Goal: Task Accomplishment & Management: Use online tool/utility

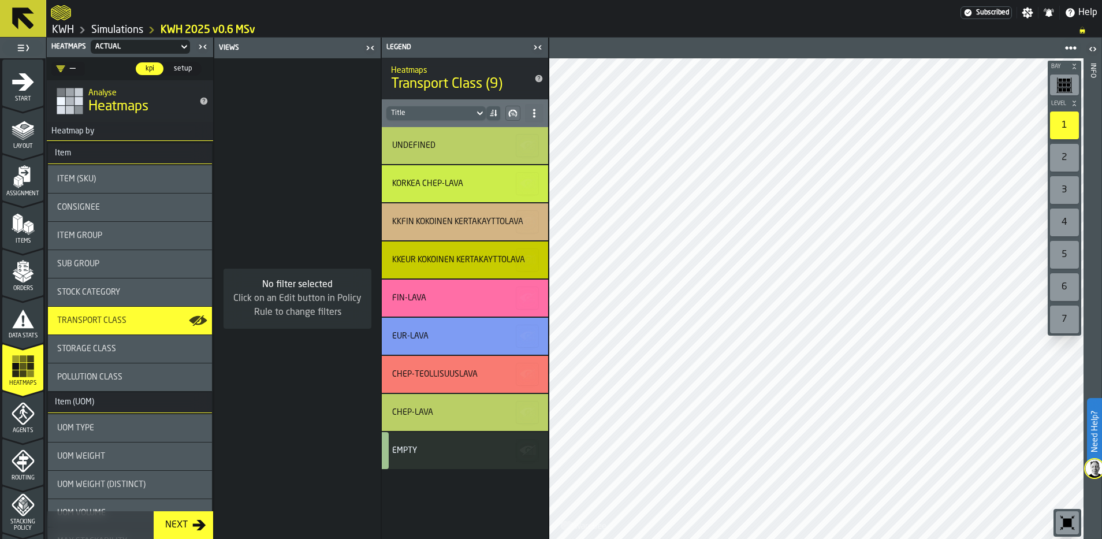
click at [95, 380] on span "Pollution Class" at bounding box center [89, 376] width 65 height 9
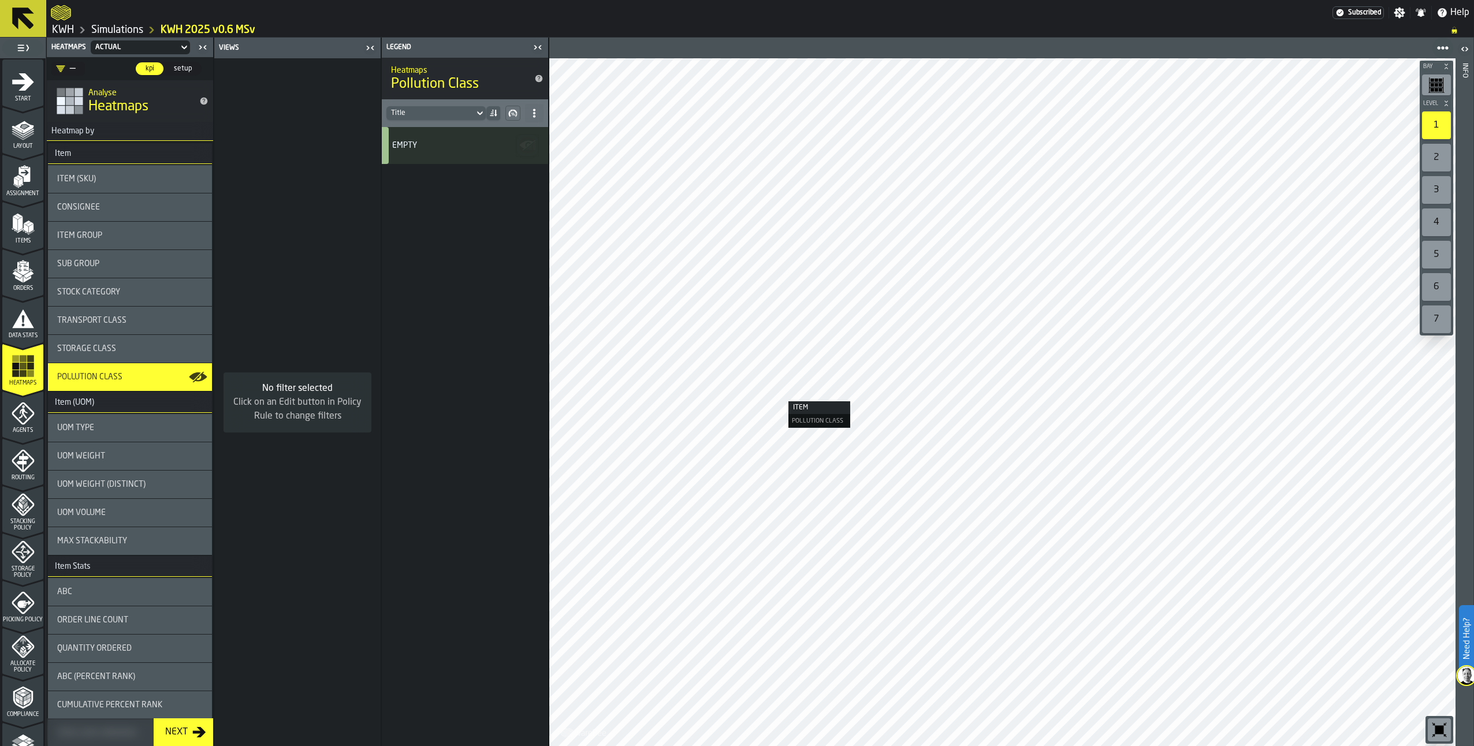
click at [144, 342] on div "Storage Class" at bounding box center [130, 349] width 164 height 28
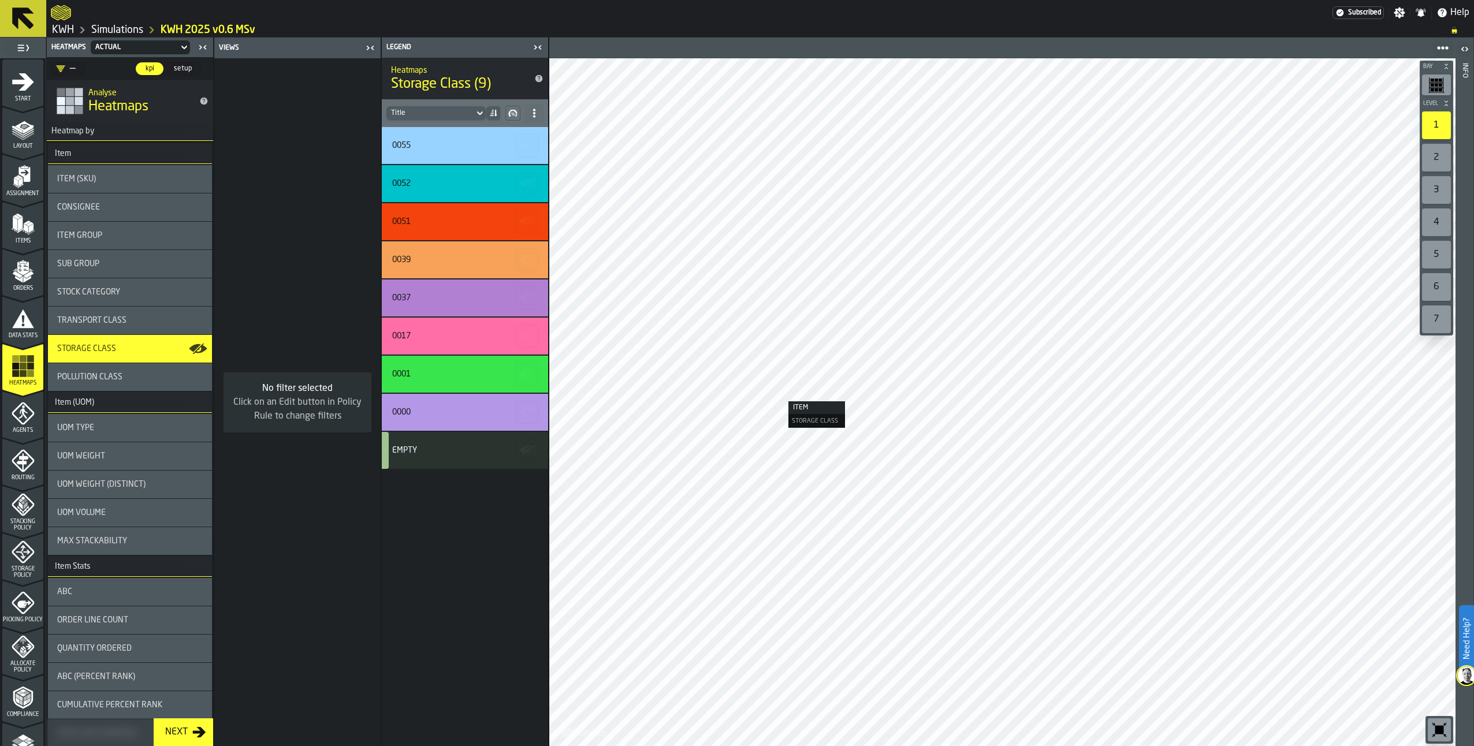
click at [118, 319] on span "Transport Class" at bounding box center [91, 320] width 69 height 9
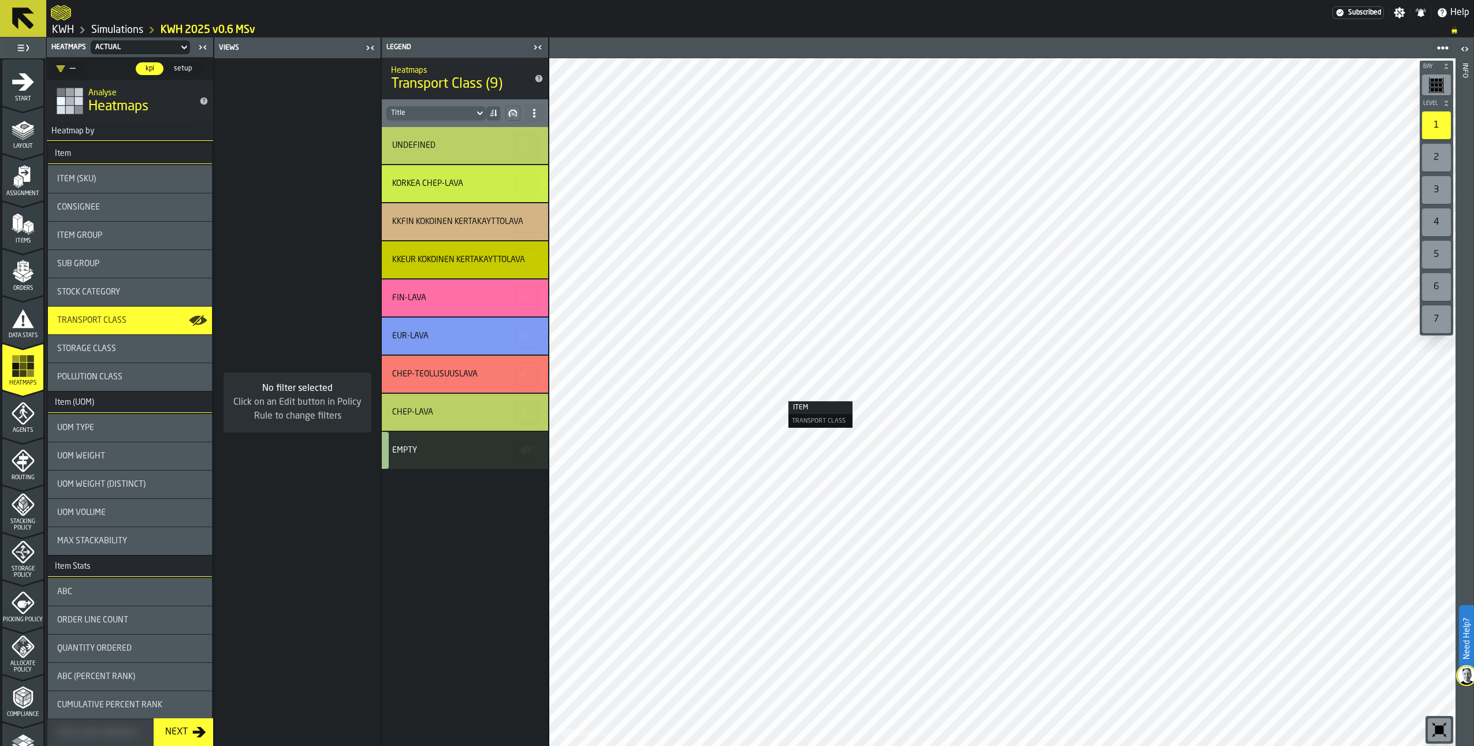
click at [117, 292] on span "Stock Category" at bounding box center [88, 292] width 63 height 9
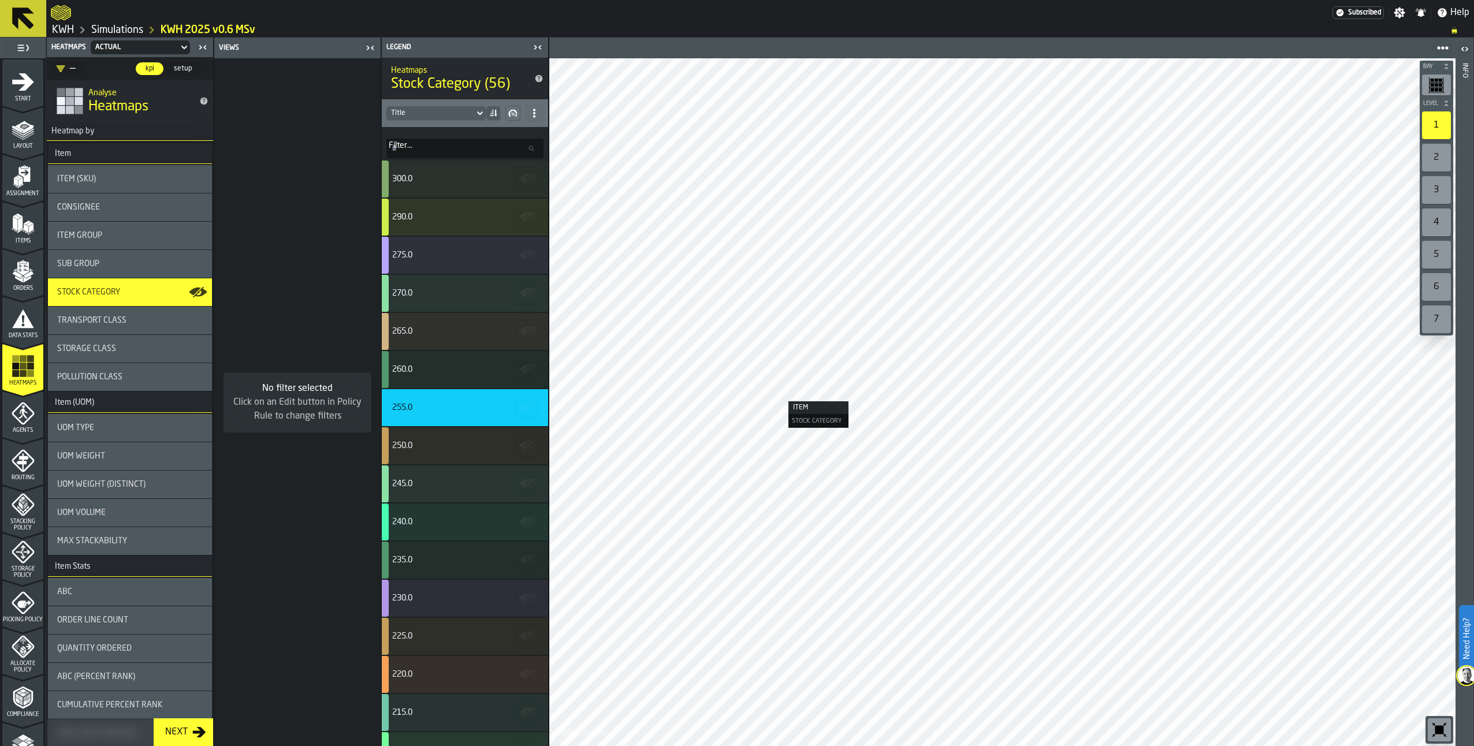
click at [107, 320] on span "Transport Class" at bounding box center [91, 320] width 69 height 9
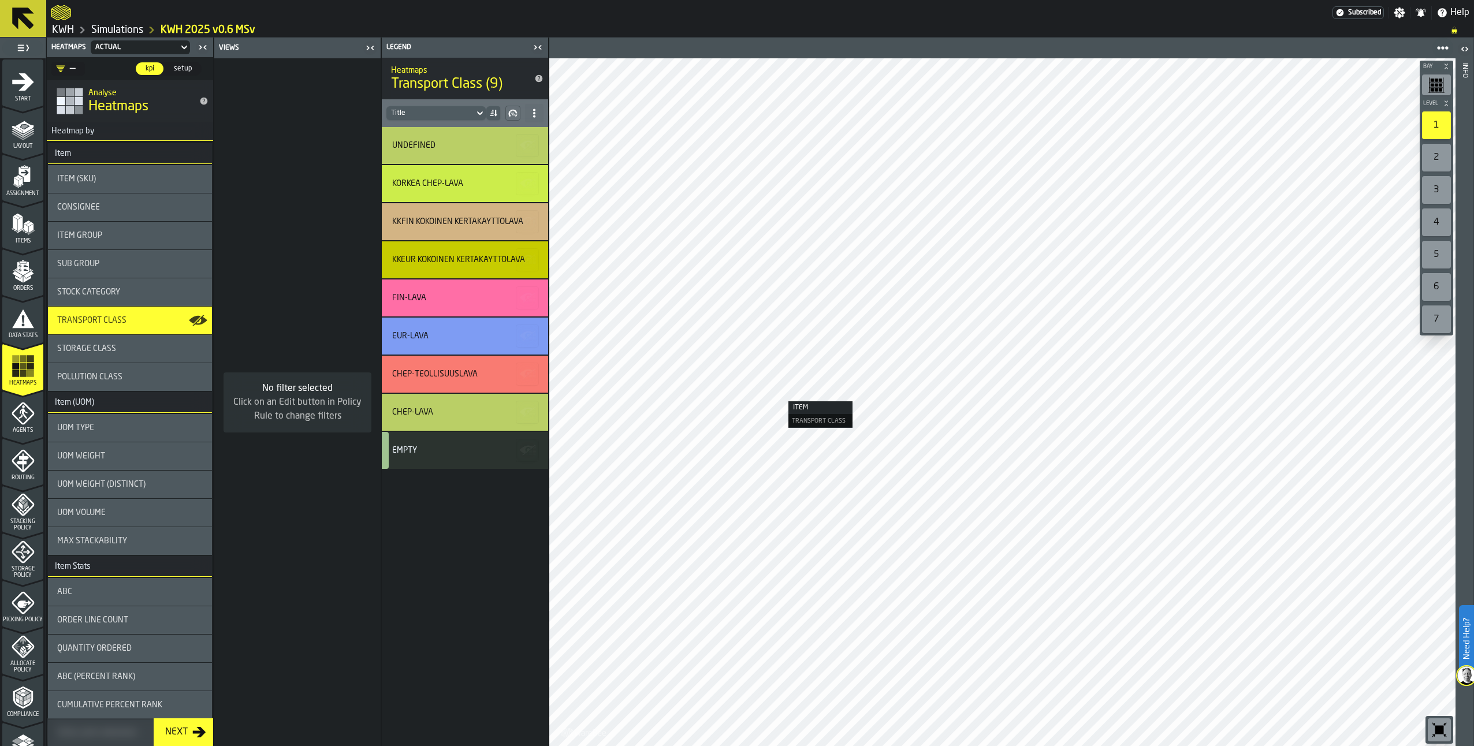
click at [102, 289] on span "Stock Category" at bounding box center [88, 292] width 63 height 9
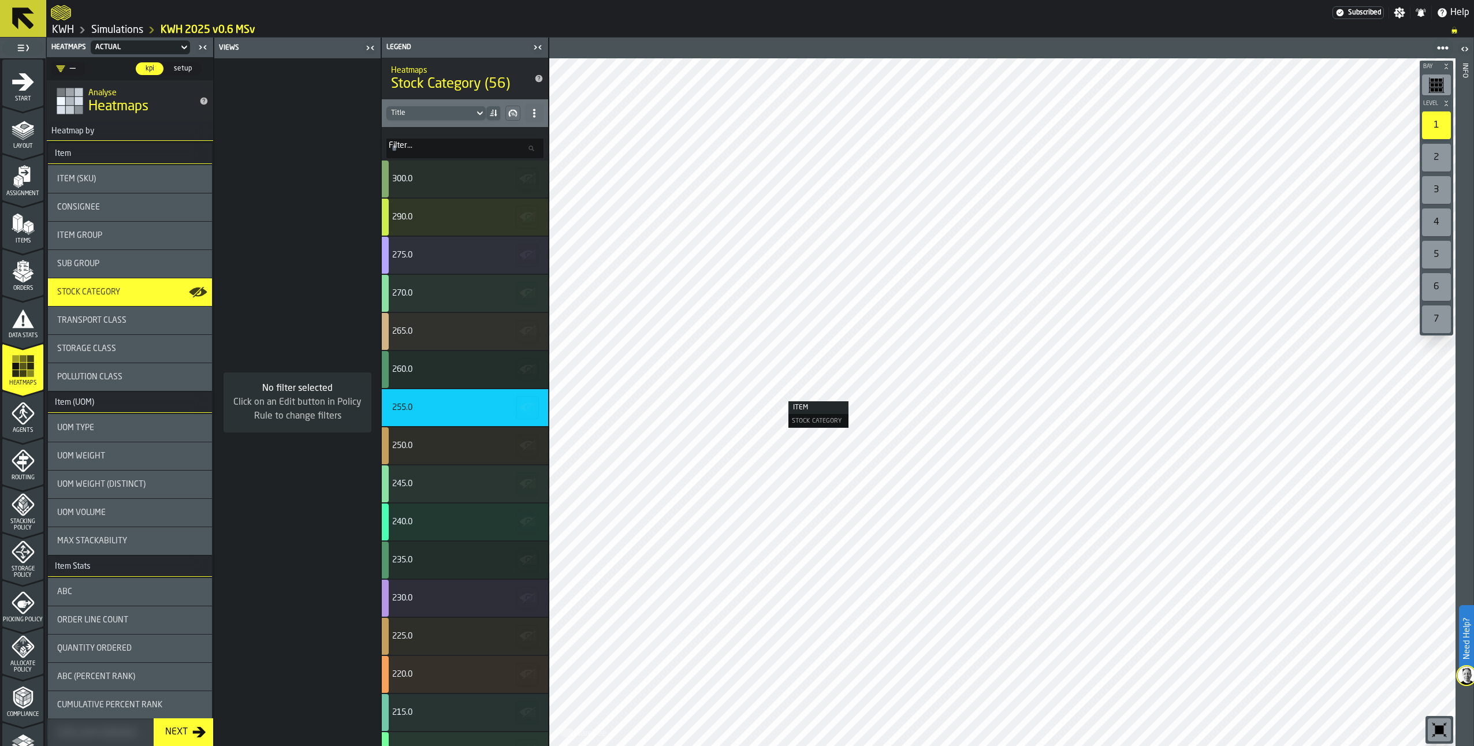
click at [95, 257] on div "Sub Group" at bounding box center [130, 264] width 164 height 28
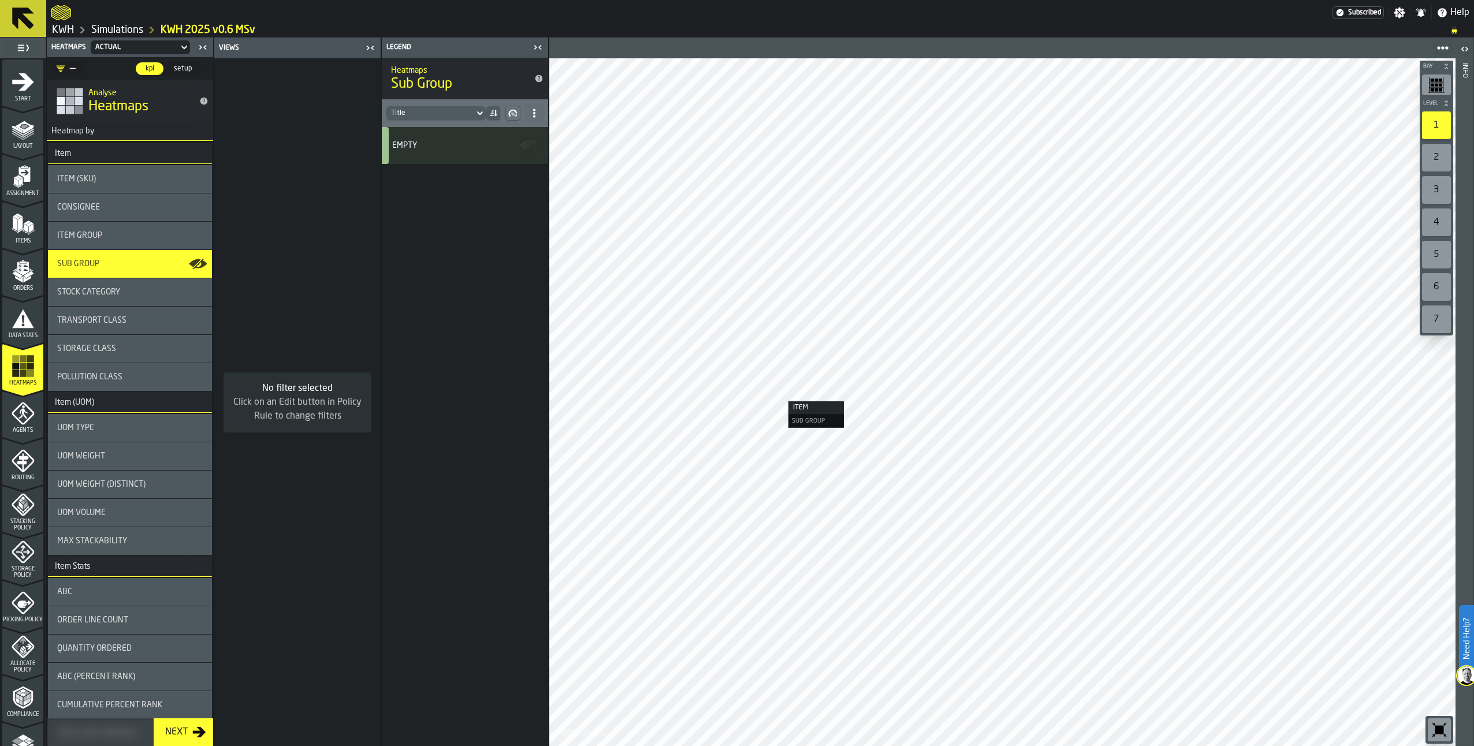
click at [110, 233] on div "Item Group" at bounding box center [130, 235] width 146 height 9
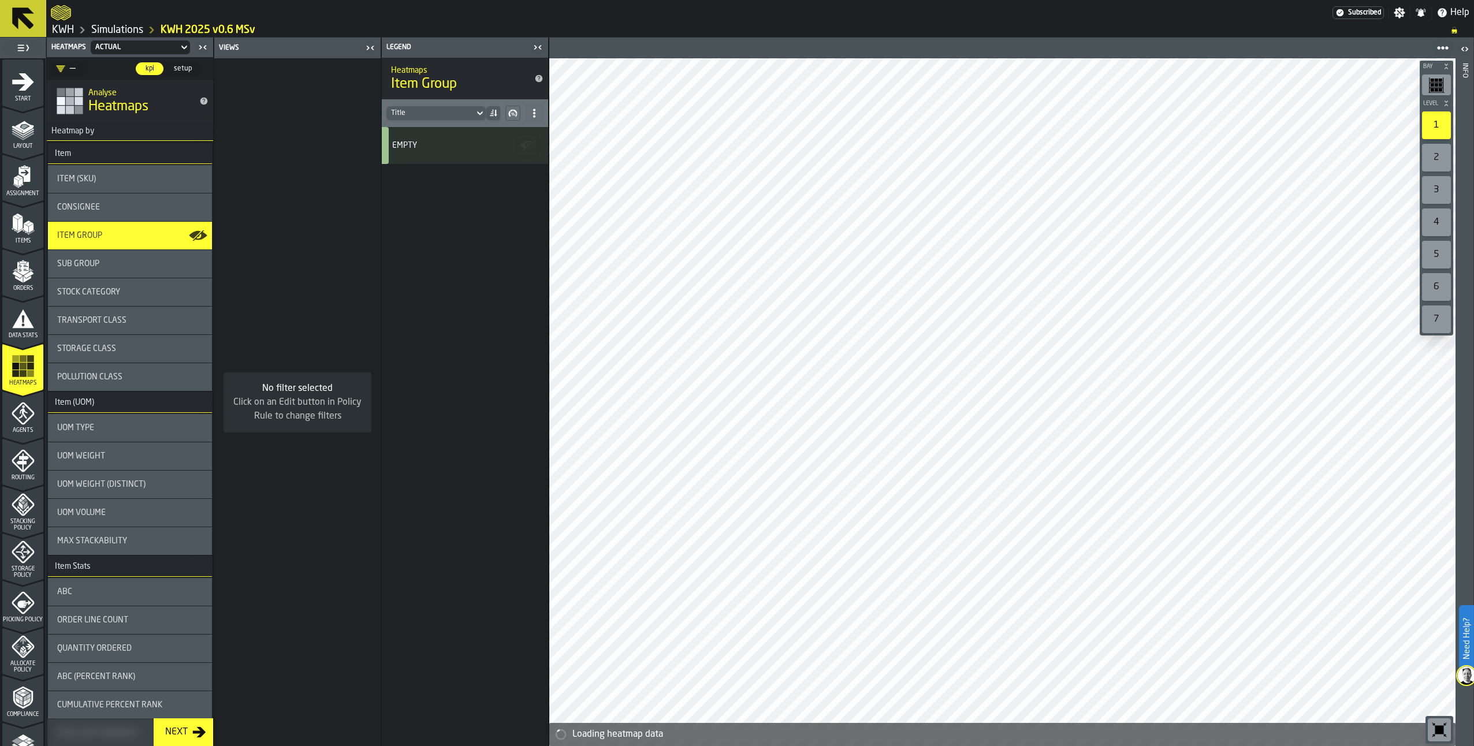
click at [79, 209] on span "Consignee" at bounding box center [78, 207] width 43 height 9
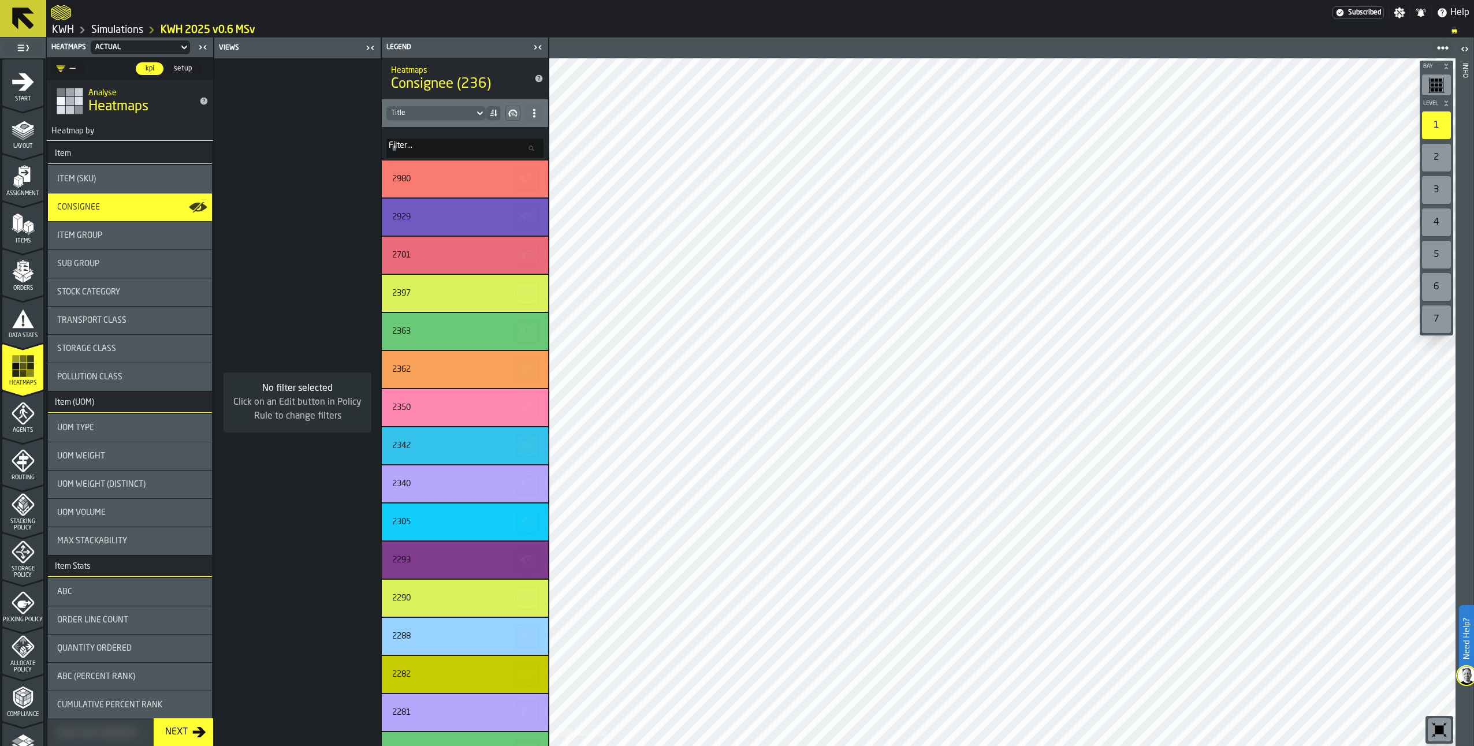
click at [1104, 157] on div "2" at bounding box center [1436, 158] width 29 height 28
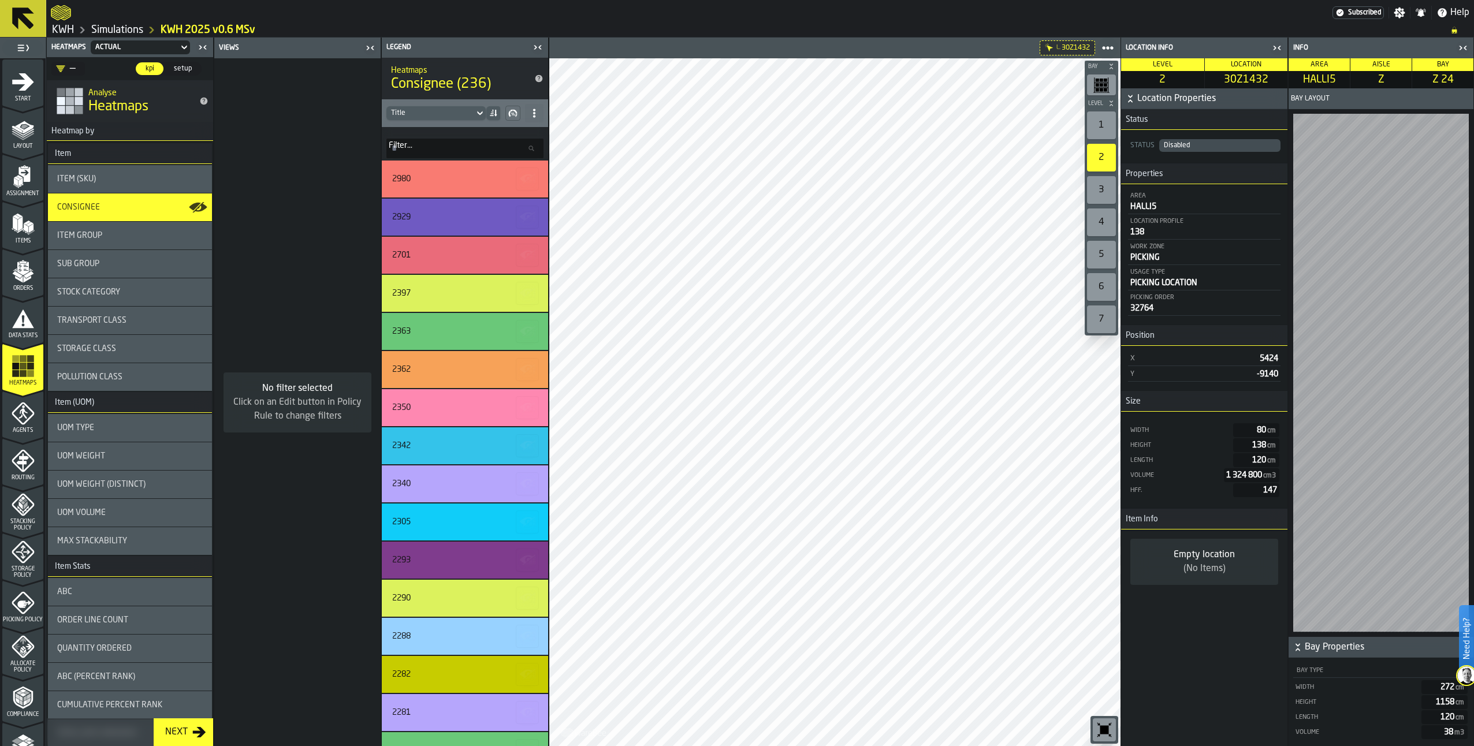
click at [20, 420] on icon "menu Agents" at bounding box center [23, 413] width 23 height 23
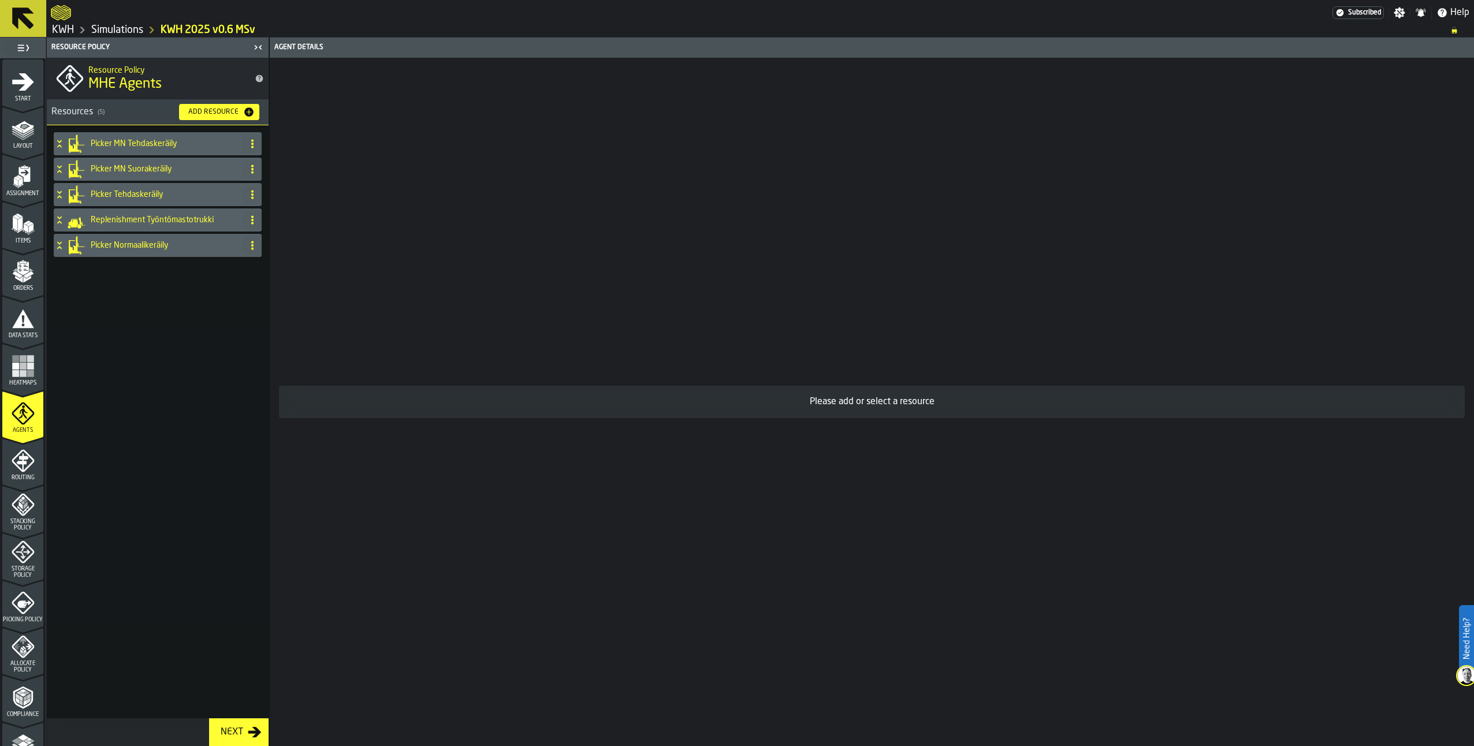
click at [61, 143] on icon at bounding box center [60, 143] width 12 height 9
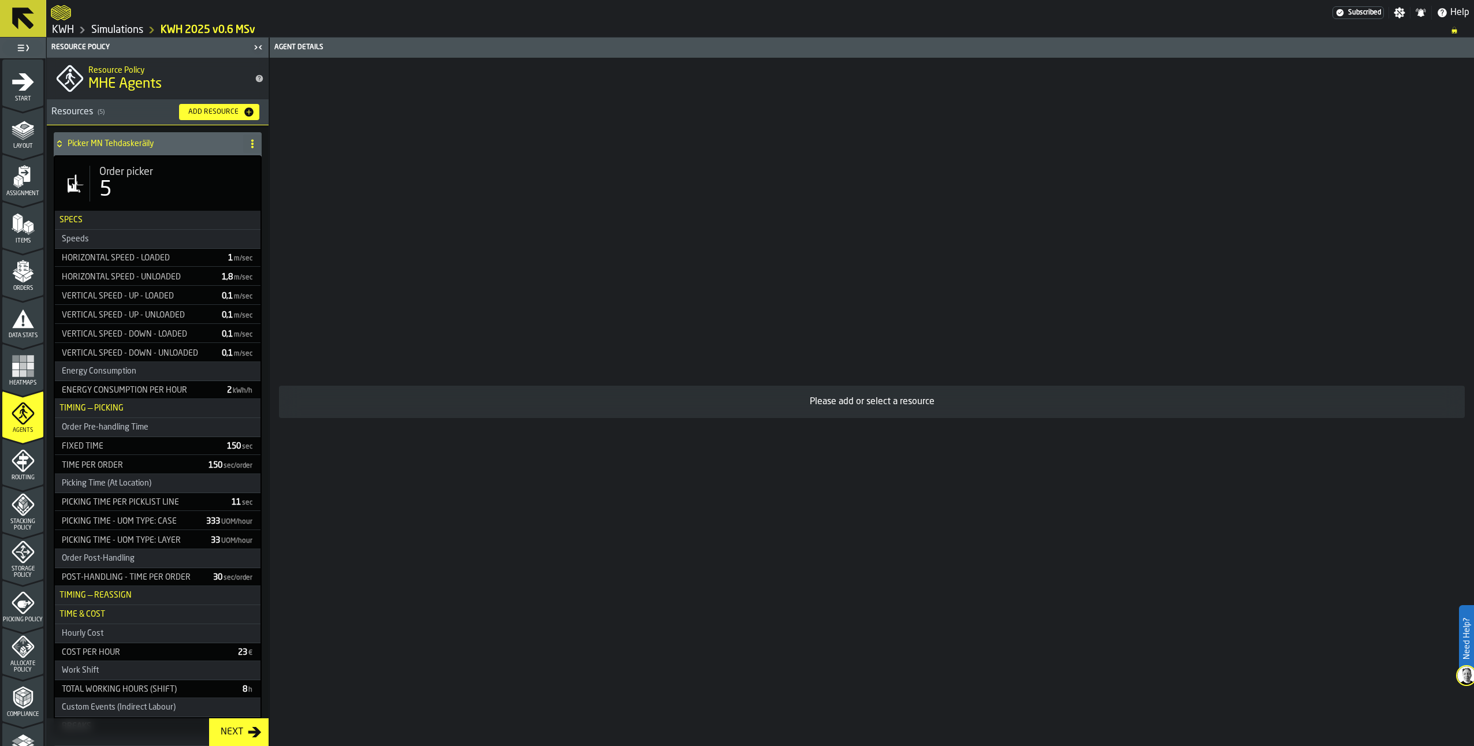
click at [58, 143] on icon at bounding box center [60, 143] width 12 height 9
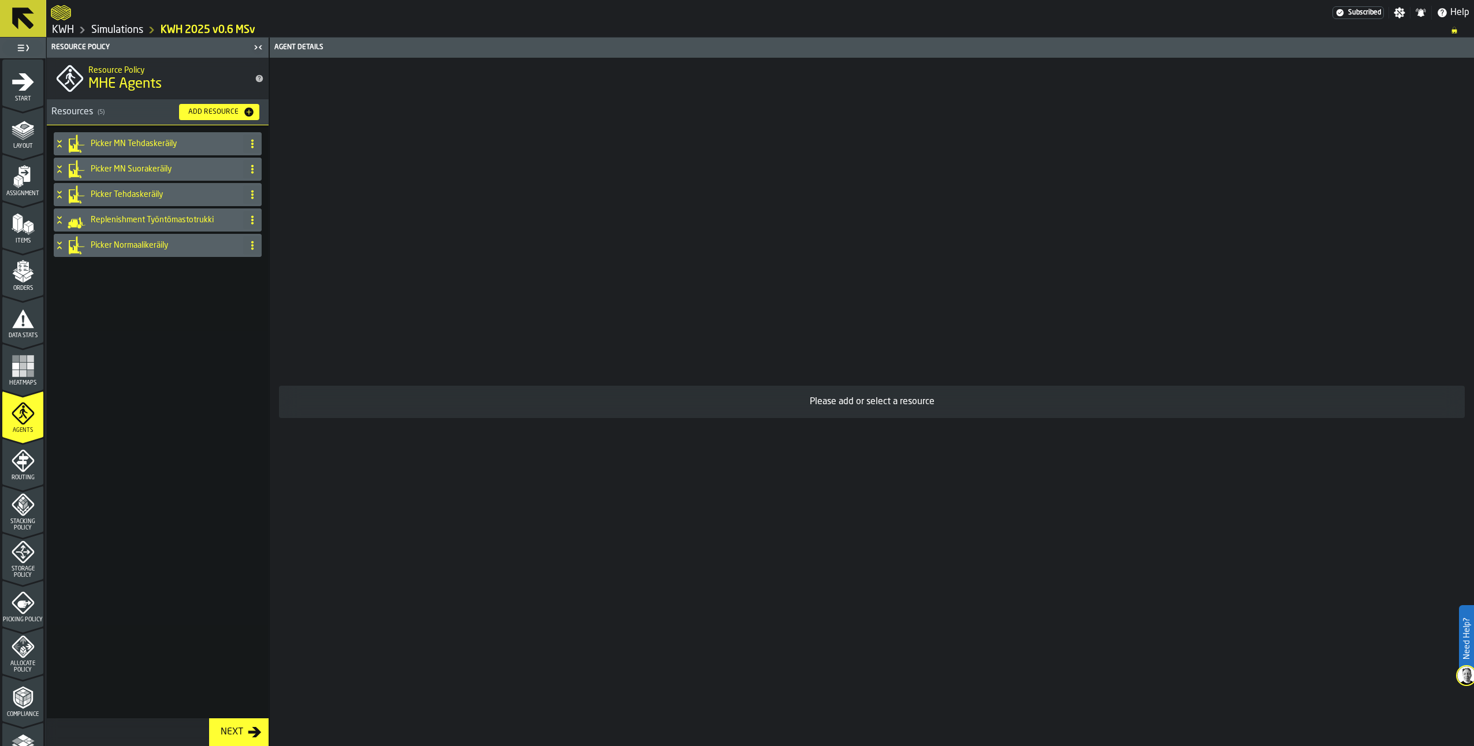
click at [62, 140] on icon at bounding box center [60, 143] width 12 height 9
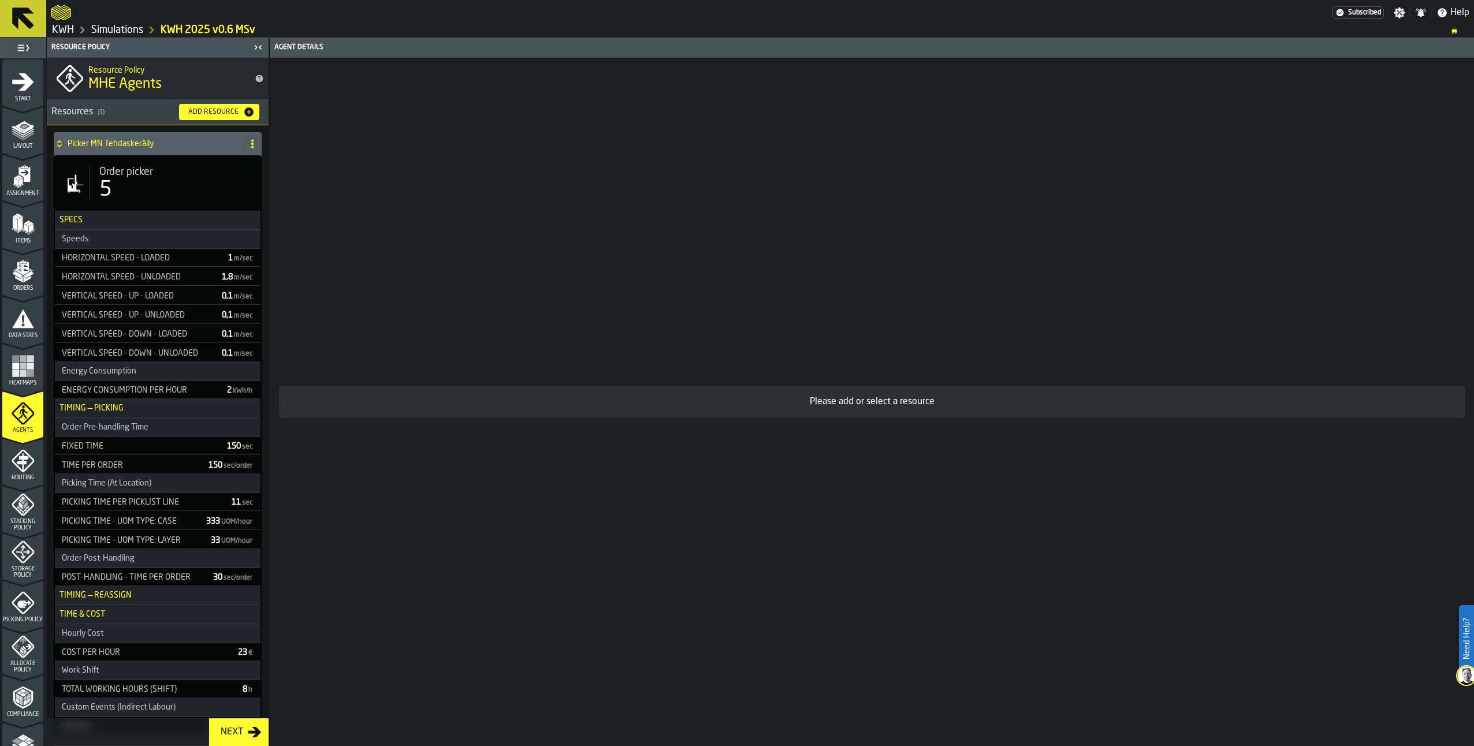
click at [62, 147] on icon at bounding box center [60, 143] width 12 height 9
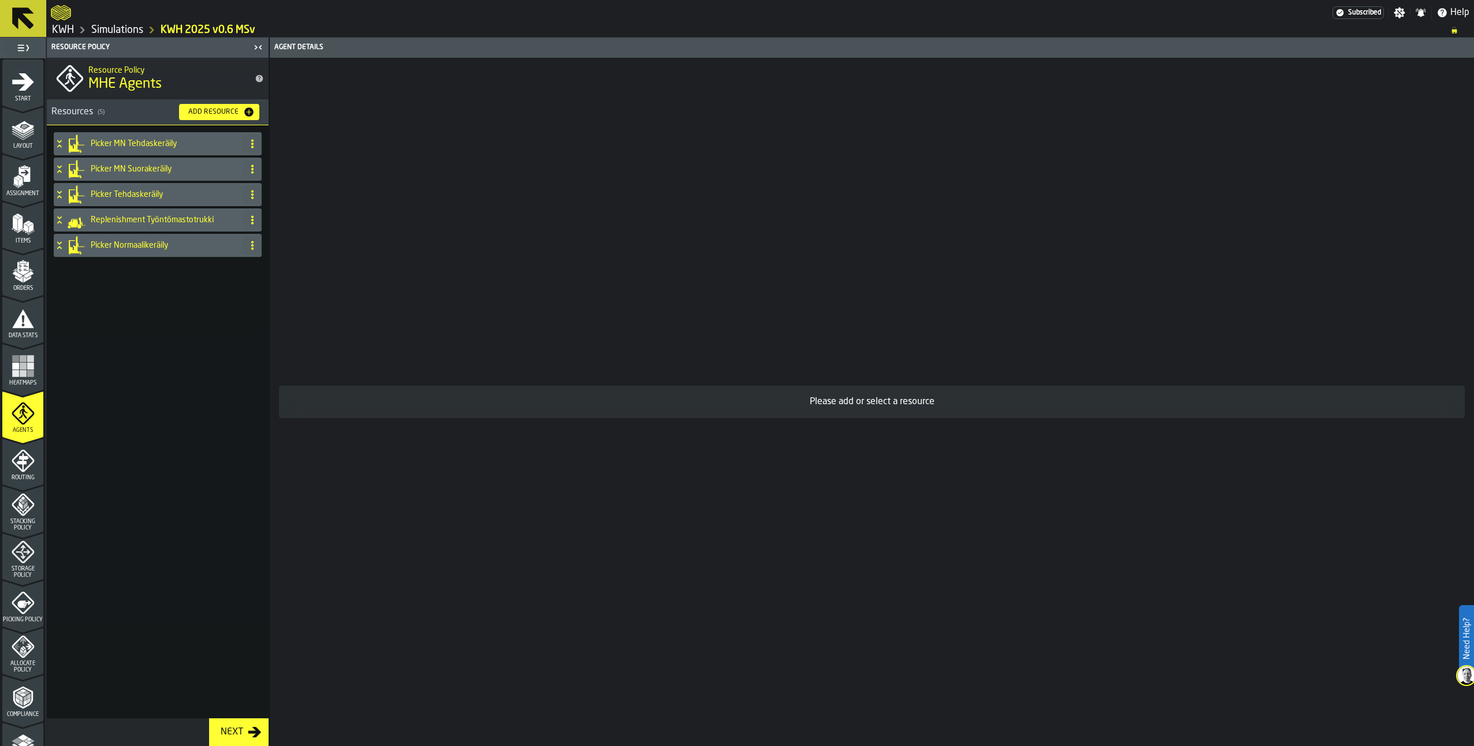
click at [253, 247] on circle at bounding box center [252, 245] width 2 height 2
click at [58, 245] on icon at bounding box center [60, 245] width 12 height 9
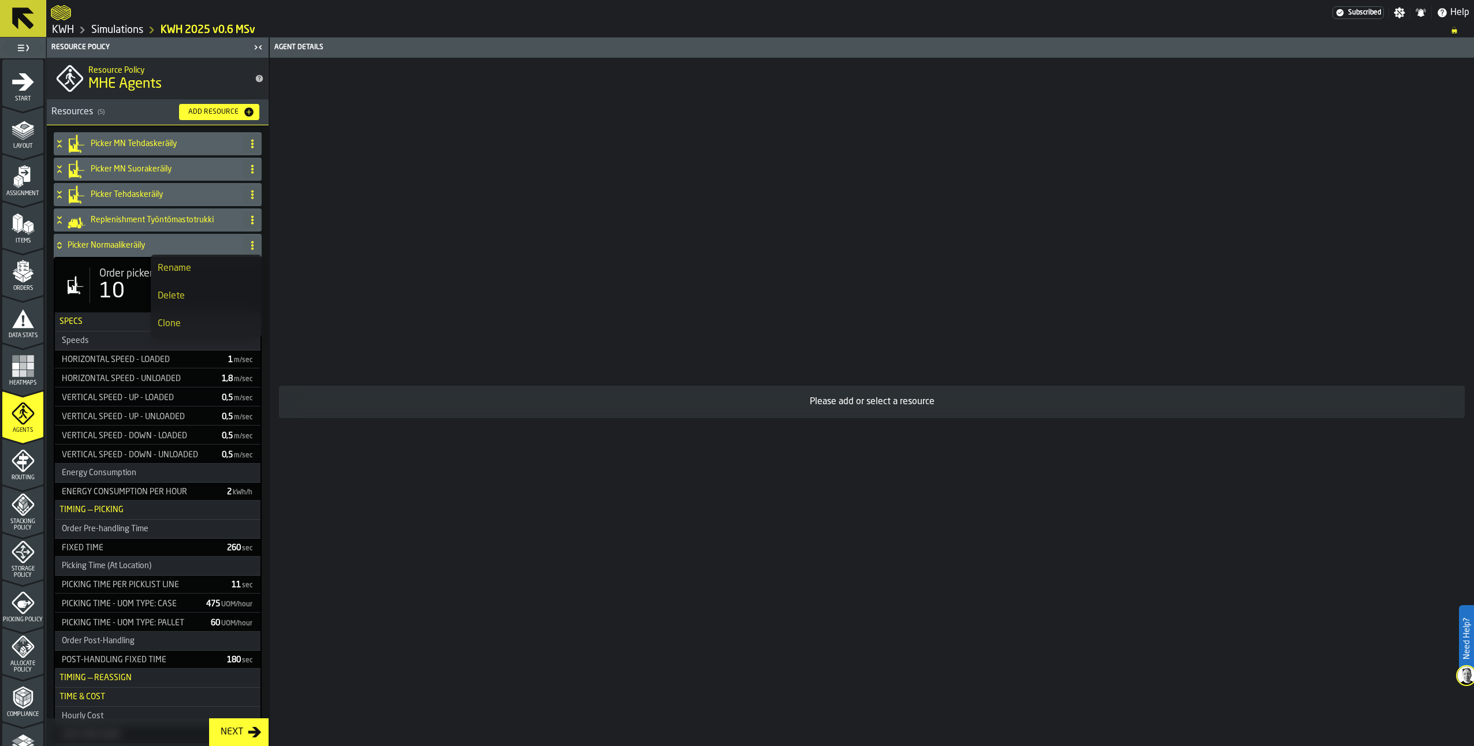
click at [58, 245] on icon at bounding box center [60, 245] width 12 height 9
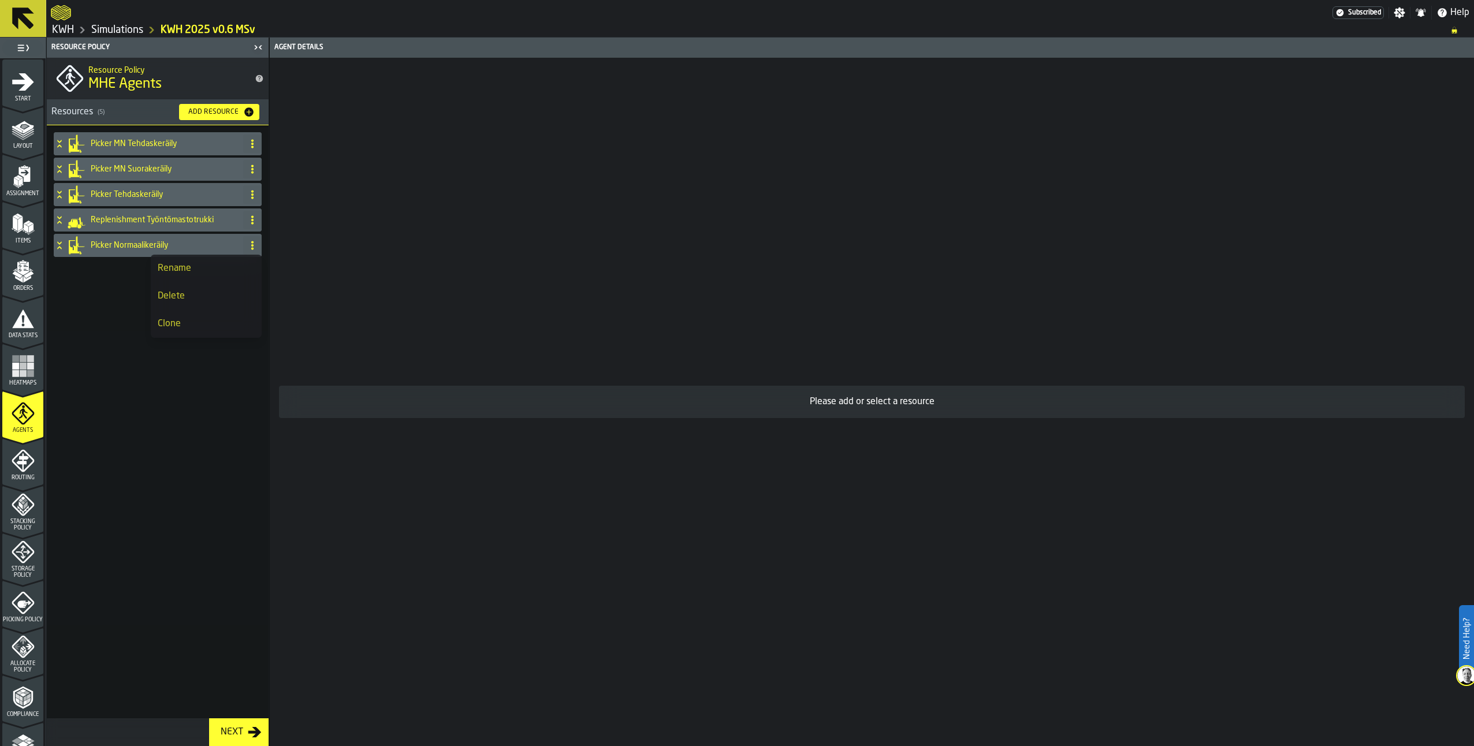
drag, startPoint x: 58, startPoint y: 245, endPoint x: 66, endPoint y: 206, distance: 40.7
click at [67, 206] on div "Picker MN Tehdaskeräily Picker MN Suorakeräily Picker Tehdaskeräily Replenishme…" at bounding box center [157, 196] width 213 height 132
click at [249, 212] on span at bounding box center [252, 220] width 18 height 18
click at [215, 482] on div "Picker MN Tehdaskeräily Picker MN Suorakeräily Picker Tehdaskeräily Replenishme…" at bounding box center [158, 421] width 222 height 593
click at [24, 467] on icon "menu Routing" at bounding box center [23, 460] width 23 height 23
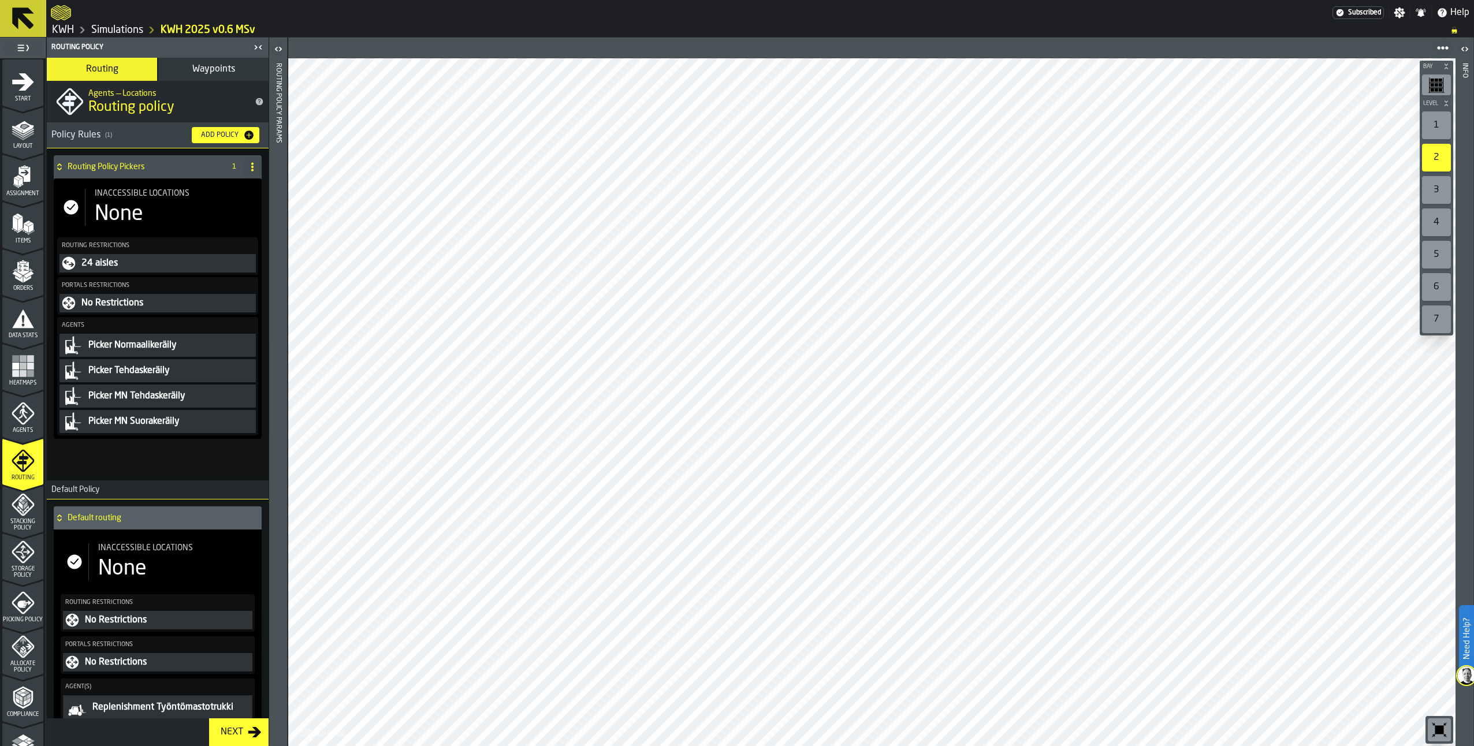
click at [118, 257] on div "24 aisles" at bounding box center [166, 263] width 173 height 14
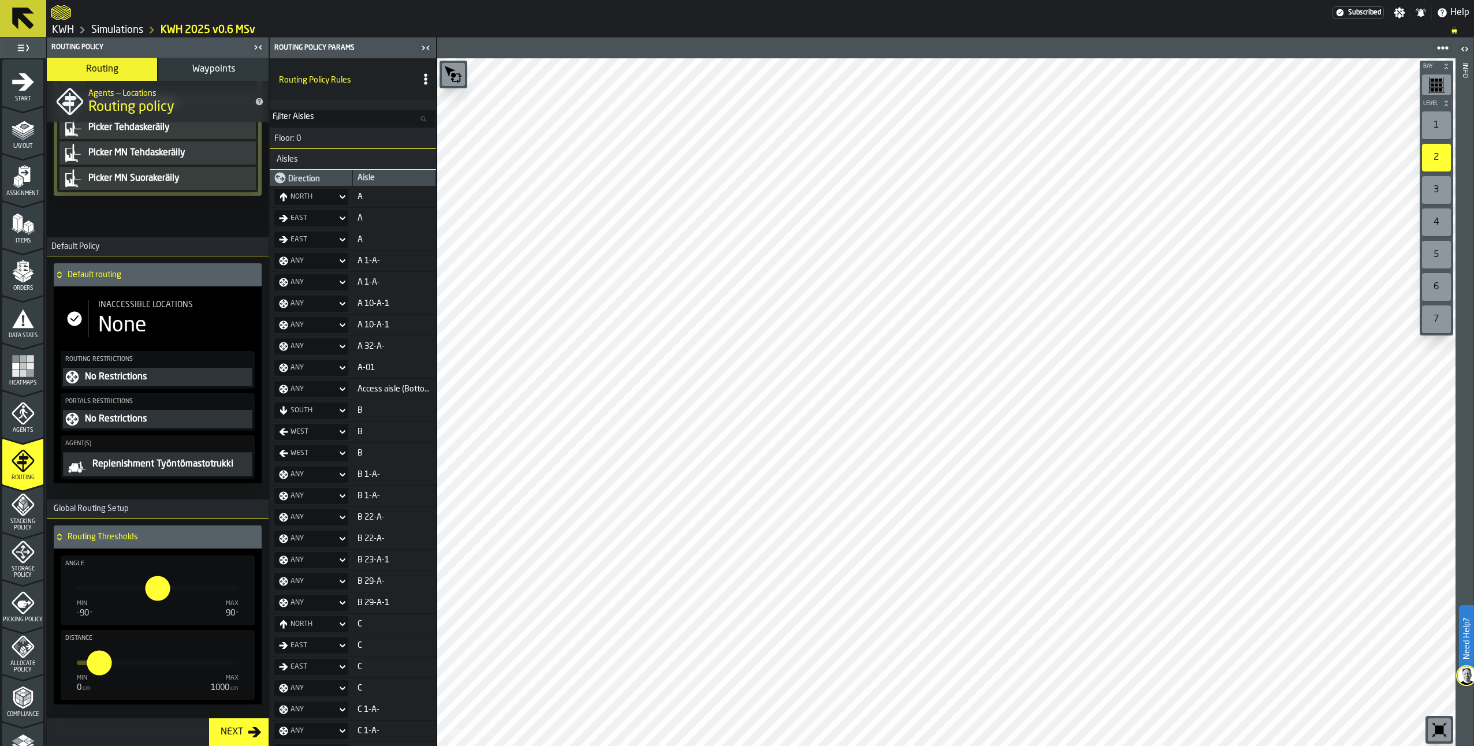
scroll to position [245, 0]
click at [28, 511] on icon "menu Stacking Policy" at bounding box center [23, 504] width 23 height 23
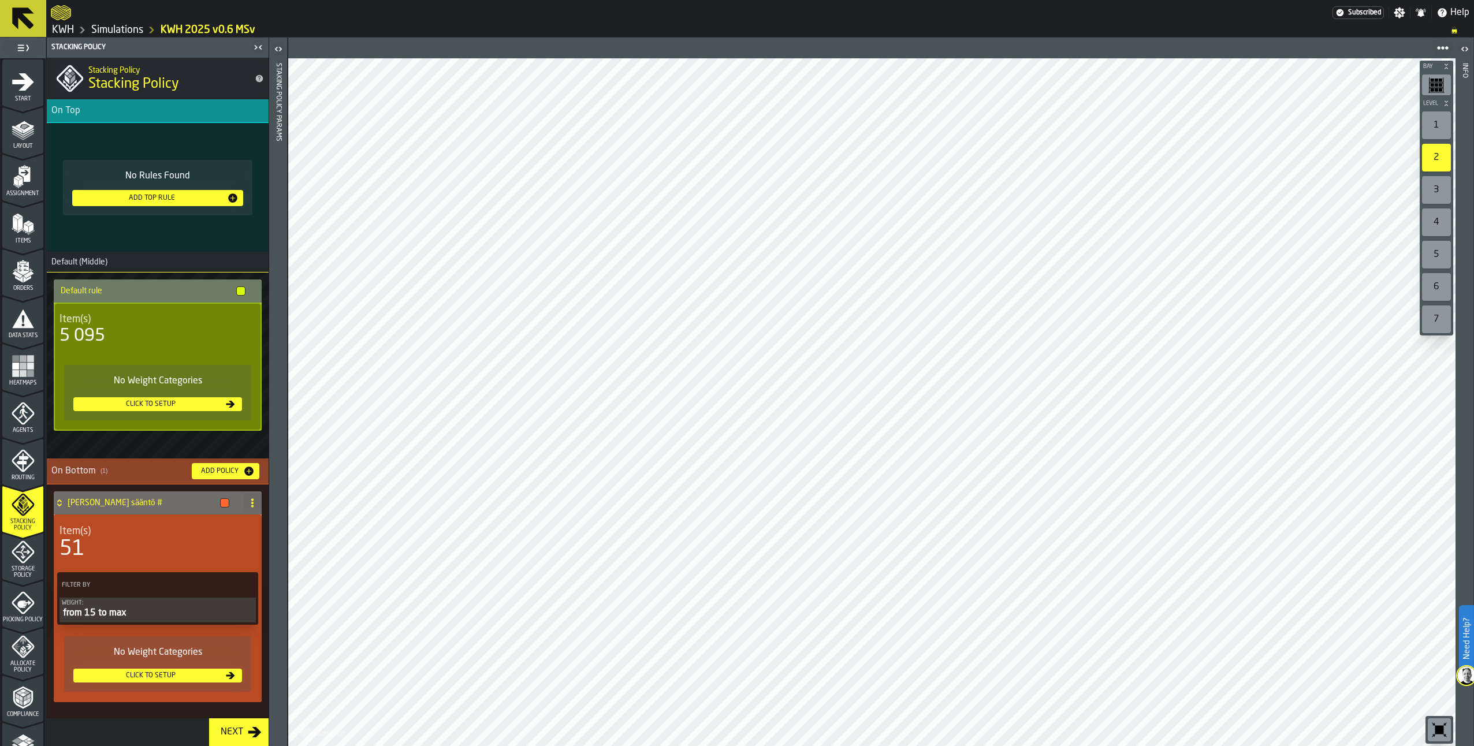
click at [26, 538] on icon "menu Storage Policy" at bounding box center [23, 552] width 23 height 23
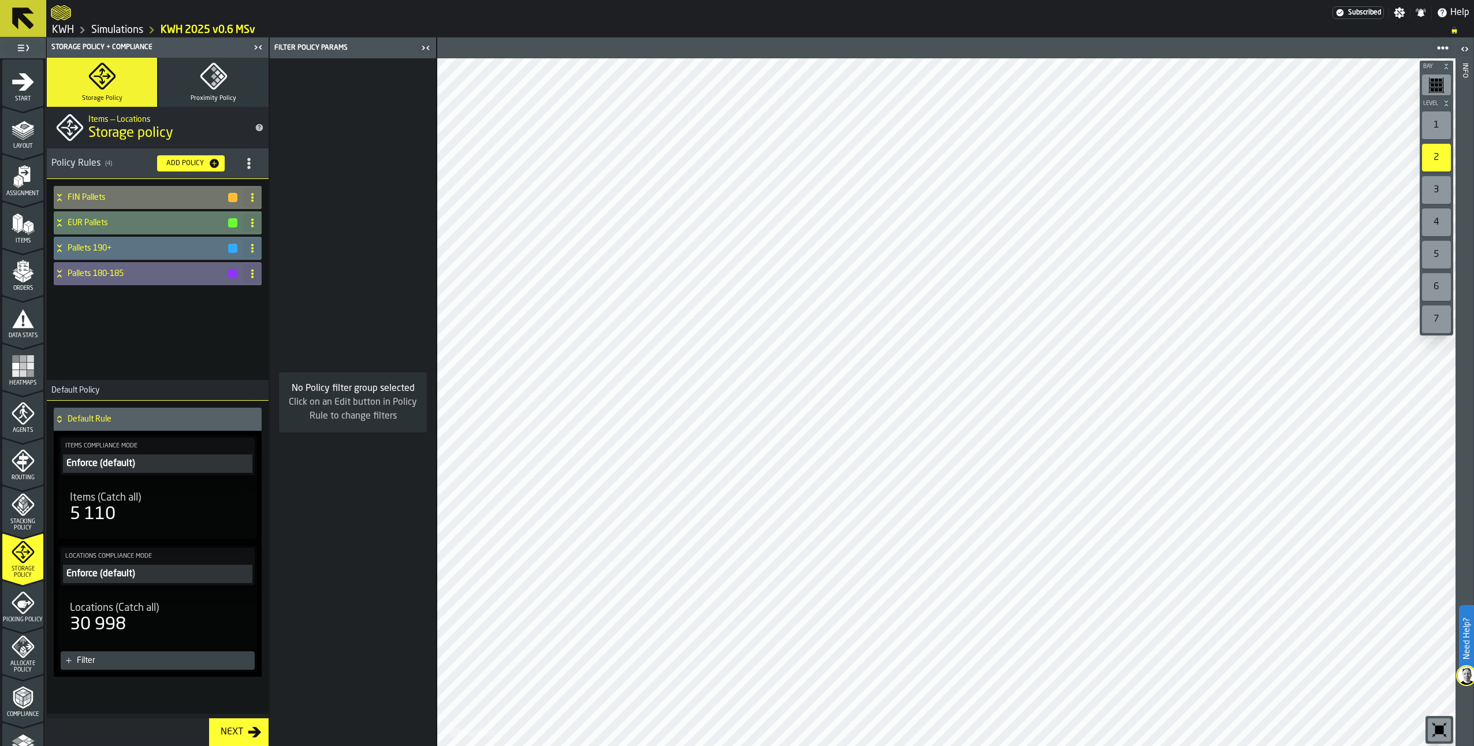
click at [1104, 127] on div "1" at bounding box center [1436, 125] width 29 height 28
click at [58, 193] on icon at bounding box center [60, 197] width 12 height 9
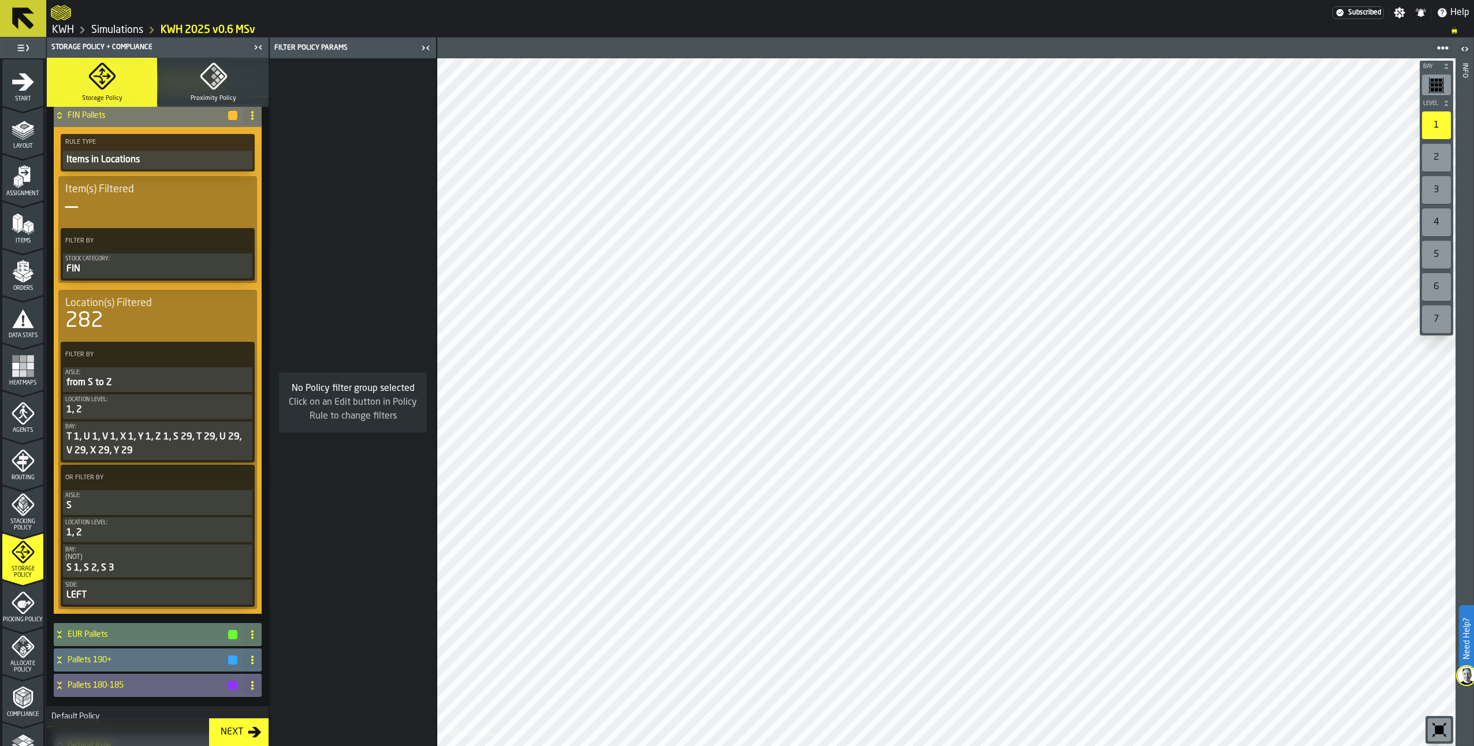
scroll to position [0, 0]
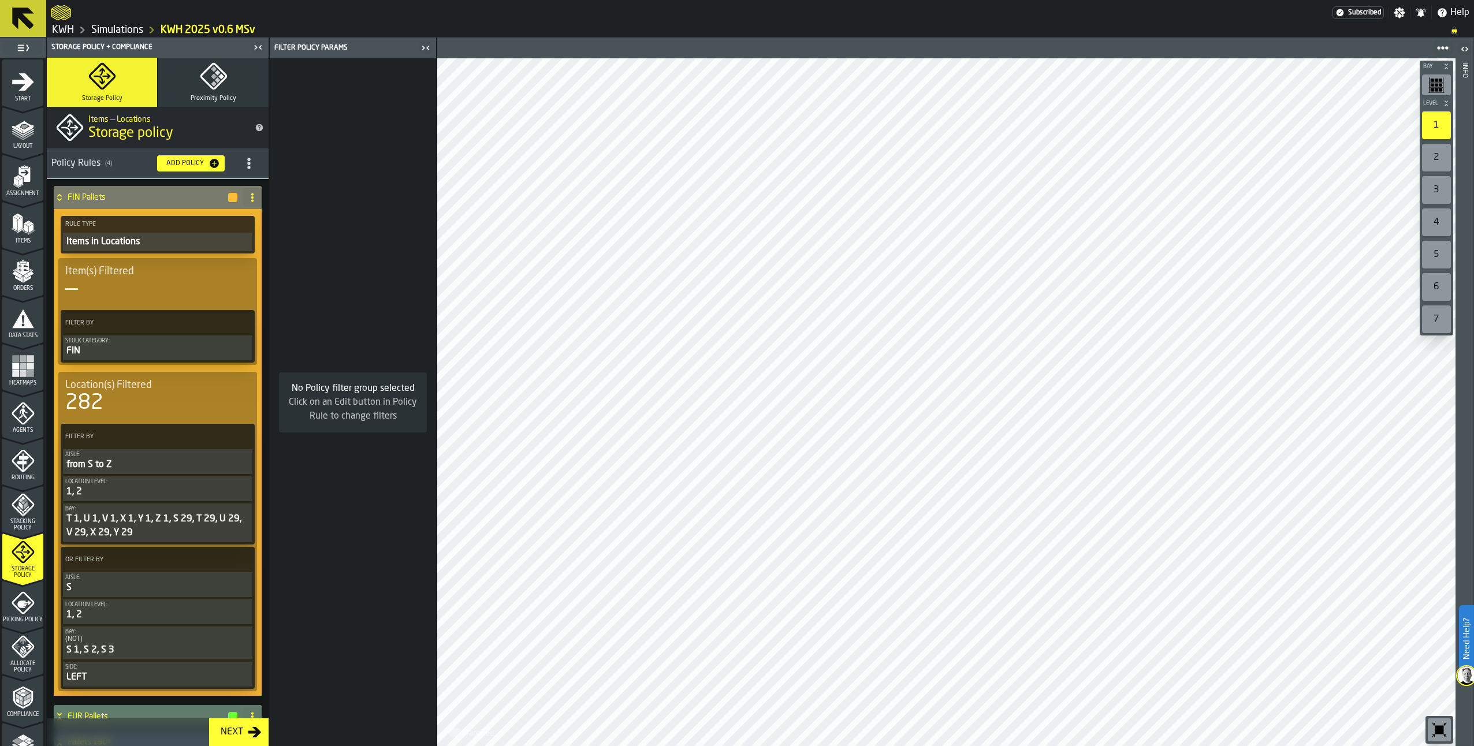
click at [61, 196] on icon at bounding box center [59, 195] width 4 height 3
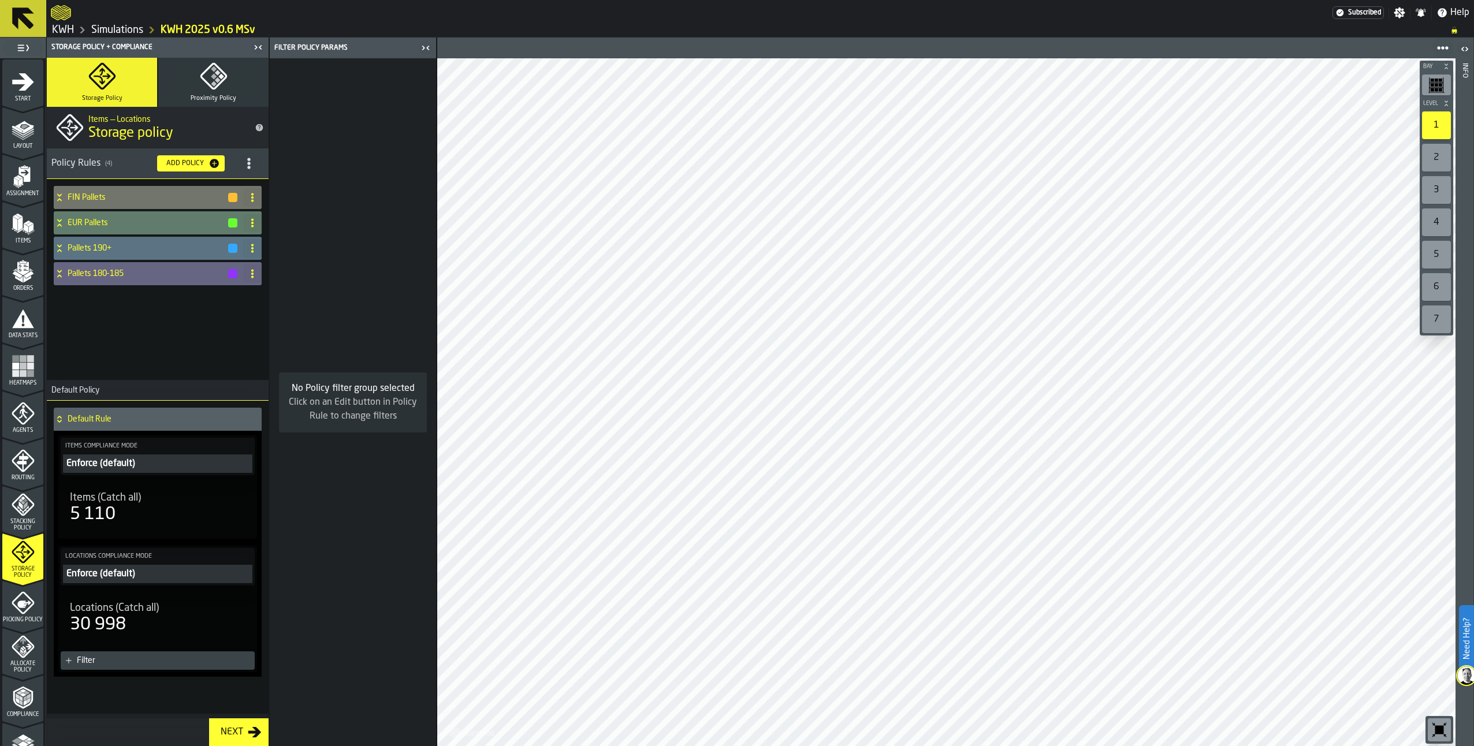
click at [19, 538] on icon "menu Picking Policy" at bounding box center [24, 605] width 14 height 8
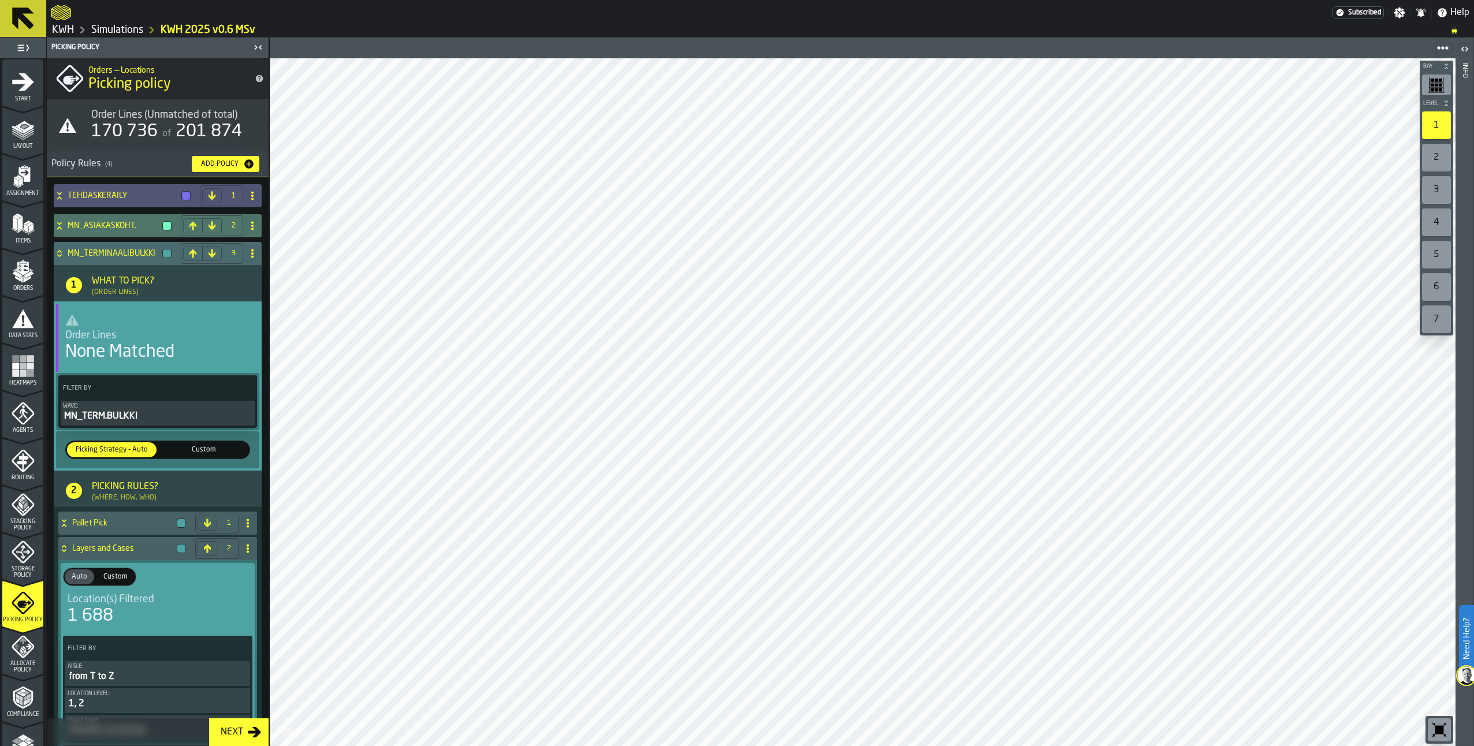
click at [58, 252] on icon at bounding box center [59, 251] width 4 height 3
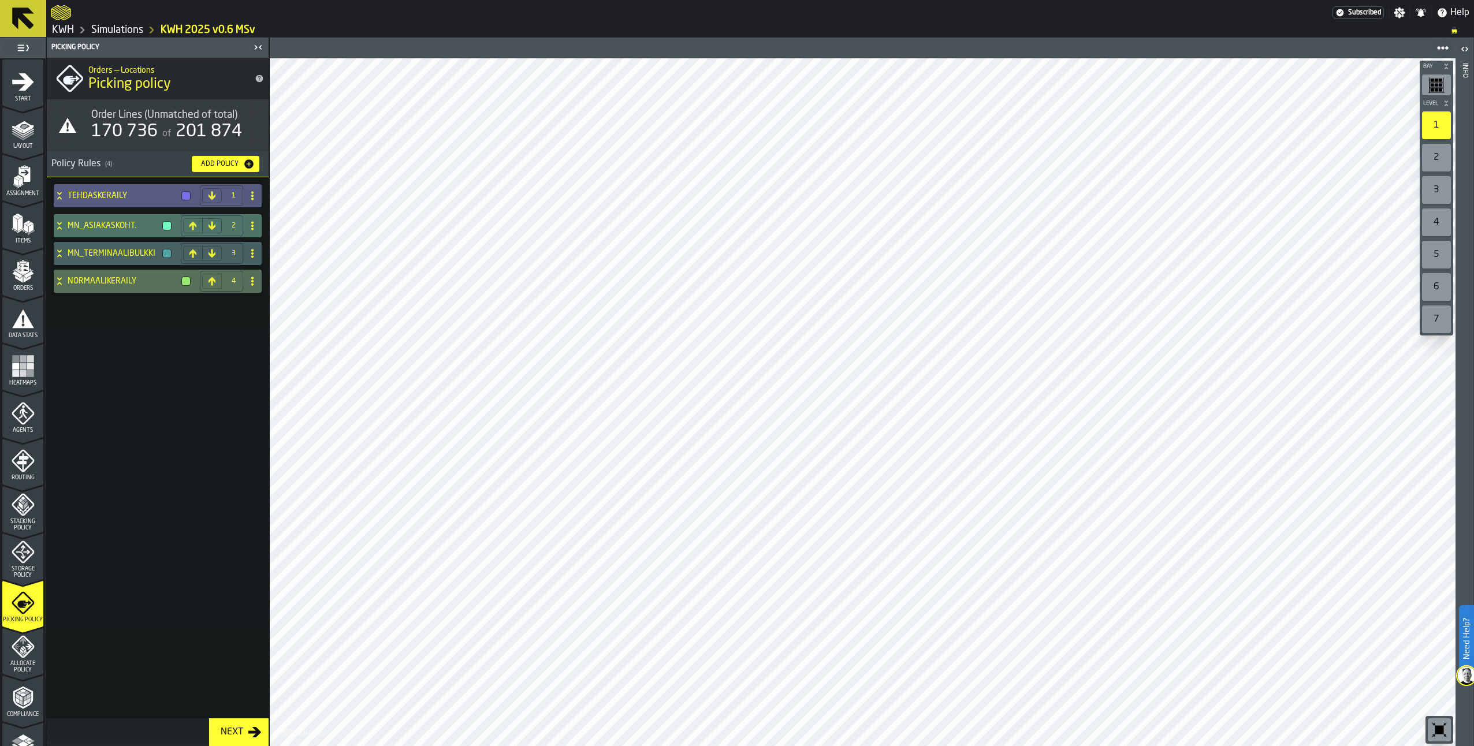
click at [205, 189] on button at bounding box center [212, 195] width 20 height 15
click at [211, 229] on icon at bounding box center [211, 225] width 9 height 9
click at [57, 191] on icon at bounding box center [60, 195] width 12 height 9
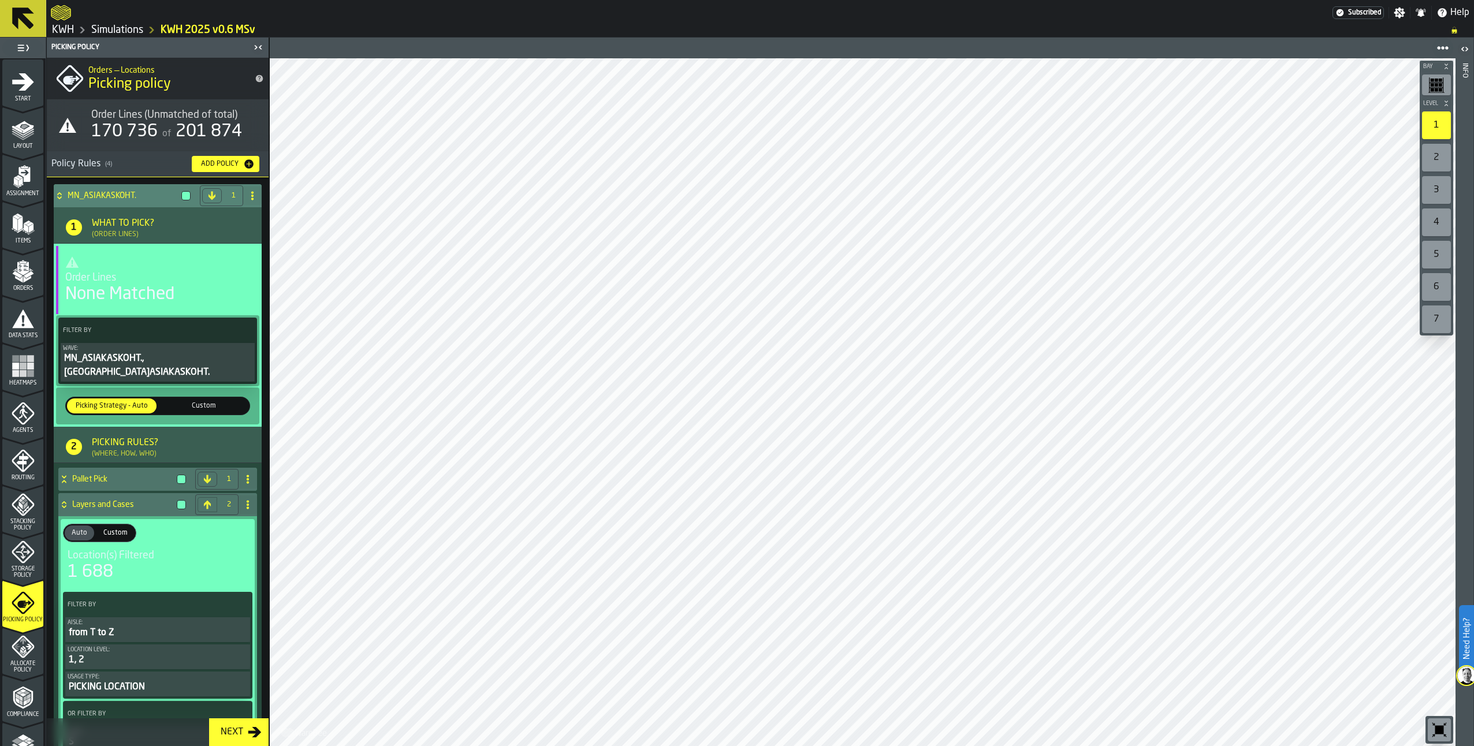
click at [121, 358] on div "MN_ASIAKASKOHT., MN_TERM.ASIAKASKOHT." at bounding box center [157, 366] width 189 height 28
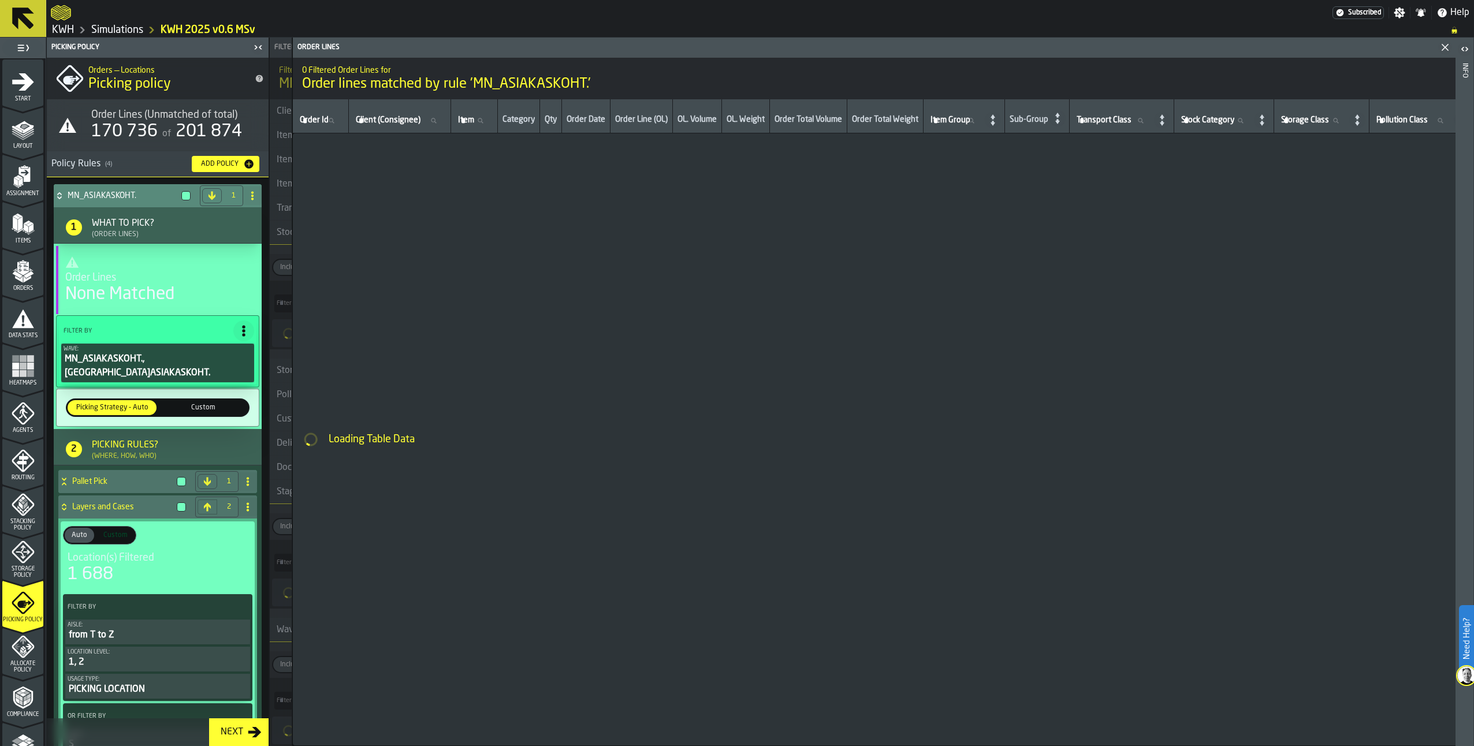
type input "*"
type input "***"
type input "*"
type input "***"
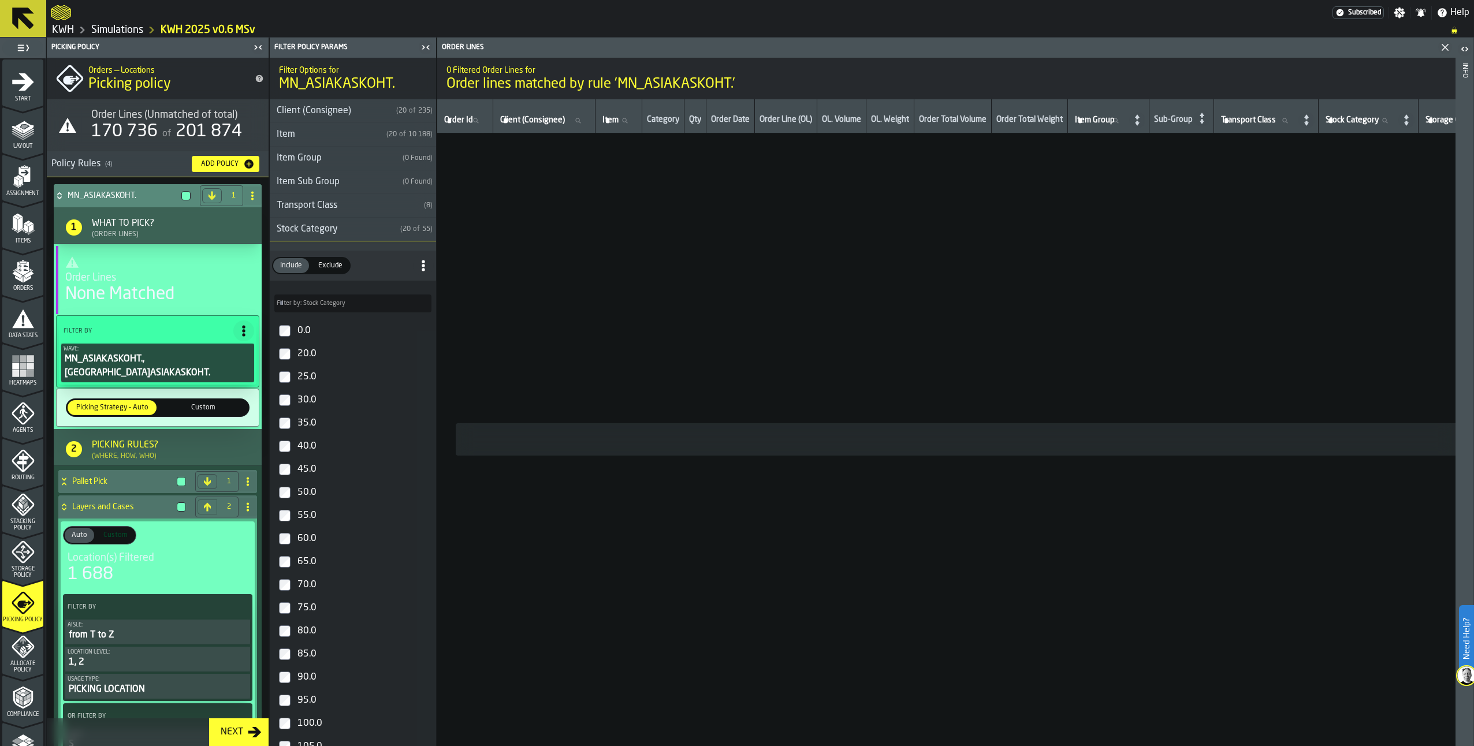
click at [58, 192] on icon at bounding box center [60, 195] width 12 height 9
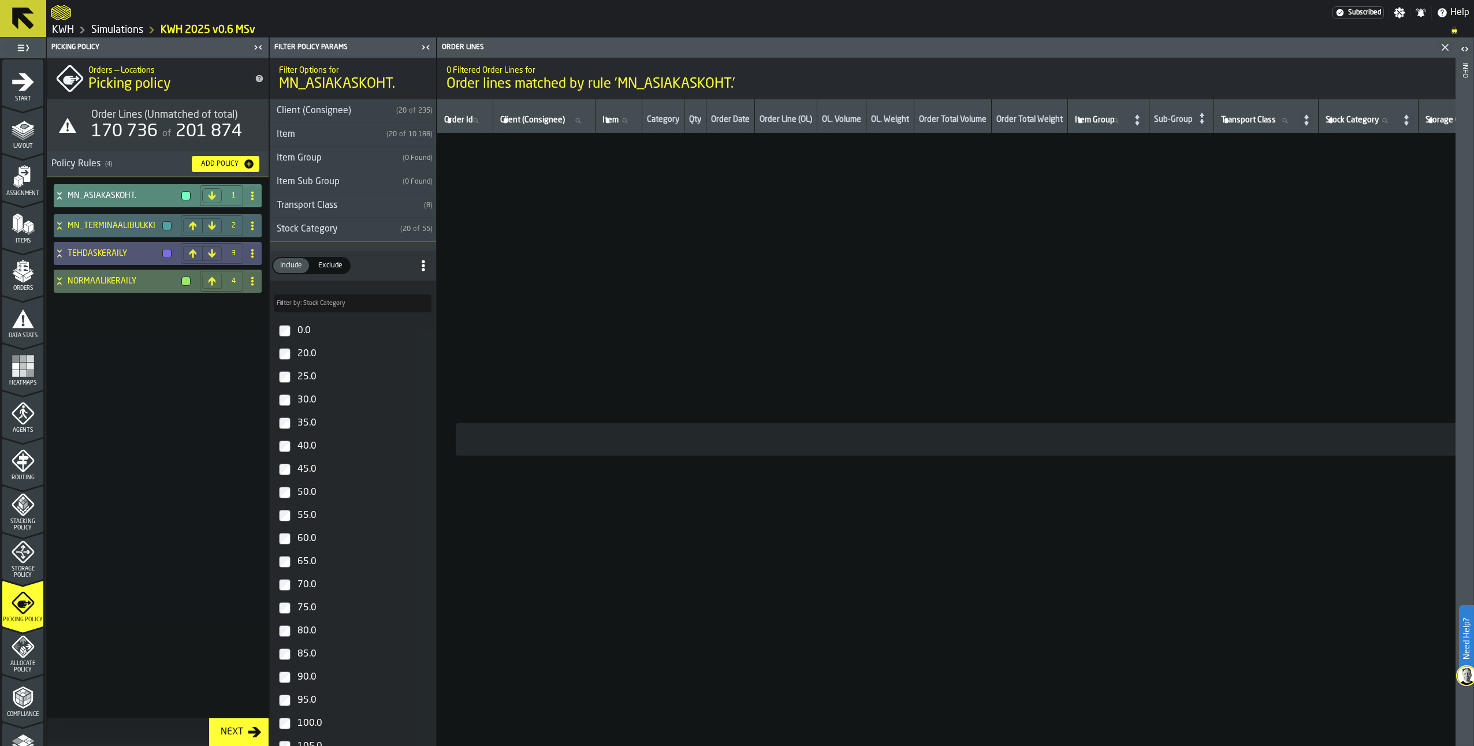
click at [54, 229] on icon at bounding box center [60, 225] width 12 height 9
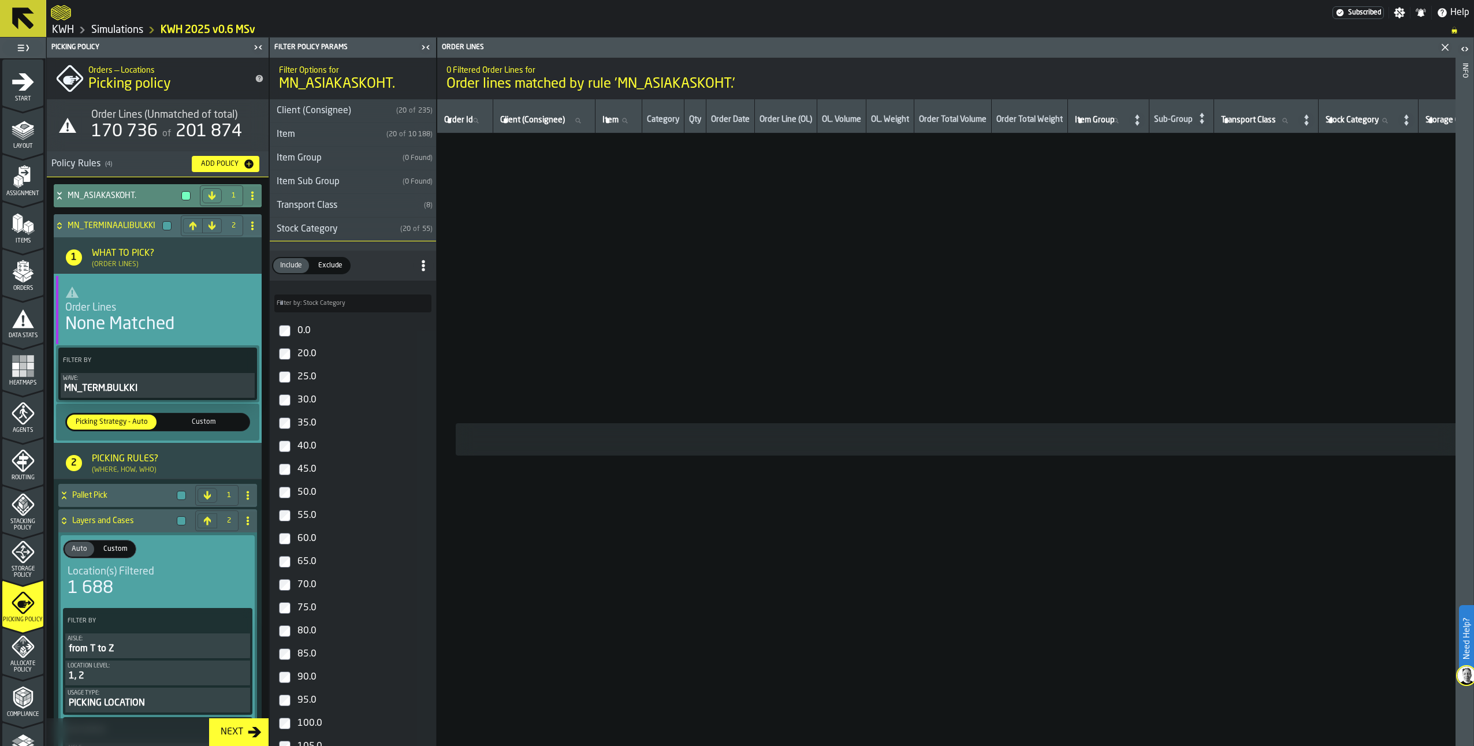
click at [122, 386] on div "MN_TERM.BULKKI" at bounding box center [157, 389] width 189 height 14
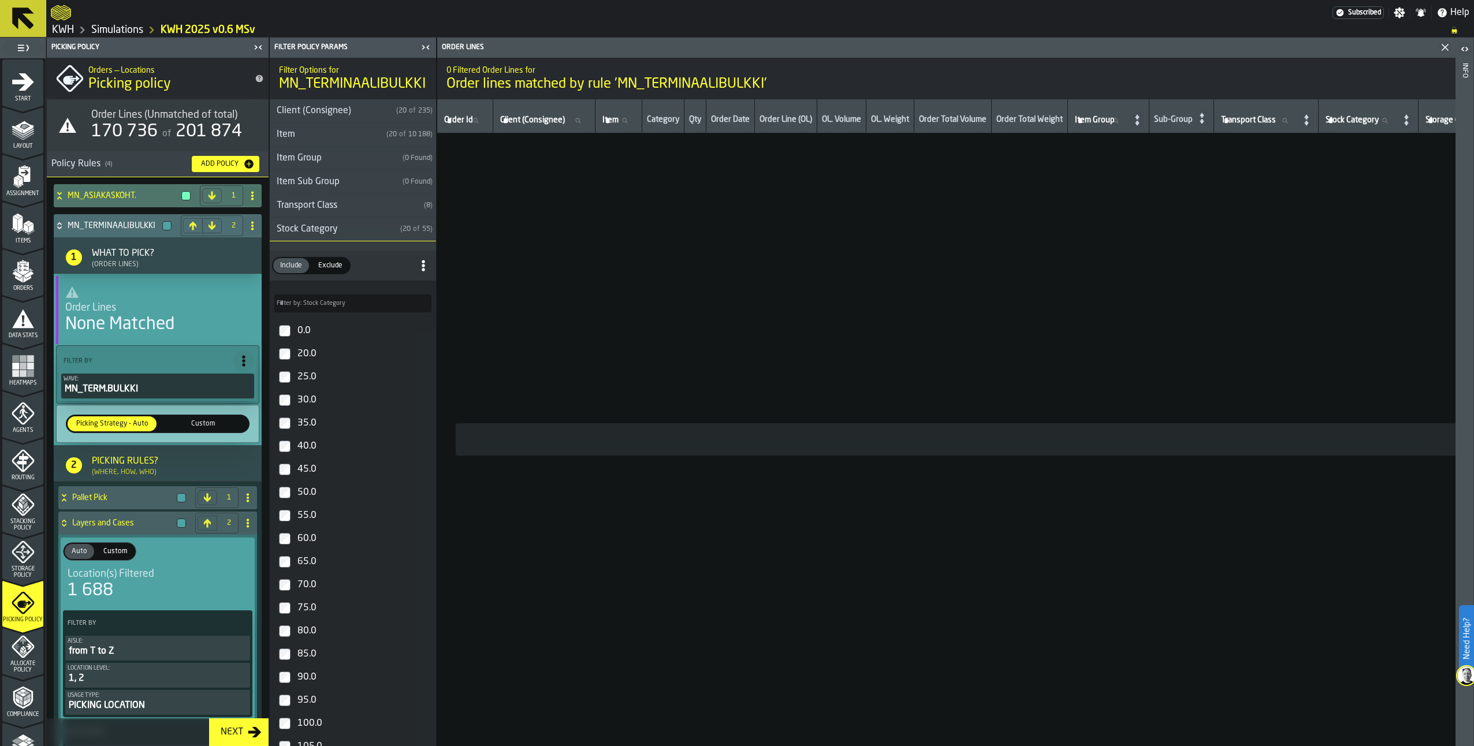
click at [0, 0] on icon "PolicyFilterItem-Wave" at bounding box center [0, 0] width 0 height 0
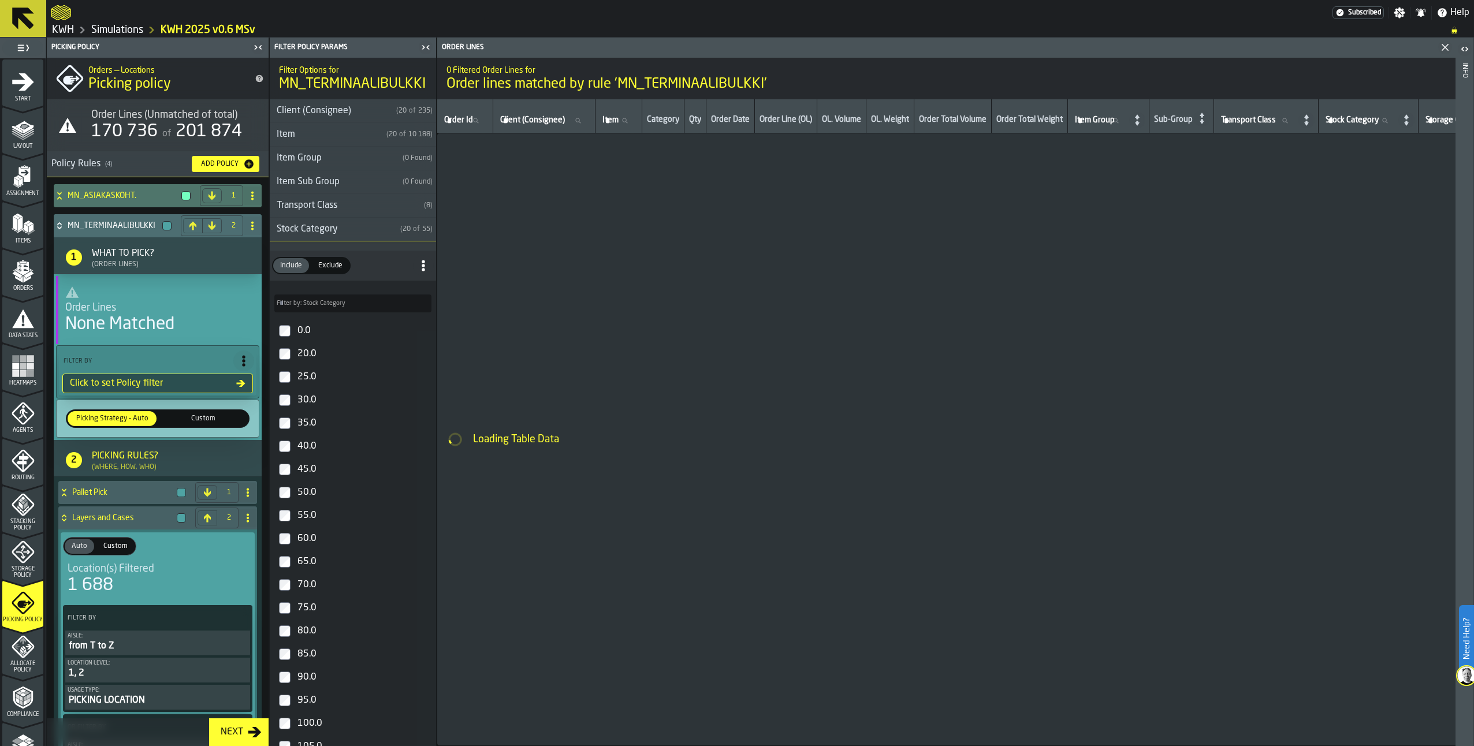
drag, startPoint x: 437, startPoint y: 157, endPoint x: 433, endPoint y: 207, distance: 50.4
click at [433, 207] on main "1 Start 1.1 Layout 1.2 Assignment 1.3 Items 1.4 Orders 1.5 Data Stats 1.6 Heatm…" at bounding box center [737, 392] width 1474 height 709
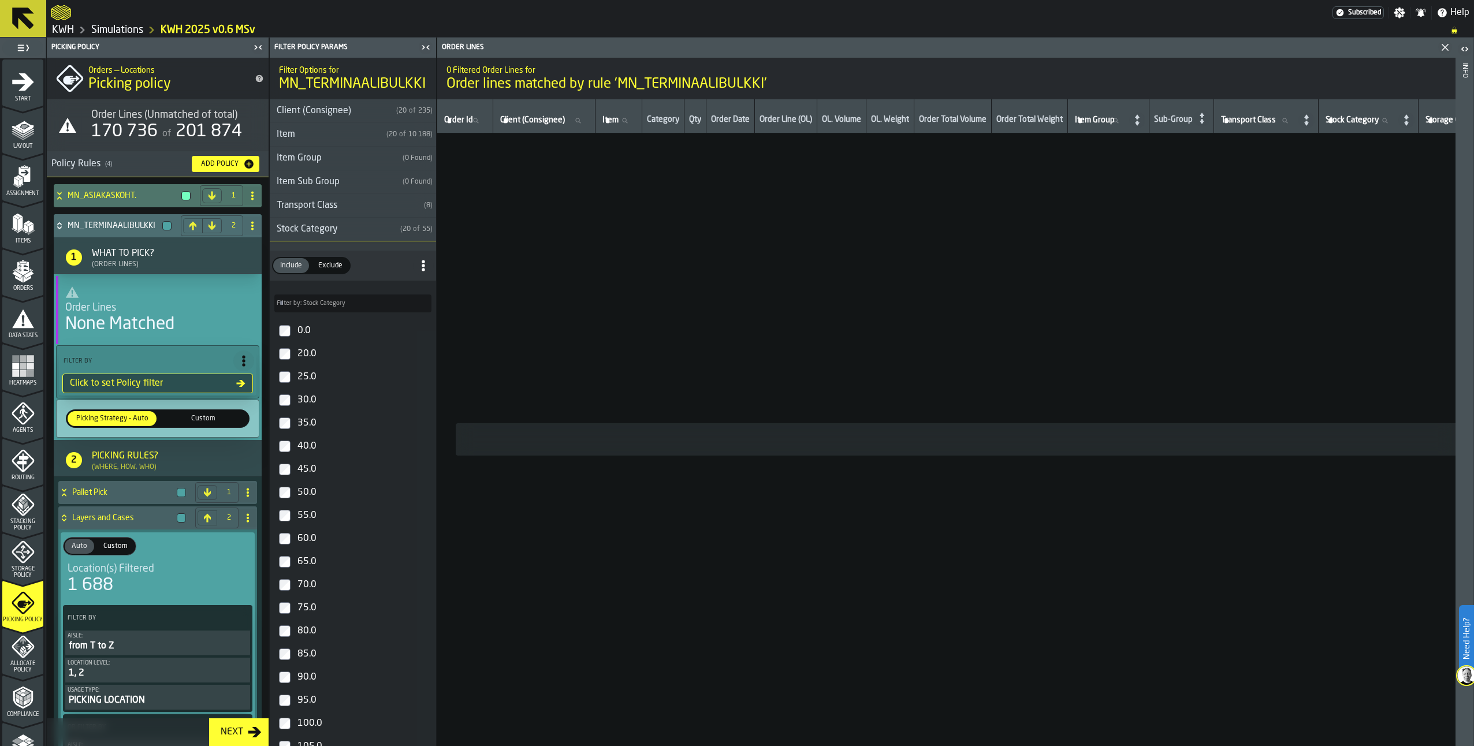
click at [157, 387] on div "Click to set Policy filter" at bounding box center [150, 384] width 171 height 14
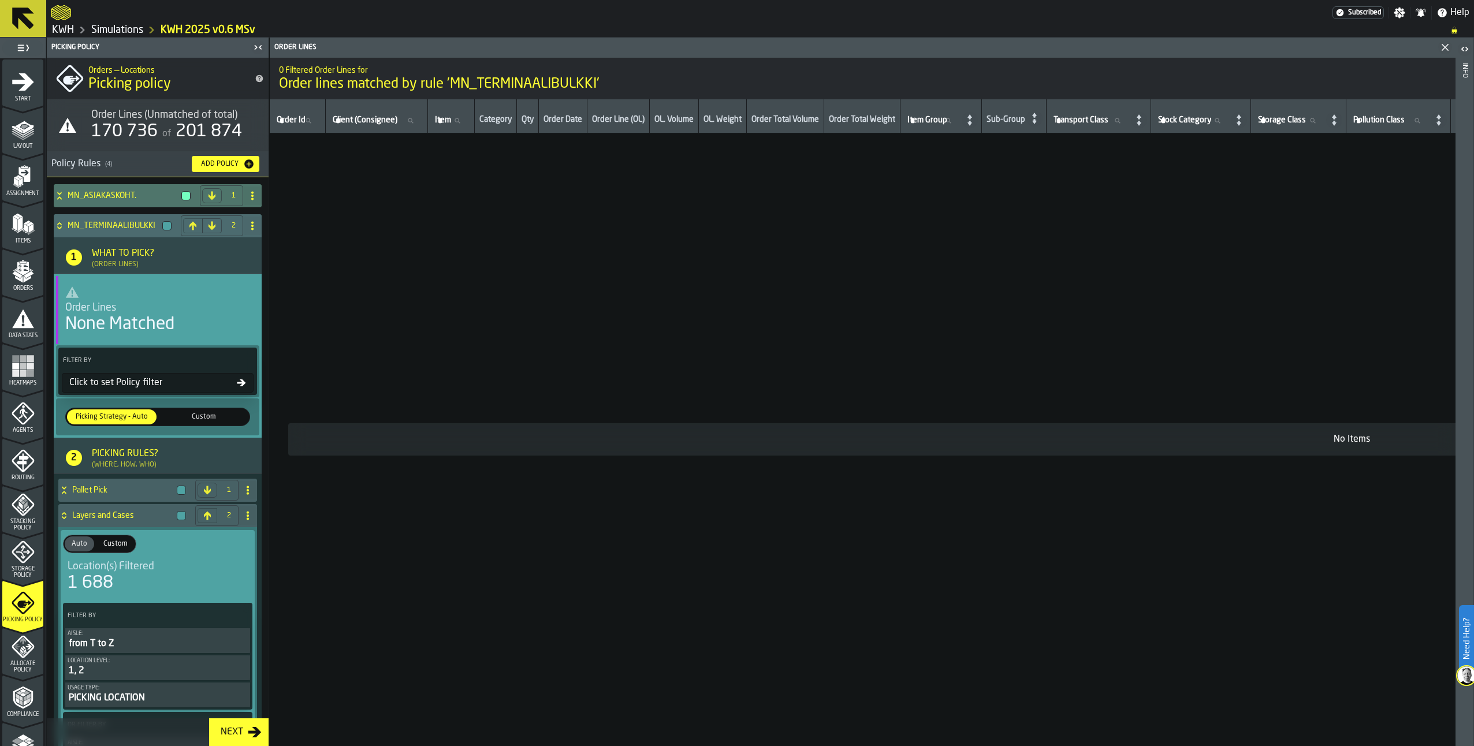
click at [137, 385] on div "Click to set Policy filter" at bounding box center [151, 383] width 172 height 14
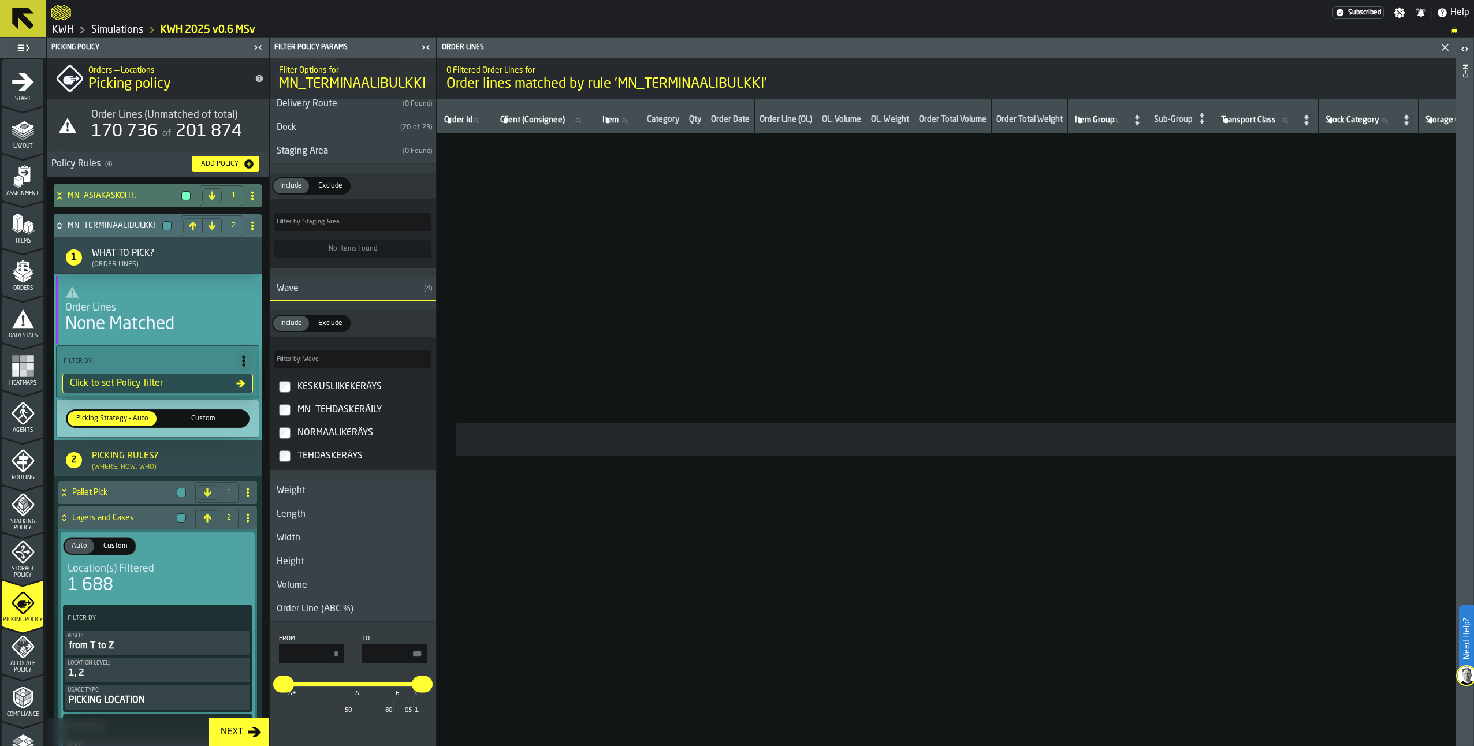
scroll to position [785, 0]
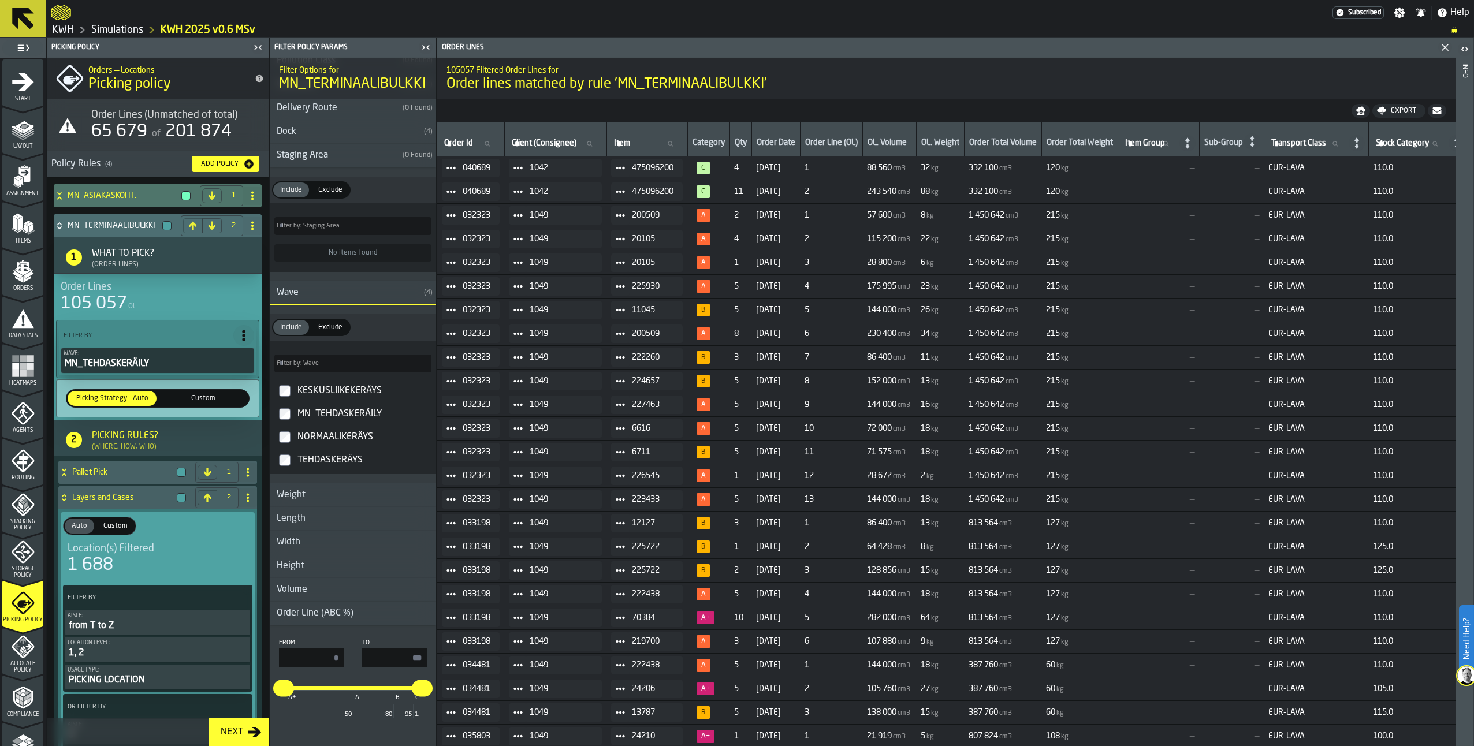
click at [62, 230] on icon at bounding box center [60, 225] width 12 height 9
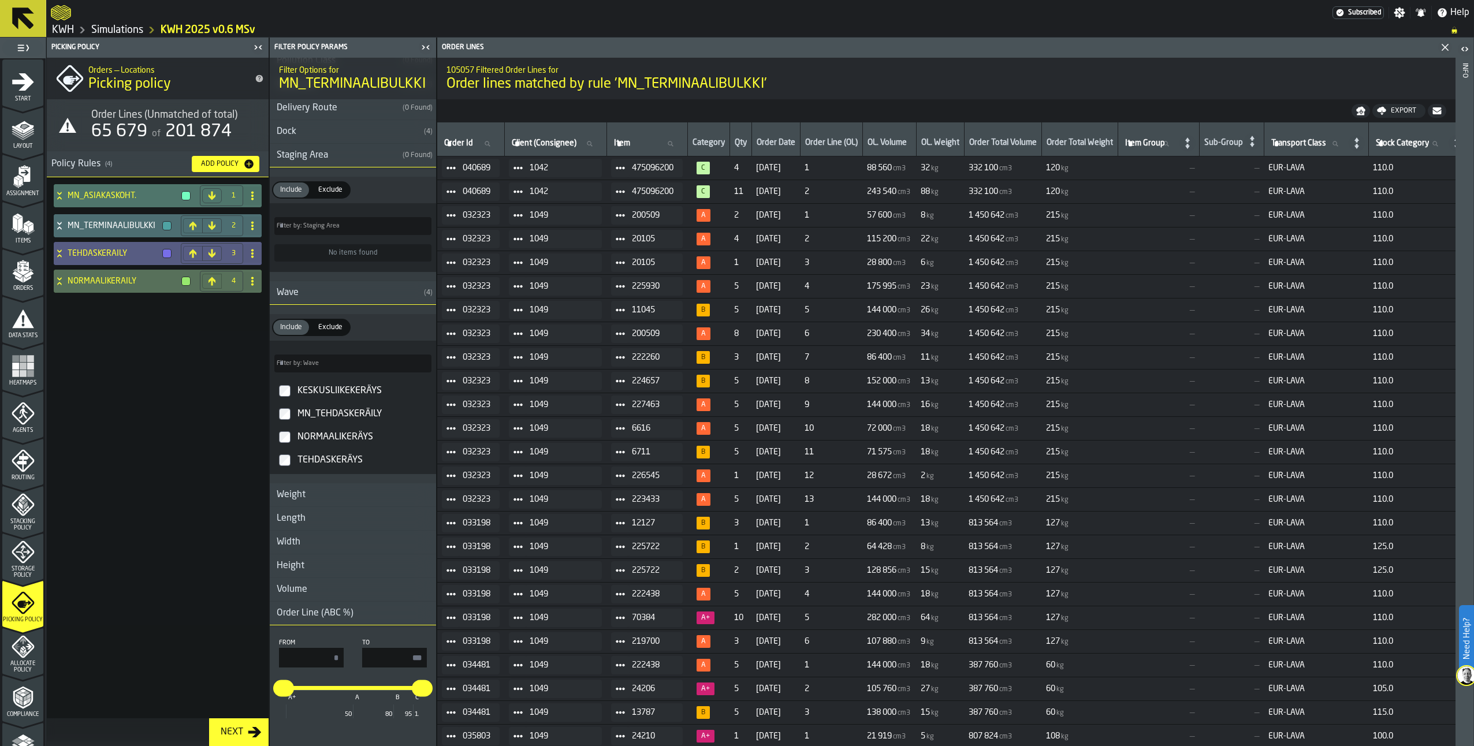
click at [59, 253] on icon at bounding box center [60, 253] width 12 height 9
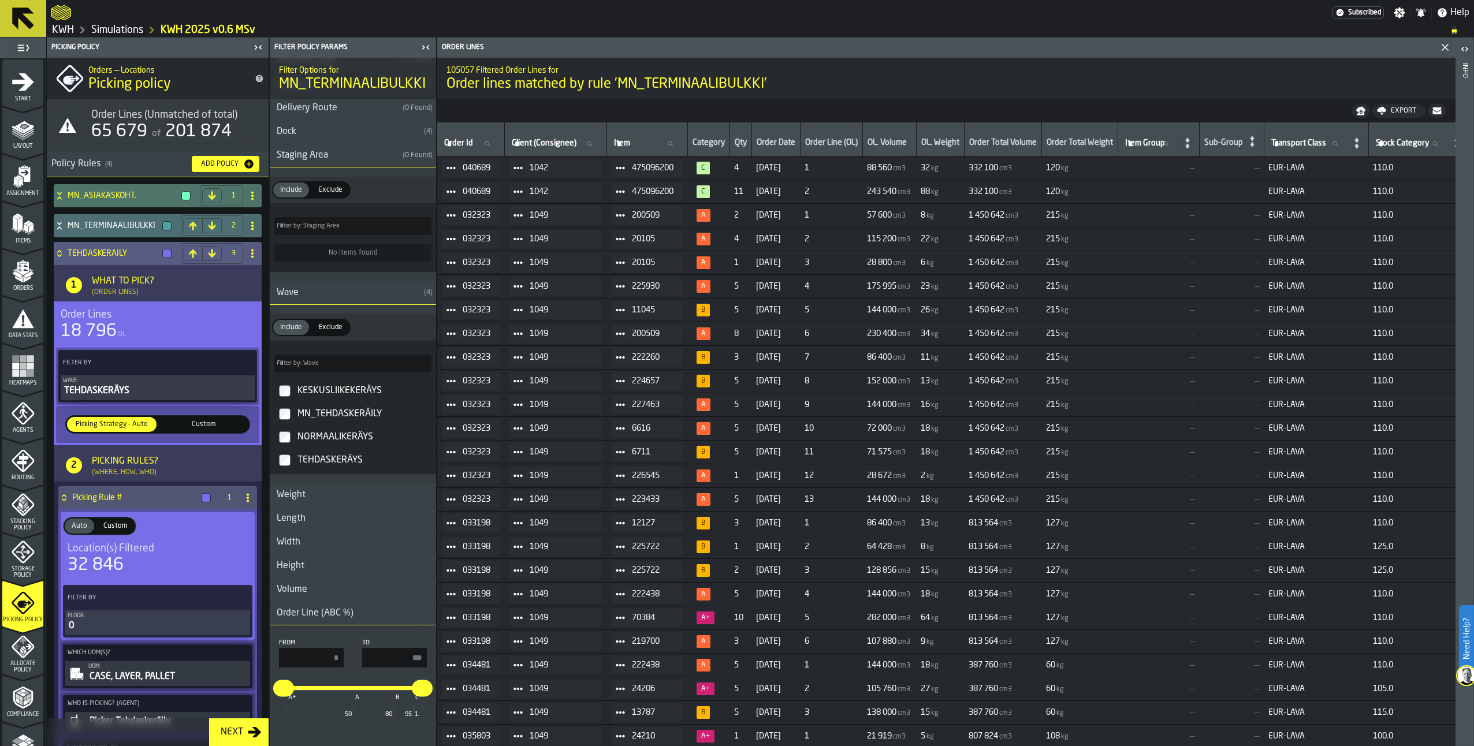
click at [62, 256] on icon at bounding box center [60, 253] width 12 height 9
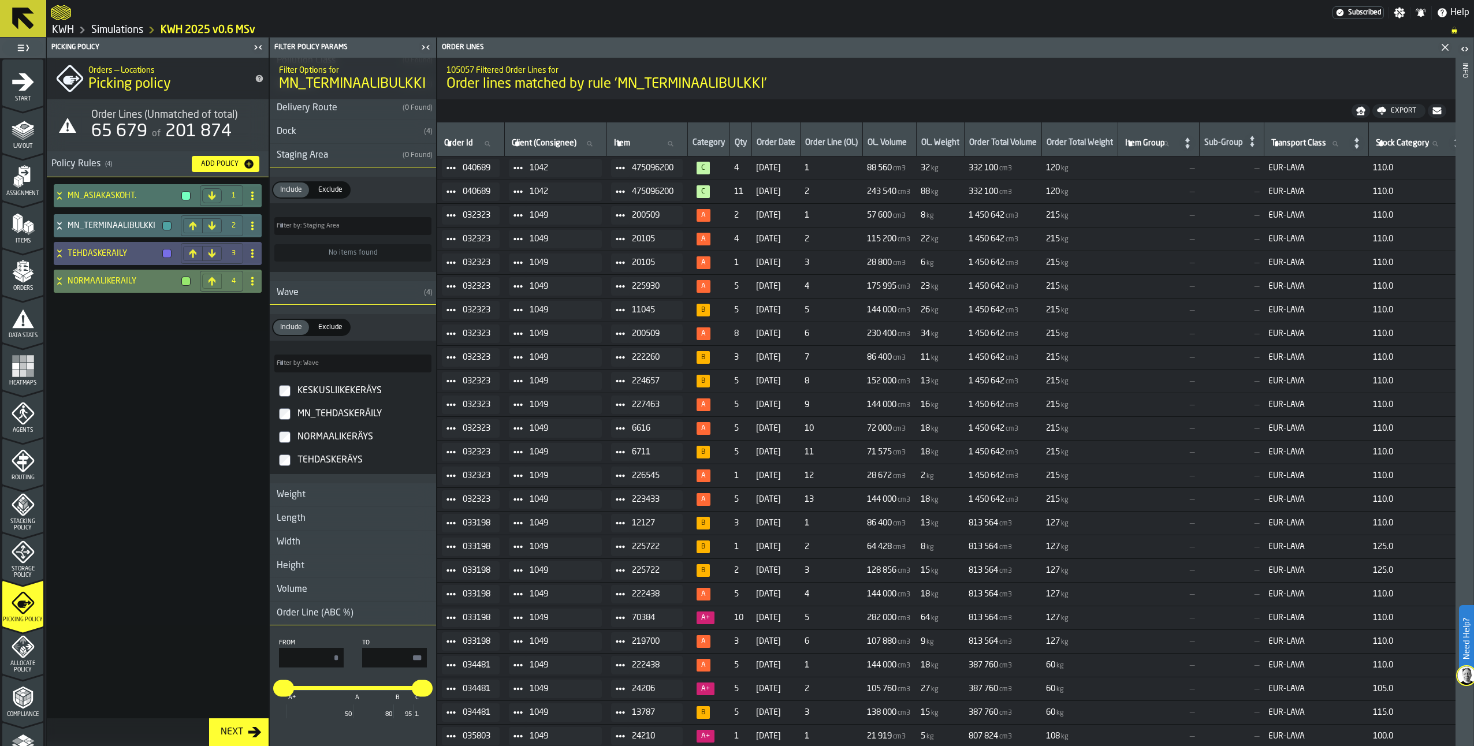
click at [60, 280] on icon at bounding box center [59, 278] width 4 height 3
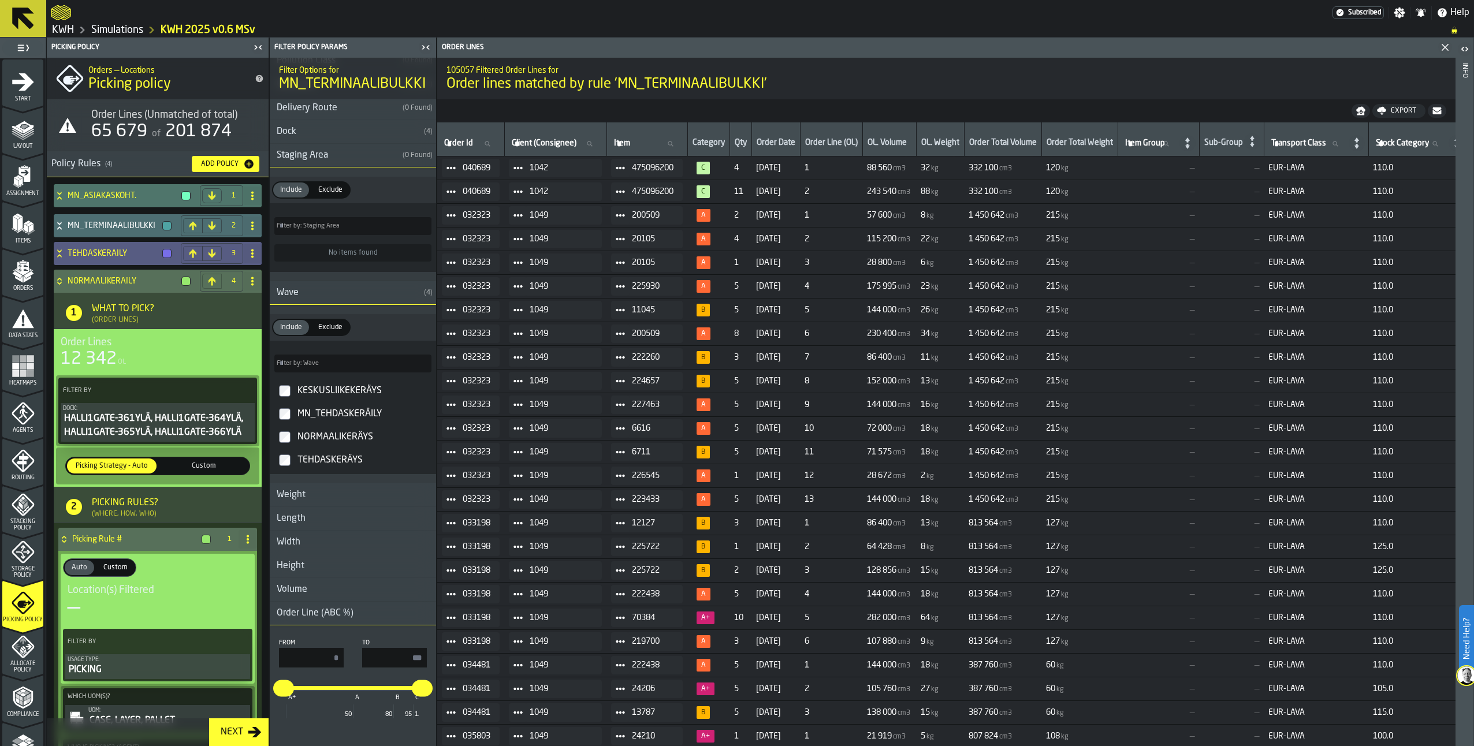
click at [56, 247] on div "TEHDASKERÄILY" at bounding box center [115, 253] width 122 height 23
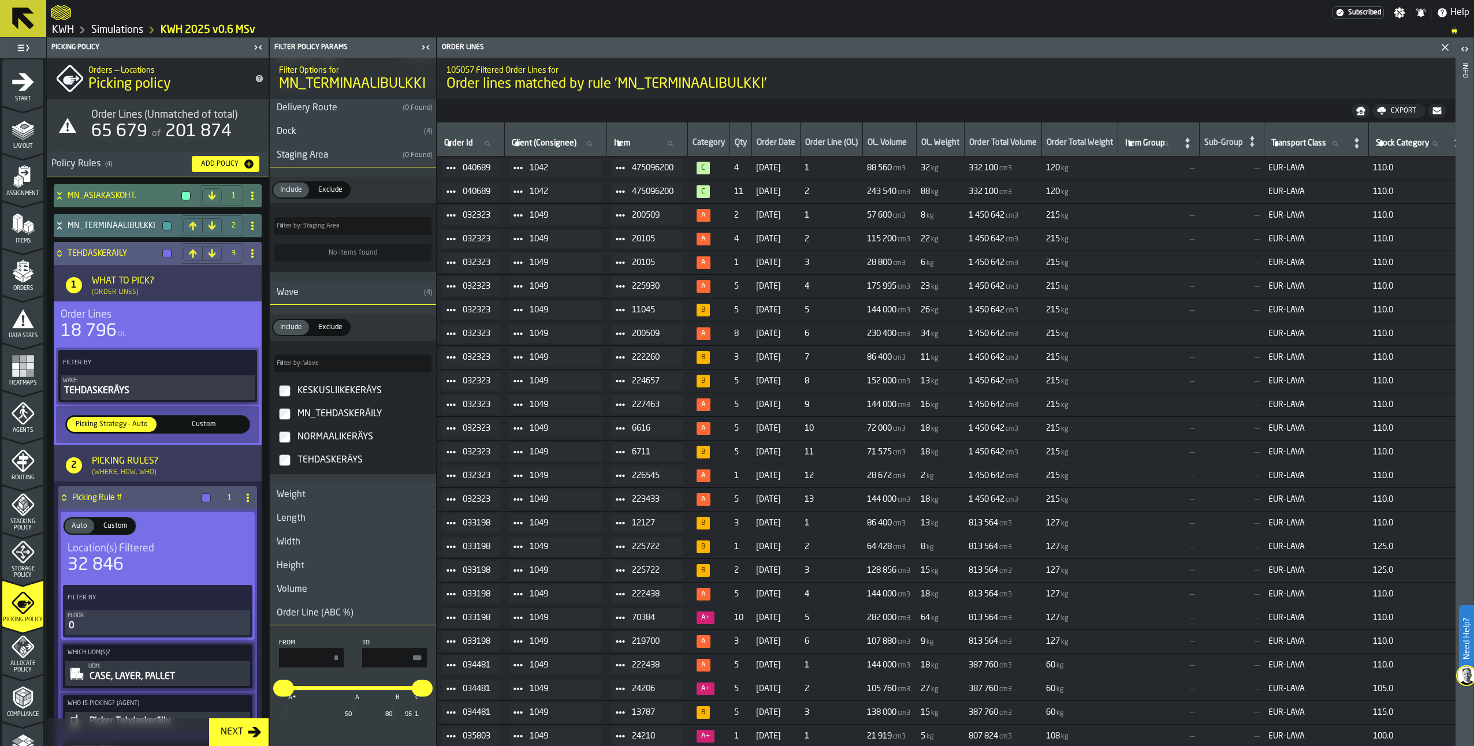
click at [61, 252] on icon at bounding box center [59, 251] width 4 height 3
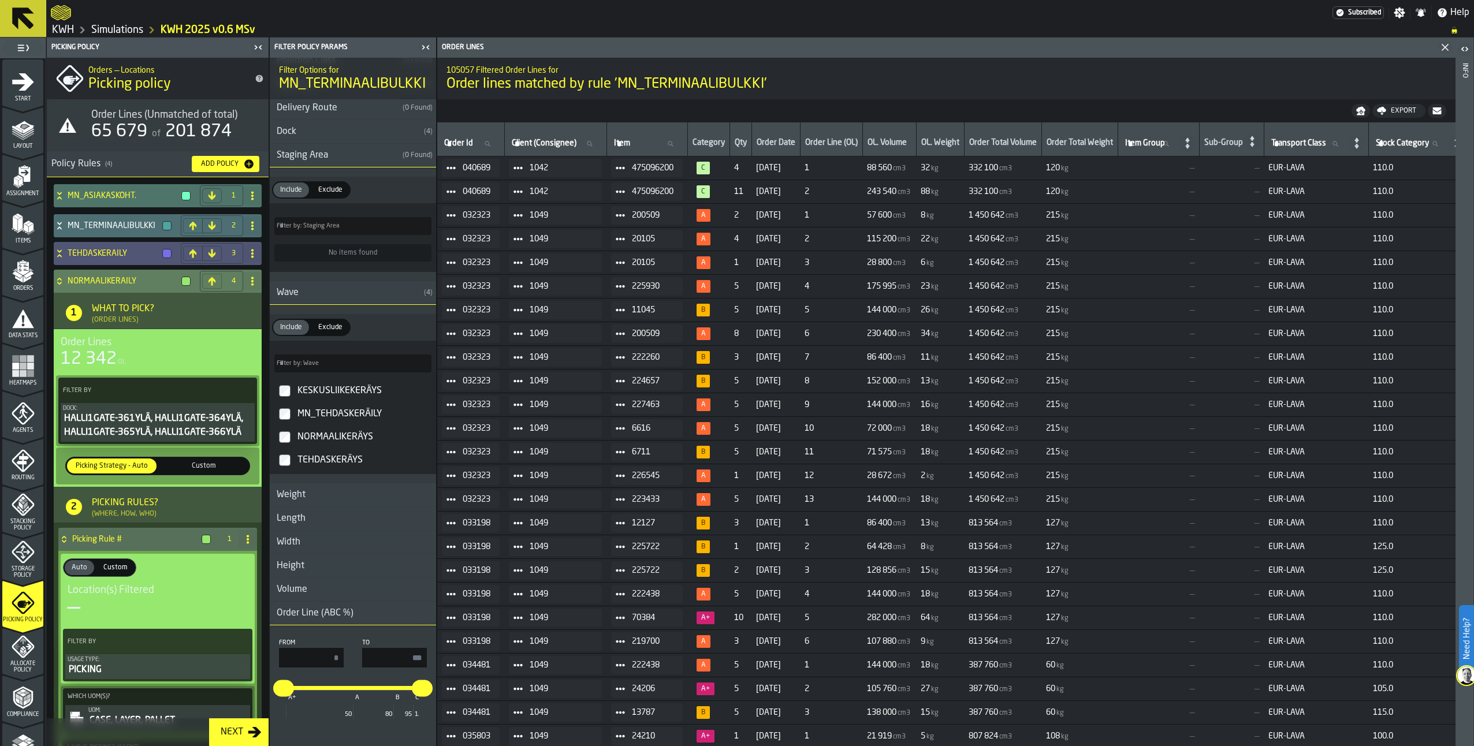
click at [0, 0] on icon "PolicyFilterItem-Dock" at bounding box center [0, 0] width 0 height 0
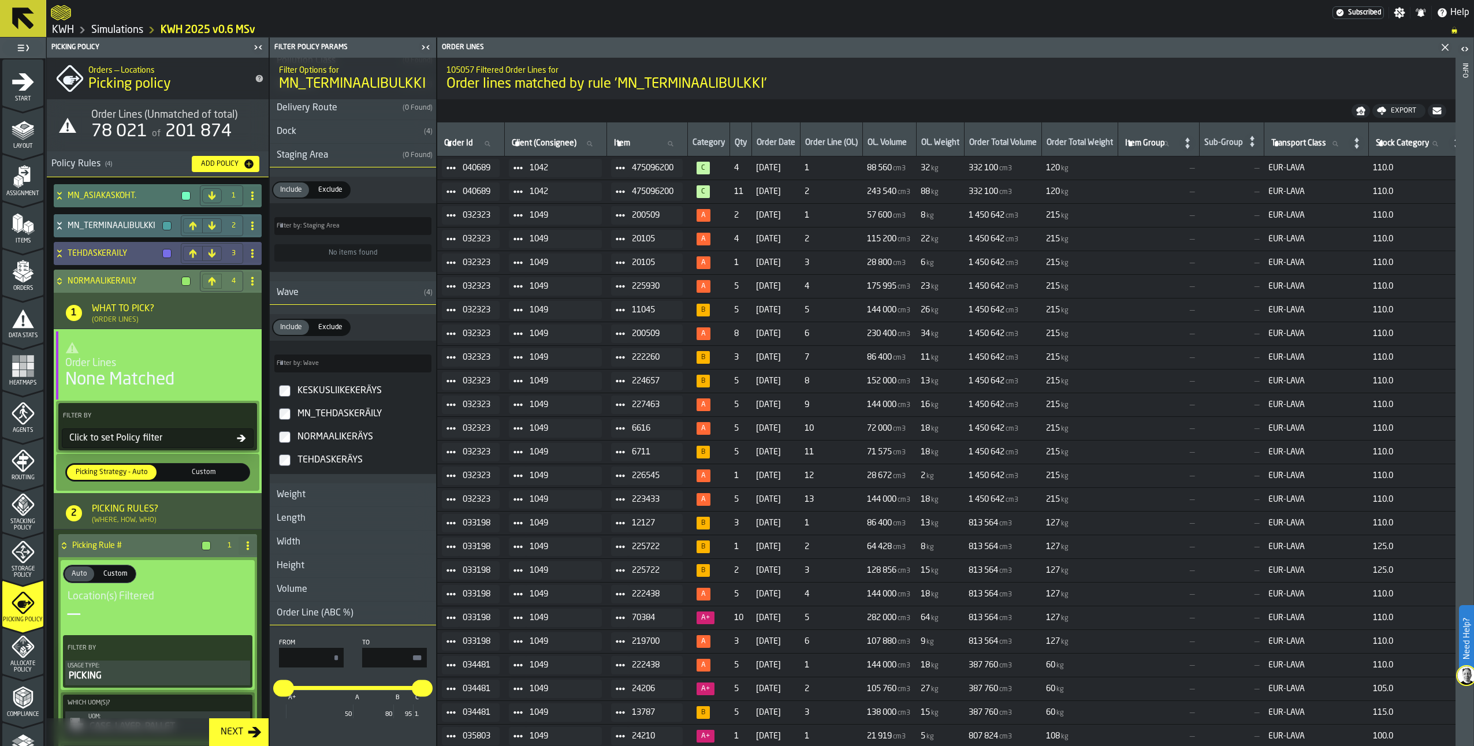
click at [145, 437] on div "Click to set Policy filter" at bounding box center [151, 438] width 172 height 14
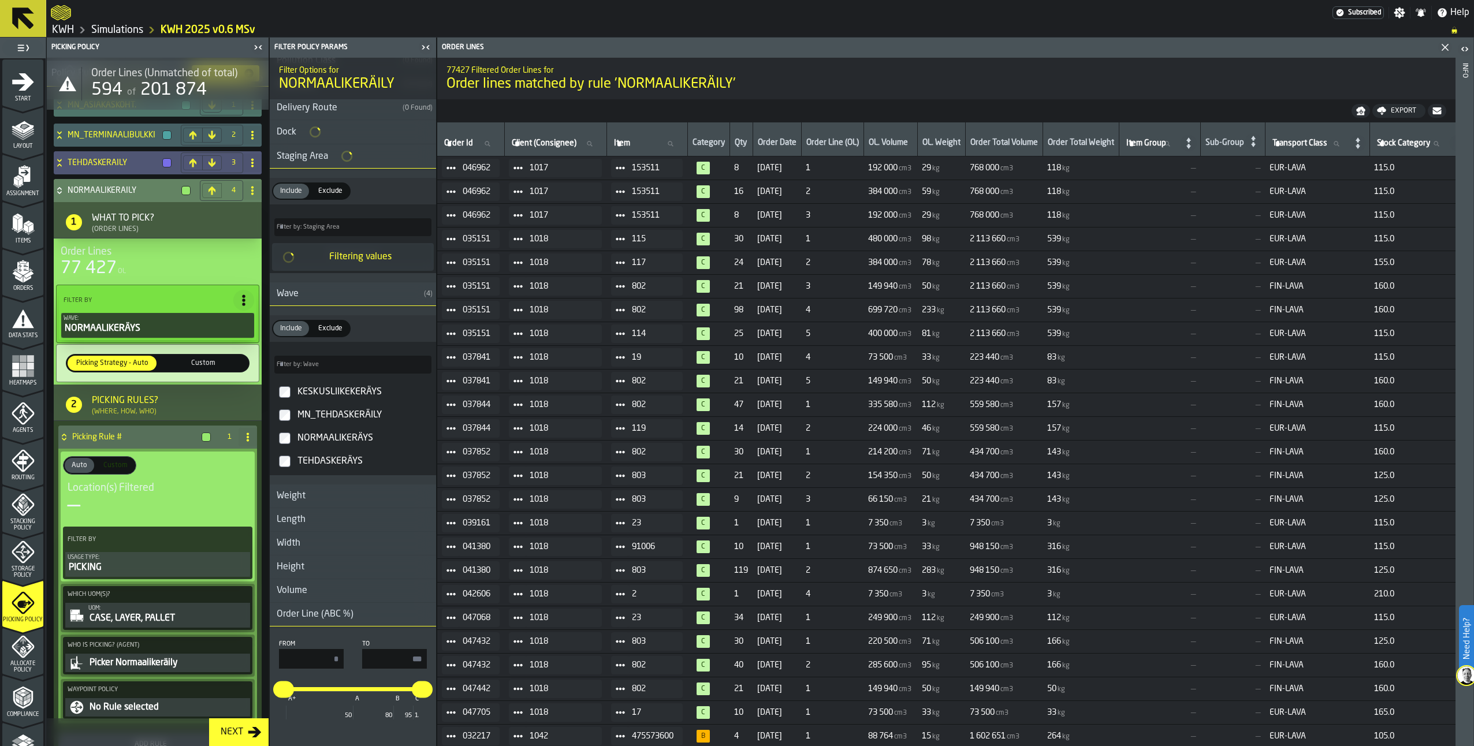
scroll to position [24, 0]
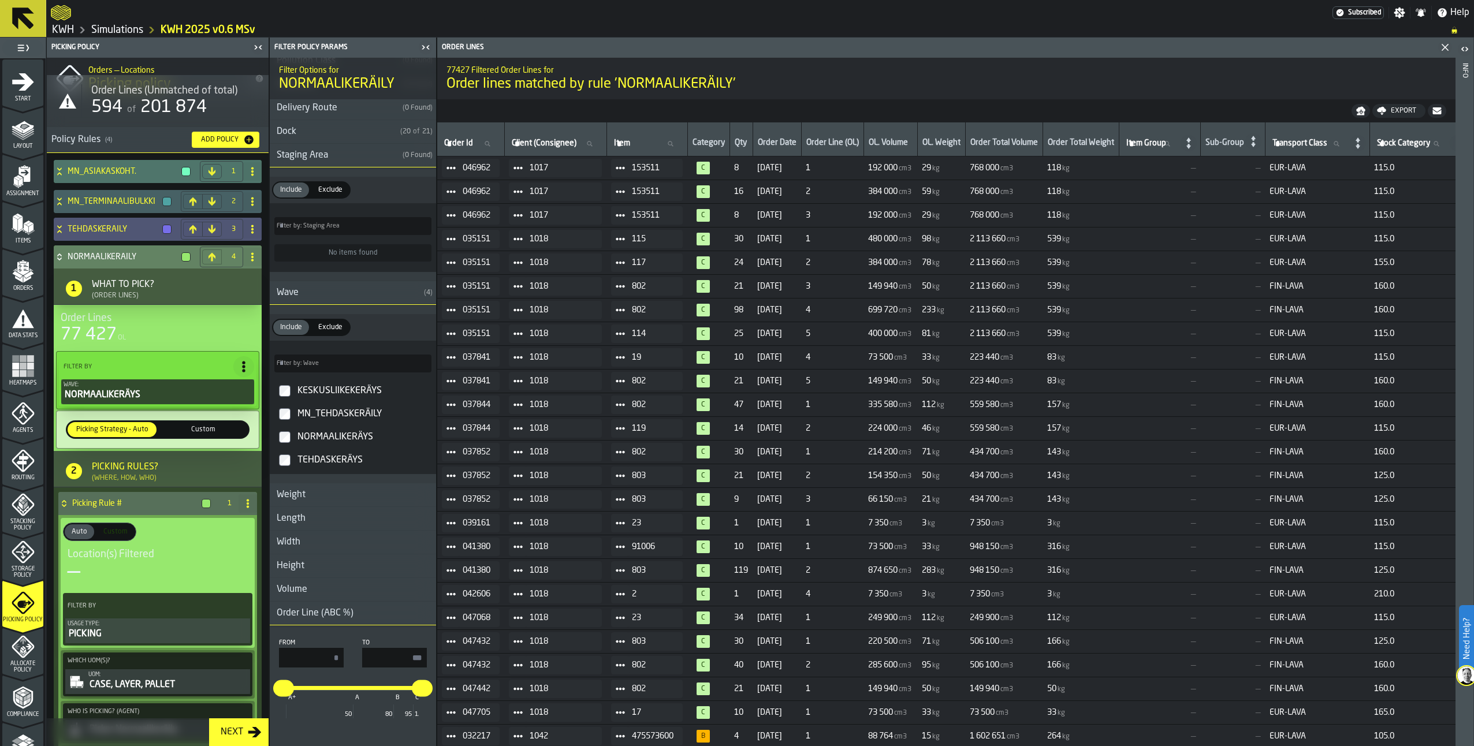
click at [58, 259] on icon at bounding box center [59, 259] width 4 height 3
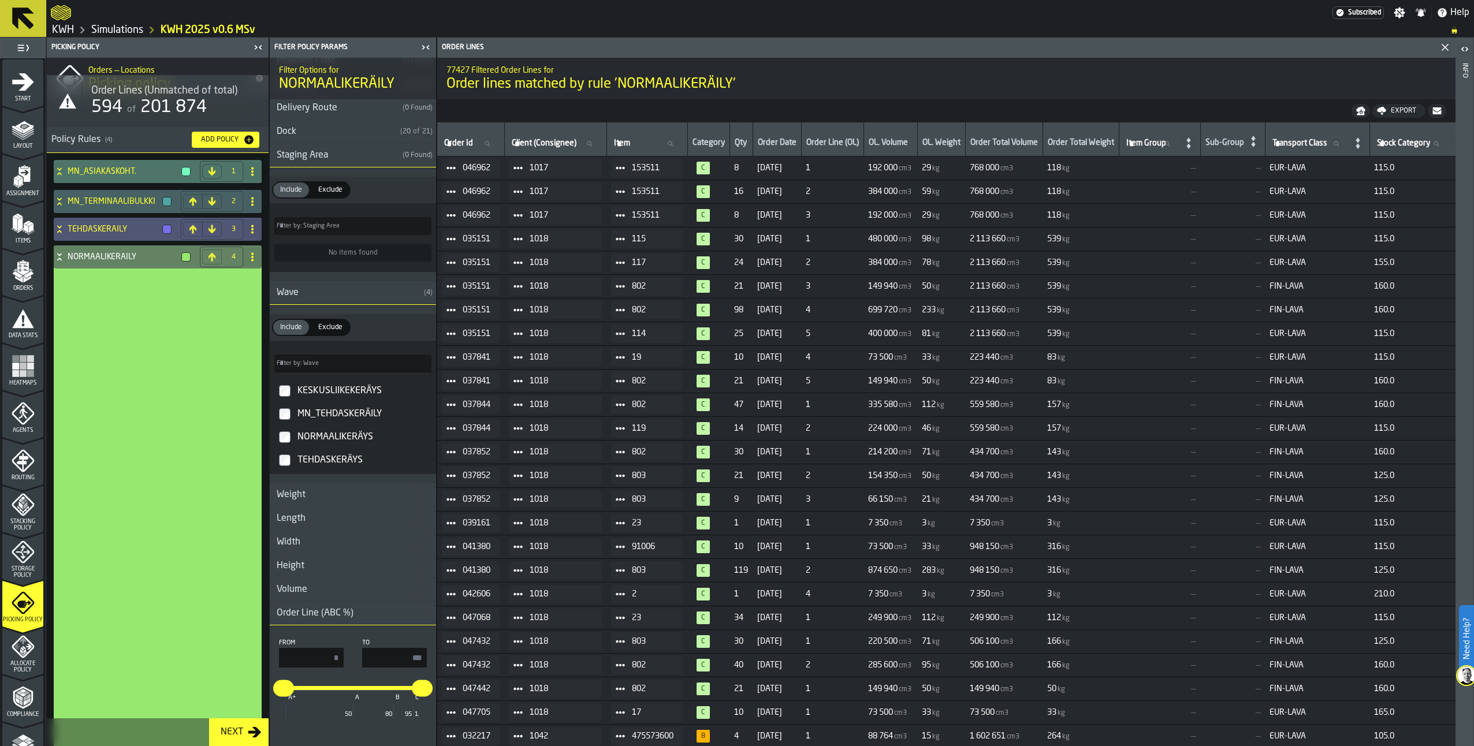
scroll to position [0, 0]
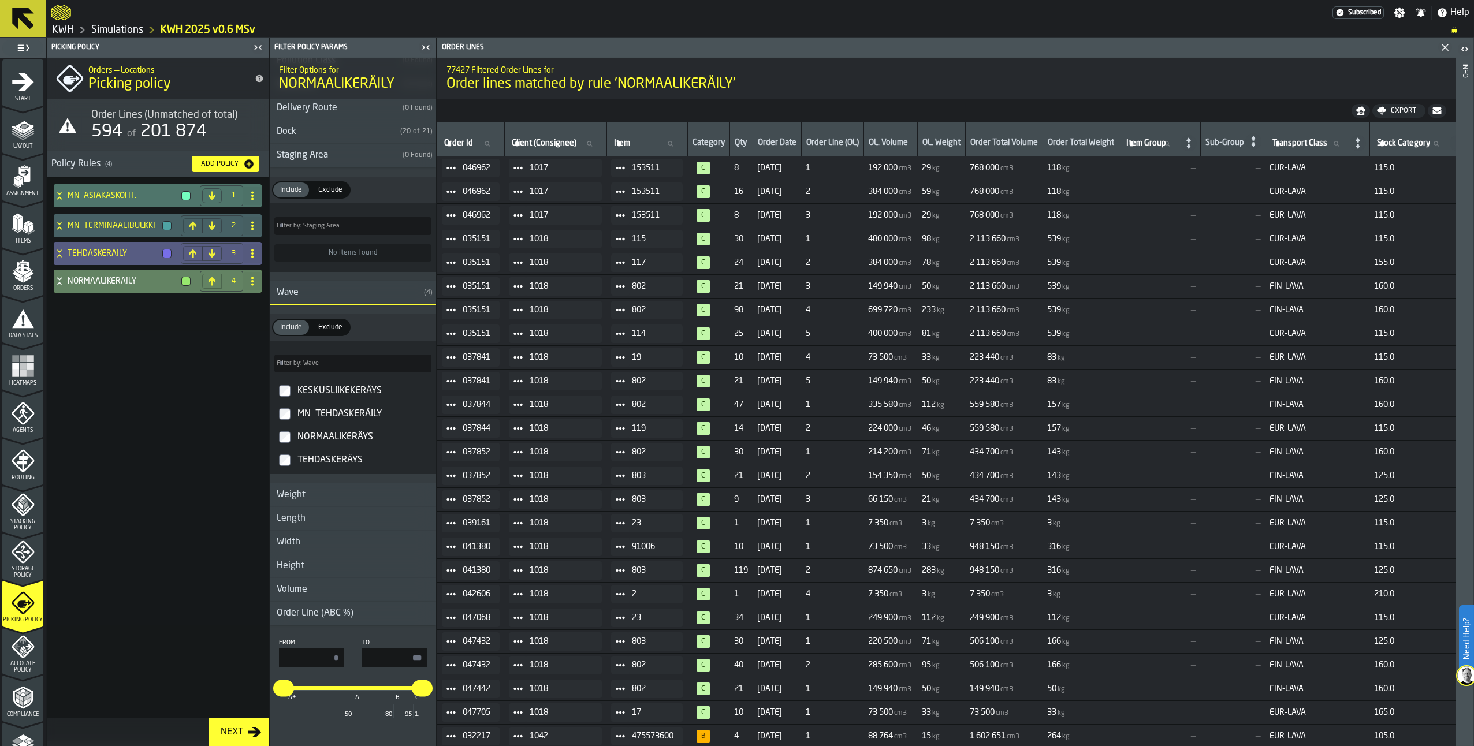
click at [57, 255] on icon at bounding box center [60, 253] width 12 height 9
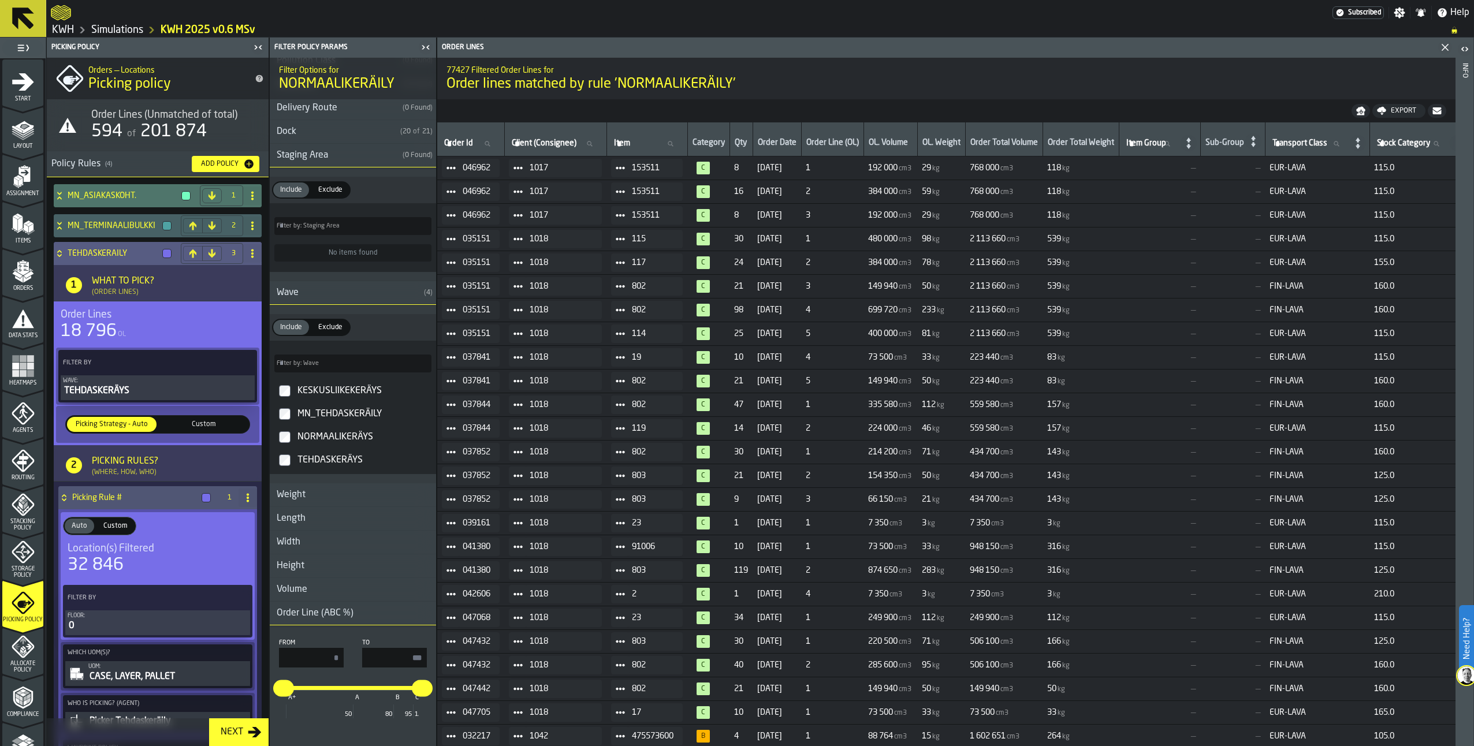
click at [57, 255] on icon at bounding box center [60, 253] width 12 height 9
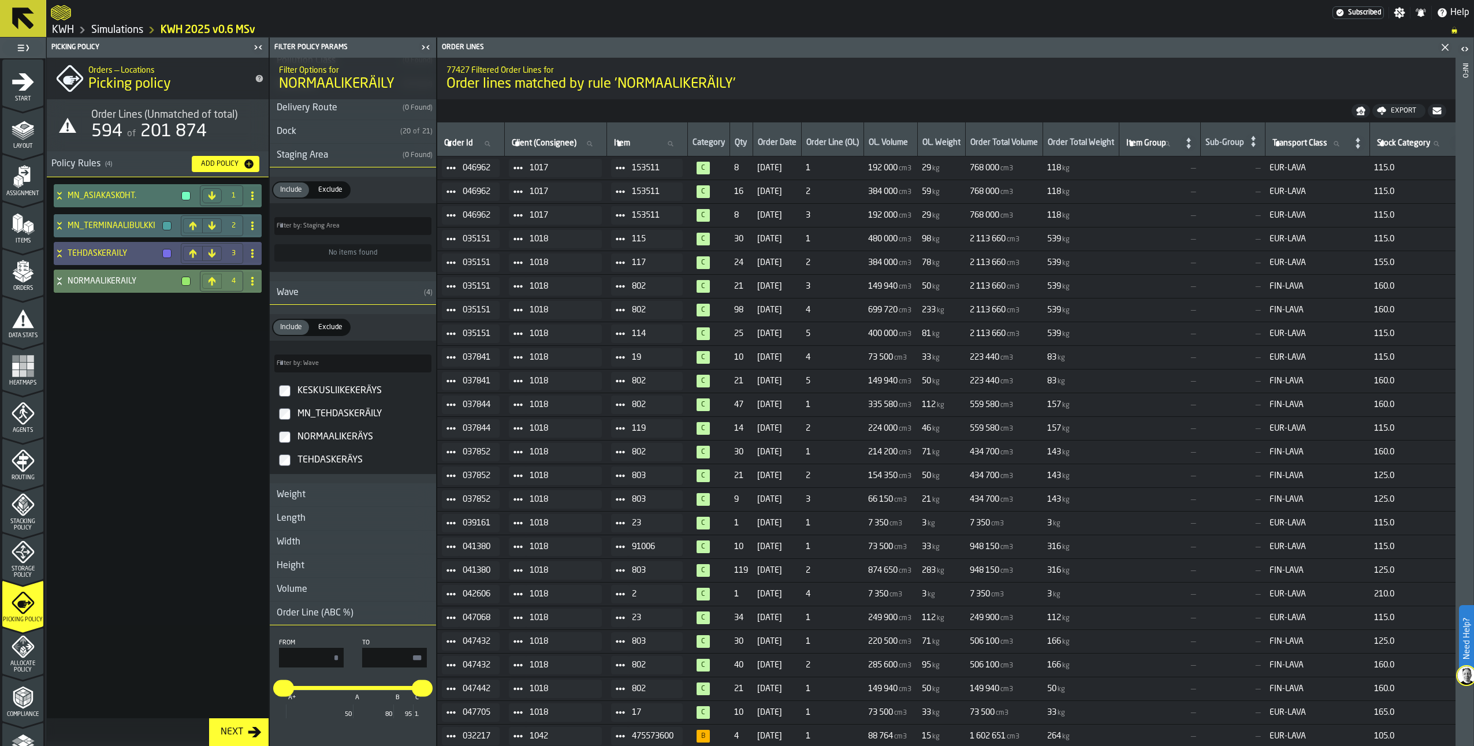
click at [58, 226] on icon at bounding box center [60, 225] width 12 height 9
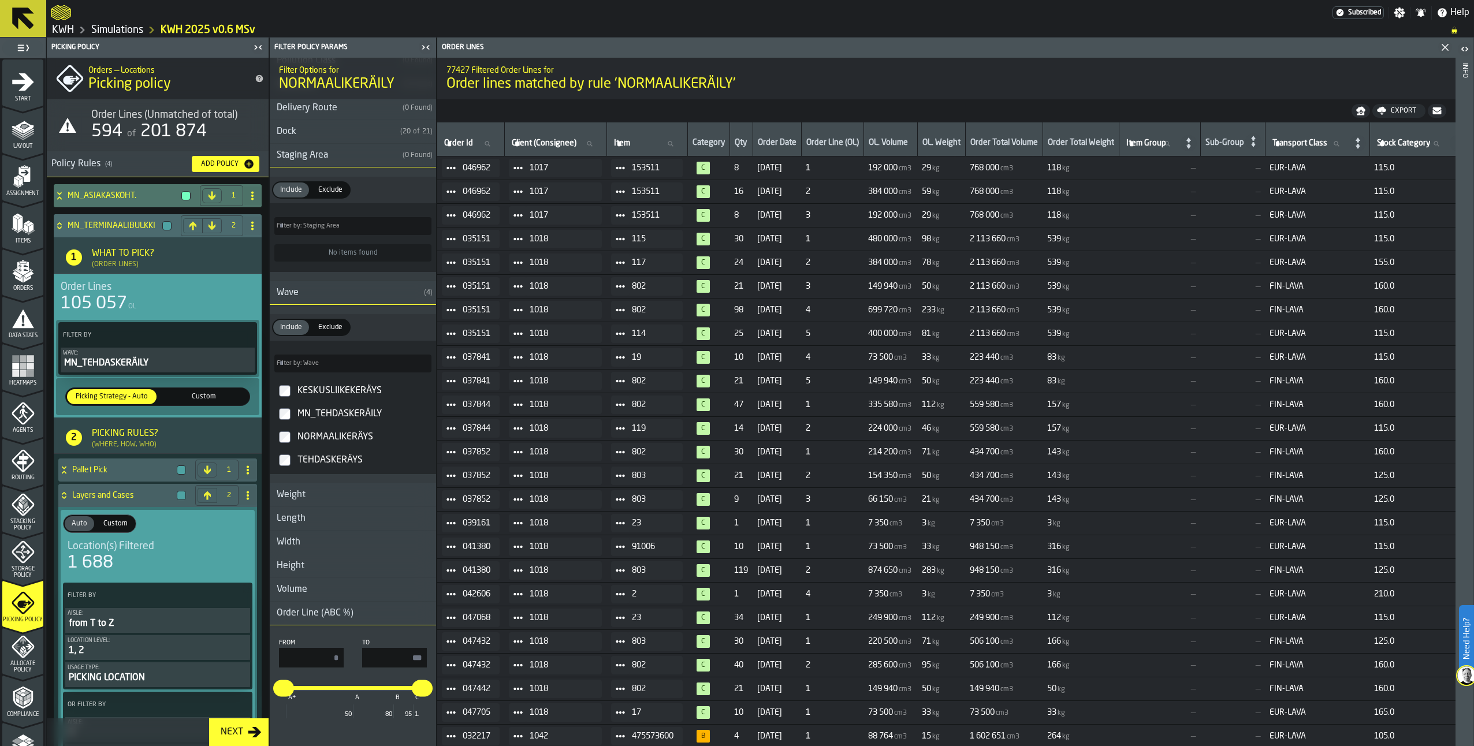
click at [58, 222] on icon at bounding box center [60, 225] width 12 height 9
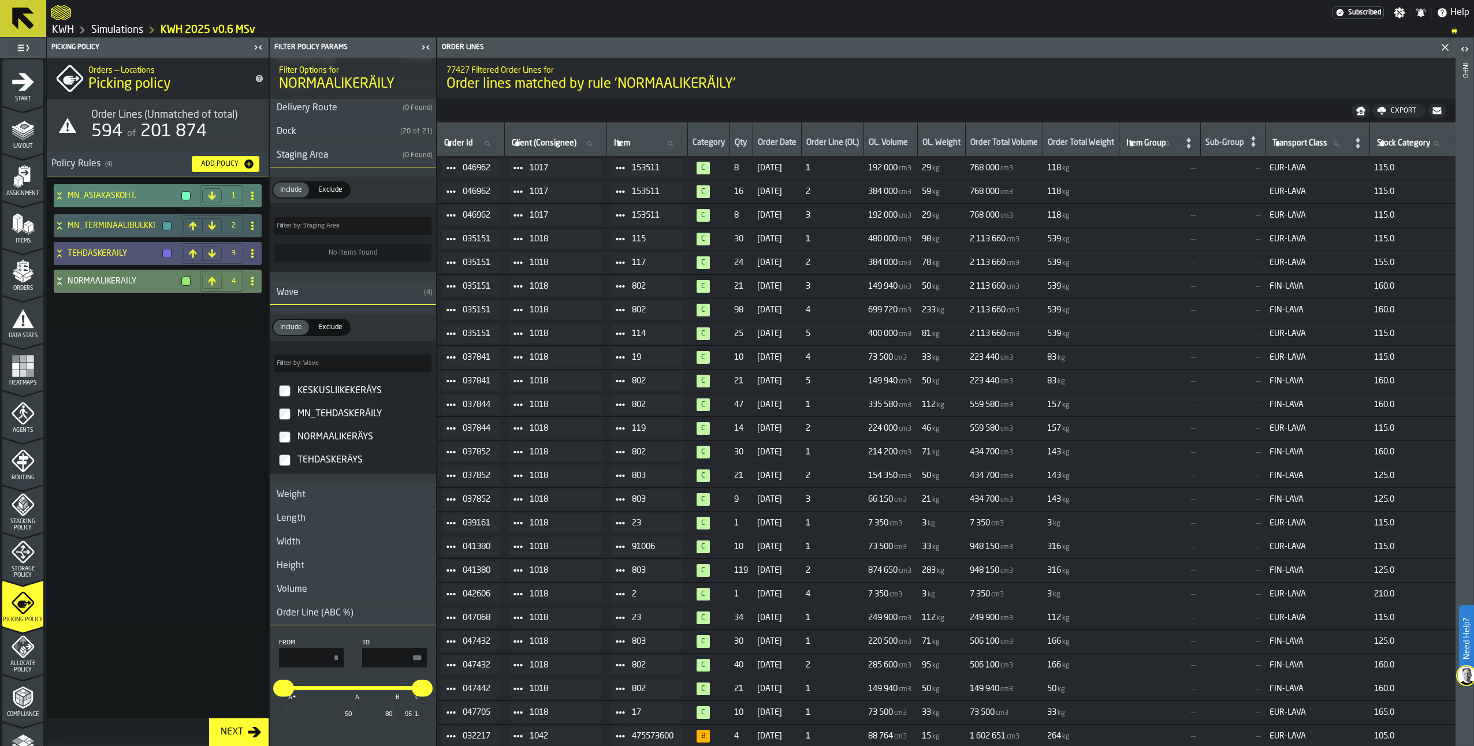
click at [61, 194] on icon at bounding box center [59, 193] width 4 height 3
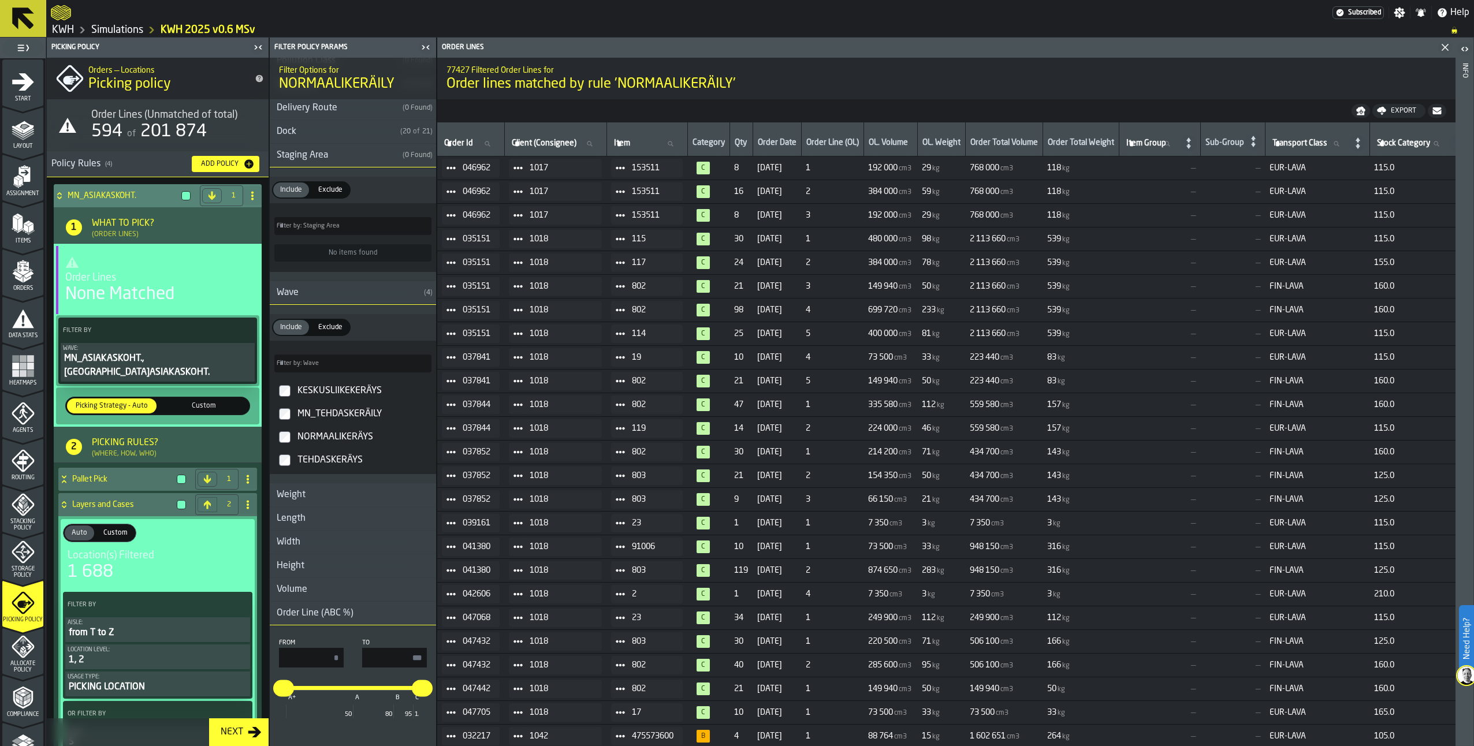
click at [58, 192] on icon at bounding box center [60, 195] width 12 height 9
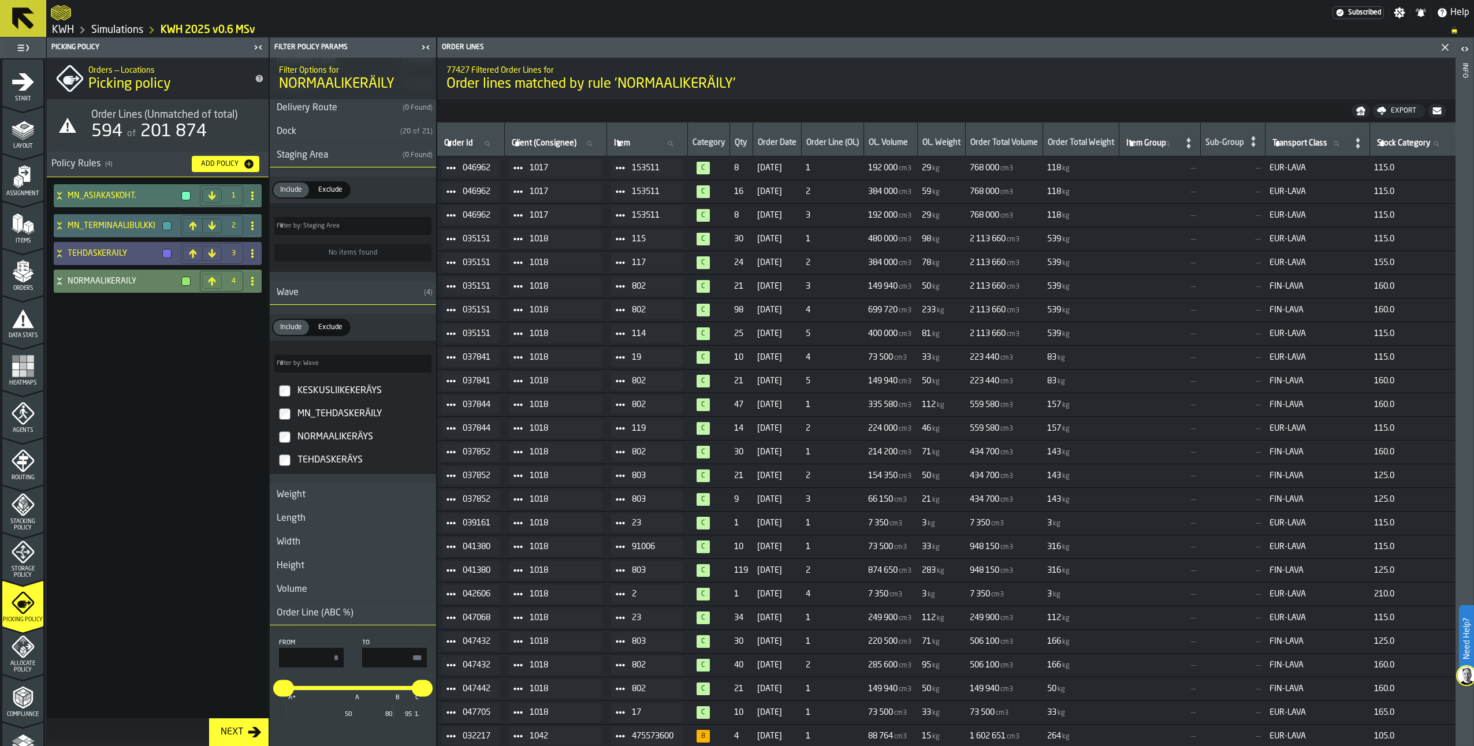
click at [55, 224] on icon at bounding box center [60, 225] width 12 height 9
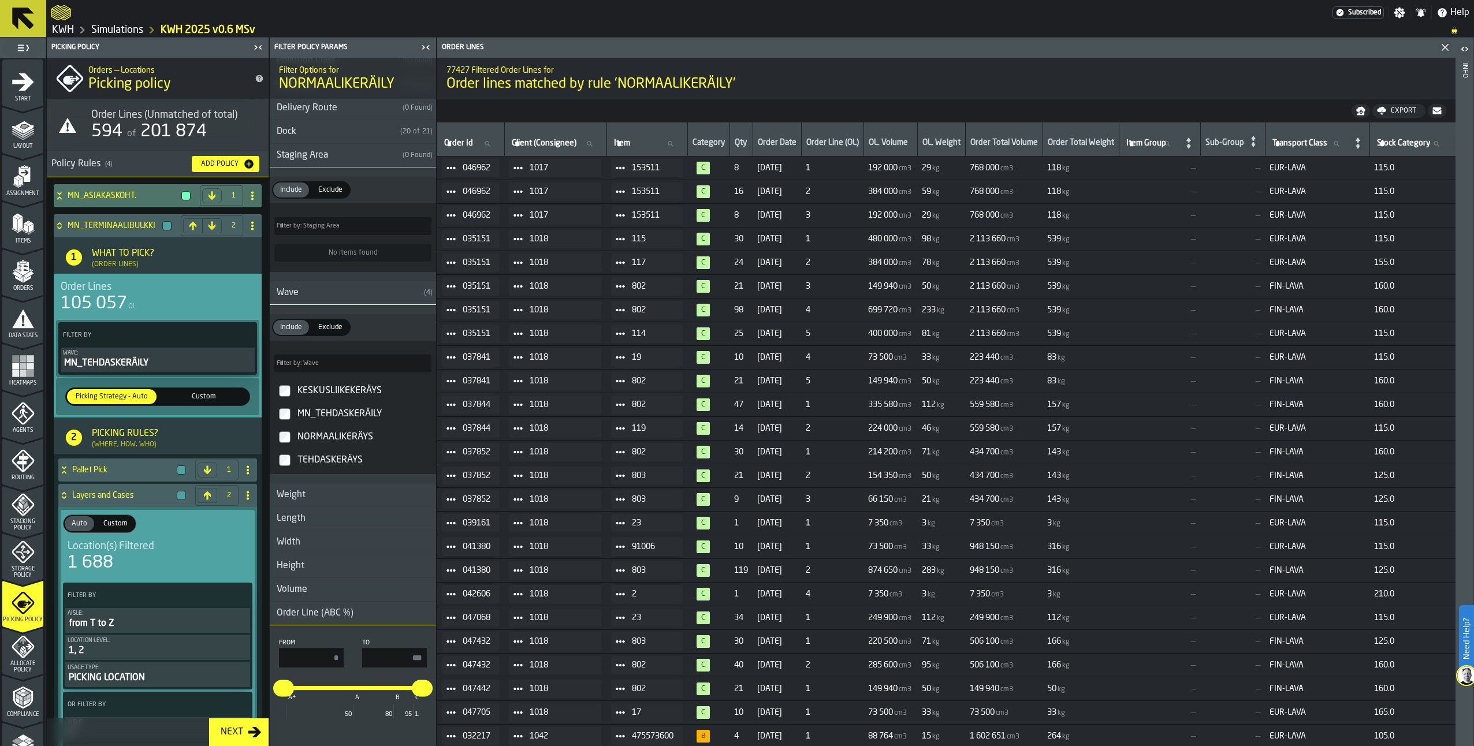
click at [424, 46] on icon "button-toggle-Close me" at bounding box center [426, 47] width 14 height 14
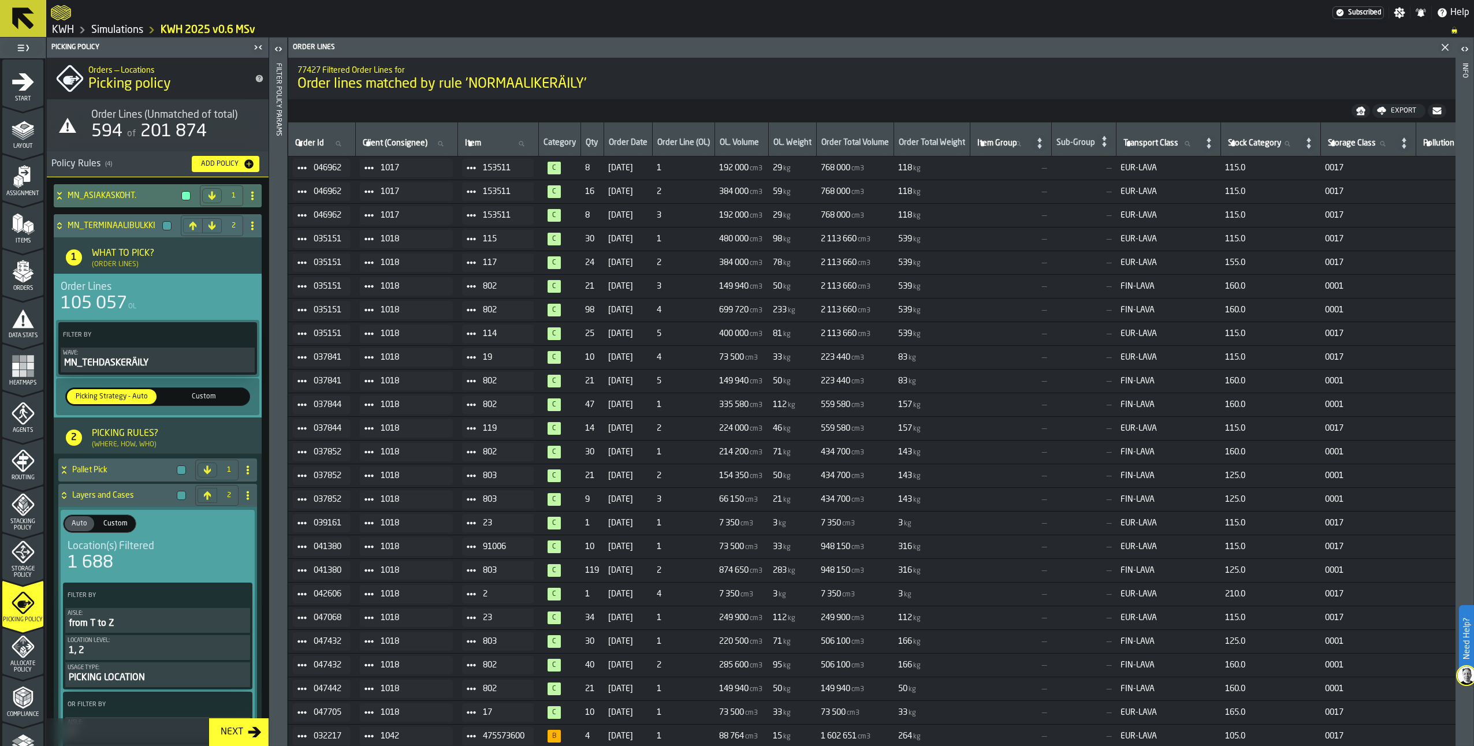
click at [61, 225] on icon at bounding box center [60, 225] width 12 height 9
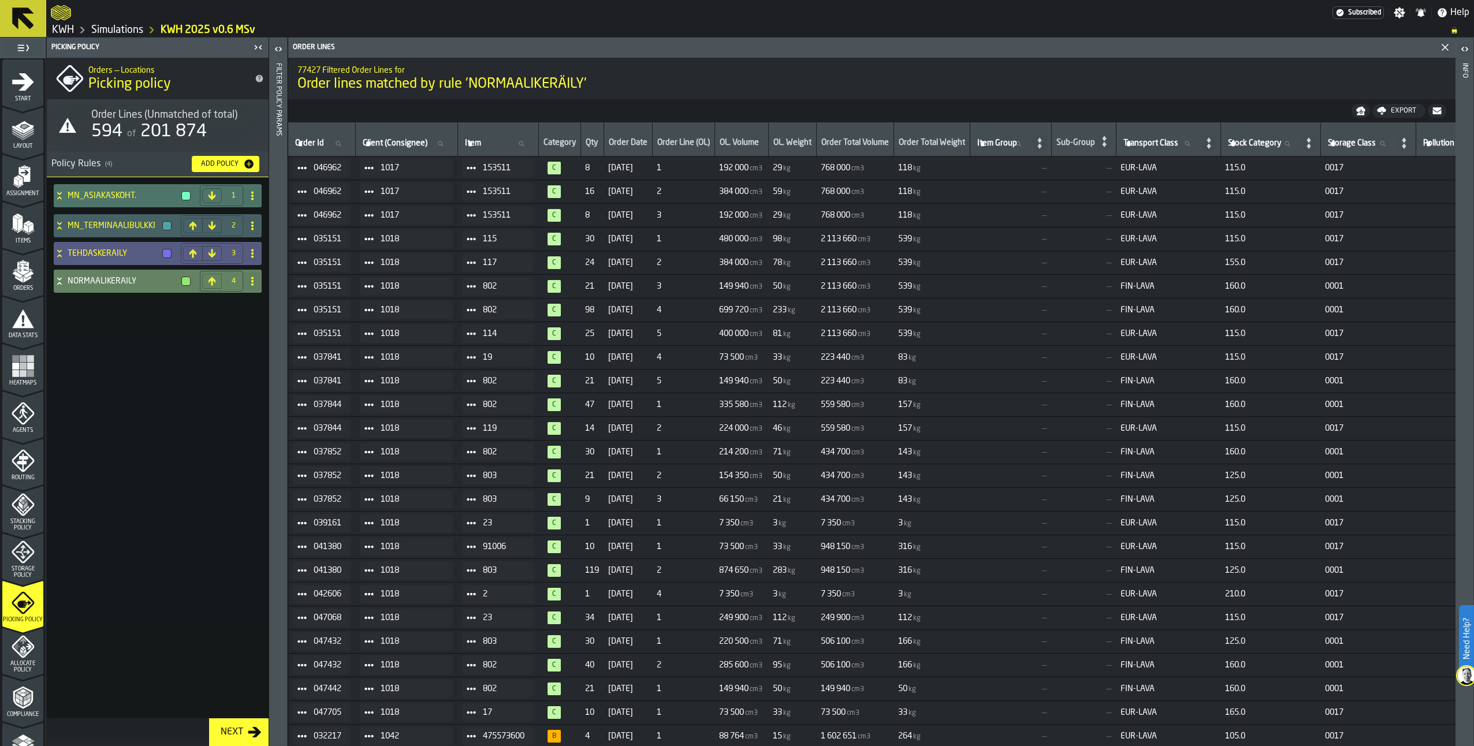
click at [60, 252] on icon at bounding box center [59, 250] width 4 height 3
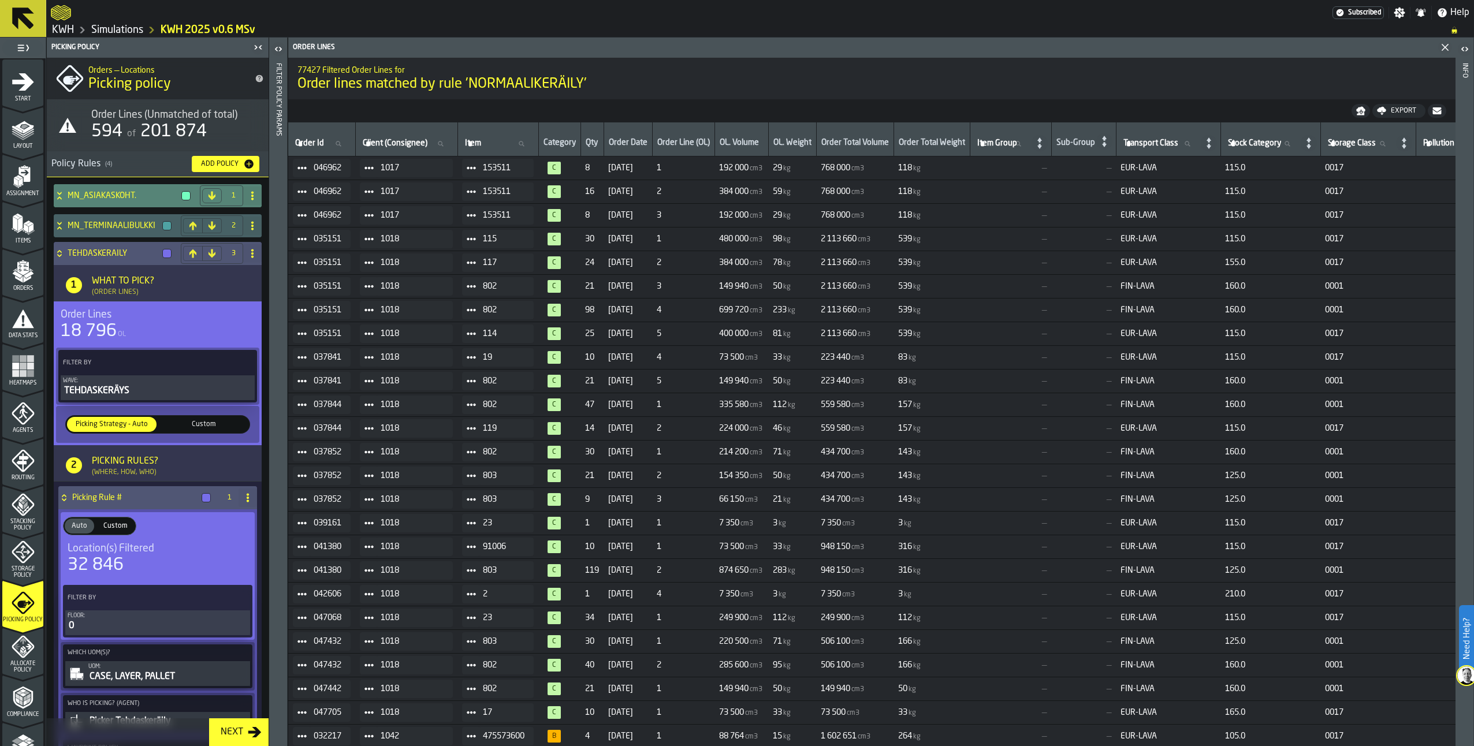
click at [59, 195] on icon at bounding box center [60, 195] width 12 height 9
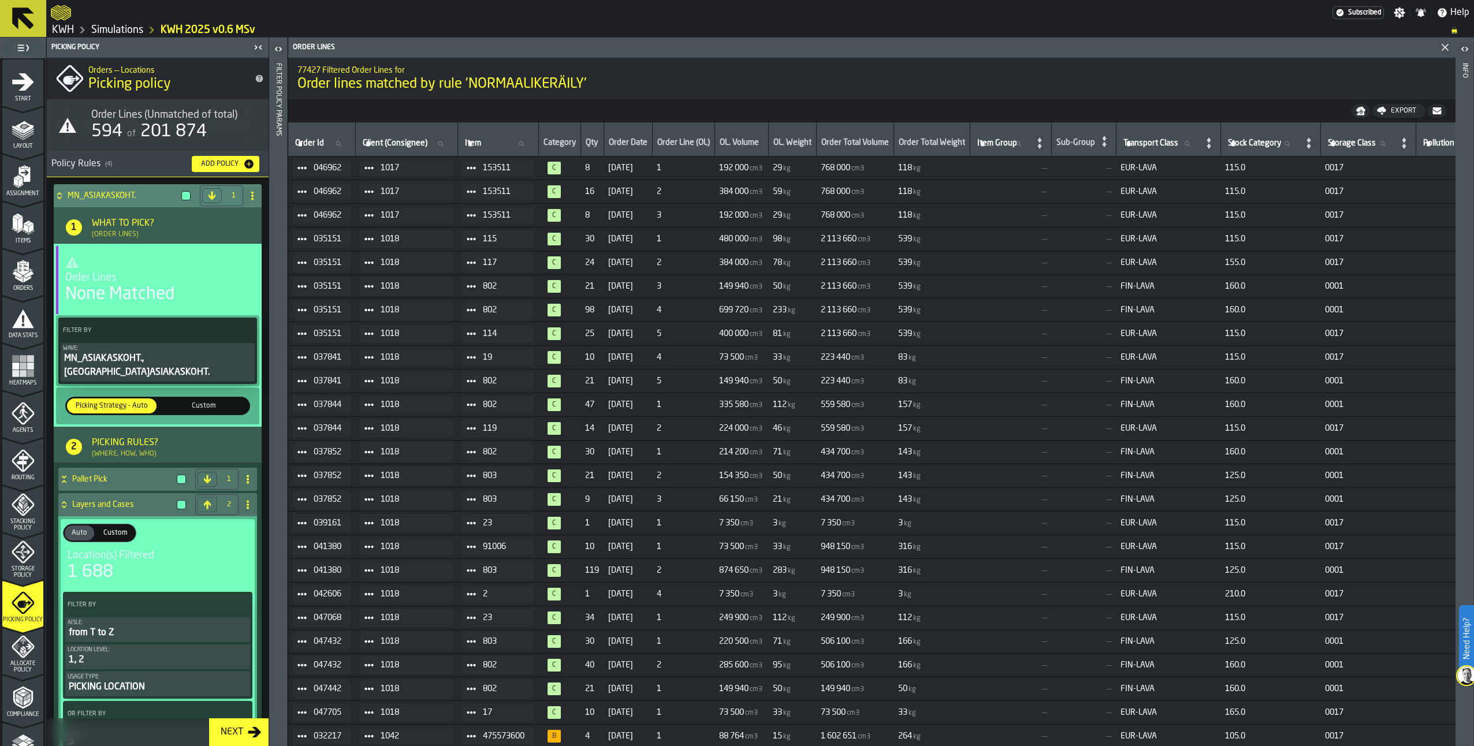
click at [0, 0] on icon "PolicyFilterItem-Wave" at bounding box center [0, 0] width 0 height 0
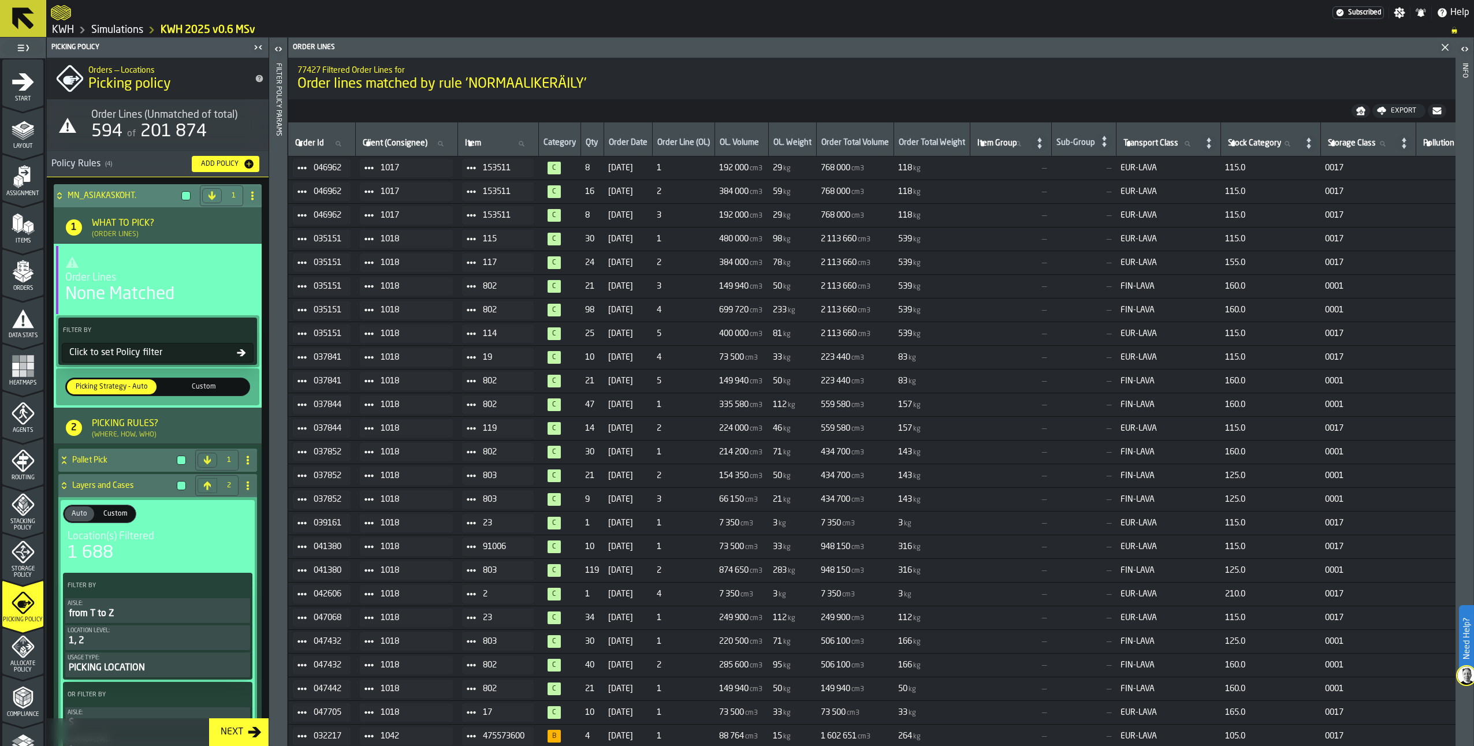
click at [59, 195] on icon at bounding box center [60, 195] width 12 height 9
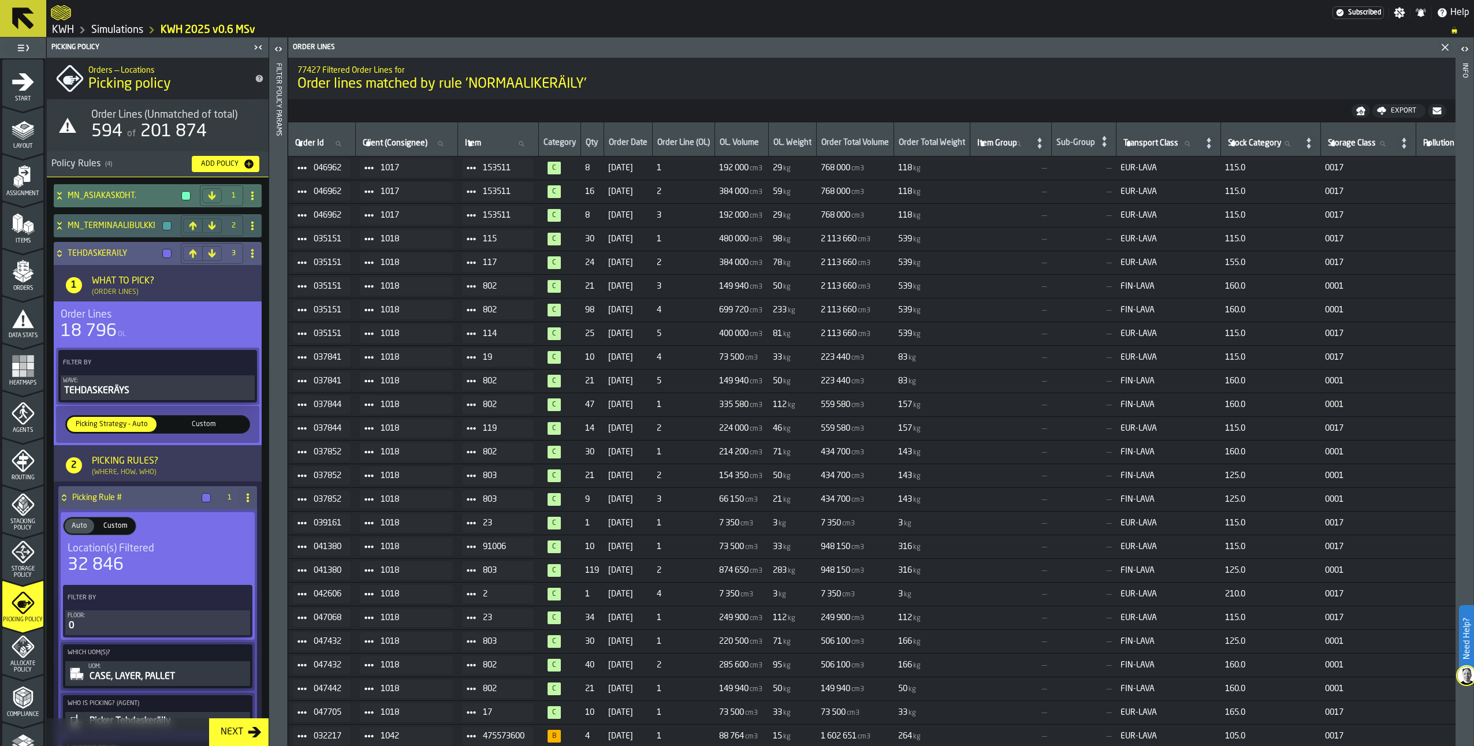
click at [59, 257] on icon at bounding box center [59, 255] width 4 height 3
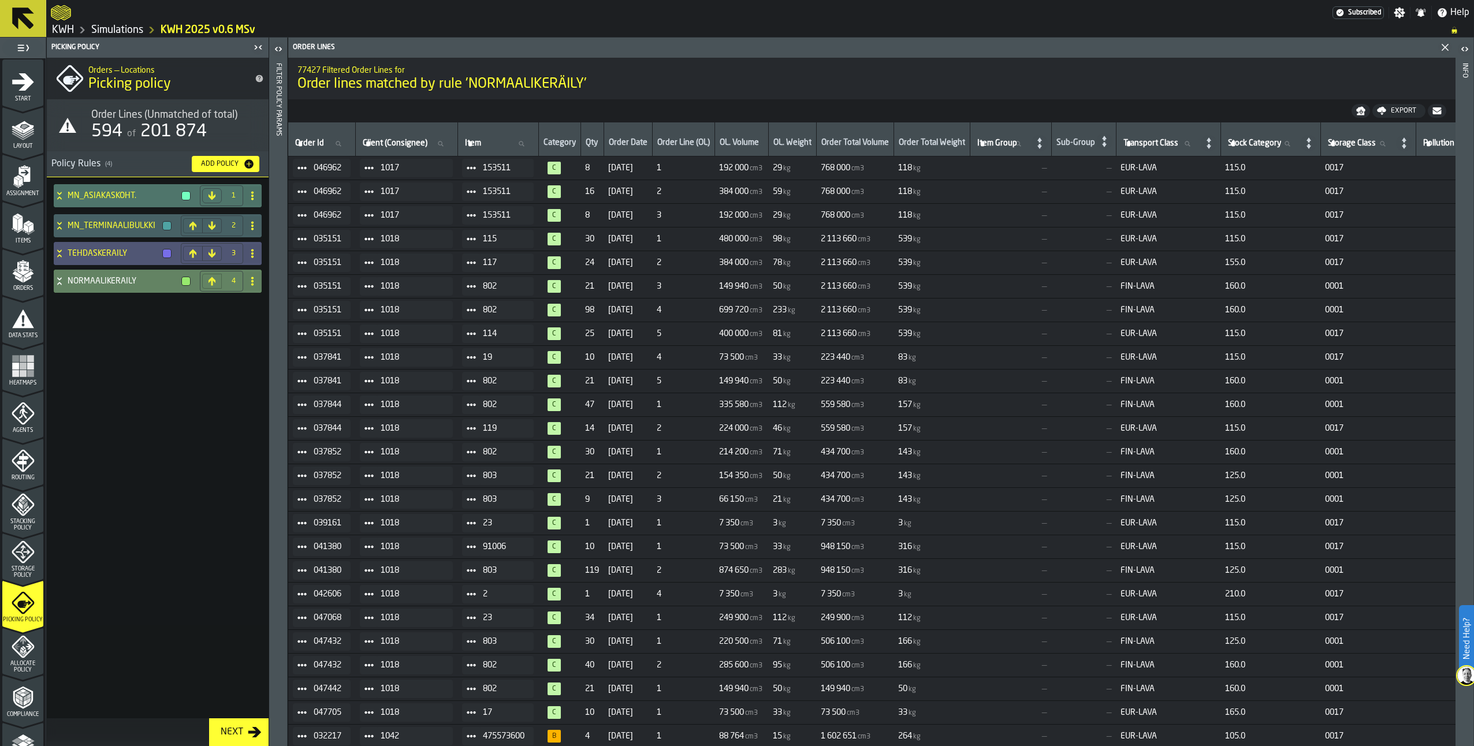
click at [61, 285] on icon at bounding box center [60, 281] width 12 height 9
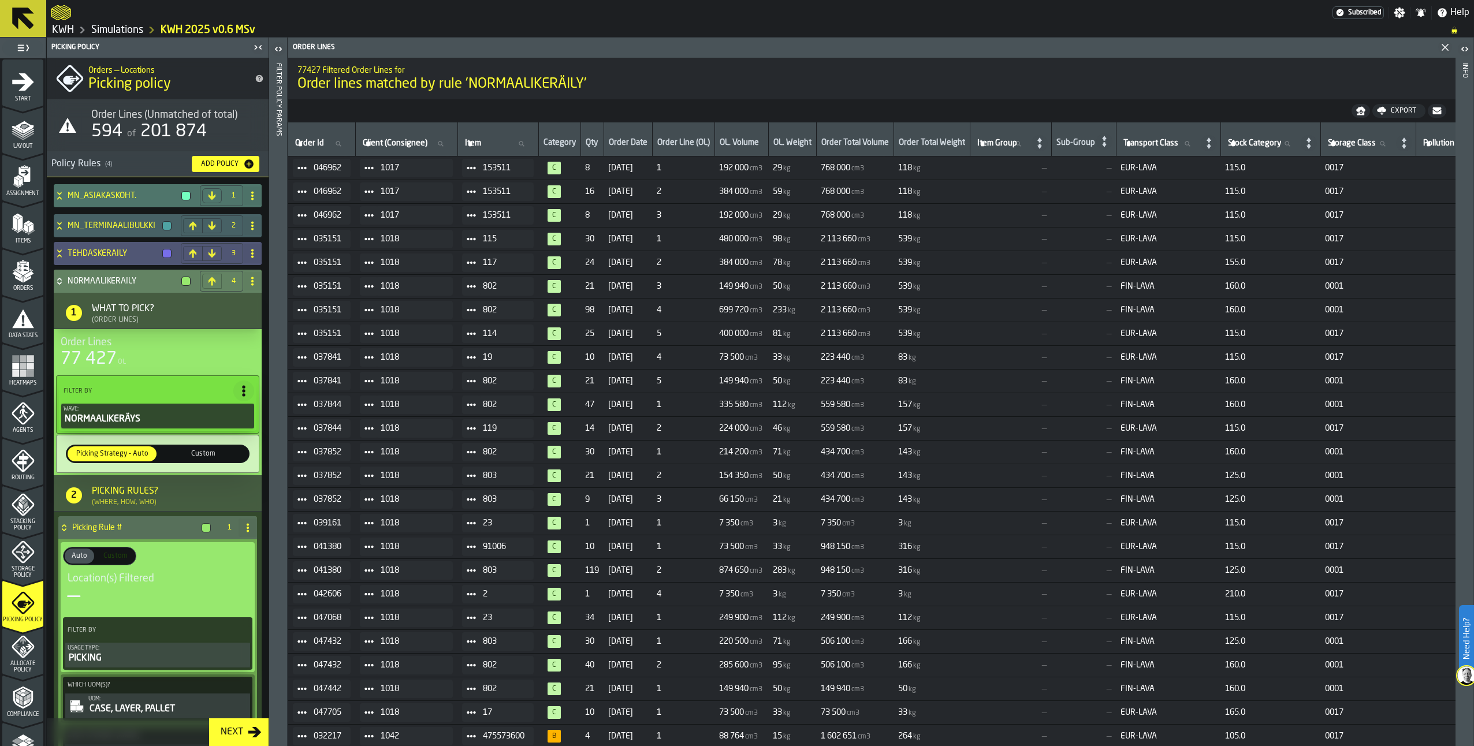
click at [57, 276] on div "NORMAALIKERÄILY" at bounding box center [124, 281] width 141 height 23
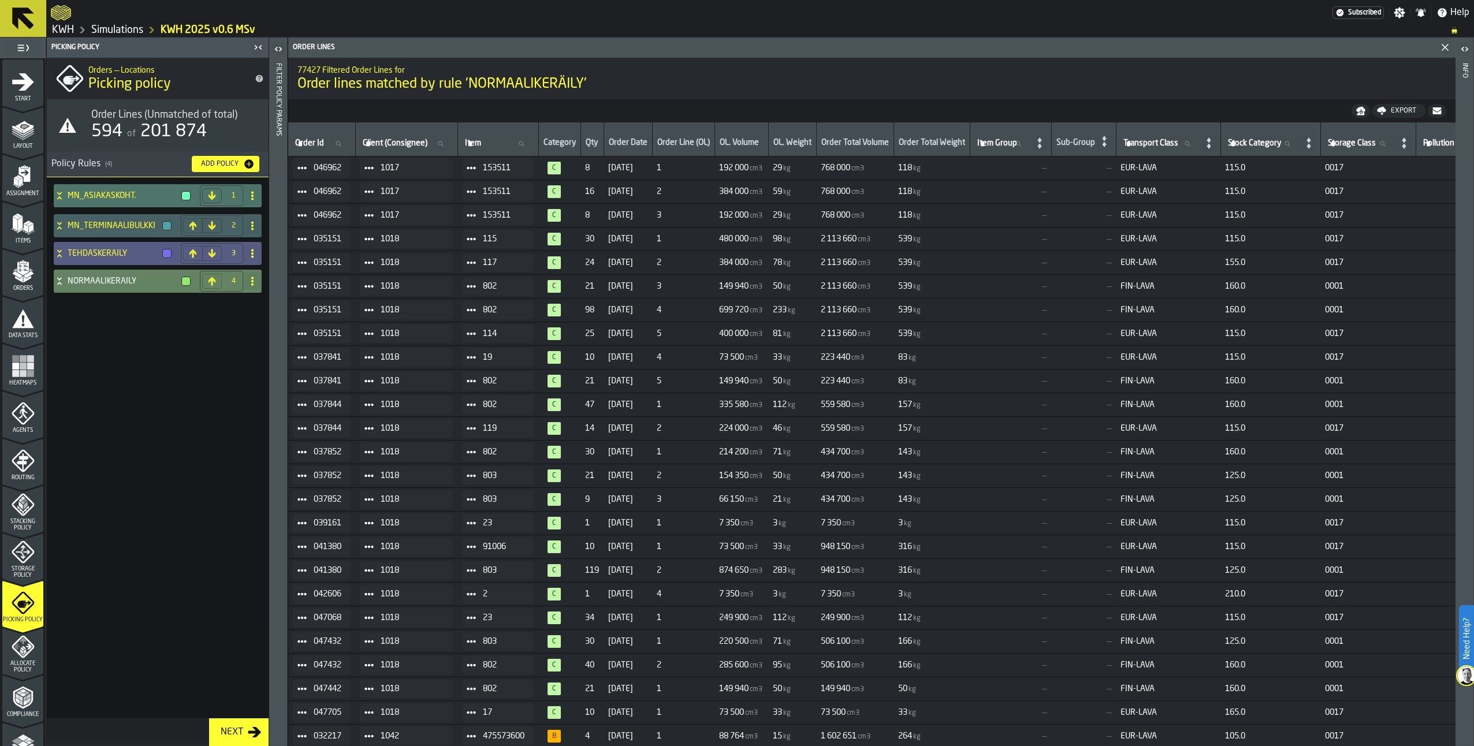
click at [60, 254] on icon at bounding box center [60, 253] width 12 height 9
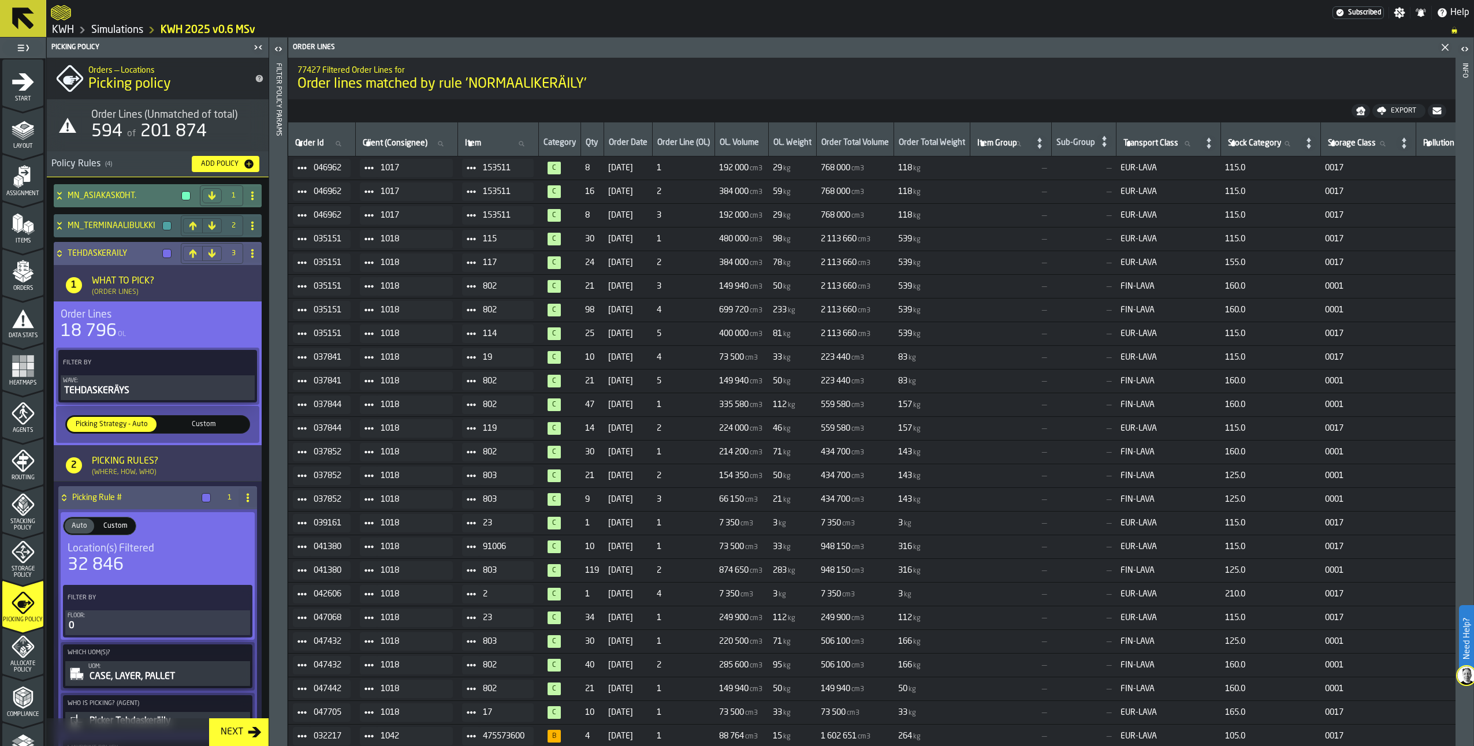
click at [57, 249] on icon at bounding box center [60, 253] width 12 height 9
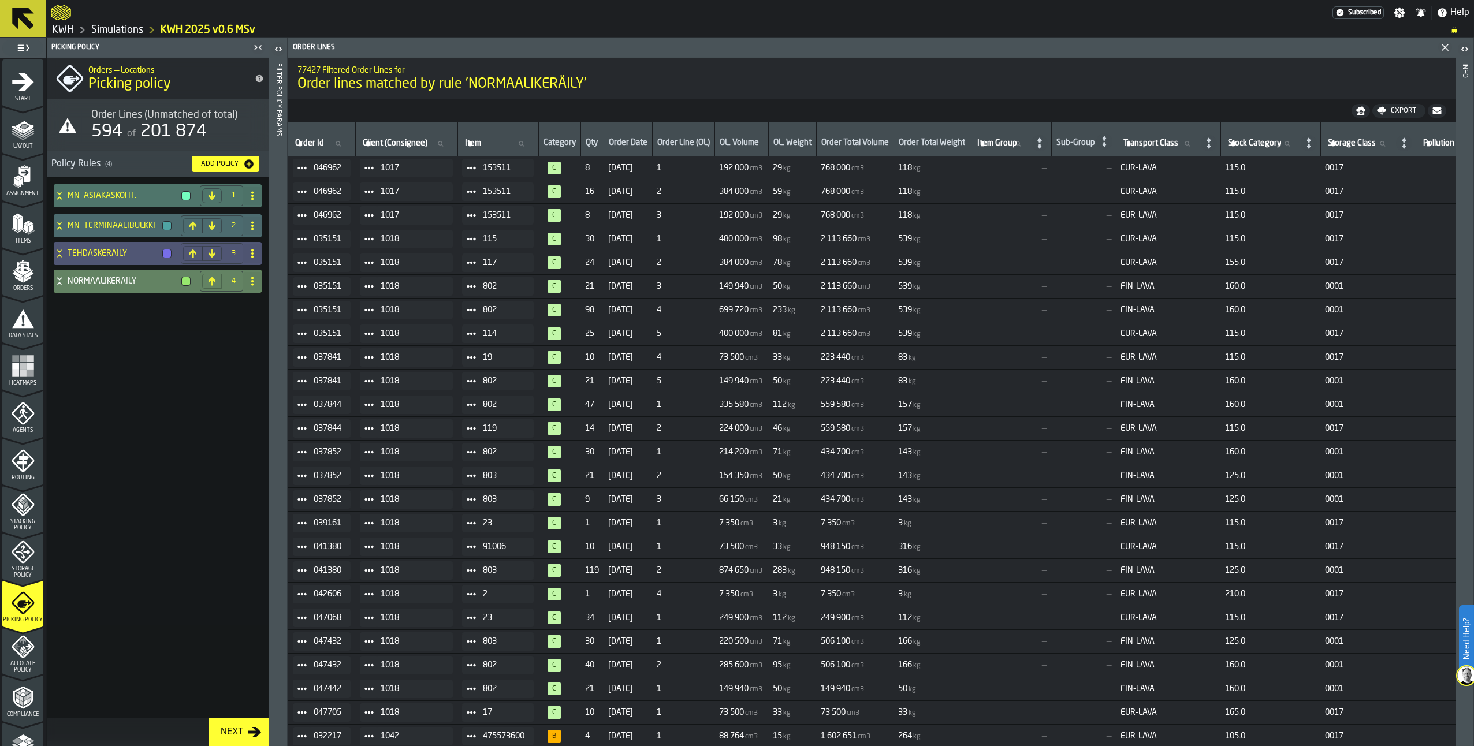
click at [58, 220] on div "MN_TERMINAALIBULKKI" at bounding box center [115, 225] width 122 height 23
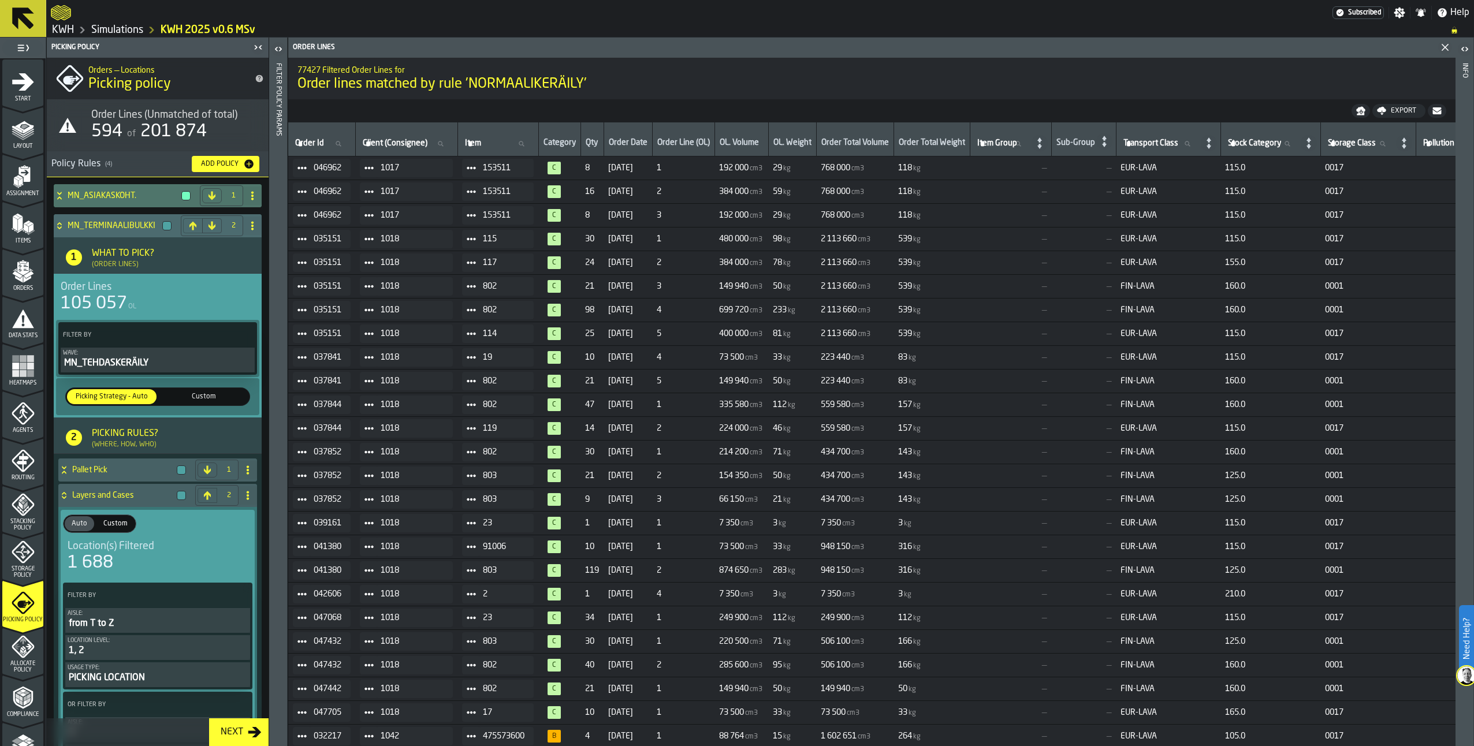
click at [61, 229] on icon at bounding box center [60, 225] width 12 height 9
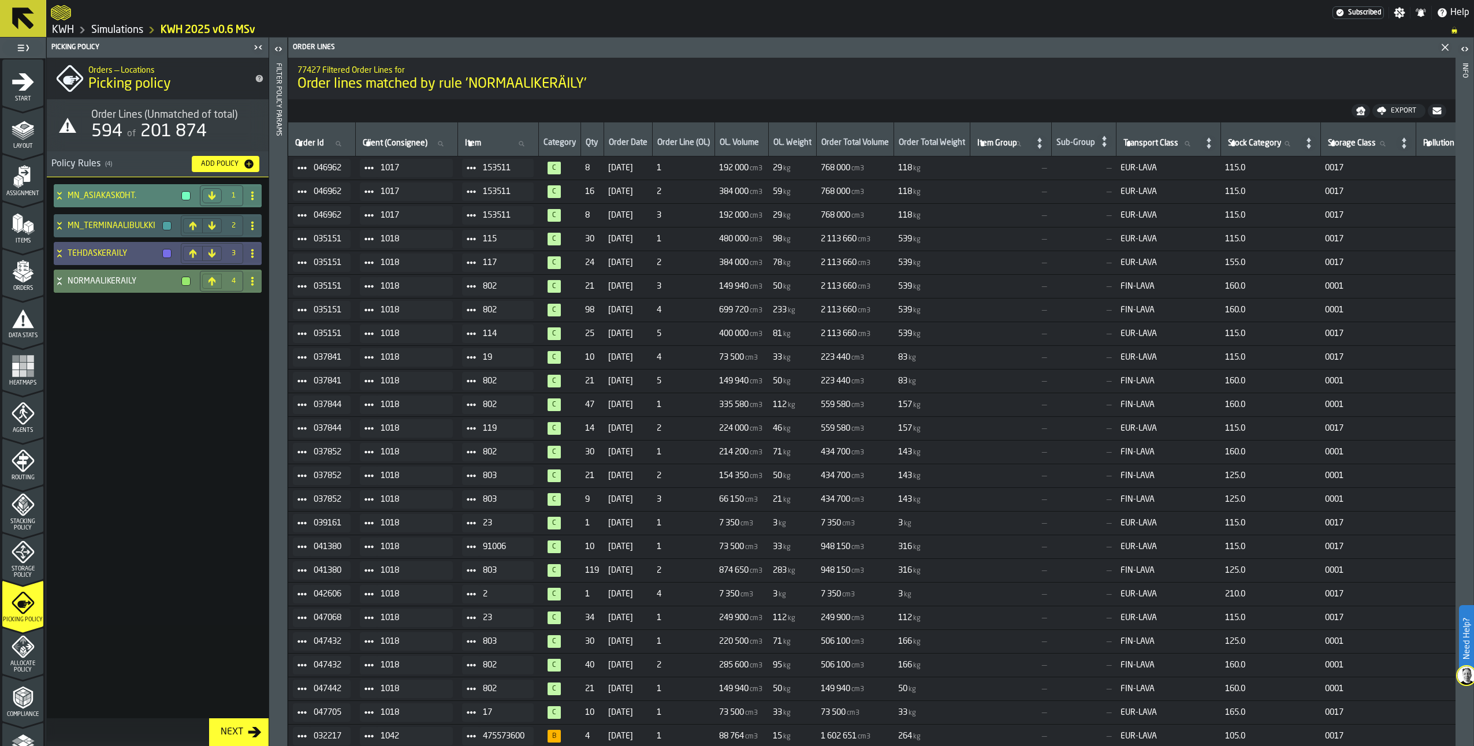
click at [58, 193] on icon at bounding box center [59, 193] width 4 height 3
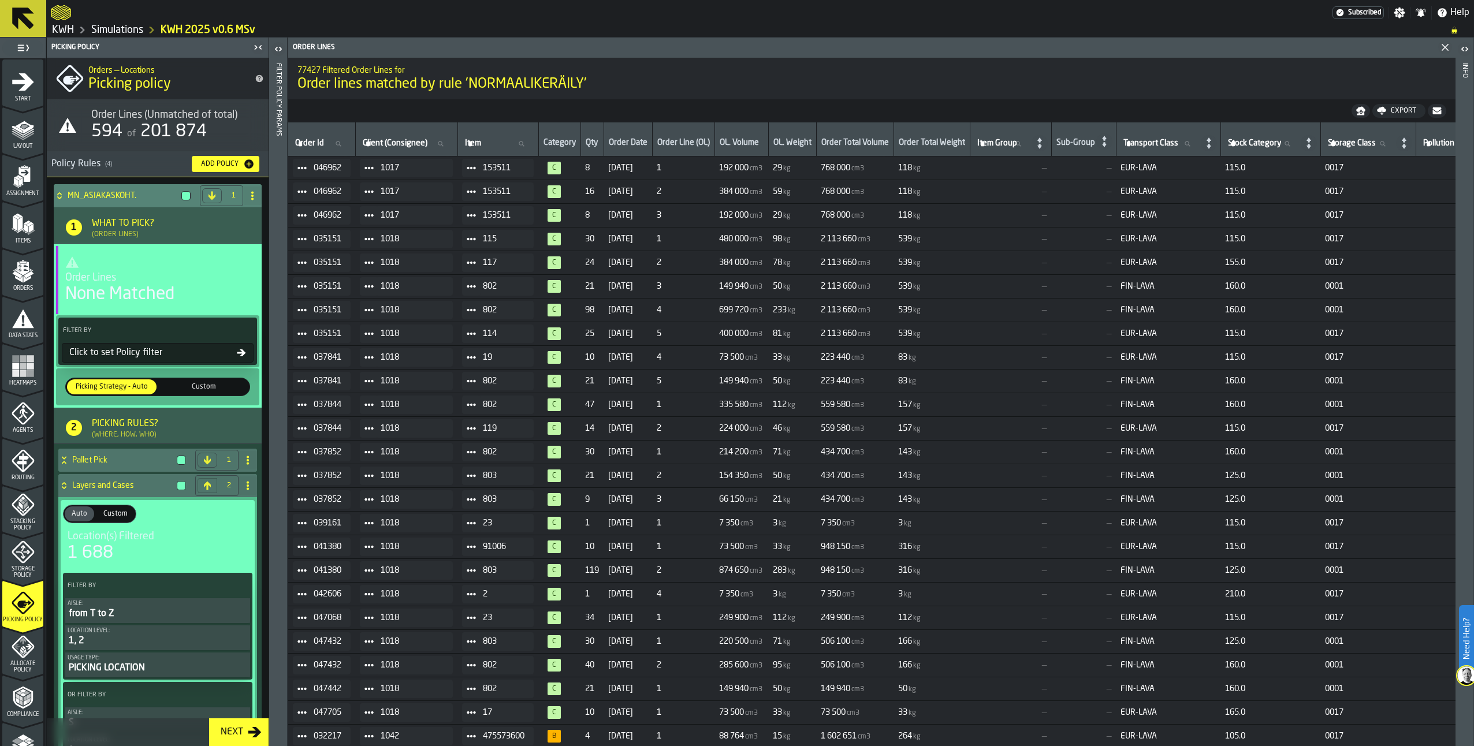
click at [237, 351] on icon at bounding box center [241, 352] width 9 height 9
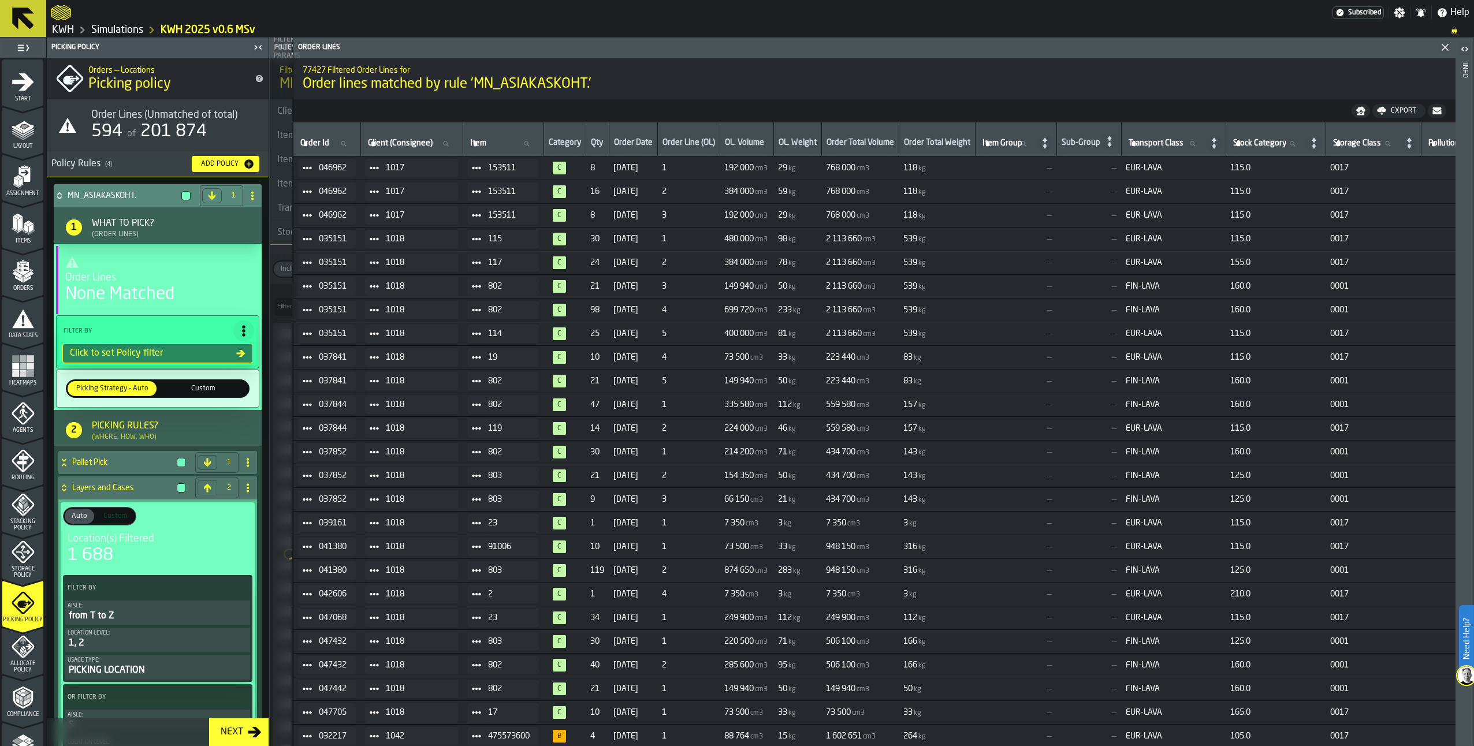
type input "*"
type input "***"
type input "*"
type input "***"
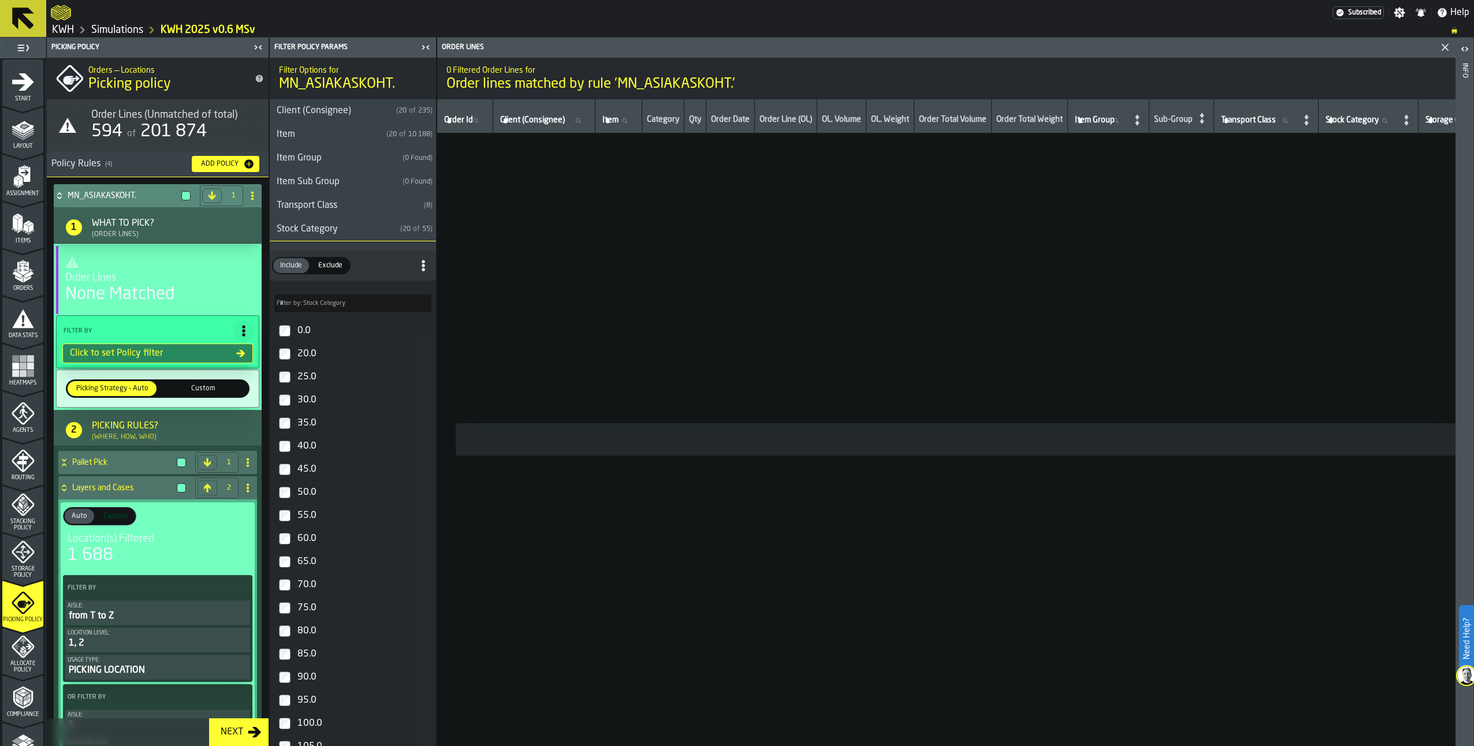
click at [181, 193] on div at bounding box center [185, 195] width 9 height 9
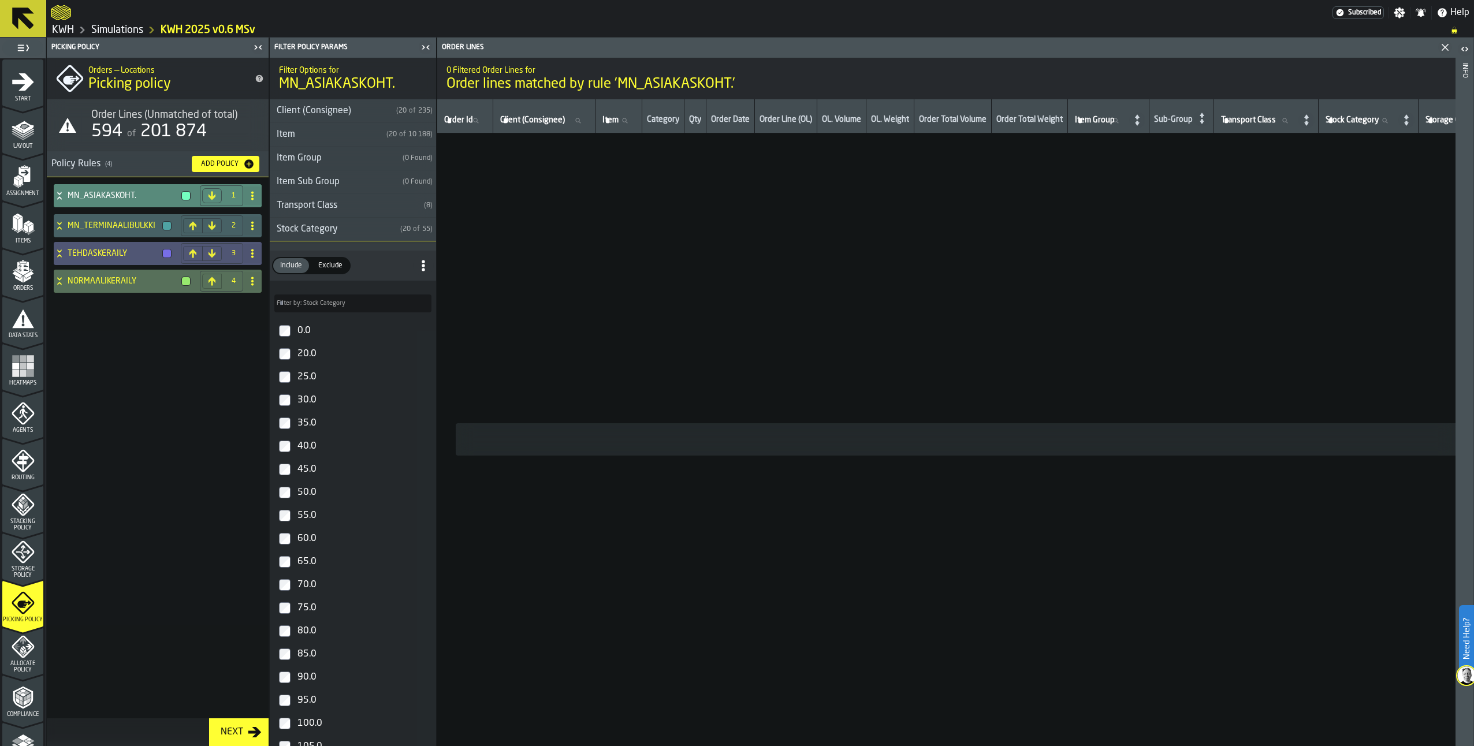
click at [186, 193] on div at bounding box center [185, 195] width 9 height 9
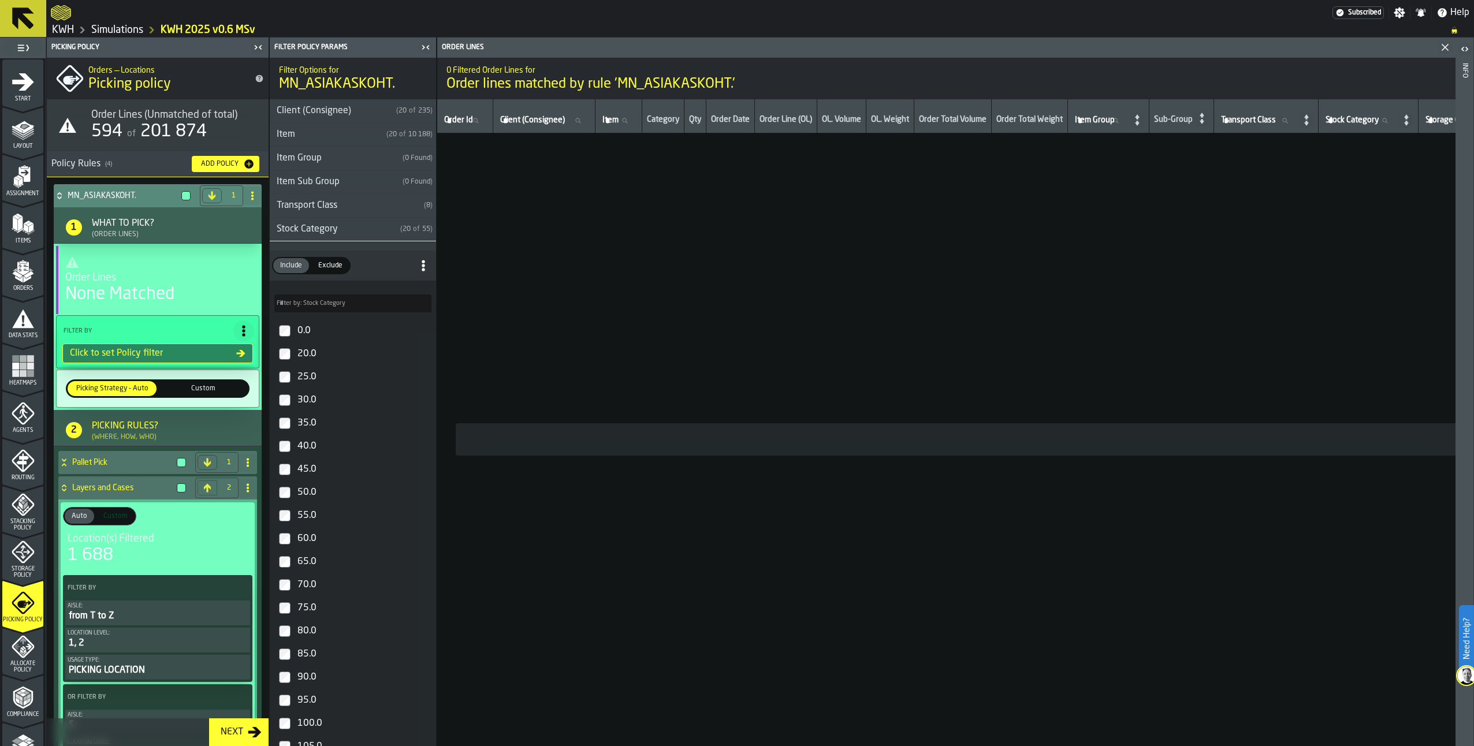
click at [186, 193] on div at bounding box center [185, 195] width 9 height 9
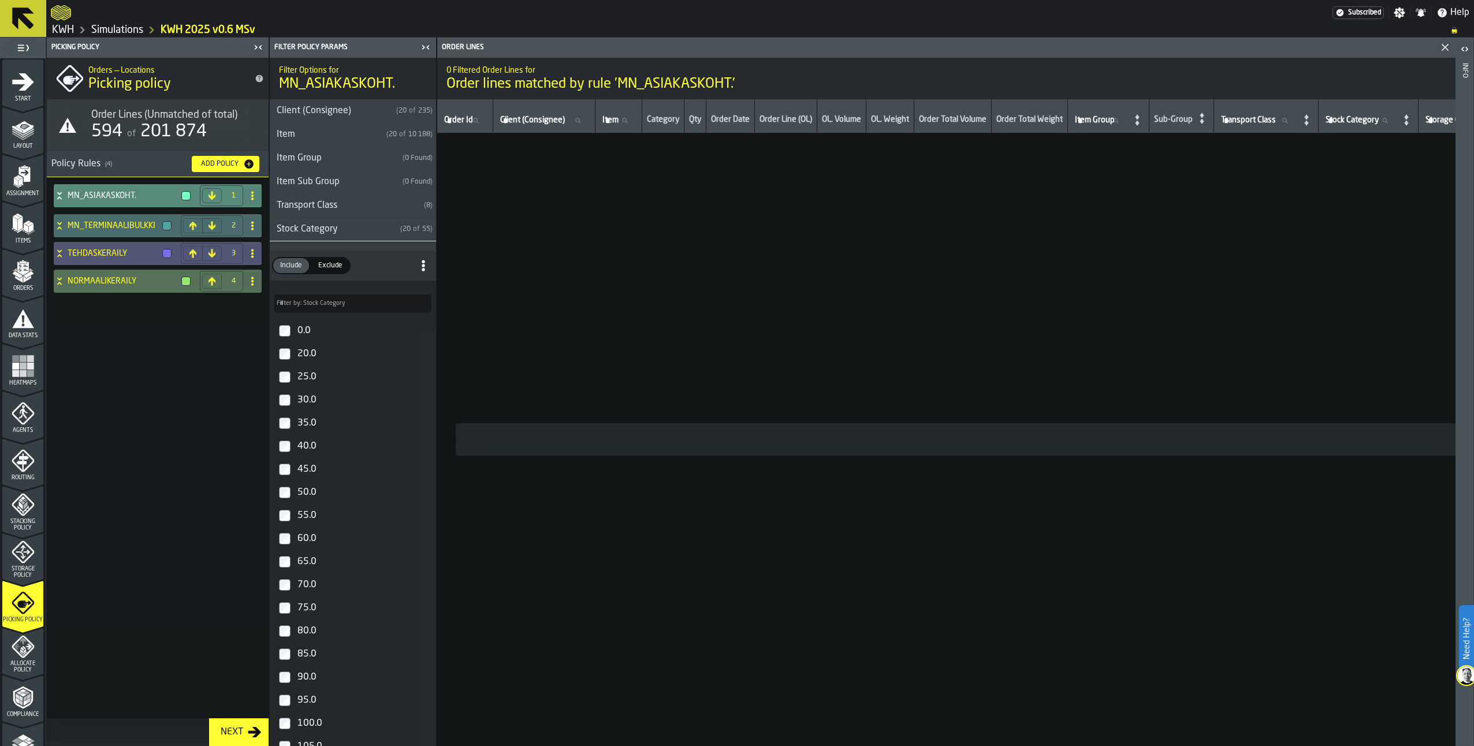
click at [164, 225] on div at bounding box center [166, 225] width 9 height 9
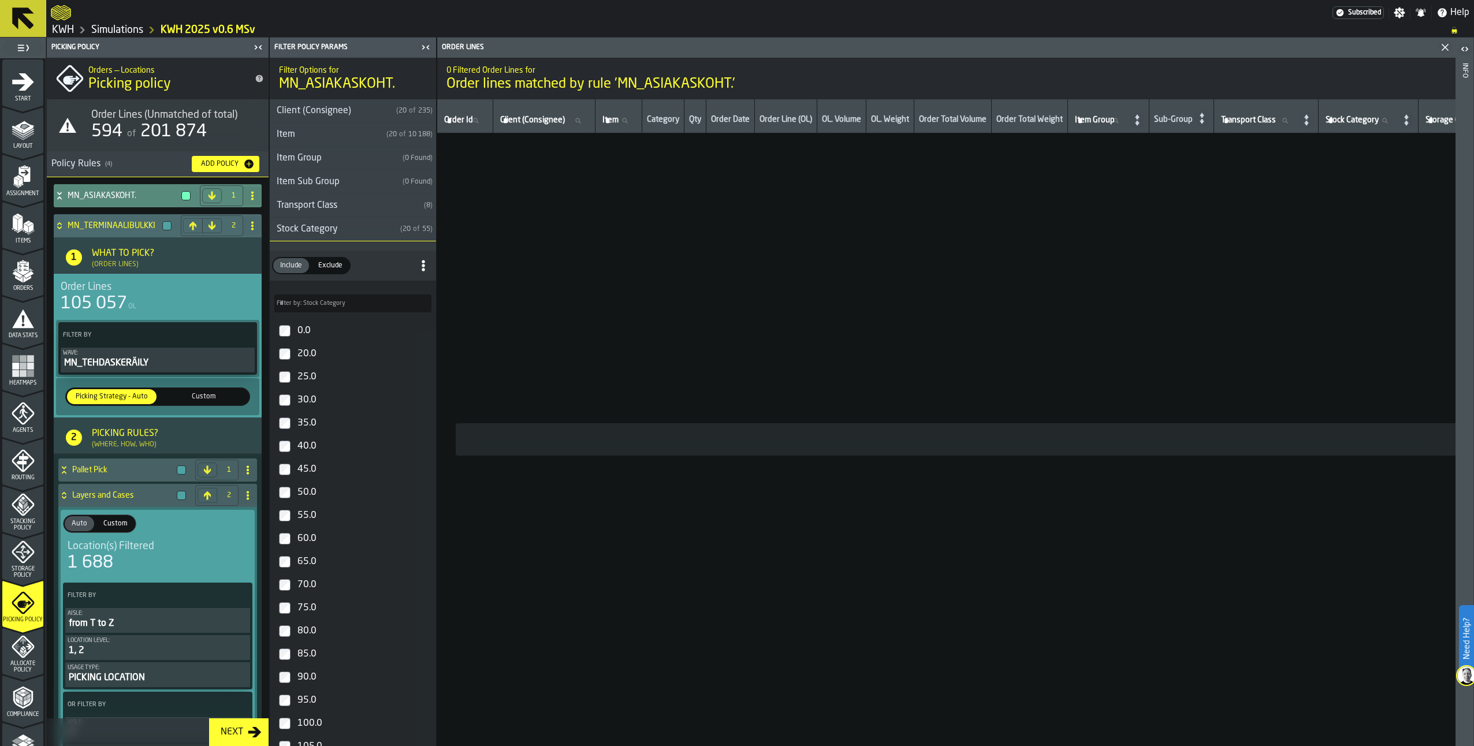
click at [164, 225] on div at bounding box center [166, 225] width 9 height 9
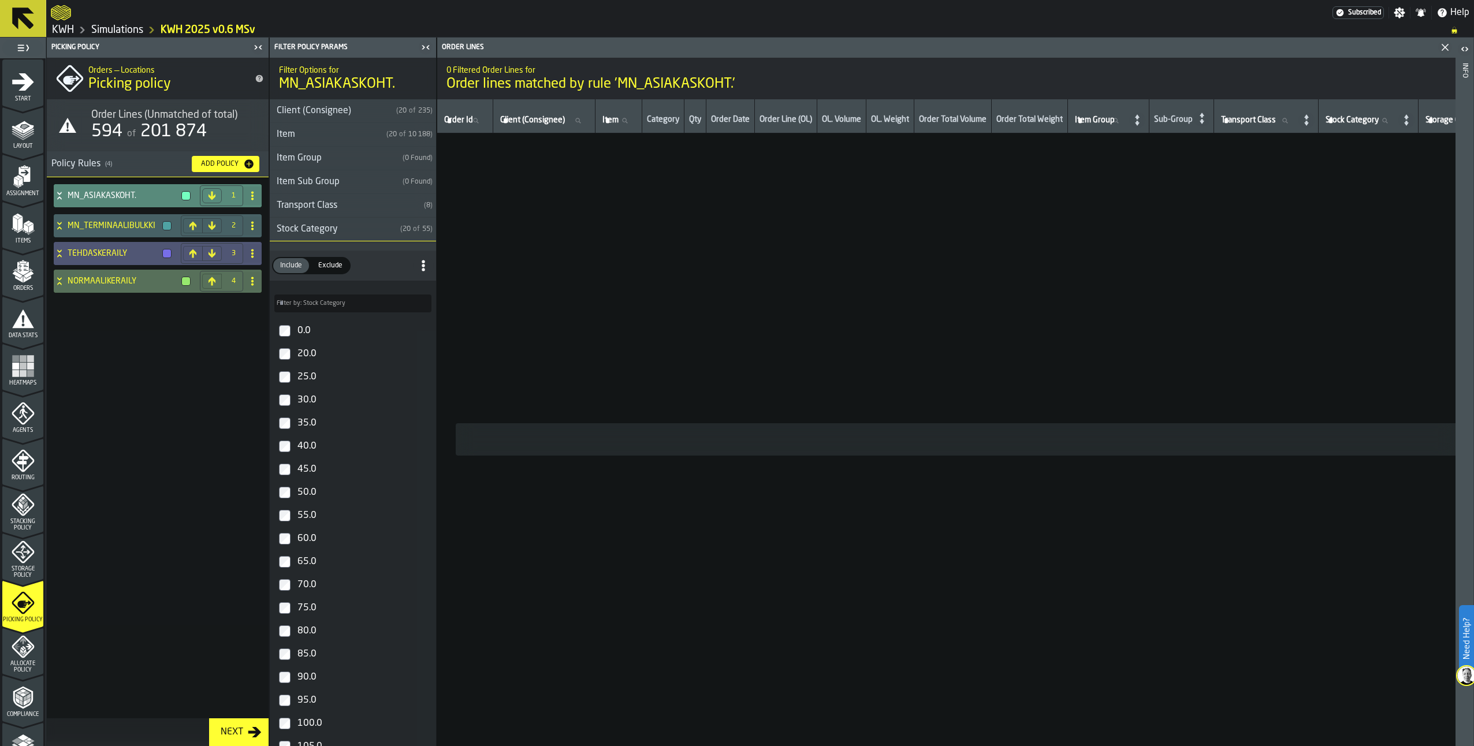
click at [184, 193] on div at bounding box center [185, 195] width 9 height 9
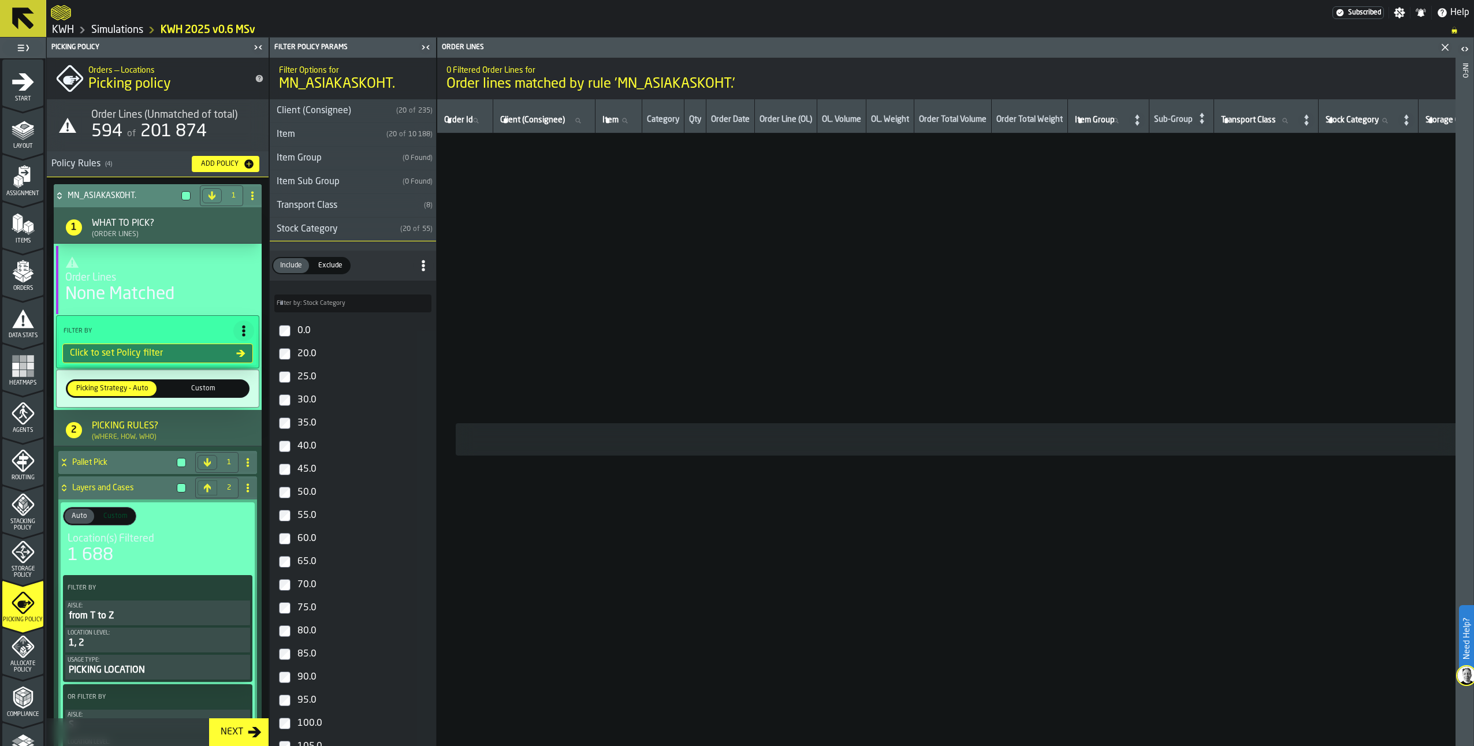
click at [184, 193] on div at bounding box center [185, 195] width 9 height 9
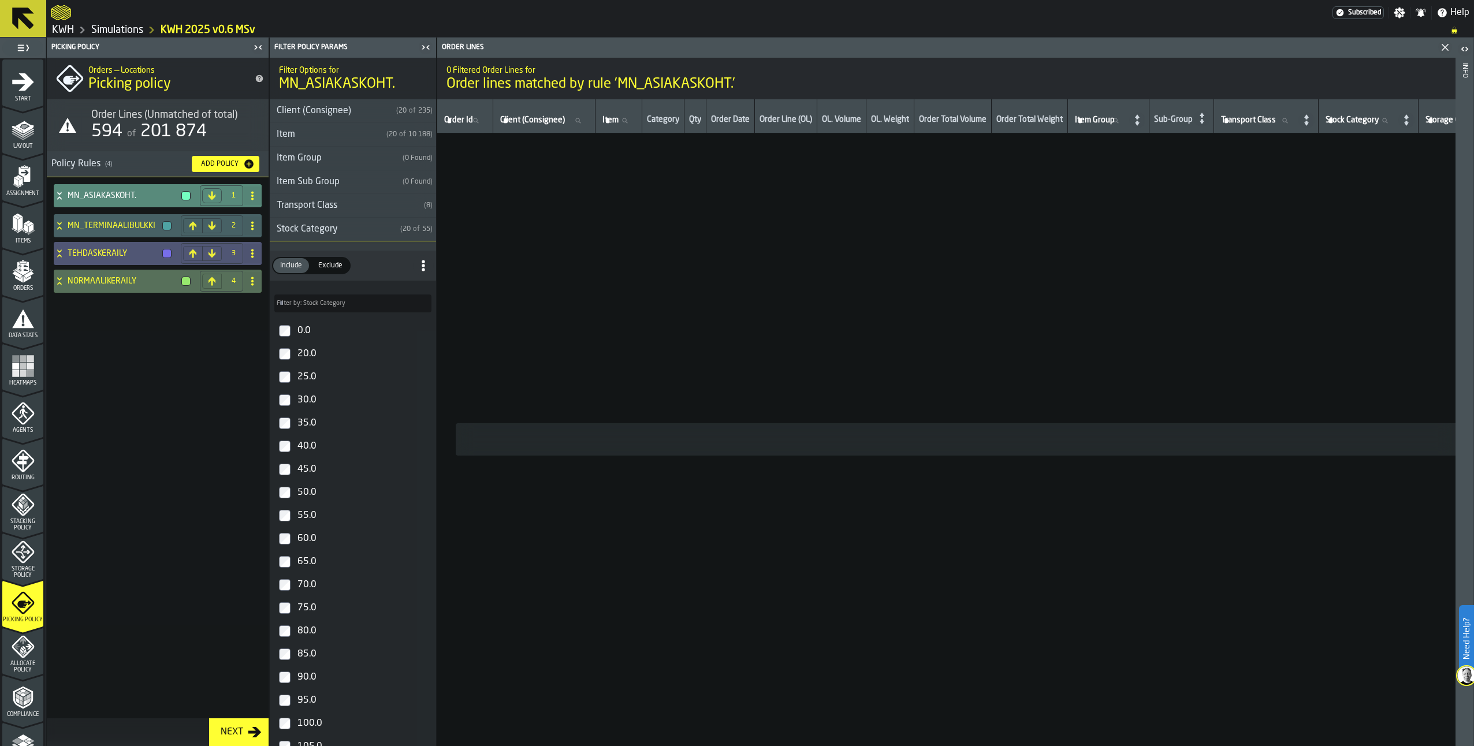
click at [246, 198] on span at bounding box center [252, 196] width 18 height 18
click at [175, 216] on div "Rename" at bounding box center [206, 219] width 97 height 14
click at [218, 193] on span "Apply" at bounding box center [221, 196] width 20 height 8
click at [59, 222] on icon at bounding box center [60, 225] width 12 height 9
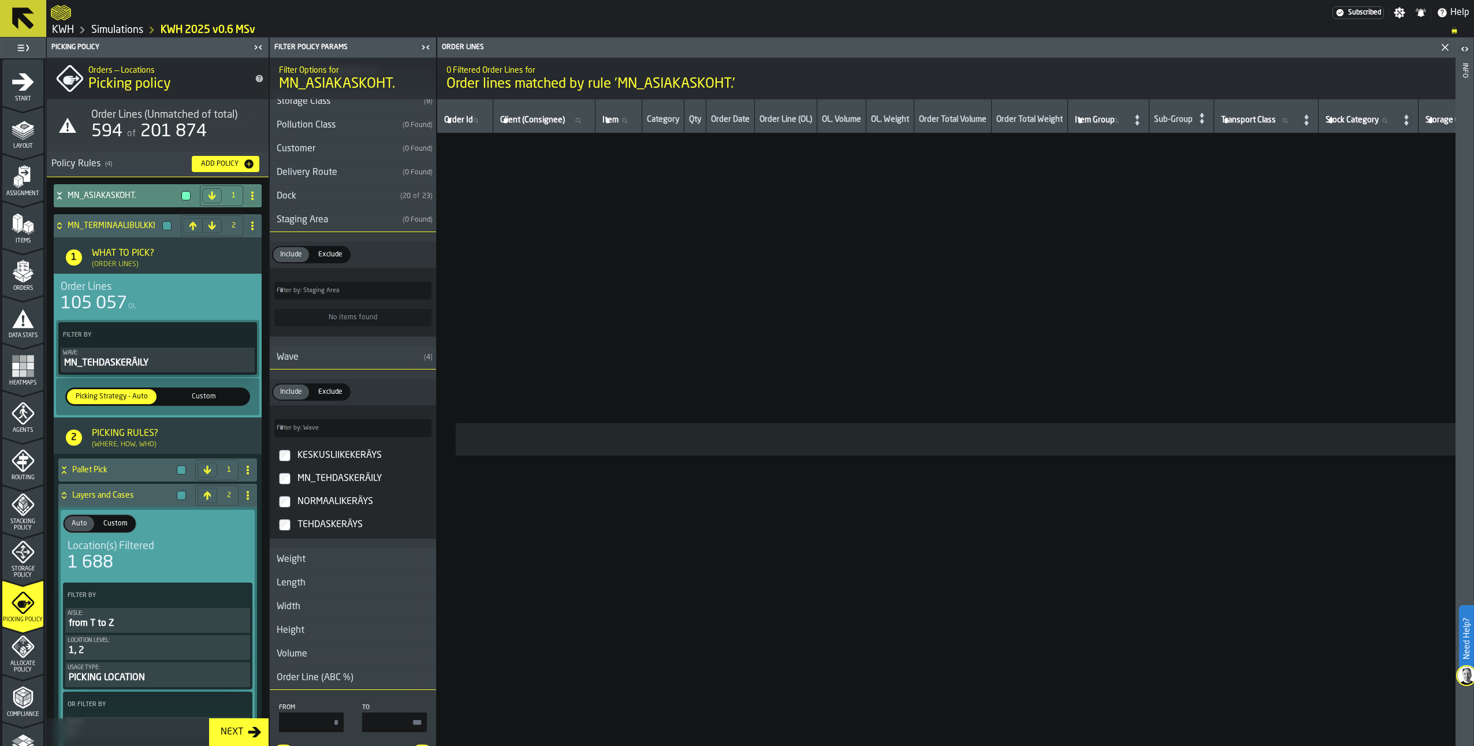
scroll to position [749, 0]
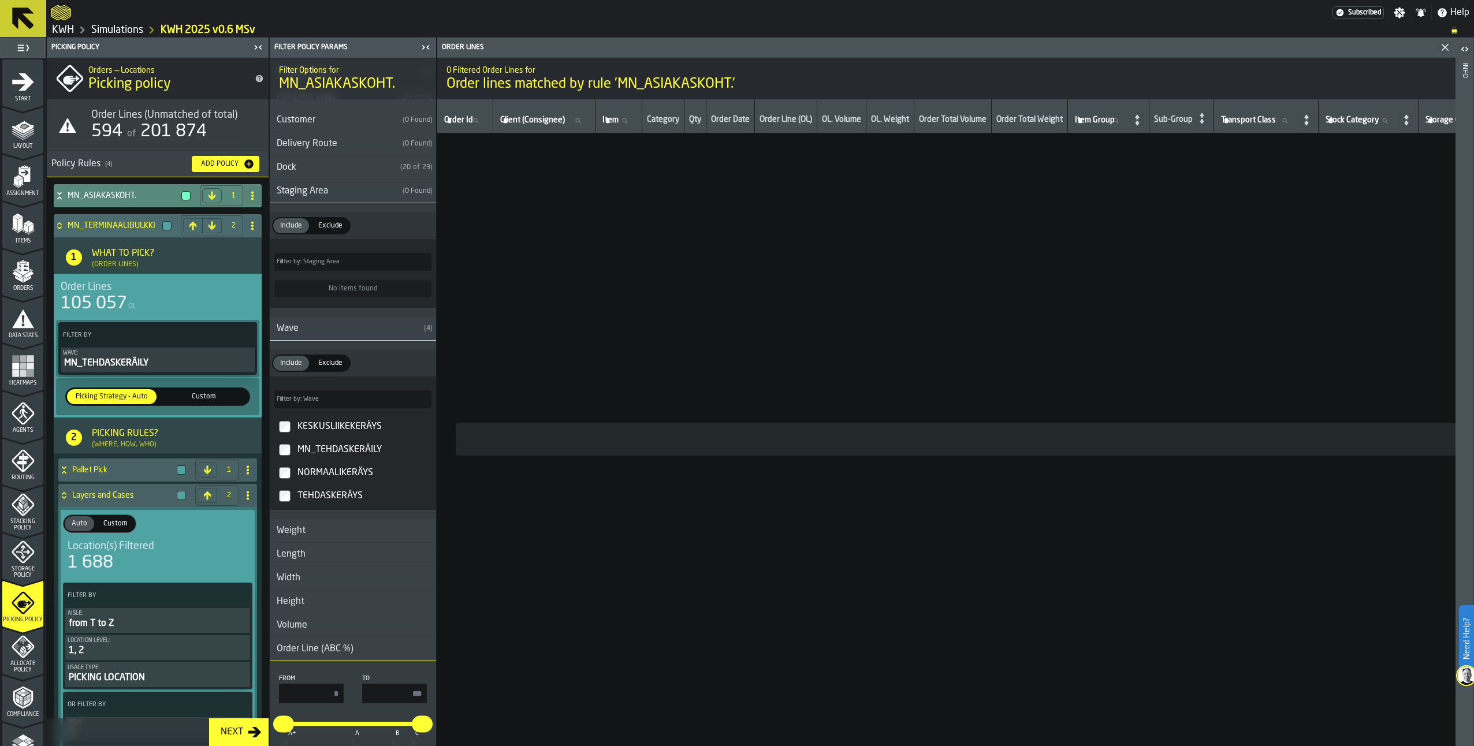
click at [0, 0] on icon "PolicyFilterItem-Wave" at bounding box center [0, 0] width 0 height 0
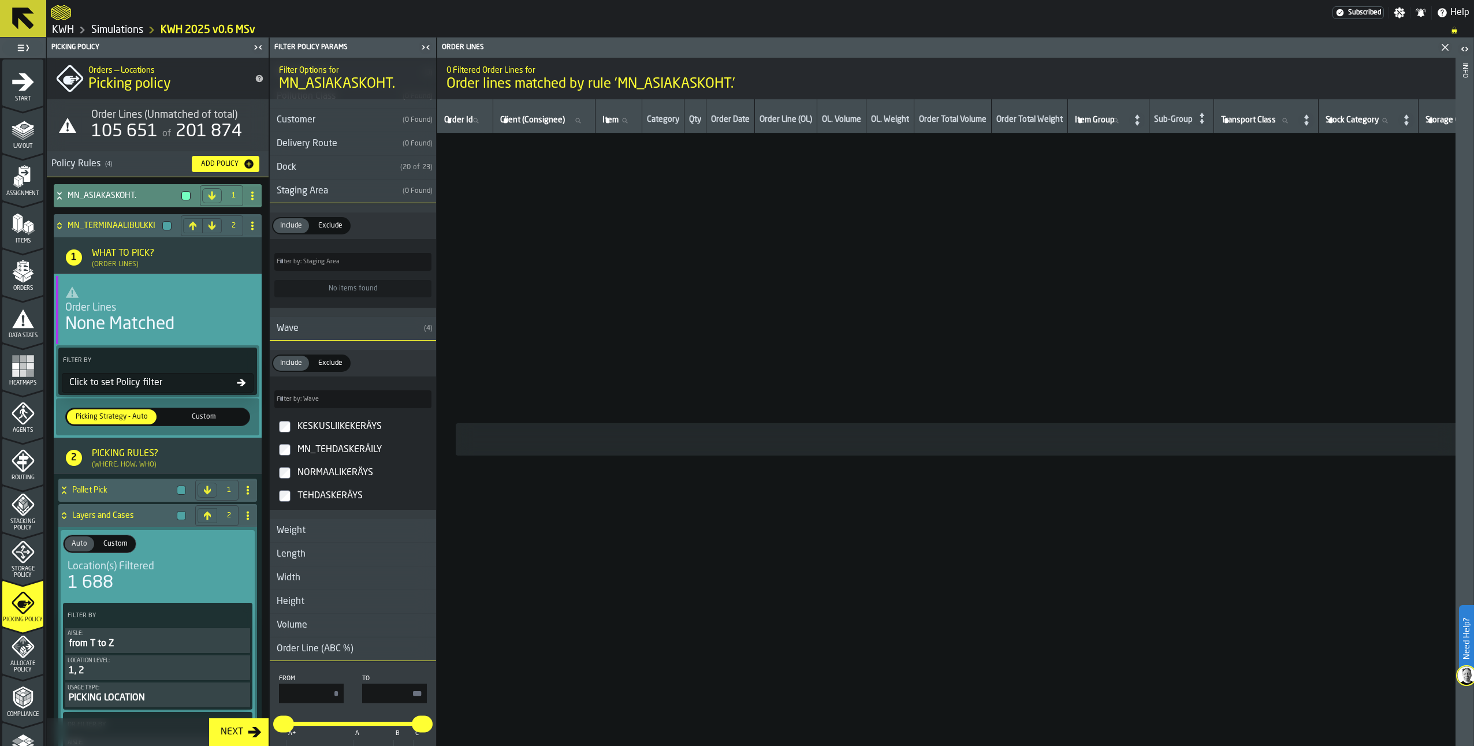
click at [292, 457] on label "MN_TEHDASKERÄILY" at bounding box center [353, 449] width 162 height 23
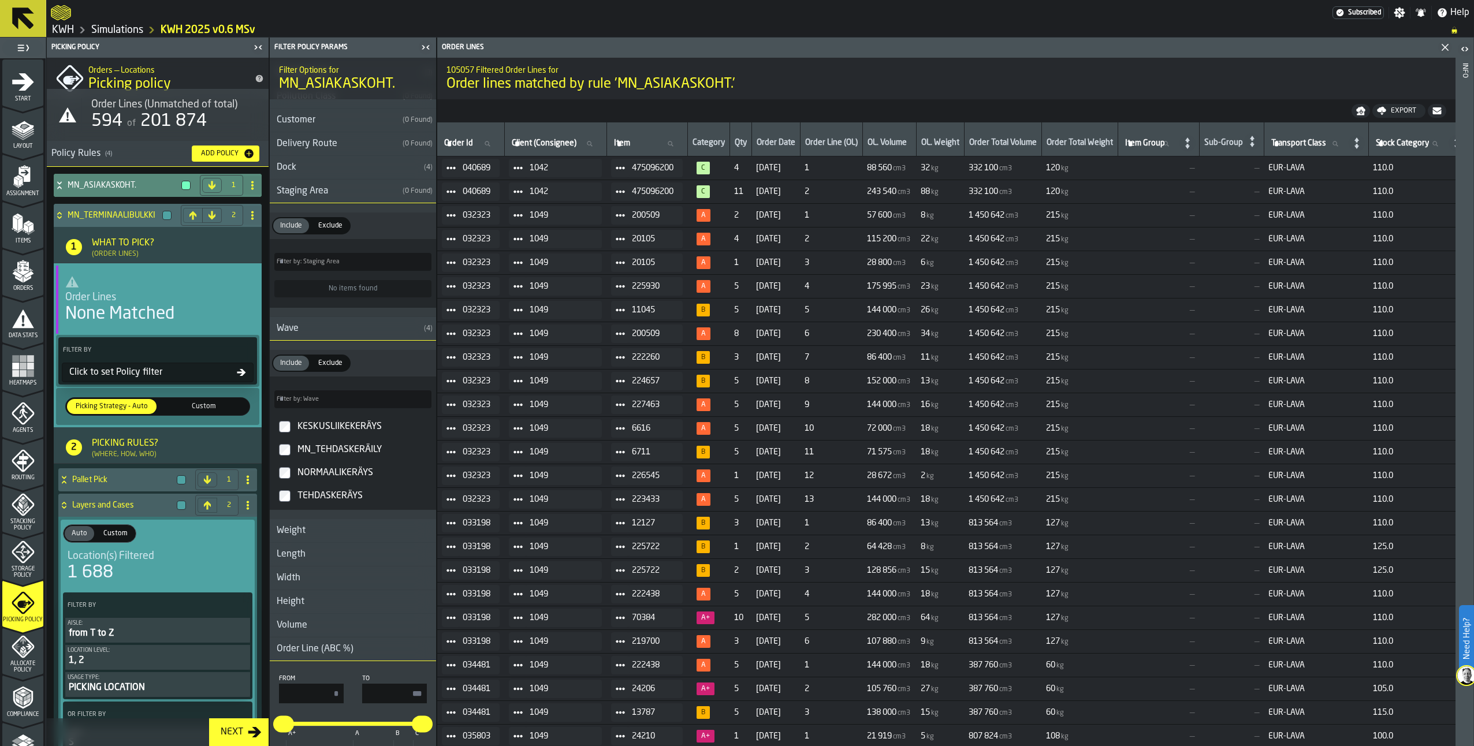
scroll to position [0, 0]
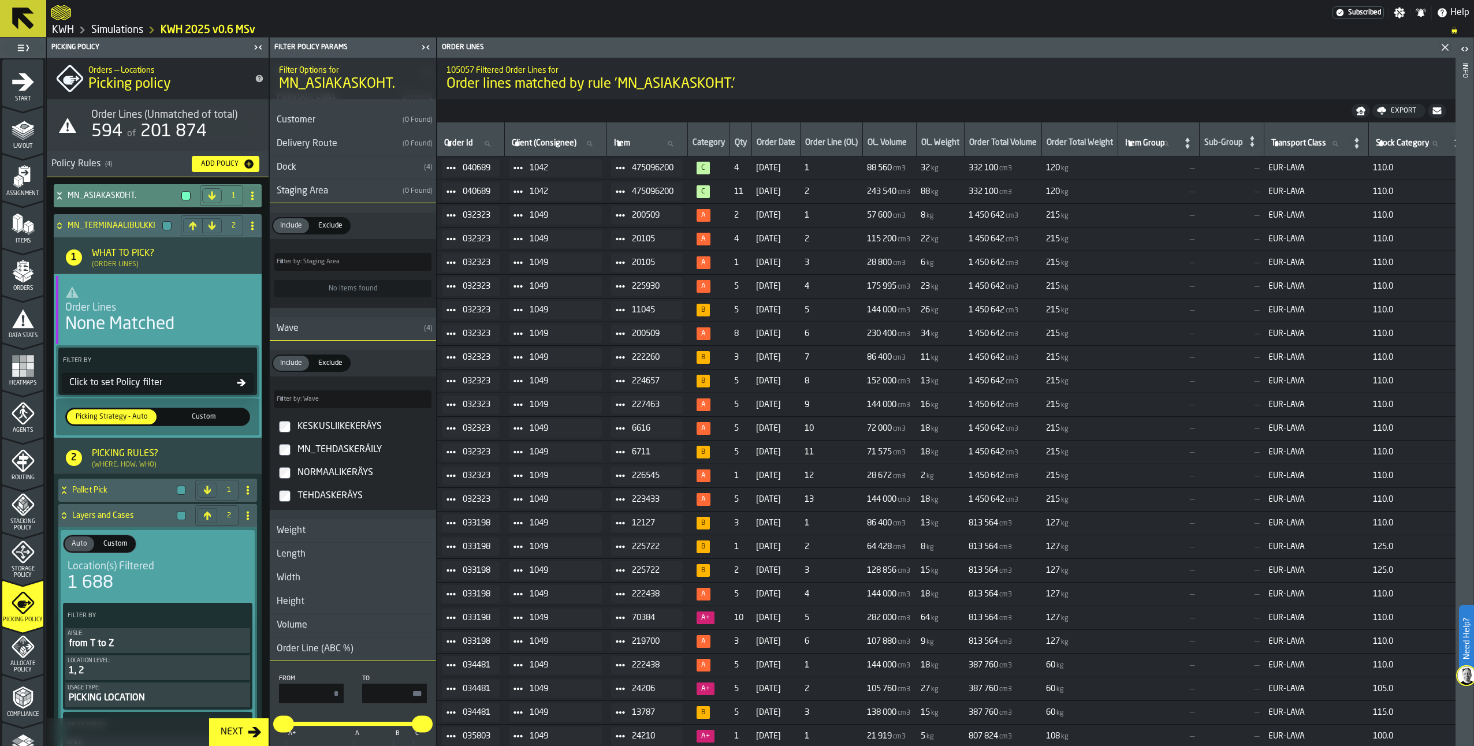
click at [162, 224] on div at bounding box center [166, 225] width 9 height 9
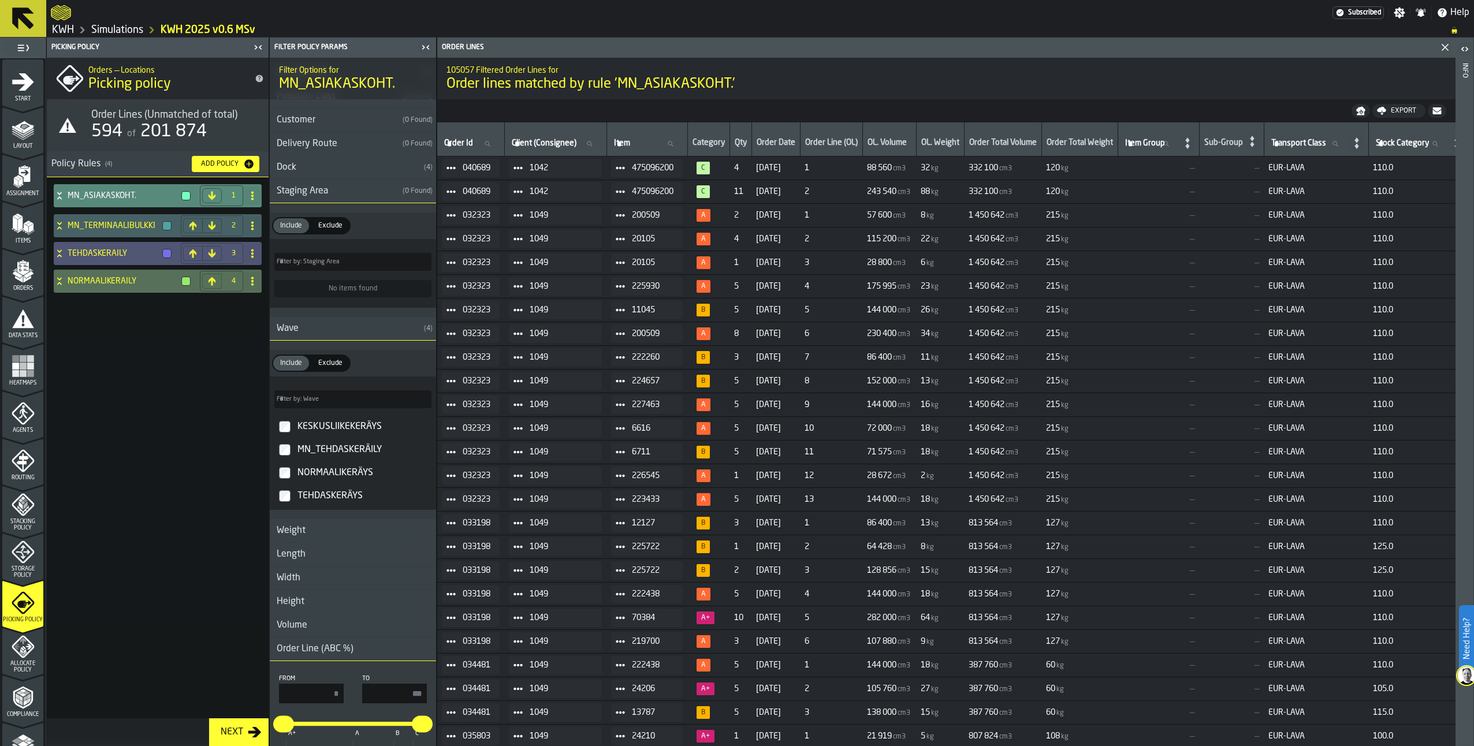
click at [59, 192] on icon at bounding box center [60, 195] width 12 height 9
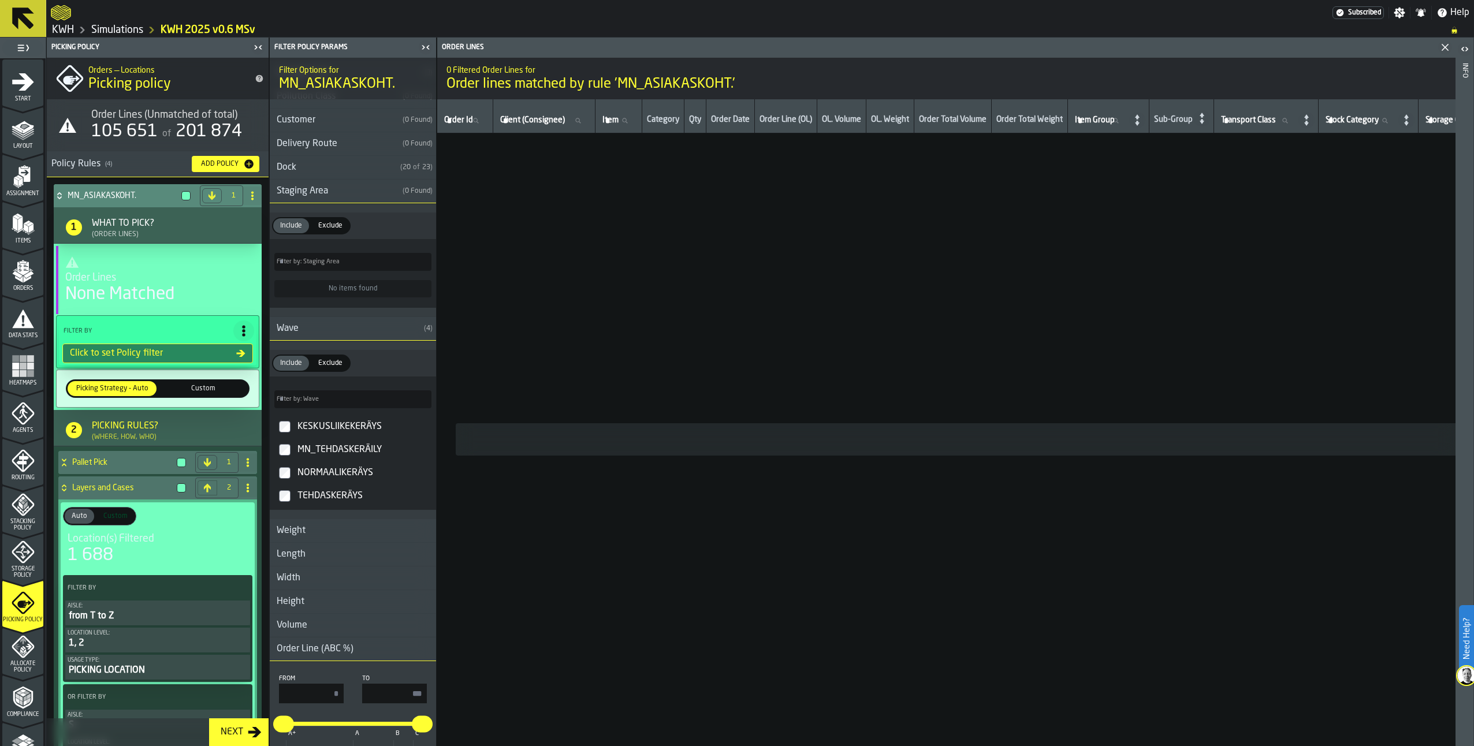
click at [59, 195] on icon at bounding box center [60, 195] width 12 height 9
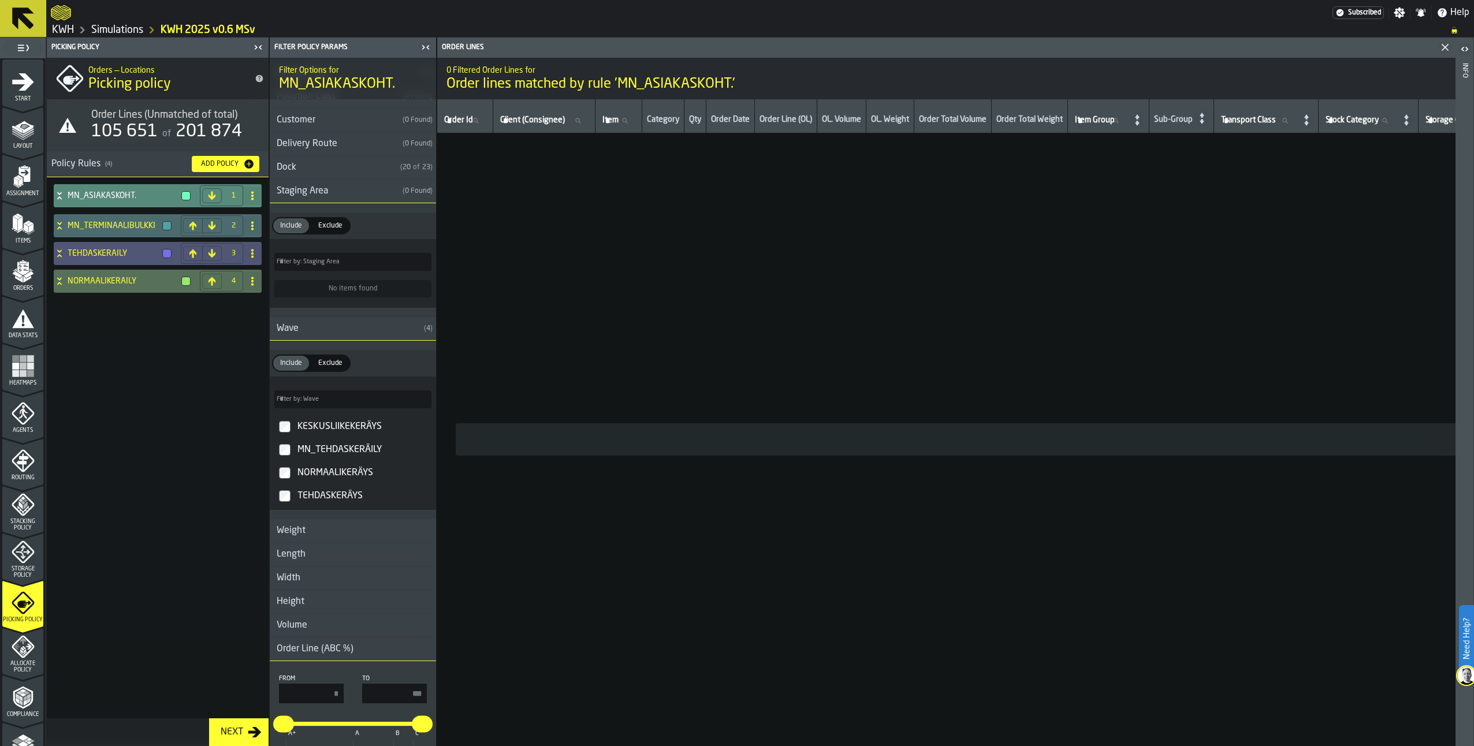
click at [58, 228] on icon at bounding box center [60, 225] width 12 height 9
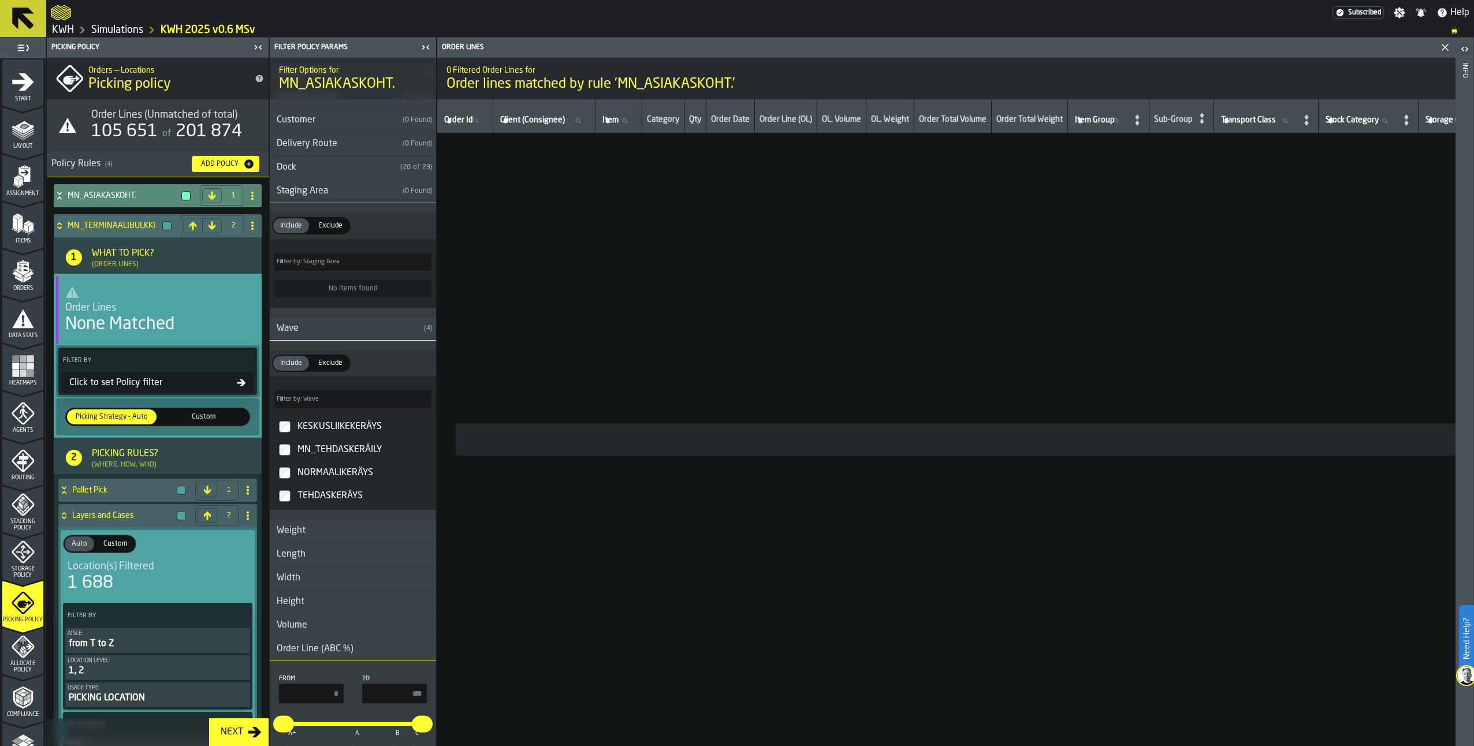
click at [141, 319] on div "None Matched" at bounding box center [119, 324] width 109 height 21
click at [222, 383] on div "Click to set Policy filter" at bounding box center [151, 383] width 172 height 14
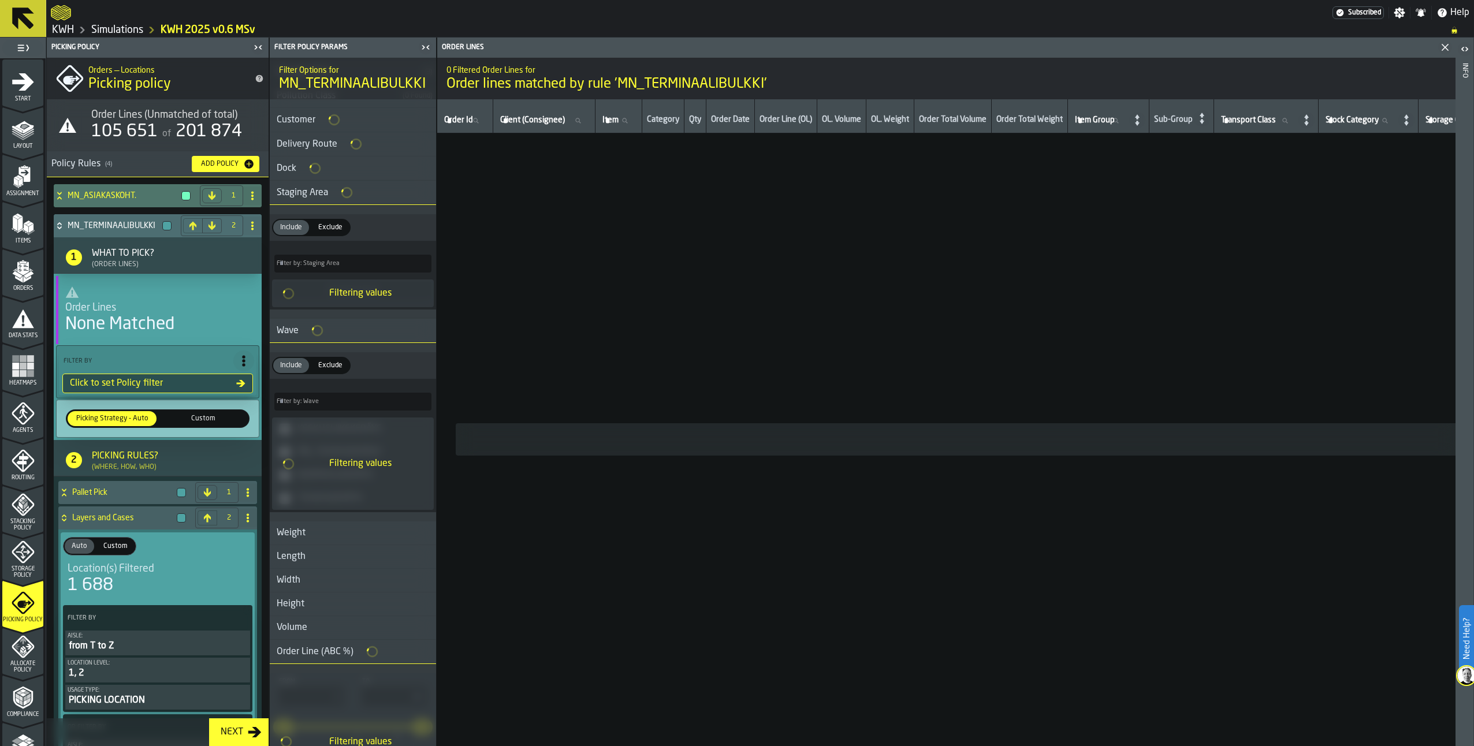
scroll to position [749, 0]
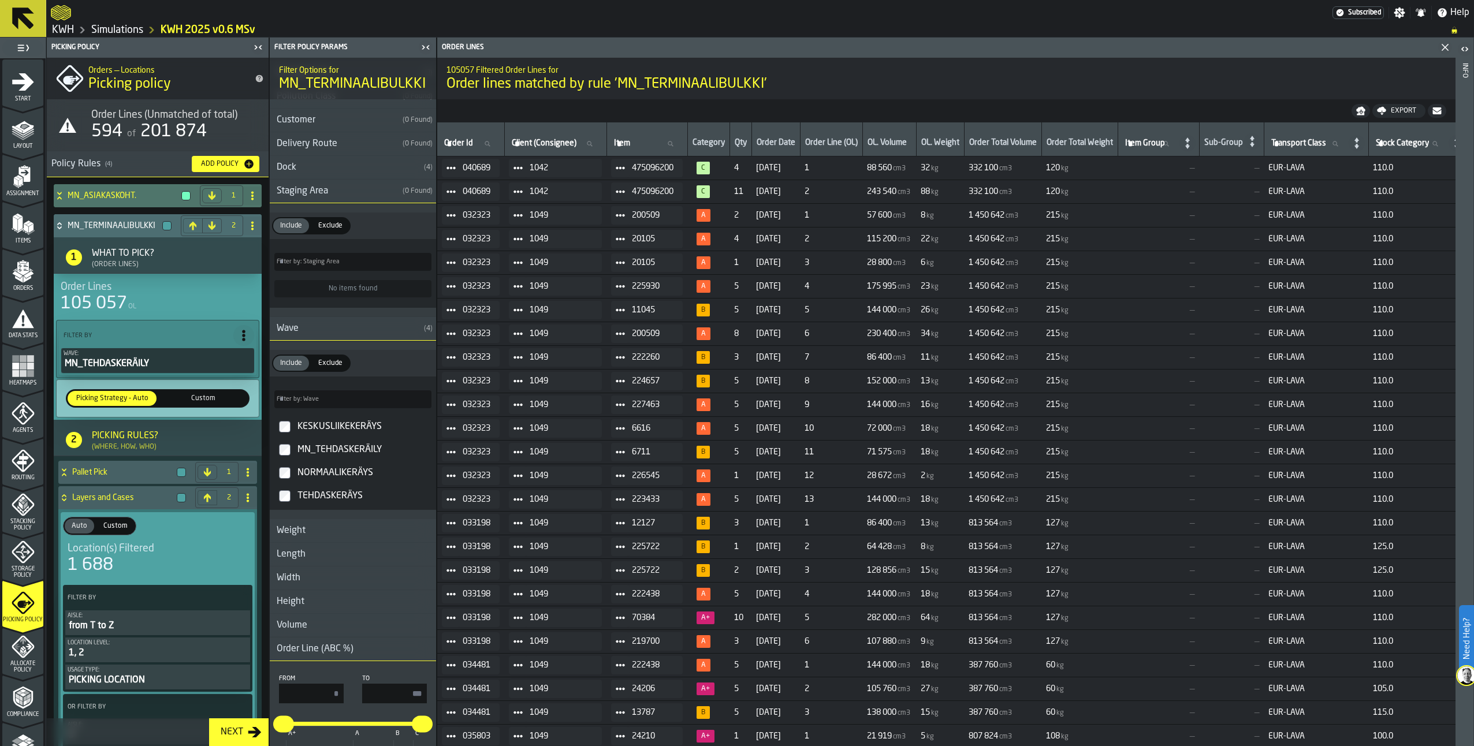
click at [58, 219] on div "MN_TERMINAALIBULKKI" at bounding box center [115, 225] width 122 height 23
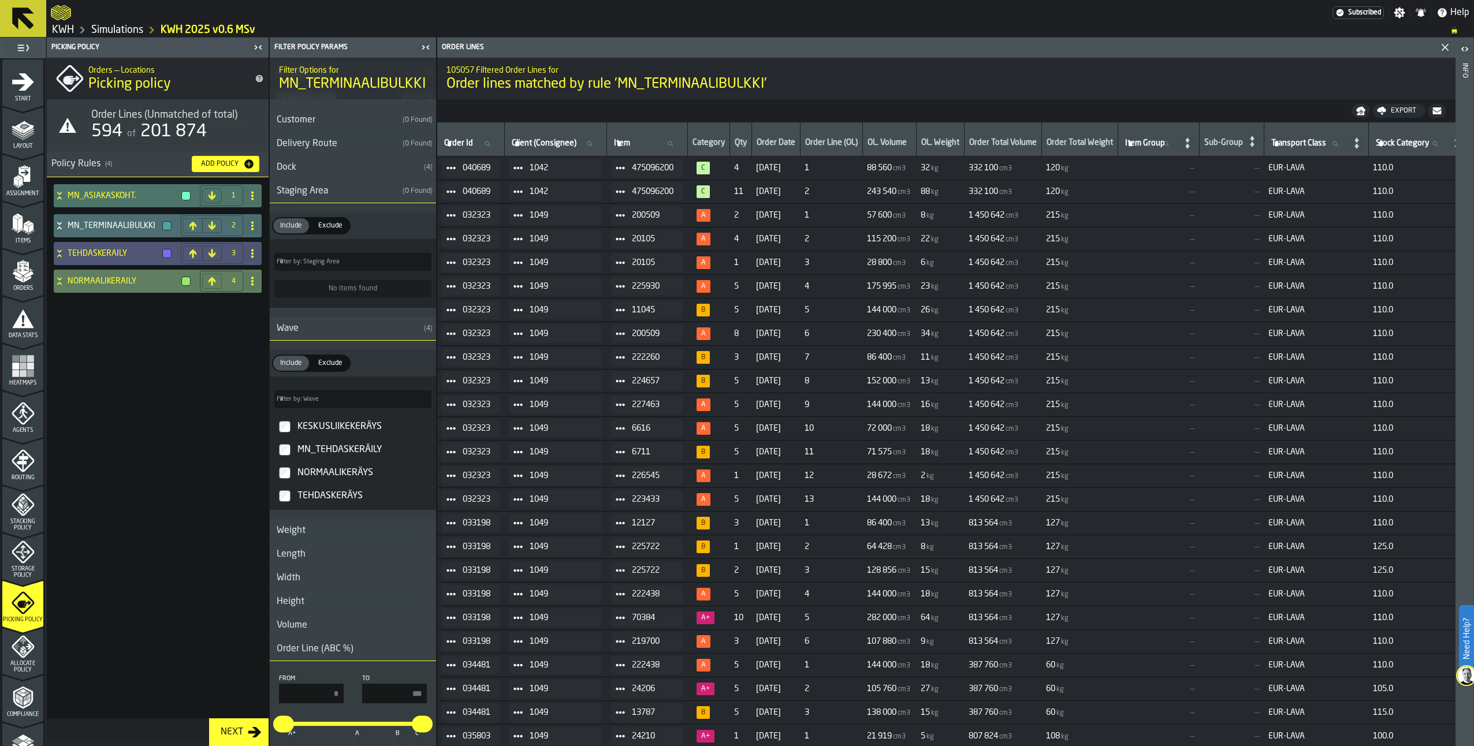
click at [58, 280] on icon at bounding box center [60, 281] width 12 height 9
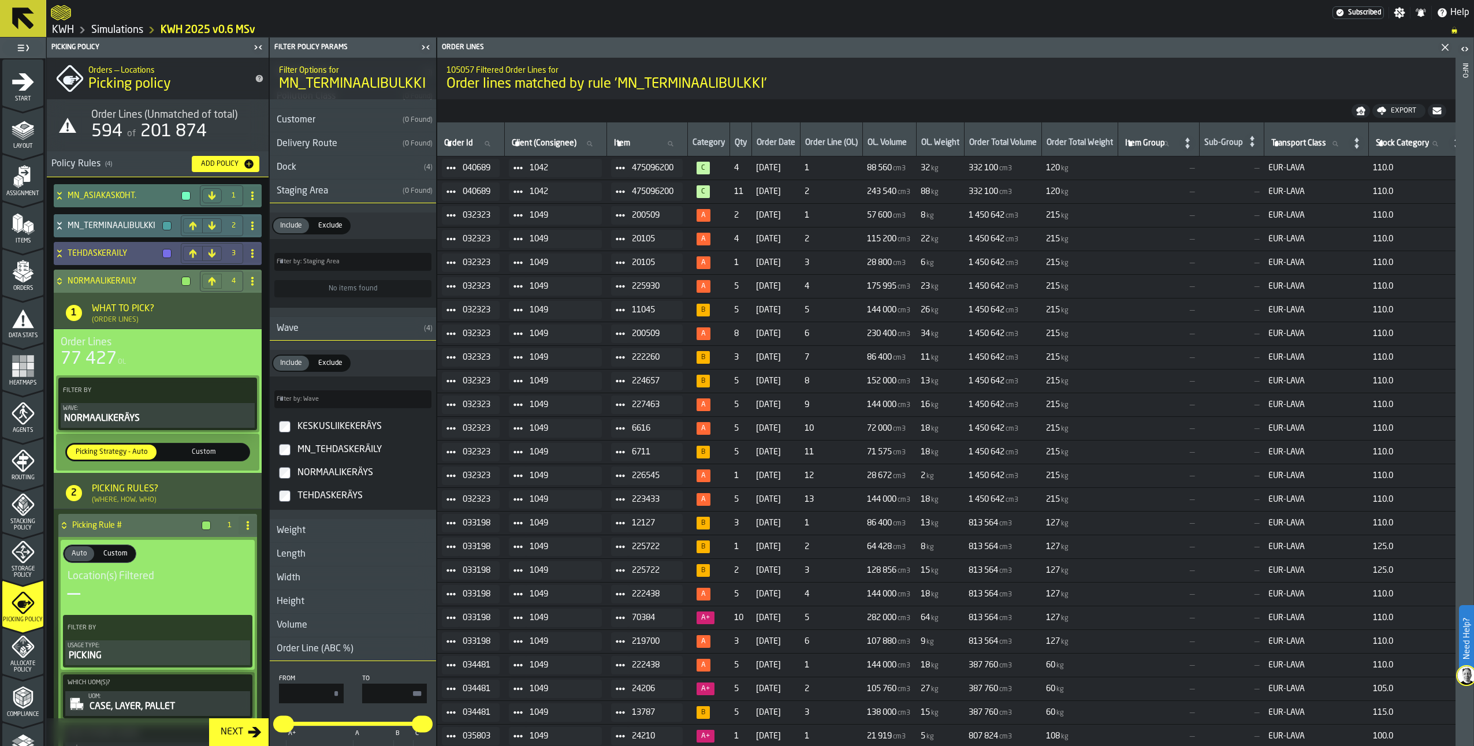
click at [58, 280] on icon at bounding box center [59, 279] width 4 height 3
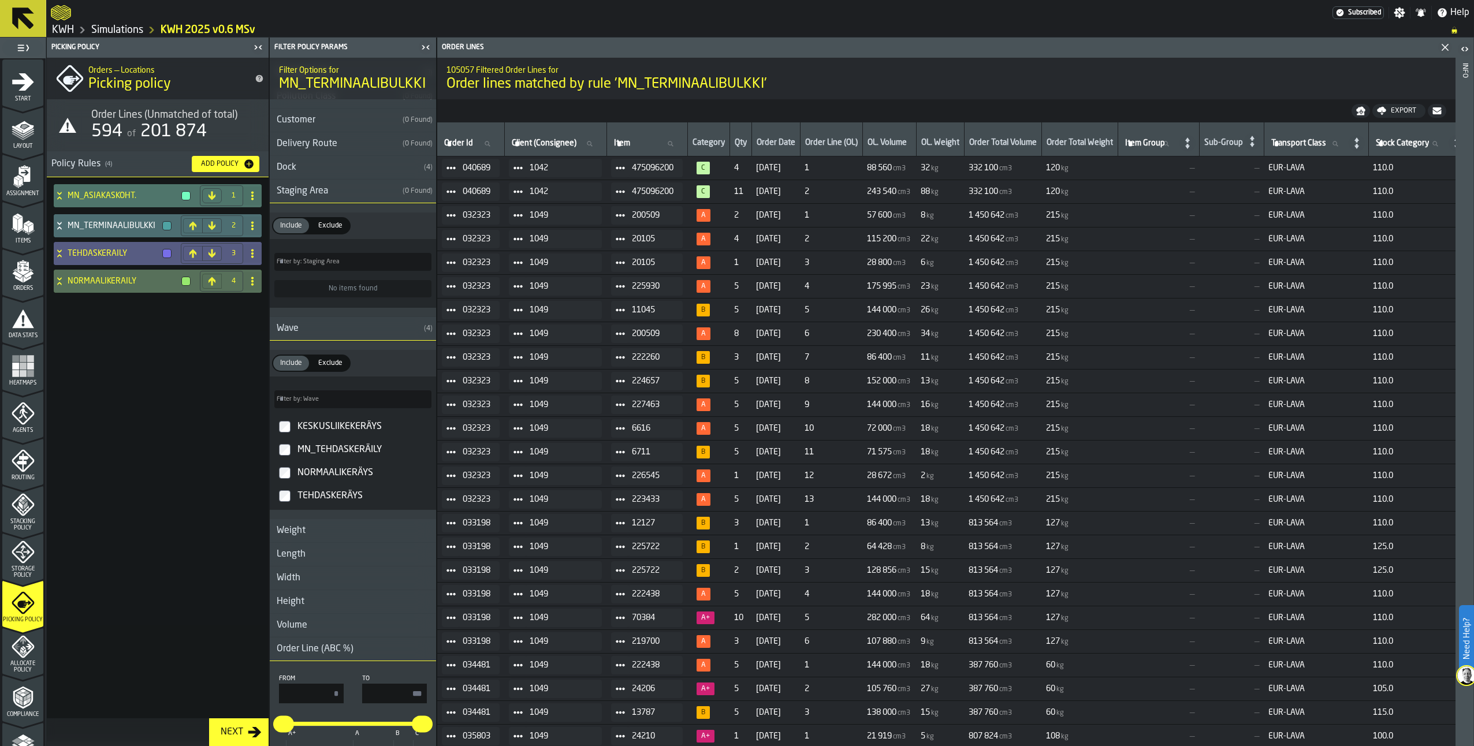
click at [59, 257] on icon at bounding box center [60, 253] width 12 height 9
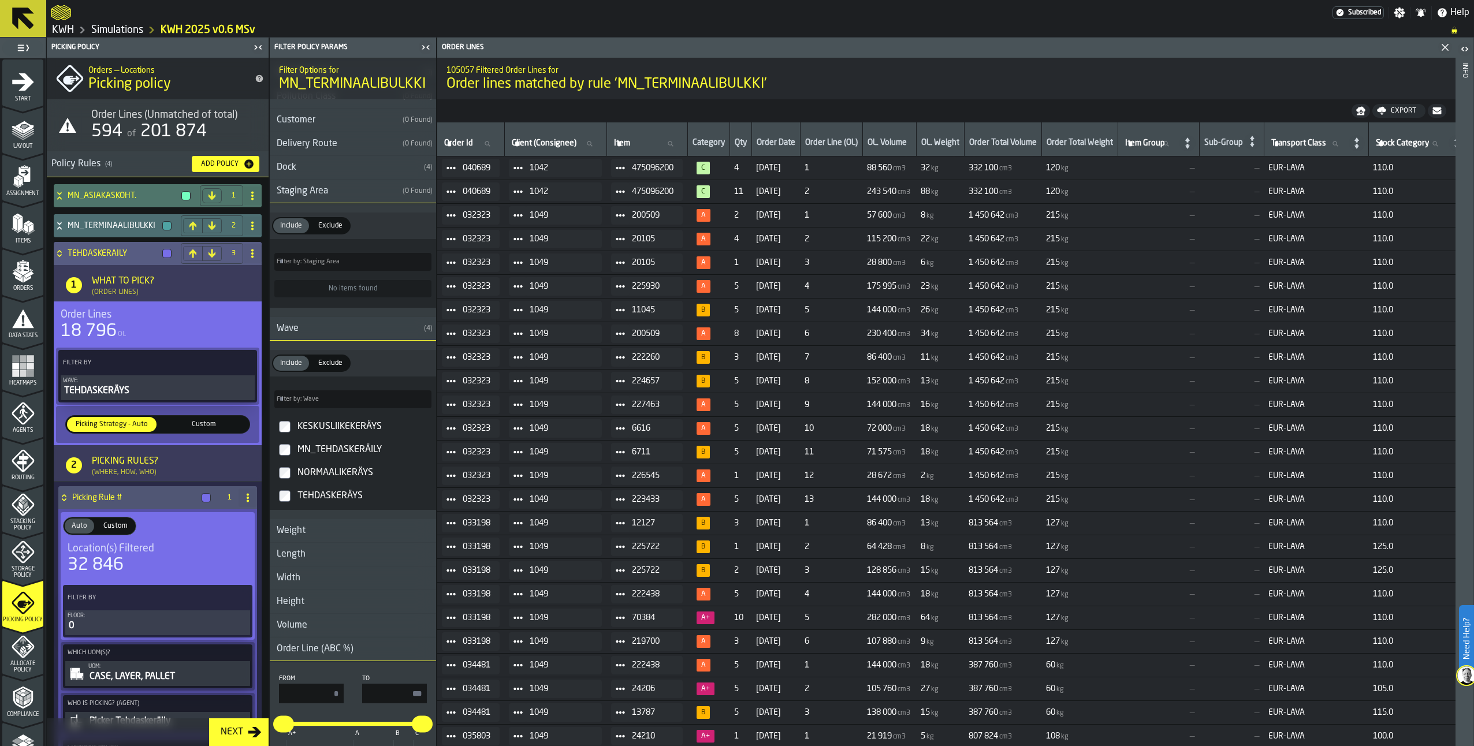
click at [58, 252] on icon at bounding box center [59, 251] width 4 height 3
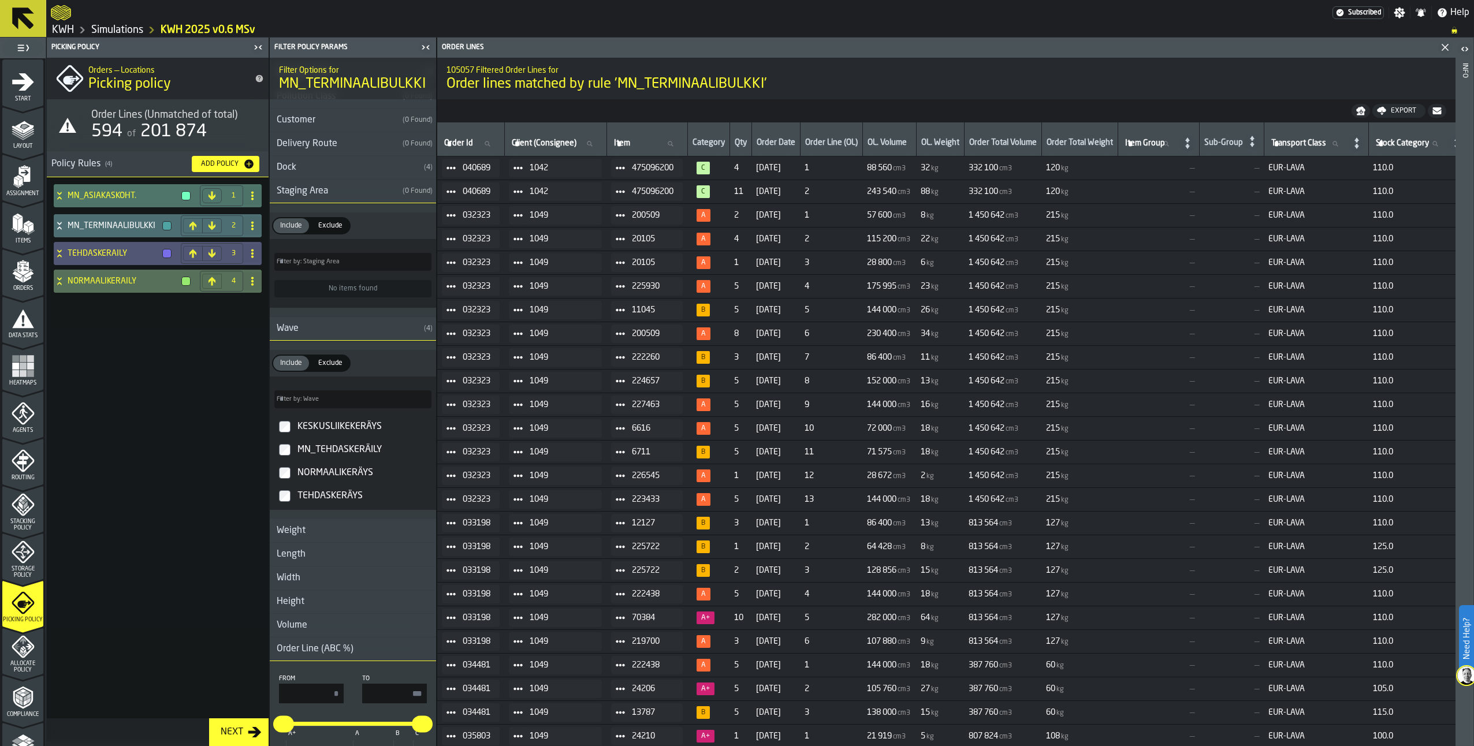
click at [62, 223] on icon at bounding box center [60, 225] width 12 height 9
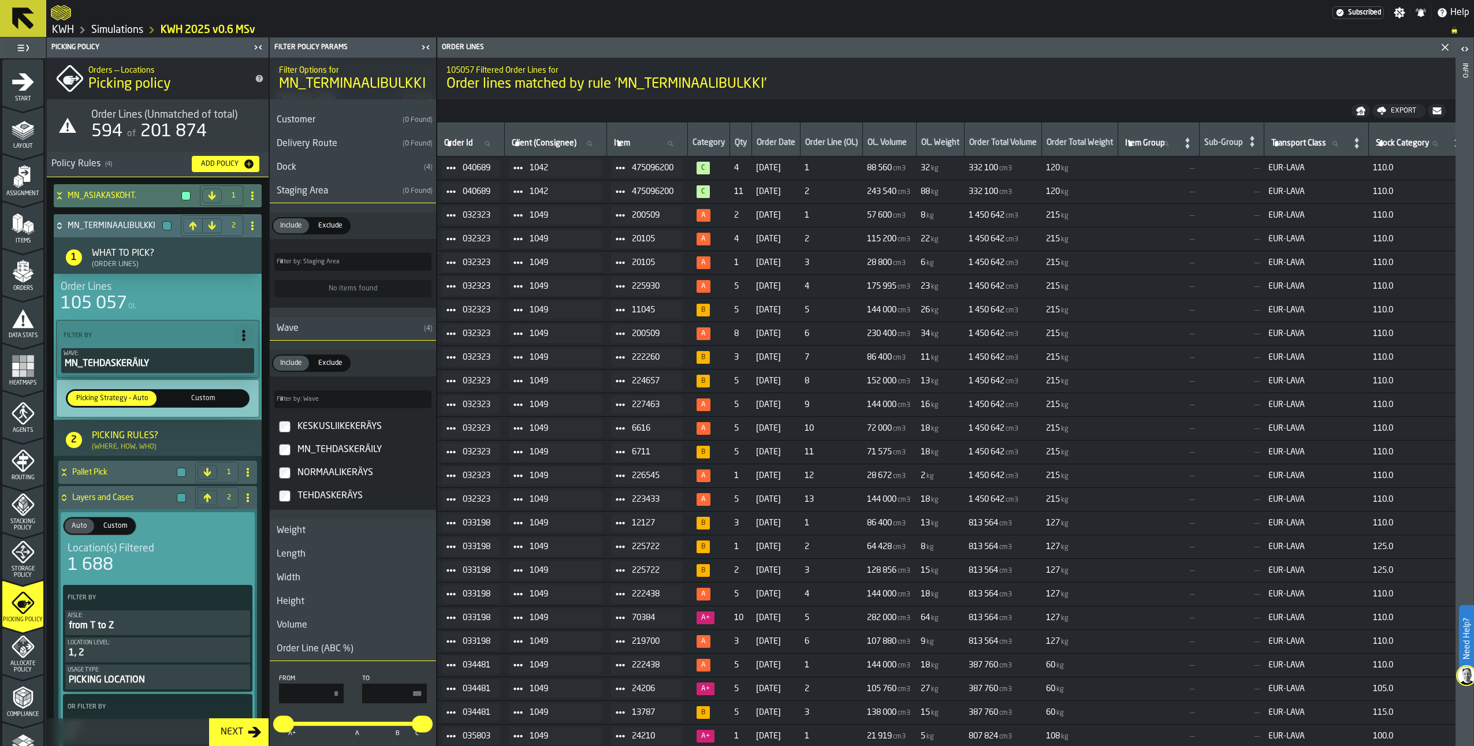
click at [62, 222] on icon at bounding box center [60, 225] width 12 height 9
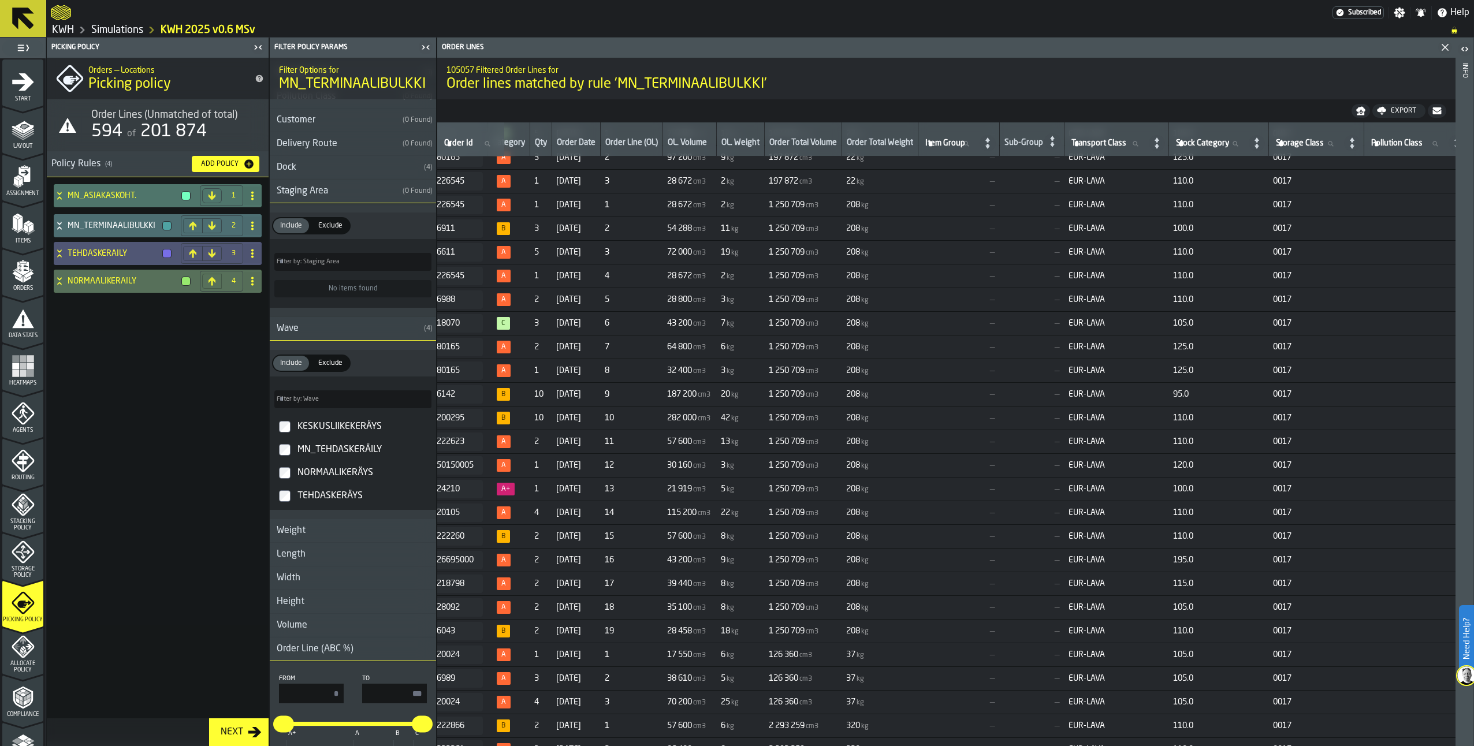
scroll to position [1739, 0]
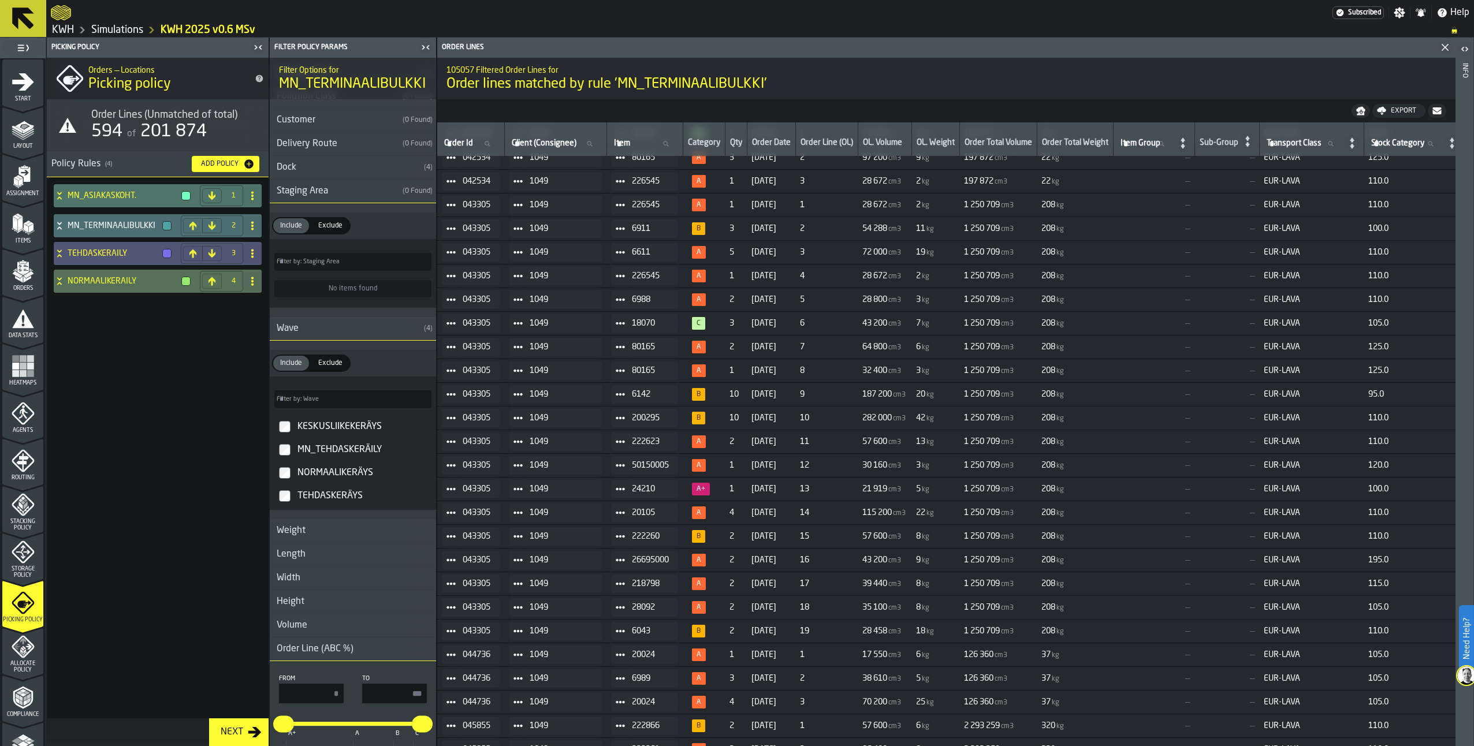
click at [134, 30] on link "Simulations" at bounding box center [117, 30] width 52 height 13
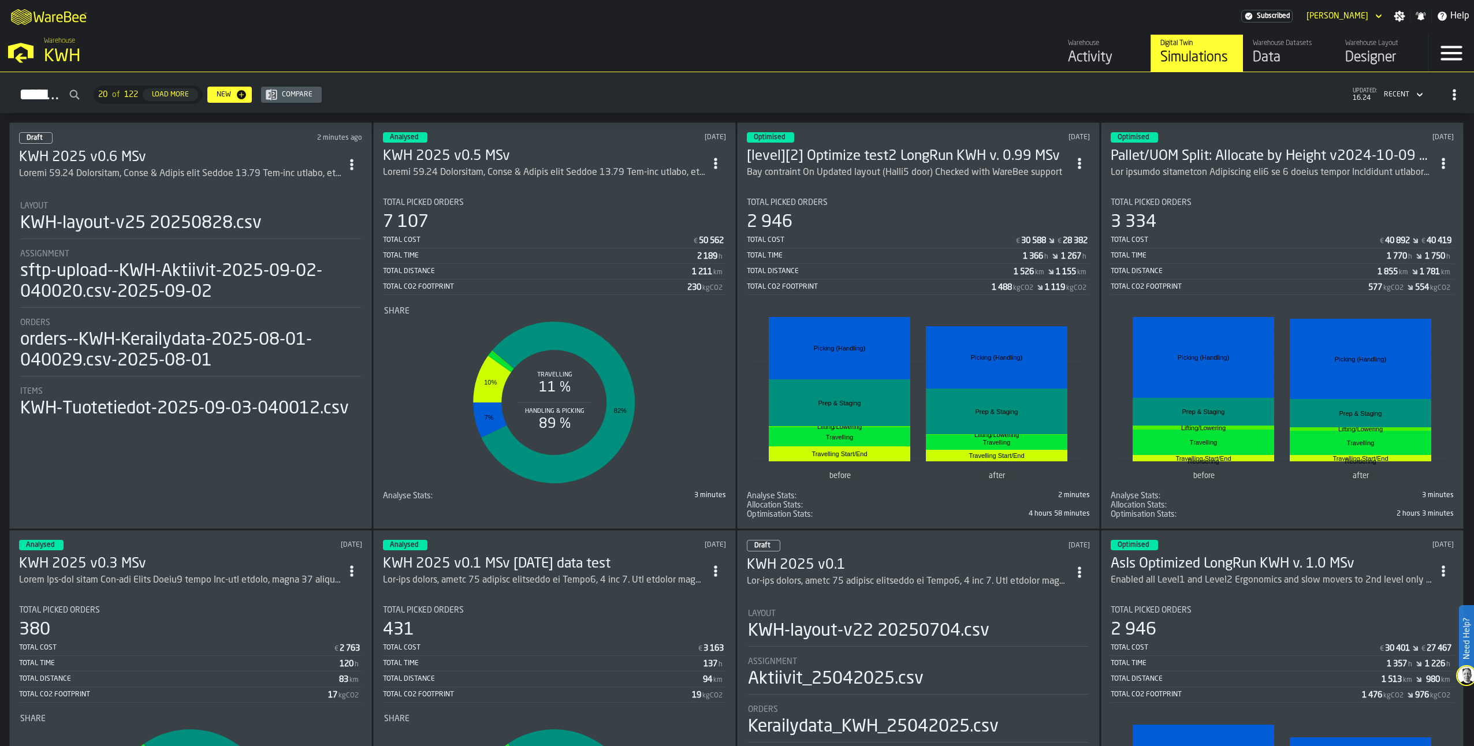
click at [1104, 59] on div "Data" at bounding box center [1289, 58] width 73 height 18
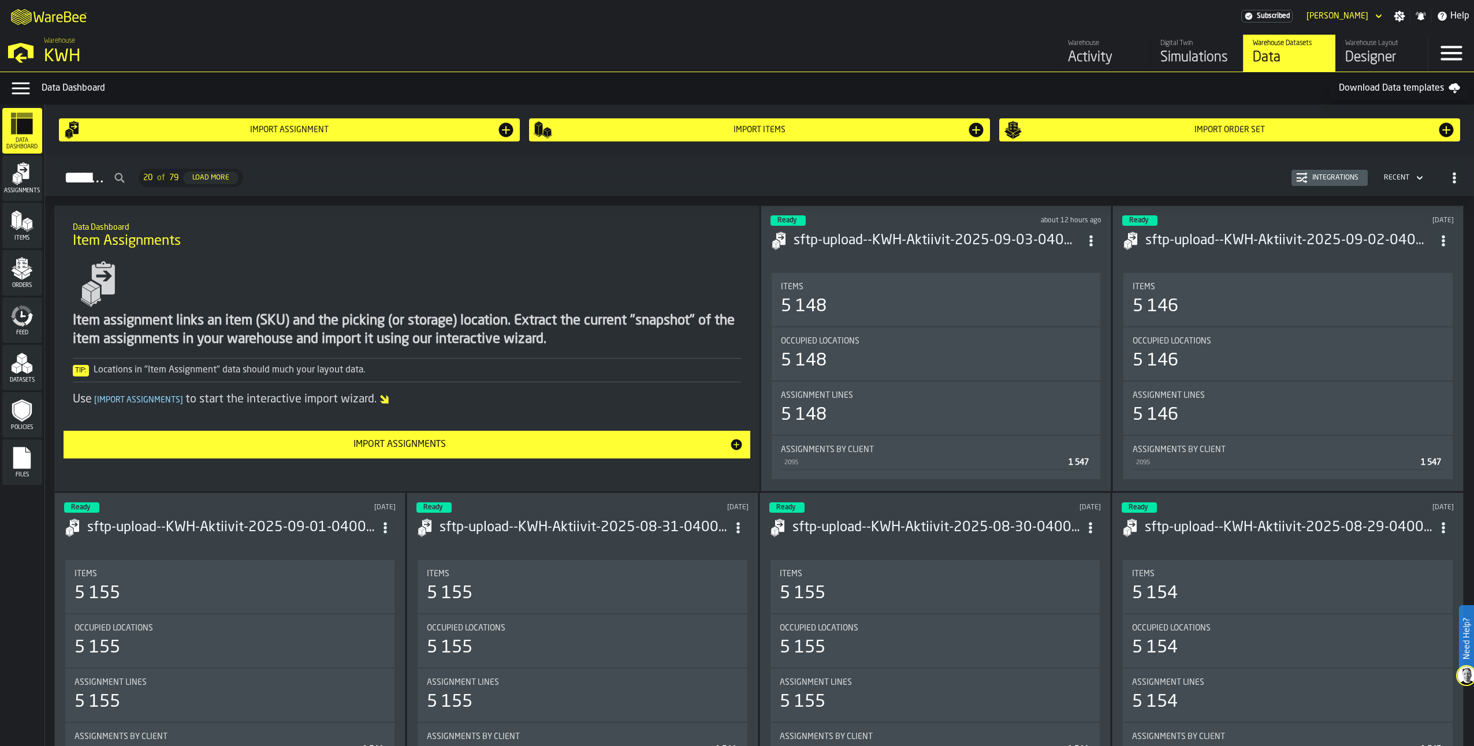
click at [17, 274] on polygon "menu Orders" at bounding box center [17, 271] width 10 height 7
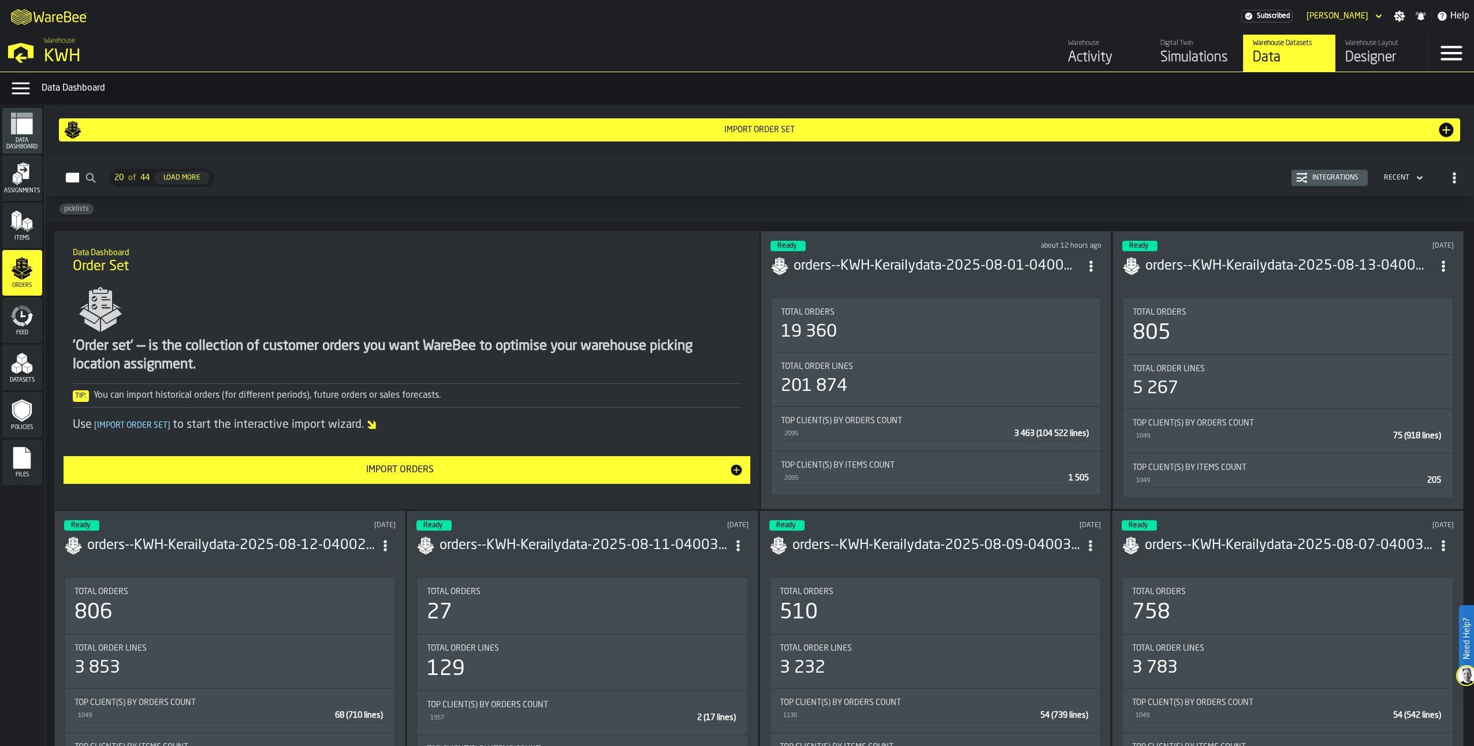
click at [1096, 269] on icon "ItemListCard-DashboardItemContainer" at bounding box center [1091, 266] width 12 height 12
click at [1063, 285] on div "Open" at bounding box center [1067, 289] width 60 height 14
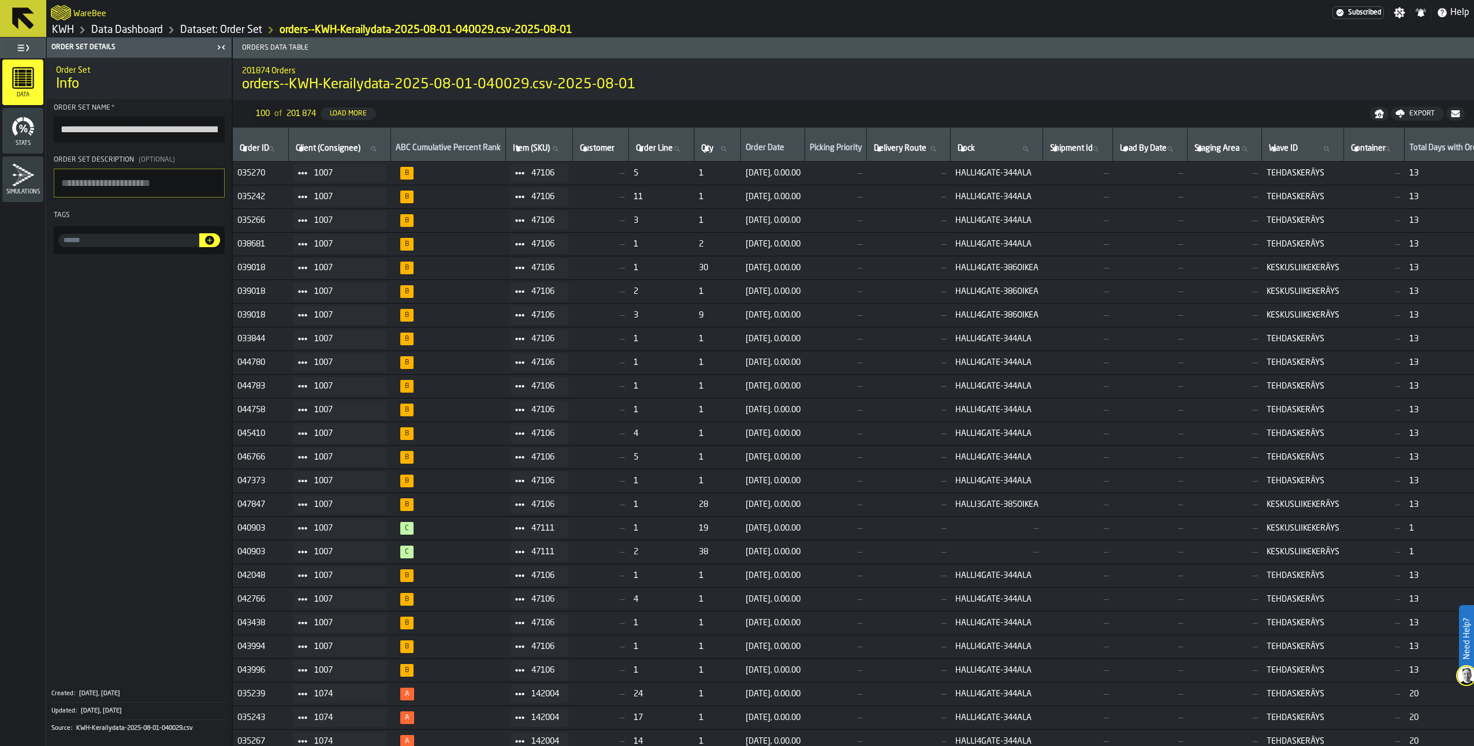
click at [1104, 113] on icon "button-" at bounding box center [1378, 113] width 9 height 9
click at [1102, 74] on h2 "201874 Orders" at bounding box center [853, 70] width 1223 height 12
click at [1104, 116] on div "Export" at bounding box center [1422, 114] width 35 height 8
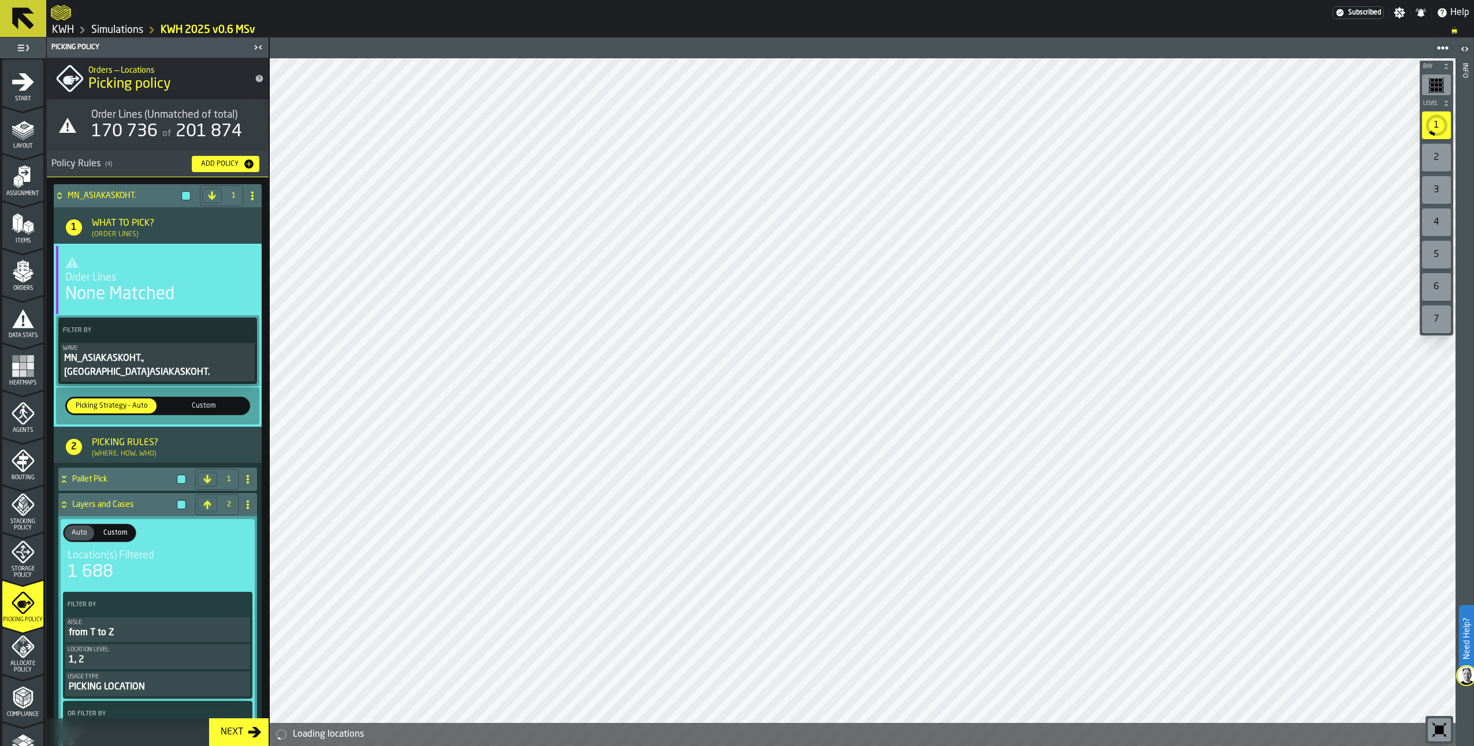
click at [20, 271] on icon "menu Orders" at bounding box center [23, 268] width 12 height 13
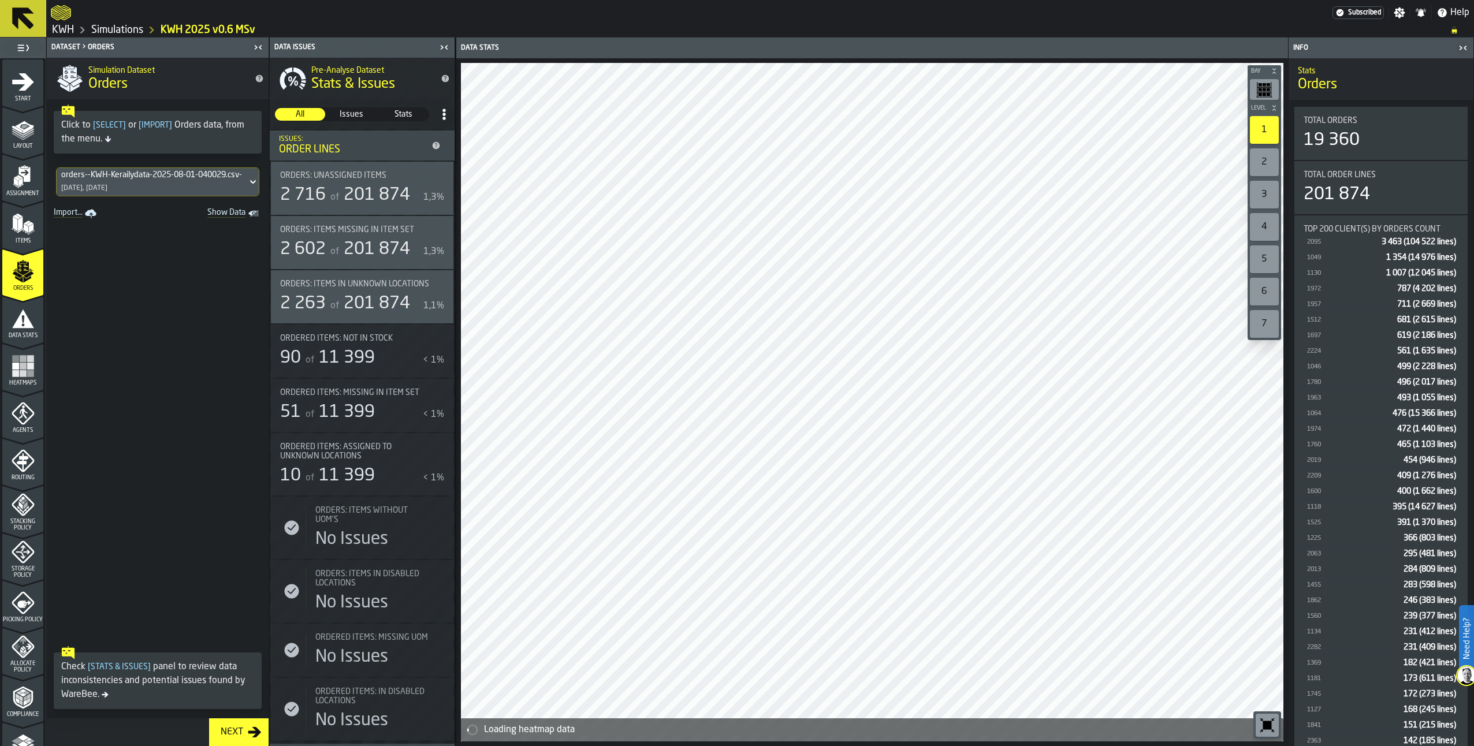
click at [167, 178] on div "orders--KWH-Kerailydata-2025-08-01-040029.csv-2025-08-01" at bounding box center [151, 174] width 181 height 9
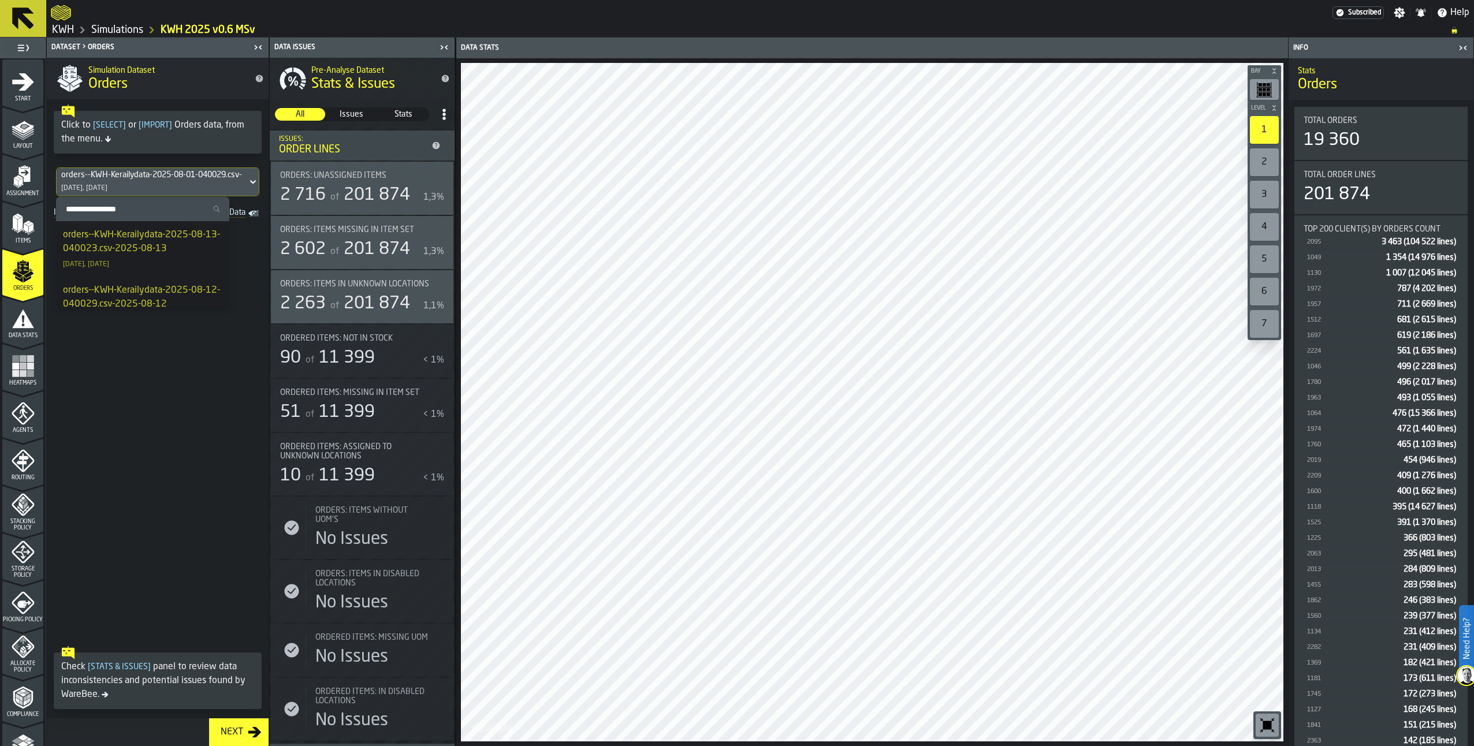
click at [247, 184] on icon at bounding box center [253, 182] width 12 height 14
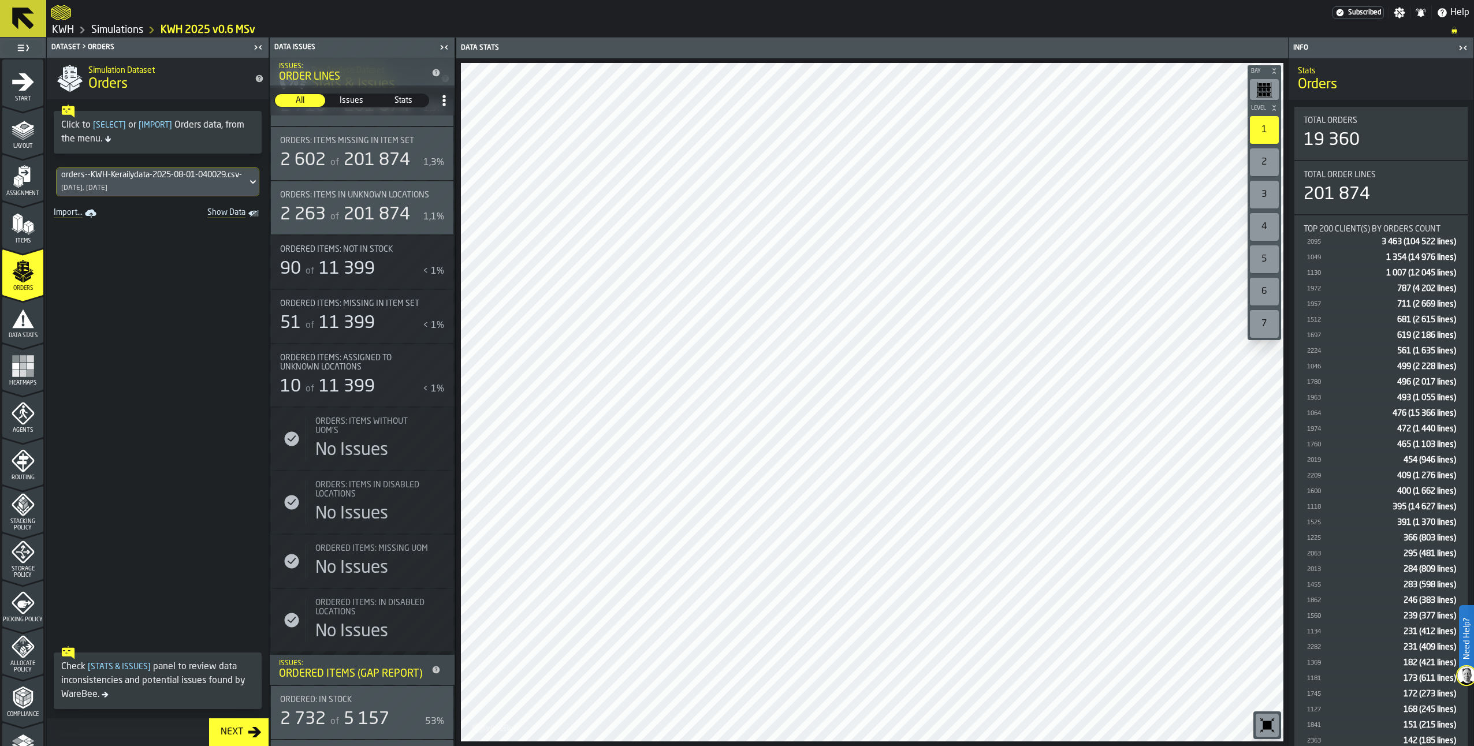
scroll to position [88, 0]
click at [214, 208] on span "Show Data" at bounding box center [206, 214] width 79 height 12
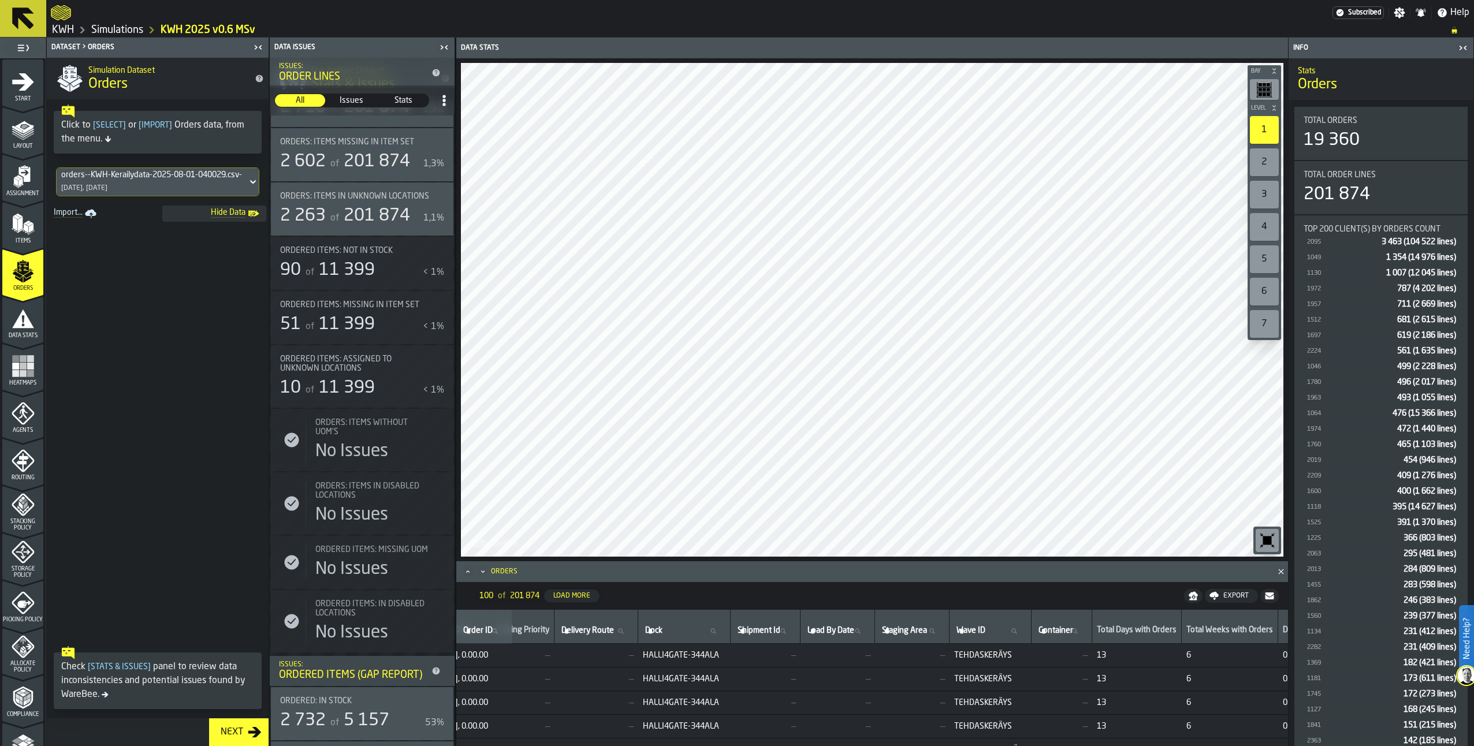
scroll to position [0, 0]
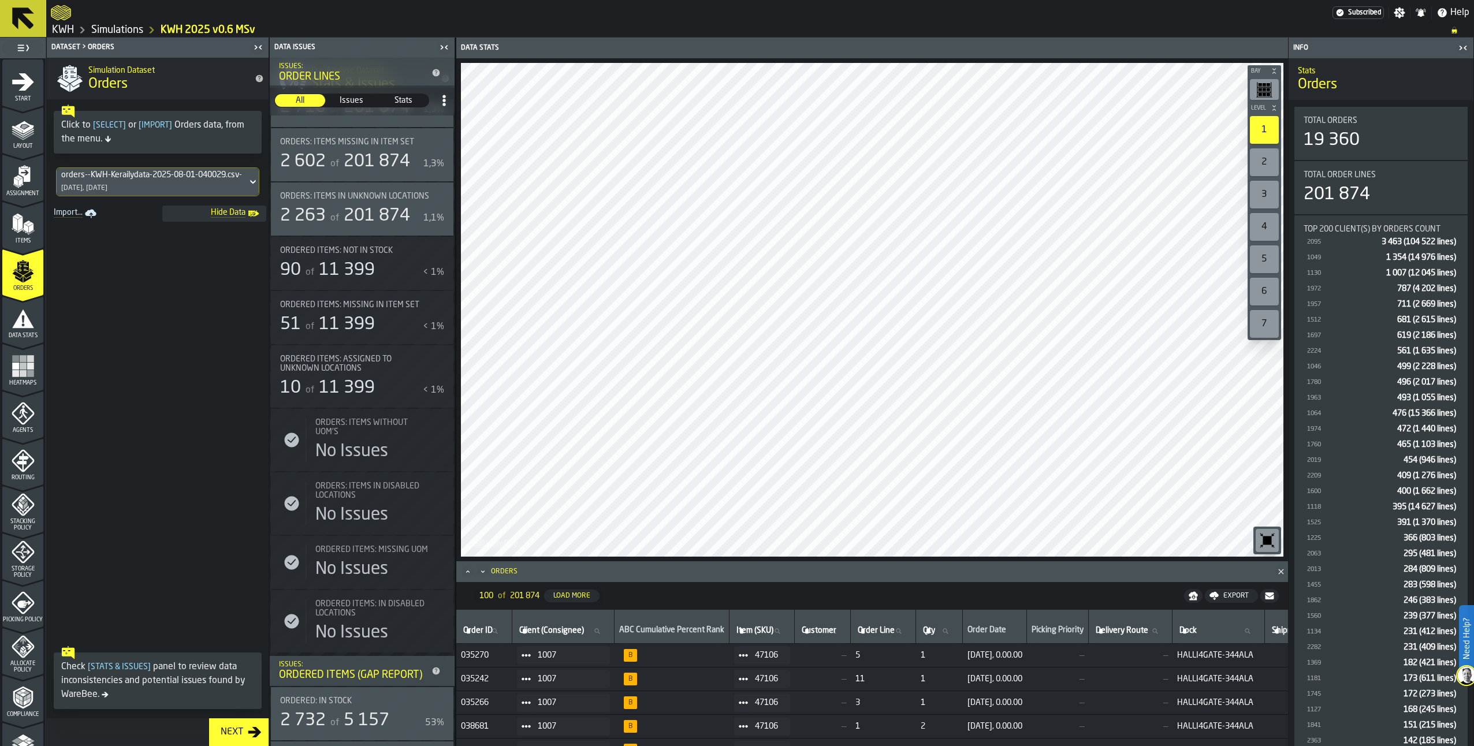
click at [19, 603] on icon "menu Picking Policy" at bounding box center [24, 605] width 14 height 8
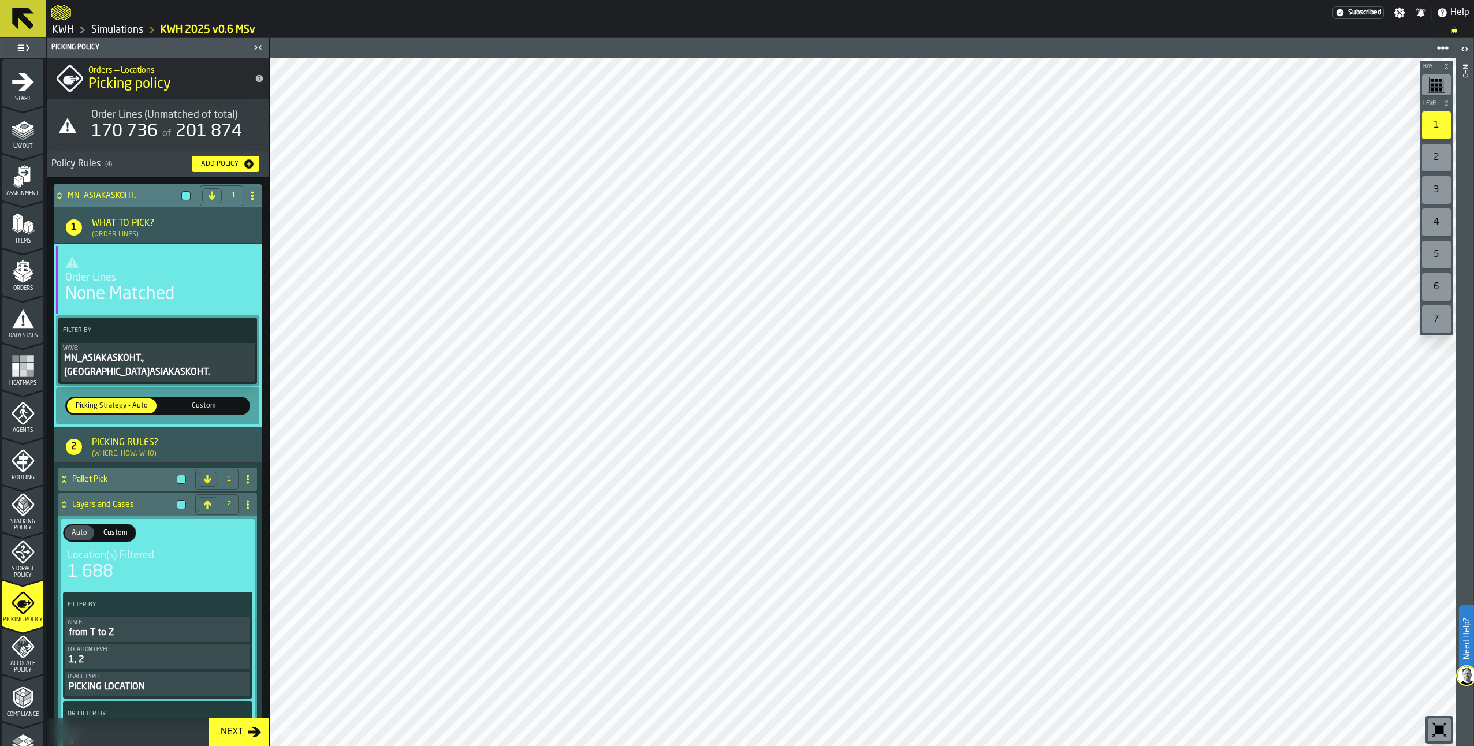
click at [114, 359] on div "MN_ASIAKASKOHT., MN_TERM.ASIAKASKOHT." at bounding box center [157, 366] width 189 height 28
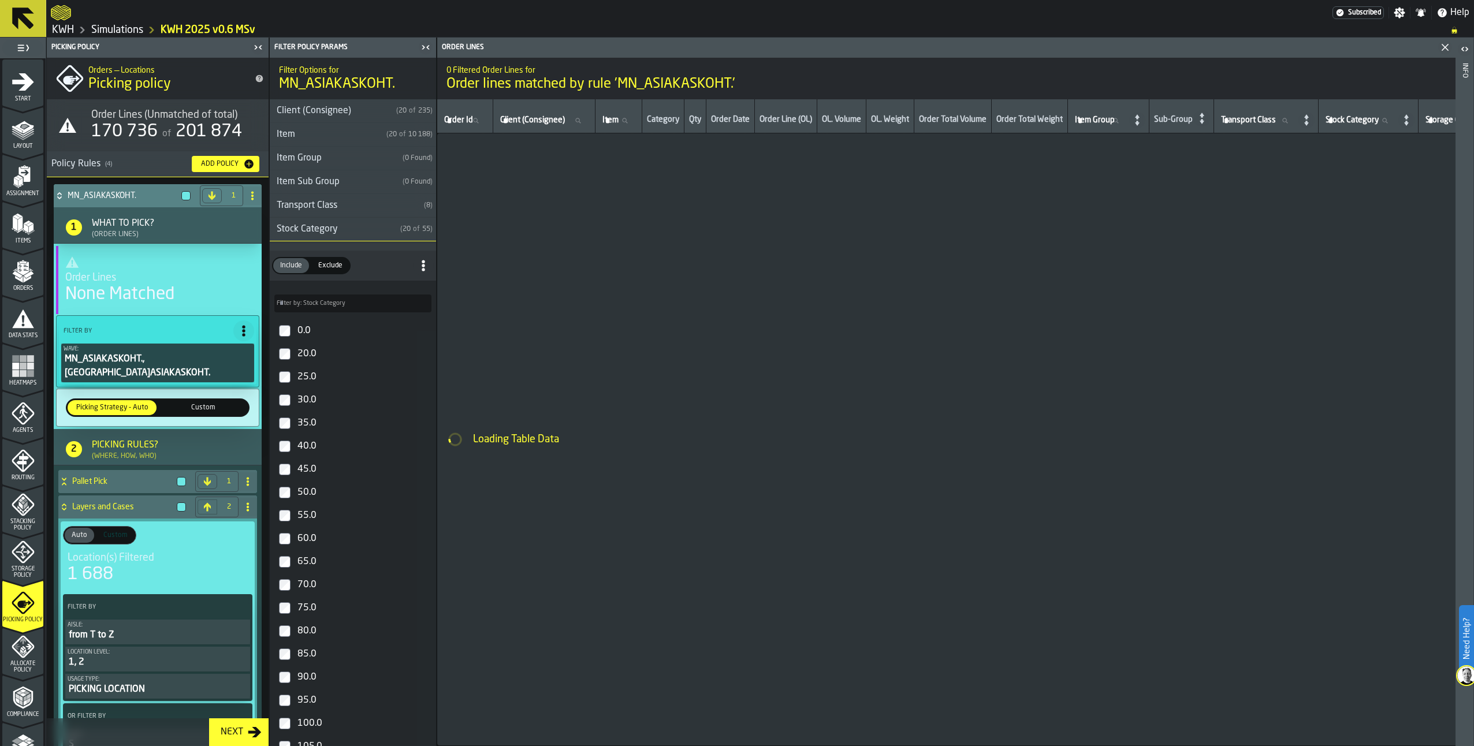
click at [298, 229] on div "Stock Category" at bounding box center [333, 229] width 126 height 14
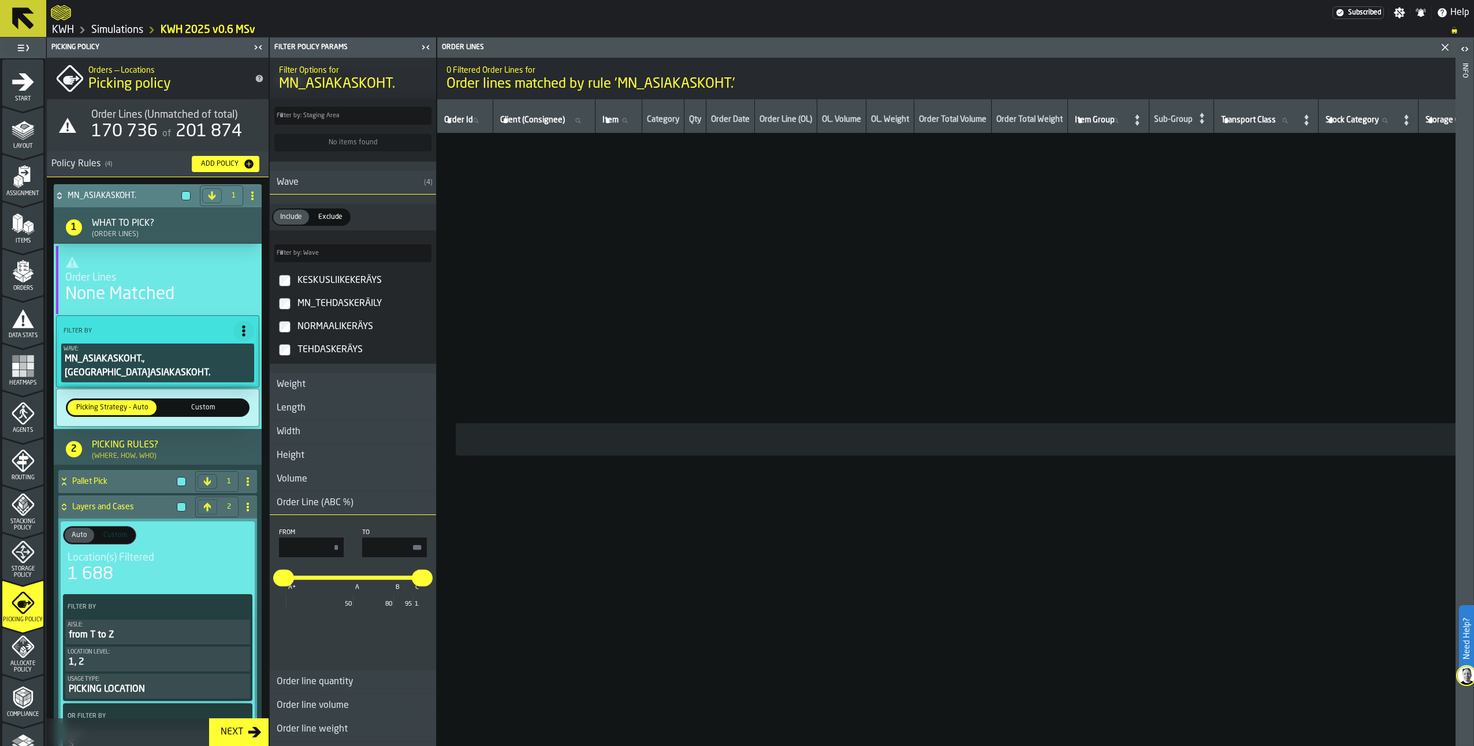
scroll to position [327, 0]
click at [21, 278] on polygon "menu Orders" at bounding box center [19, 278] width 8 height 7
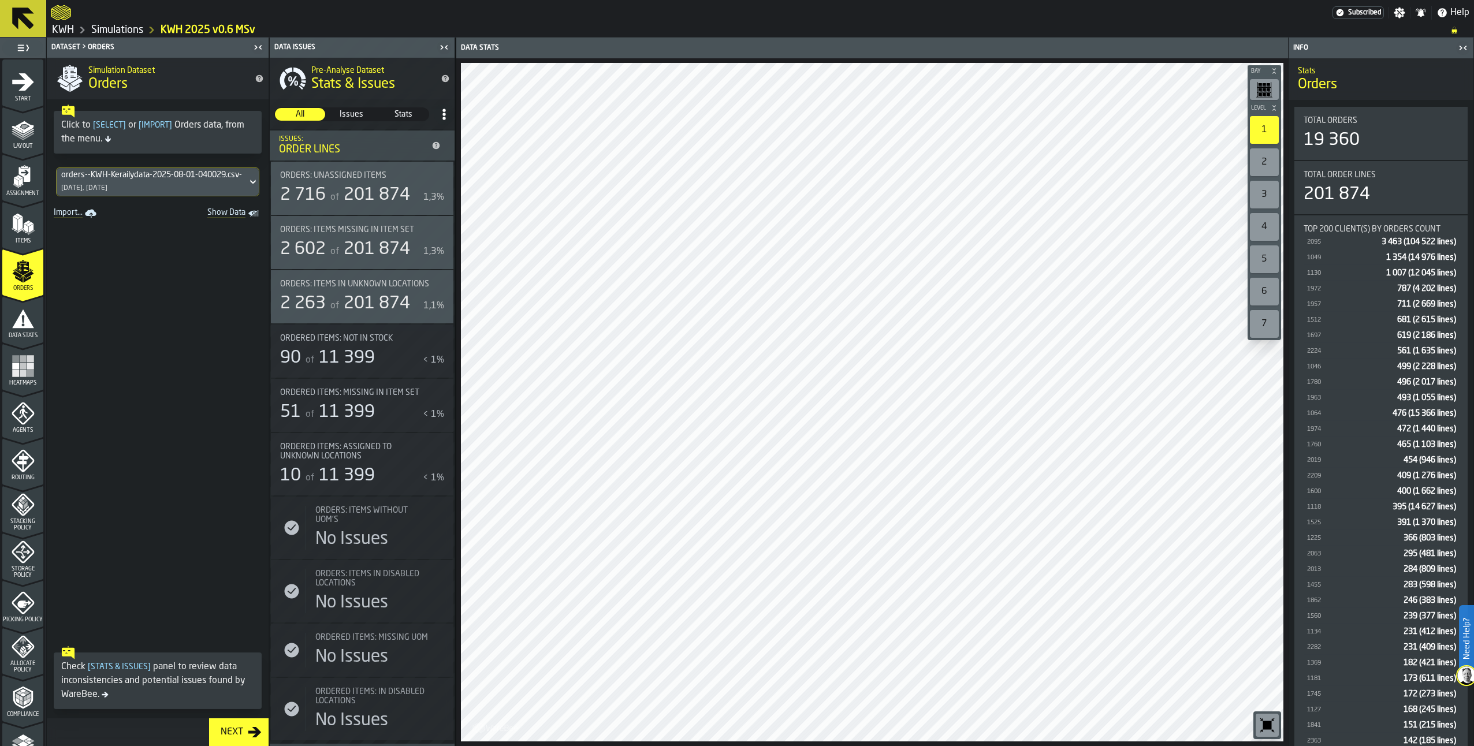
click at [226, 209] on span "Show Data" at bounding box center [206, 214] width 79 height 12
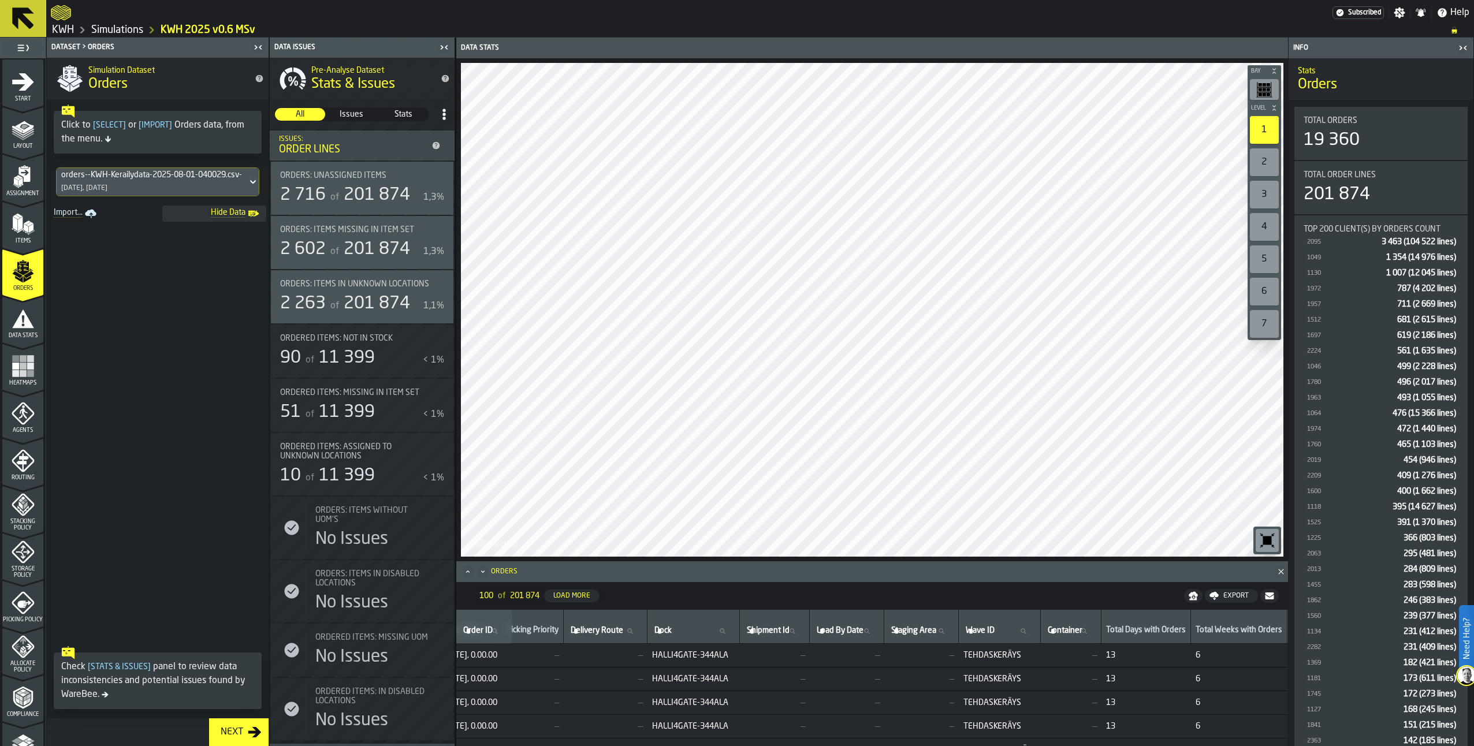
scroll to position [0, 540]
click at [1020, 635] on input "Wave ID Wave ID" at bounding box center [984, 631] width 72 height 15
click at [124, 33] on link "Simulations" at bounding box center [117, 30] width 52 height 13
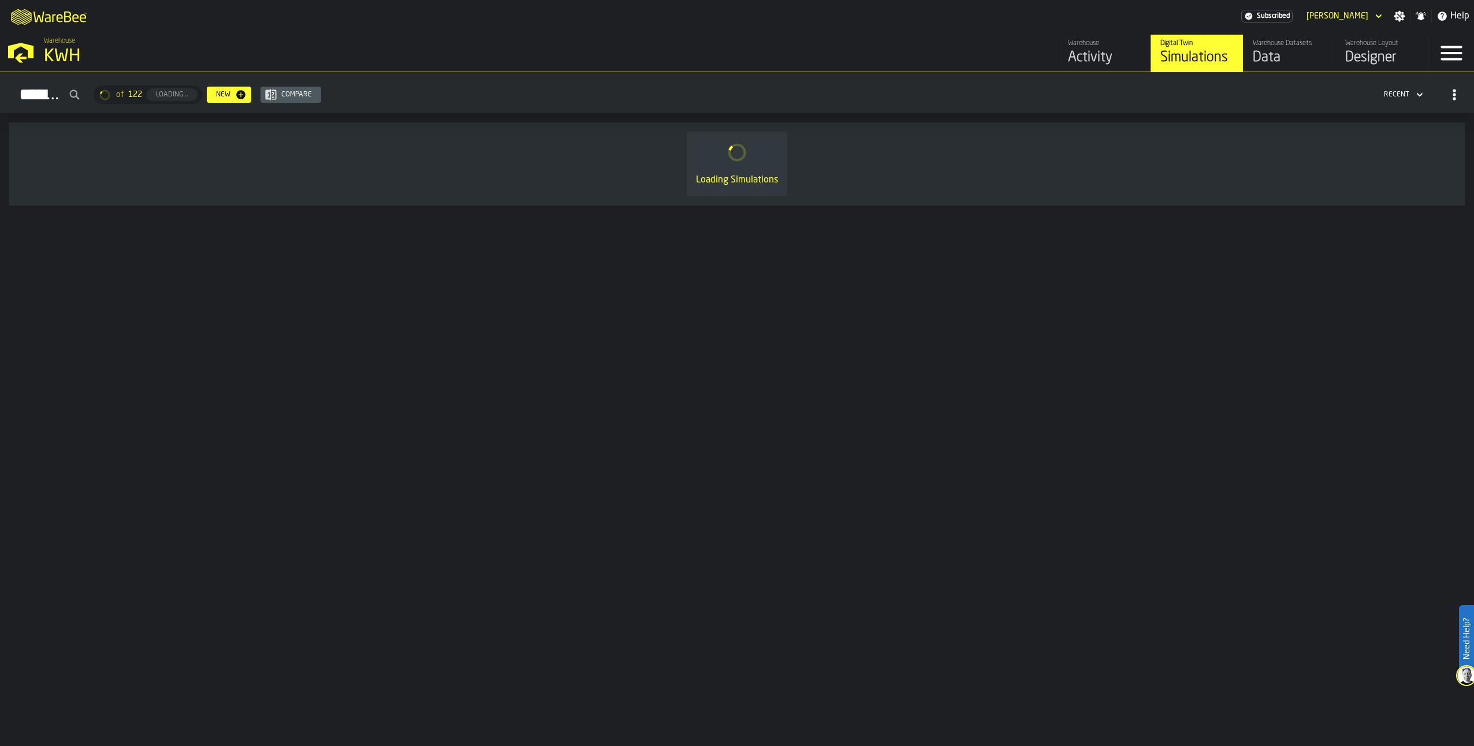
click at [1288, 43] on div "Warehouse Datasets" at bounding box center [1289, 43] width 73 height 8
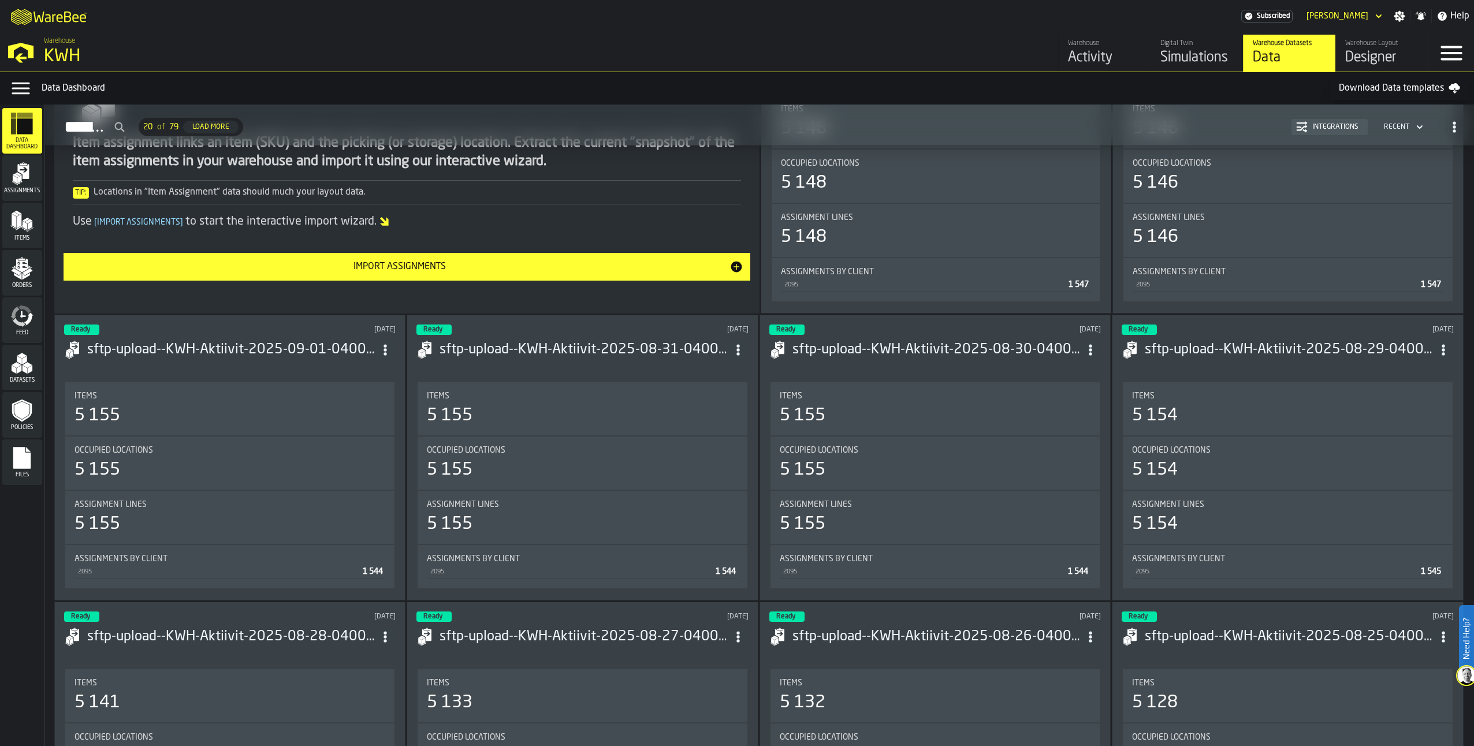
scroll to position [236, 0]
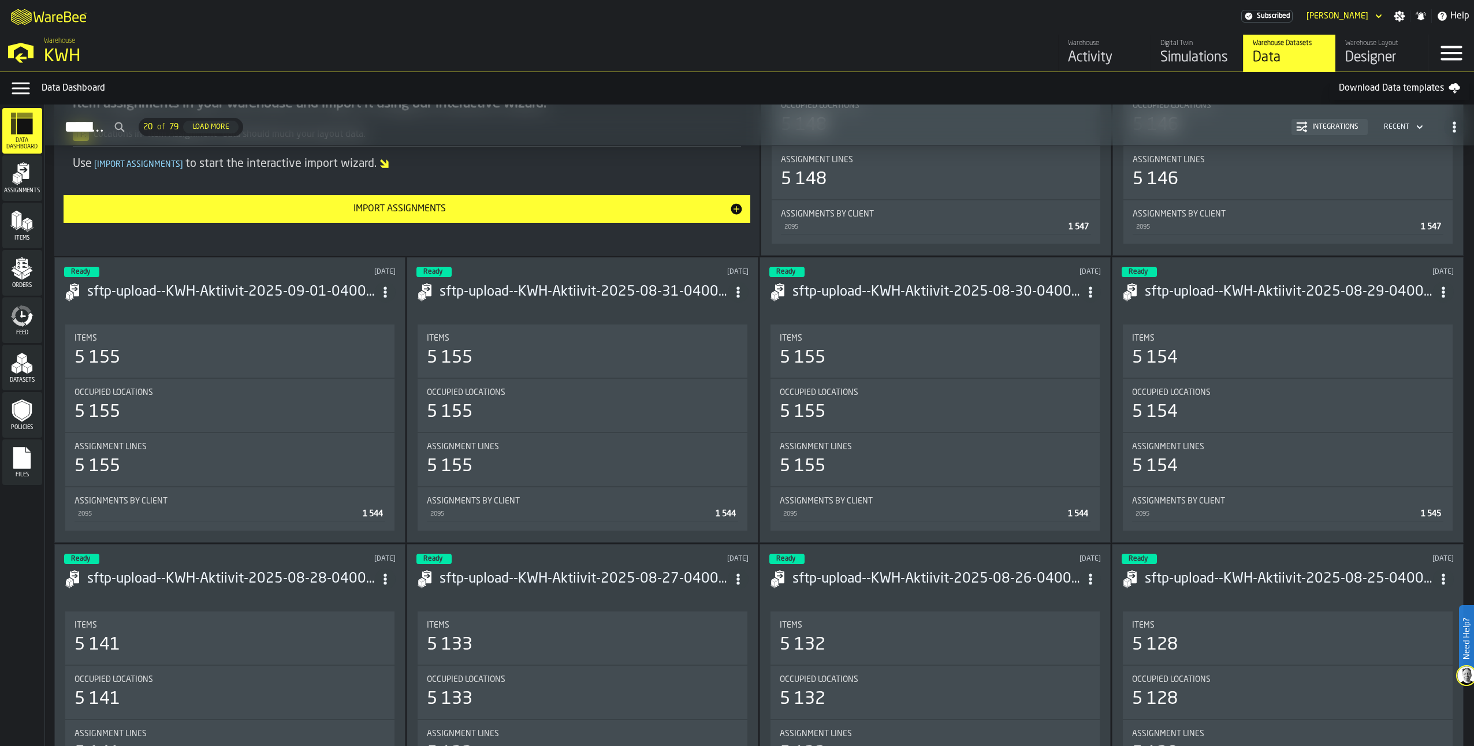
click at [15, 265] on icon "menu Orders" at bounding box center [21, 268] width 23 height 23
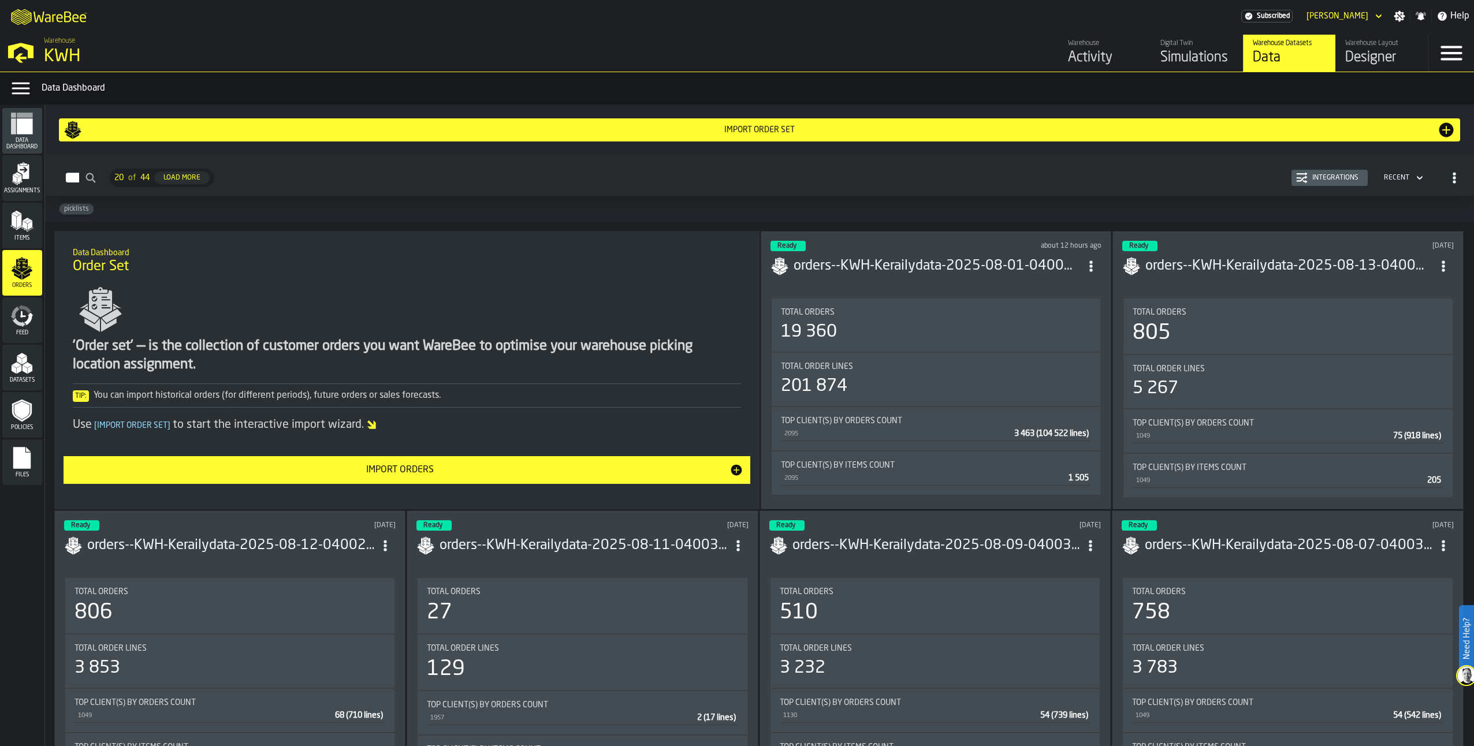
click at [1442, 262] on icon "ItemListCard-DashboardItemContainer" at bounding box center [1443, 266] width 12 height 12
click at [1409, 290] on div "Open" at bounding box center [1418, 289] width 60 height 14
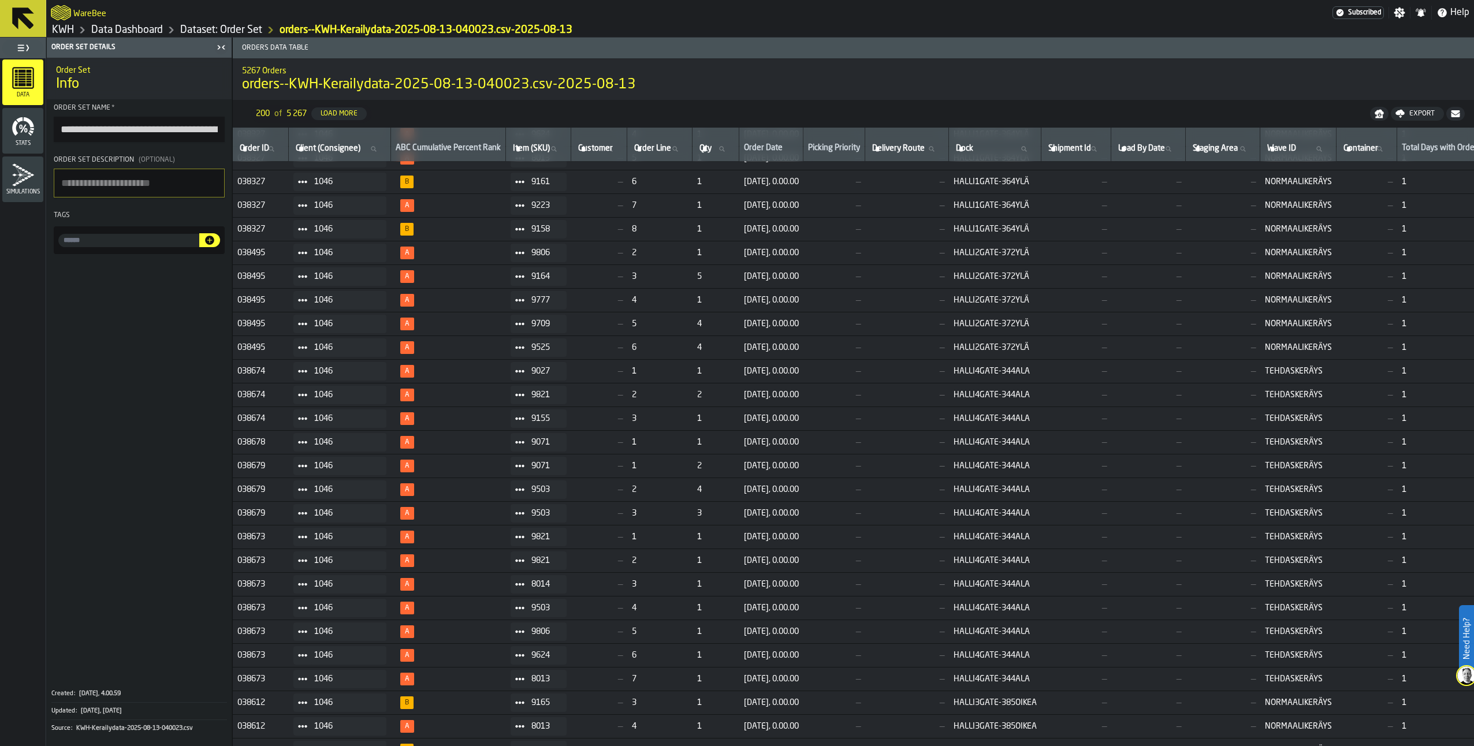
scroll to position [1446, 0]
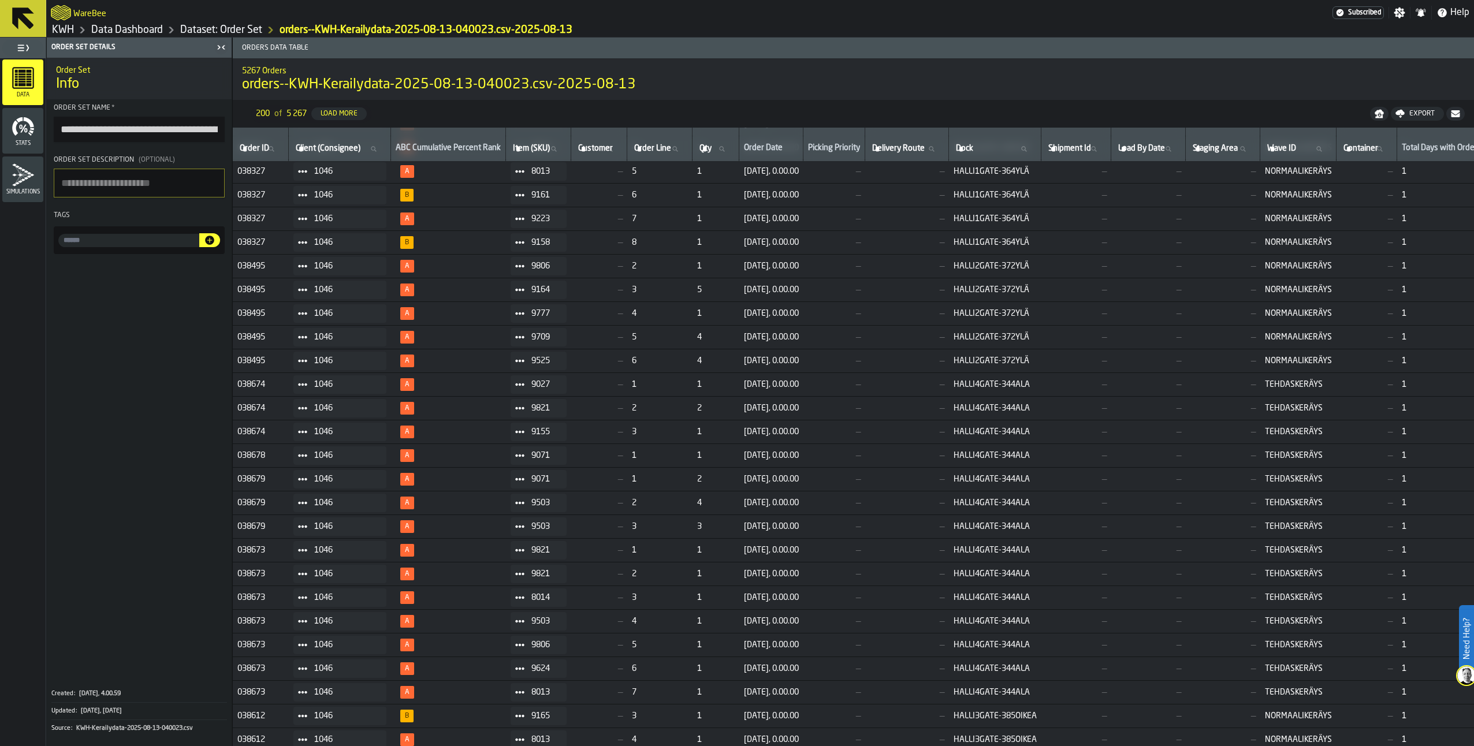
click at [310, 146] on label "Client (Consignee) Client (Consignee)" at bounding box center [339, 148] width 92 height 15
click at [310, 146] on input "Client (Consignee) Client (Consignee)" at bounding box center [339, 148] width 92 height 15
click at [126, 29] on link "Data Dashboard" at bounding box center [127, 30] width 72 height 13
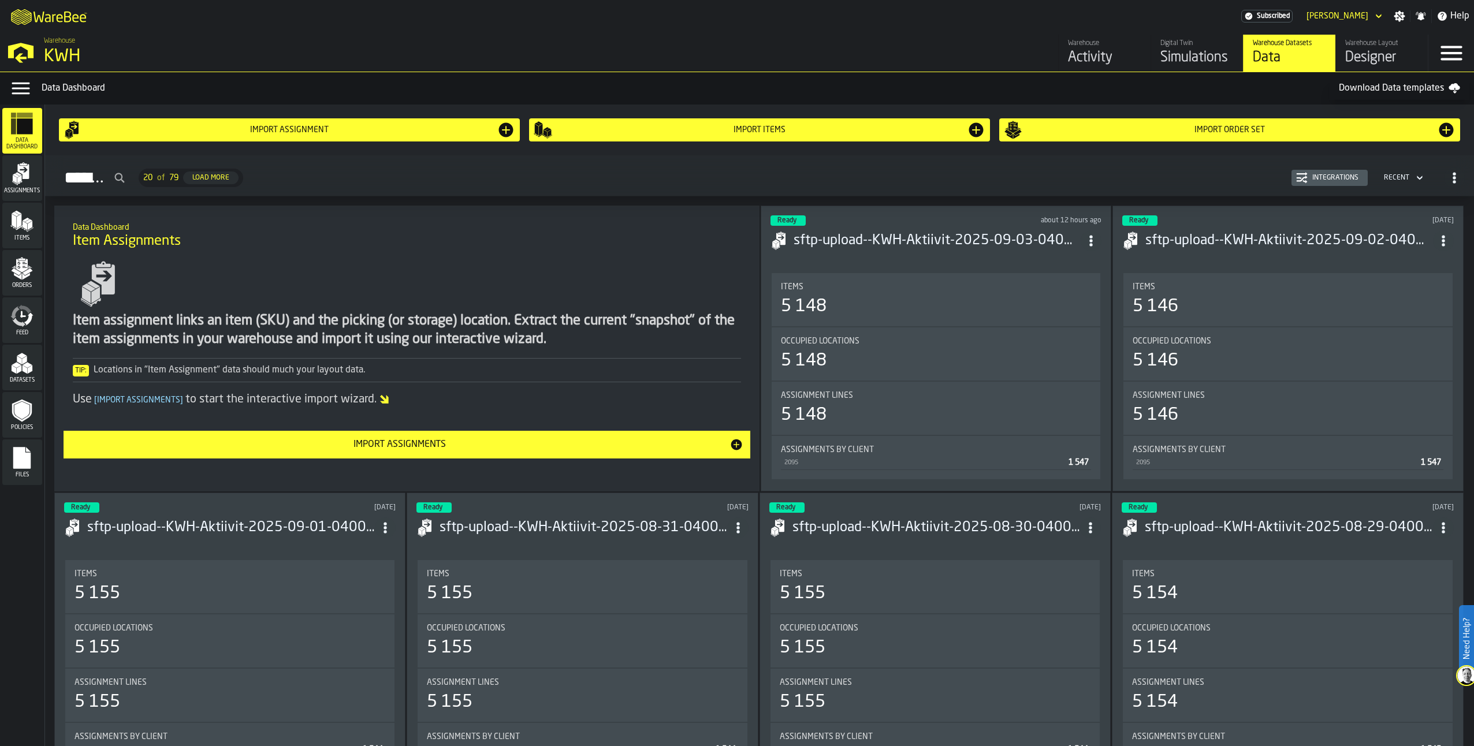
click at [24, 467] on icon "menu Files" at bounding box center [21, 458] width 17 height 22
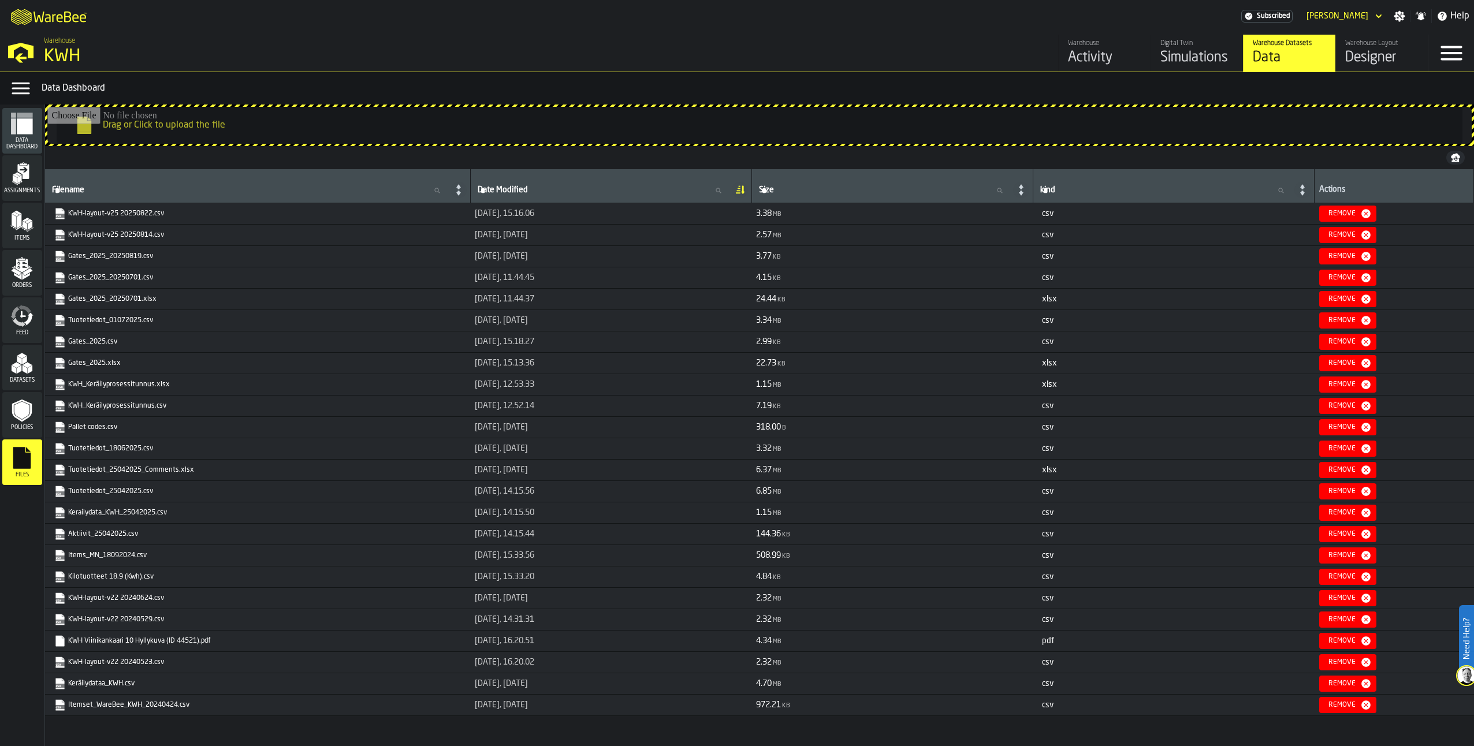
click at [128, 412] on link "KWH_Keräilyprosessitunnus.csv" at bounding box center [256, 406] width 405 height 12
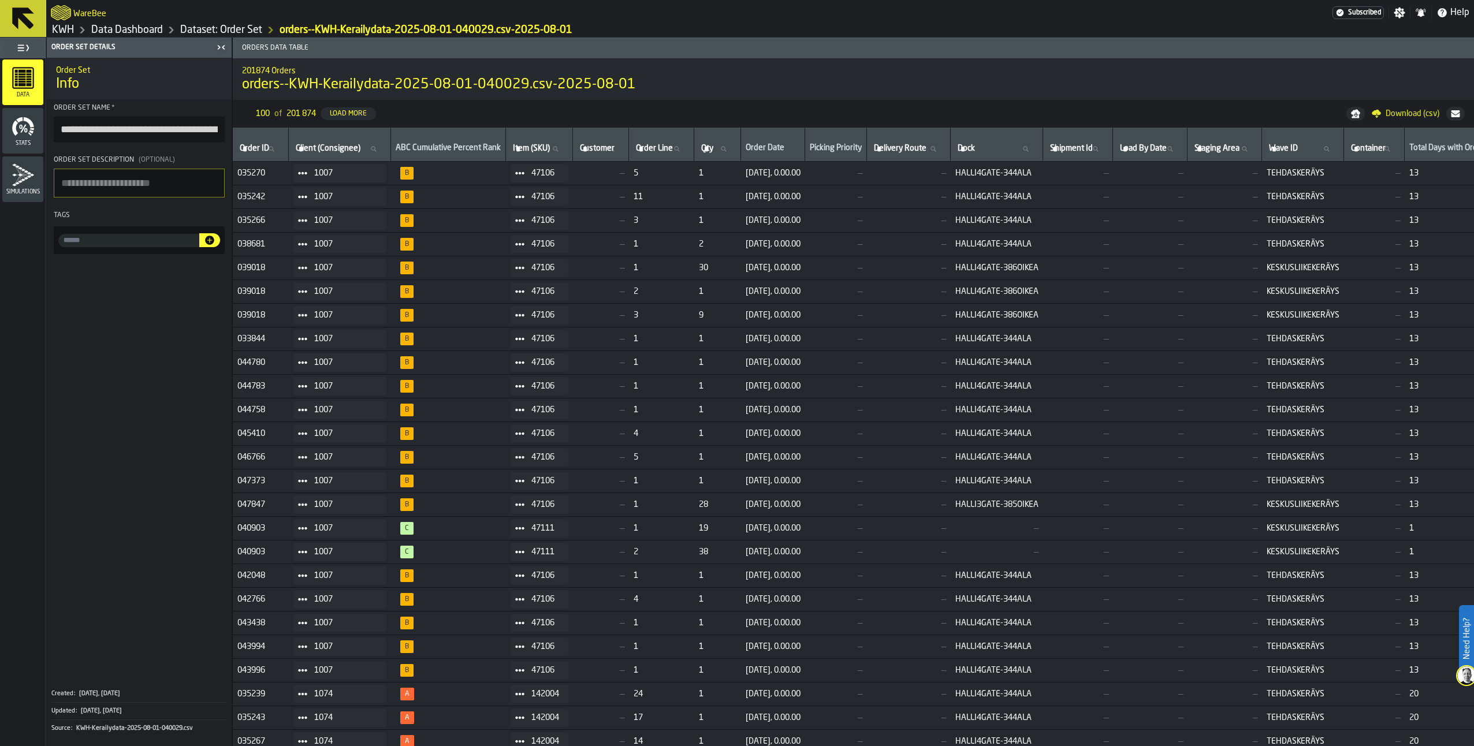
click at [1402, 116] on span "Download (csv)" at bounding box center [1412, 113] width 54 height 9
drag, startPoint x: 118, startPoint y: 340, endPoint x: 111, endPoint y: 312, distance: 28.4
click at [118, 336] on span at bounding box center [139, 470] width 185 height 422
click at [71, 28] on link "KWH" at bounding box center [63, 30] width 22 height 13
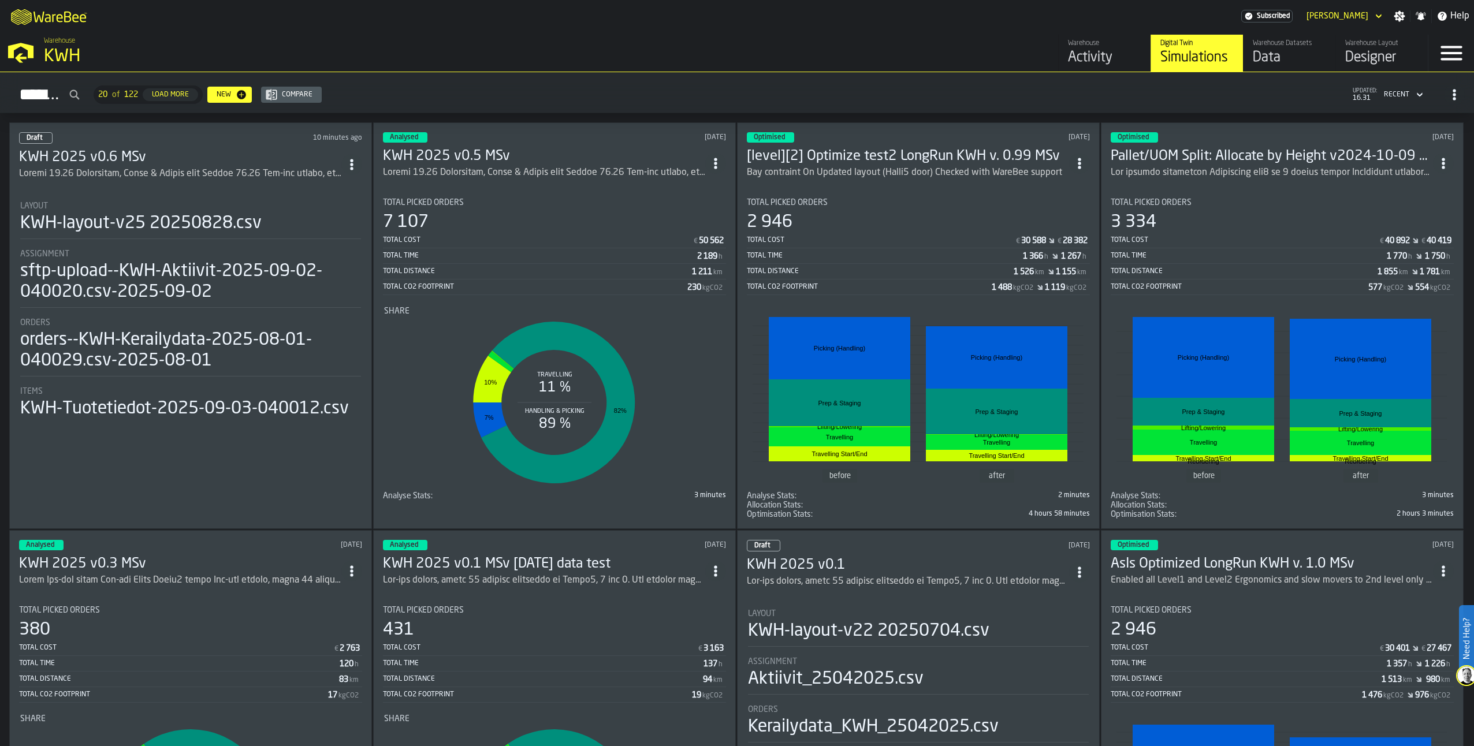
click at [194, 240] on li "Layout KWH-layout-v25 20250828.csv Assignment sftp-upload--KWH-Aktiivit-2025-09…" at bounding box center [190, 305] width 343 height 229
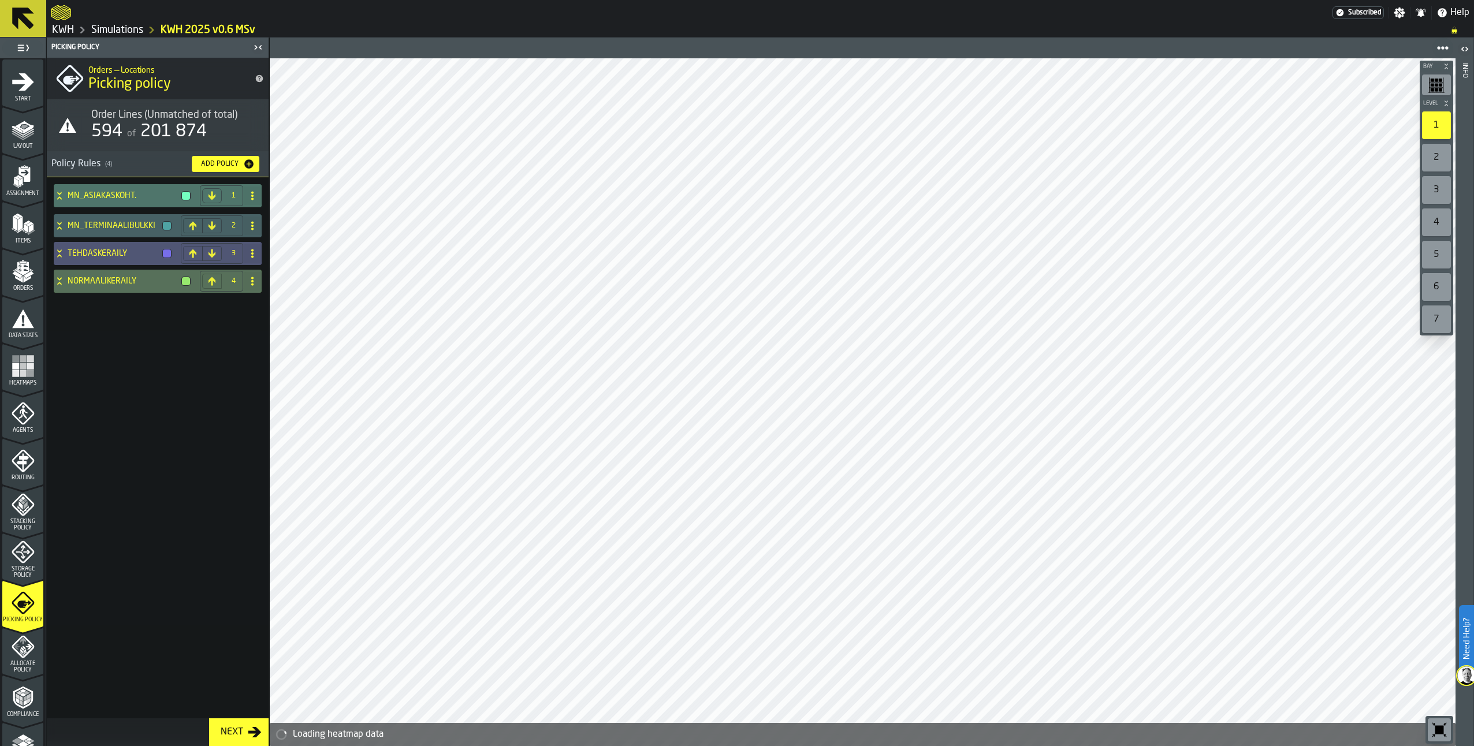
click at [17, 664] on span "Allocate Policy" at bounding box center [22, 667] width 41 height 13
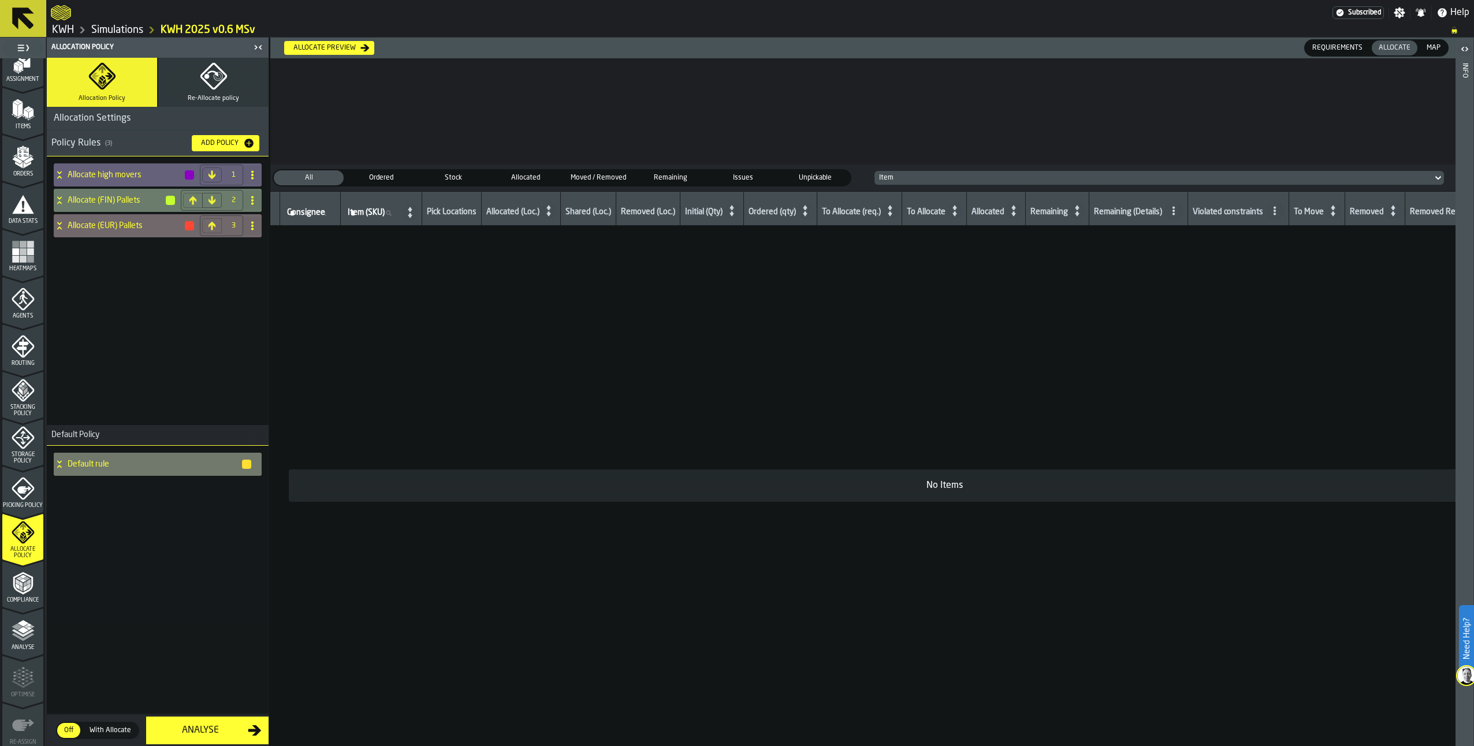
scroll to position [116, 0]
click at [12, 579] on icon "menu Compliance" at bounding box center [23, 582] width 23 height 23
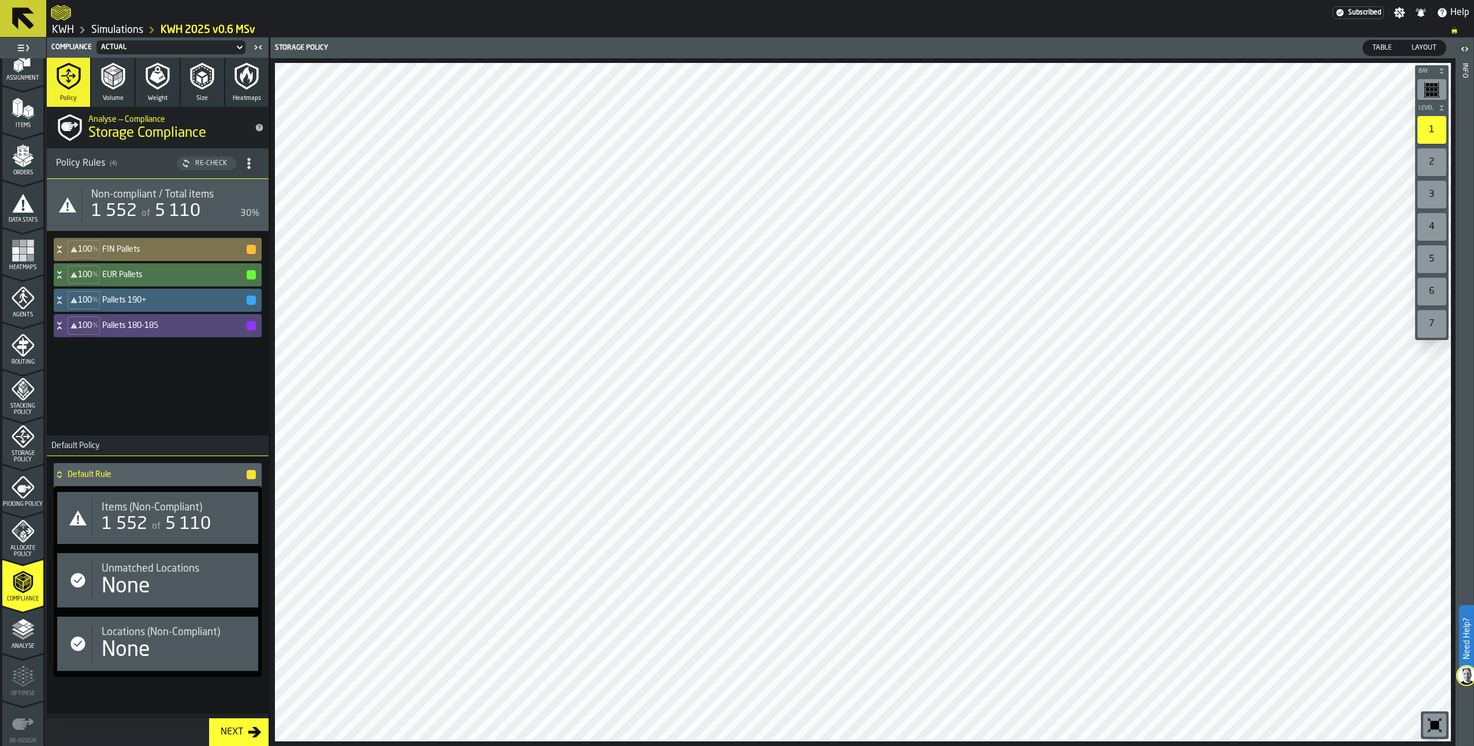
click at [58, 249] on icon at bounding box center [60, 249] width 12 height 9
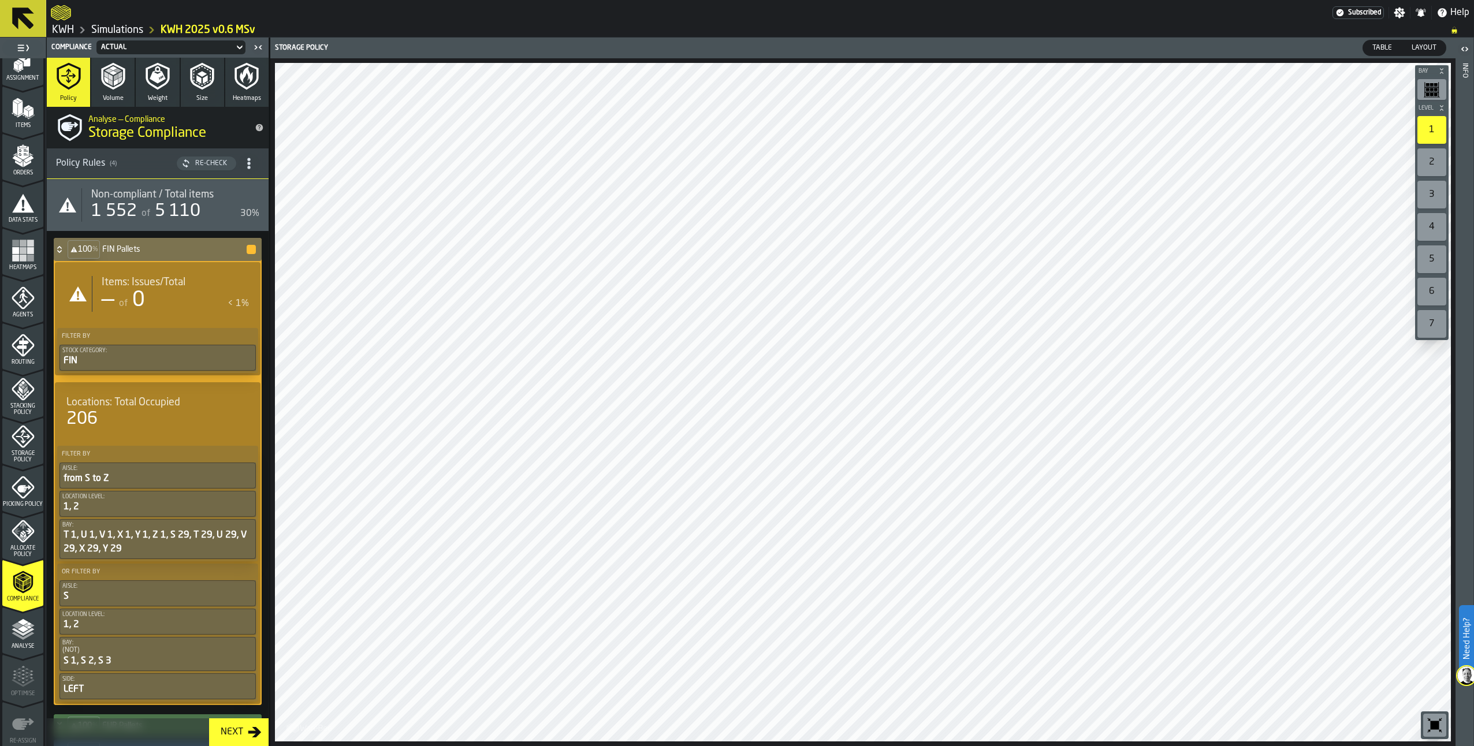
click at [57, 245] on icon at bounding box center [60, 249] width 12 height 9
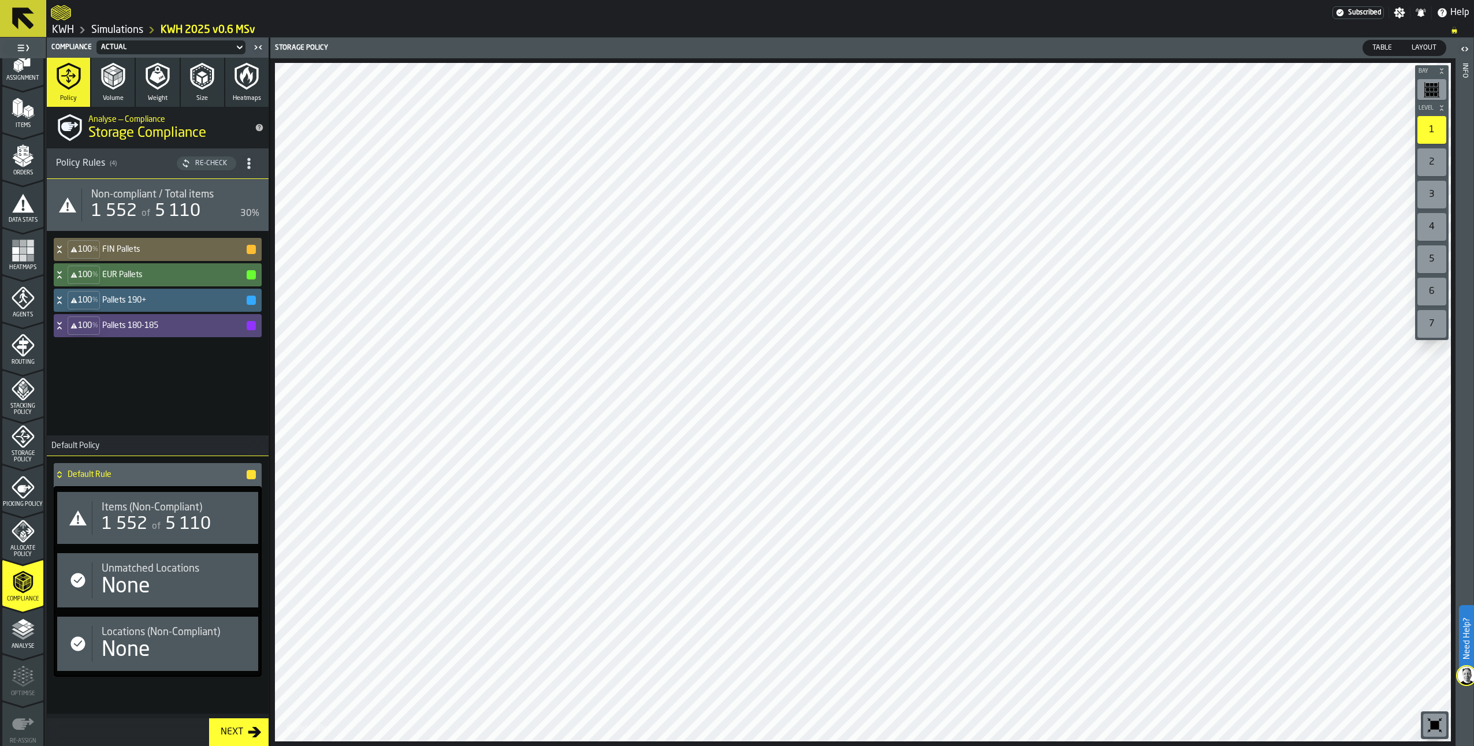
click at [16, 623] on polygon "menu Analyse" at bounding box center [17, 625] width 11 height 6
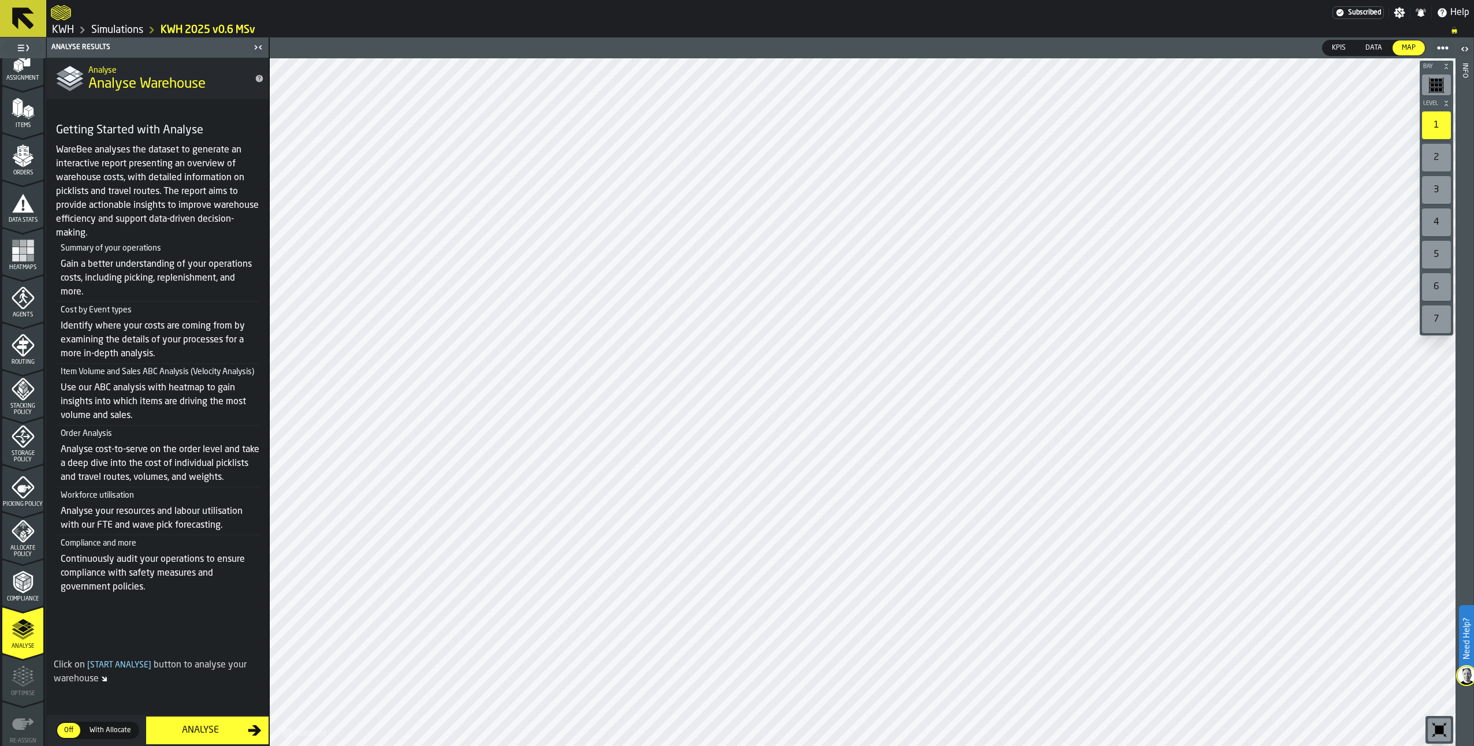
click at [213, 726] on div "Analyse" at bounding box center [200, 731] width 95 height 14
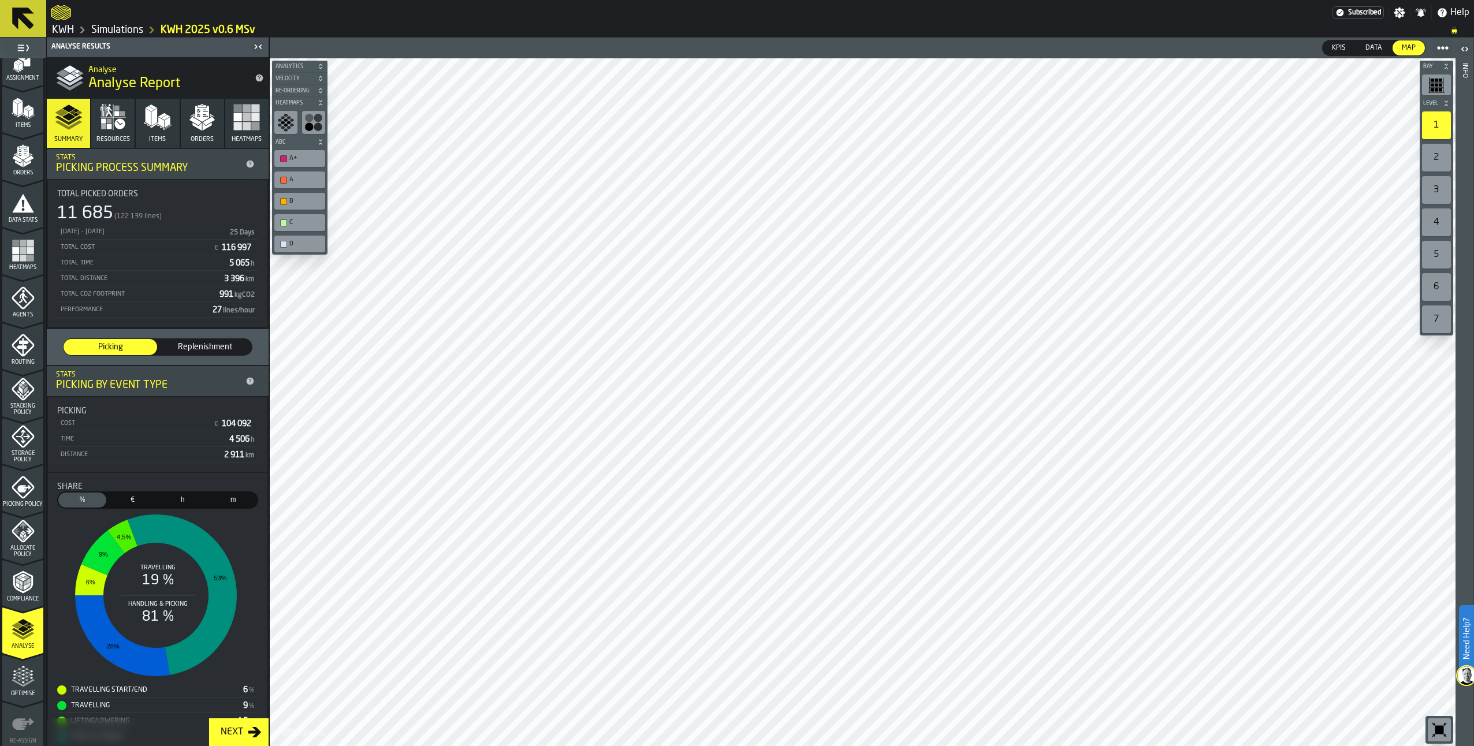
click at [110, 132] on button "Resources" at bounding box center [112, 123] width 43 height 49
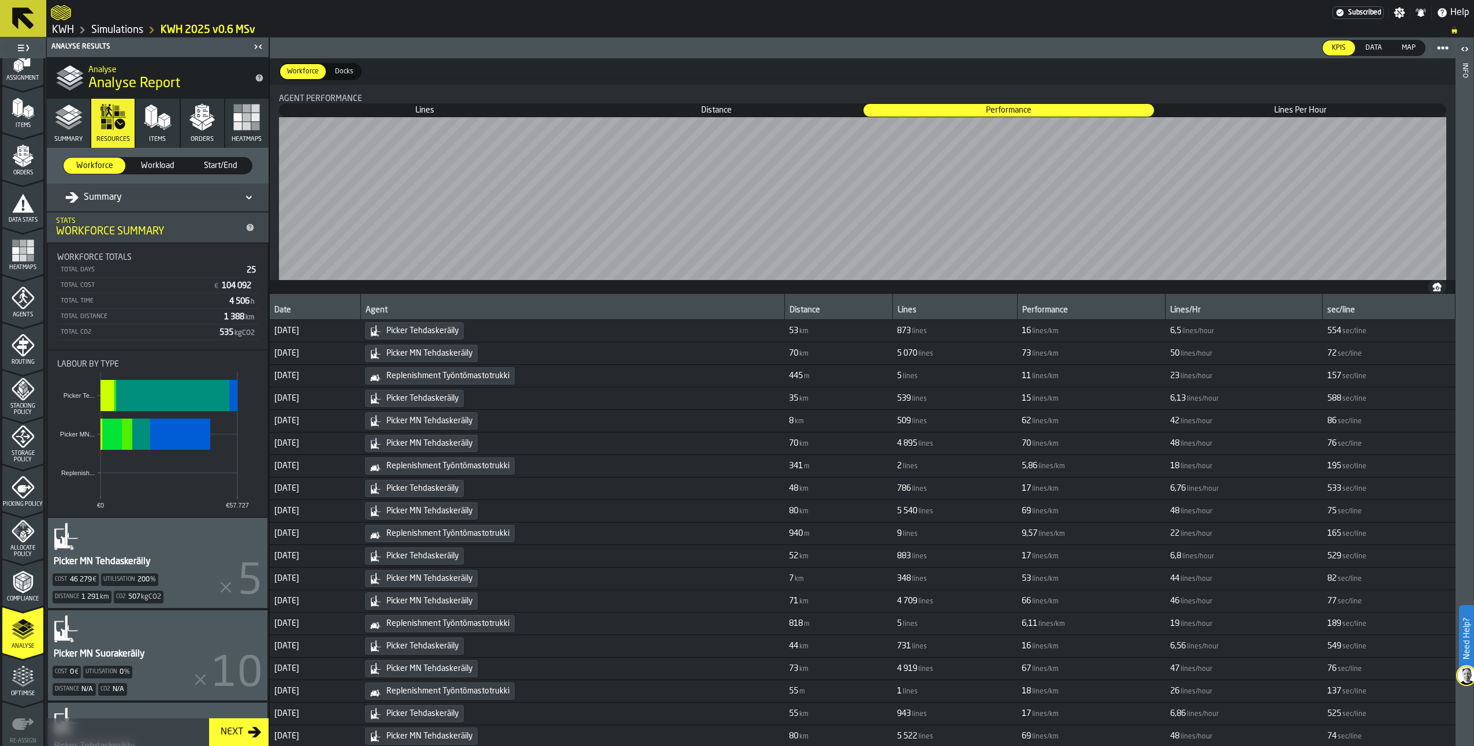
click at [73, 121] on polyline "button" at bounding box center [68, 120] width 27 height 9
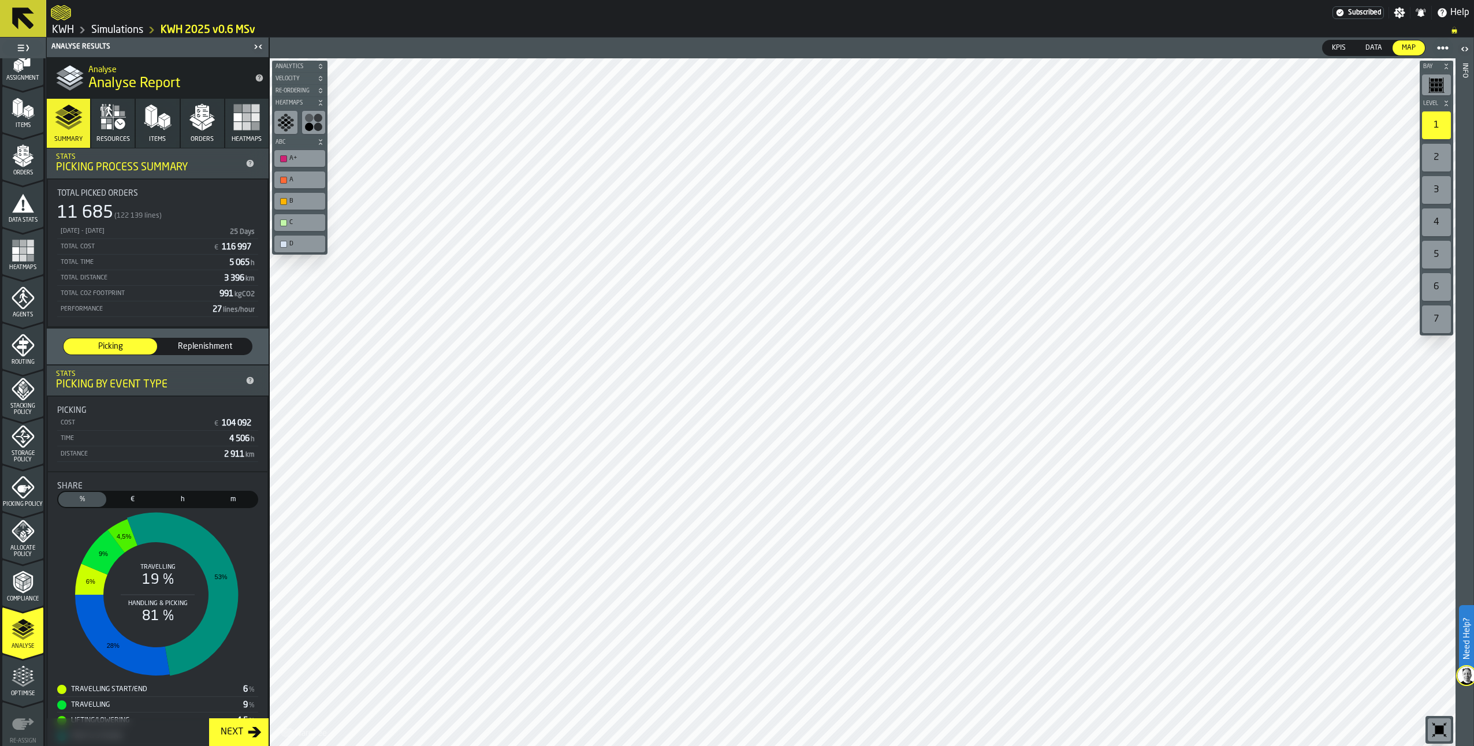
scroll to position [0, 0]
click at [198, 141] on span "Orders" at bounding box center [202, 140] width 23 height 8
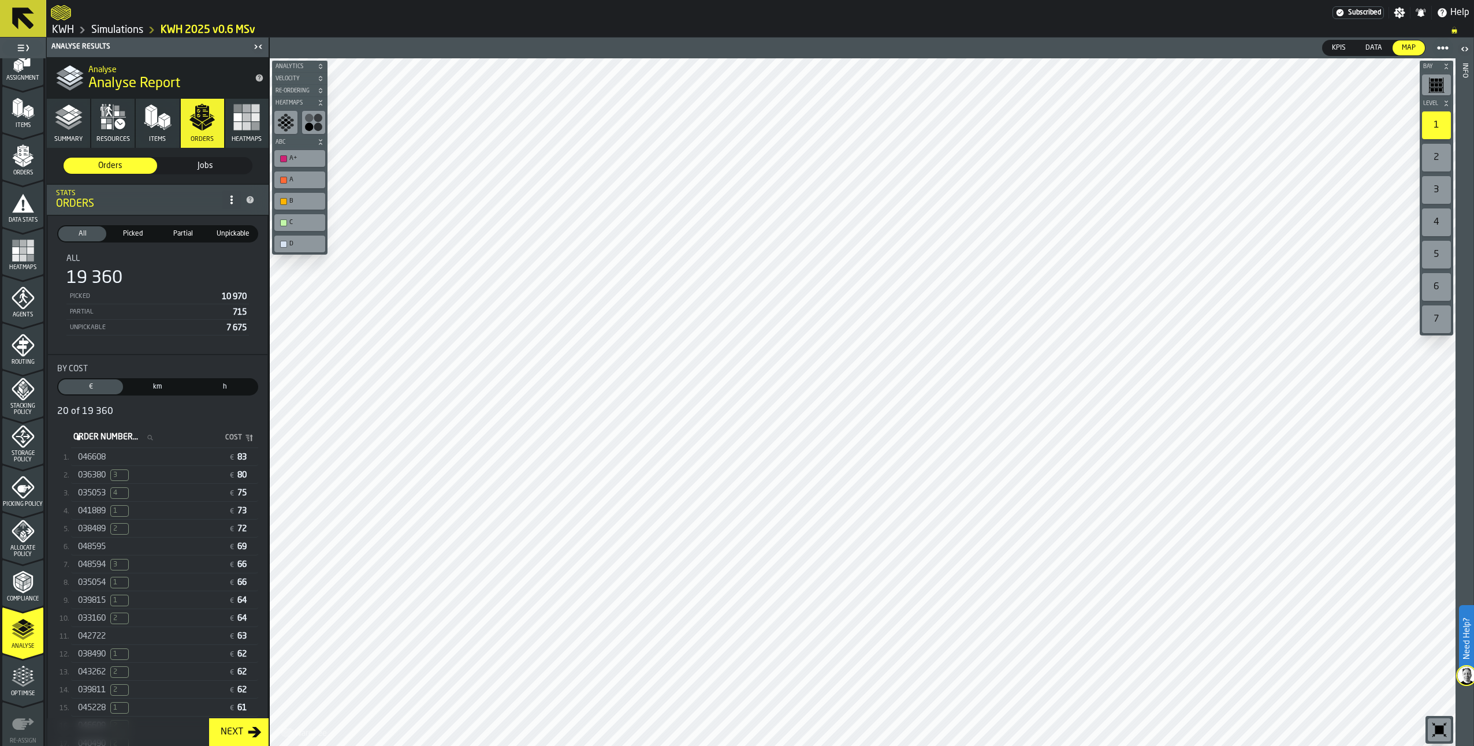
click at [119, 480] on span "3" at bounding box center [119, 476] width 18 height 12
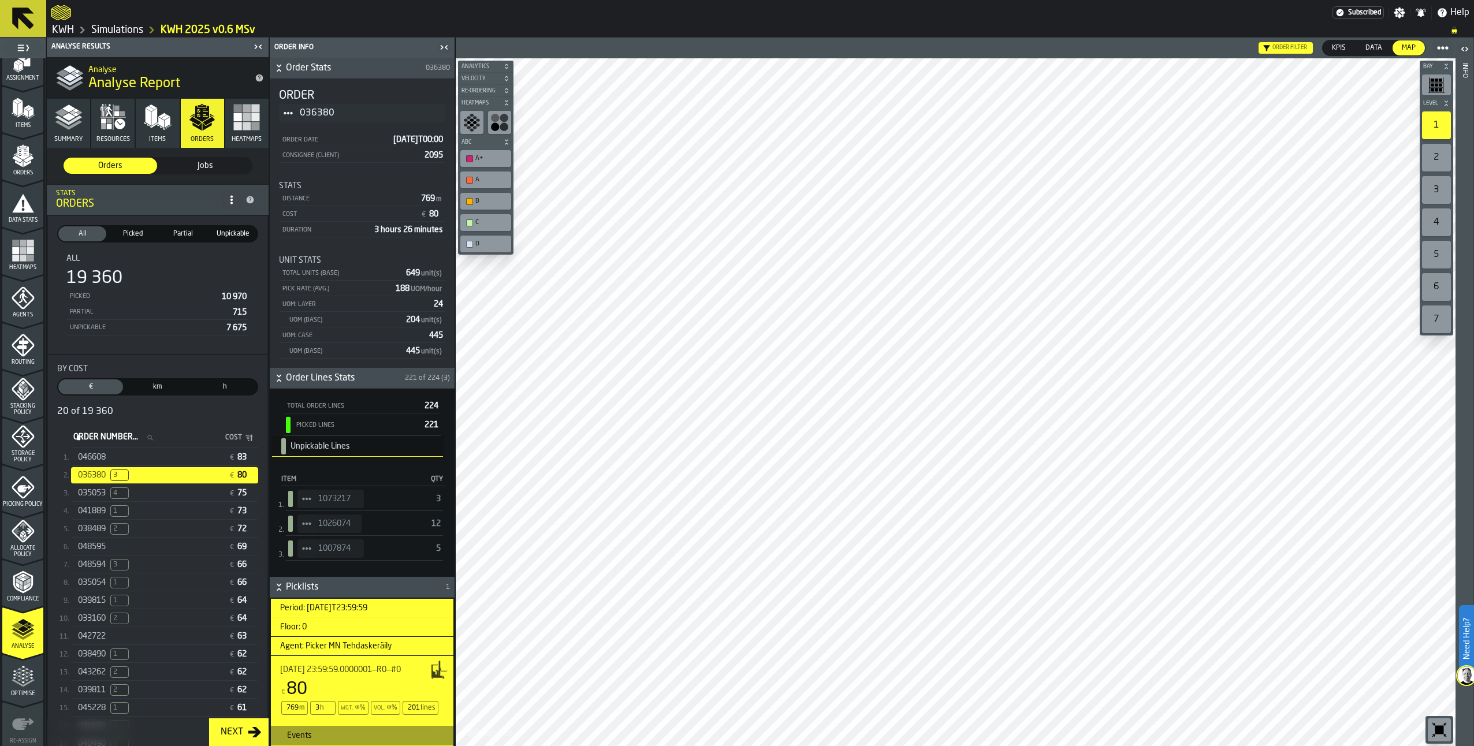
click at [307, 500] on circle "StatList-item-1073217" at bounding box center [306, 498] width 3 height 3
click at [326, 563] on div "Show Items" at bounding box center [338, 562] width 69 height 8
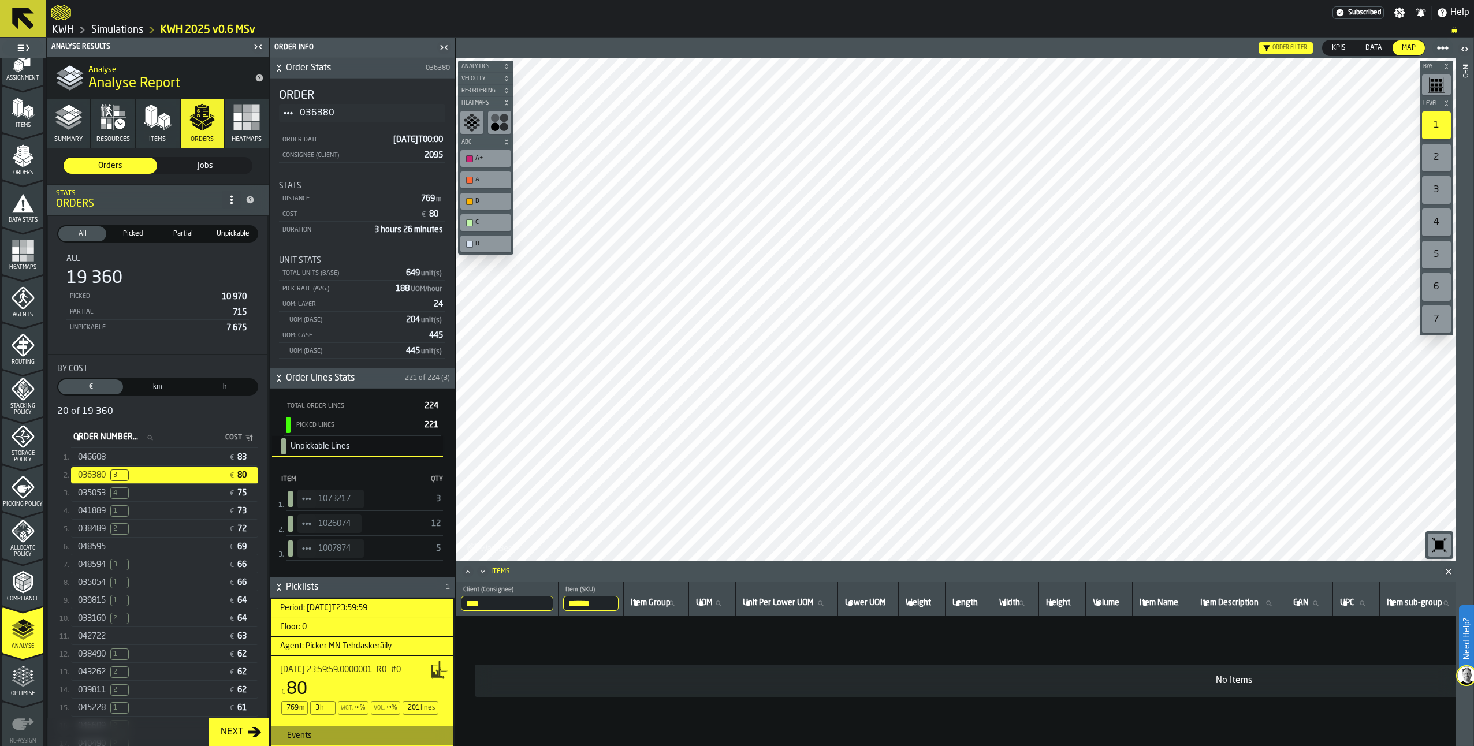
click at [308, 528] on icon "StatList-item-1026074" at bounding box center [306, 523] width 9 height 9
click at [318, 586] on div "Show Items" at bounding box center [338, 587] width 69 height 8
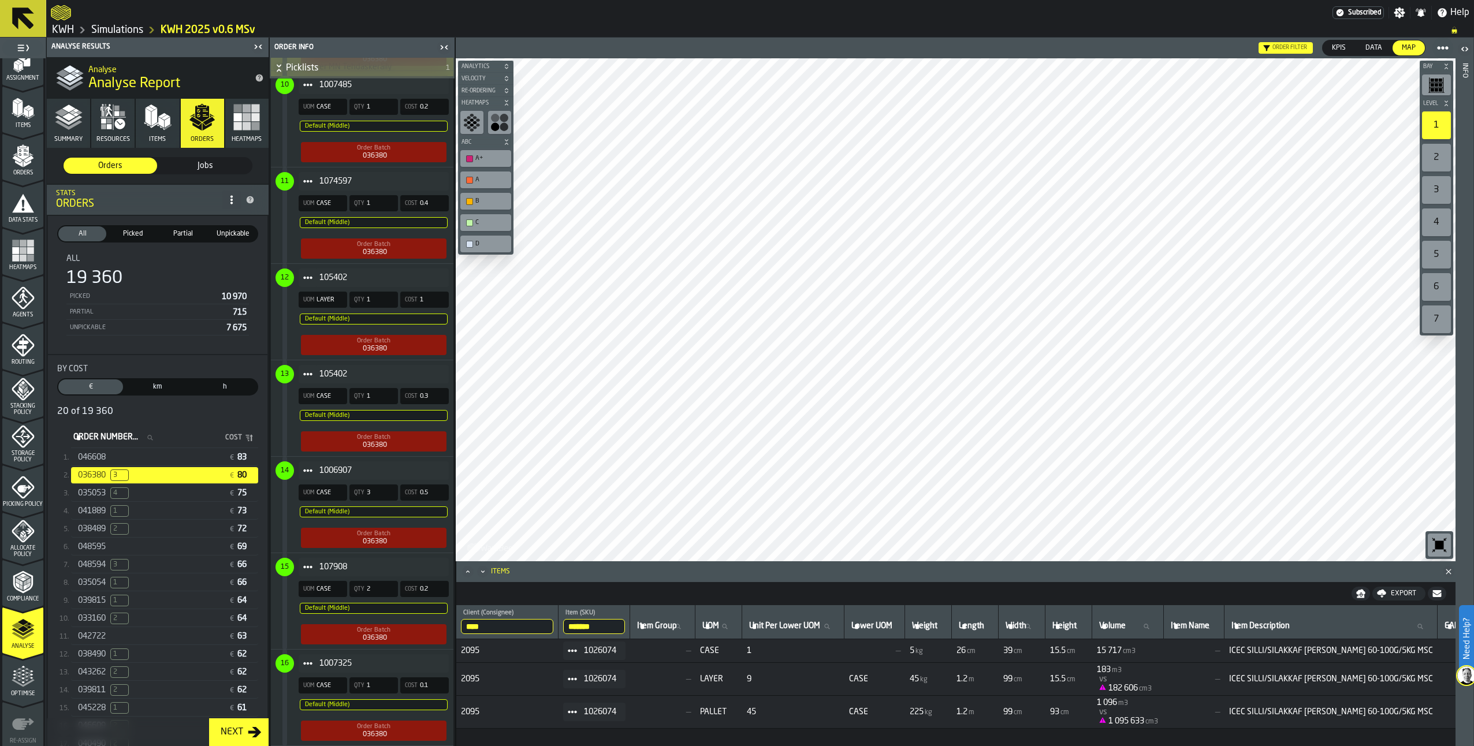
scroll to position [1675, 0]
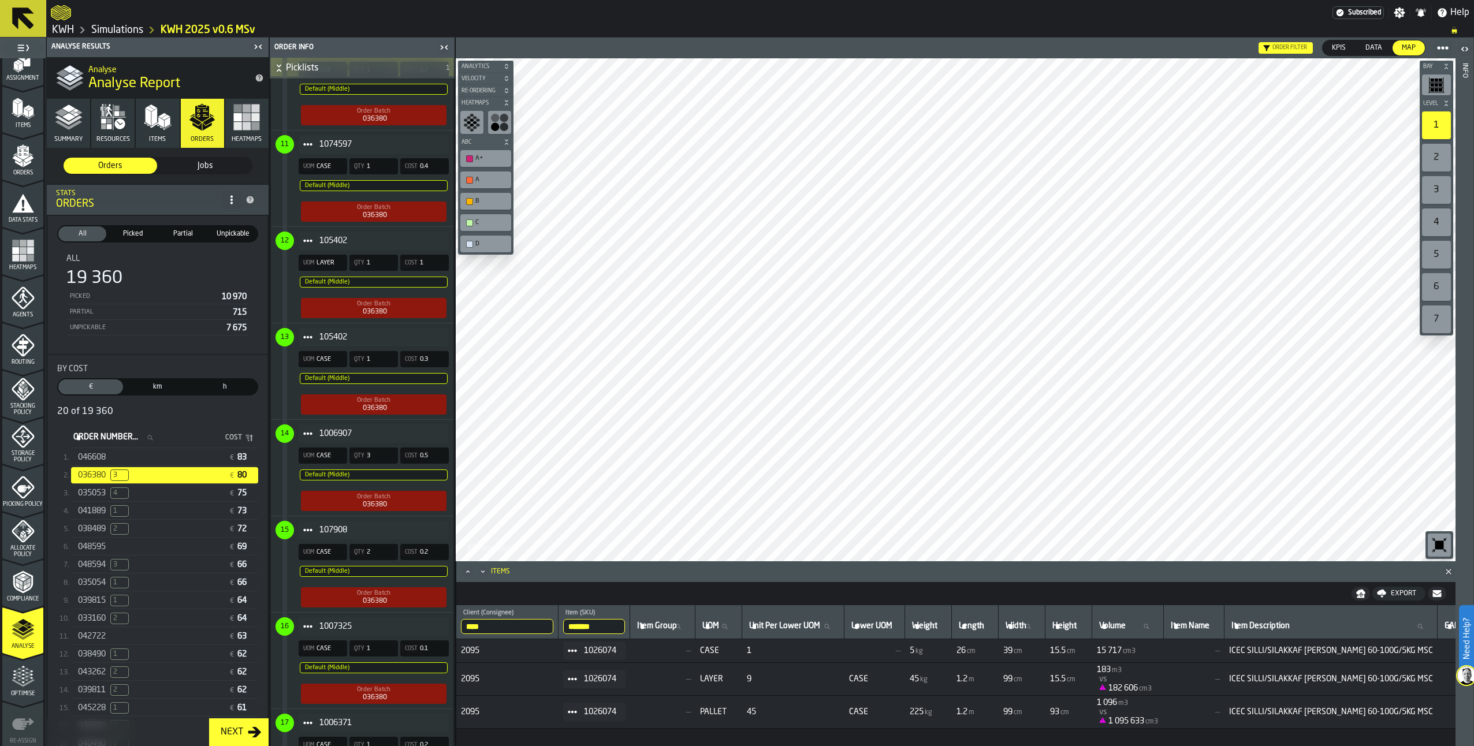
click at [301, 440] on span "Item" at bounding box center [308, 433] width 18 height 18
click at [426, 438] on span "1006907" at bounding box center [379, 433] width 120 height 9
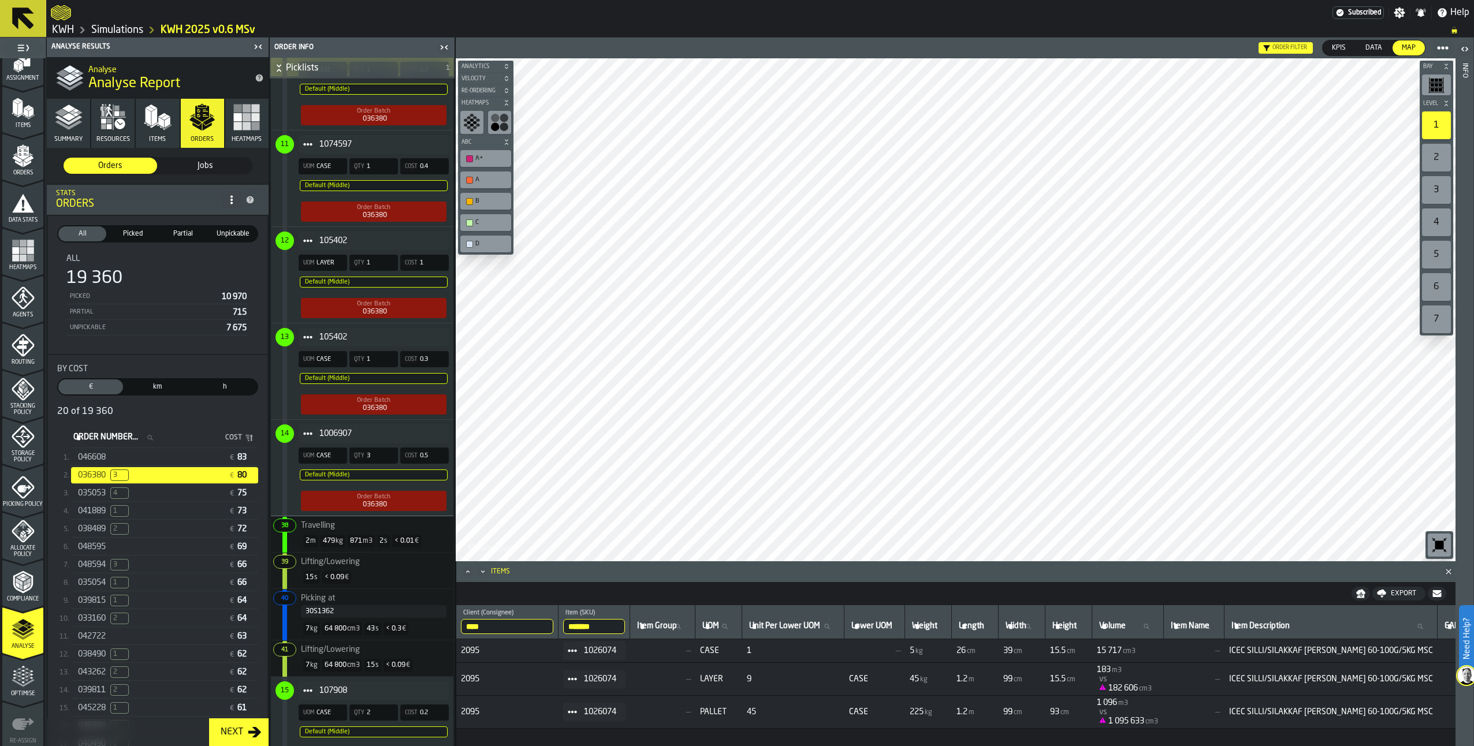
click at [307, 438] on icon "Item" at bounding box center [307, 433] width 9 height 9
click at [94, 641] on span "042722" at bounding box center [92, 636] width 28 height 9
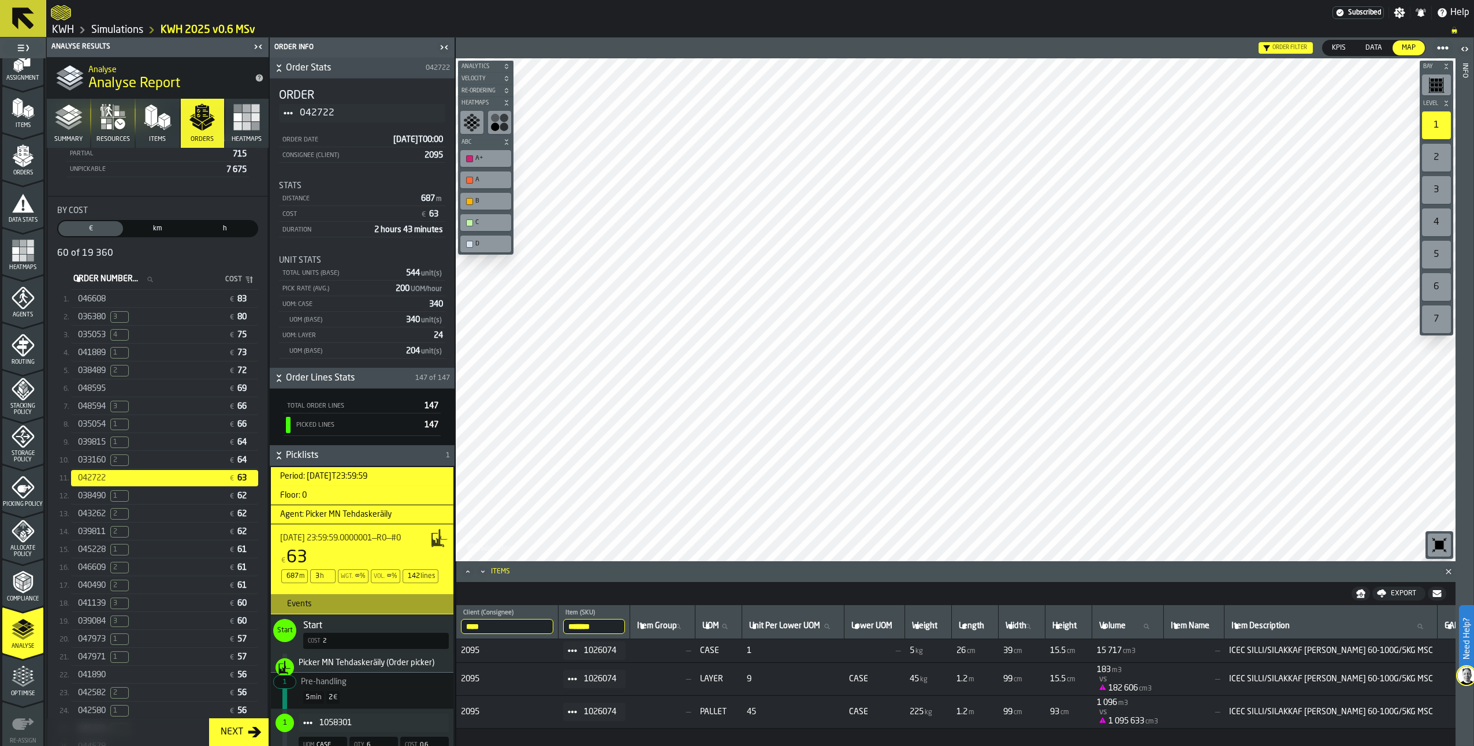
scroll to position [132, 0]
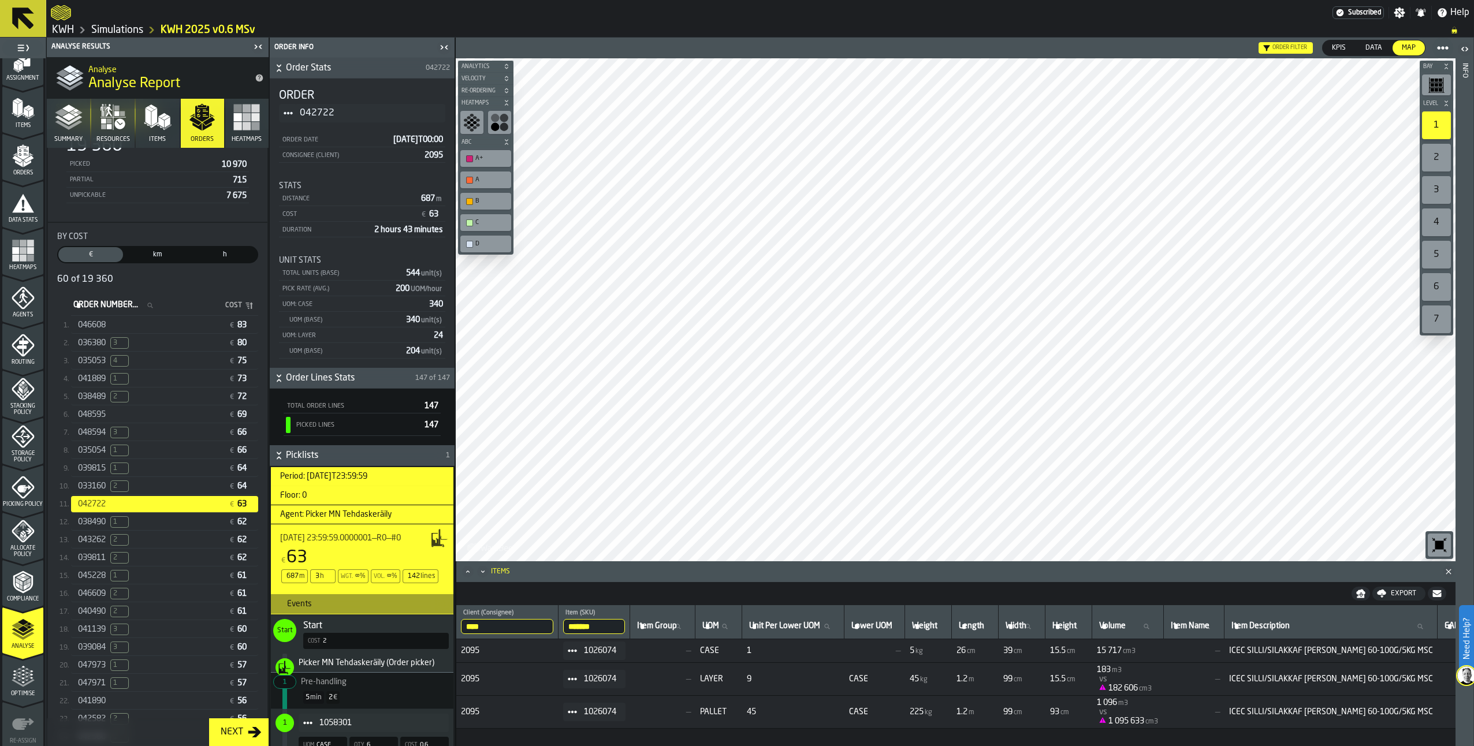
click at [174, 412] on div "048595 € 69" at bounding box center [164, 415] width 187 height 17
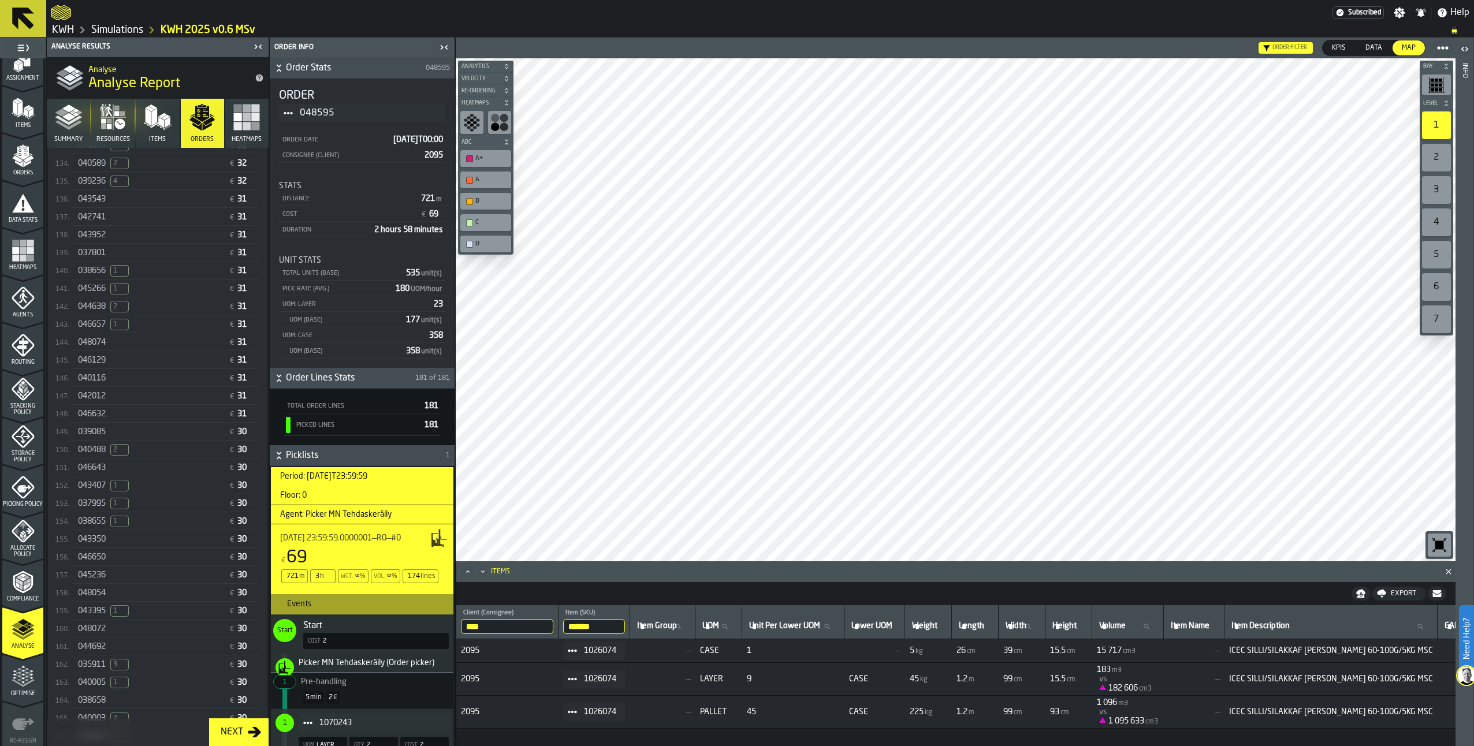
scroll to position [2664, 0]
click at [122, 559] on div "043350 € 30" at bounding box center [164, 550] width 187 height 17
click at [110, 28] on link "Simulations" at bounding box center [117, 30] width 52 height 13
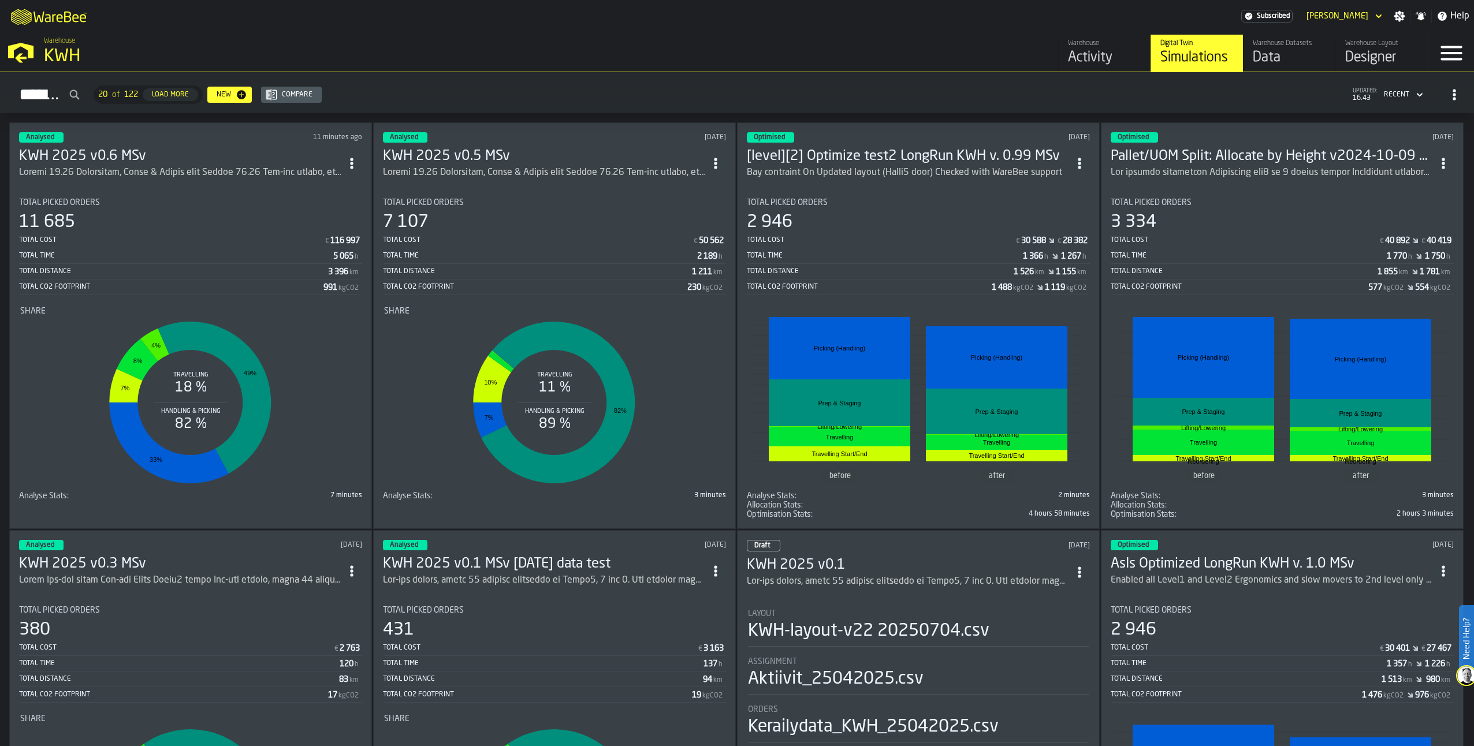
click at [355, 153] on span "ItemListCard-DashboardItemContainer" at bounding box center [351, 163] width 21 height 21
click at [331, 237] on div "Duplicate" at bounding box center [329, 240] width 60 height 14
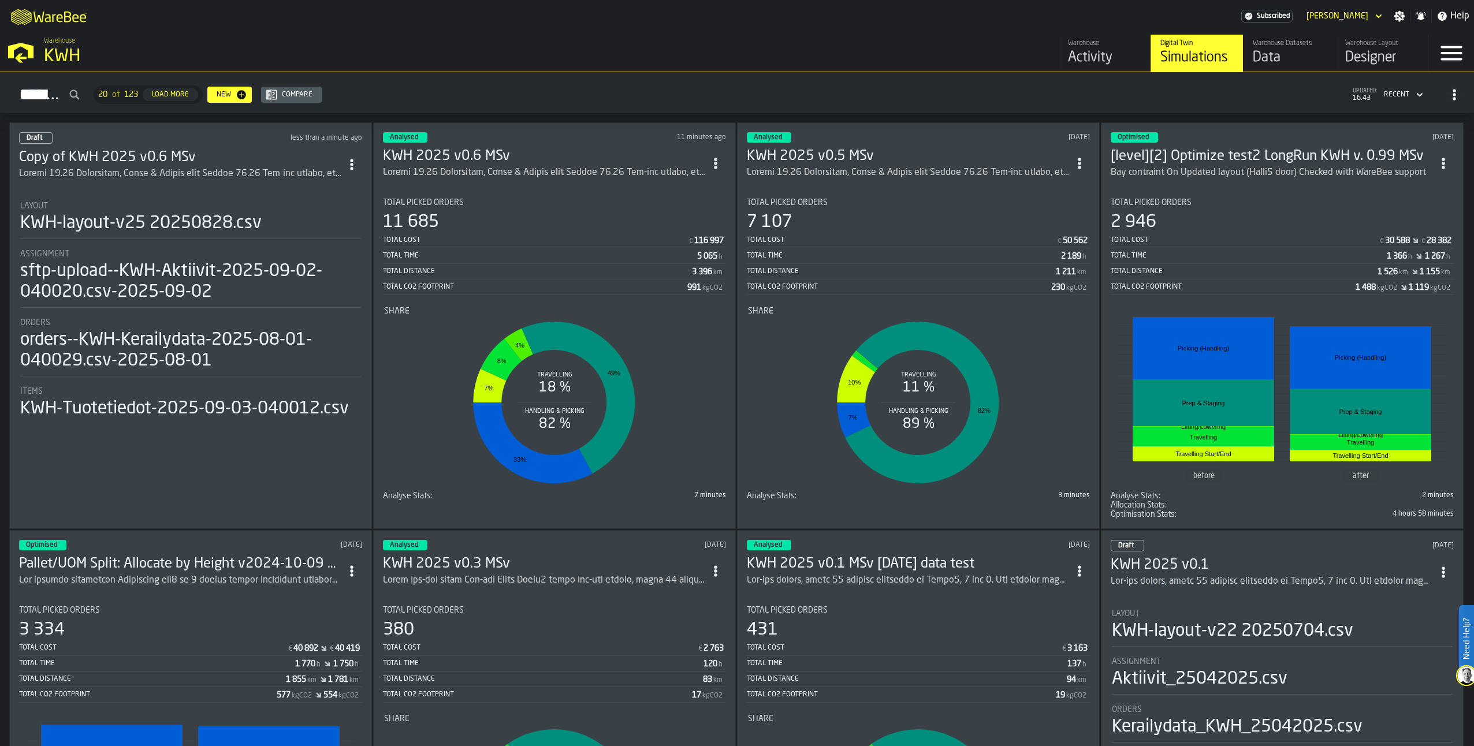
click at [717, 162] on circle "ItemListCard-DashboardItemContainer" at bounding box center [715, 163] width 3 height 3
click at [671, 183] on div "Open" at bounding box center [692, 184] width 60 height 14
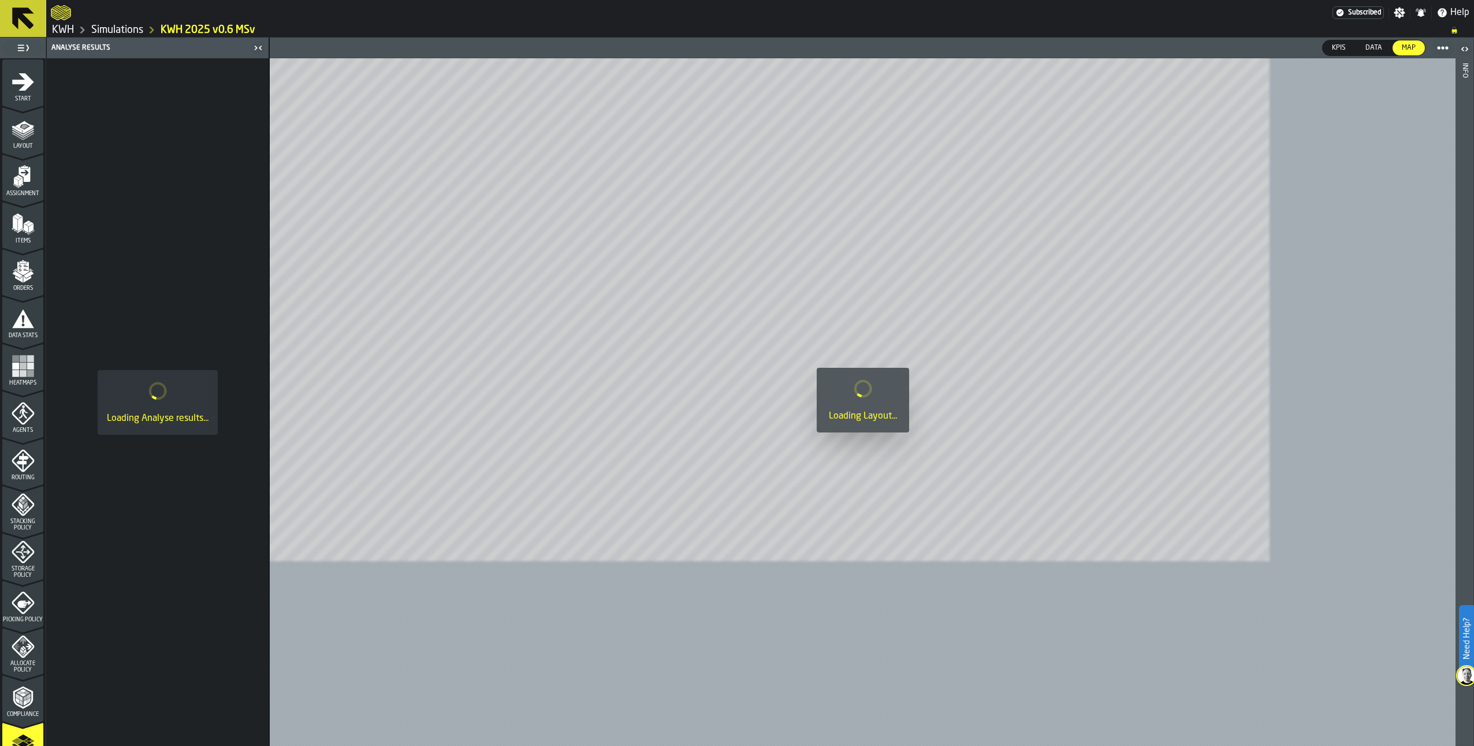
click at [13, 137] on icon "menu Layout" at bounding box center [23, 129] width 23 height 23
click at [28, 84] on icon "menu Start" at bounding box center [23, 81] width 22 height 17
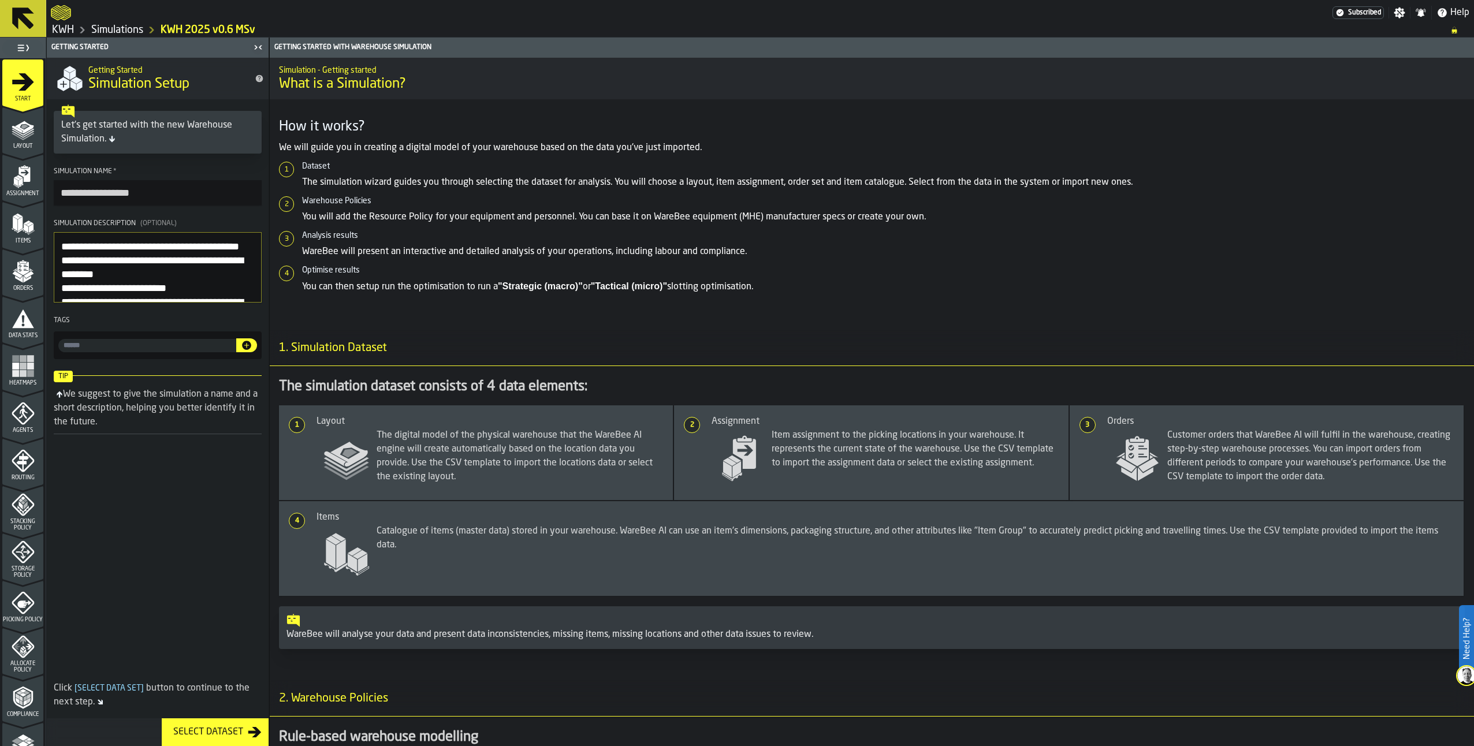
click at [63, 245] on textarea "Simulation Description (Optional)" at bounding box center [158, 267] width 208 height 70
drag, startPoint x: 143, startPoint y: 250, endPoint x: 275, endPoint y: 255, distance: 132.9
click at [275, 255] on main "**********" at bounding box center [737, 392] width 1474 height 709
click at [88, 247] on textarea "Simulation Description (Optional)" at bounding box center [158, 267] width 208 height 70
paste textarea "**********"
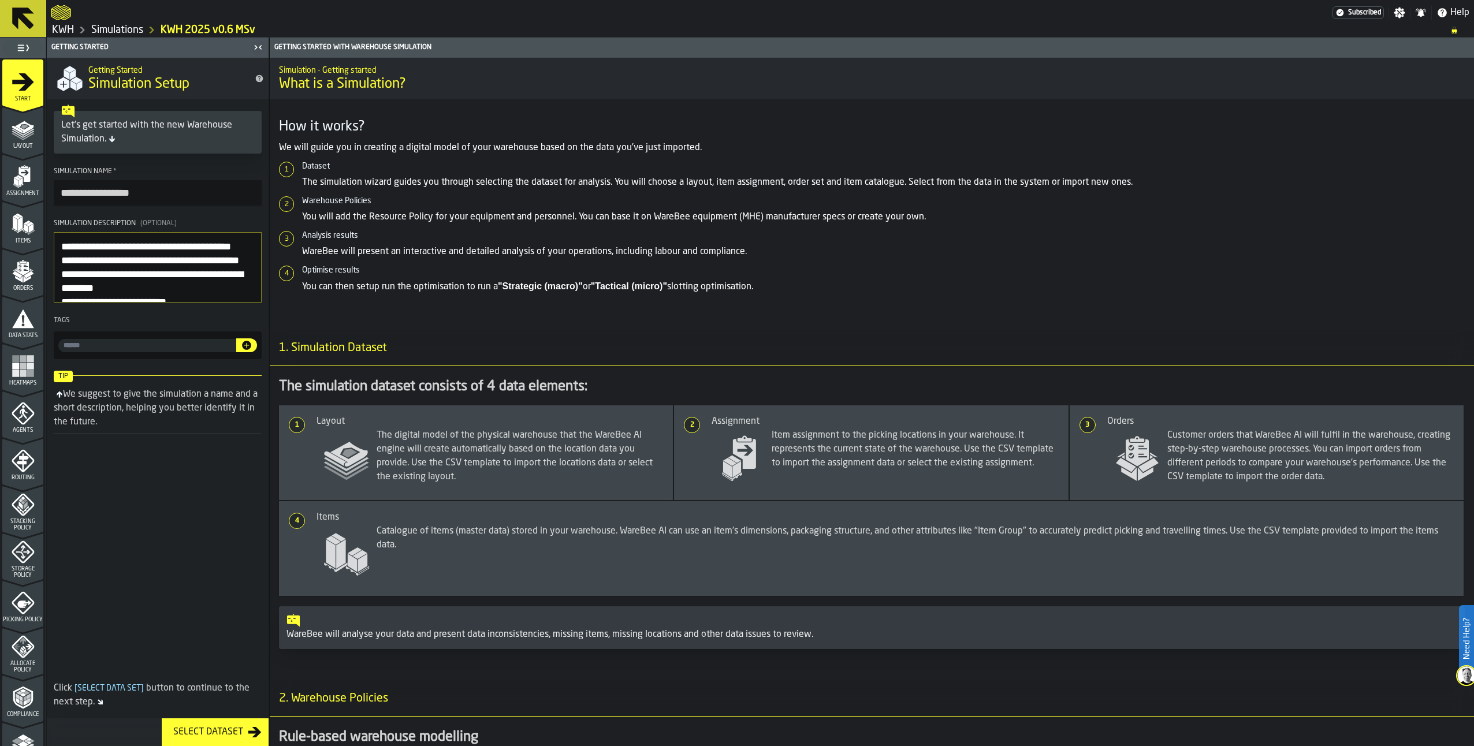
type textarea "**********"
click at [31, 134] on icon "menu Layout" at bounding box center [23, 129] width 23 height 23
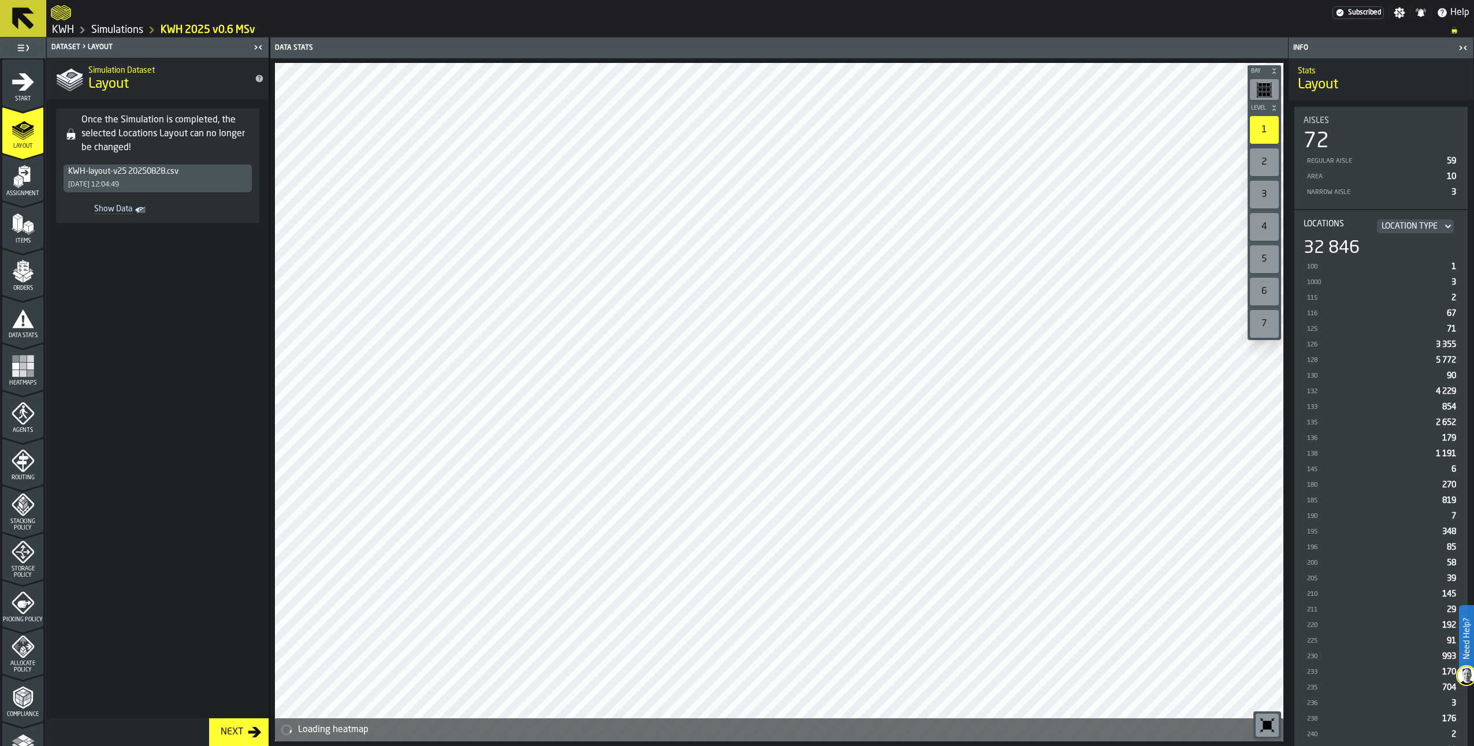
click at [135, 28] on link "Simulations" at bounding box center [117, 30] width 52 height 13
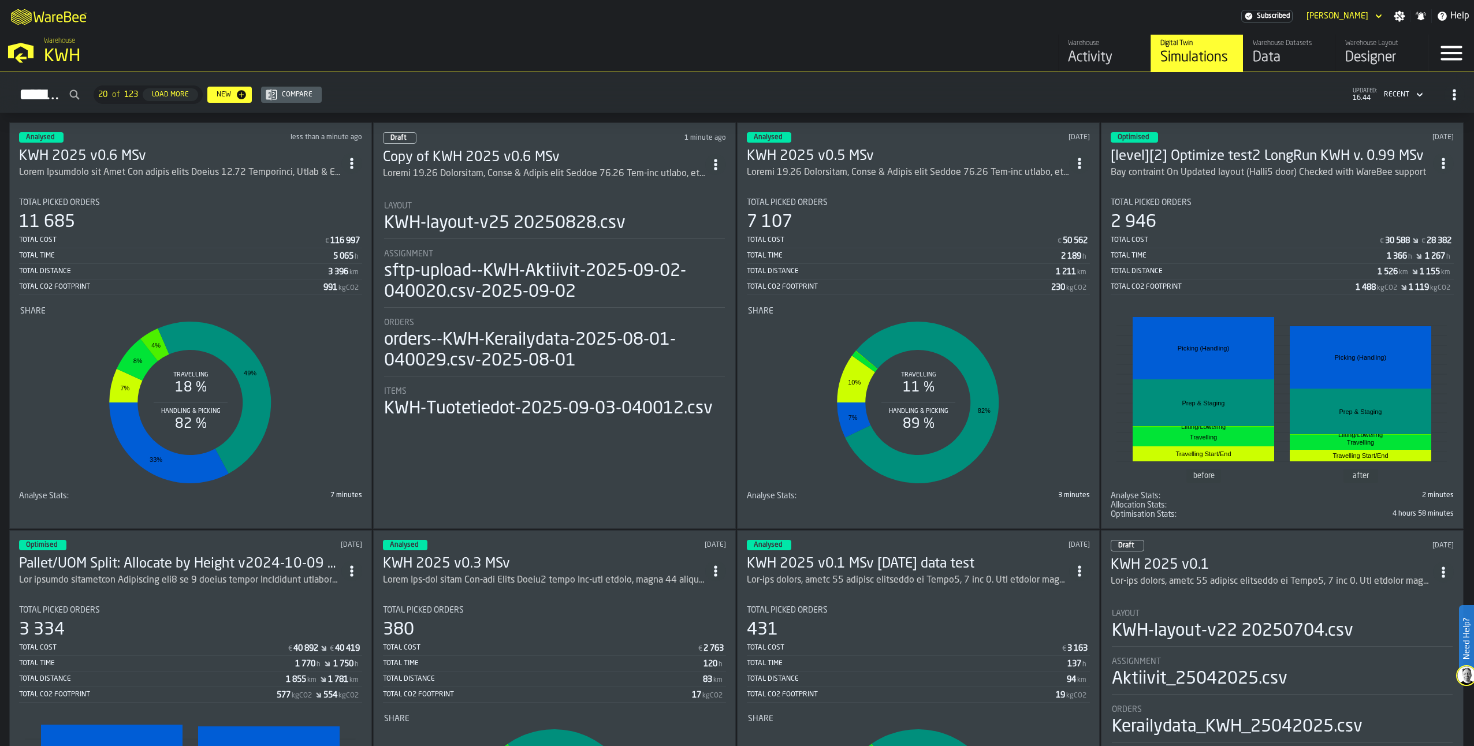
click at [717, 159] on circle "ItemListCard-DashboardItemContainer" at bounding box center [715, 160] width 3 height 3
click at [683, 184] on div "Open" at bounding box center [692, 185] width 60 height 14
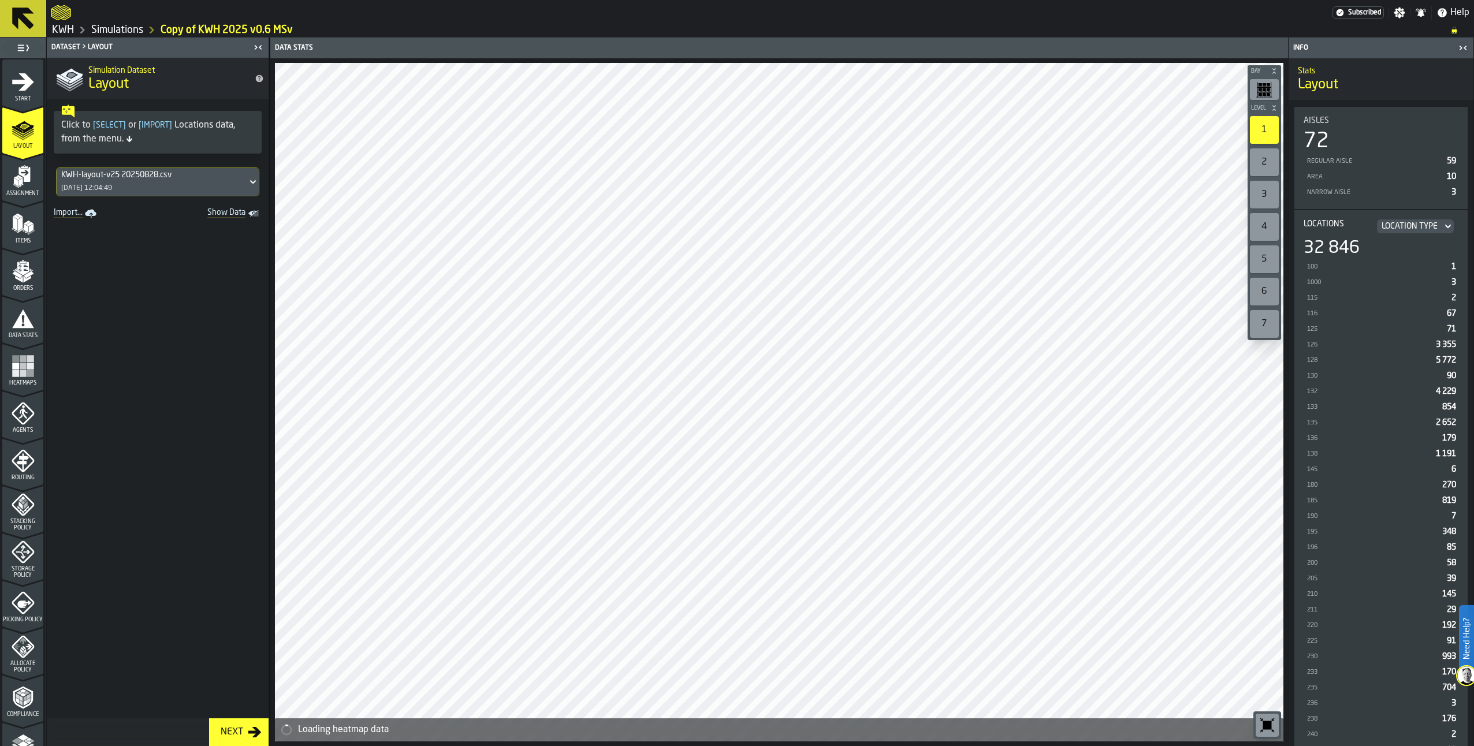
click at [15, 412] on icon "menu Agents" at bounding box center [23, 413] width 23 height 23
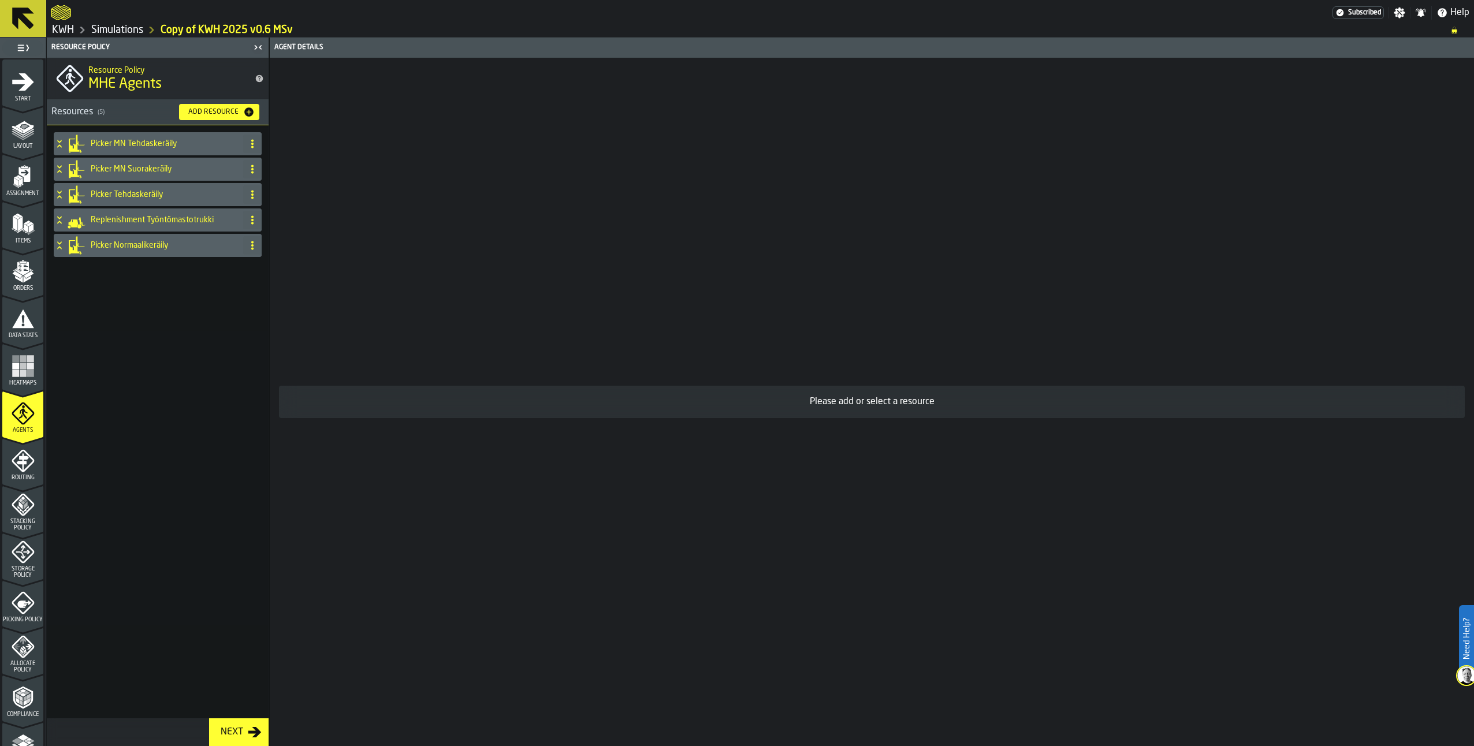
click at [23, 461] on icon "menu Routing" at bounding box center [22, 462] width 12 height 18
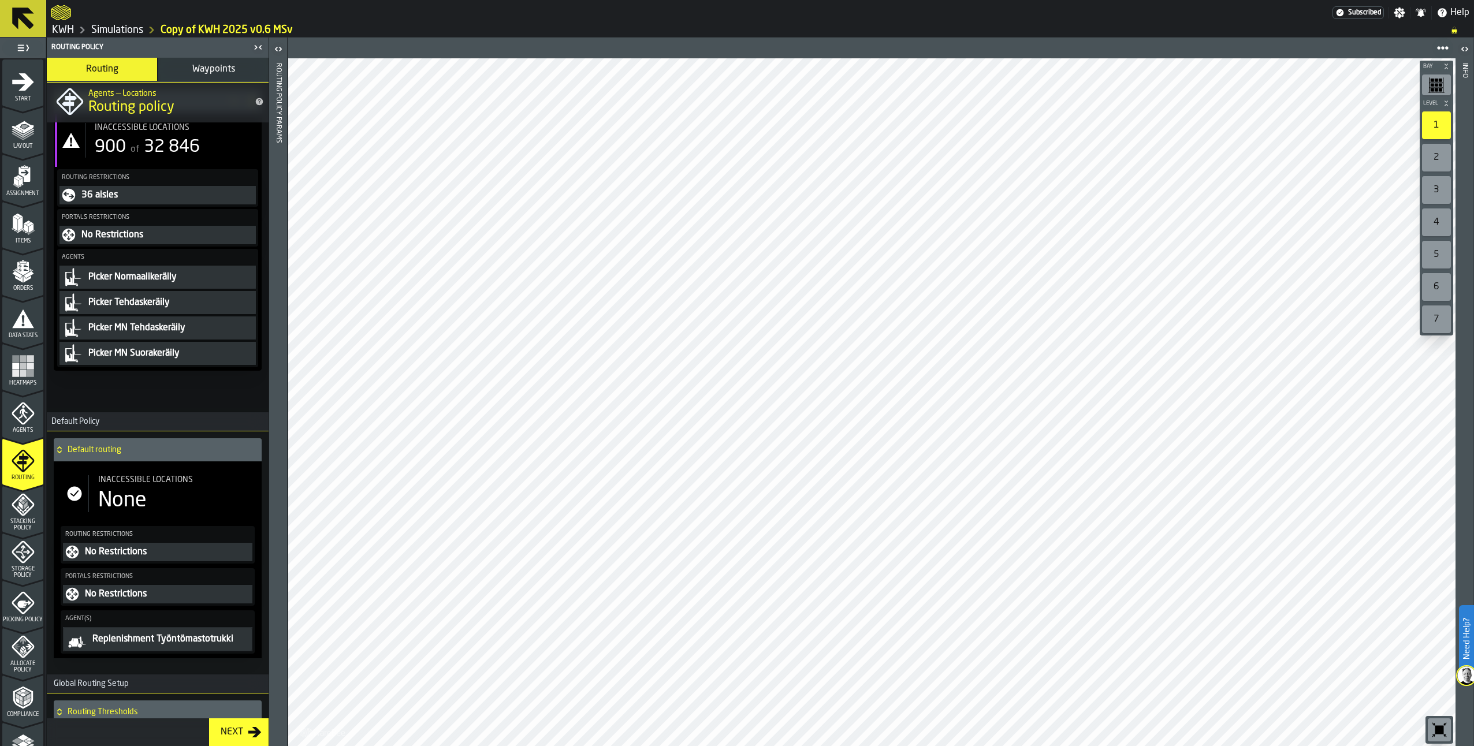
scroll to position [60, 0]
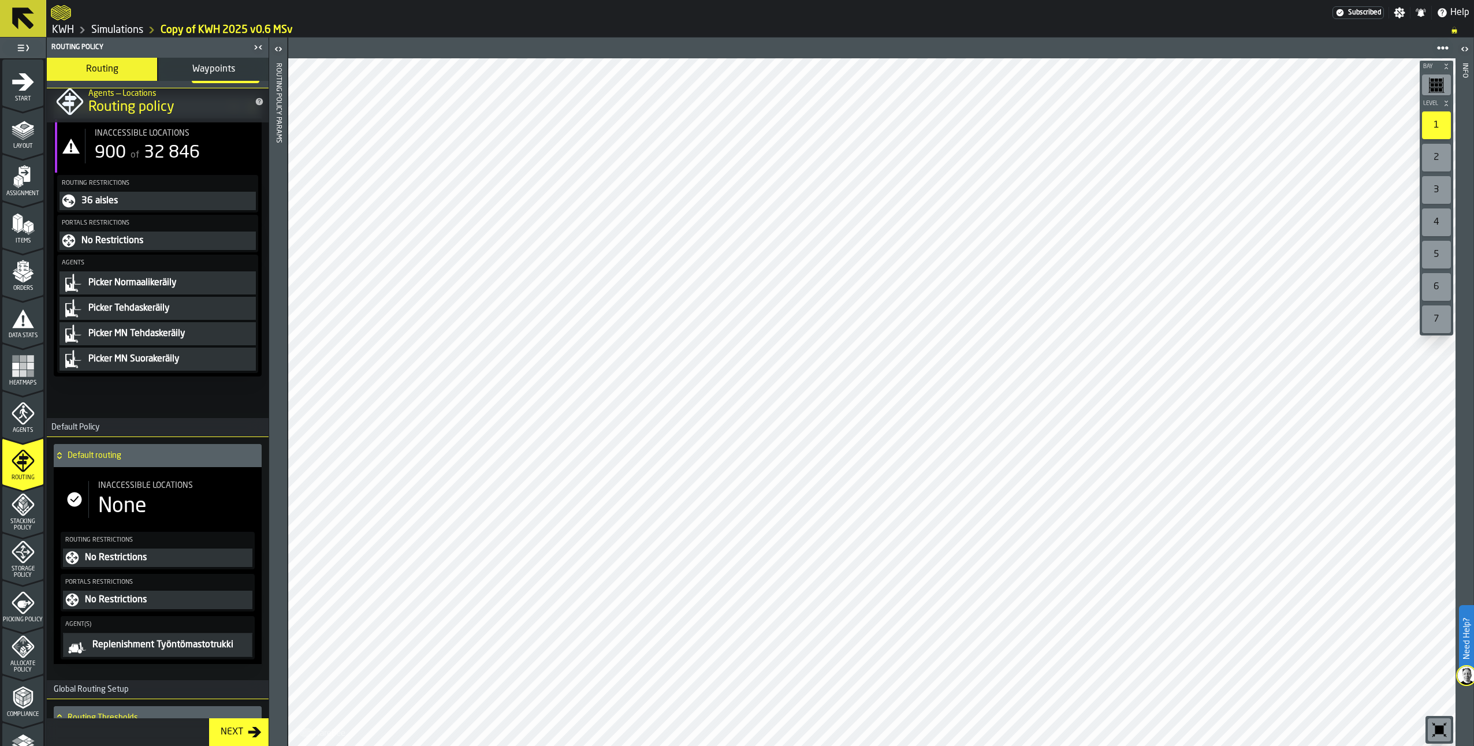
click at [68, 239] on icon "PolicyFilterItem-undefined" at bounding box center [68, 240] width 13 height 13
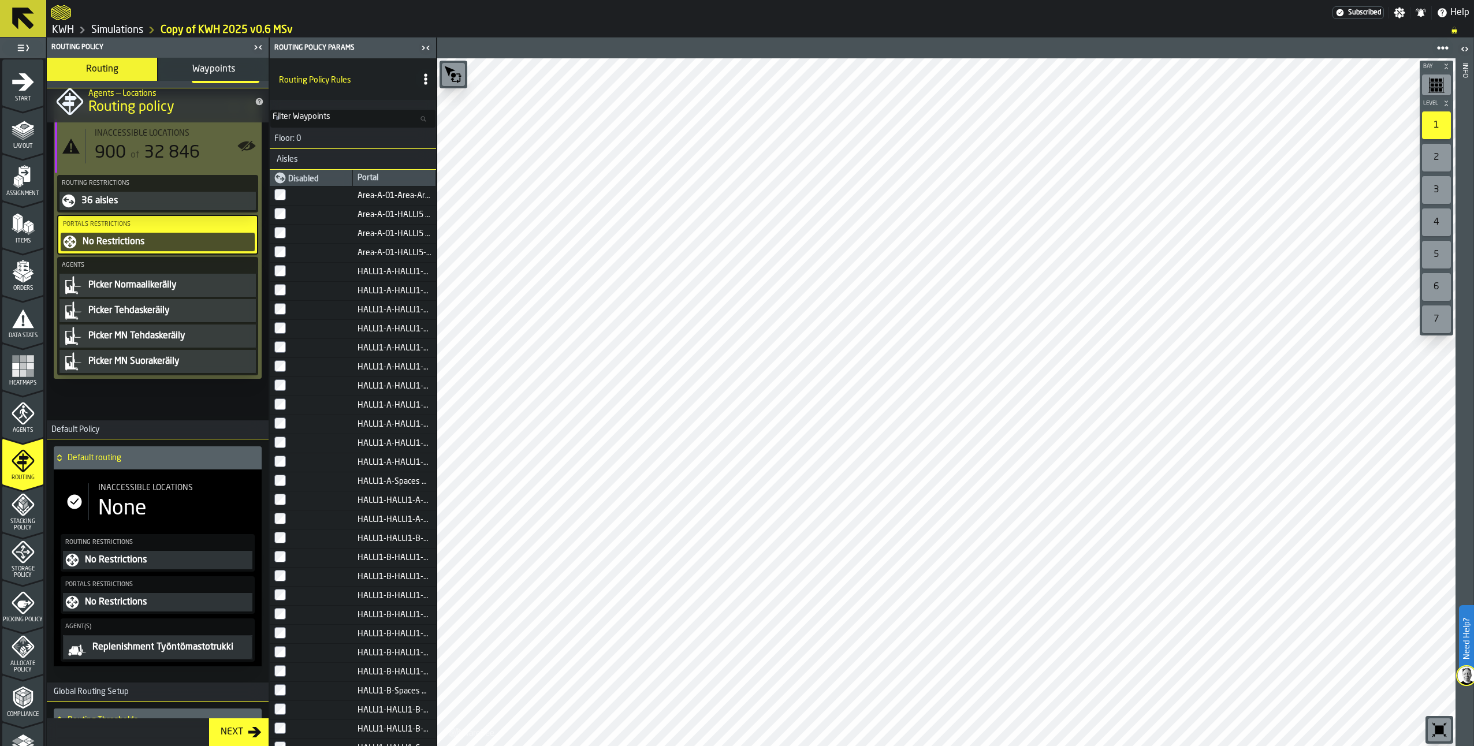
click at [70, 237] on icon "PolicyFilterItem-undefined" at bounding box center [70, 242] width 14 height 14
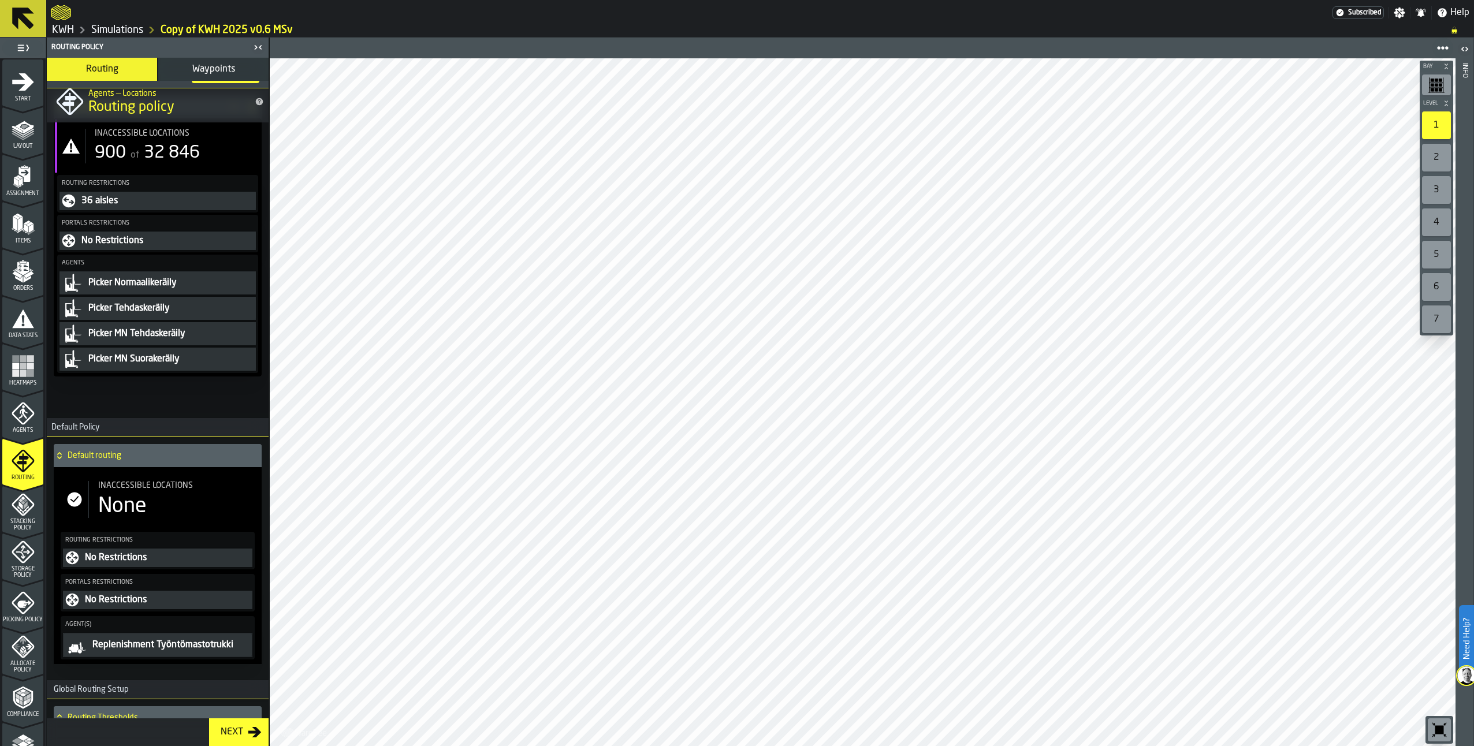
click at [14, 505] on icon "menu Stacking Policy" at bounding box center [23, 504] width 23 height 23
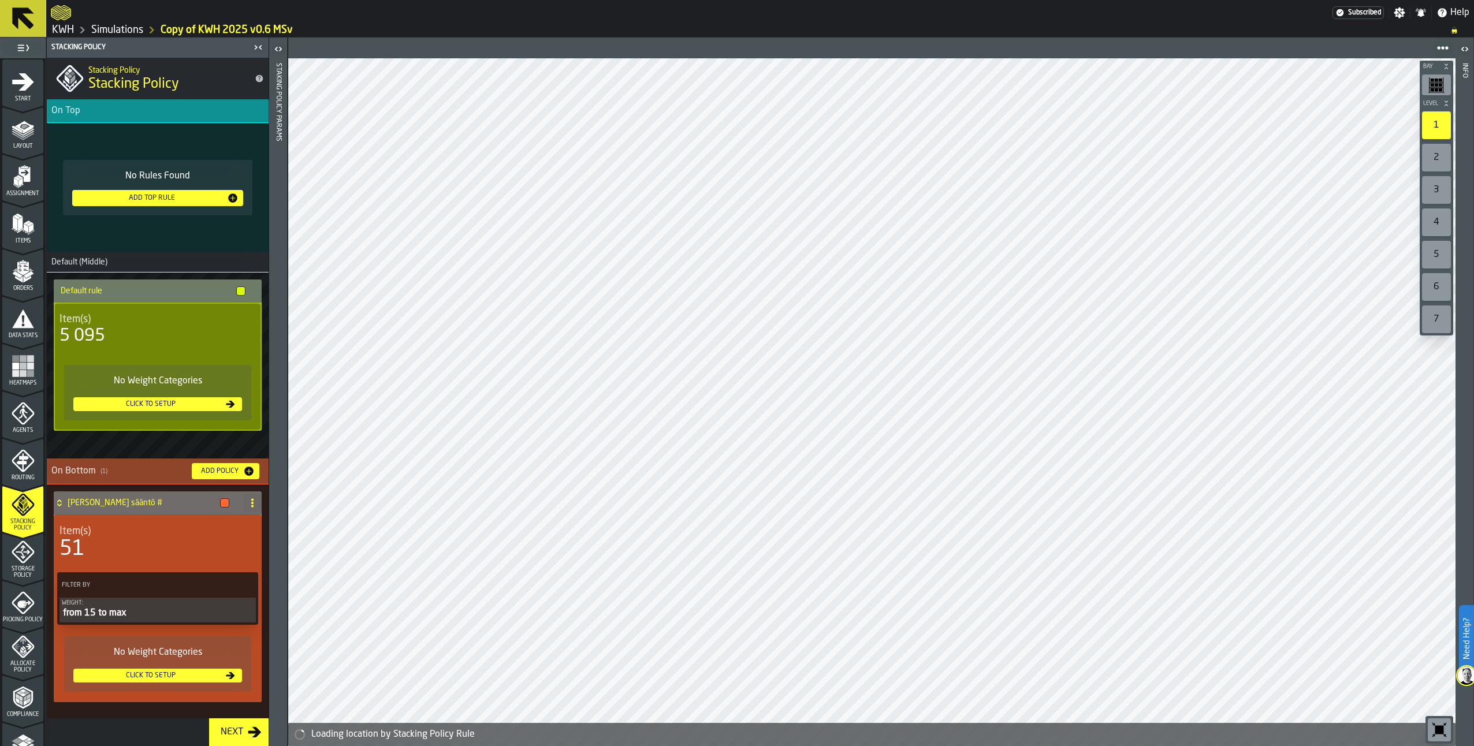
click at [14, 557] on icon "menu Storage Policy" at bounding box center [23, 552] width 23 height 23
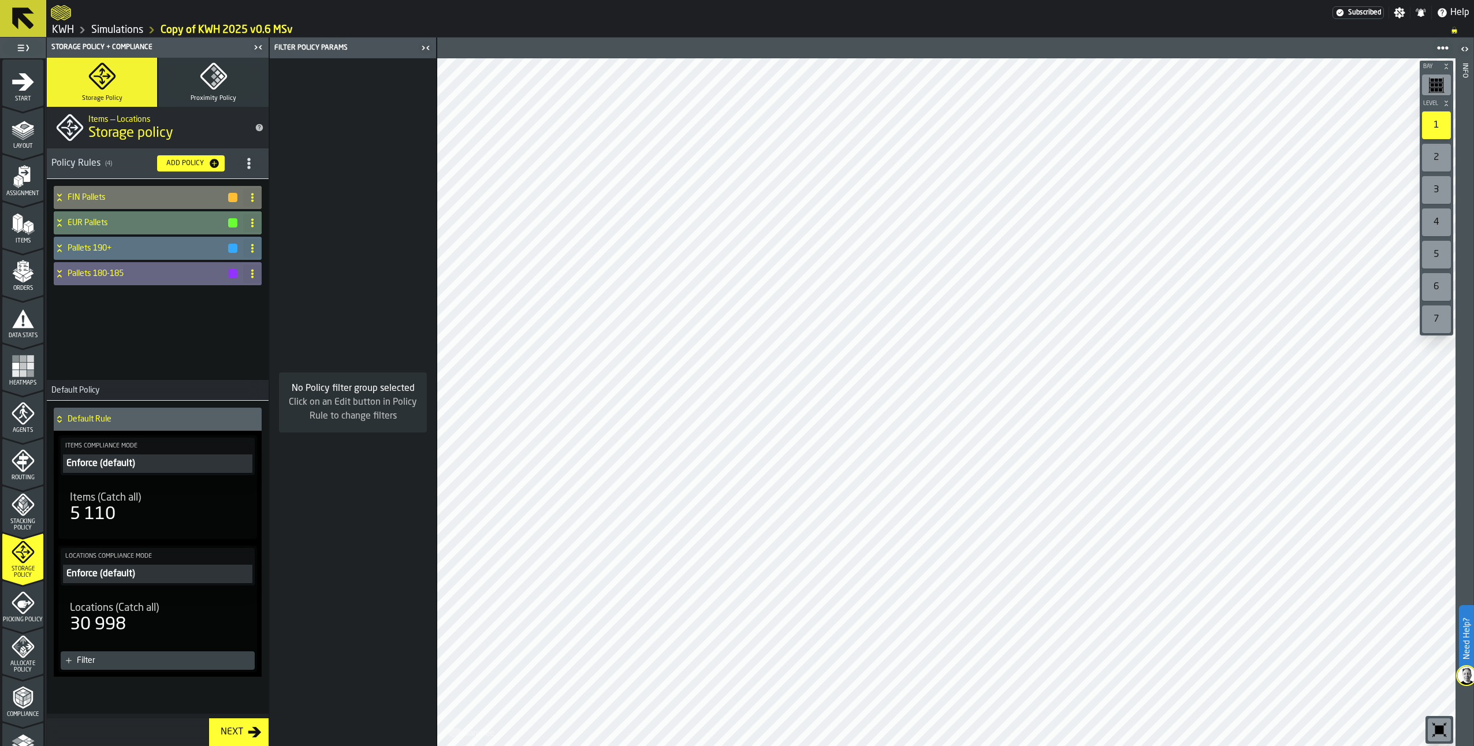
scroll to position [58, 0]
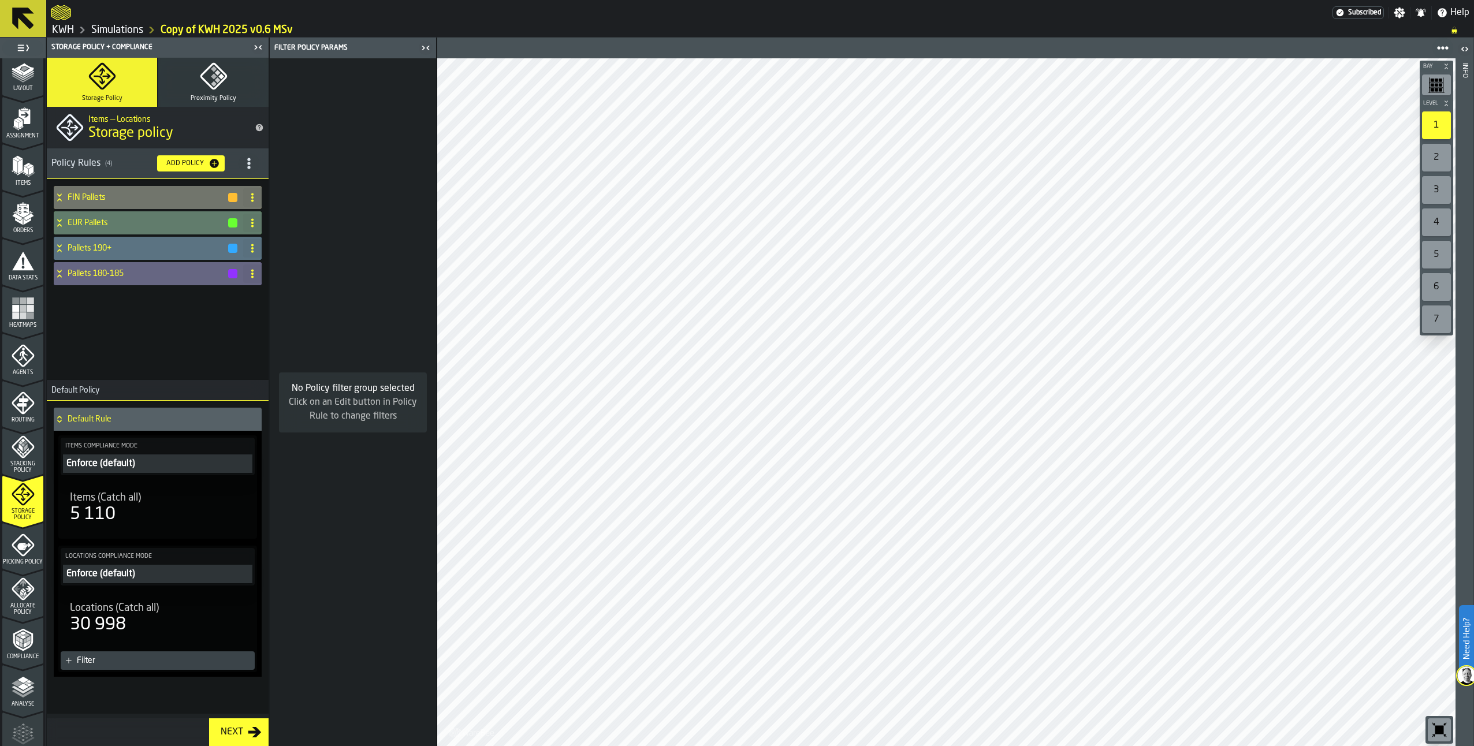
click at [23, 553] on div "Picking Policy" at bounding box center [22, 550] width 41 height 32
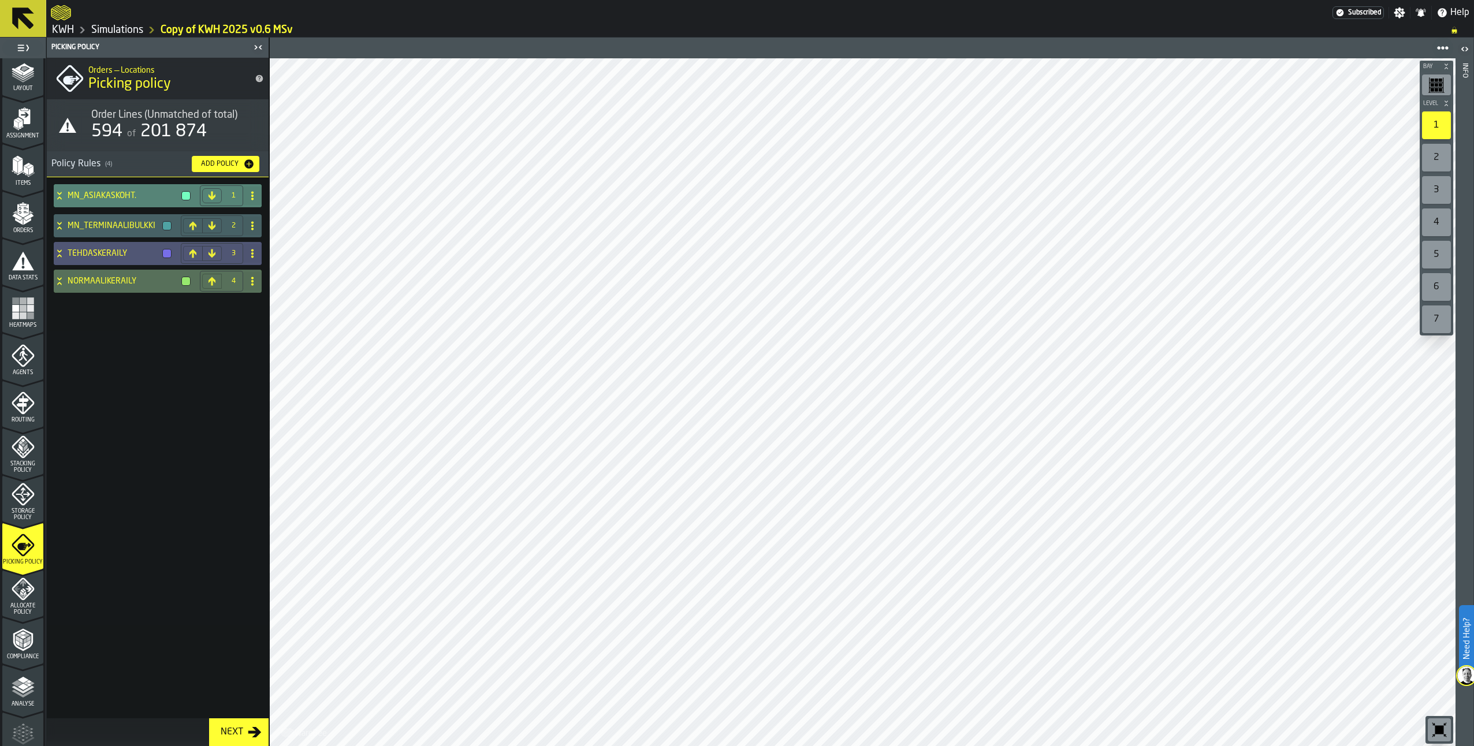
click at [58, 194] on icon at bounding box center [60, 195] width 12 height 9
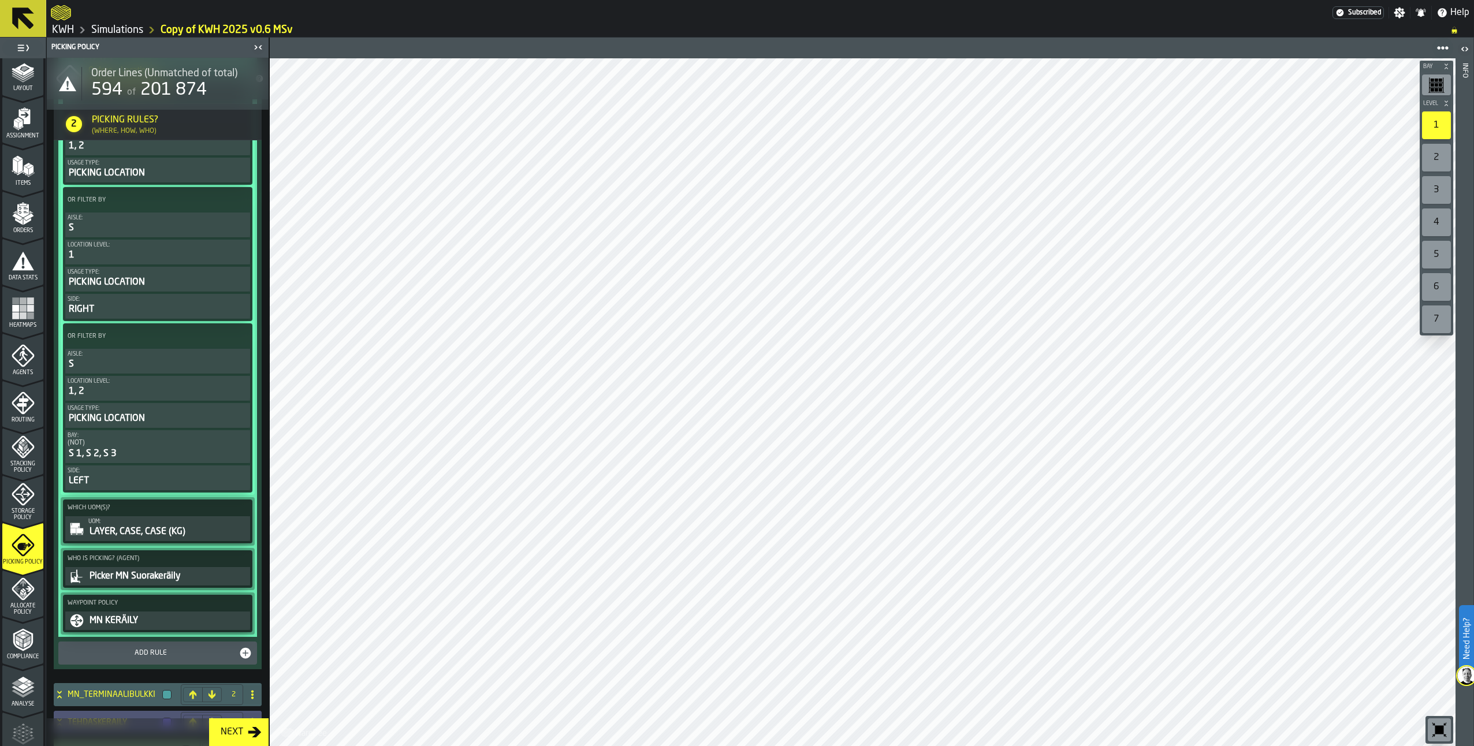
scroll to position [517, 0]
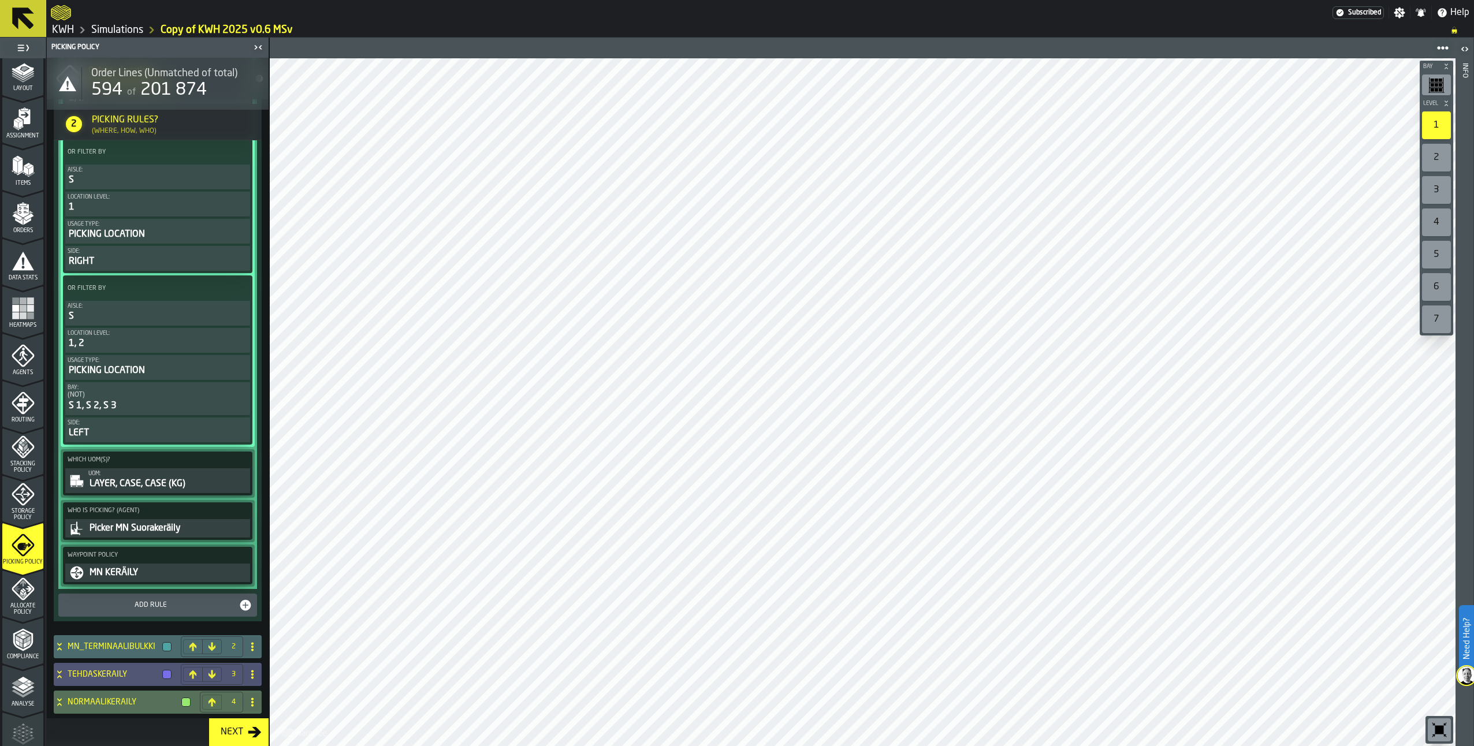
click at [58, 645] on icon at bounding box center [59, 644] width 4 height 3
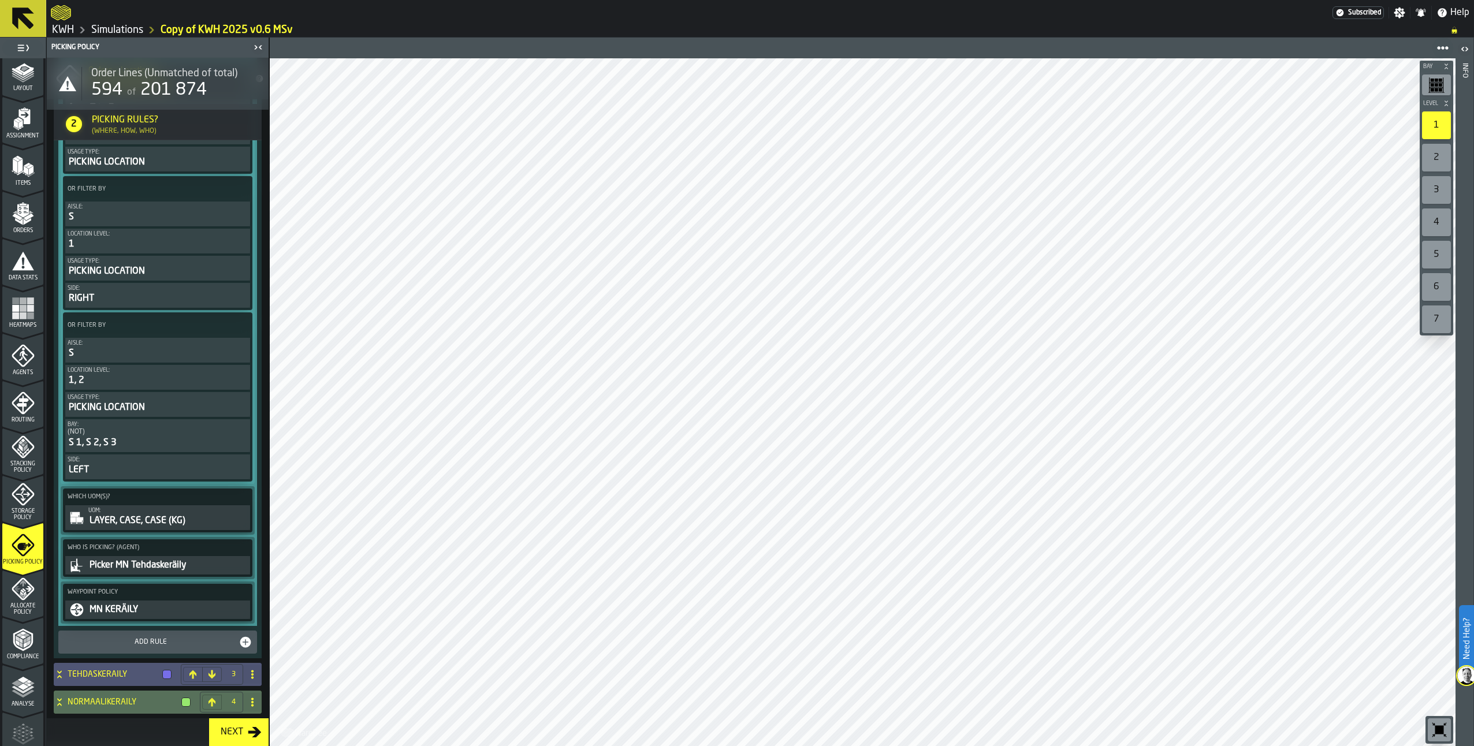
scroll to position [1456, 0]
click at [57, 668] on div "TEHDASKERÄILY" at bounding box center [115, 674] width 122 height 23
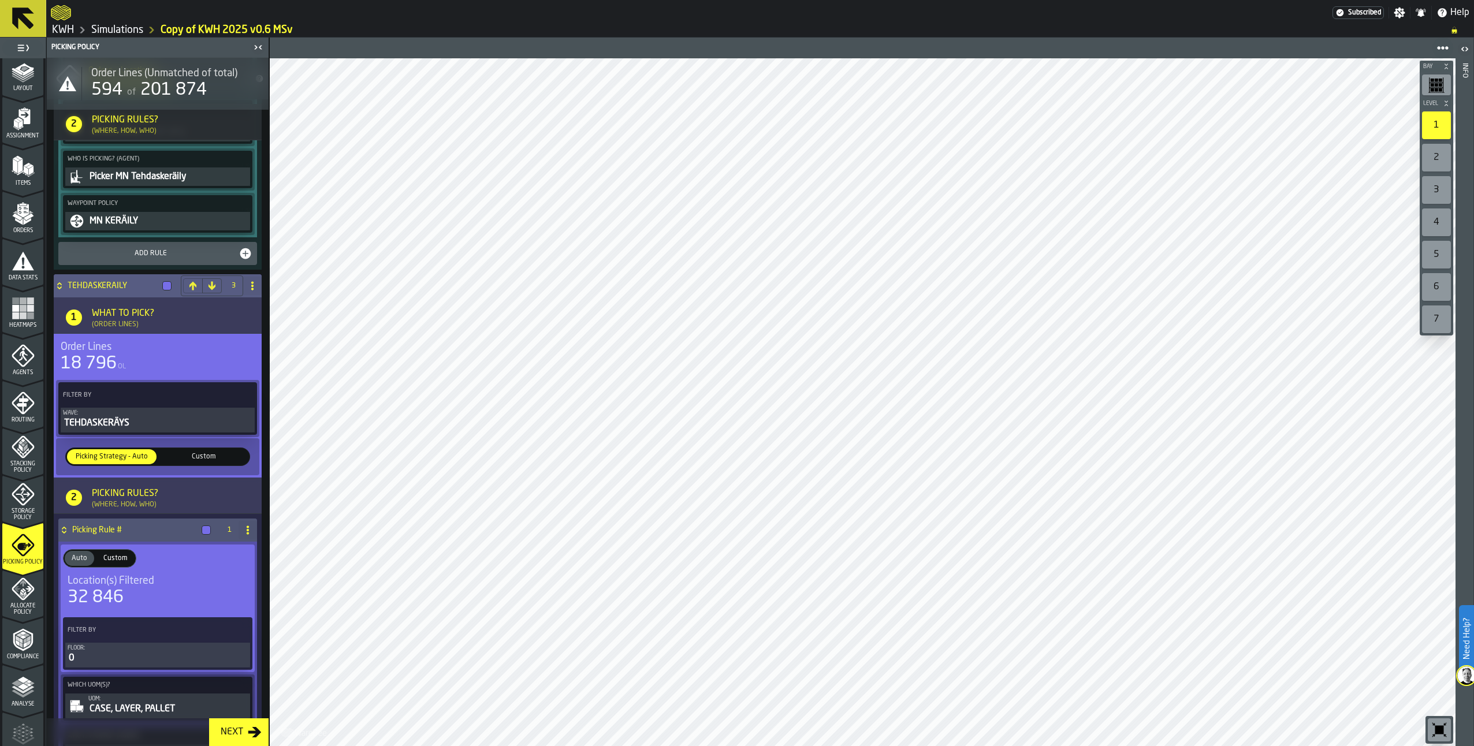
scroll to position [2013, 0]
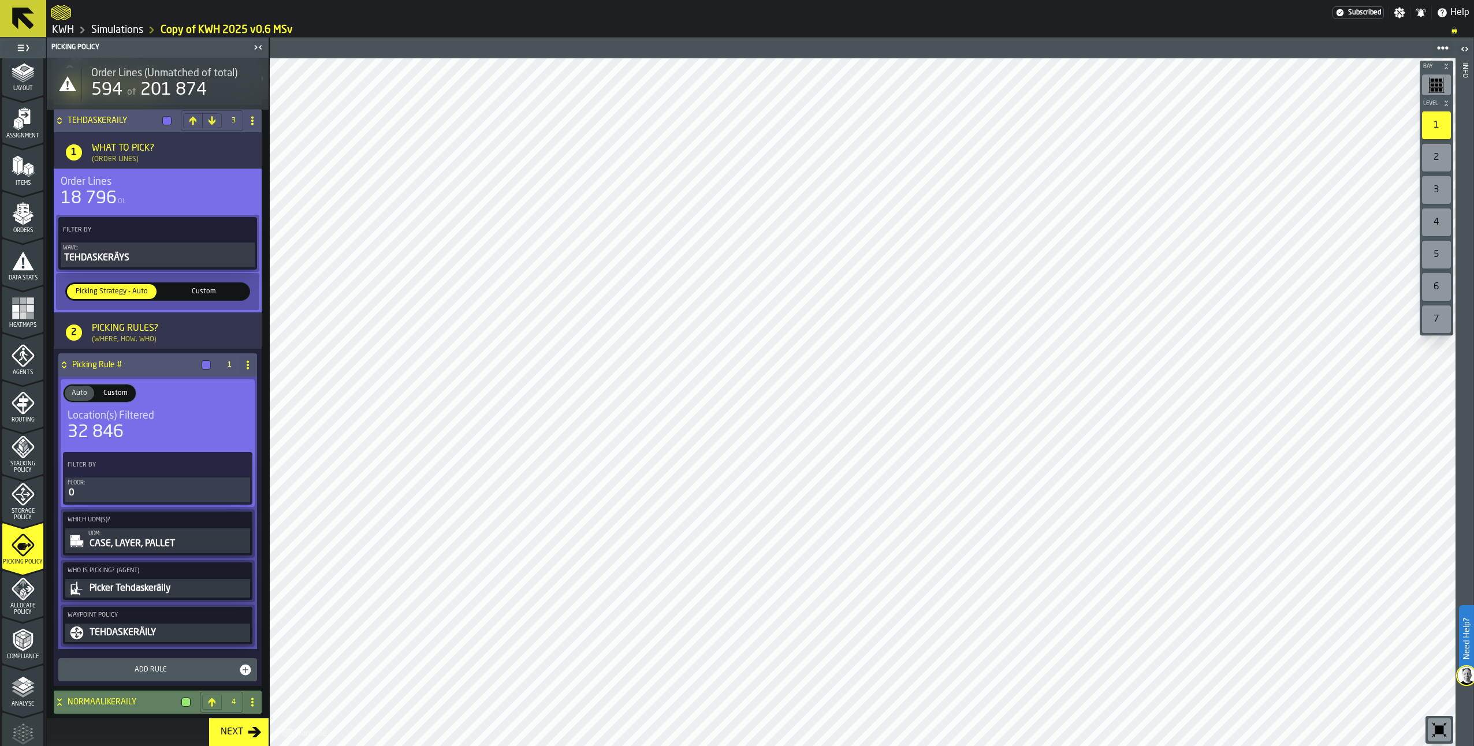
click at [62, 705] on icon at bounding box center [60, 702] width 12 height 9
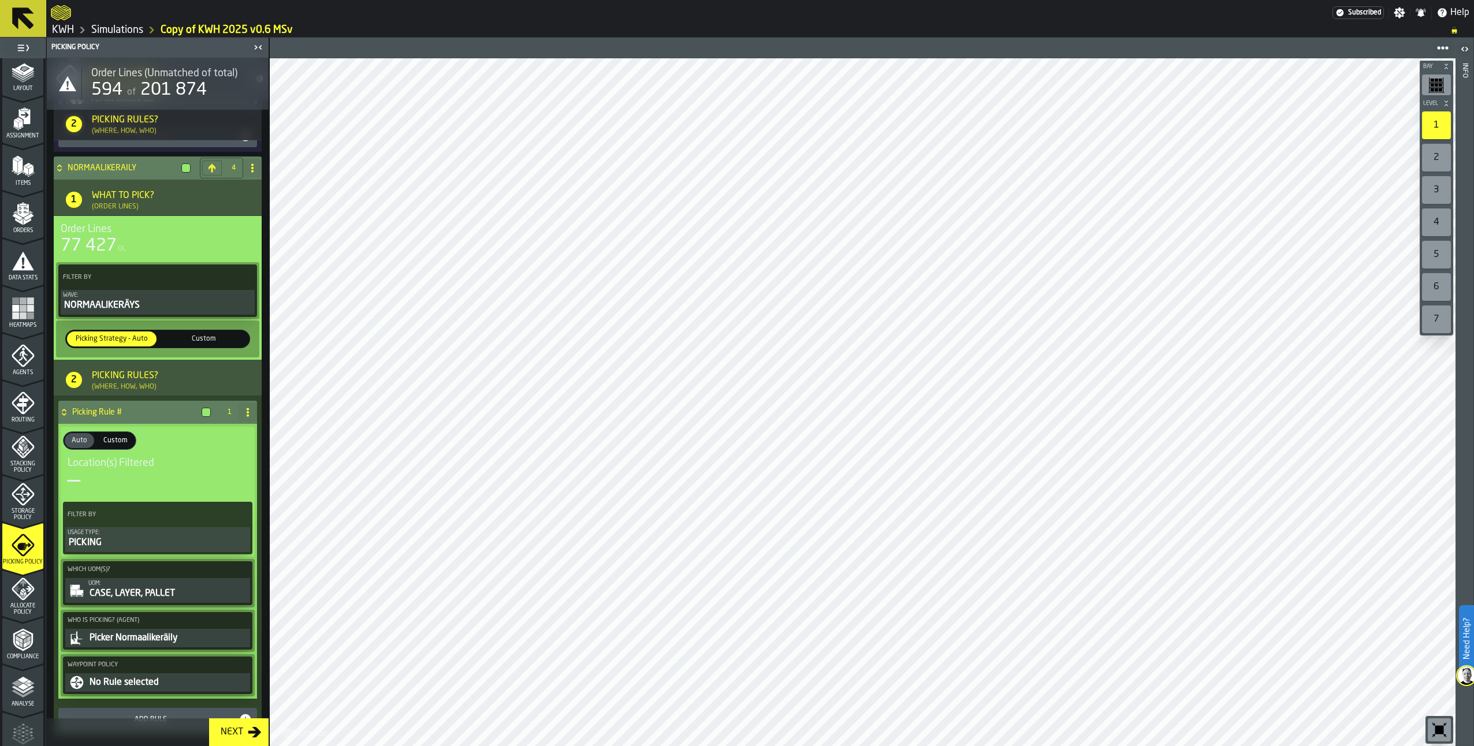
scroll to position [2571, 0]
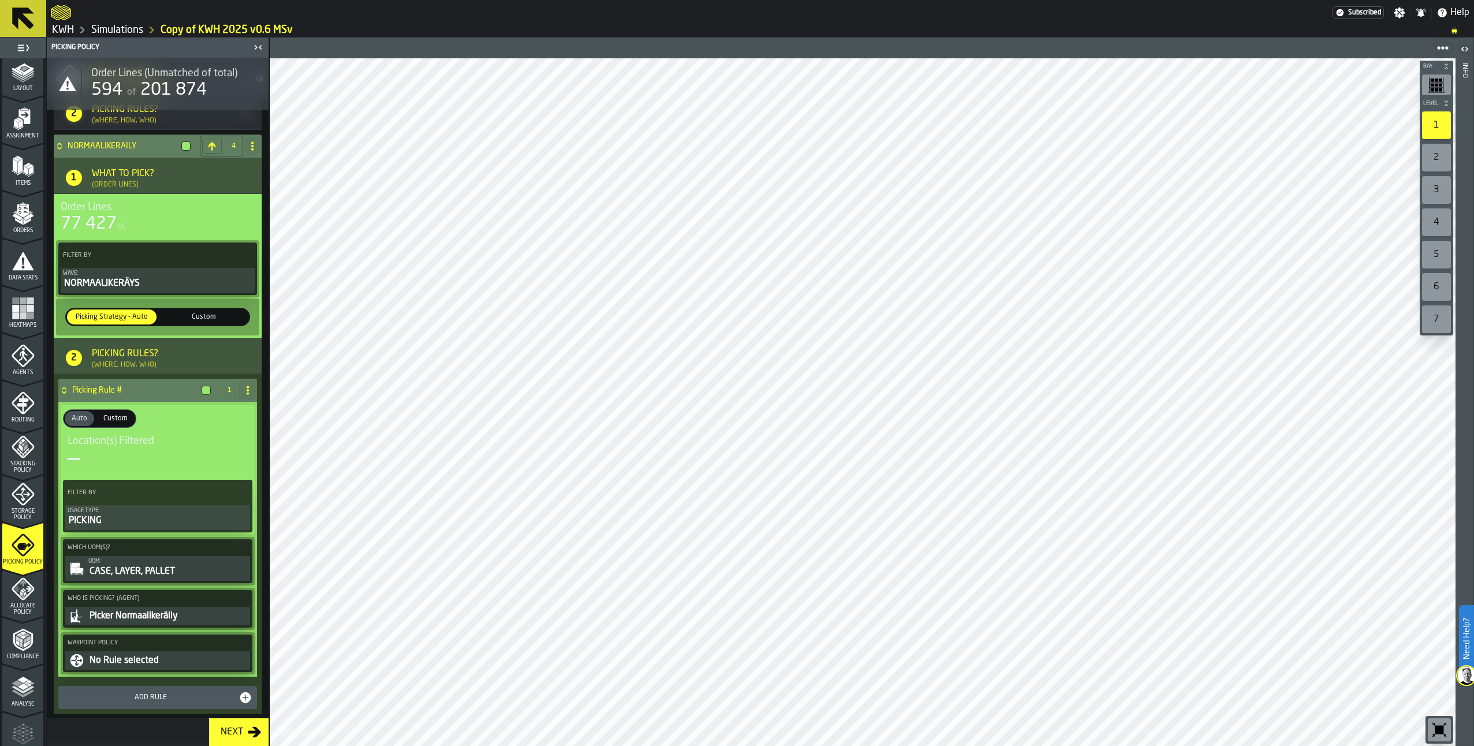
click at [72, 658] on icon "PolicyFilterItem-undefined" at bounding box center [76, 660] width 13 height 13
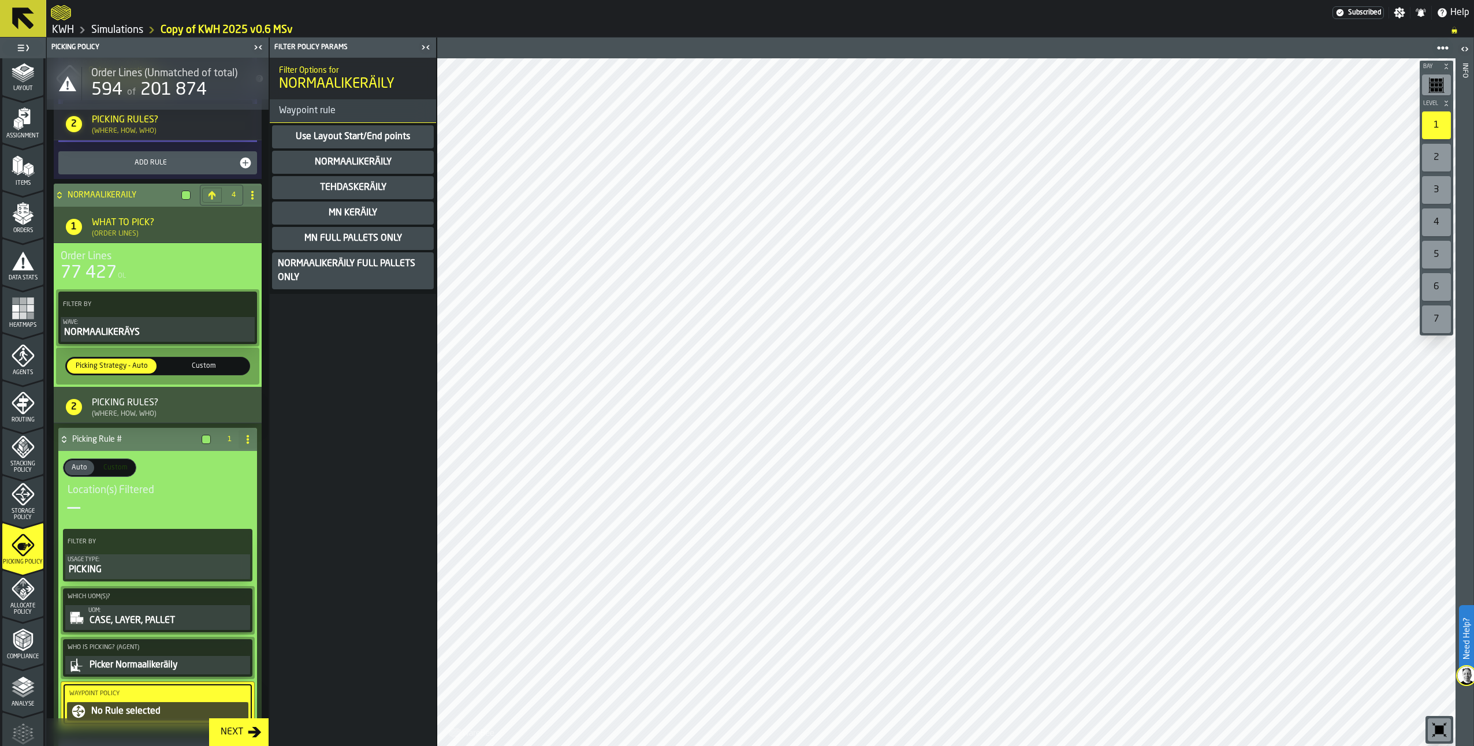
scroll to position [2456, 0]
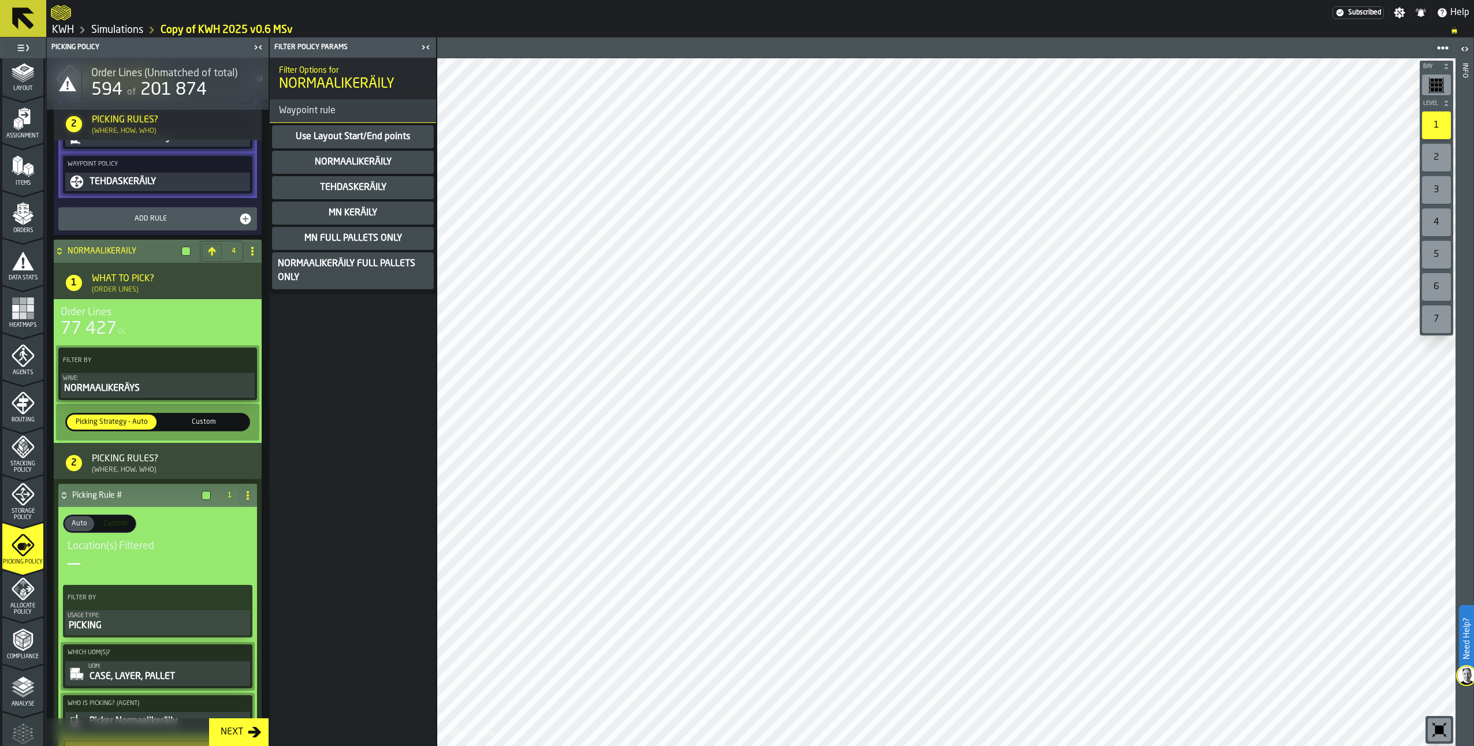
click at [372, 155] on div "NORMAALIKERÄILY" at bounding box center [353, 162] width 162 height 23
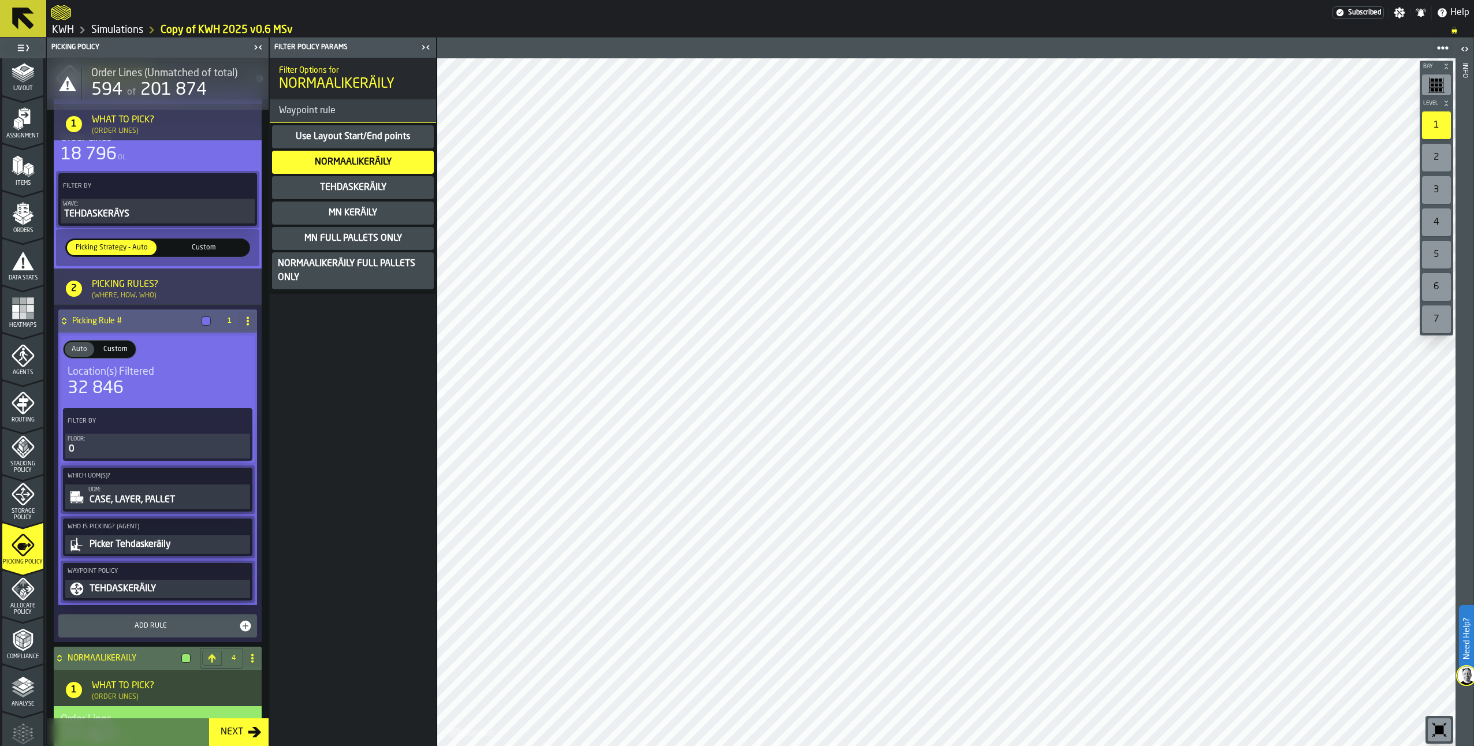
scroll to position [1882, 0]
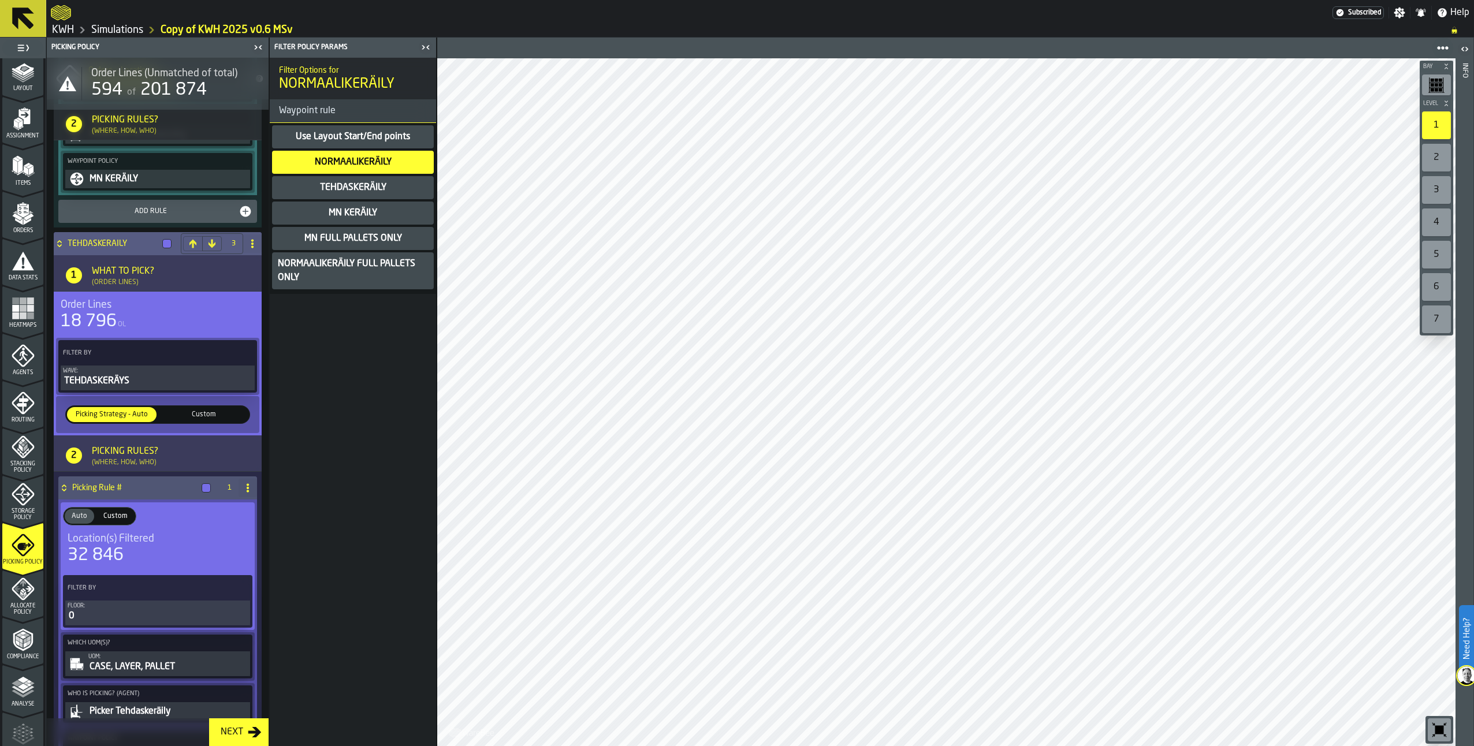
click at [56, 248] on icon at bounding box center [60, 243] width 12 height 9
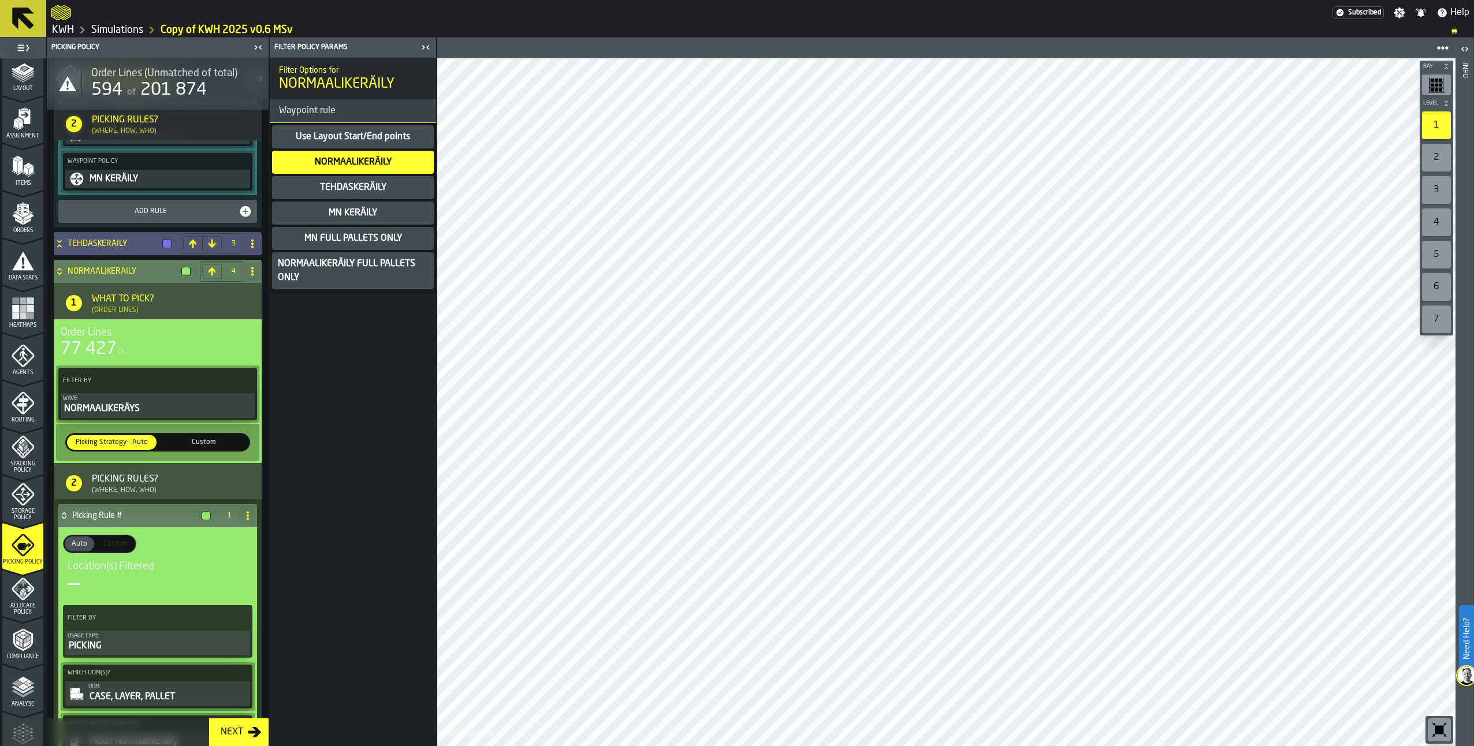
click at [58, 276] on icon at bounding box center [60, 271] width 12 height 9
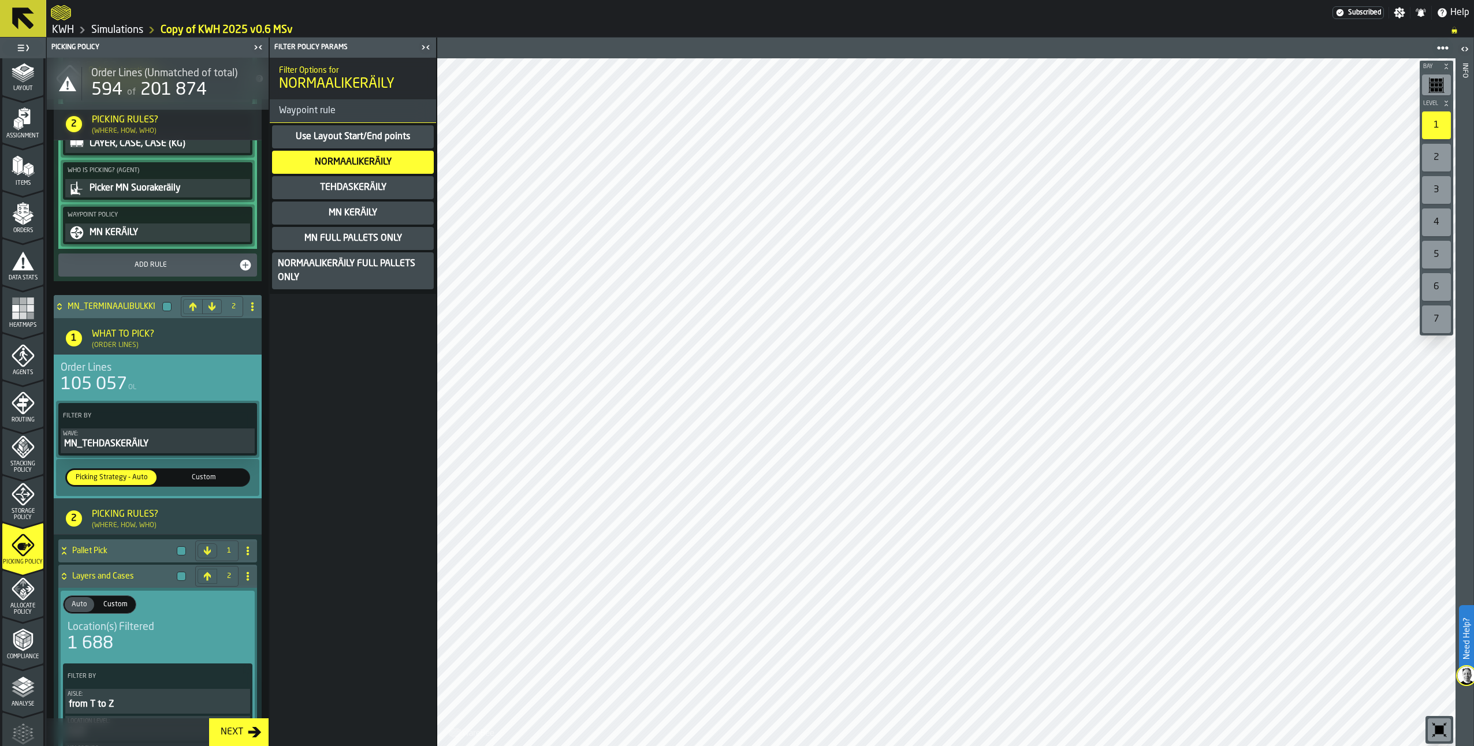
scroll to position [763, 0]
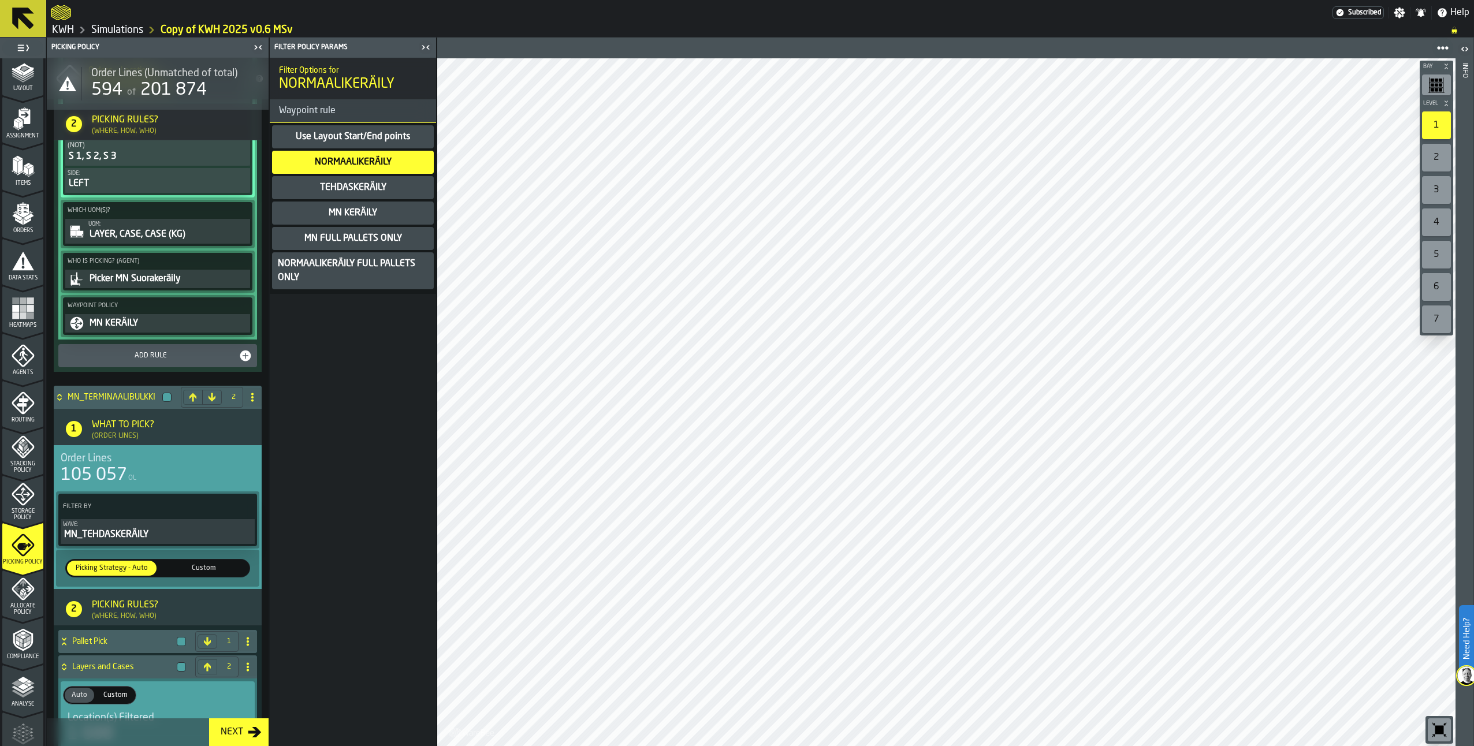
click at [28, 368] on div "Agents" at bounding box center [22, 360] width 41 height 32
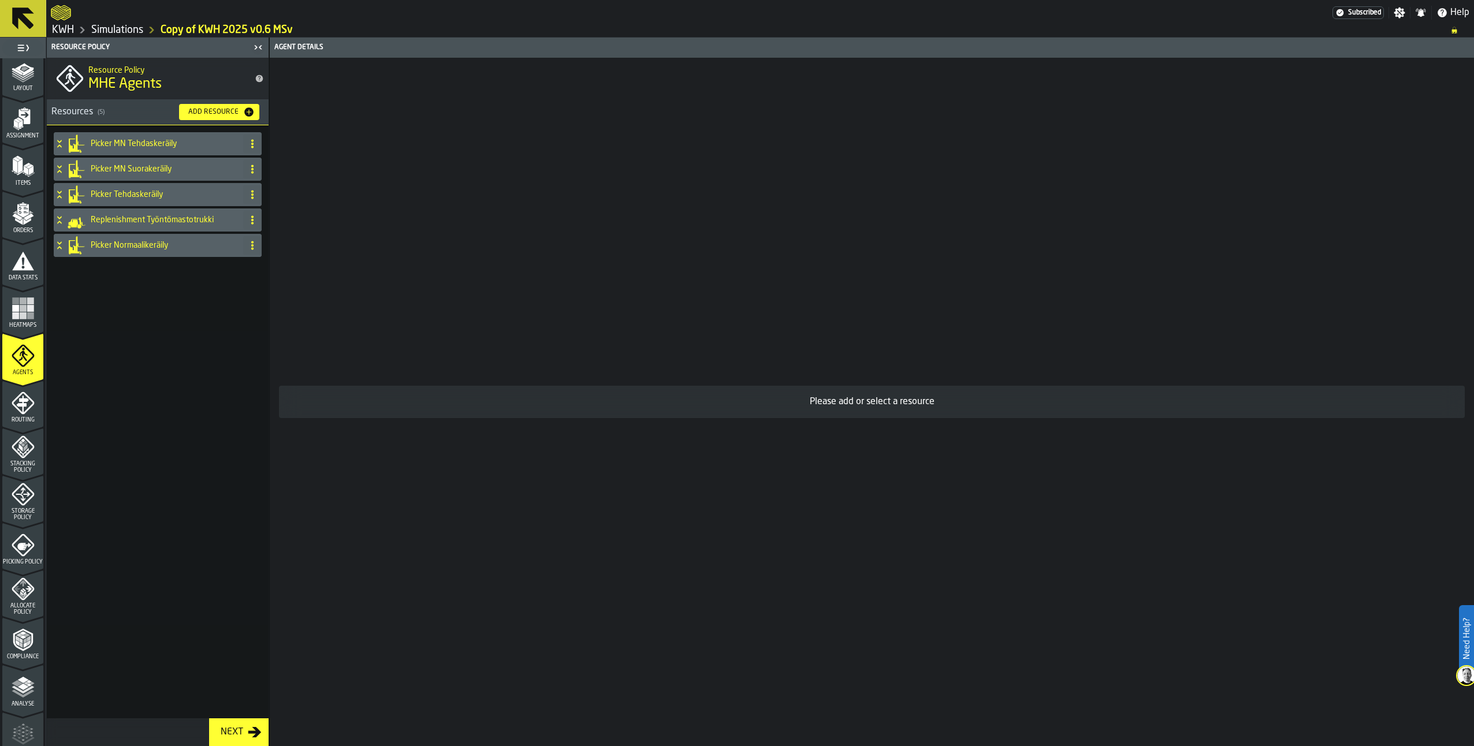
click at [66, 141] on div "Picker MN Tehdaskeräily" at bounding box center [146, 143] width 185 height 23
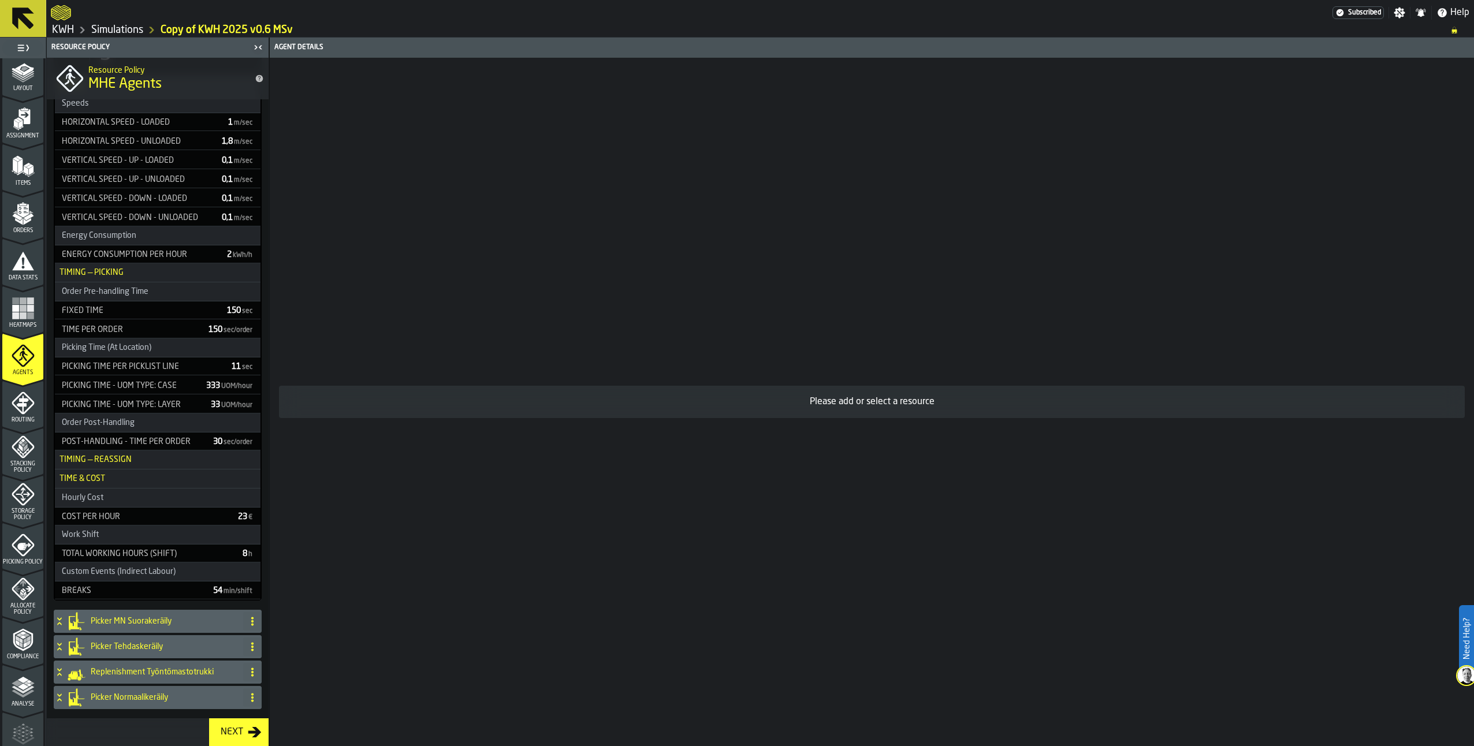
scroll to position [0, 0]
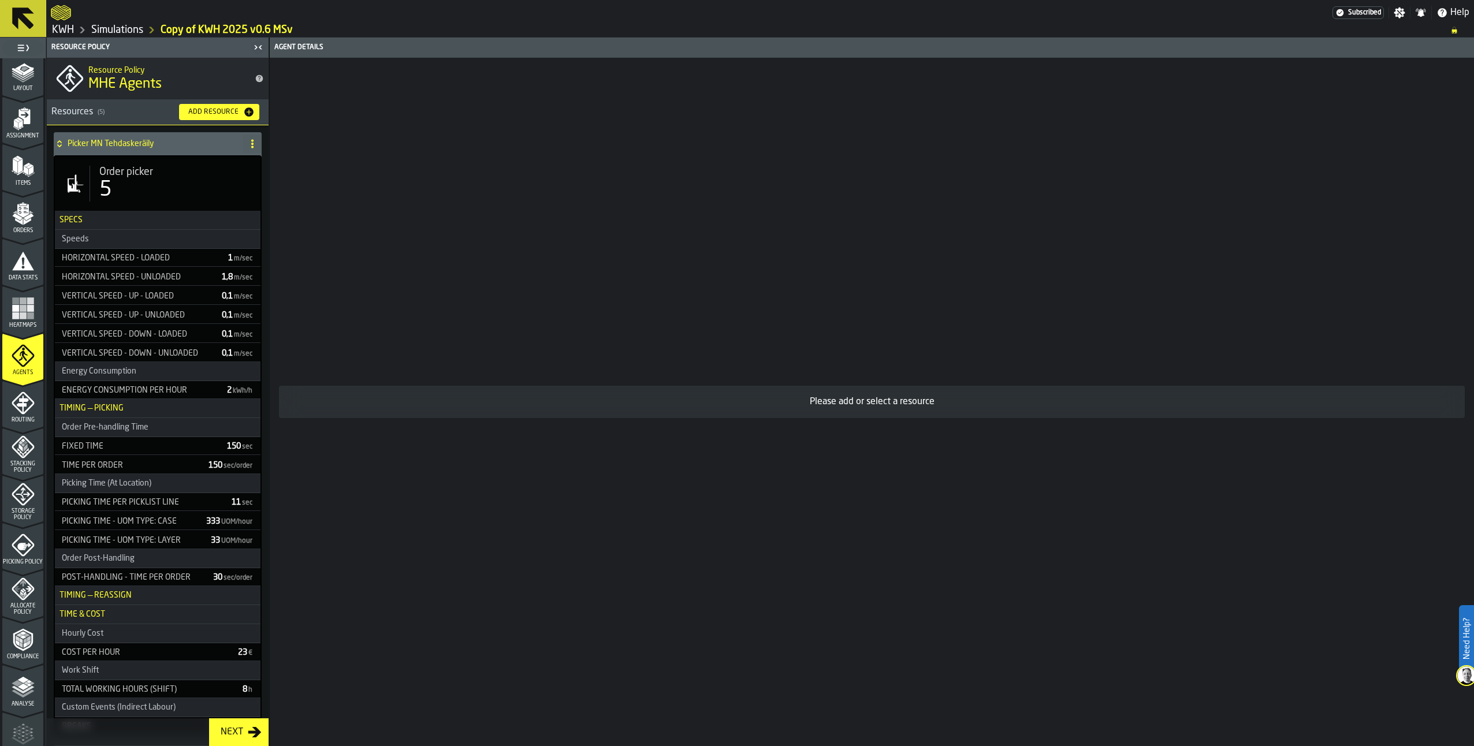
click at [65, 140] on div "Picker MN Tehdaskeräily" at bounding box center [146, 143] width 185 height 23
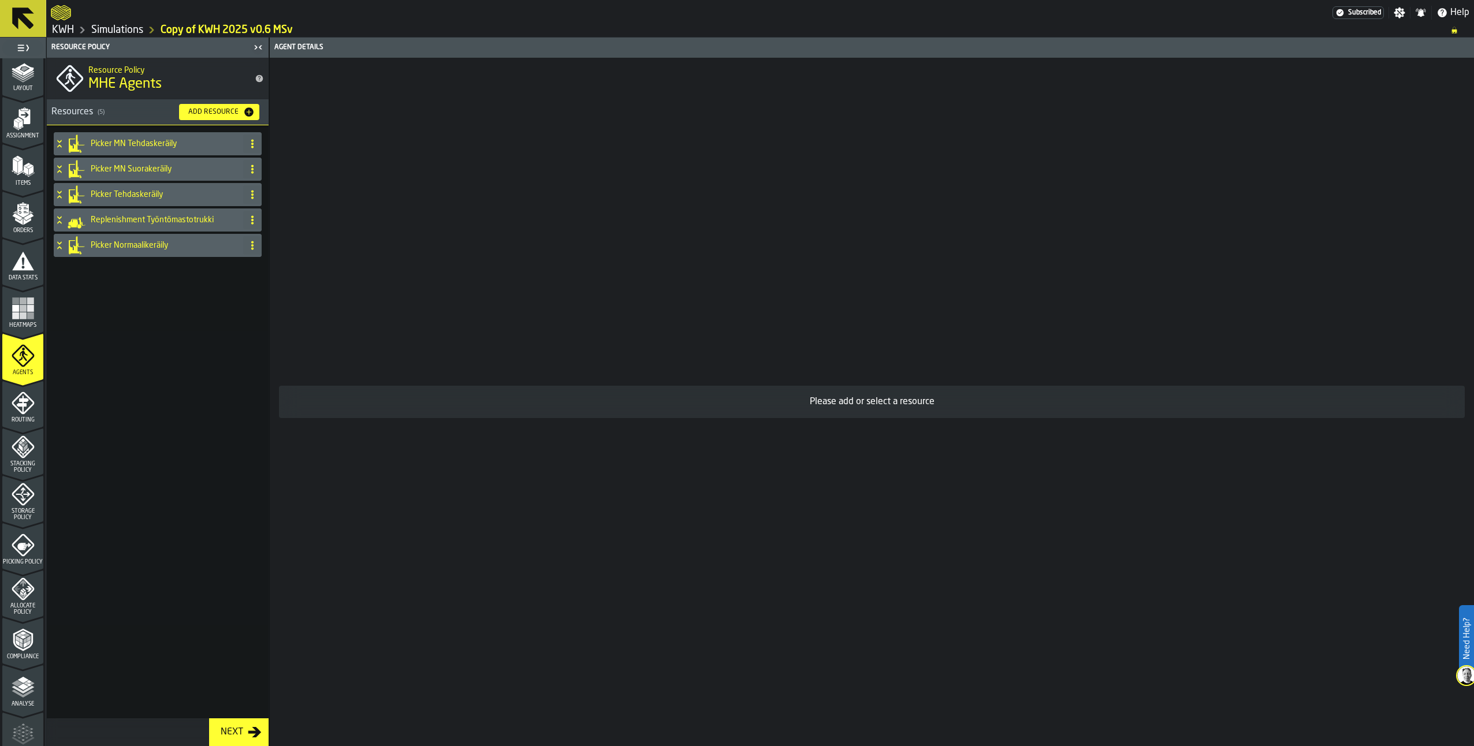
click at [17, 411] on icon "menu Routing" at bounding box center [23, 403] width 23 height 23
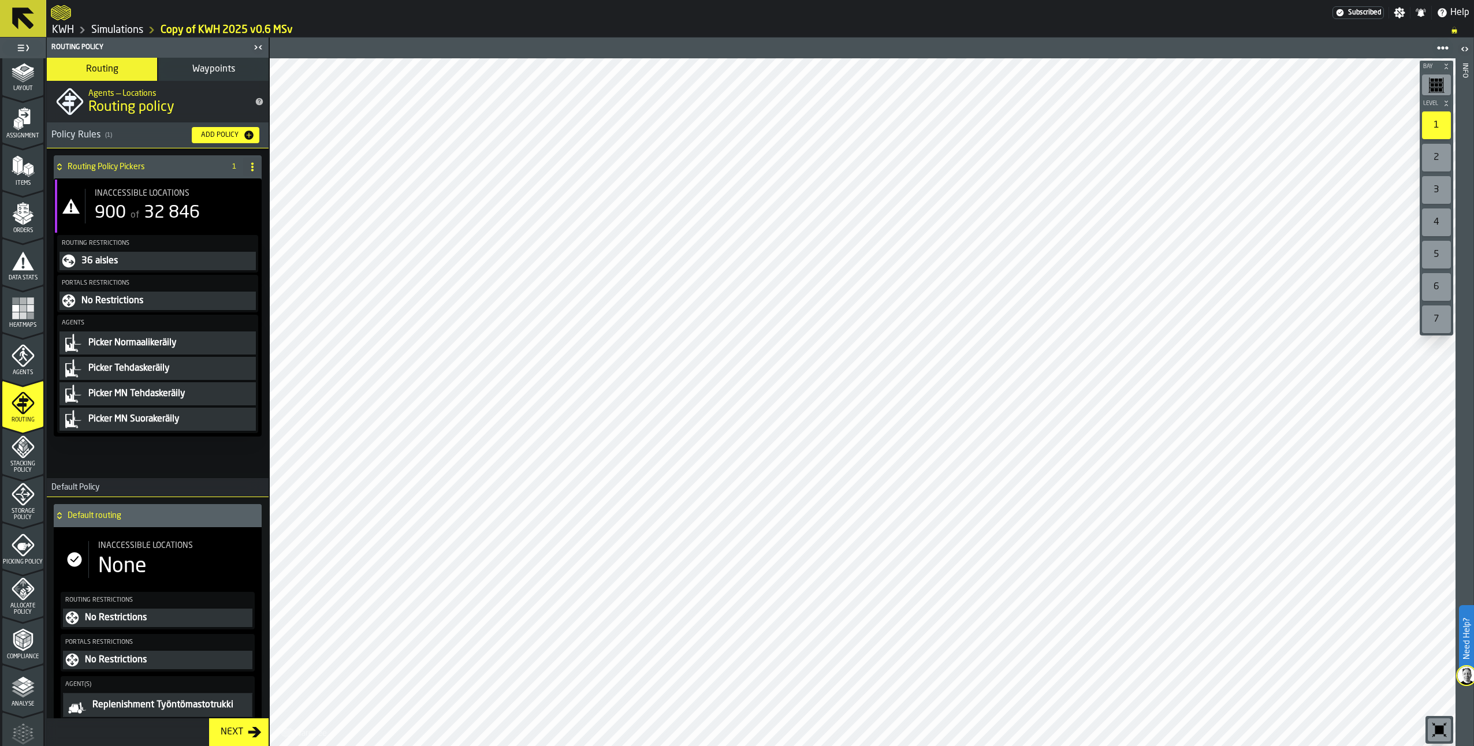
click at [225, 71] on span "Waypoints" at bounding box center [213, 69] width 43 height 9
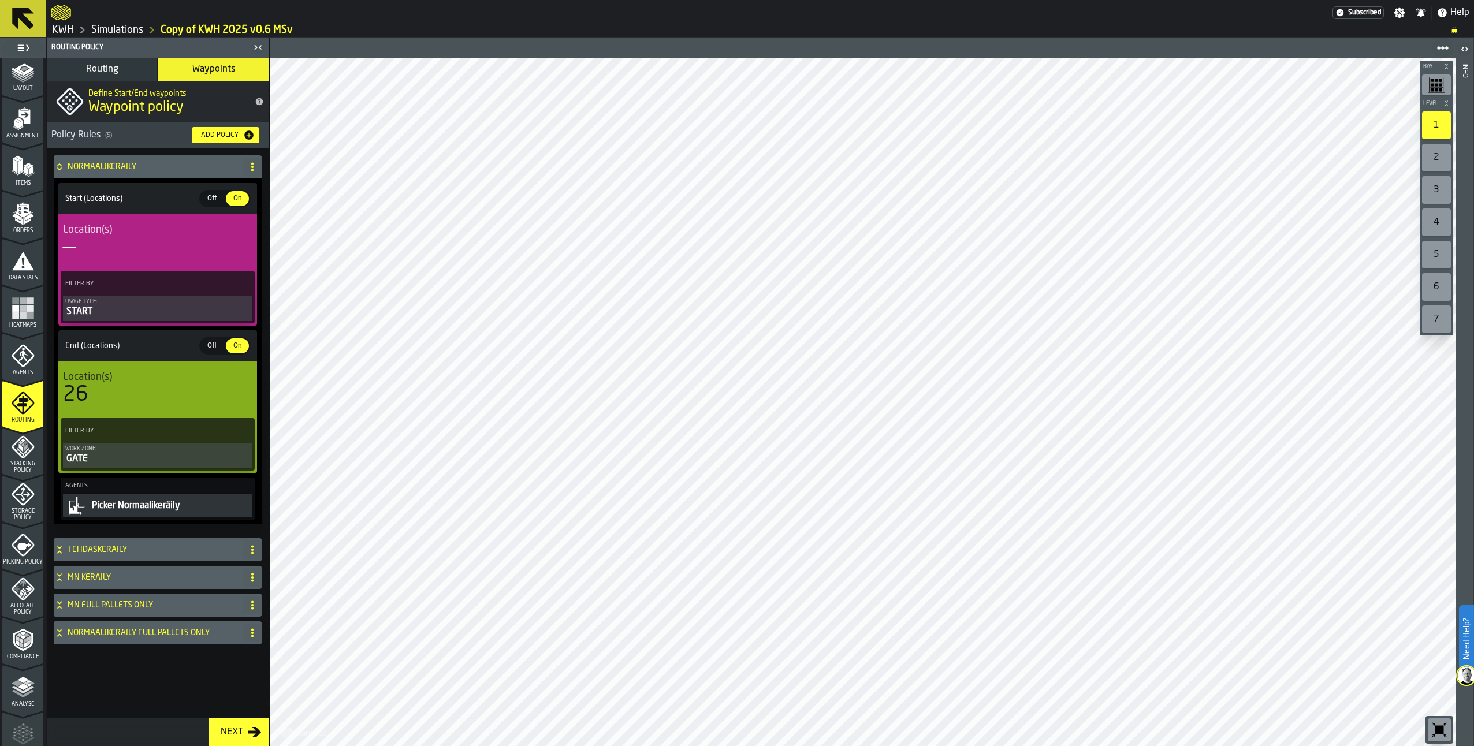
click at [54, 573] on div "MN KERÄILY" at bounding box center [146, 577] width 185 height 23
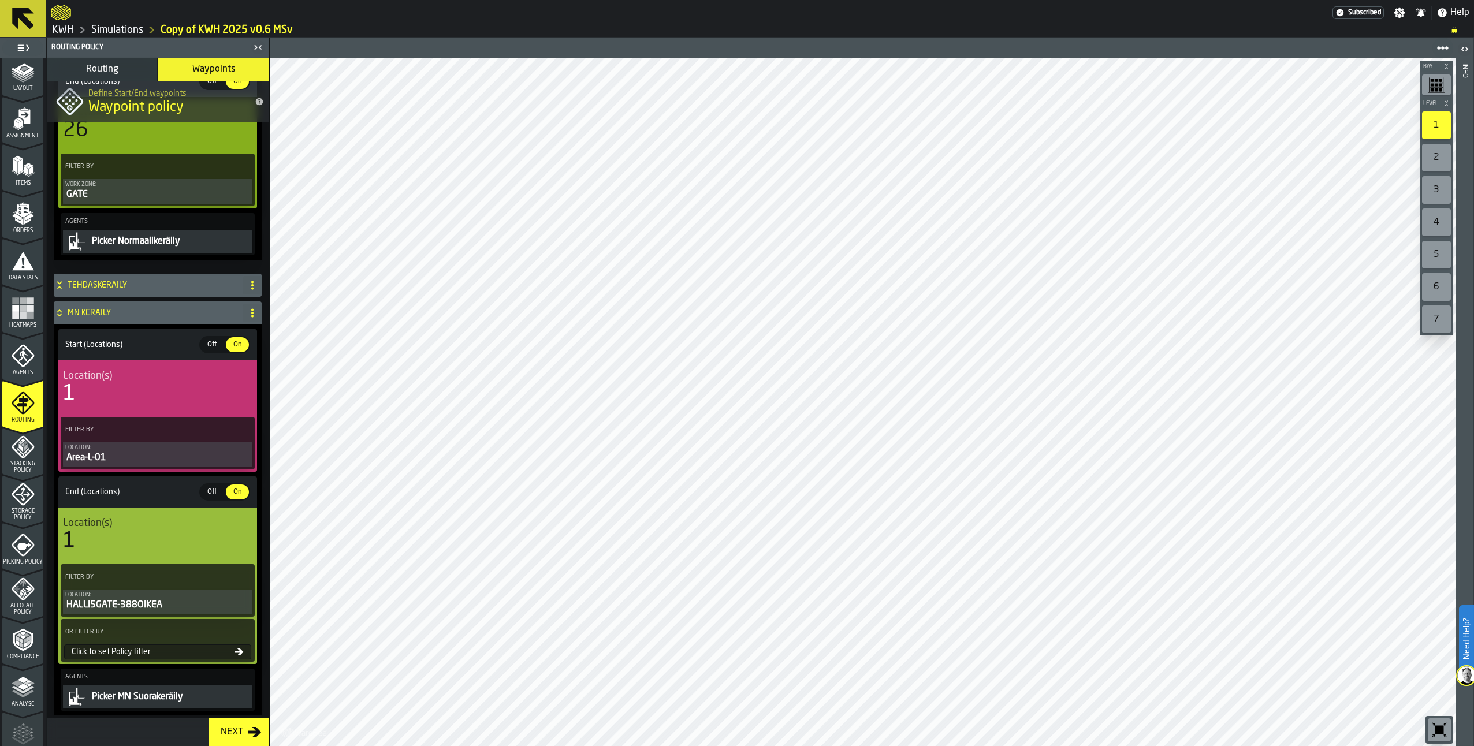
scroll to position [352, 0]
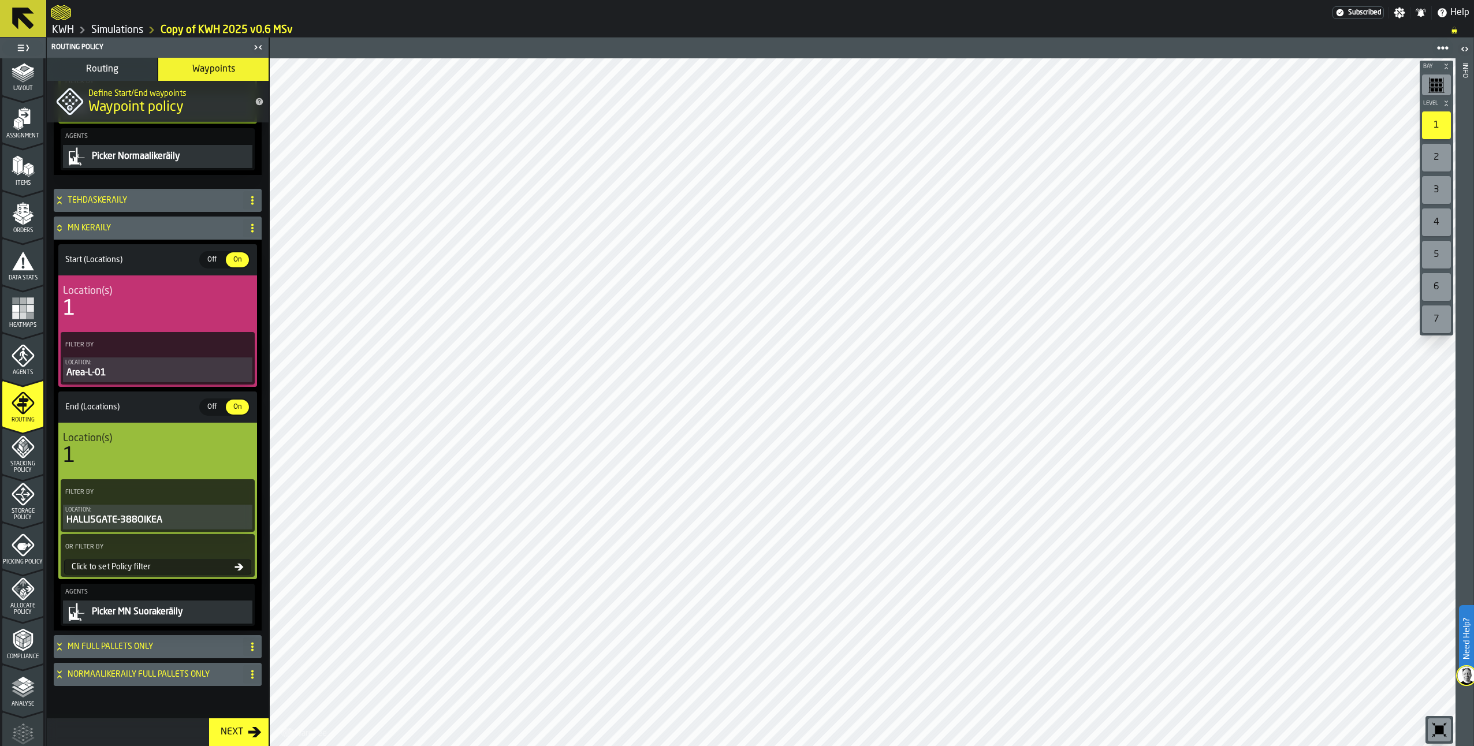
click at [58, 223] on icon at bounding box center [60, 227] width 12 height 9
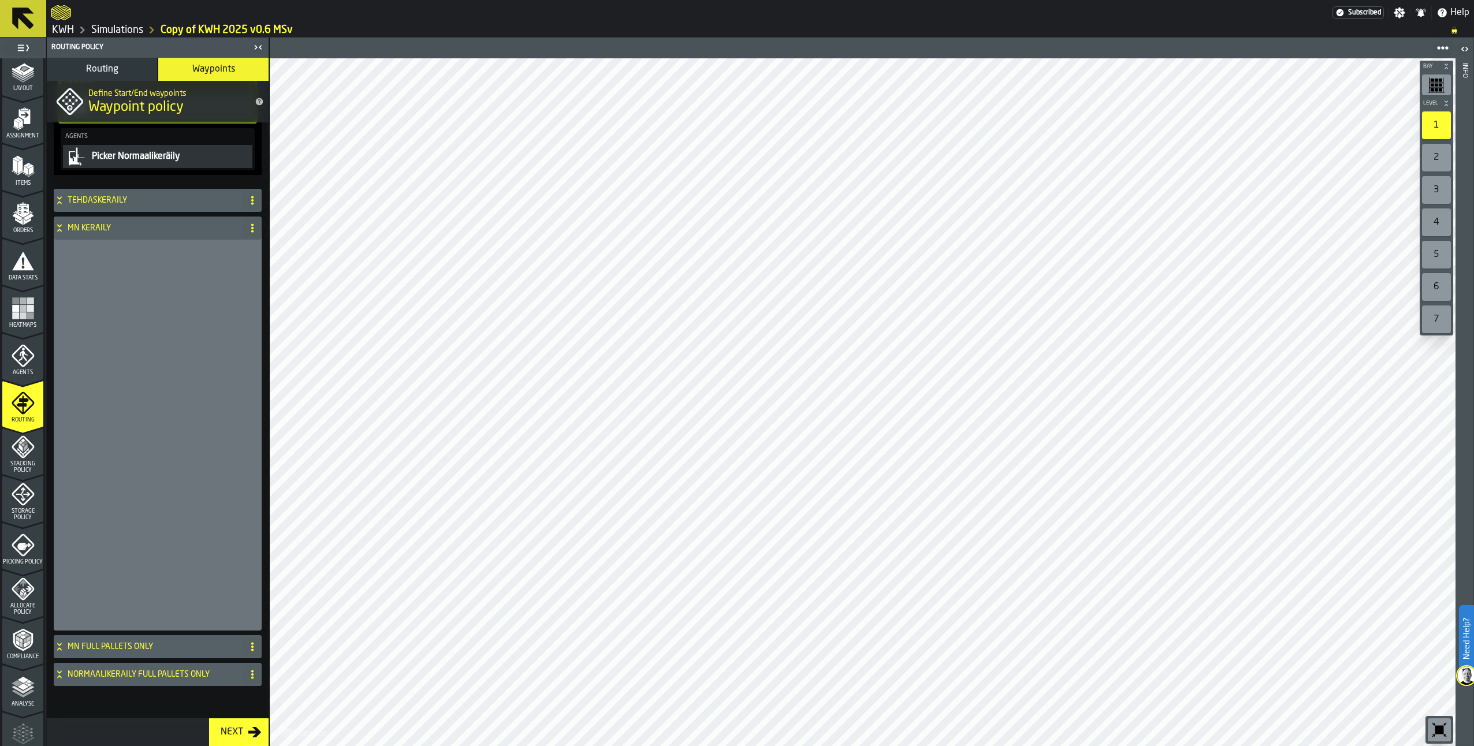
scroll to position [0, 0]
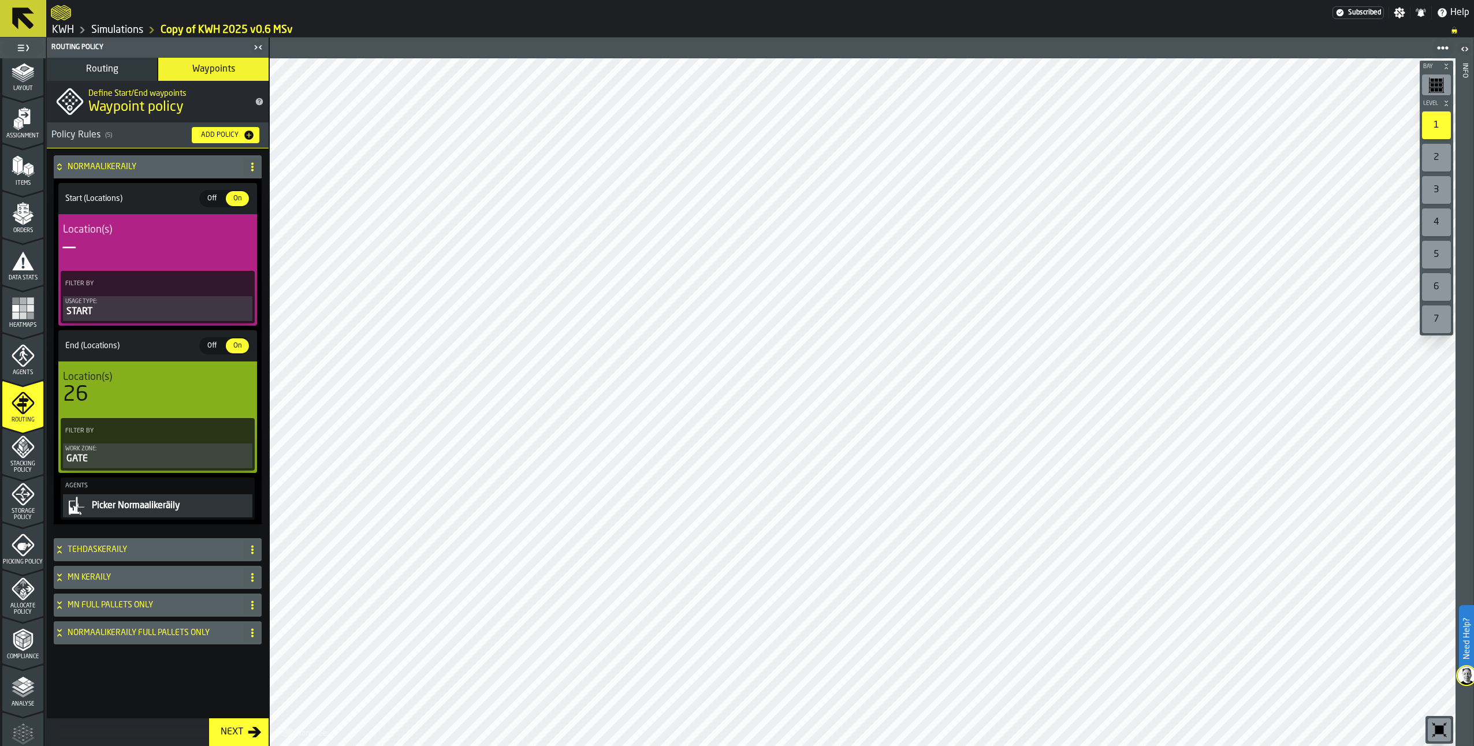
click at [59, 630] on icon at bounding box center [60, 632] width 12 height 9
click at [60, 629] on icon at bounding box center [60, 632] width 12 height 9
click at [55, 575] on icon at bounding box center [60, 577] width 12 height 9
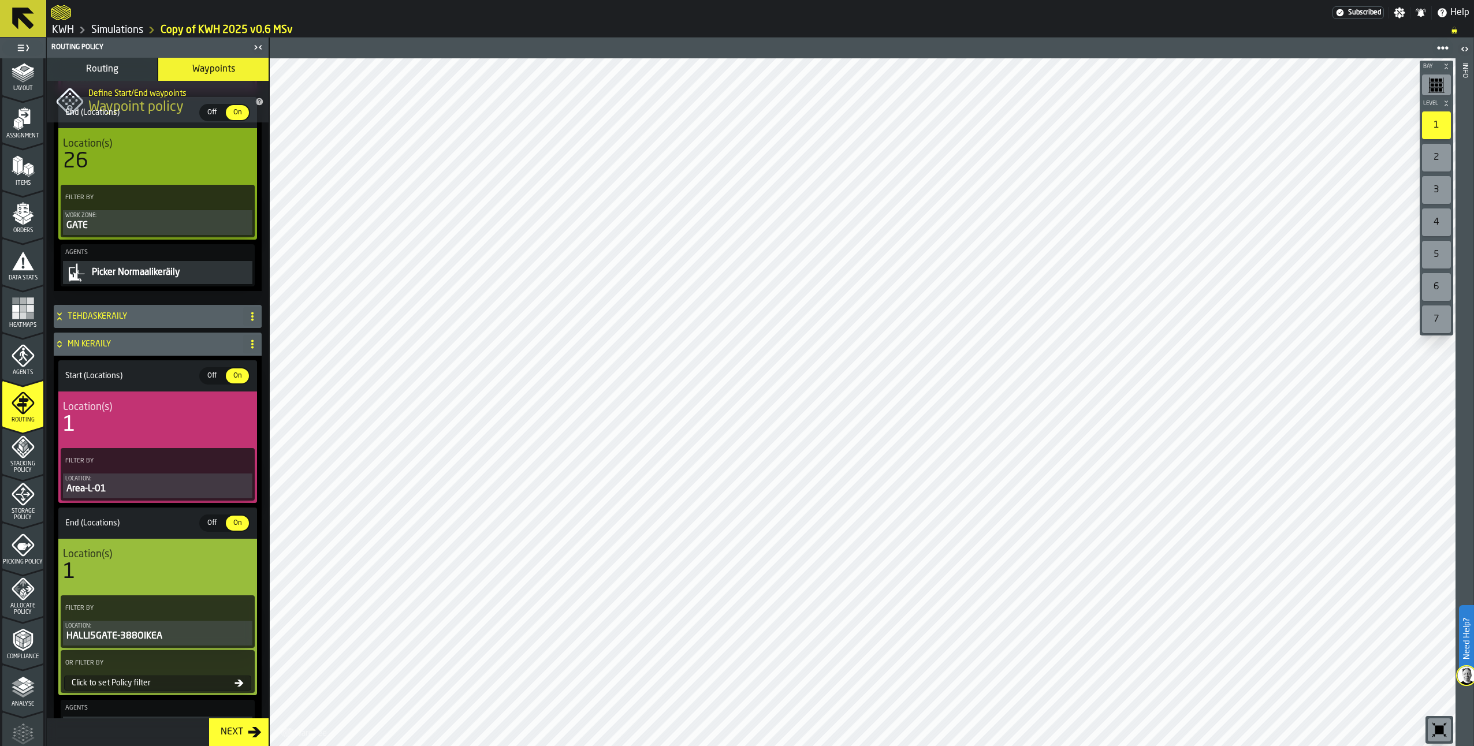
scroll to position [289, 0]
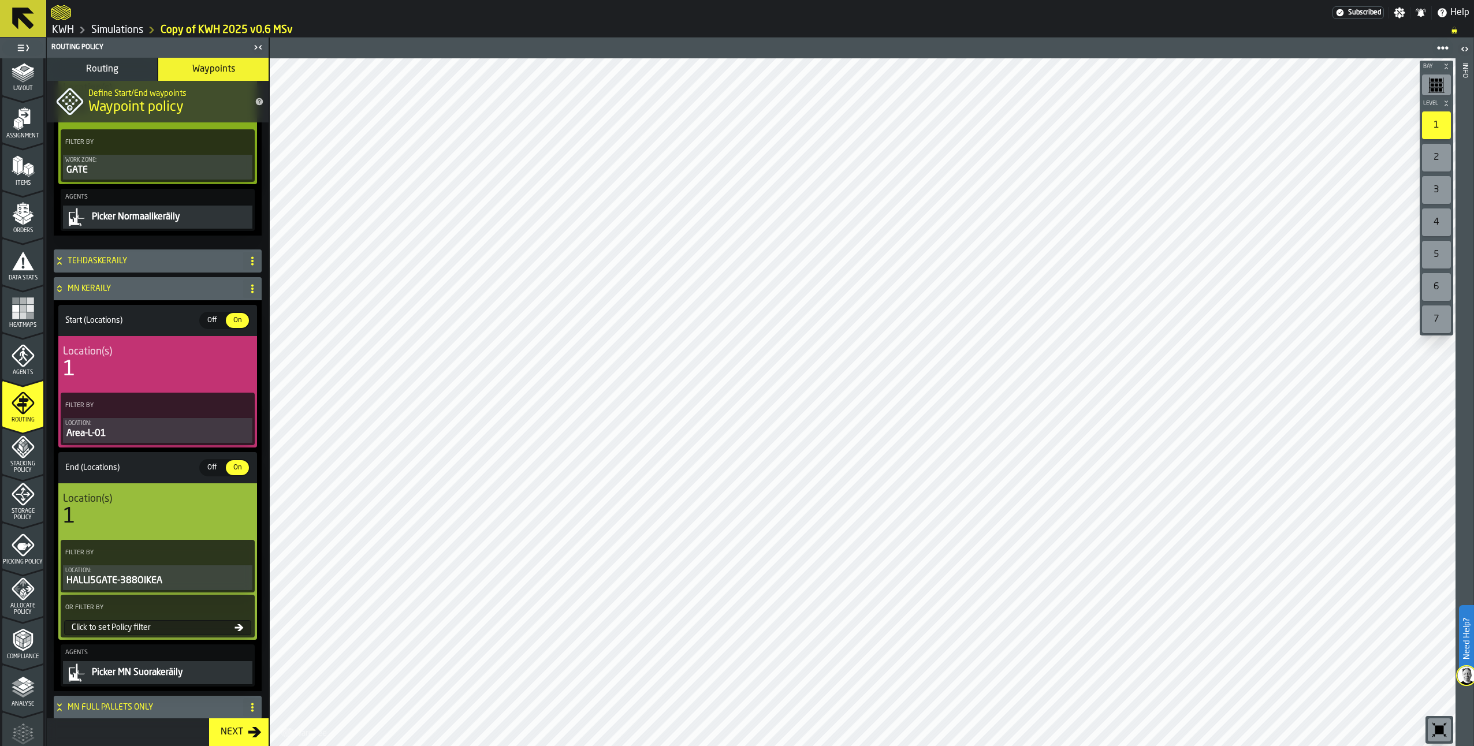
click at [0, 0] on icon "PolicyFilterItem-Location" at bounding box center [0, 0] width 0 height 0
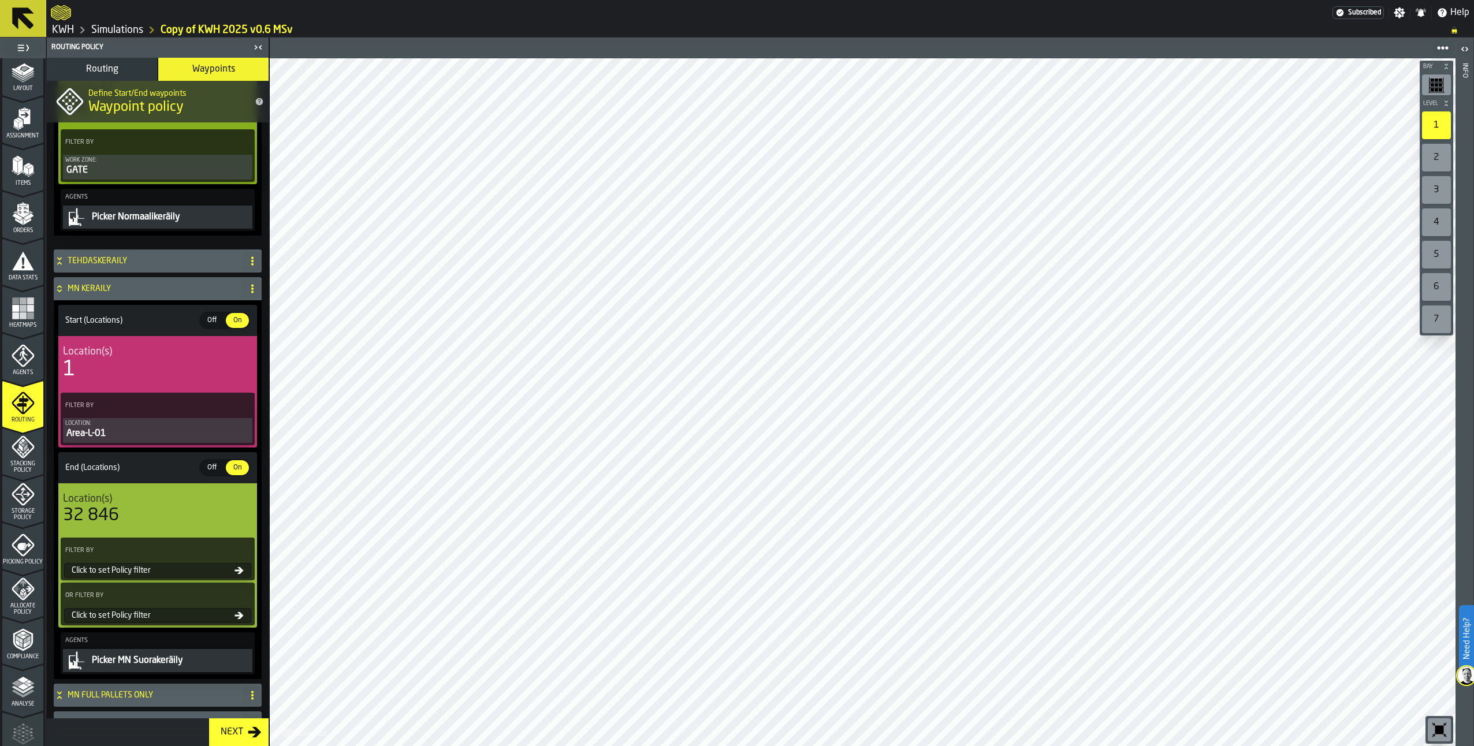
click at [154, 573] on div "Click to set Policy filter" at bounding box center [150, 570] width 167 height 9
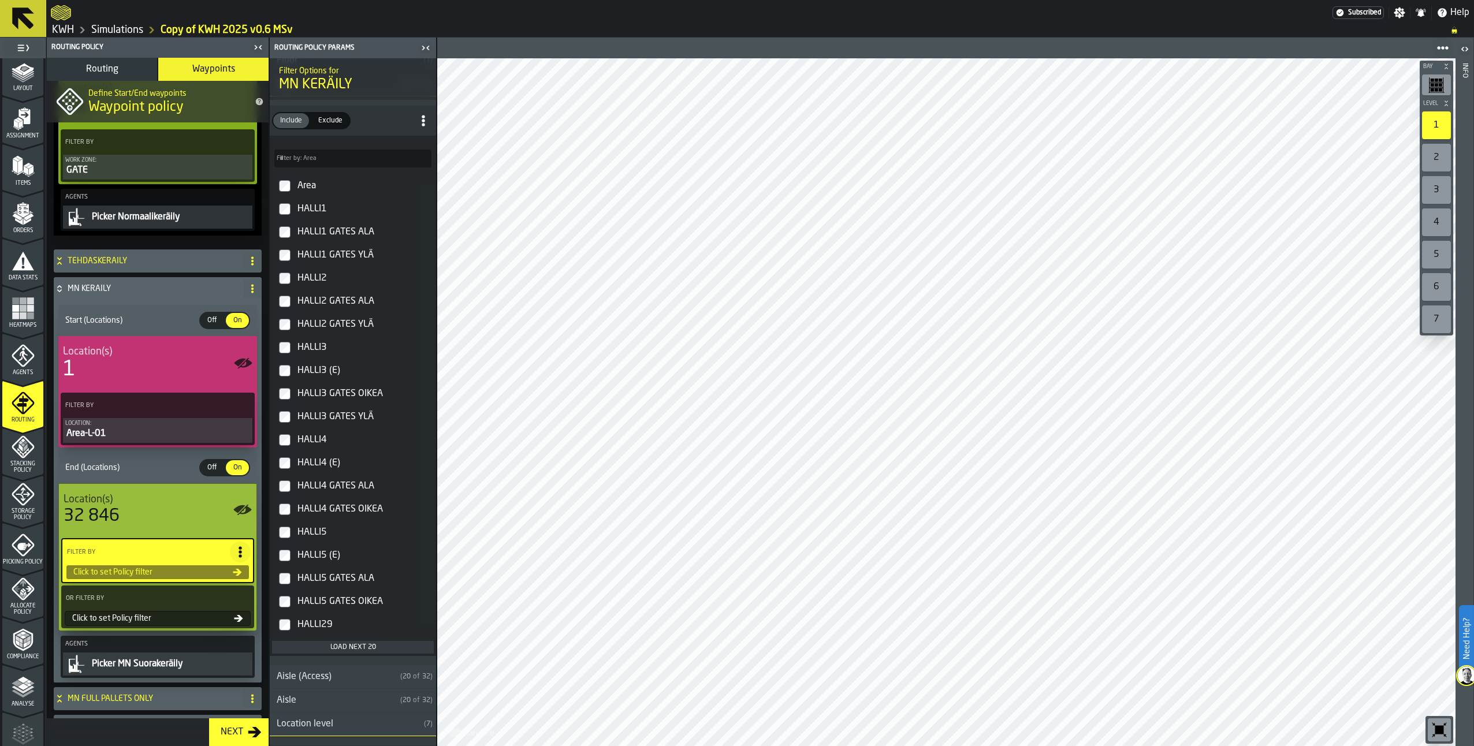
scroll to position [0, 0]
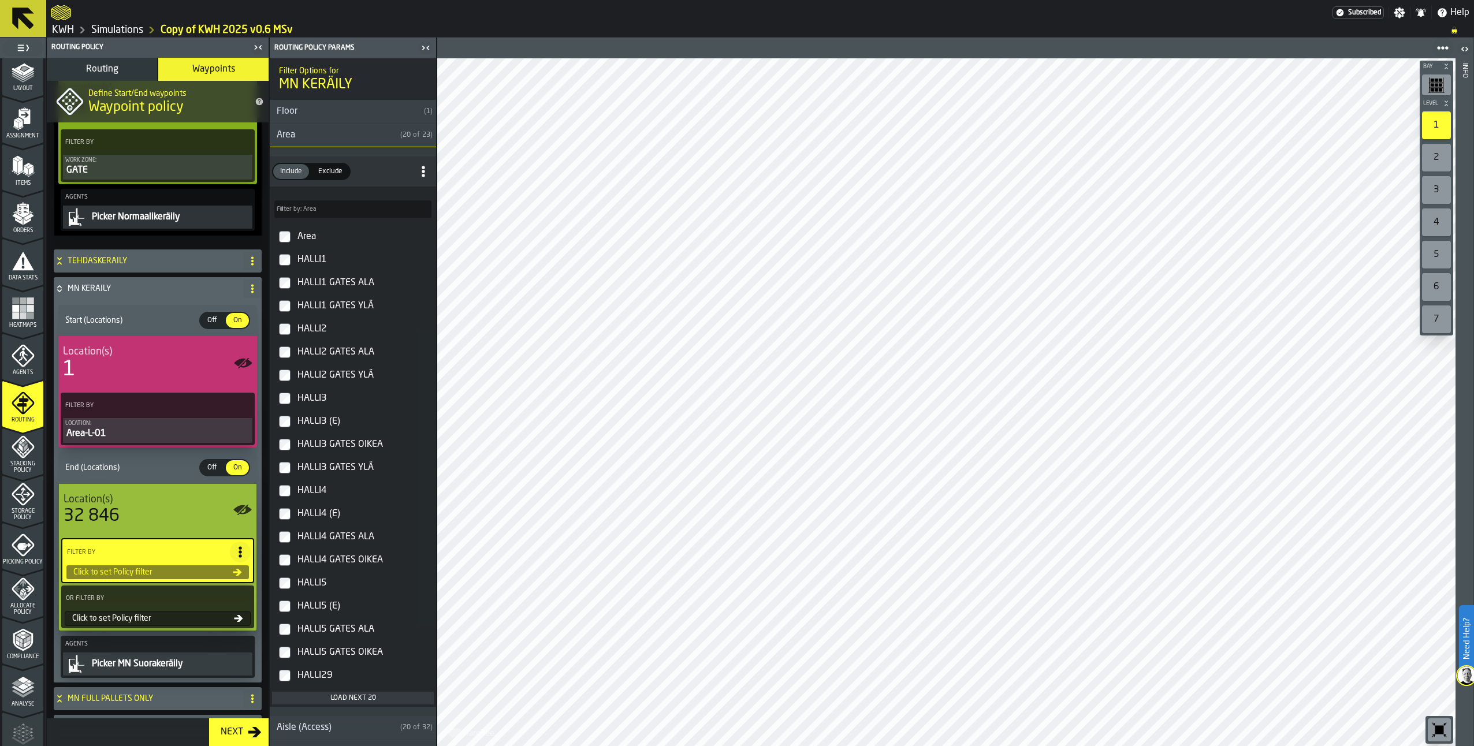
click at [296, 137] on div "Area" at bounding box center [333, 135] width 126 height 14
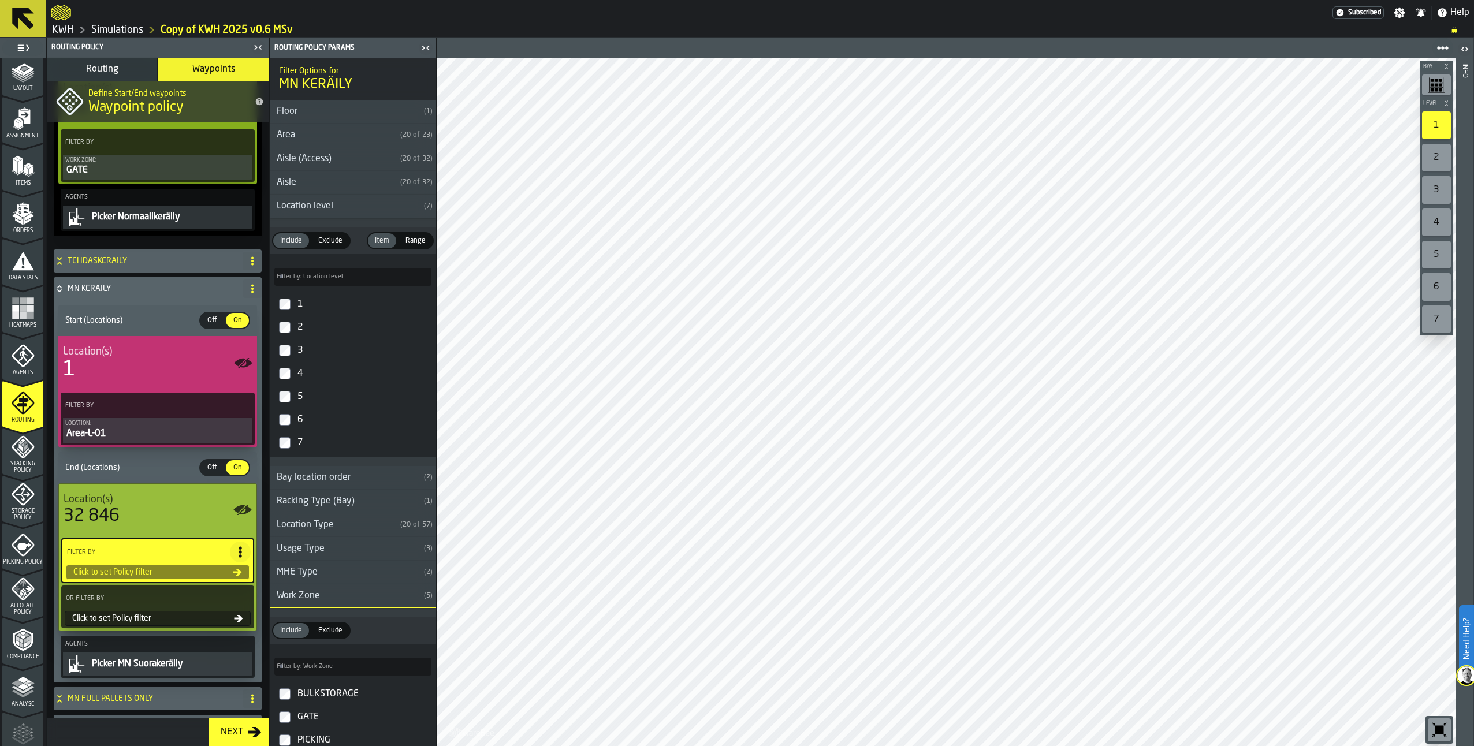
click at [293, 208] on div "Location level" at bounding box center [345, 206] width 150 height 14
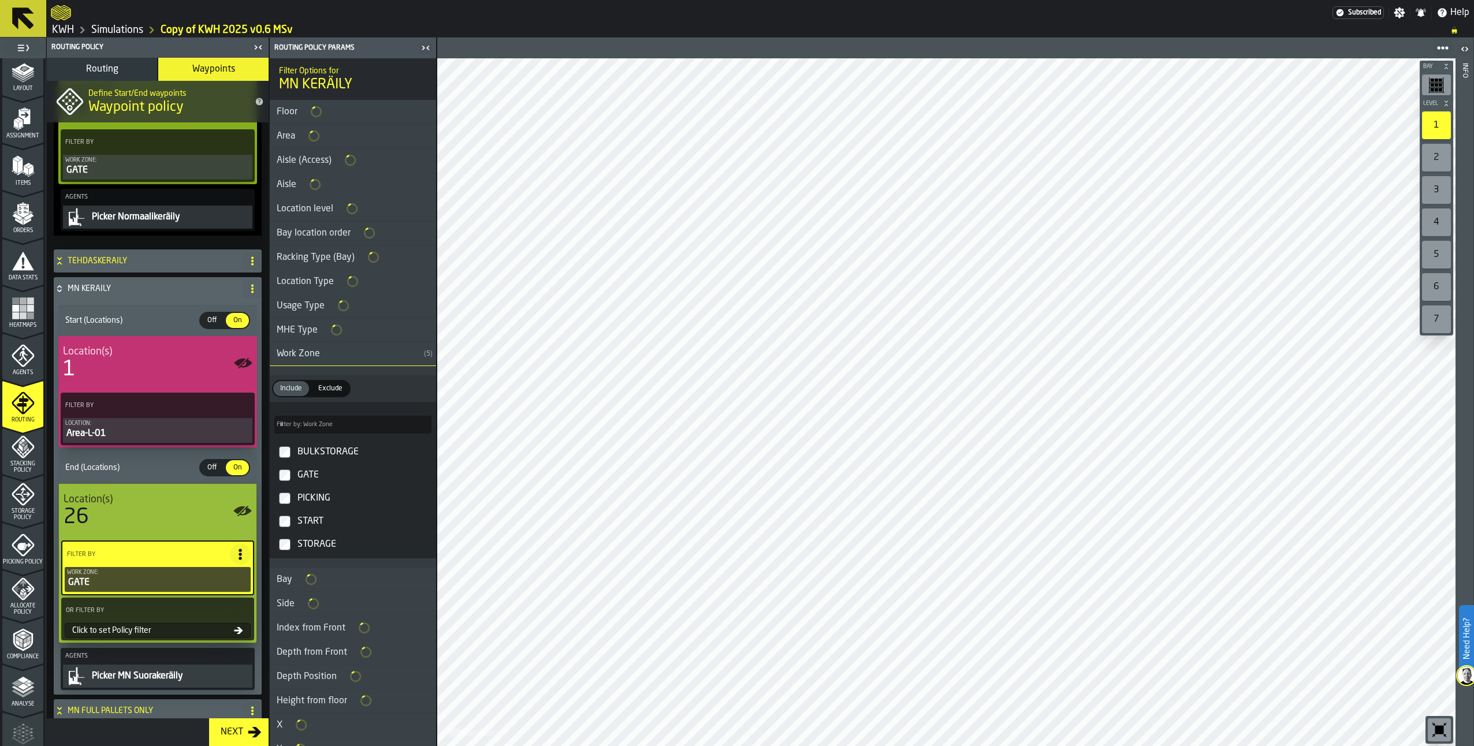
scroll to position [289, 0]
click at [59, 288] on icon at bounding box center [59, 286] width 4 height 3
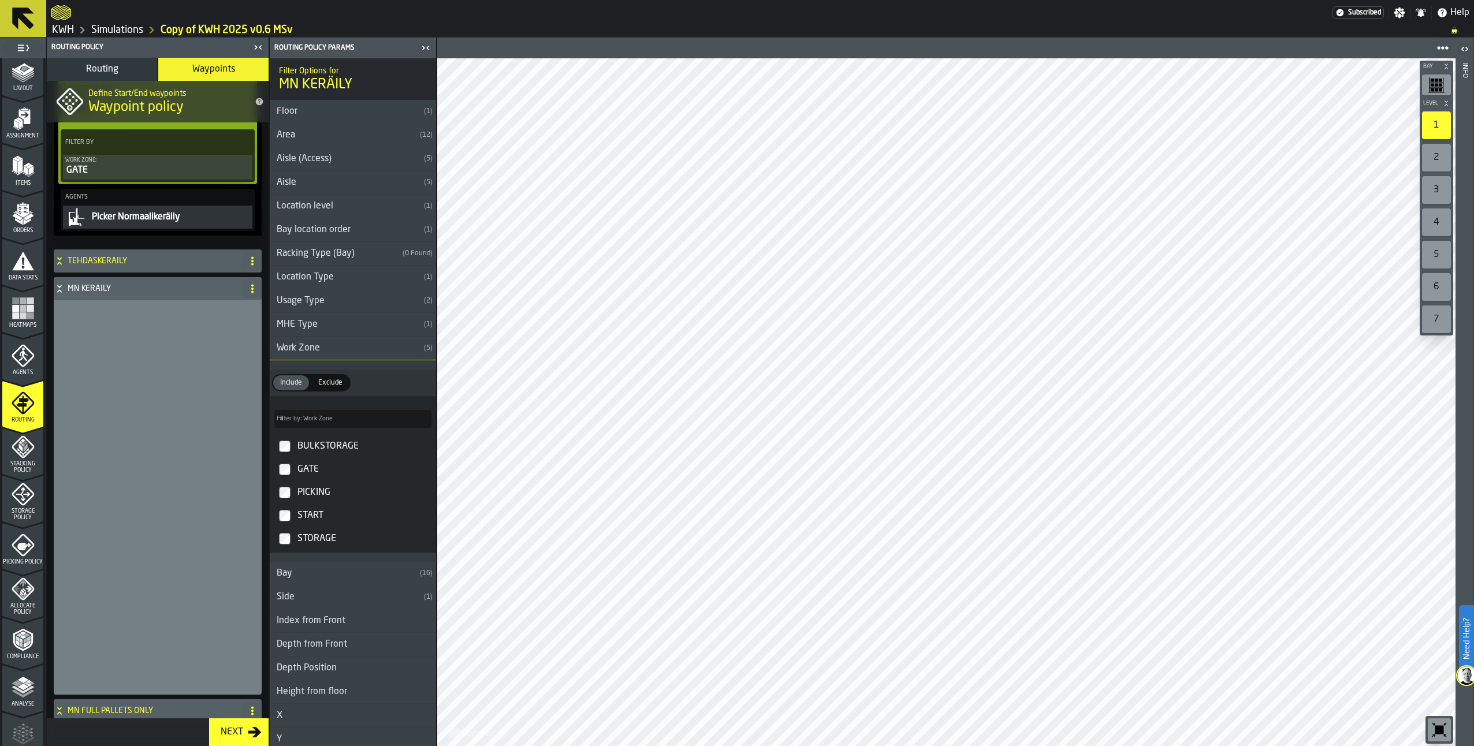
scroll to position [0, 0]
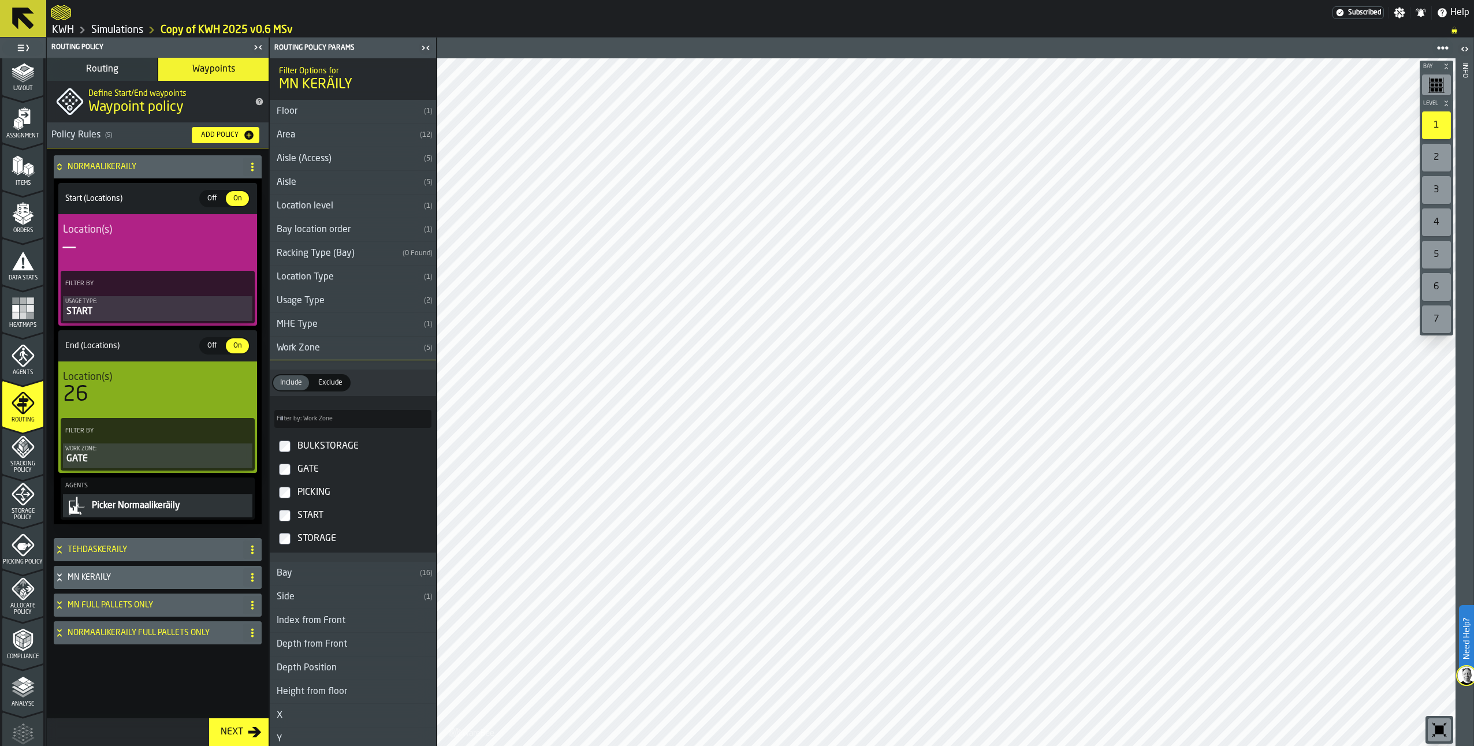
click at [63, 549] on icon at bounding box center [60, 549] width 12 height 9
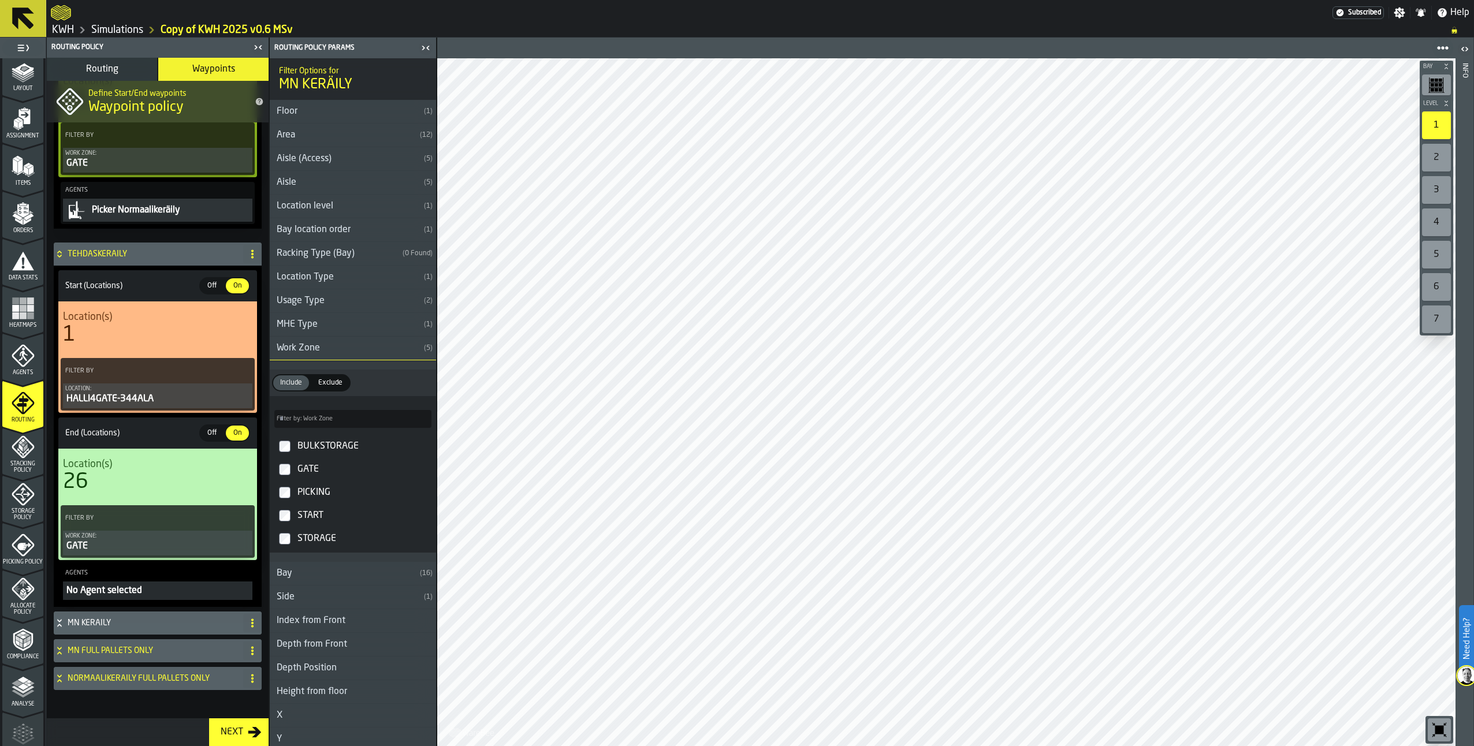
scroll to position [302, 0]
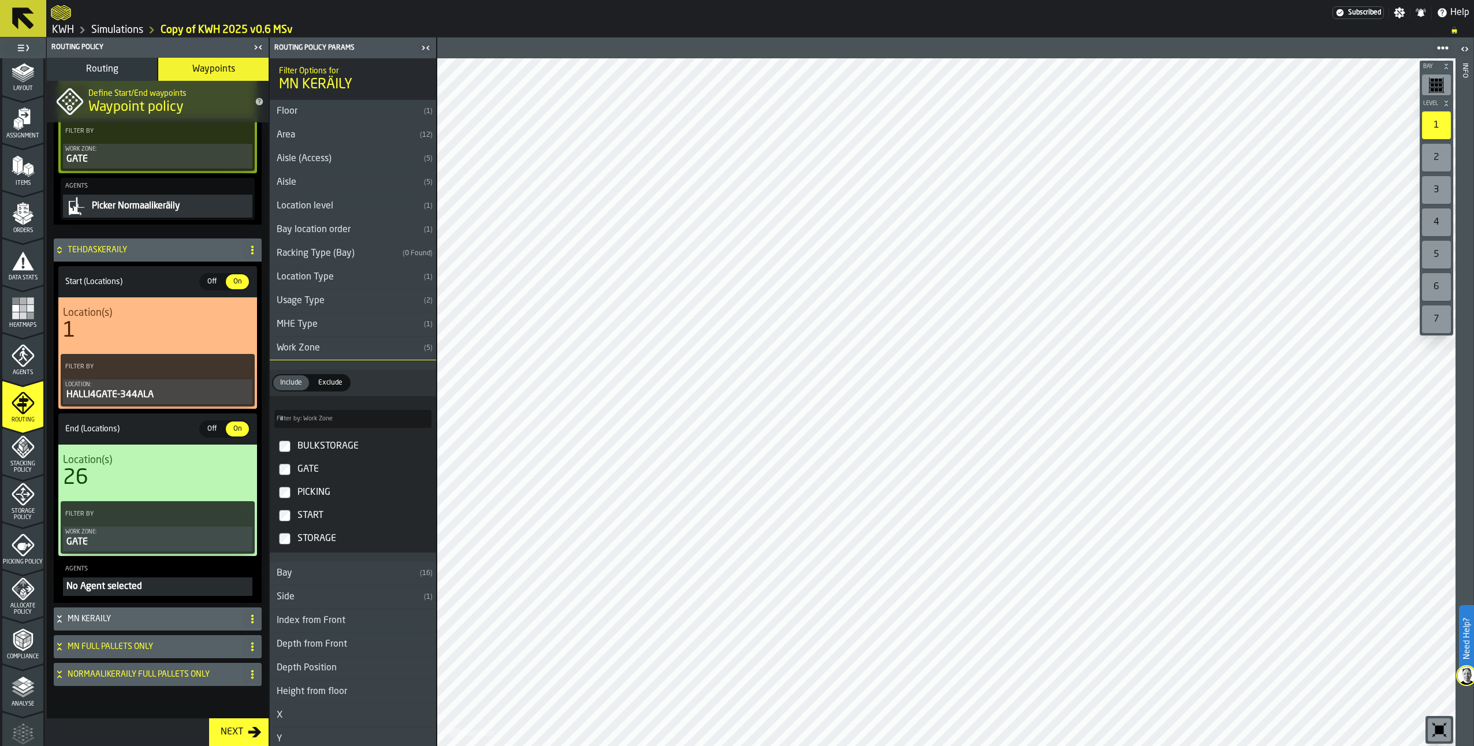
click at [58, 248] on icon at bounding box center [60, 249] width 12 height 9
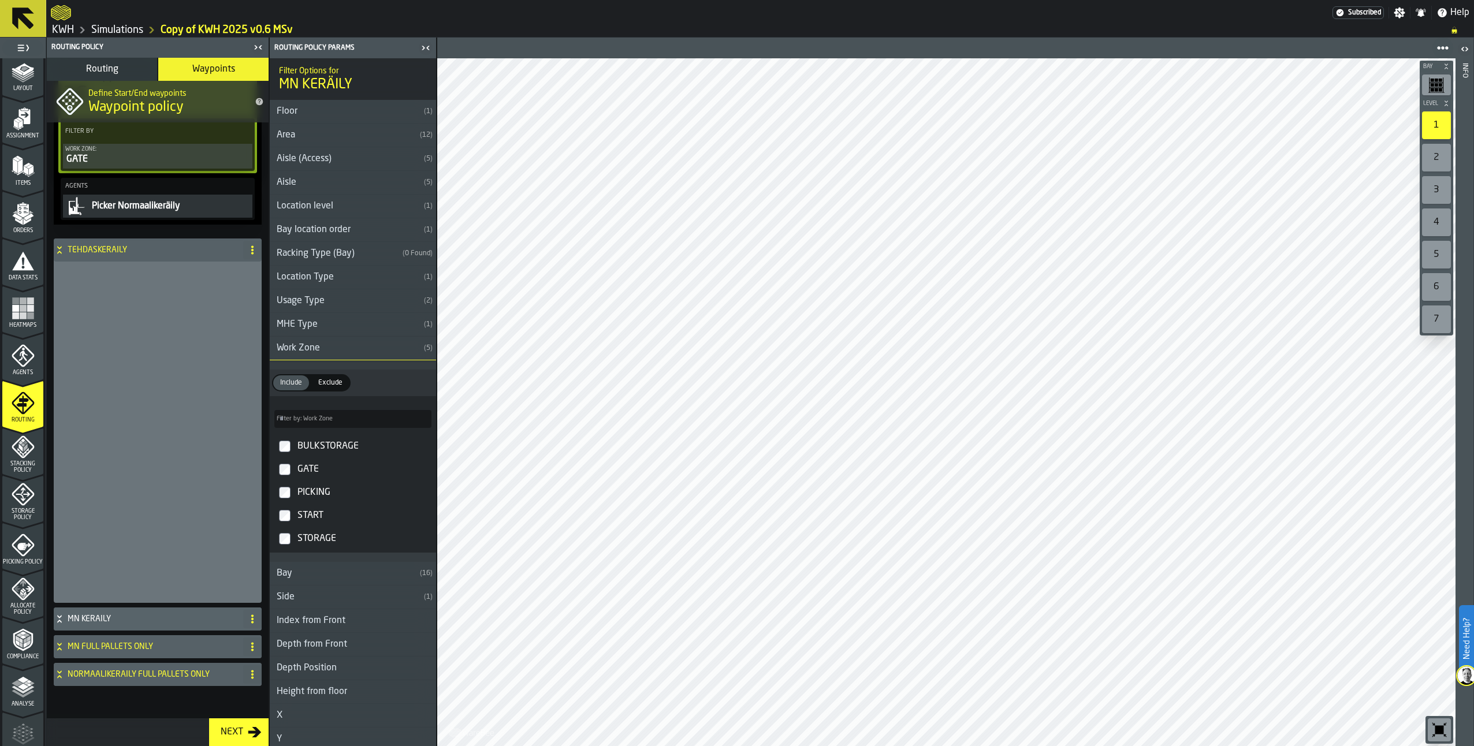
scroll to position [0, 0]
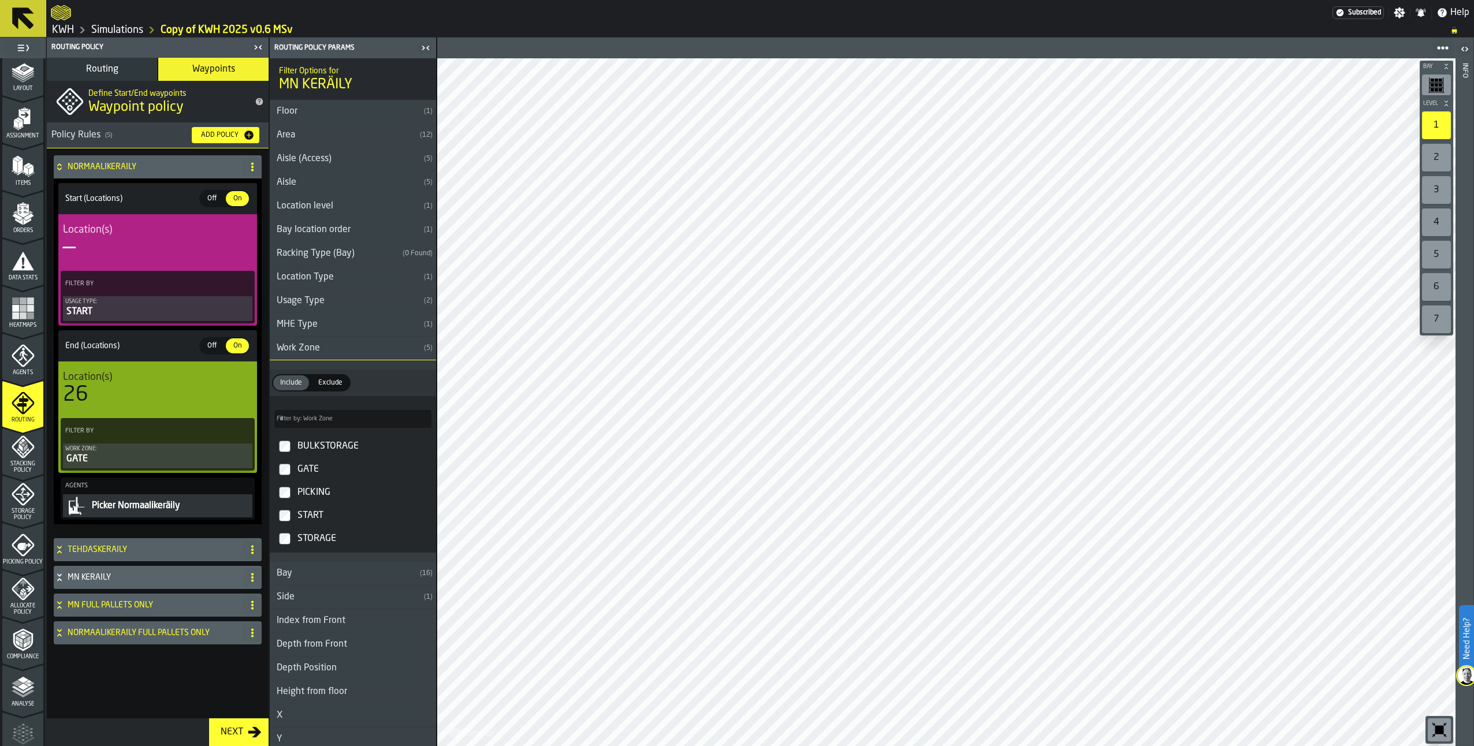
click at [61, 168] on icon at bounding box center [60, 166] width 12 height 9
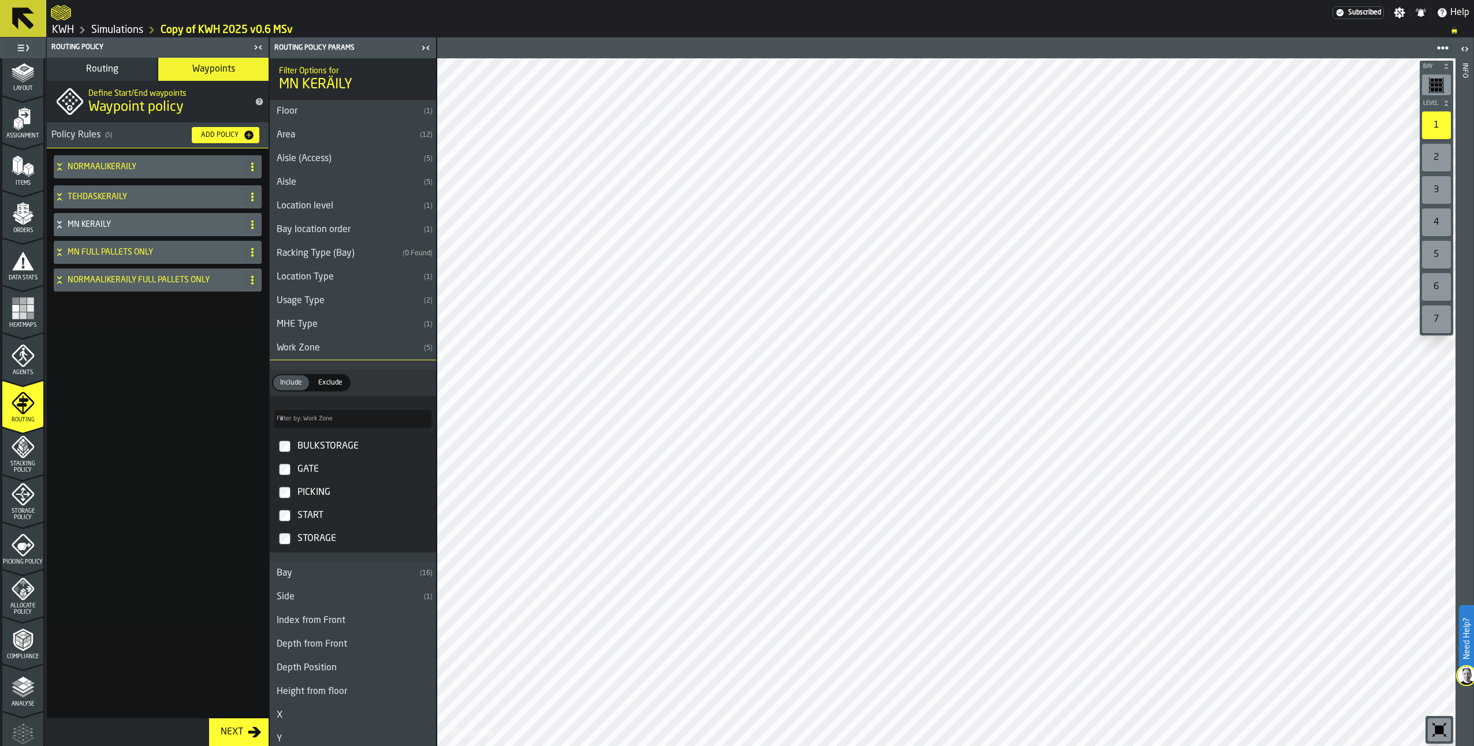
click at [55, 225] on icon at bounding box center [60, 224] width 12 height 9
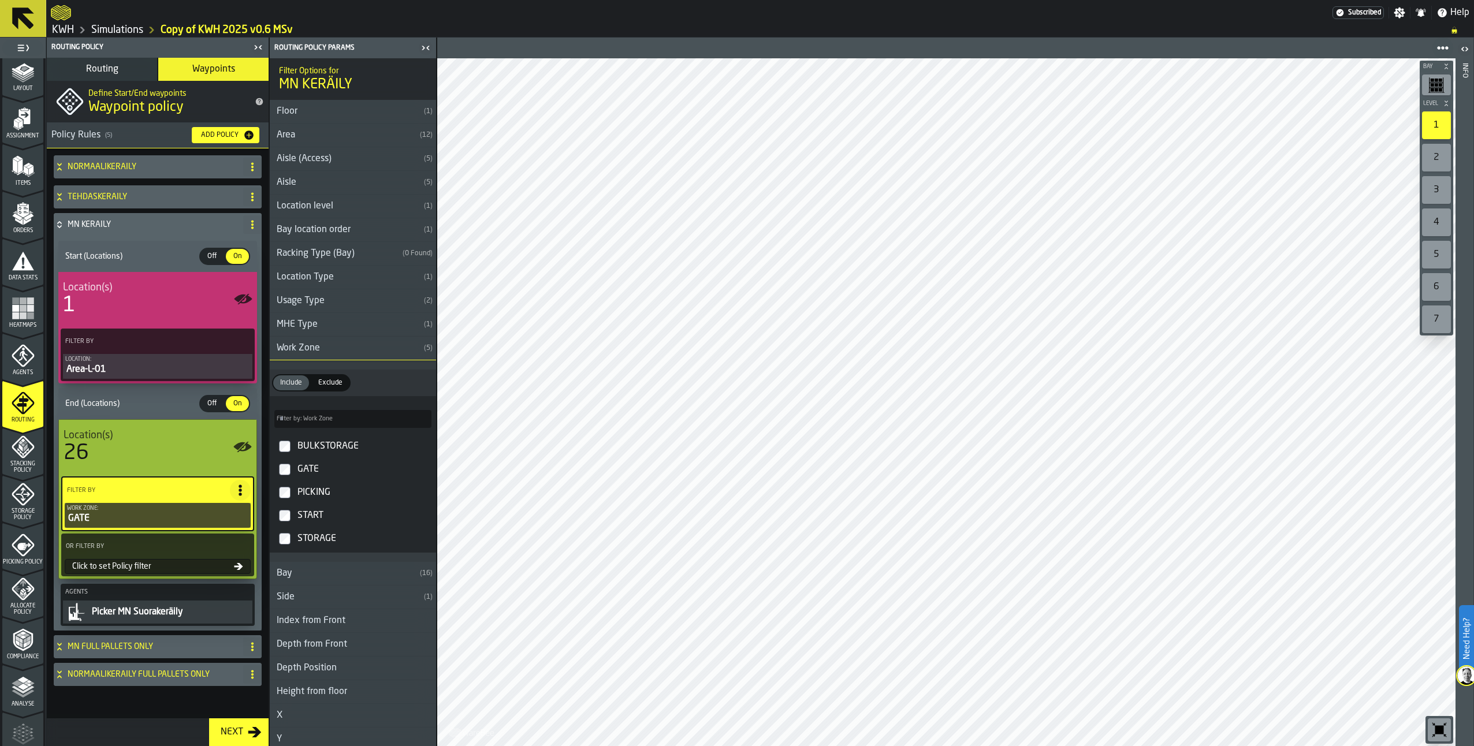
click at [58, 228] on icon at bounding box center [60, 224] width 12 height 9
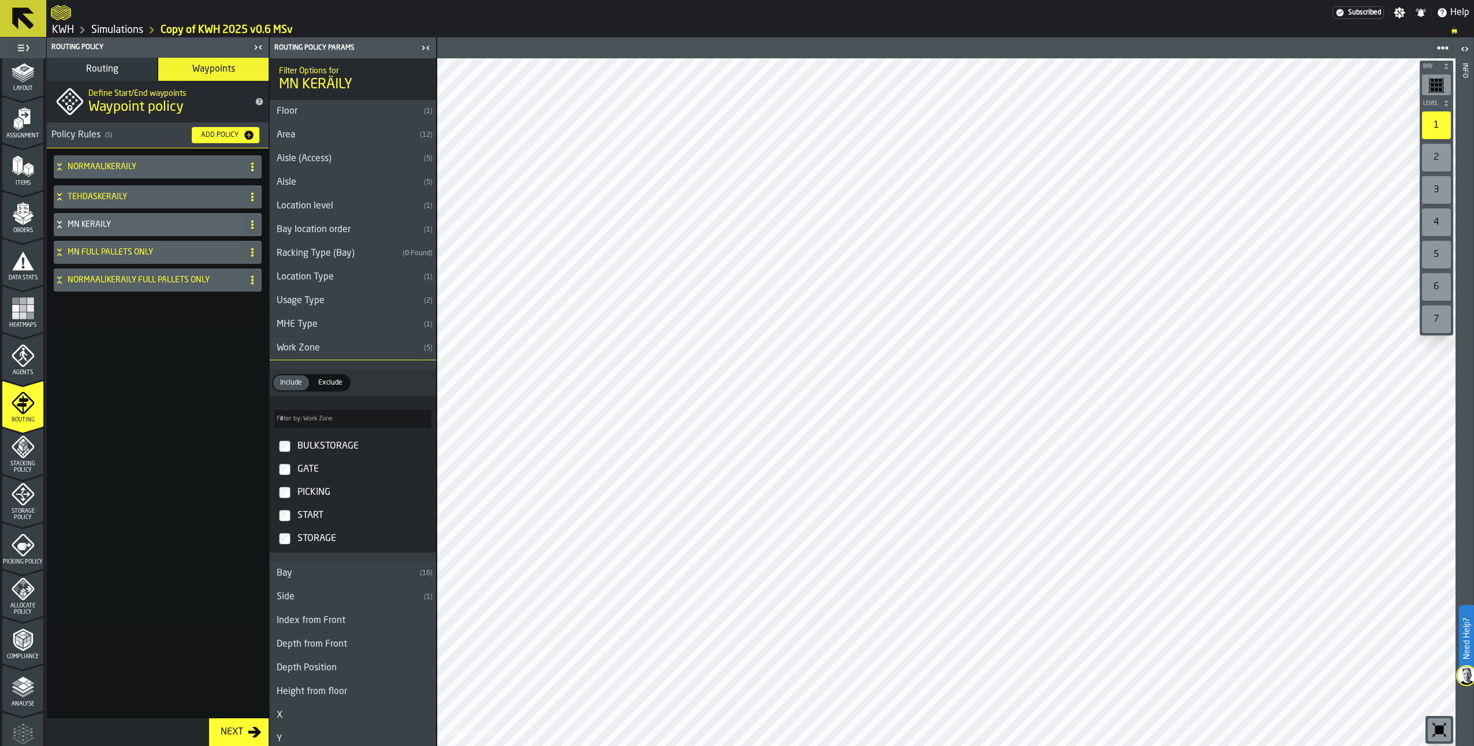
click at [59, 248] on icon at bounding box center [60, 252] width 12 height 9
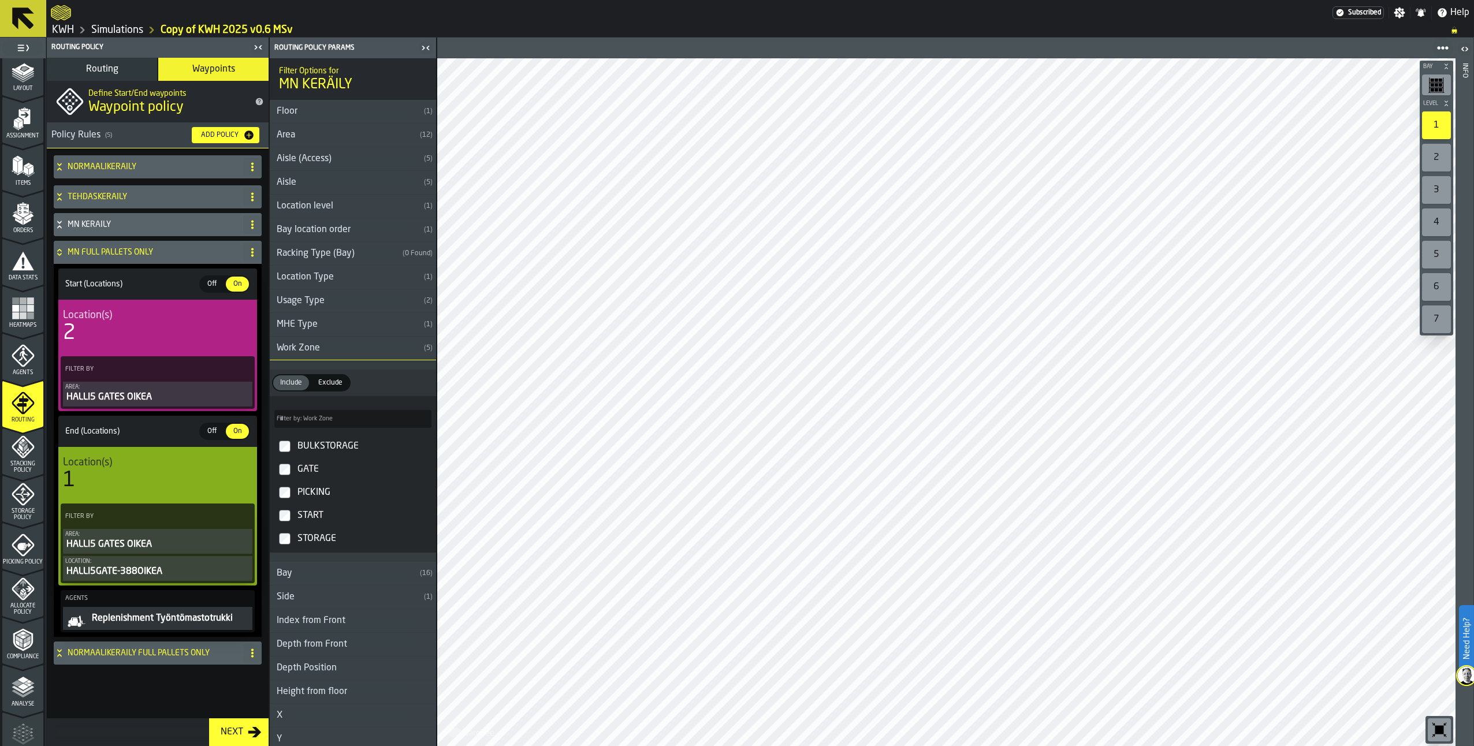
click at [0, 0] on icon "PolicyFilterItem-Area" at bounding box center [0, 0] width 0 height 0
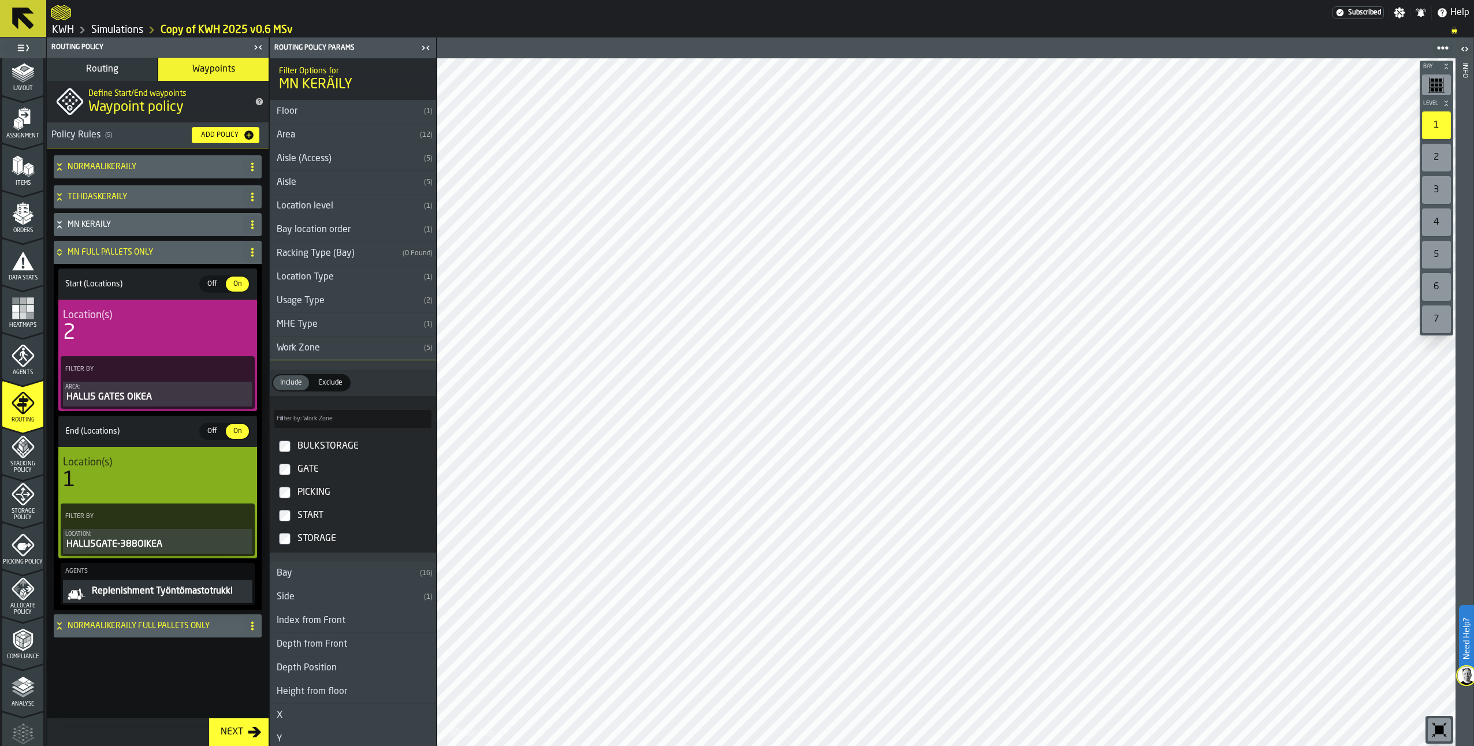
drag, startPoint x: 246, startPoint y: 547, endPoint x: 234, endPoint y: 535, distance: 16.7
click at [0, 0] on button "PolicyFilterItem-Location" at bounding box center [0, 0] width 0 height 0
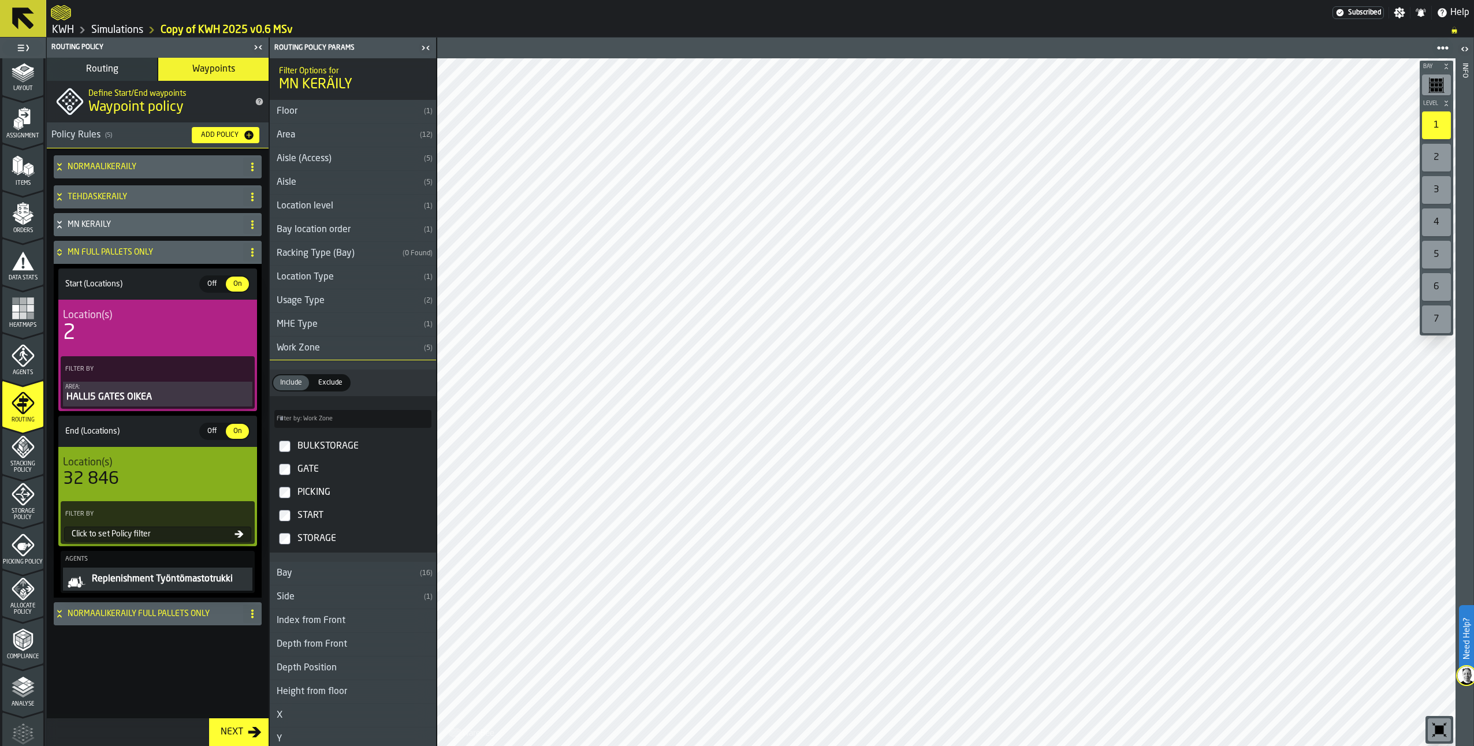
click at [178, 529] on div "Click to set Policy filter" at bounding box center [157, 534] width 187 height 15
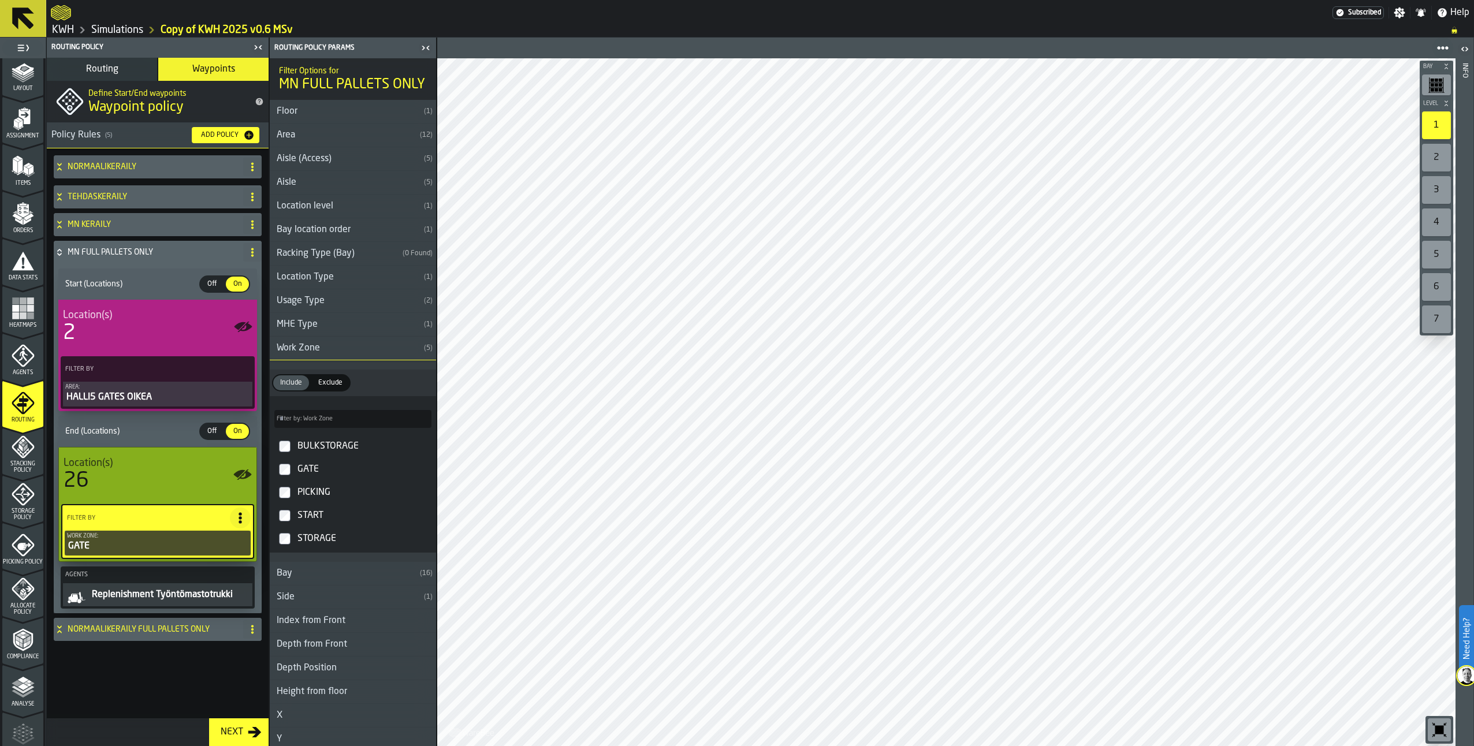
click at [59, 631] on icon at bounding box center [60, 629] width 12 height 9
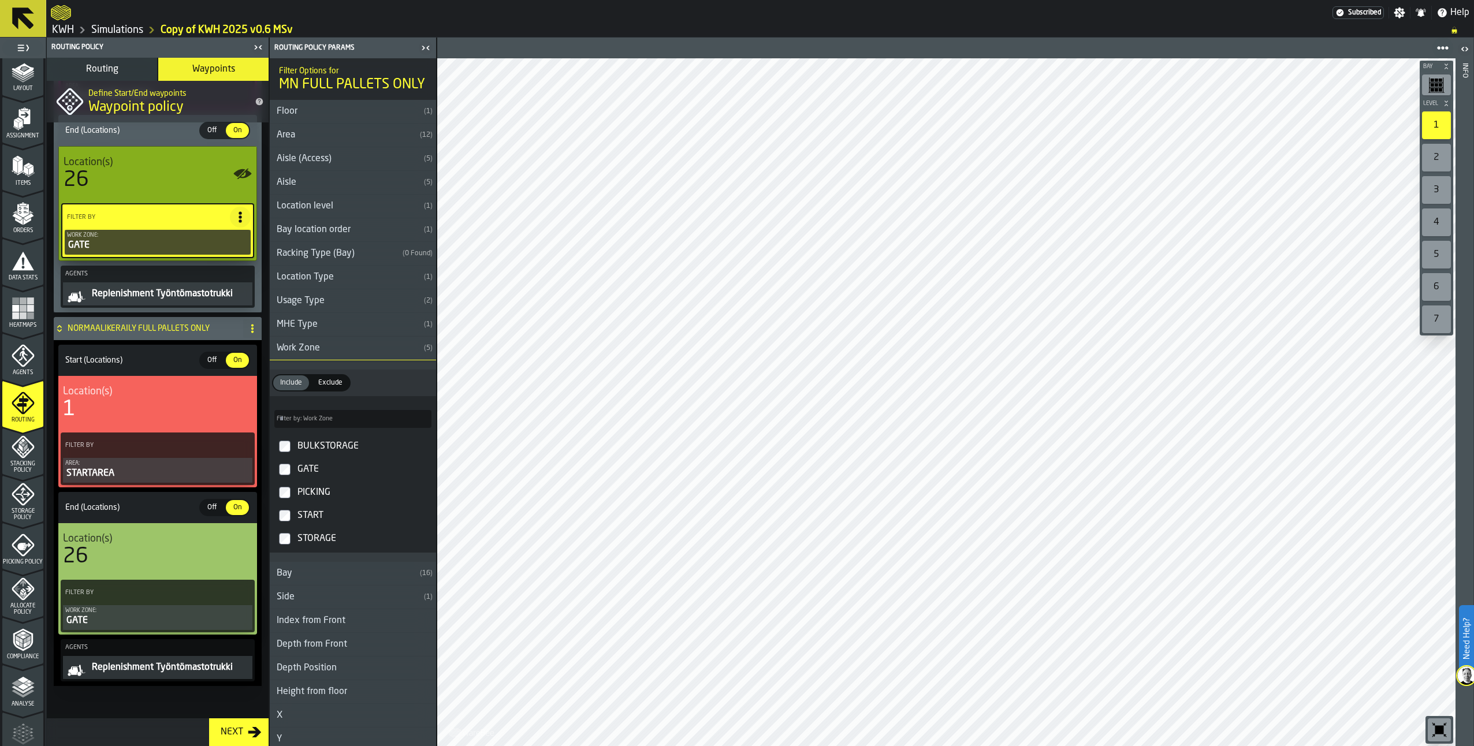
scroll to position [303, 0]
click at [59, 331] on icon at bounding box center [60, 328] width 12 height 9
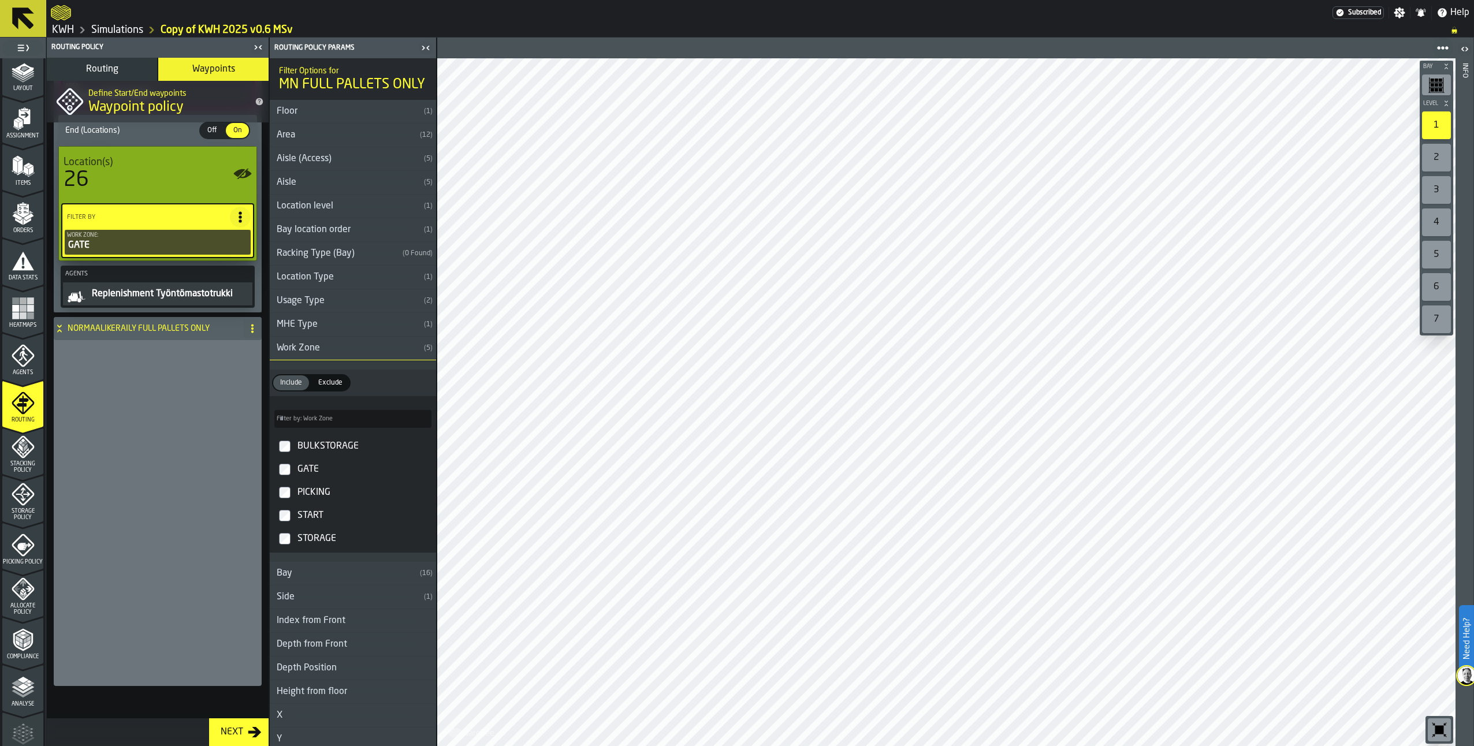
scroll to position [0, 0]
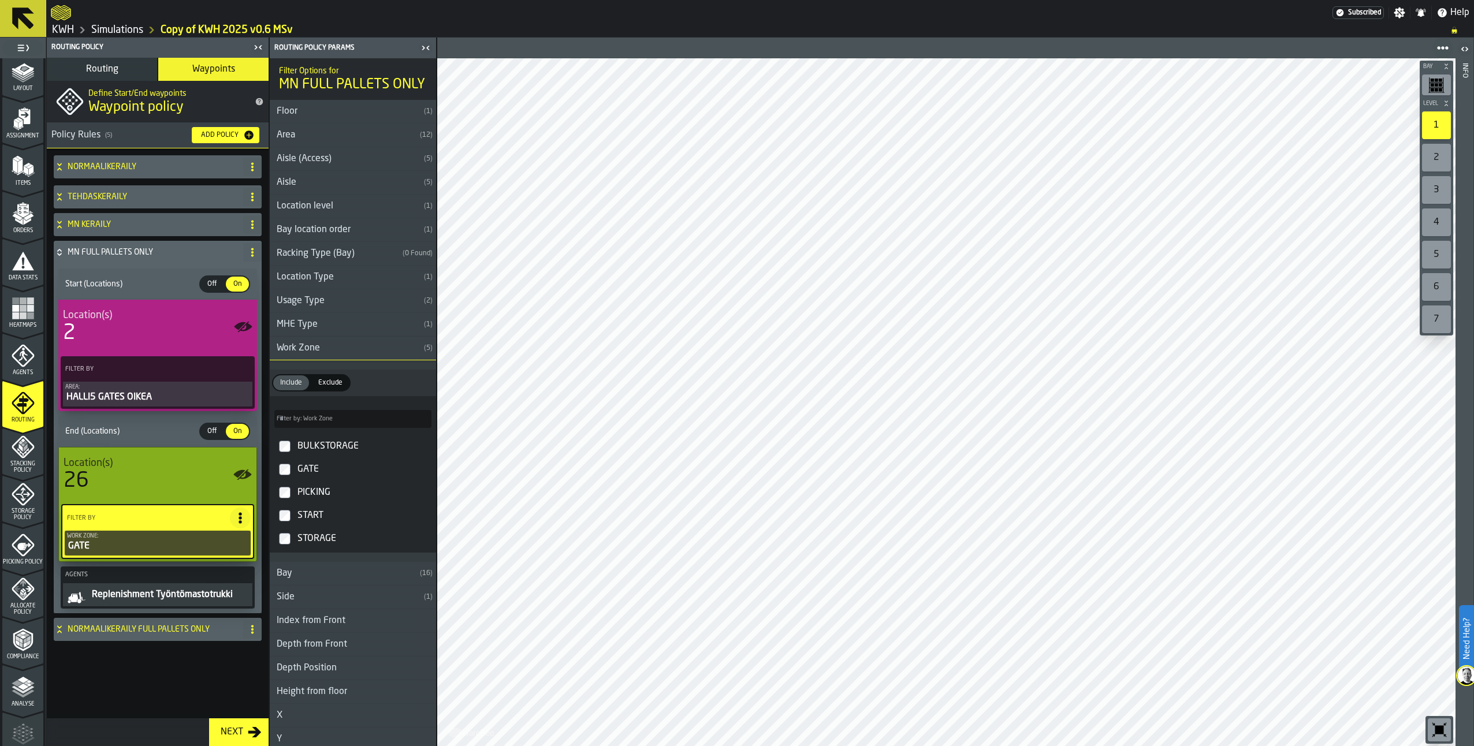
click at [60, 250] on icon at bounding box center [59, 250] width 4 height 3
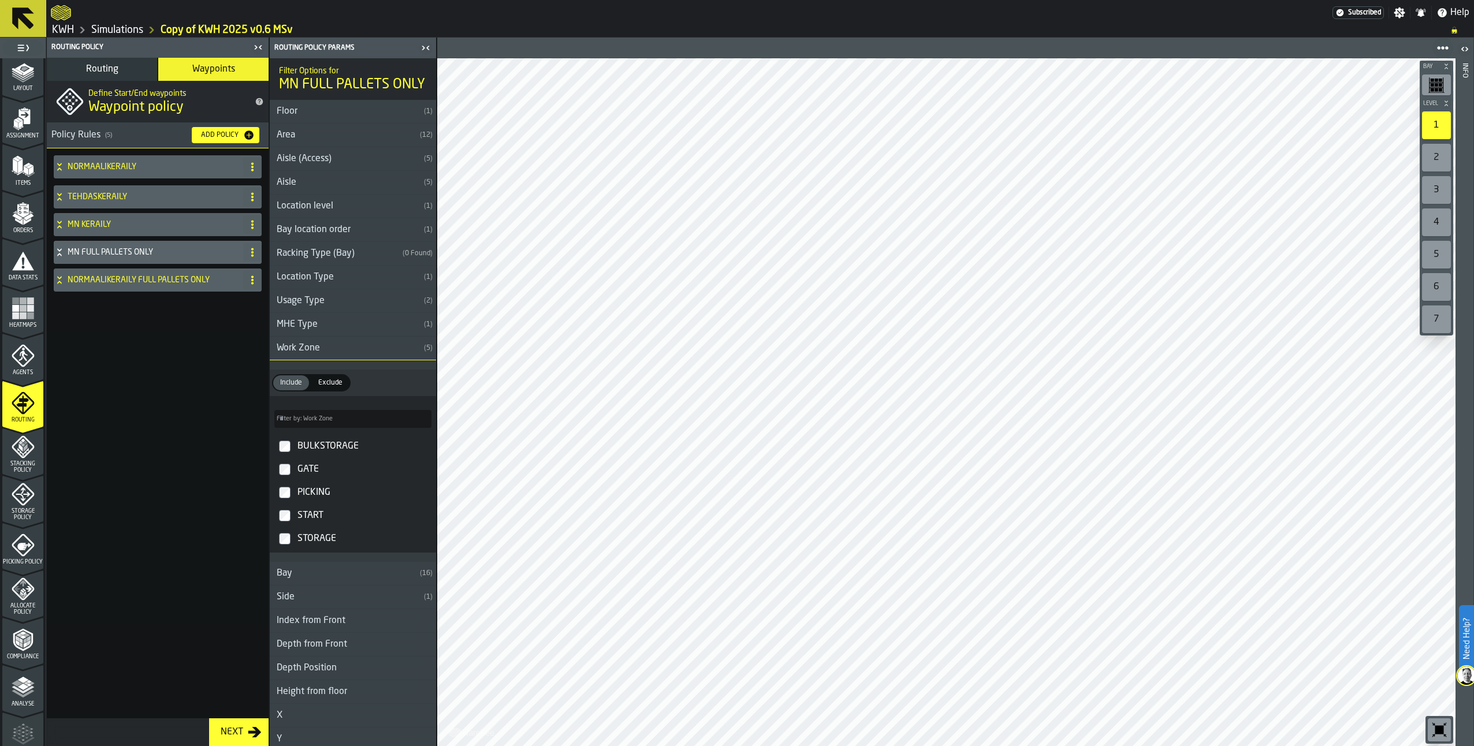
click at [60, 163] on icon at bounding box center [60, 166] width 12 height 9
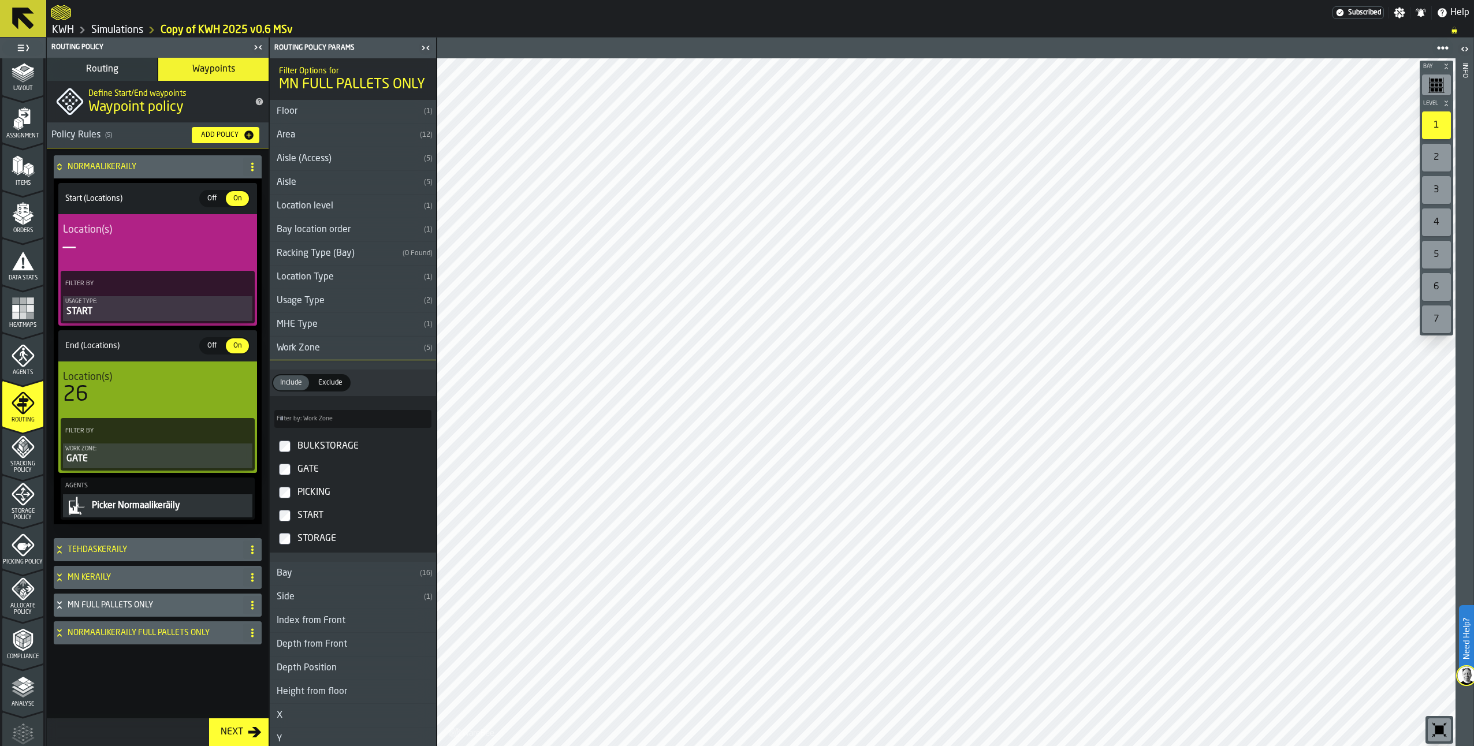
click at [58, 166] on icon at bounding box center [59, 164] width 4 height 3
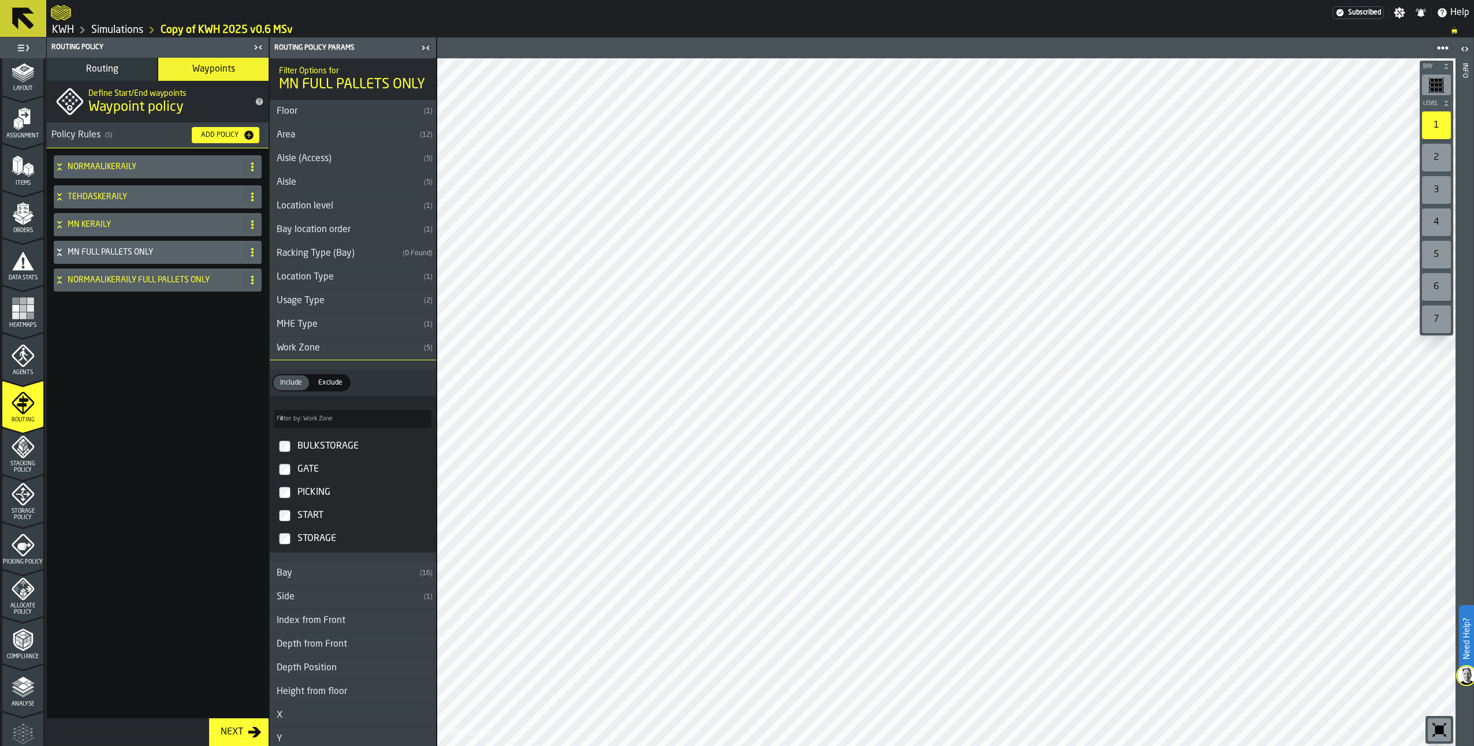
click at [54, 161] on div "NORMAALIKERÄILY" at bounding box center [146, 166] width 185 height 23
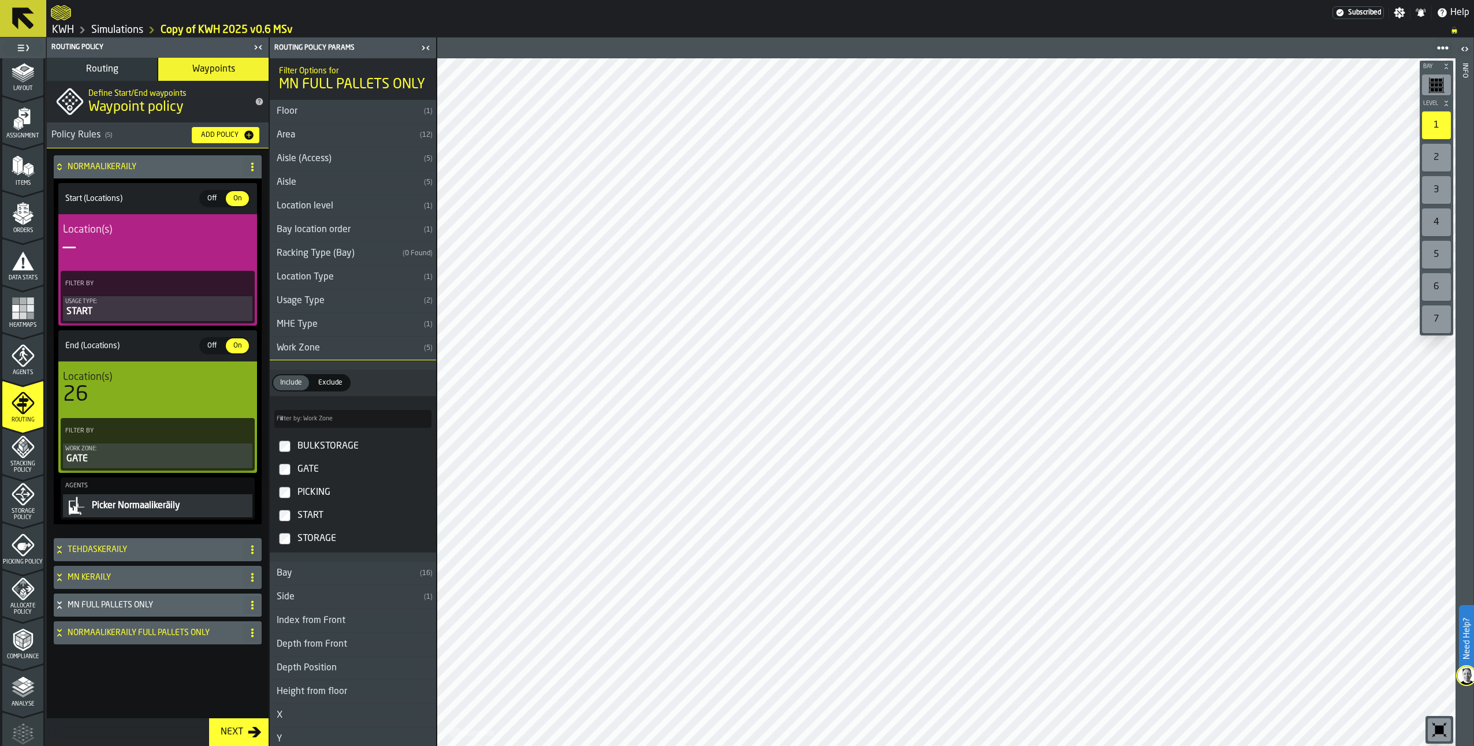
click at [55, 546] on div "TEHDASKERÄILY" at bounding box center [146, 549] width 185 height 23
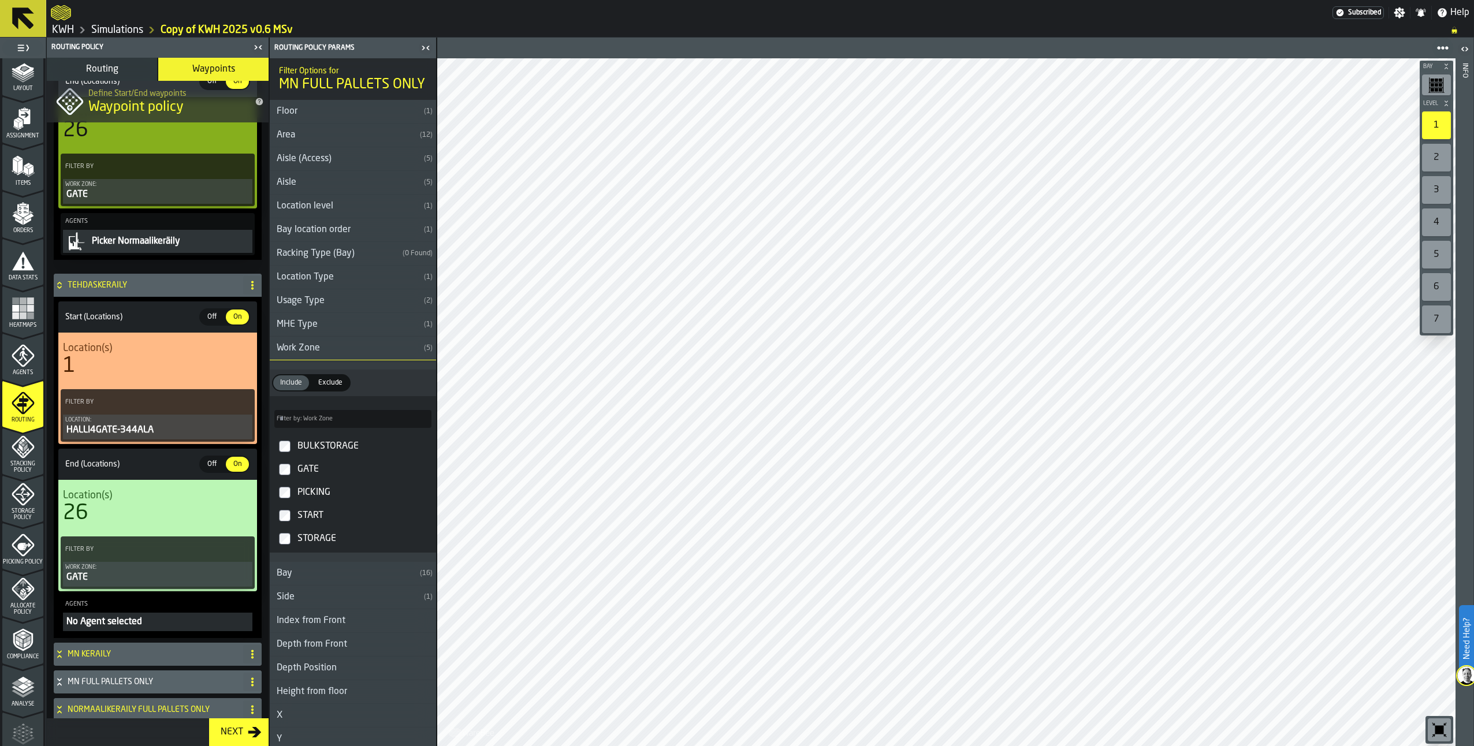
scroll to position [302, 0]
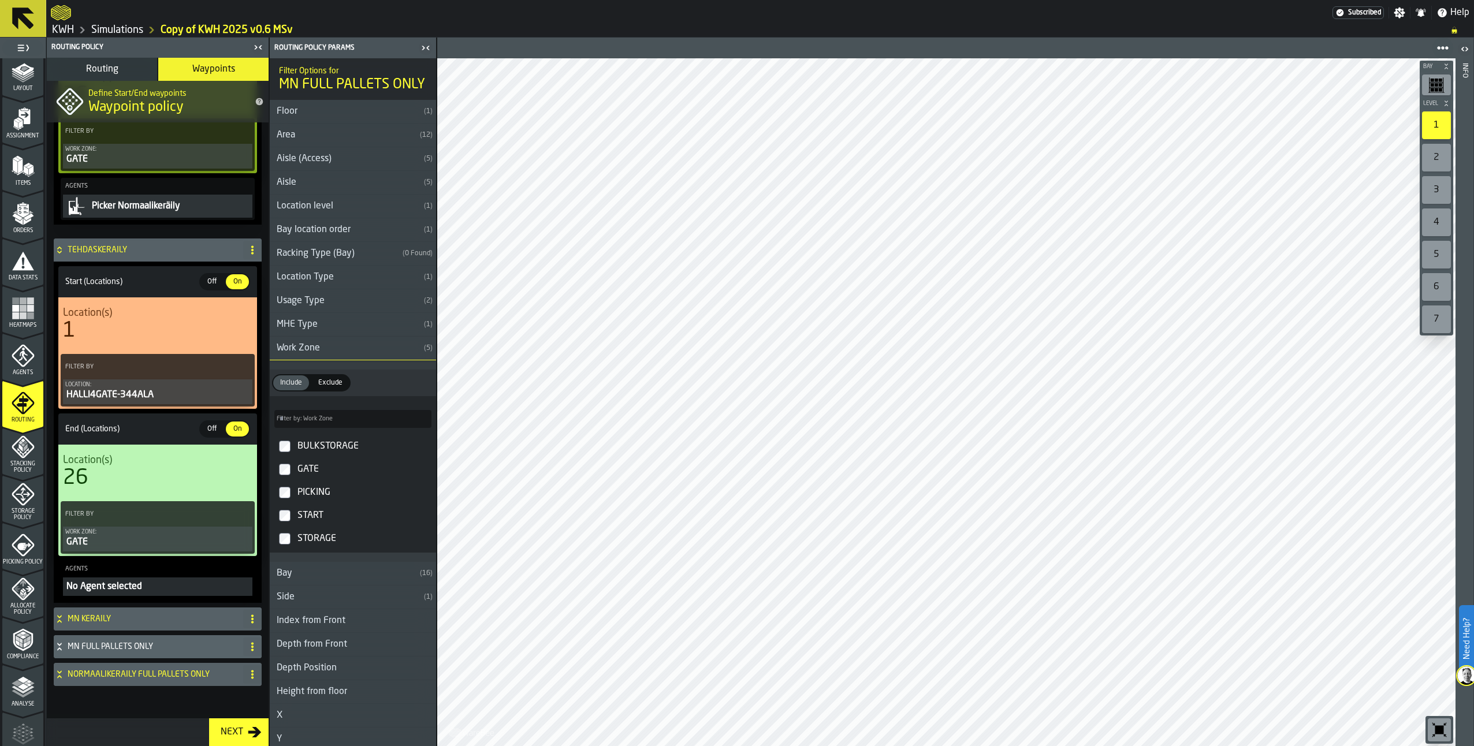
click at [121, 589] on div "No Agent selected" at bounding box center [157, 587] width 185 height 14
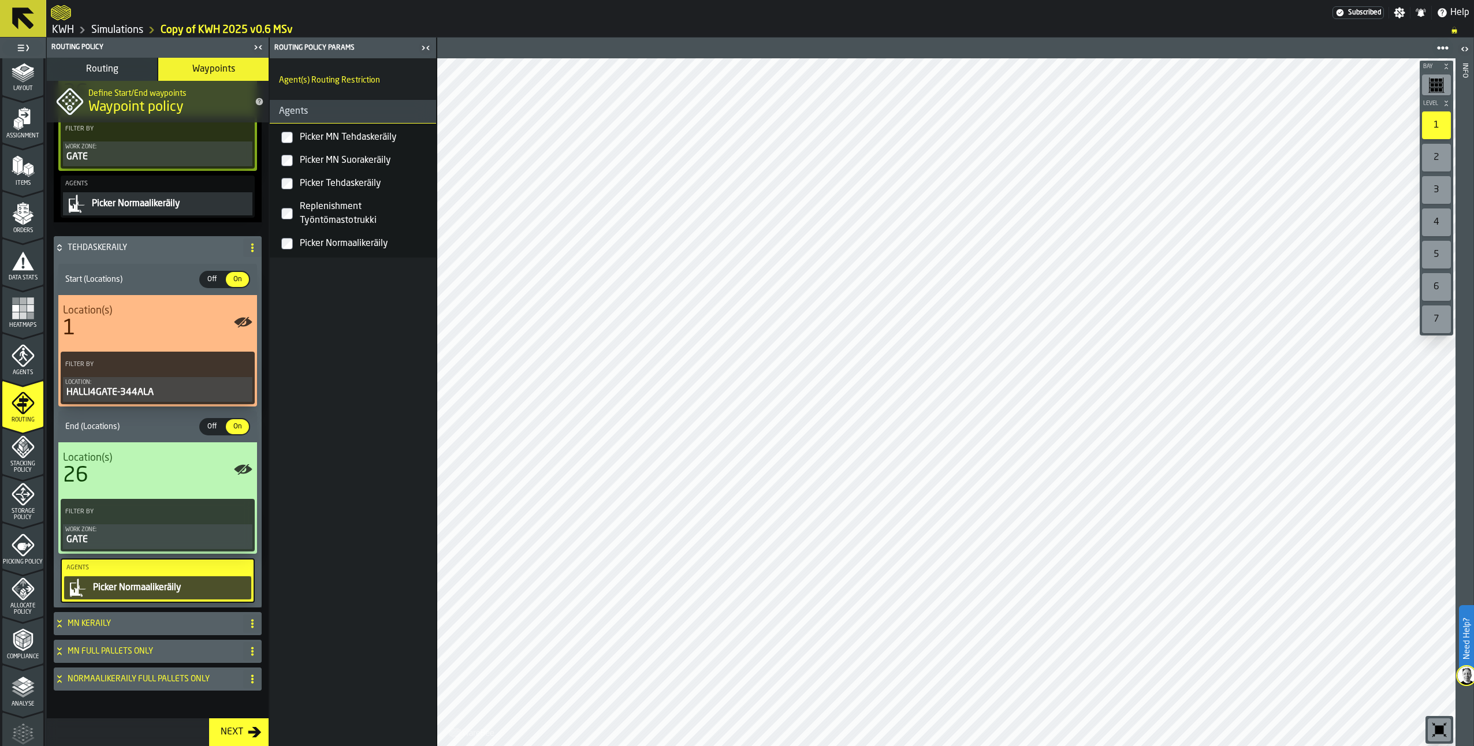
click at [61, 247] on icon at bounding box center [60, 247] width 12 height 9
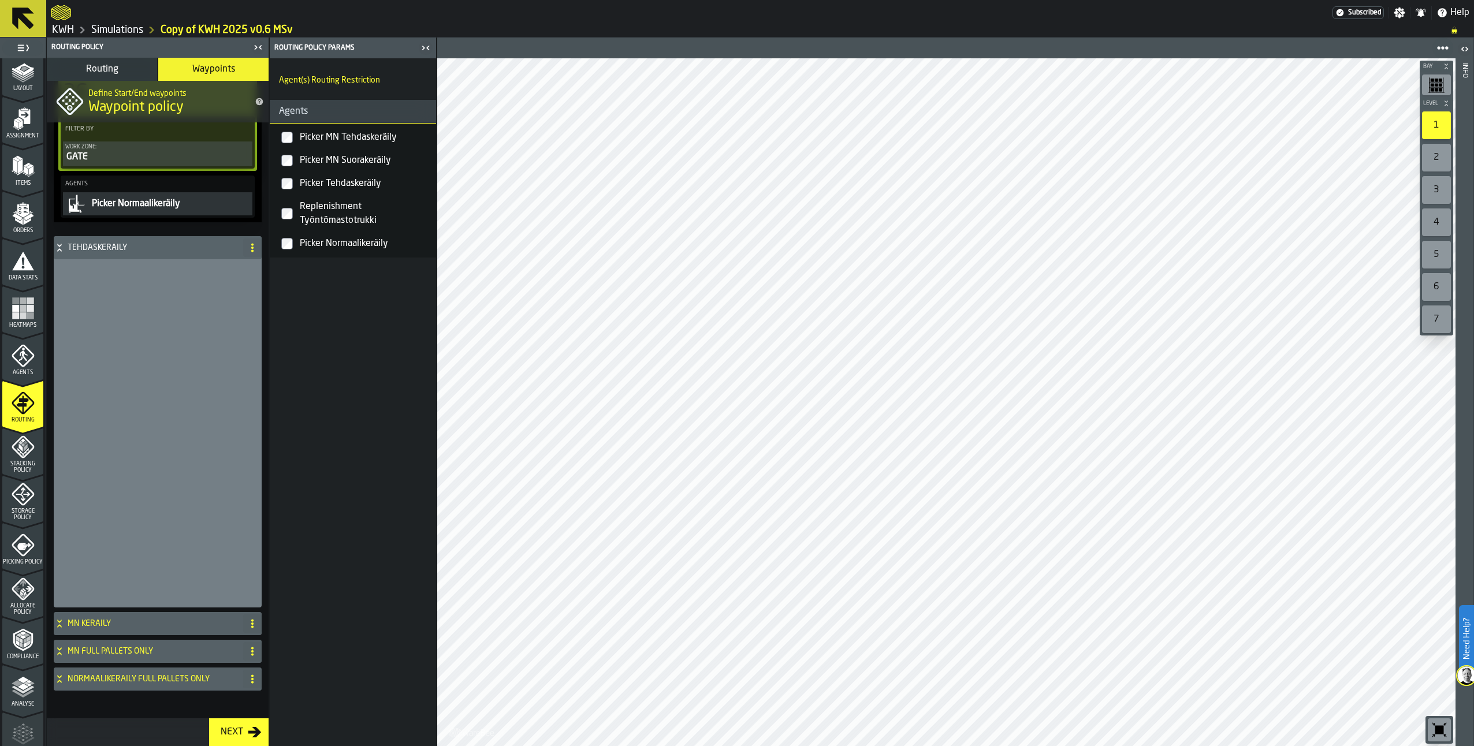
scroll to position [0, 0]
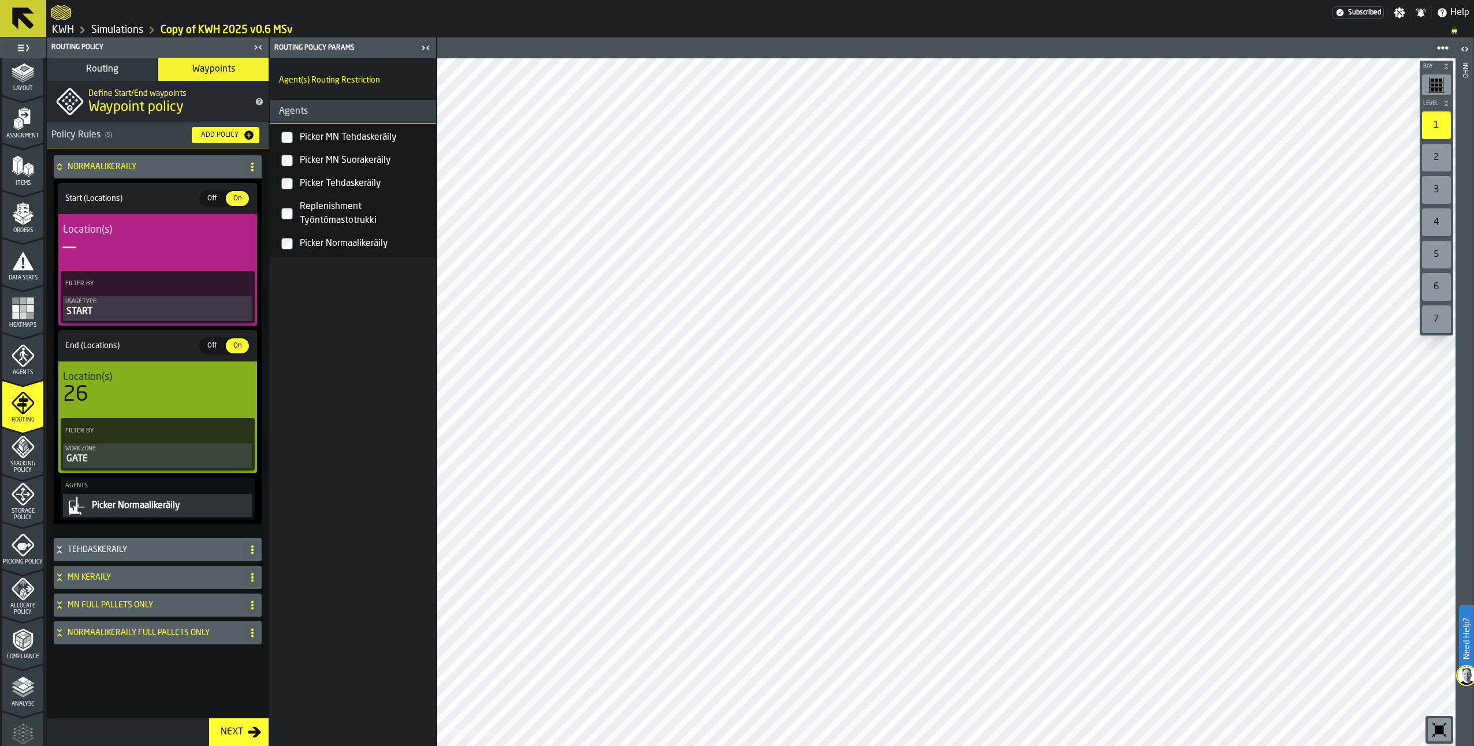
click at [58, 576] on icon at bounding box center [59, 574] width 4 height 3
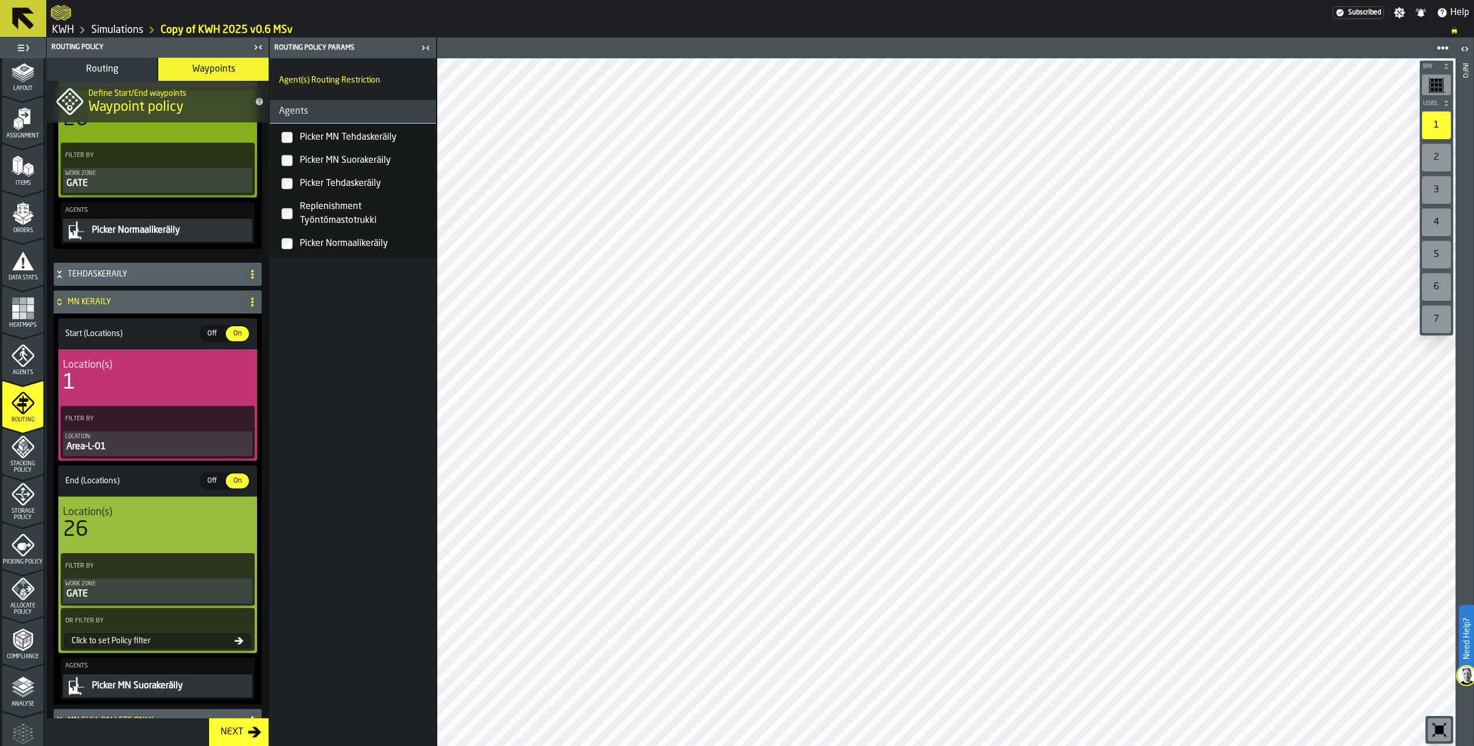
scroll to position [173, 0]
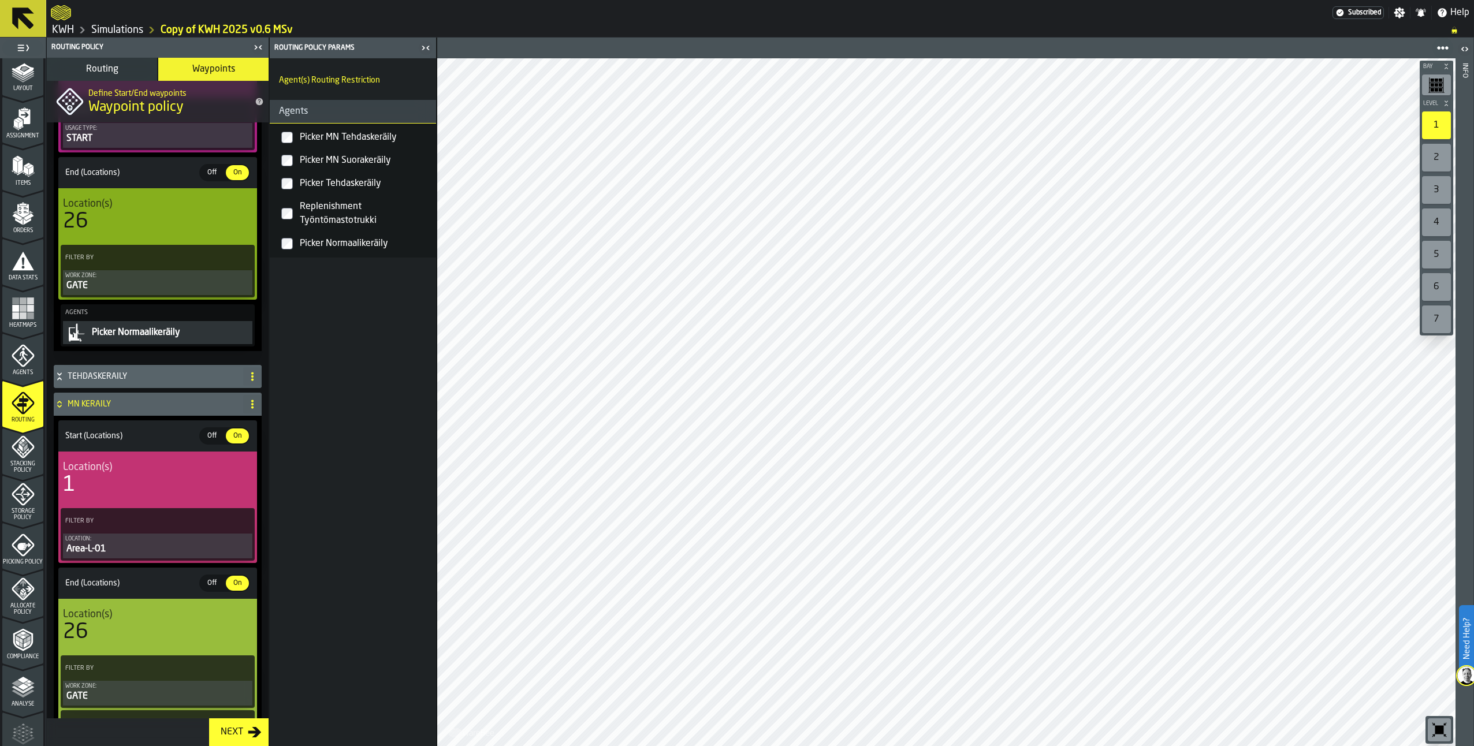
click at [61, 403] on icon at bounding box center [59, 402] width 4 height 3
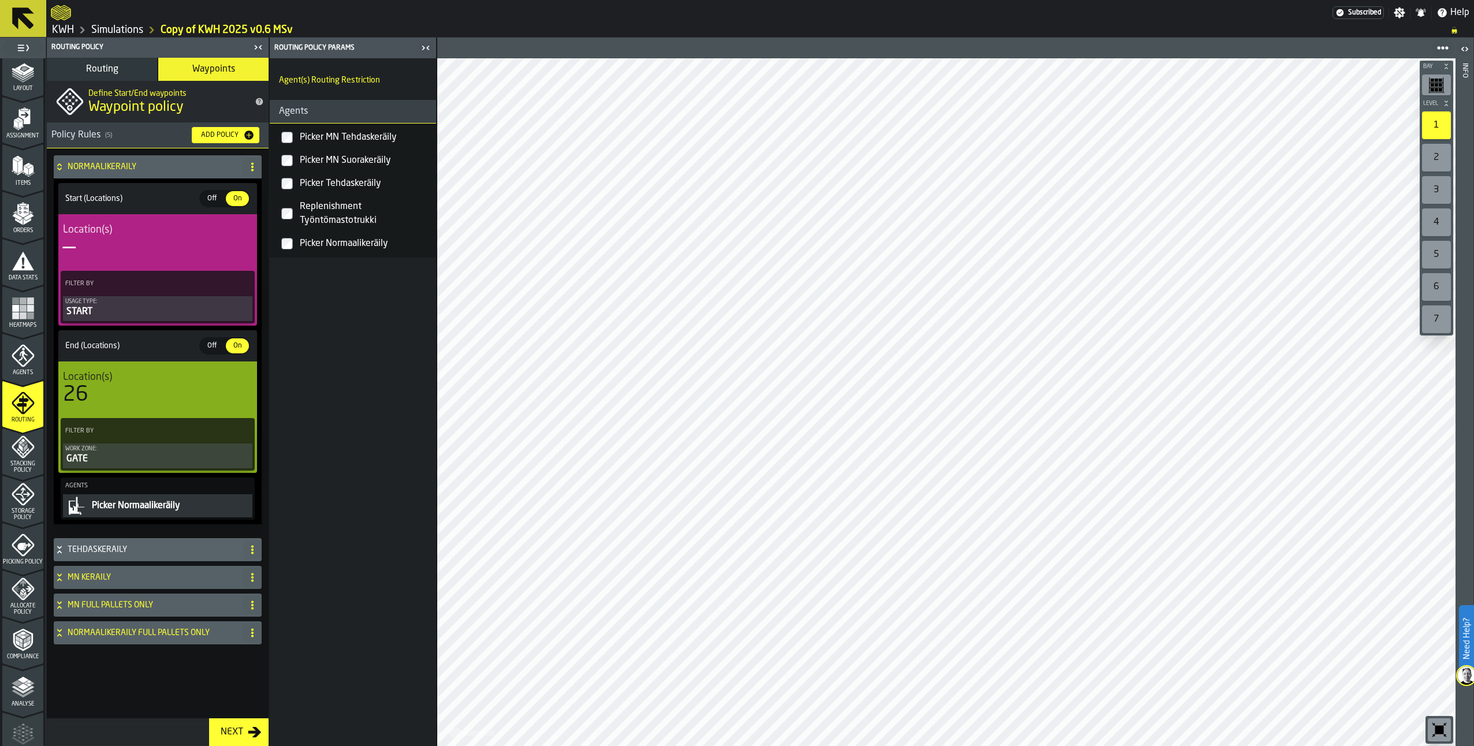
scroll to position [0, 0]
click at [111, 68] on span "Routing" at bounding box center [102, 69] width 32 height 9
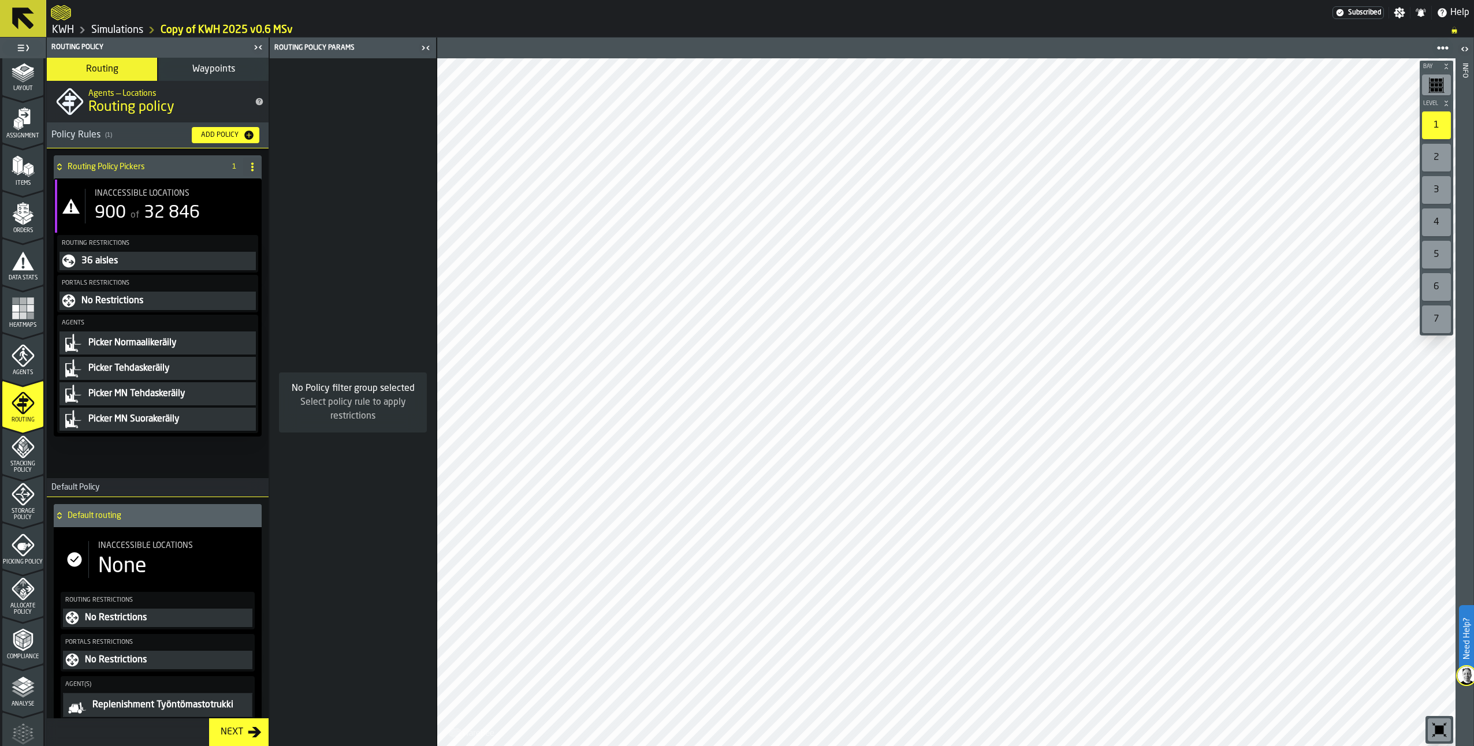
click at [219, 66] on span "Waypoints" at bounding box center [213, 69] width 43 height 9
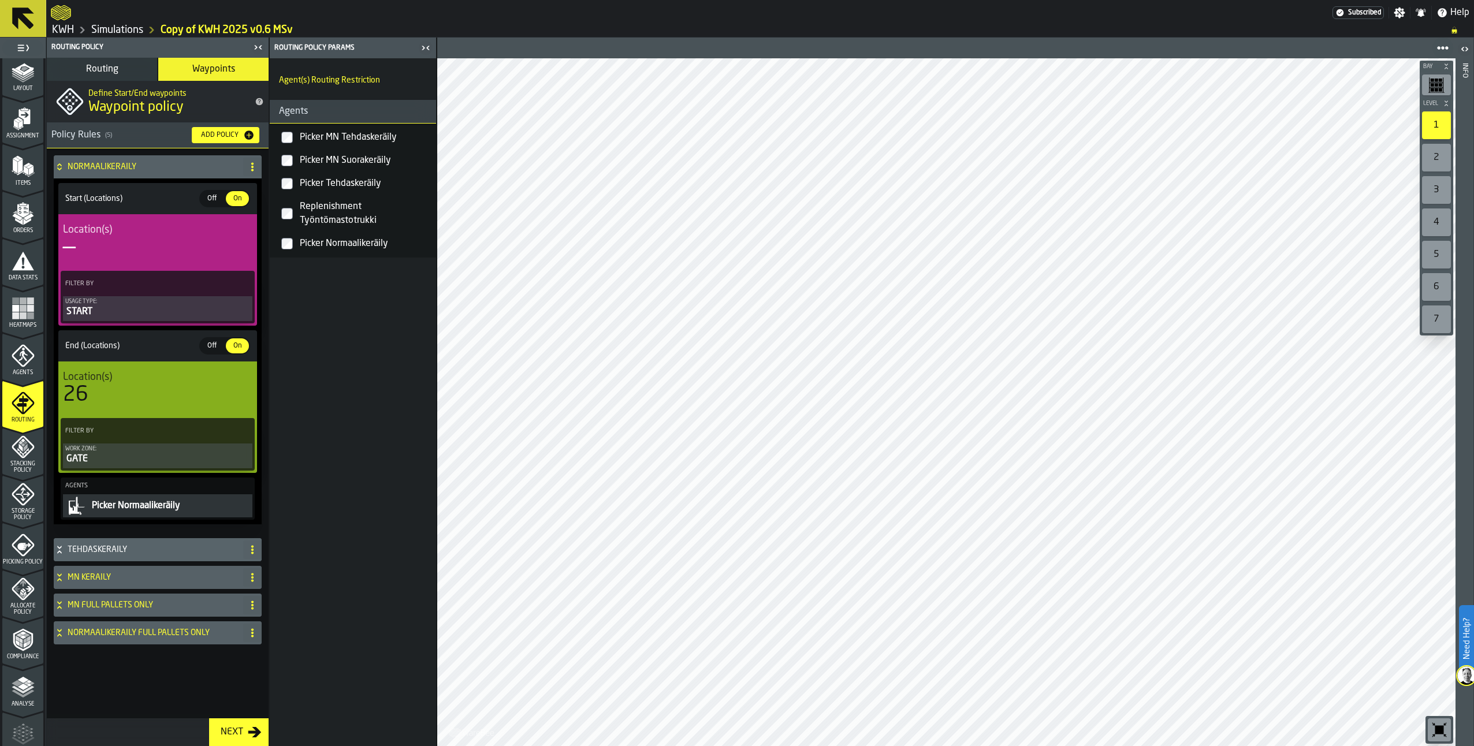
click at [58, 159] on div "NORMAALIKERÄILY" at bounding box center [146, 166] width 185 height 23
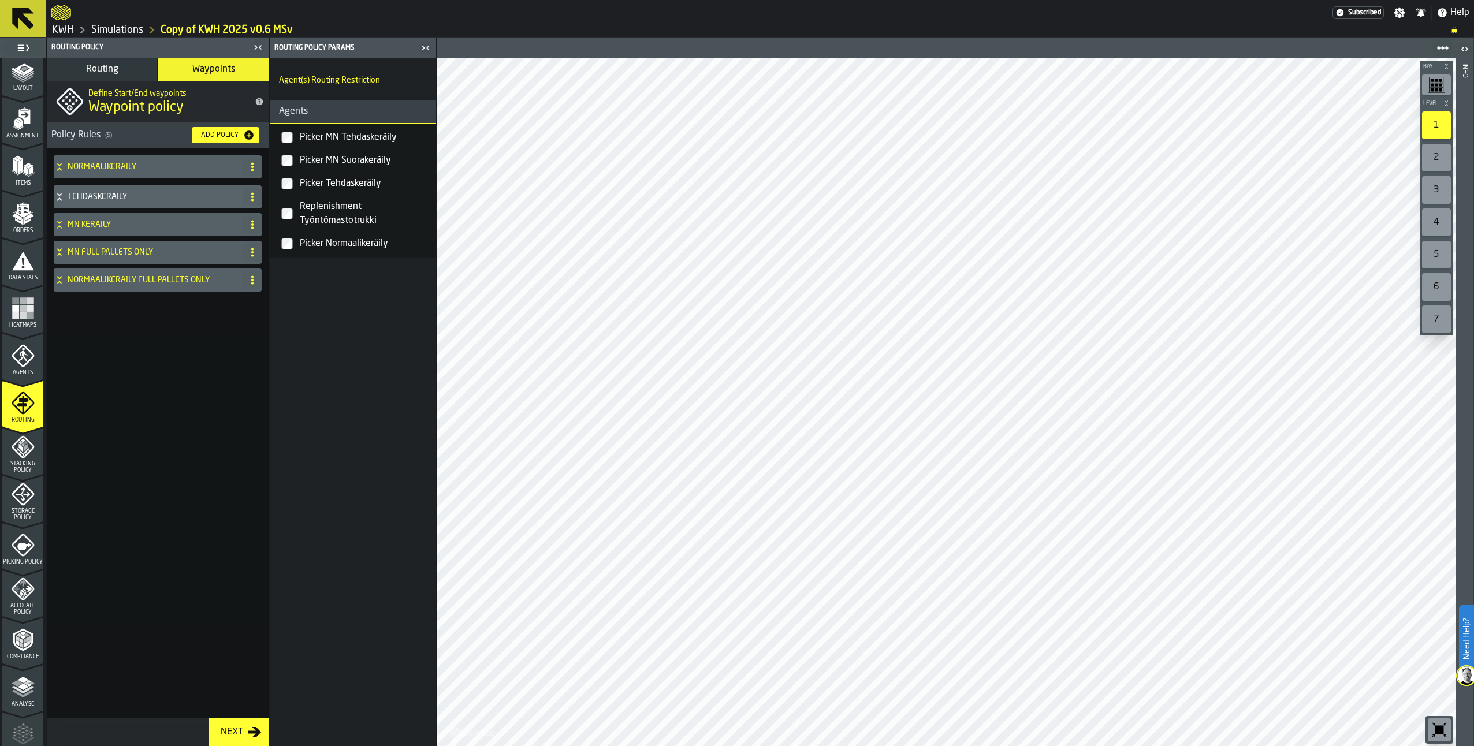
click at [250, 135] on icon "button-Add Policy" at bounding box center [249, 135] width 12 height 12
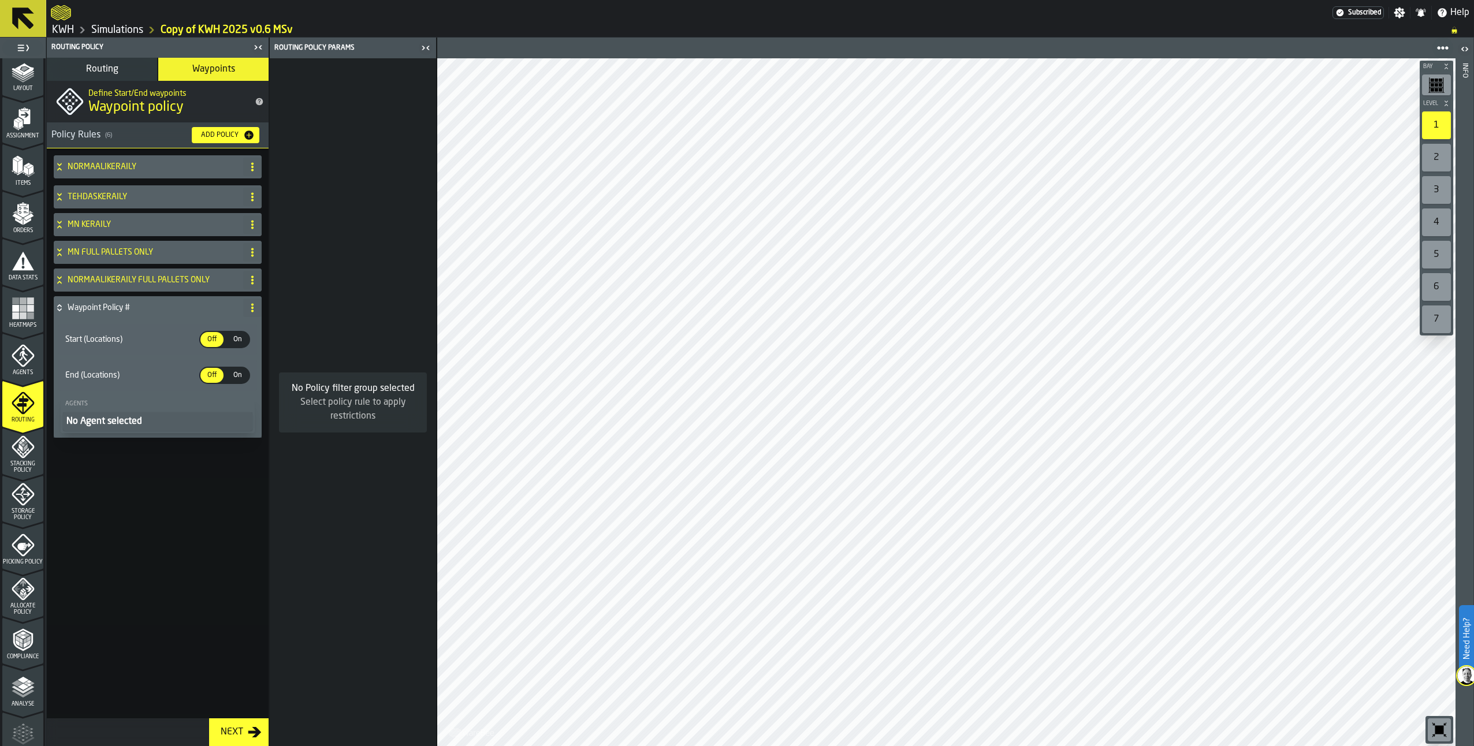
click at [155, 307] on h4 "Waypoint Policy #" at bounding box center [153, 307] width 171 height 9
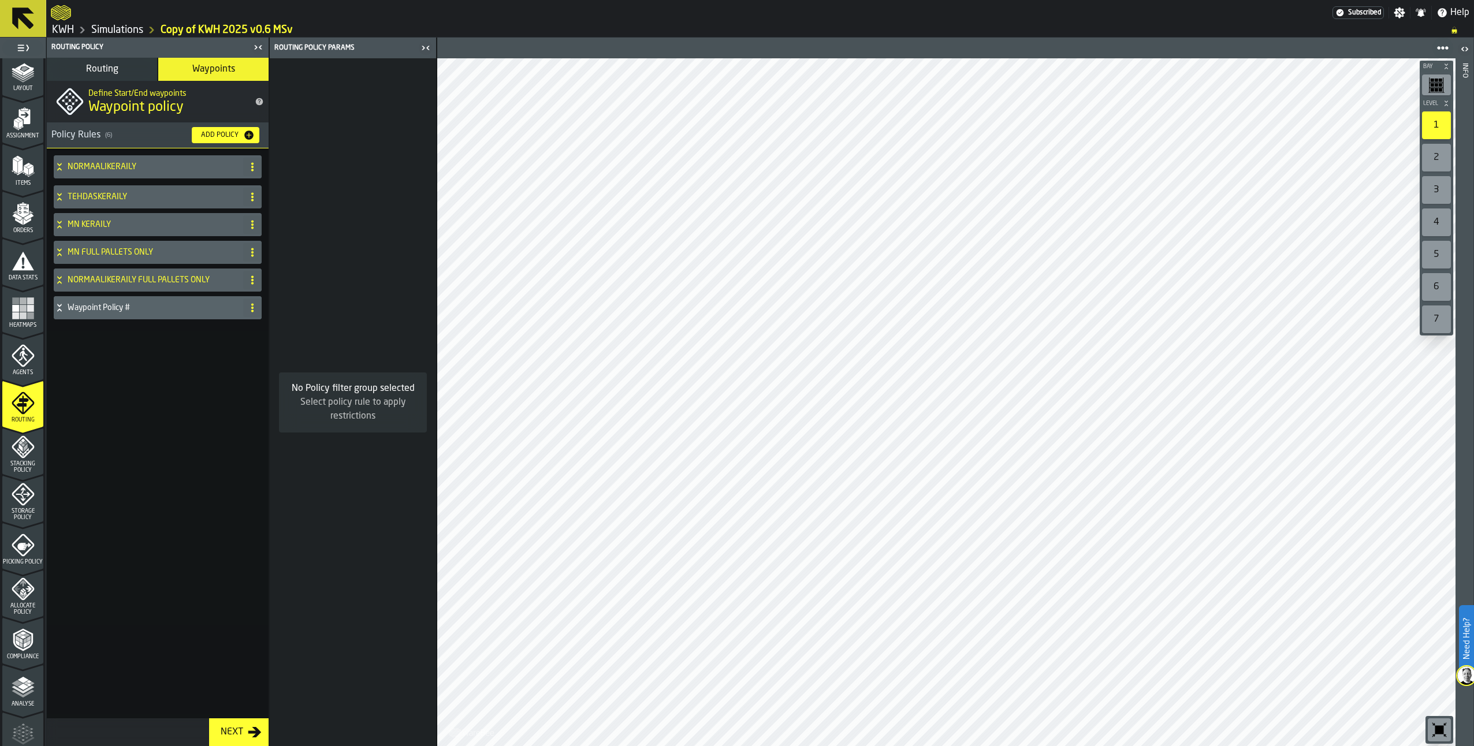
click at [155, 307] on h4 "Waypoint Policy #" at bounding box center [153, 307] width 171 height 9
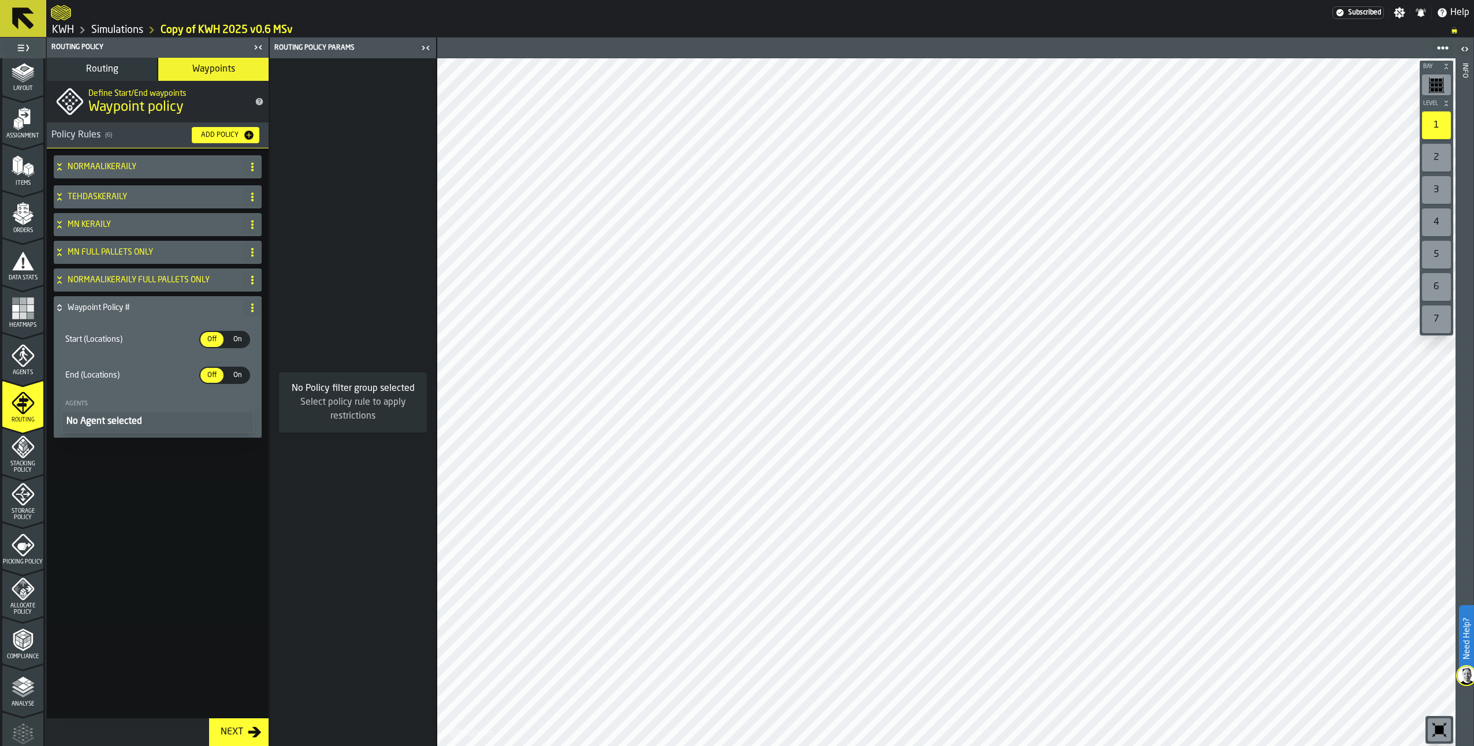
click at [253, 310] on circle at bounding box center [252, 311] width 2 height 2
click at [180, 327] on div "Rename" at bounding box center [206, 331] width 97 height 14
drag, startPoint x: 144, startPoint y: 307, endPoint x: 54, endPoint y: 308, distance: 90.1
click at [53, 308] on div "**********" at bounding box center [157, 307] width 213 height 308
type input "**"
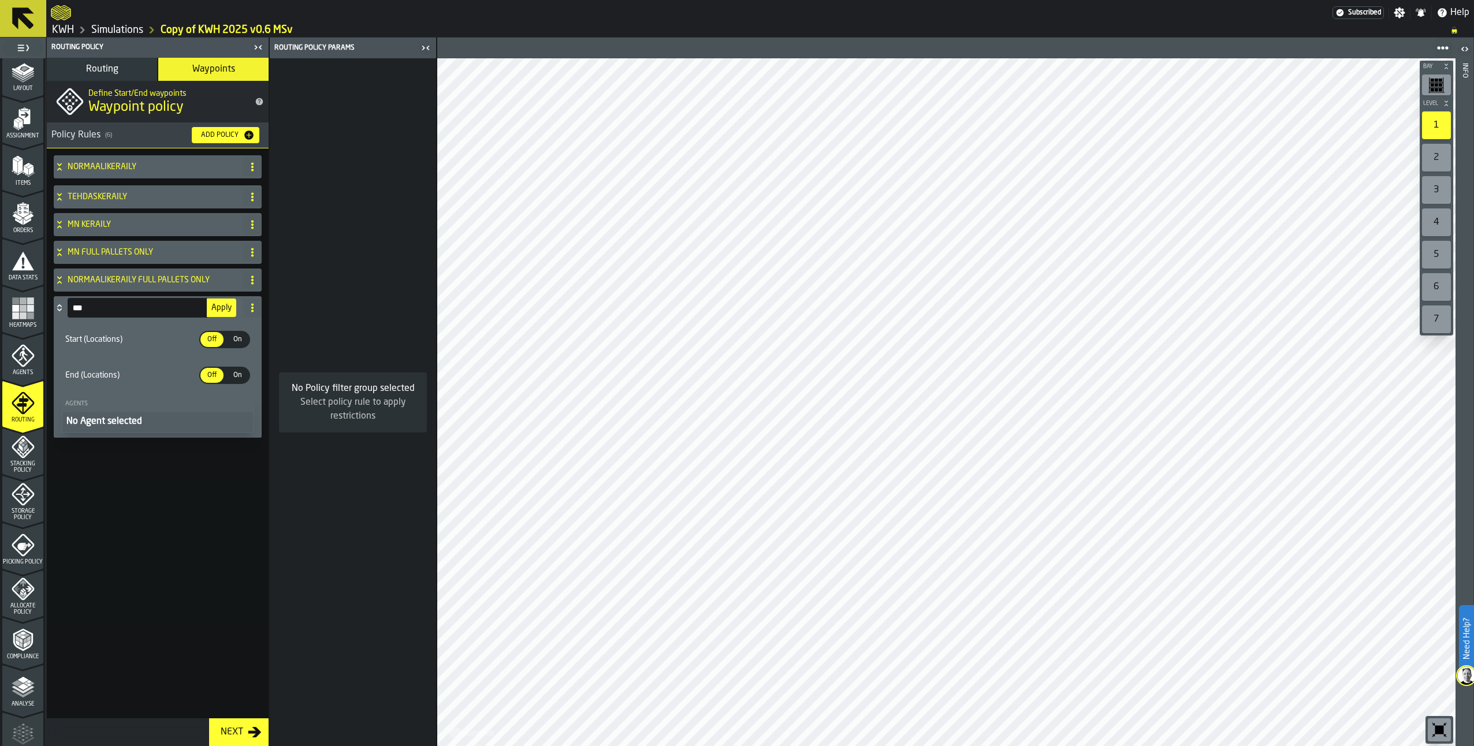
click at [254, 306] on icon at bounding box center [252, 307] width 9 height 9
click at [179, 357] on div "Delete" at bounding box center [206, 359] width 97 height 14
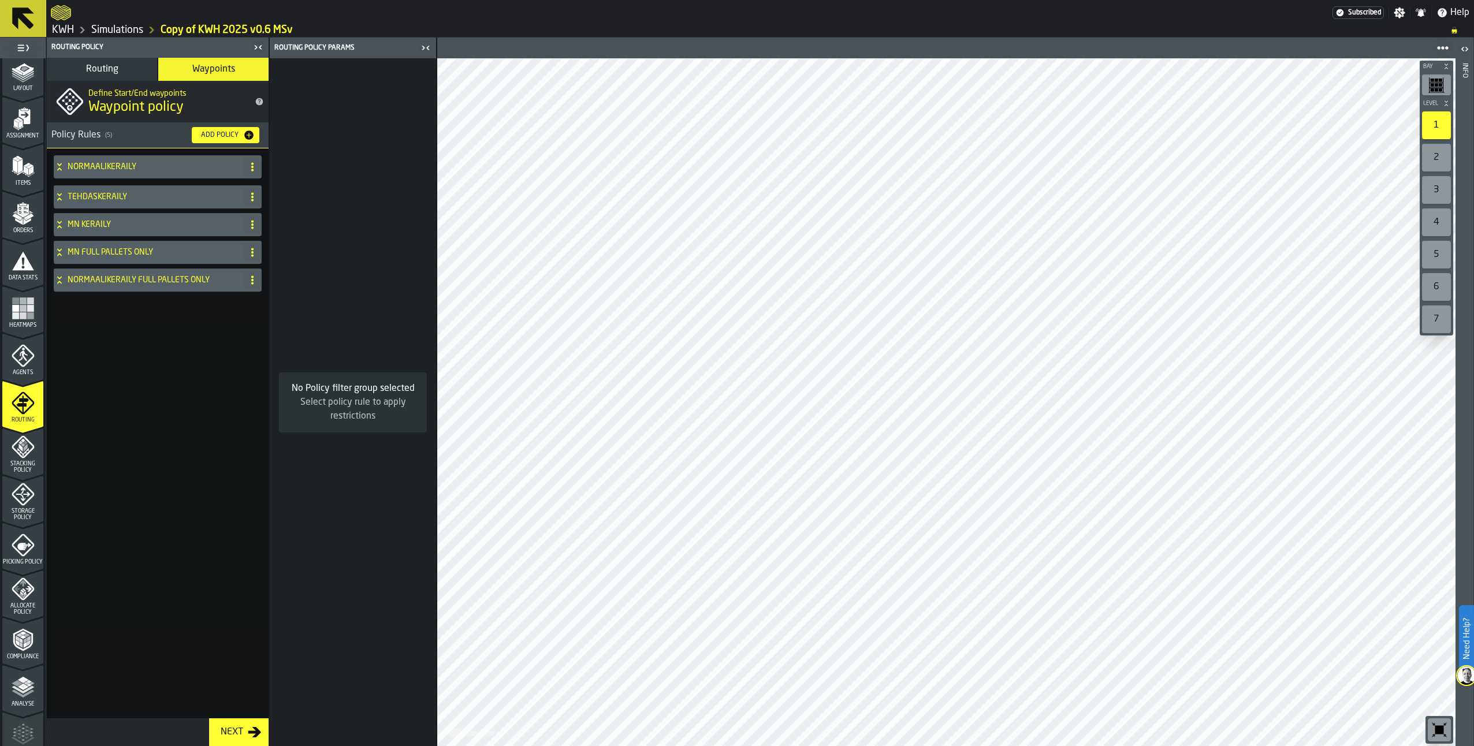
click at [113, 66] on span "Routing" at bounding box center [102, 69] width 32 height 9
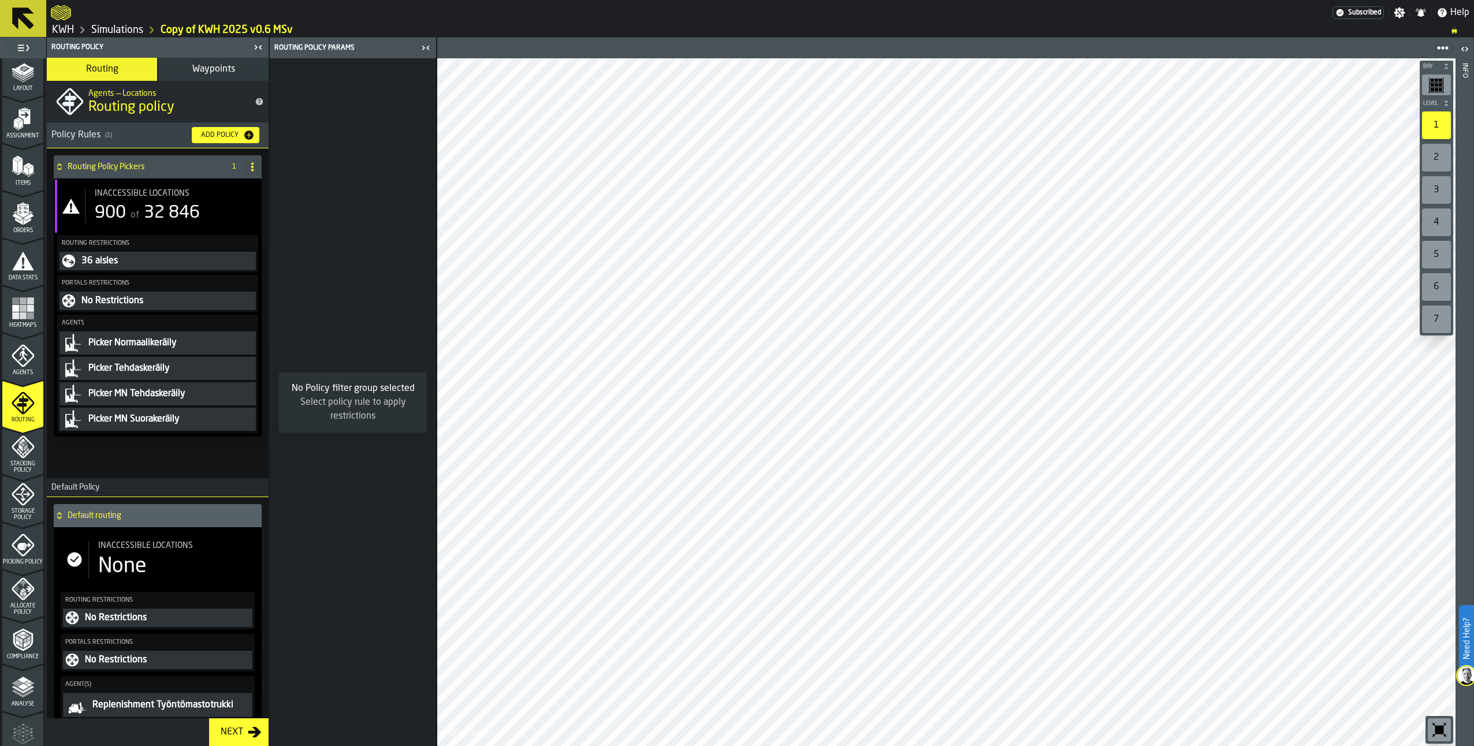
click at [217, 72] on span "Waypoints" at bounding box center [213, 69] width 43 height 9
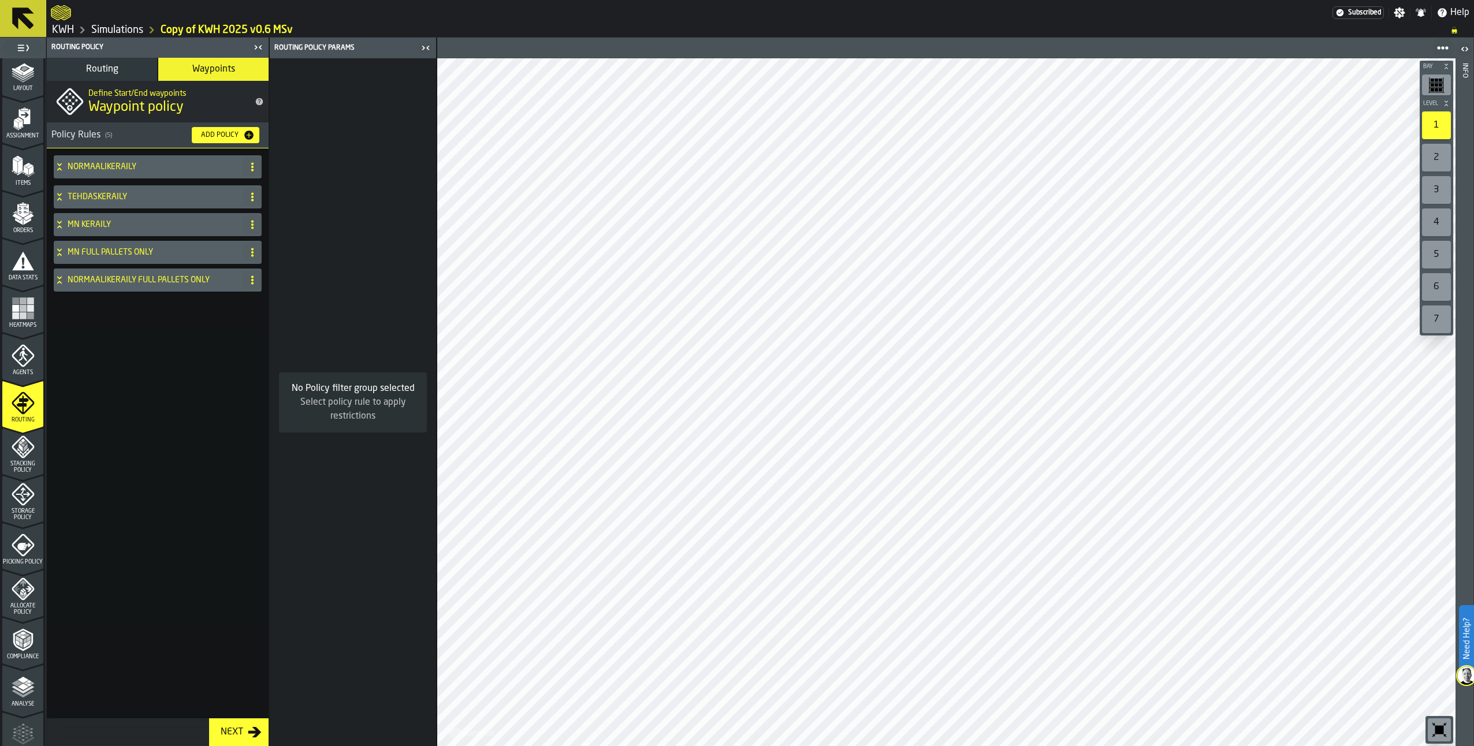
click at [54, 159] on div "NORMAALIKERÄILY" at bounding box center [146, 166] width 185 height 23
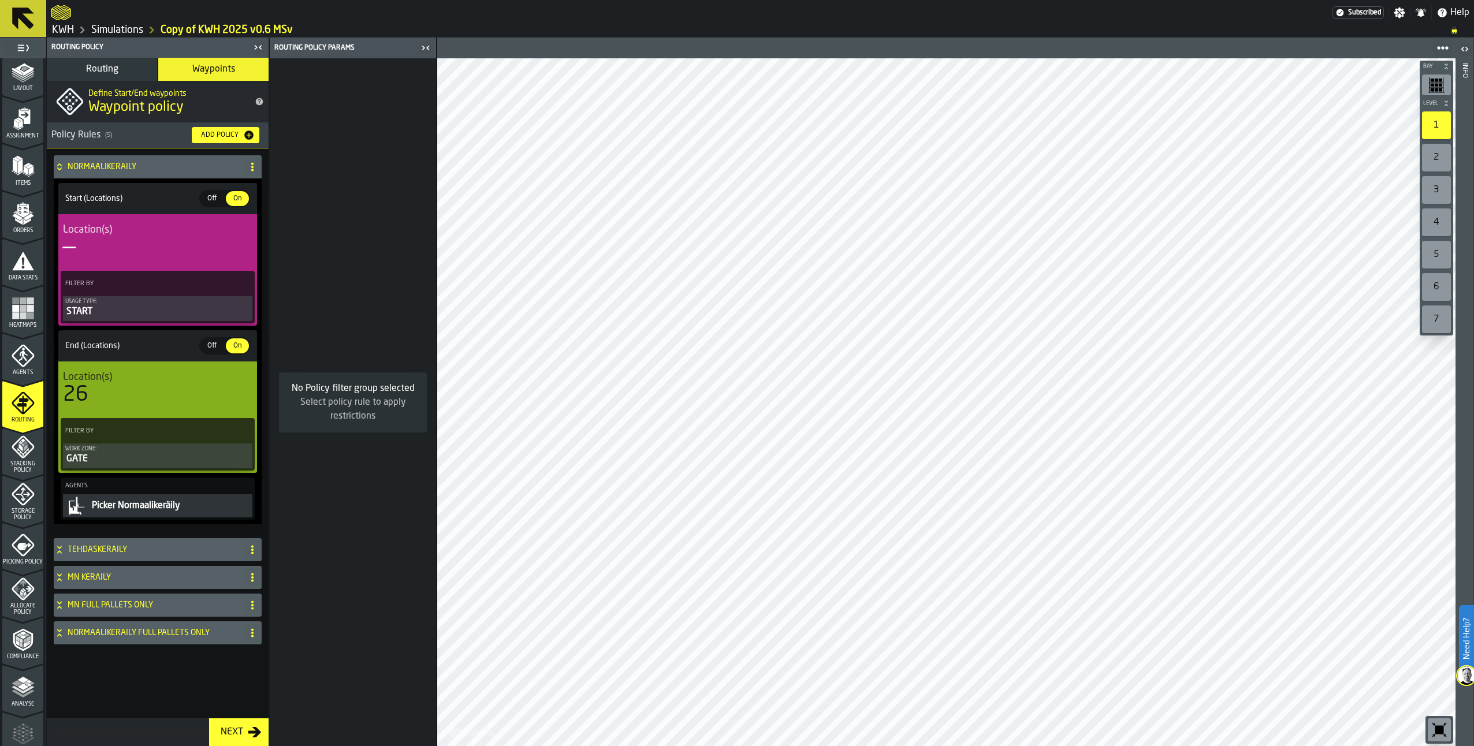
click at [58, 550] on icon at bounding box center [60, 549] width 12 height 9
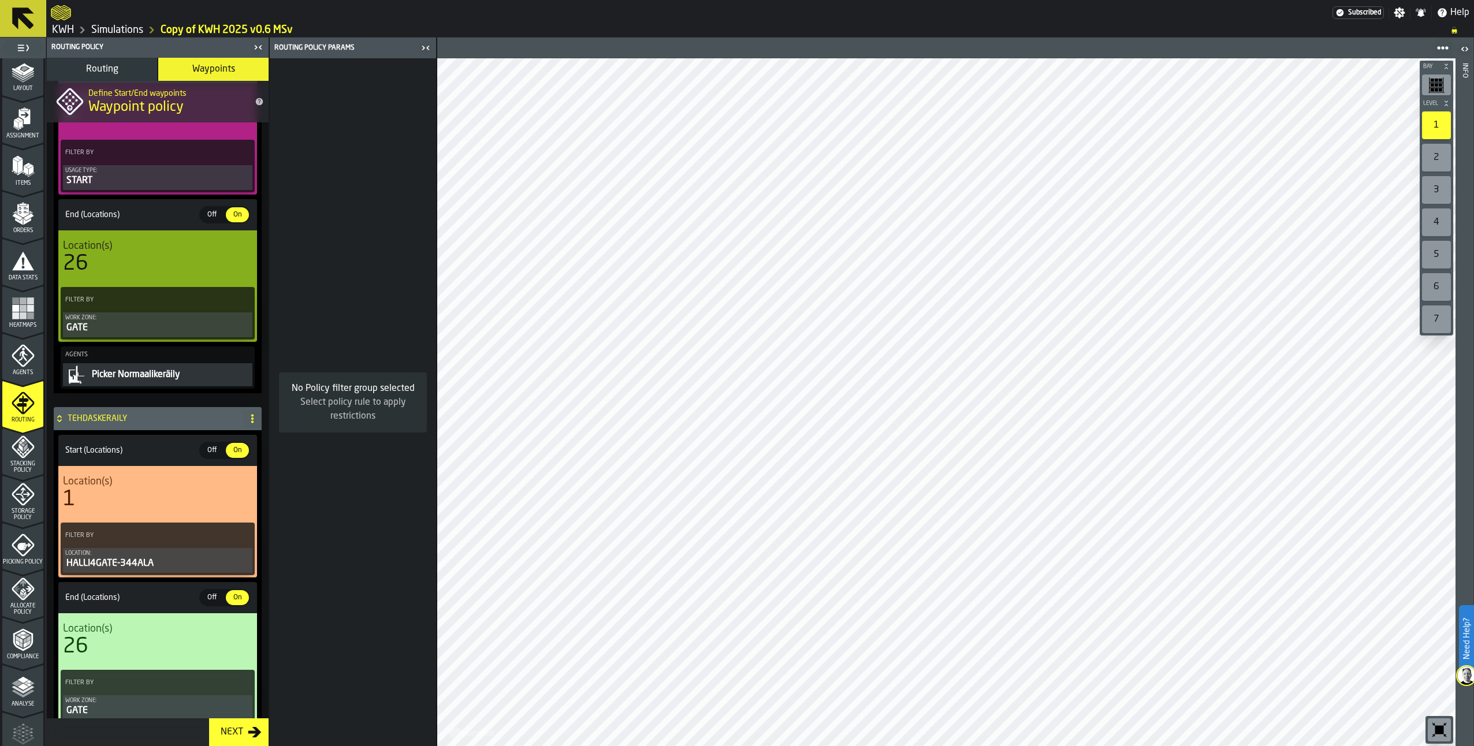
scroll to position [173, 0]
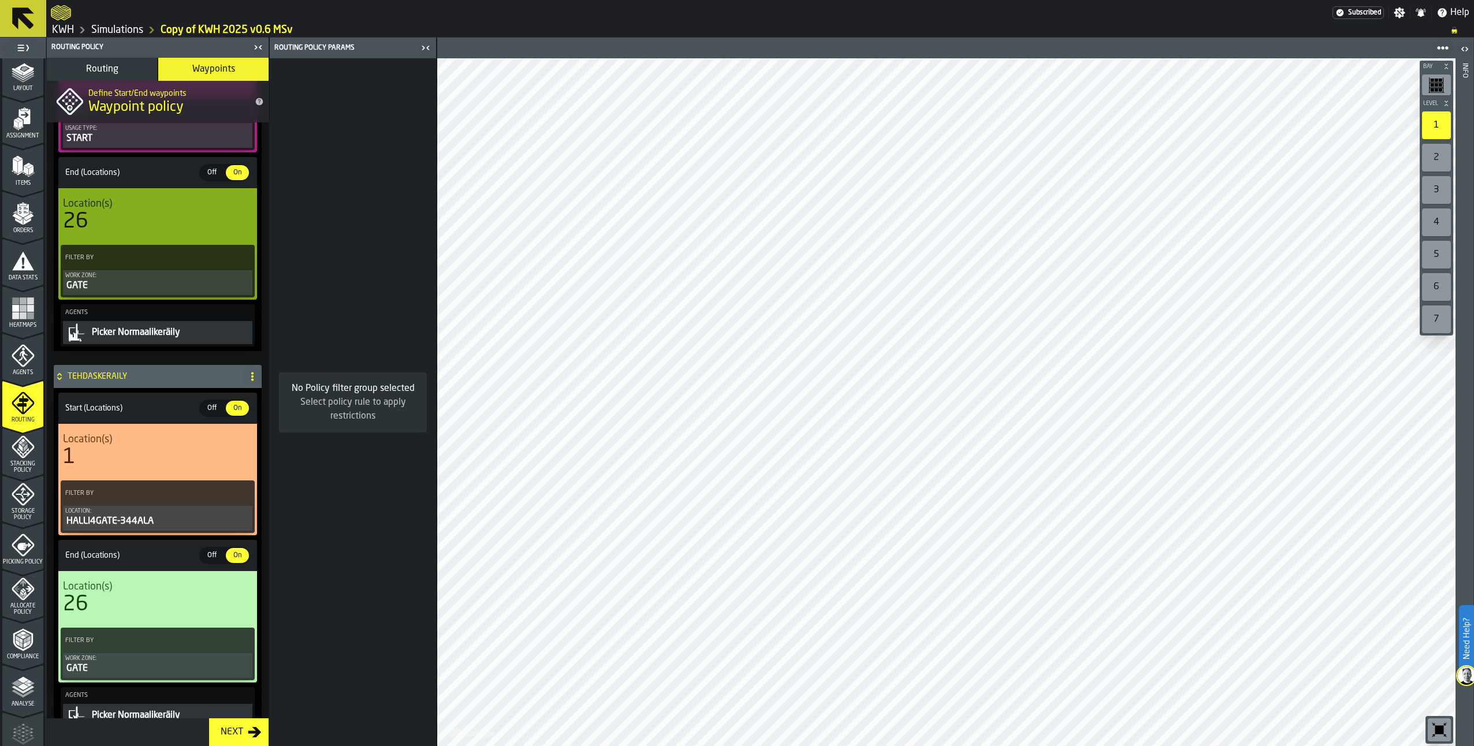
click at [132, 521] on div "HALLI4GATE-344ALA" at bounding box center [157, 522] width 185 height 14
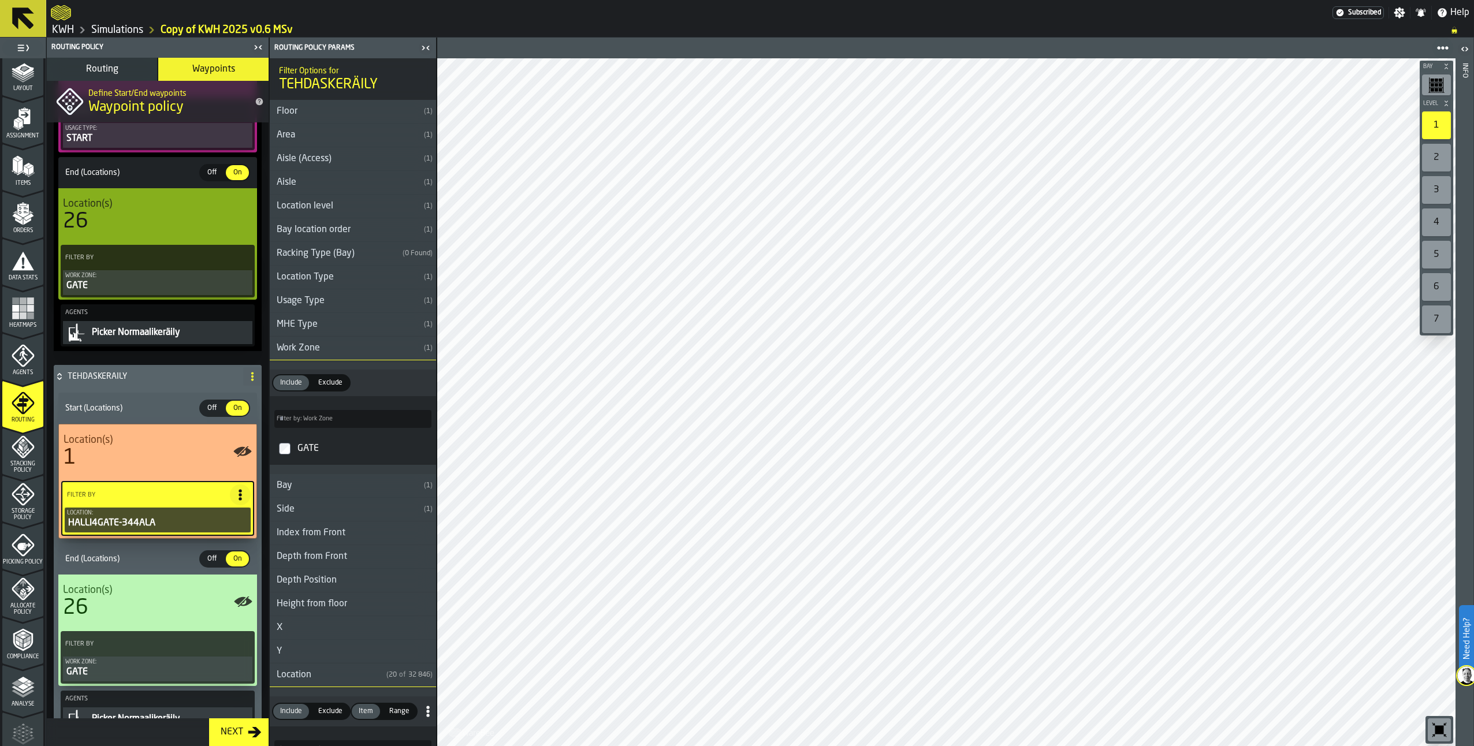
click at [133, 525] on div "HALLI4GATE-344ALA" at bounding box center [157, 523] width 181 height 14
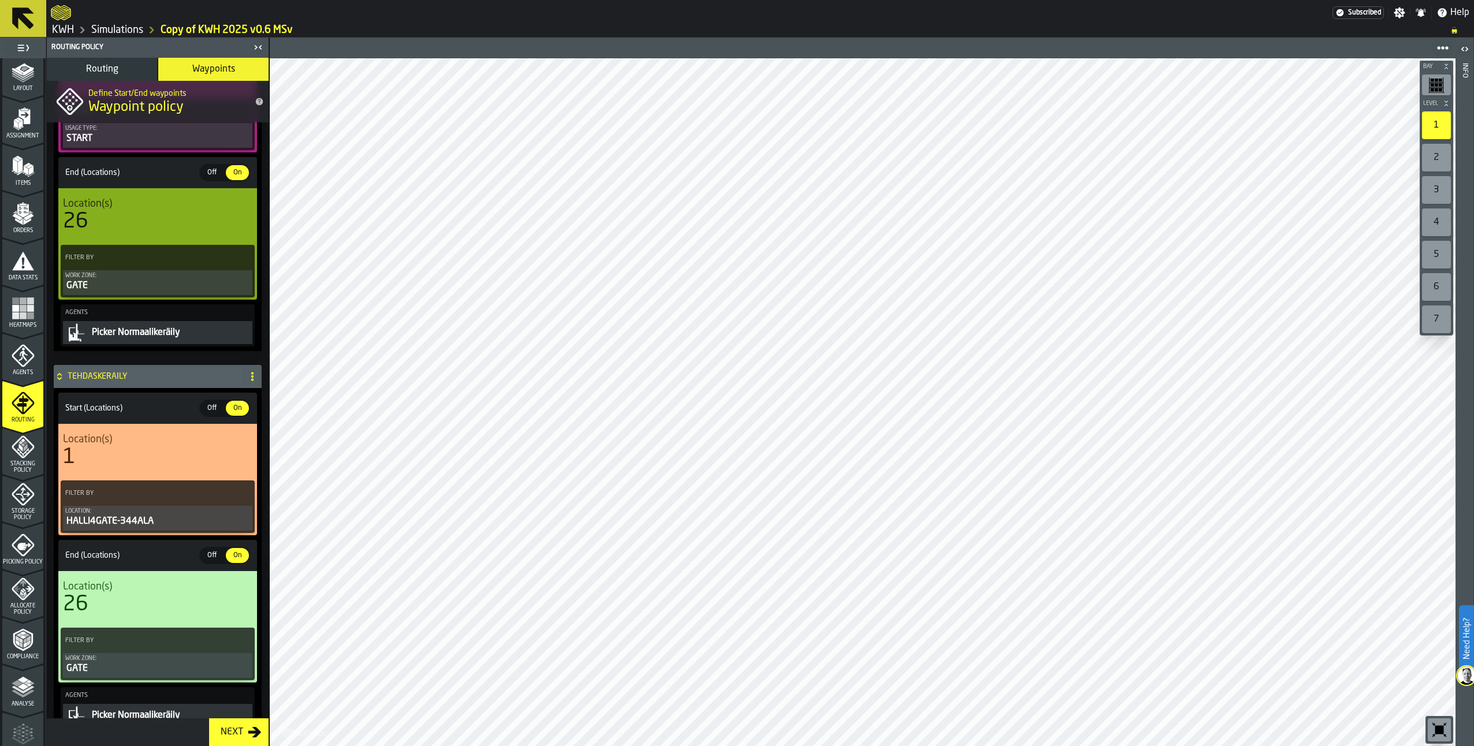
click at [132, 522] on div "HALLI4GATE-344ALA" at bounding box center [157, 522] width 185 height 14
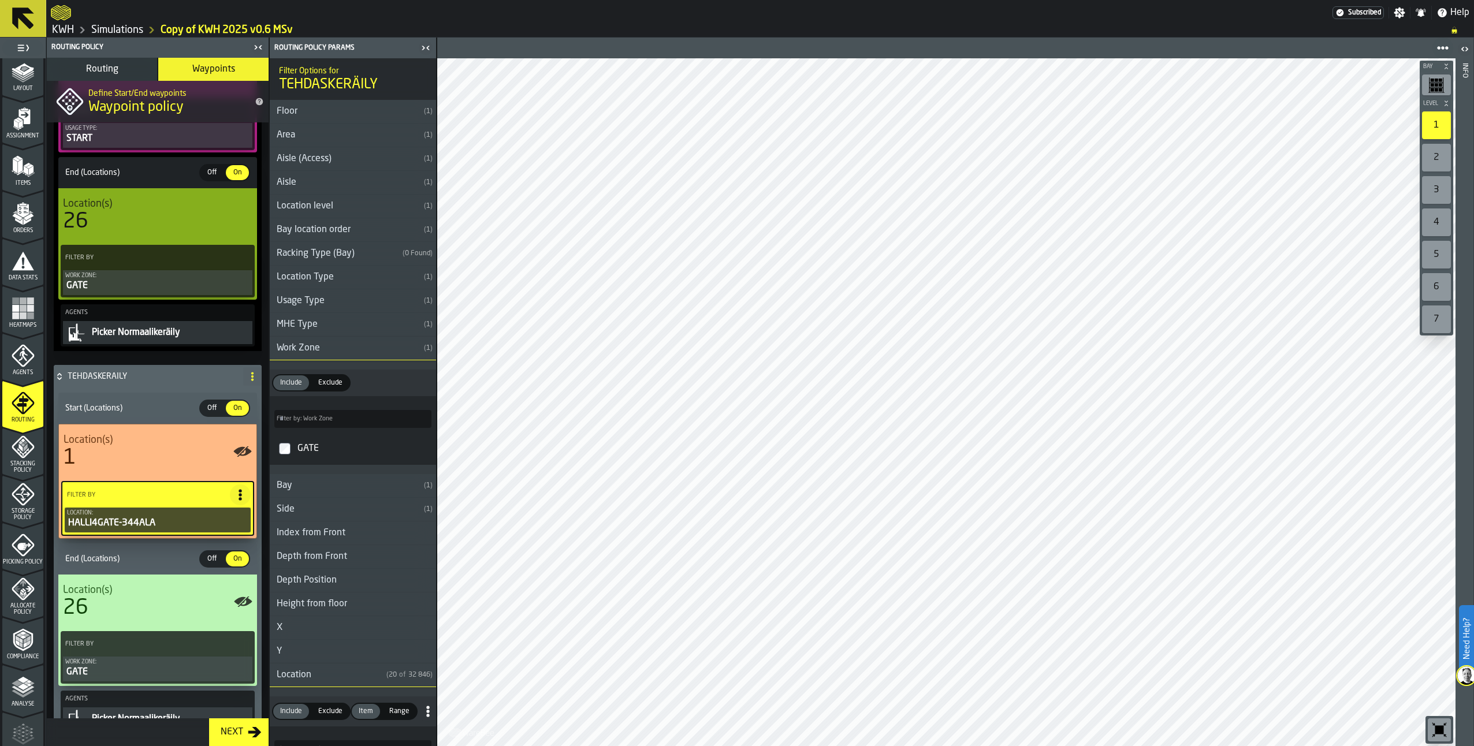
click at [132, 522] on div "HALLI4GATE-344ALA" at bounding box center [157, 523] width 181 height 14
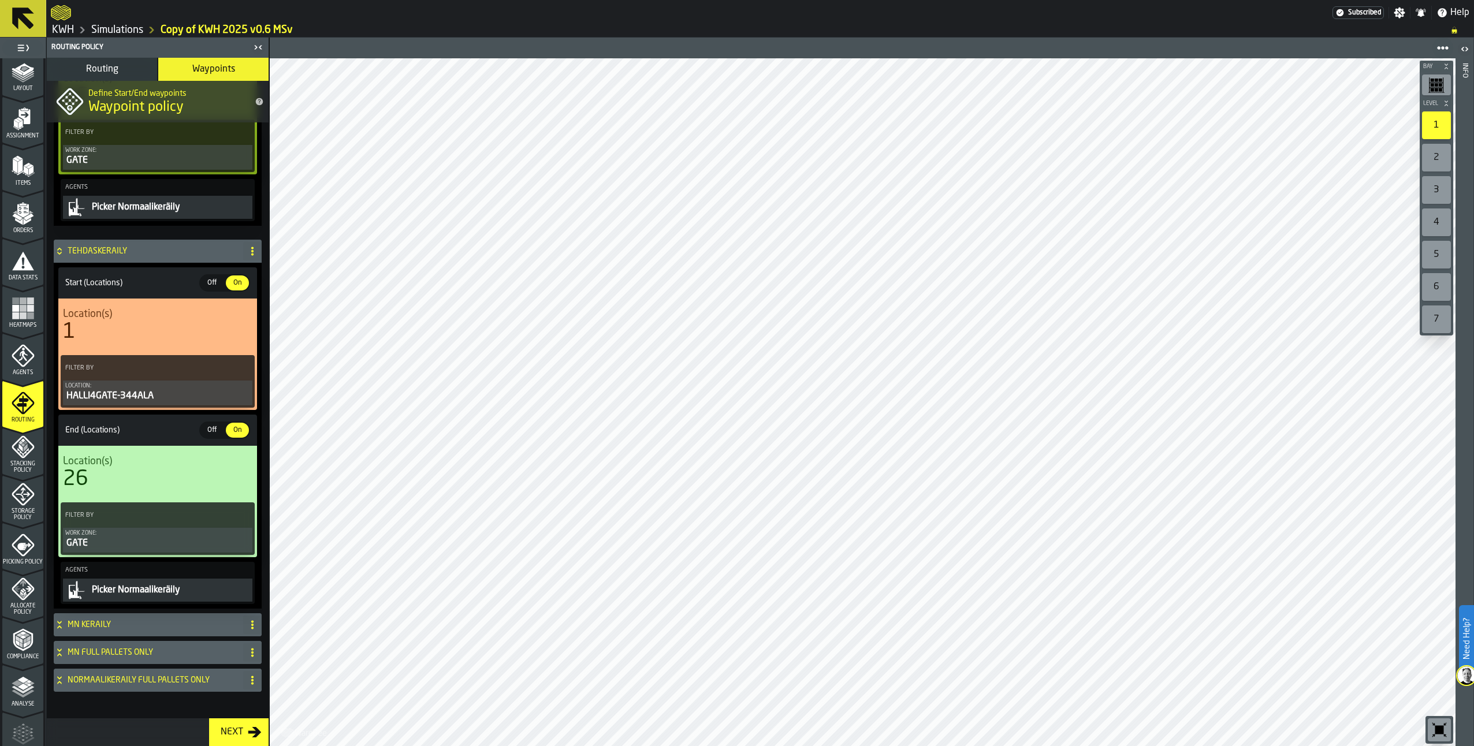
scroll to position [307, 0]
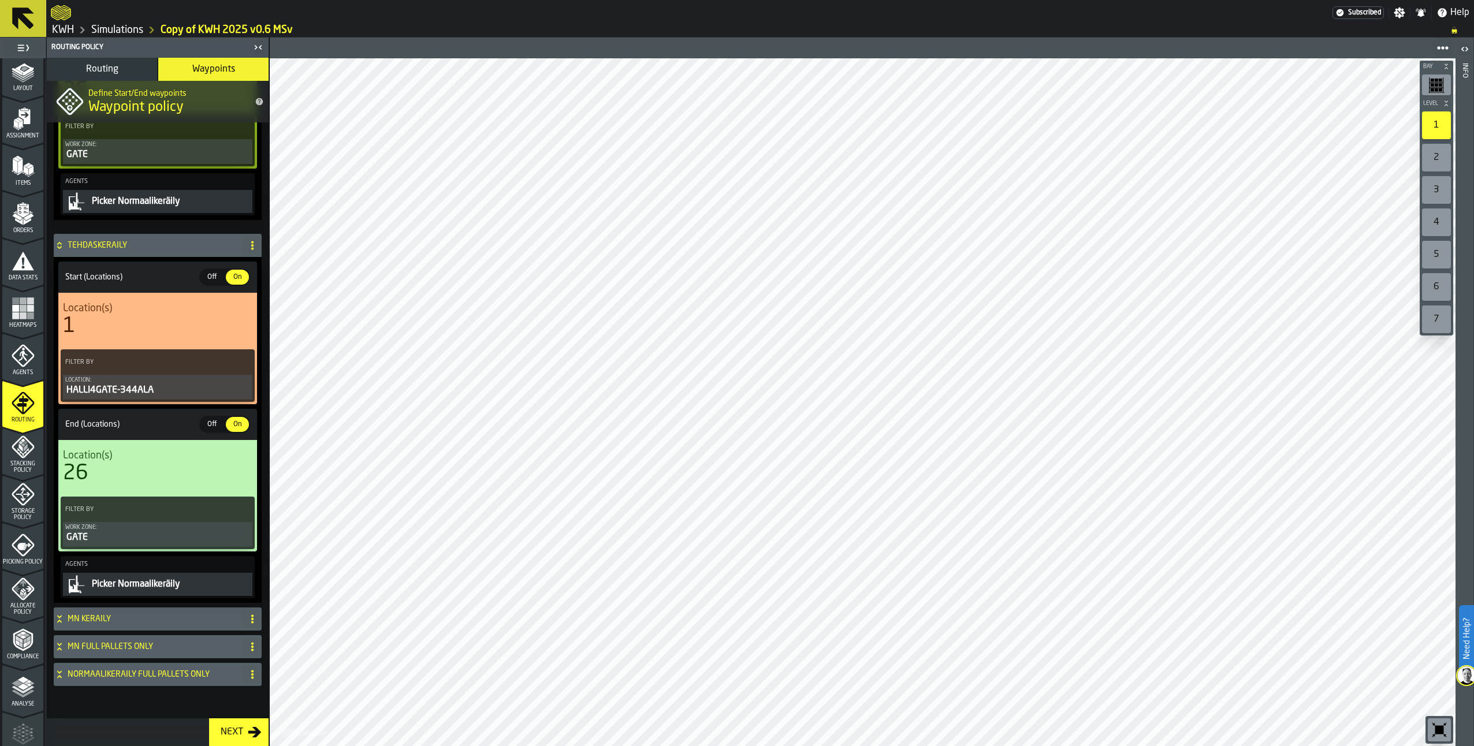
click at [23, 545] on icon "menu Picking Policy" at bounding box center [24, 547] width 14 height 8
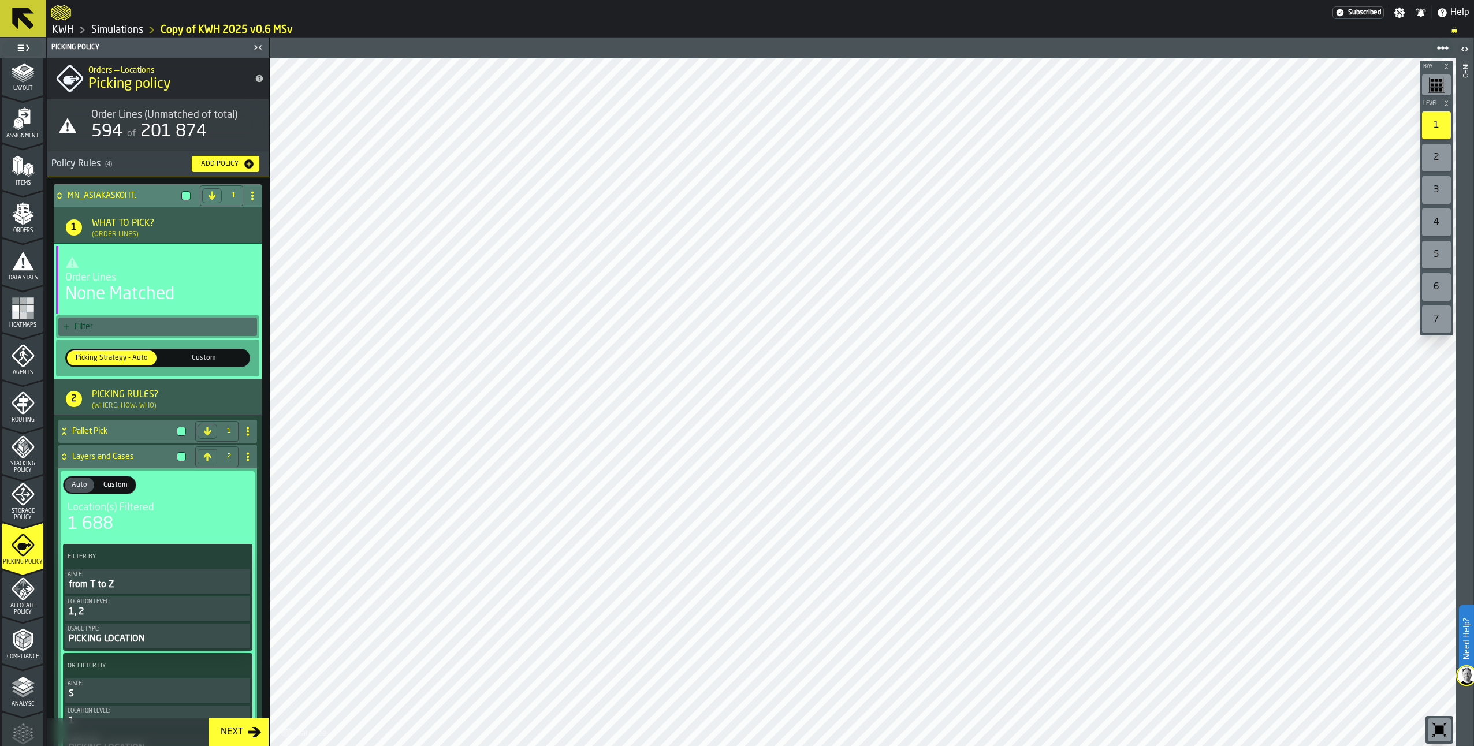
click at [60, 194] on icon at bounding box center [59, 193] width 4 height 3
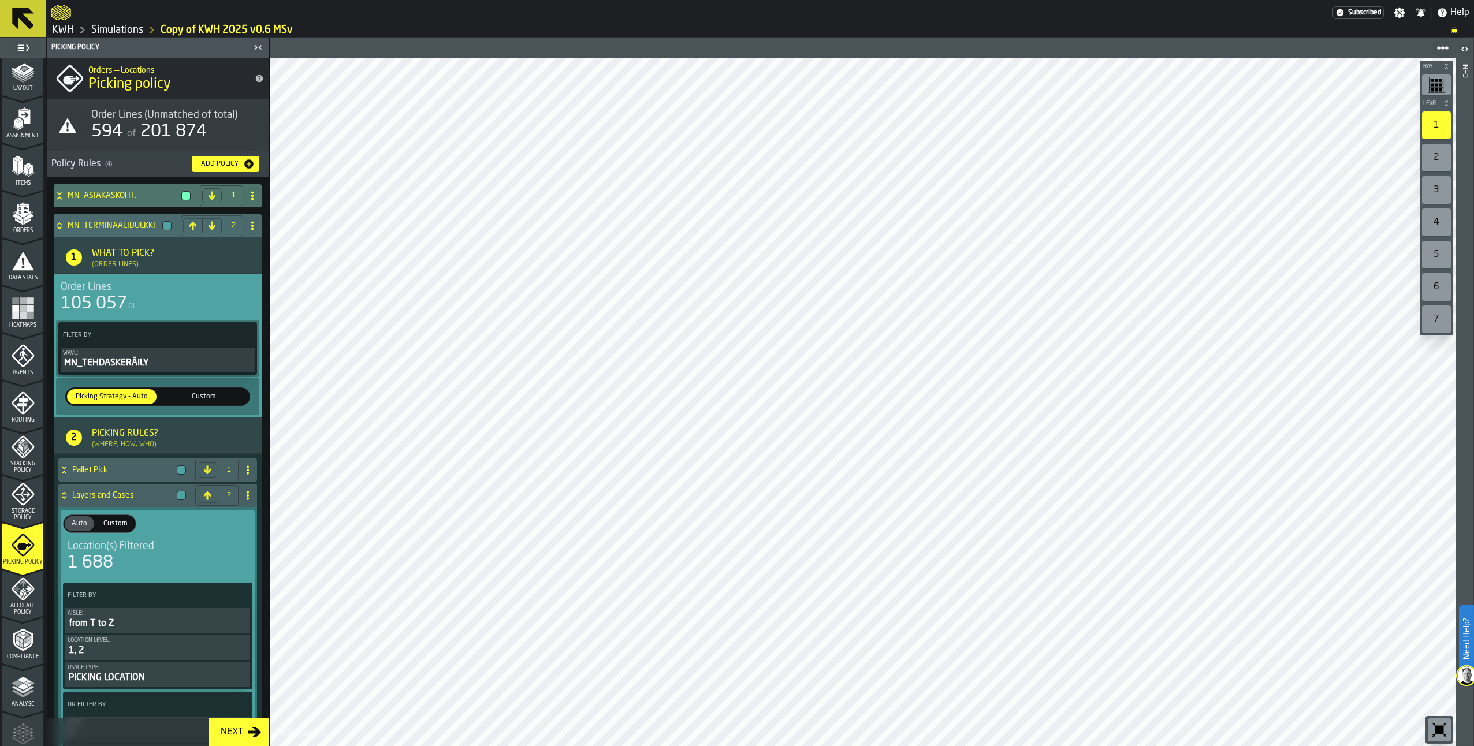
click at [107, 217] on div "MN_TERMINAALIBULKKI" at bounding box center [115, 225] width 122 height 23
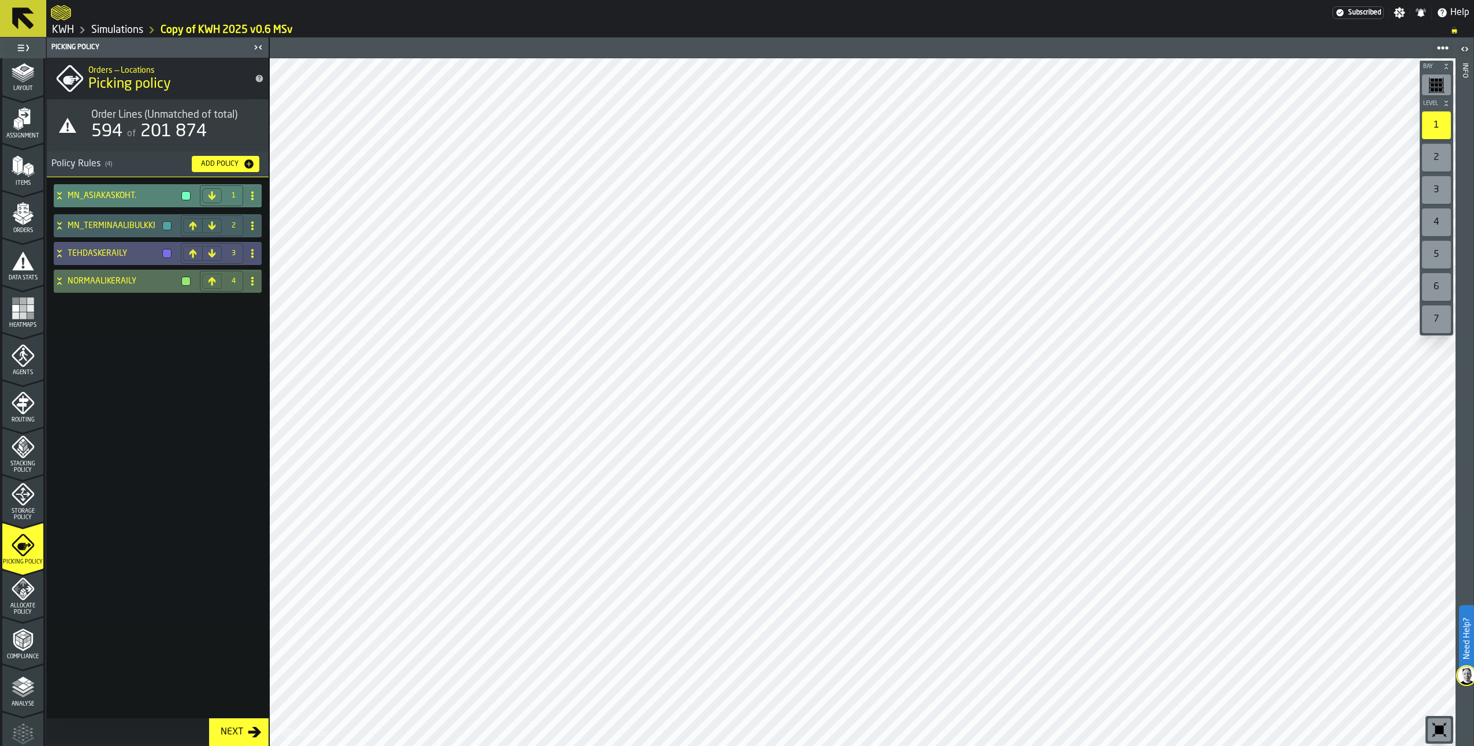
click at [54, 192] on icon at bounding box center [60, 195] width 12 height 9
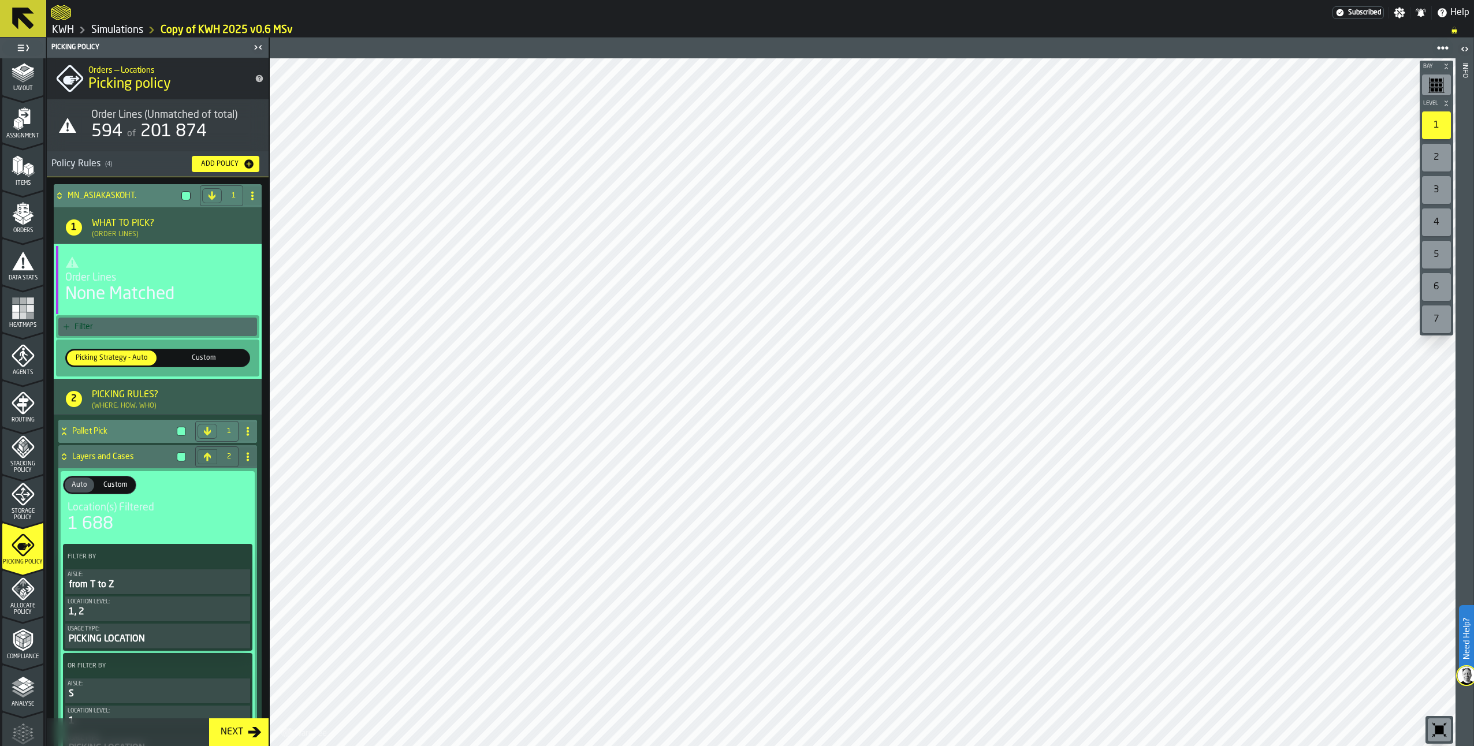
click at [66, 433] on icon at bounding box center [64, 431] width 12 height 9
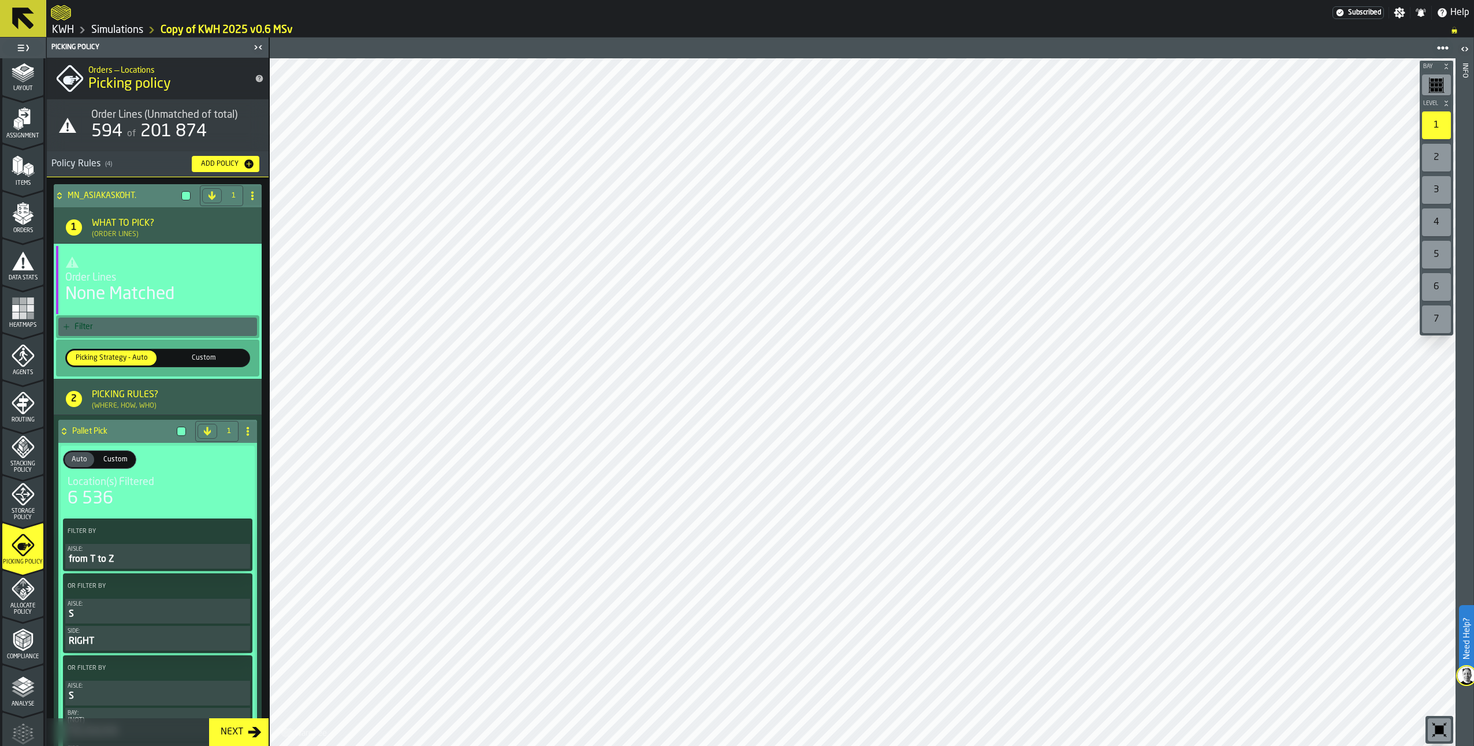
click at [66, 433] on icon at bounding box center [64, 431] width 12 height 9
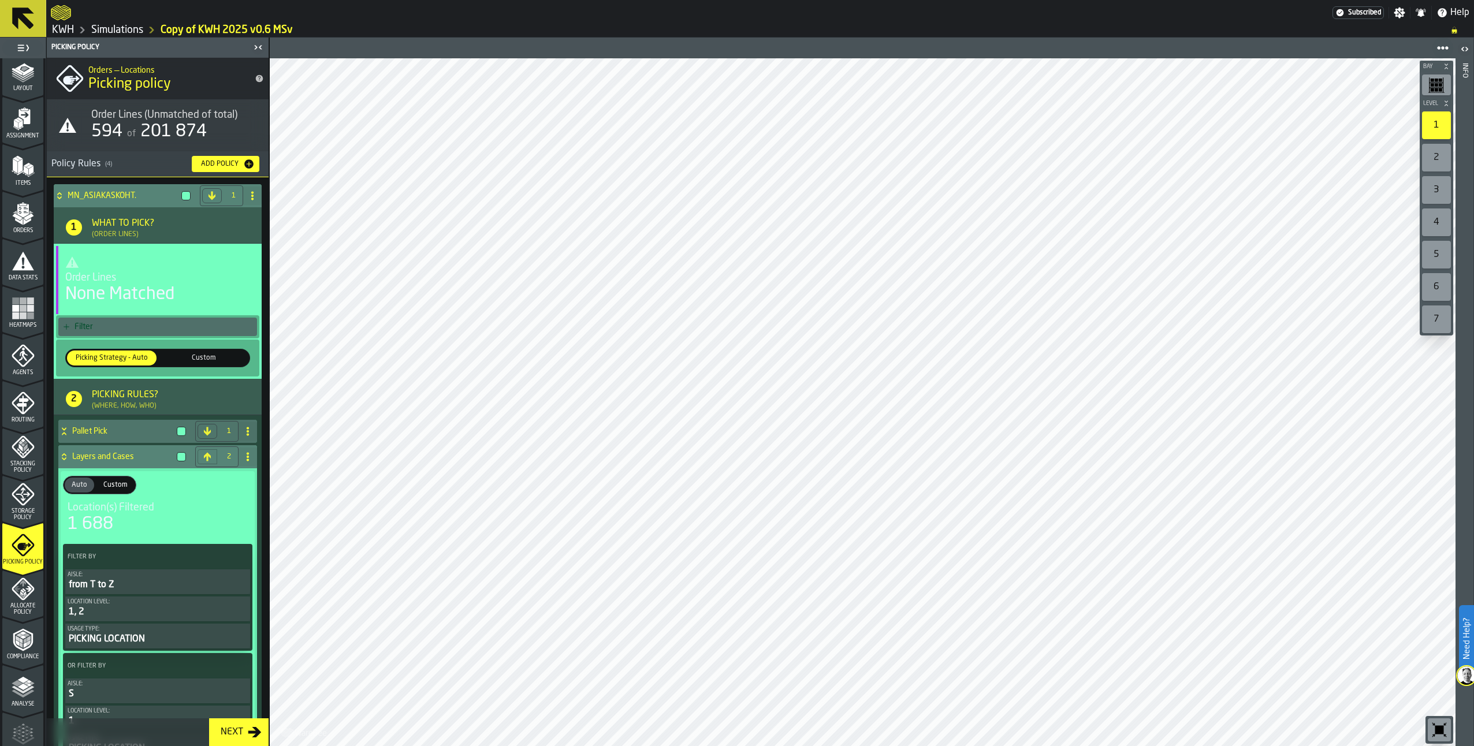
click at [62, 461] on icon at bounding box center [64, 456] width 12 height 9
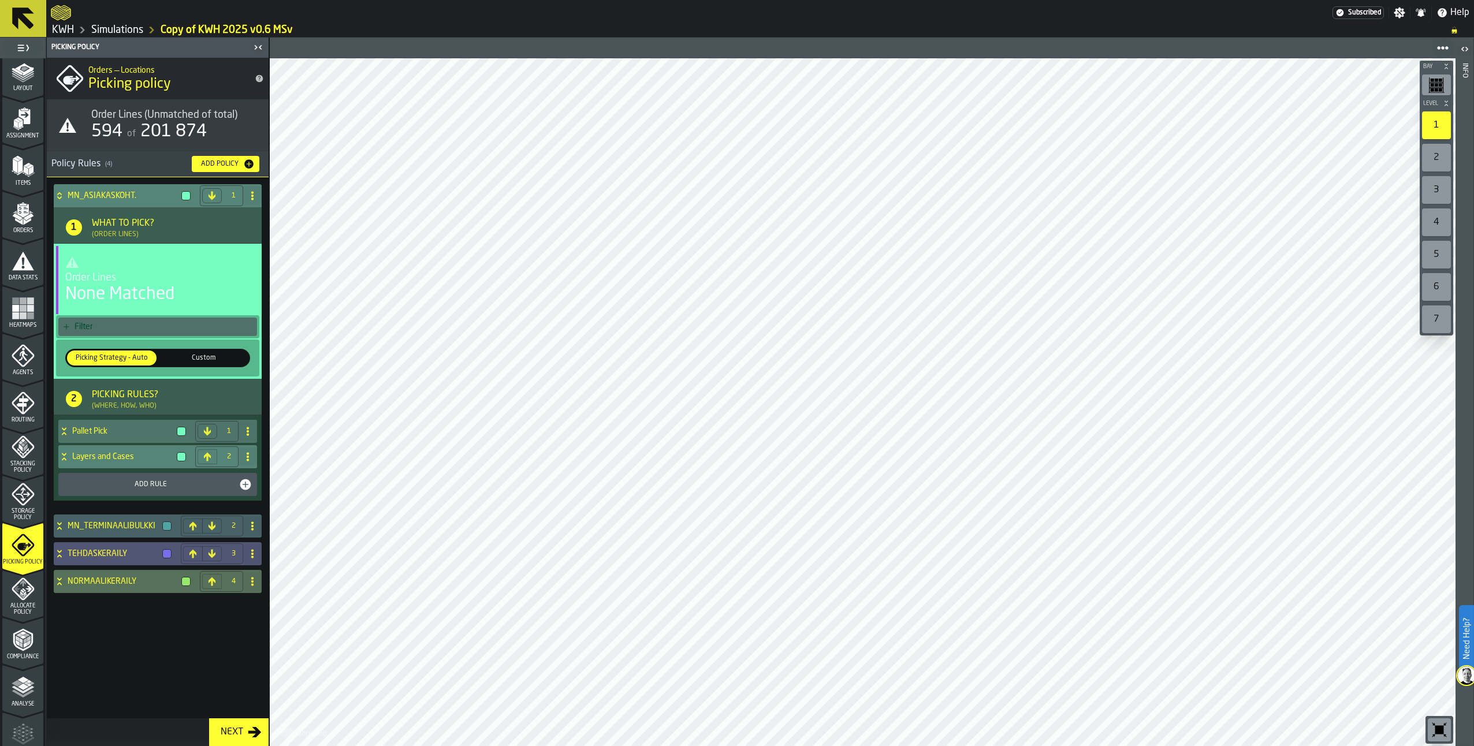
click at [69, 456] on icon at bounding box center [64, 456] width 12 height 9
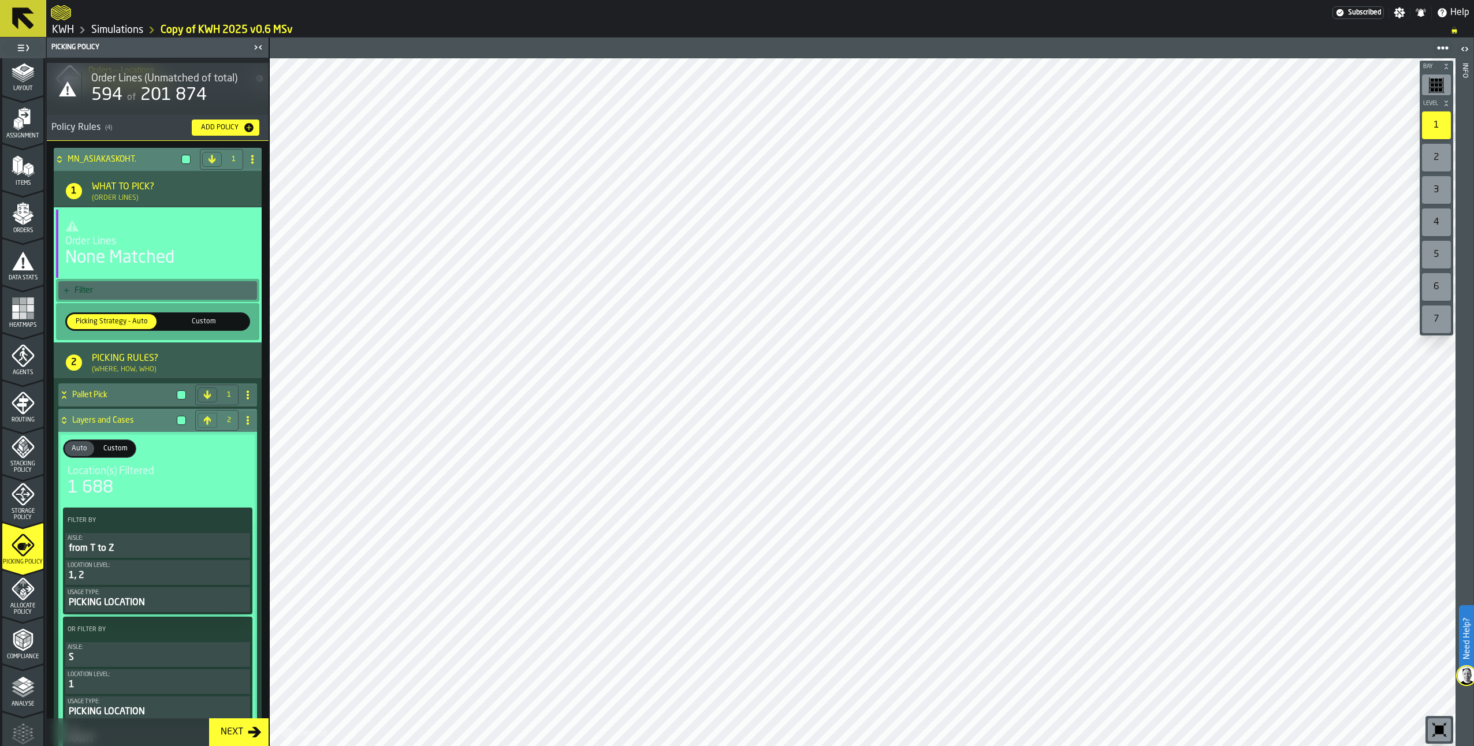
scroll to position [0, 0]
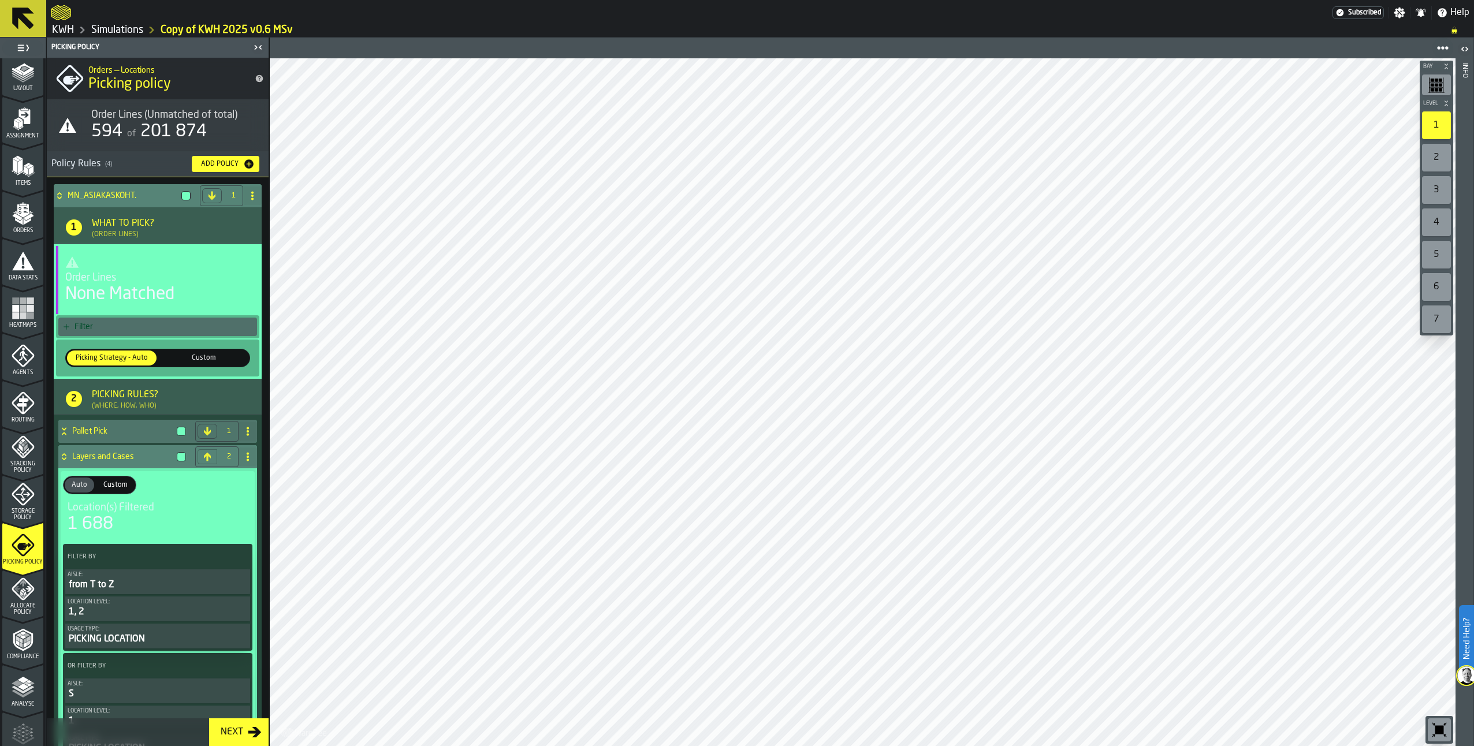
click at [63, 459] on icon at bounding box center [64, 456] width 12 height 9
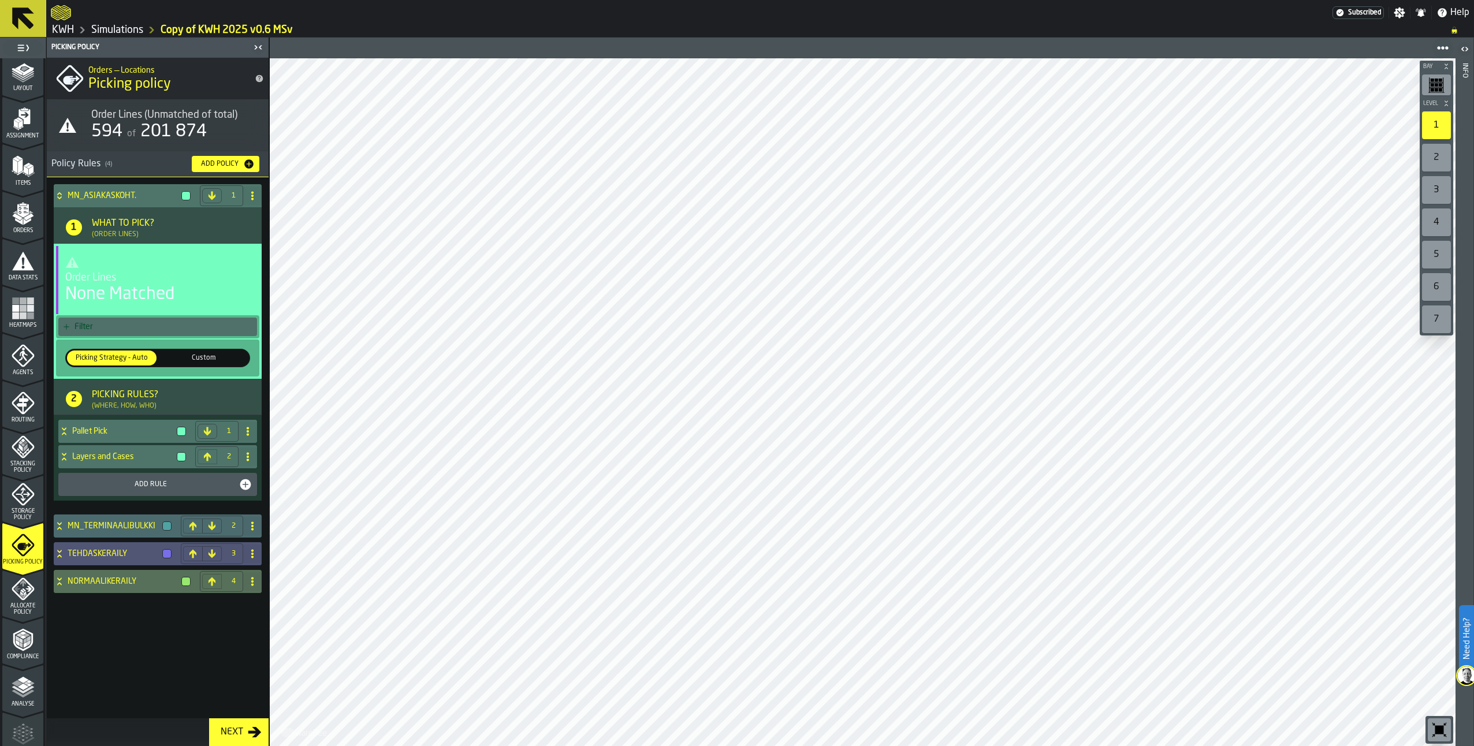
click at [58, 528] on icon at bounding box center [60, 525] width 12 height 9
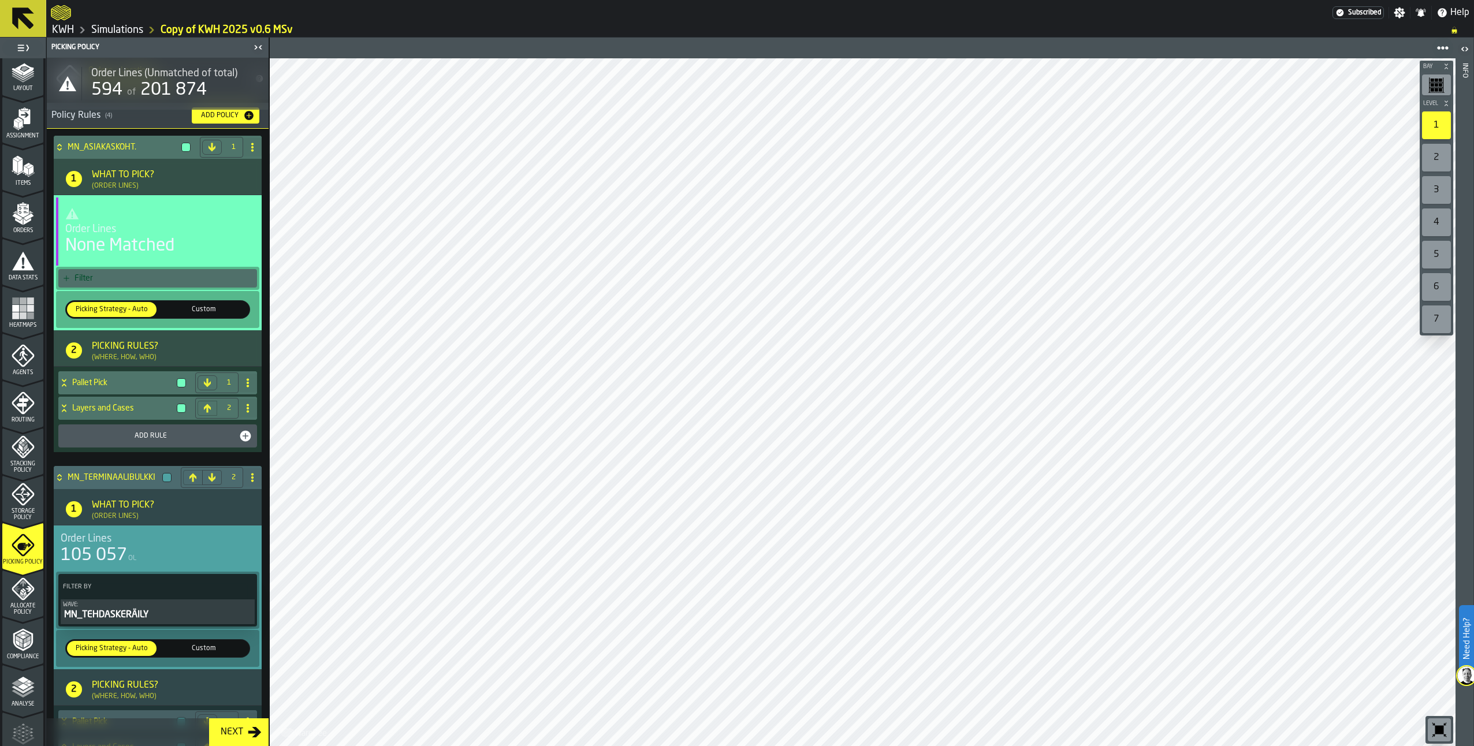
scroll to position [173, 0]
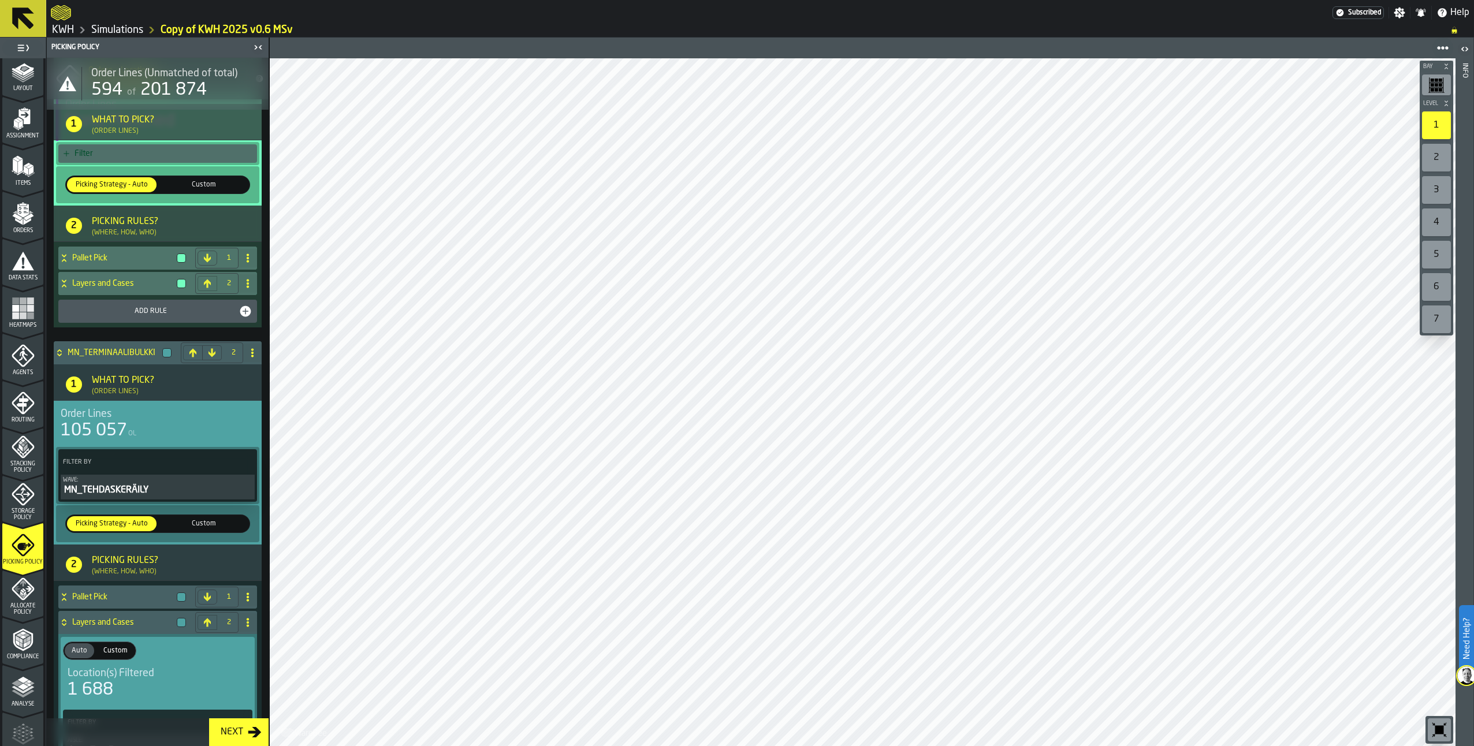
click at [18, 597] on icon "menu Allocate Policy" at bounding box center [23, 589] width 23 height 23
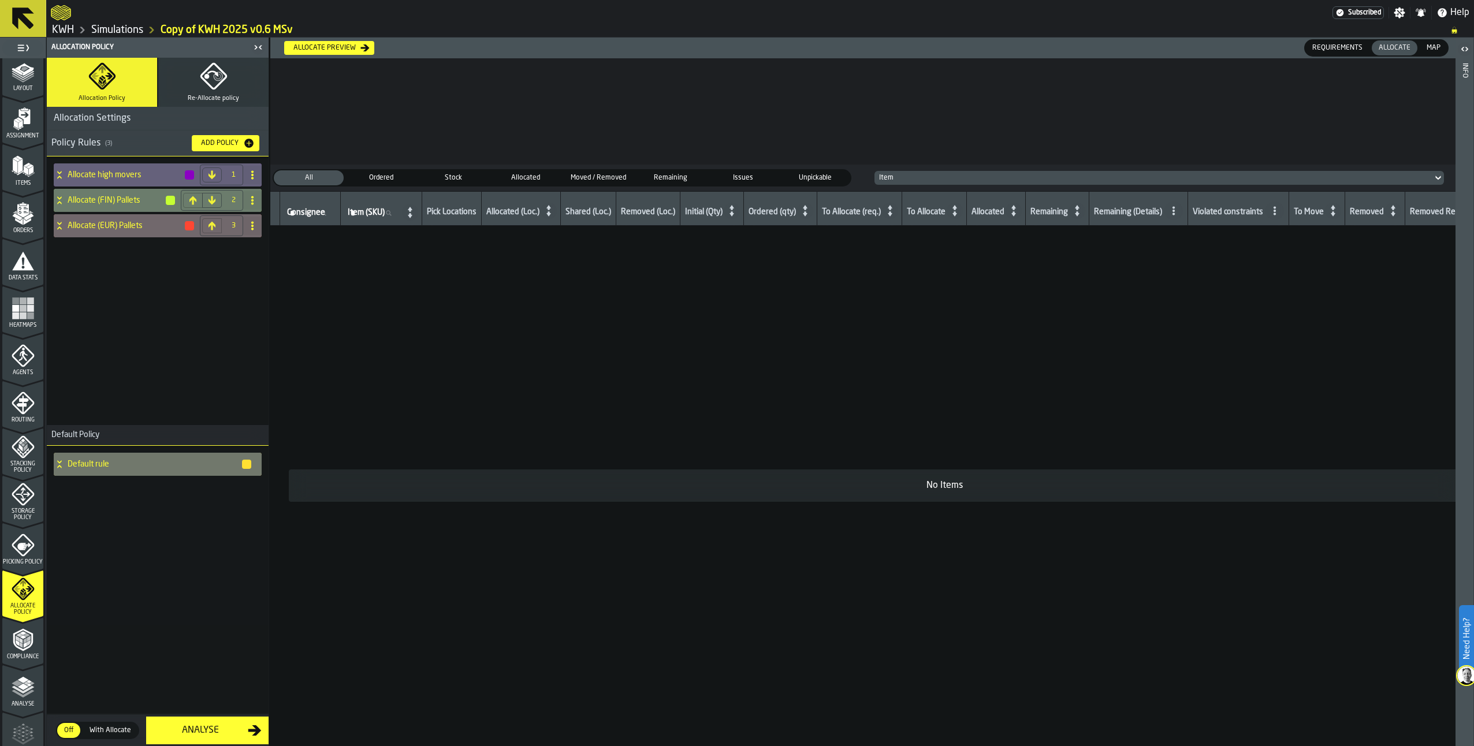
click at [12, 685] on icon "menu Analyse" at bounding box center [23, 687] width 23 height 23
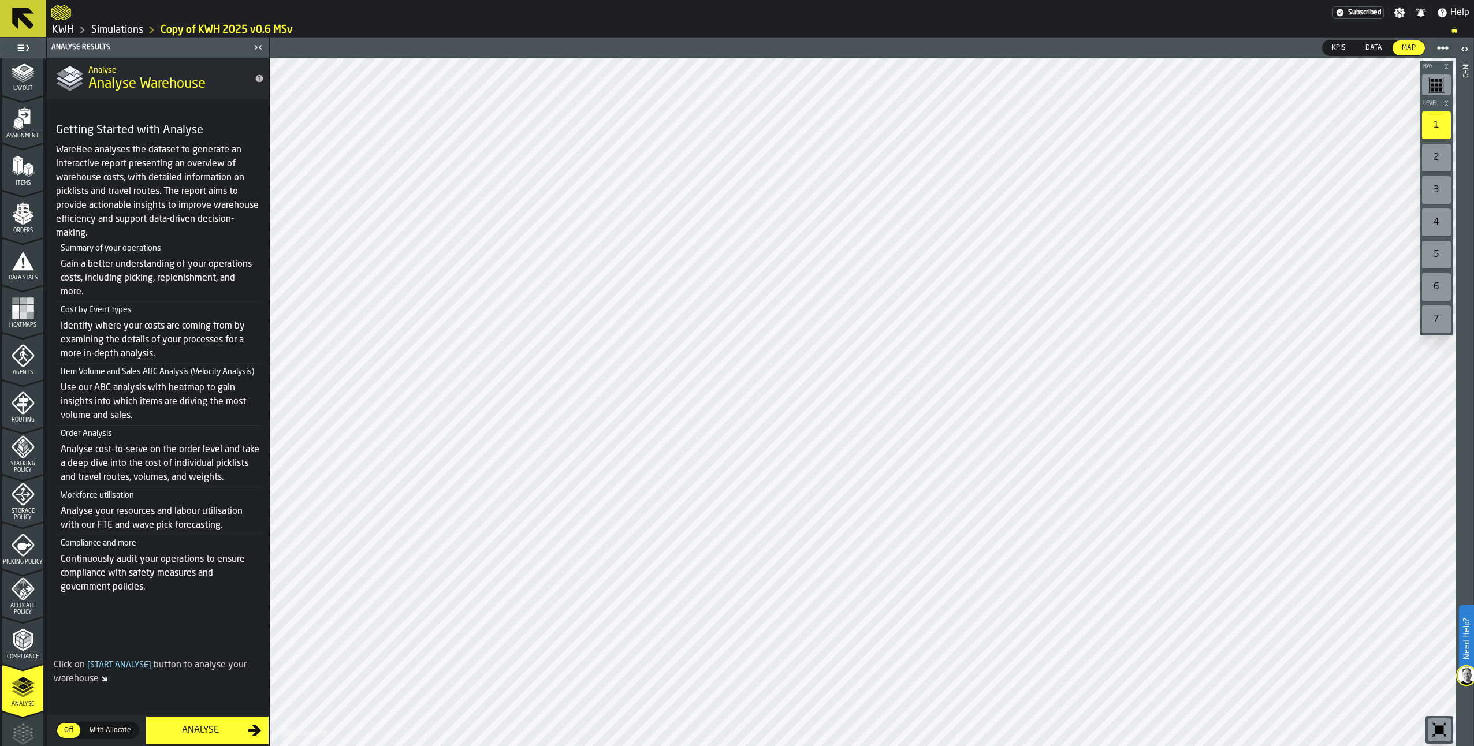
click at [194, 727] on div "Analyse" at bounding box center [200, 731] width 95 height 14
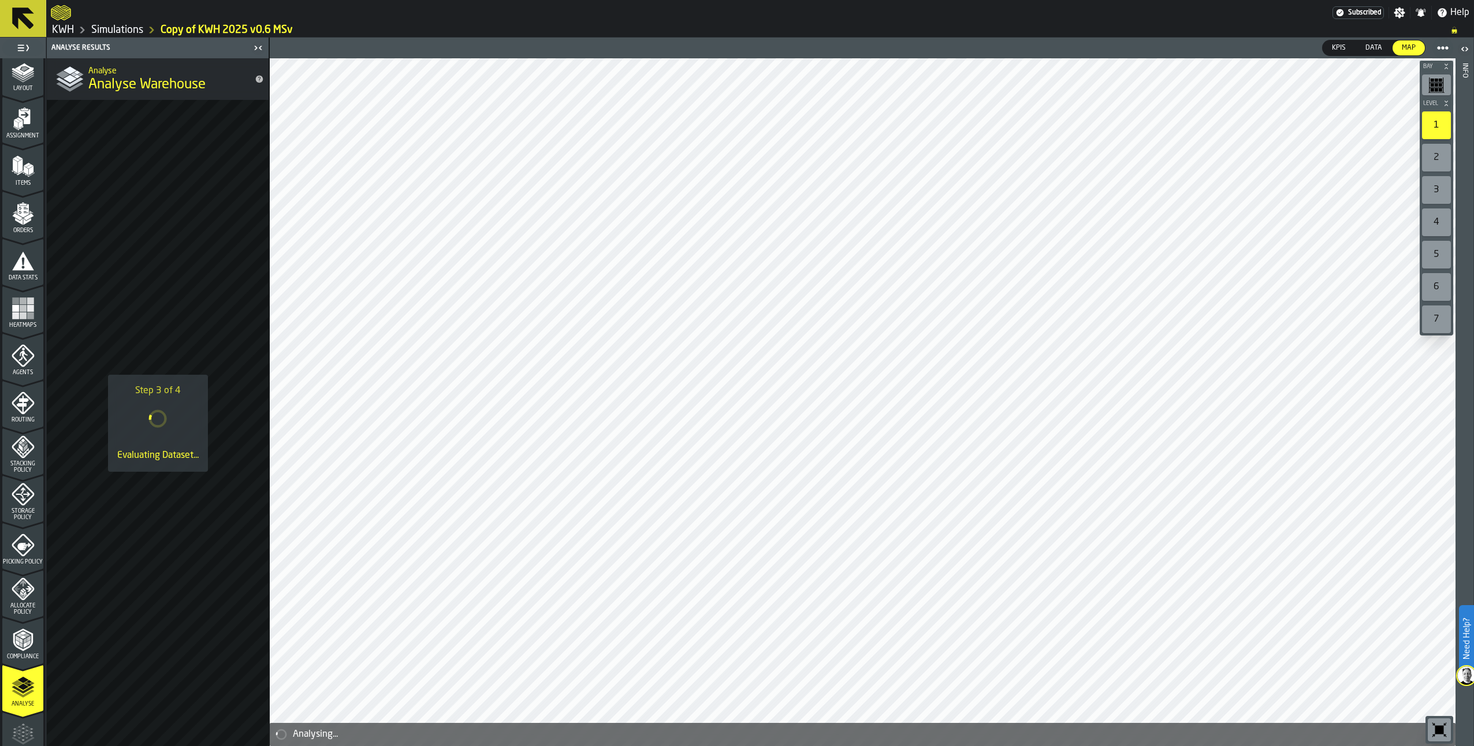
drag, startPoint x: 126, startPoint y: 28, endPoint x: 136, endPoint y: 28, distance: 9.8
click at [126, 28] on link "Simulations" at bounding box center [117, 30] width 52 height 13
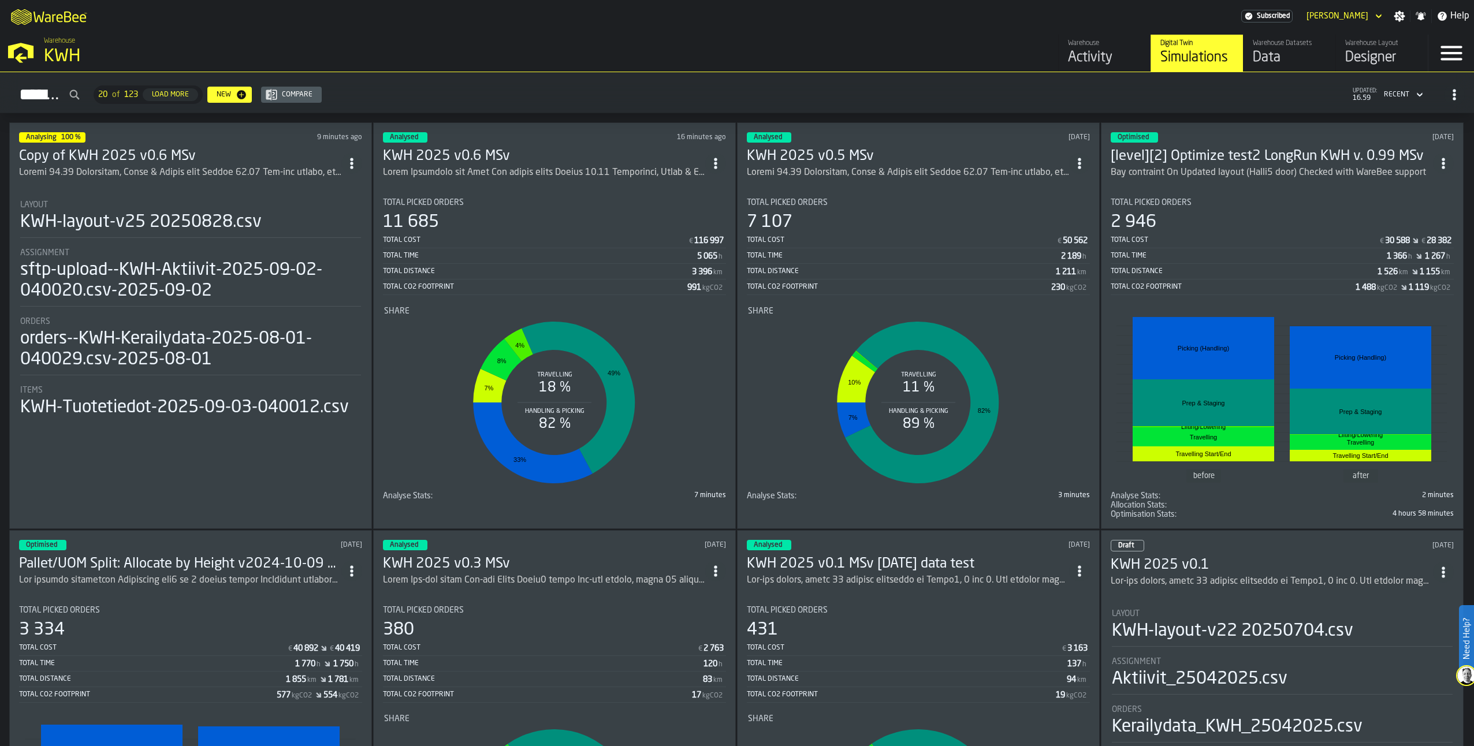
click at [159, 157] on h3 "Copy of KWH 2025 v0.6 MSv" at bounding box center [180, 156] width 322 height 18
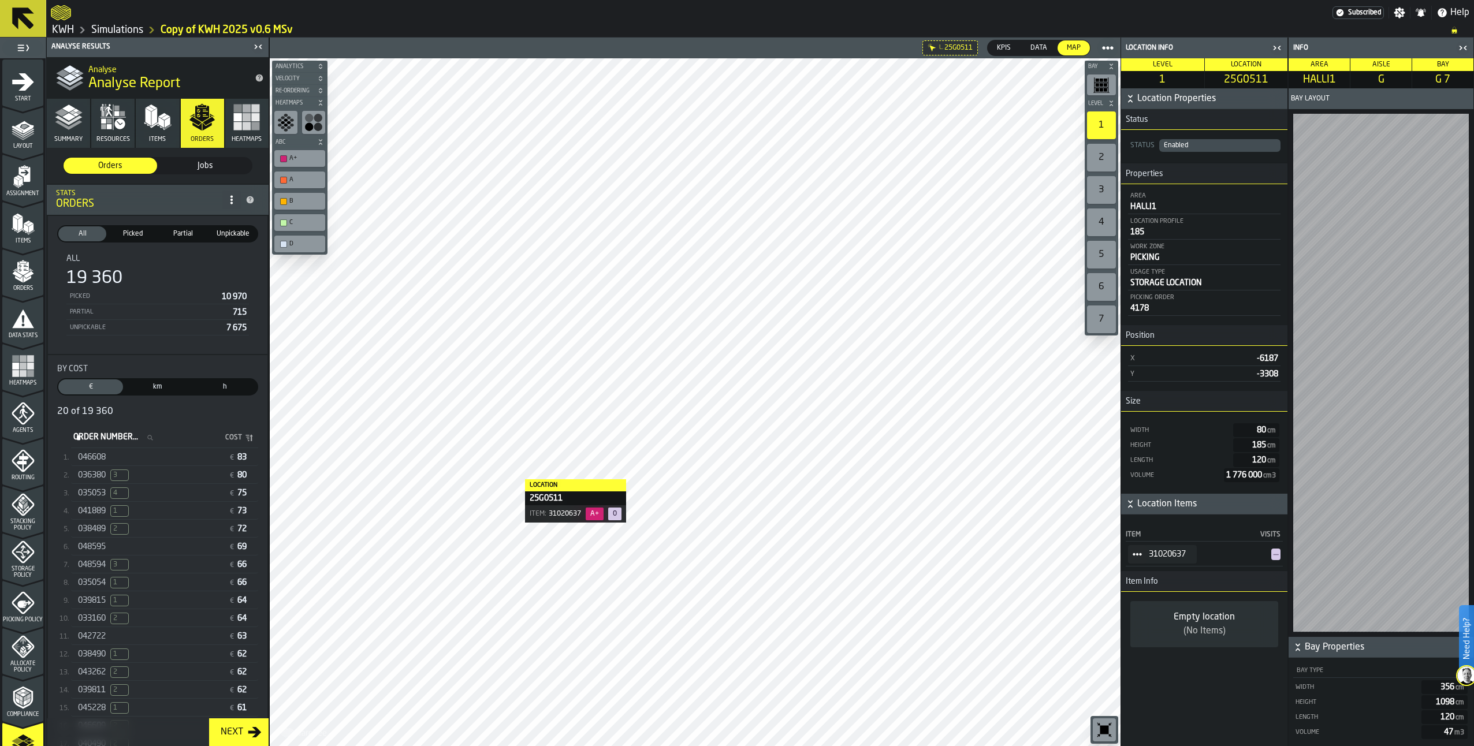
drag, startPoint x: 807, startPoint y: 44, endPoint x: 1137, endPoint y: 560, distance: 612.4
click at [1137, 559] on icon "StatList-item-31020637" at bounding box center [1136, 554] width 9 height 9
click at [1160, 597] on div "Show Orders" at bounding box center [1169, 598] width 69 height 8
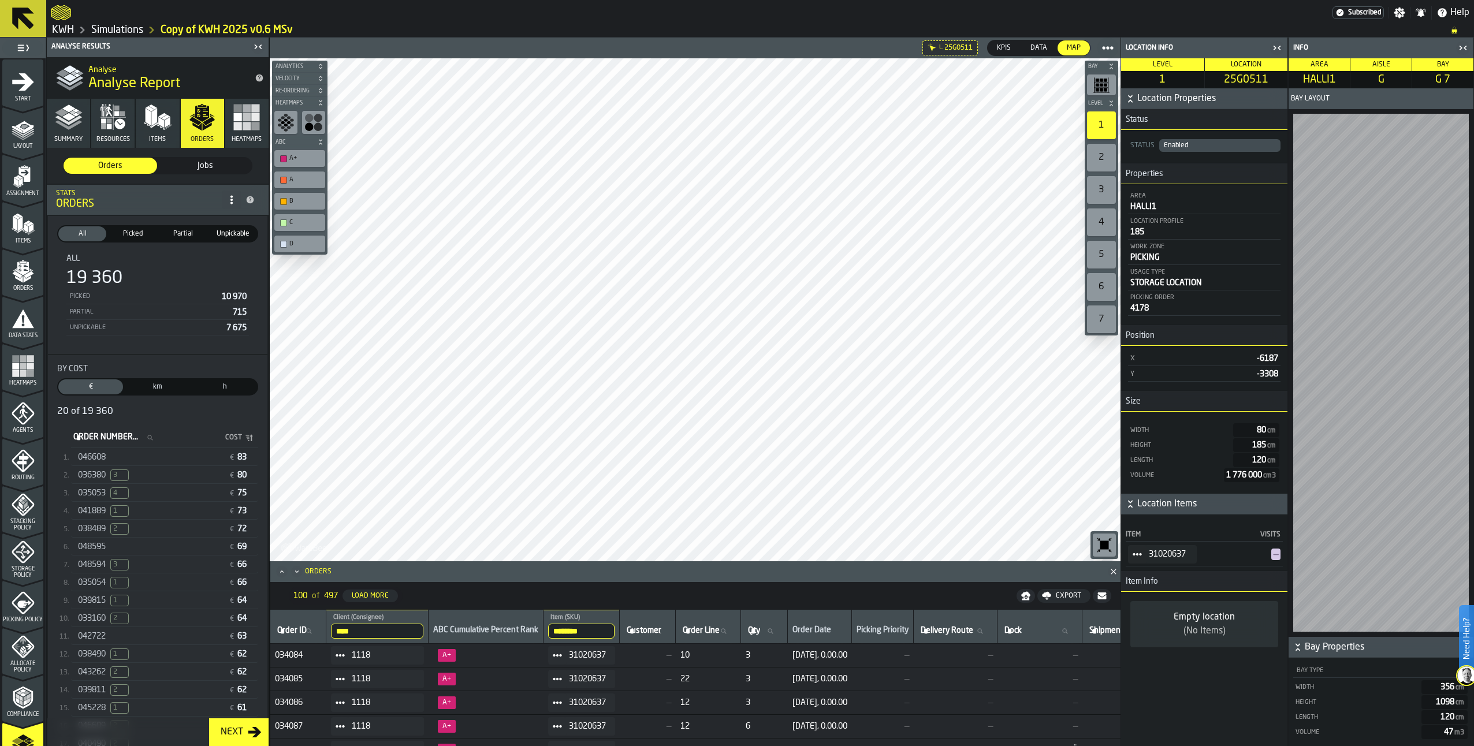
click at [289, 705] on span "034086" at bounding box center [298, 702] width 47 height 9
copy span "034086"
click at [105, 438] on label "Order Number... Order Number..." at bounding box center [116, 437] width 91 height 15
click at [105, 438] on input "Order Number... Order Number..." at bounding box center [116, 437] width 91 height 15
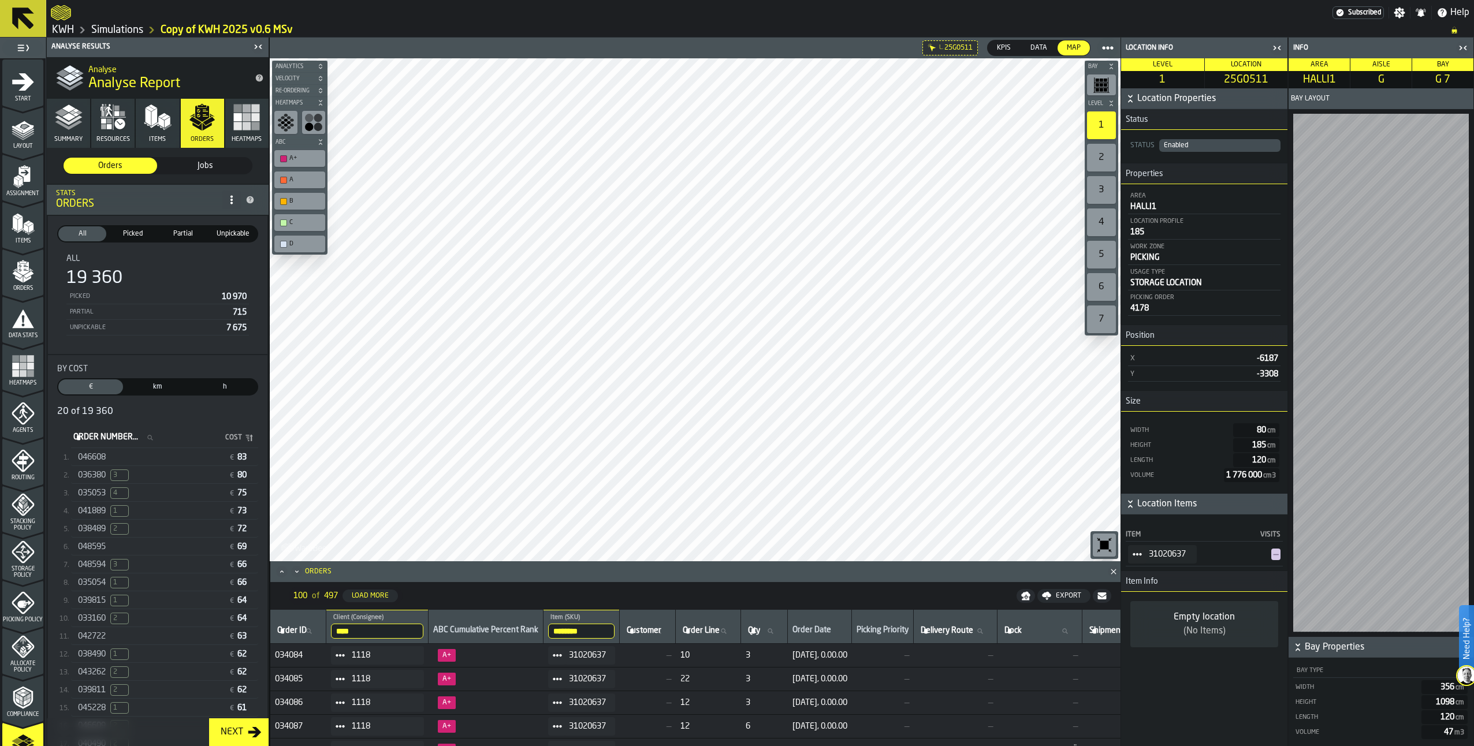
click at [1114, 573] on icon "Close" at bounding box center [1114, 572] width 12 height 12
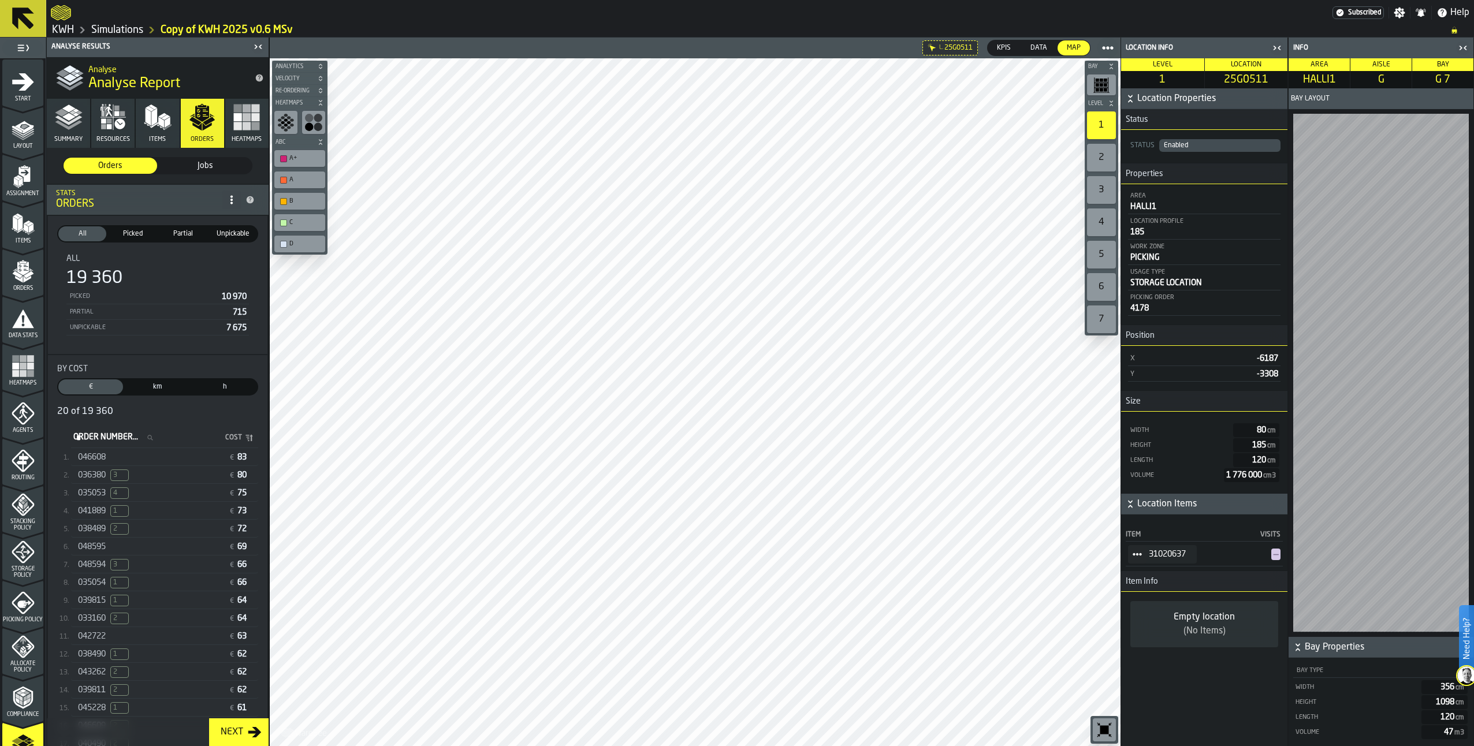
click at [90, 438] on label "Order Number... Order Number..." at bounding box center [116, 437] width 91 height 15
click at [90, 438] on input "Order Number... Order Number..." at bounding box center [116, 437] width 91 height 15
paste input "******"
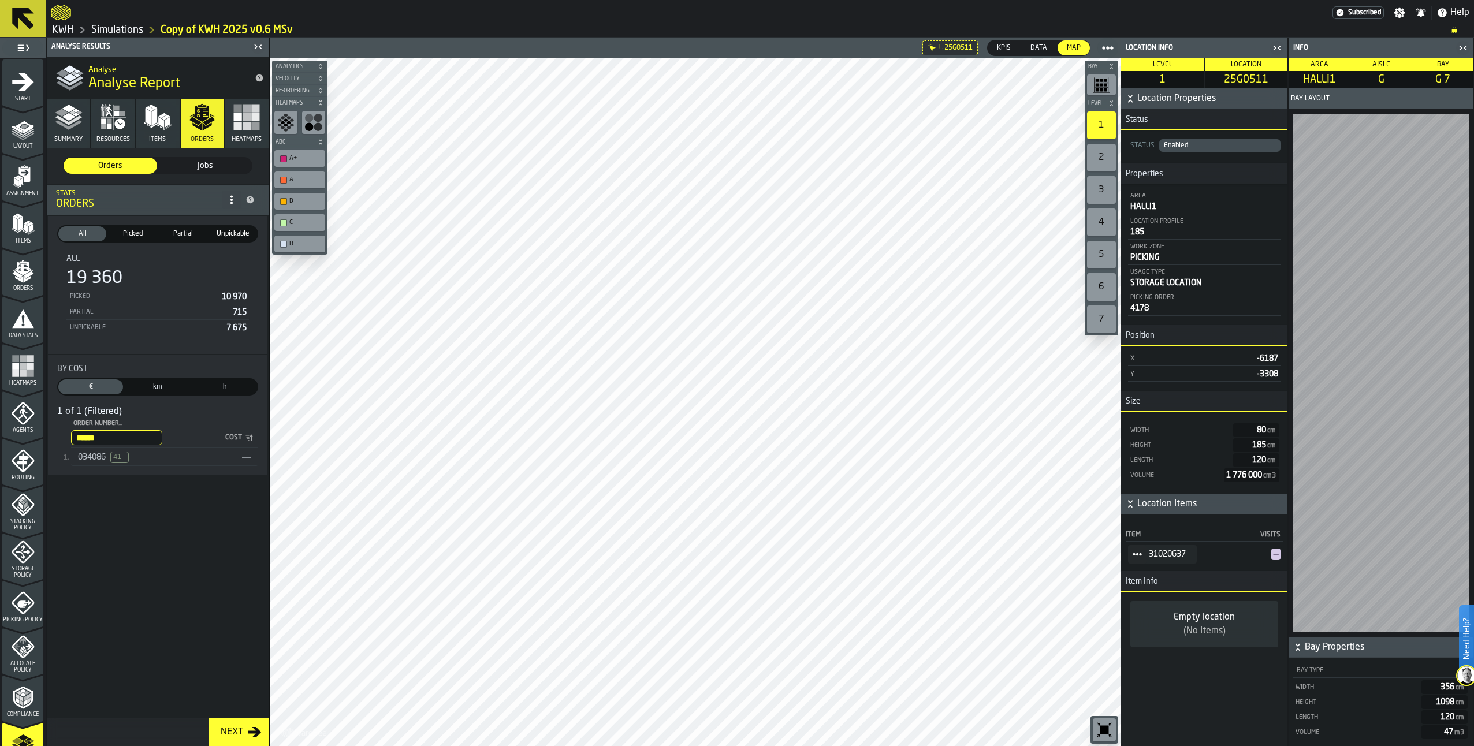
type input "******"
click at [94, 459] on span "034086" at bounding box center [92, 457] width 28 height 9
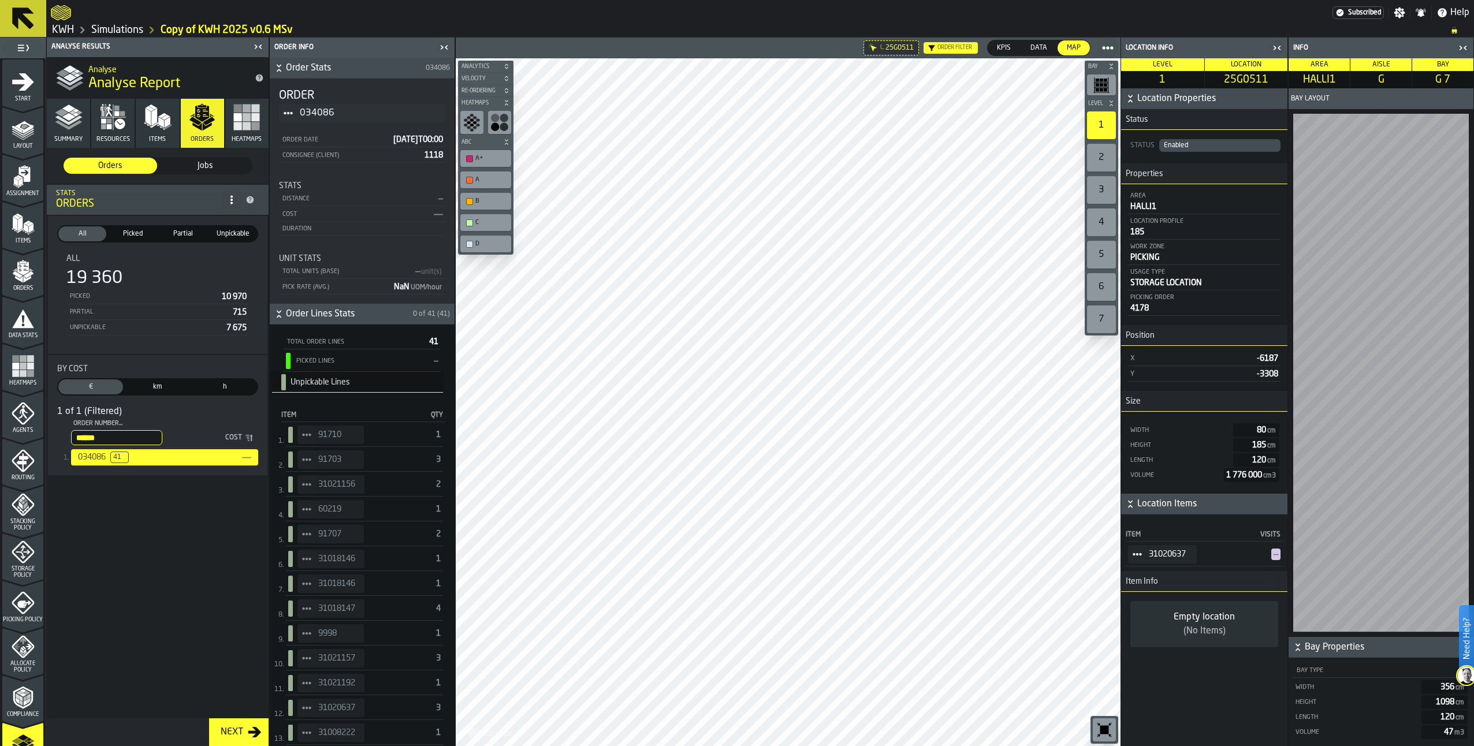
click at [85, 457] on span "034086" at bounding box center [92, 457] width 28 height 9
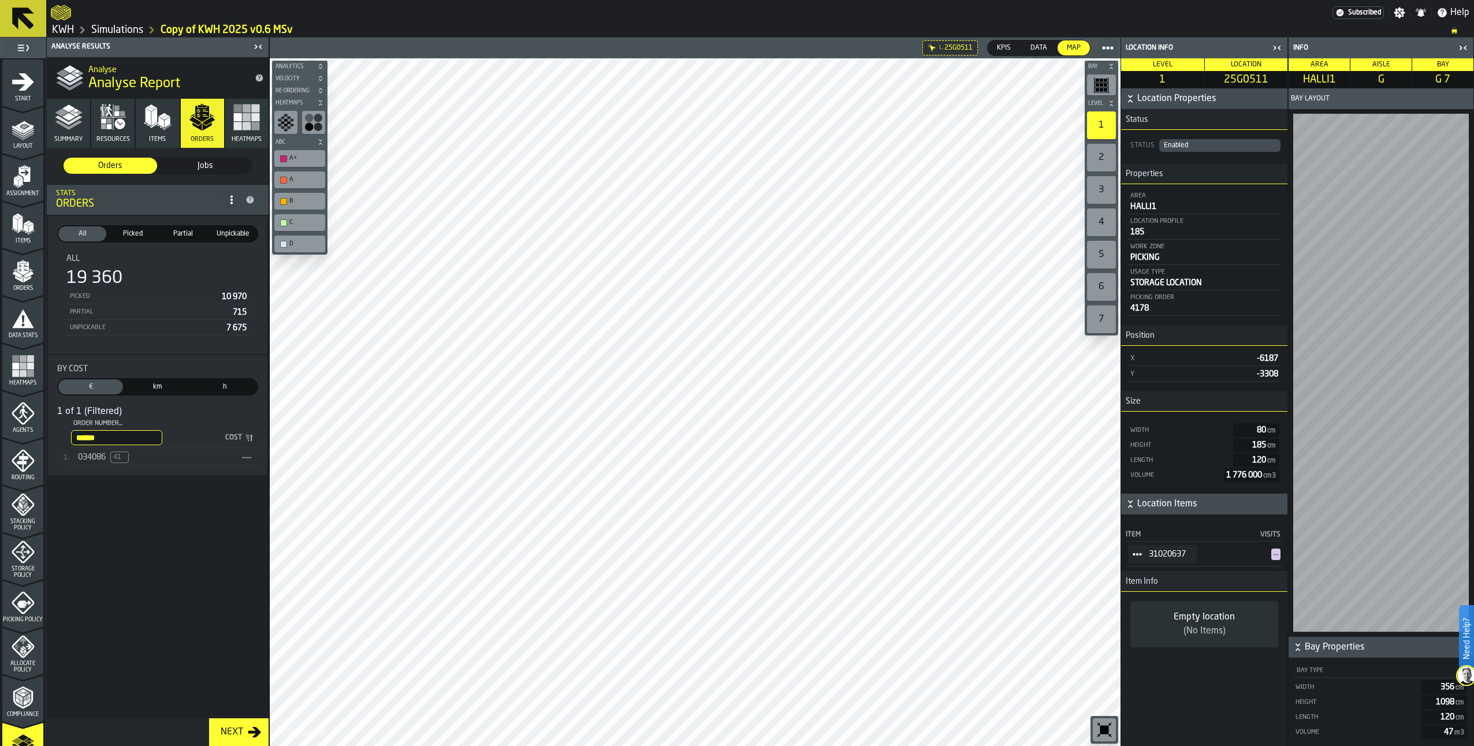
click at [85, 458] on span "034086" at bounding box center [92, 457] width 28 height 9
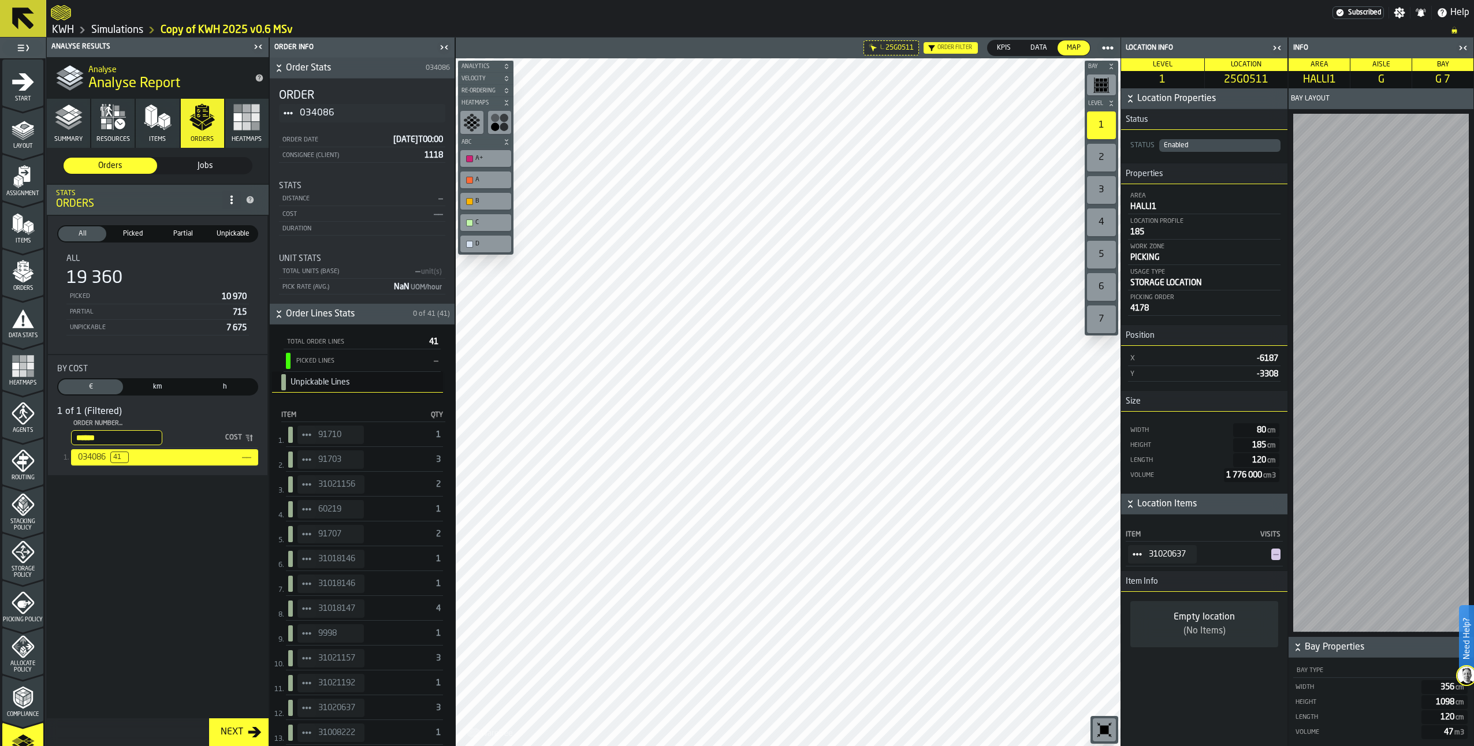
click at [24, 274] on icon "menu Orders" at bounding box center [23, 271] width 23 height 23
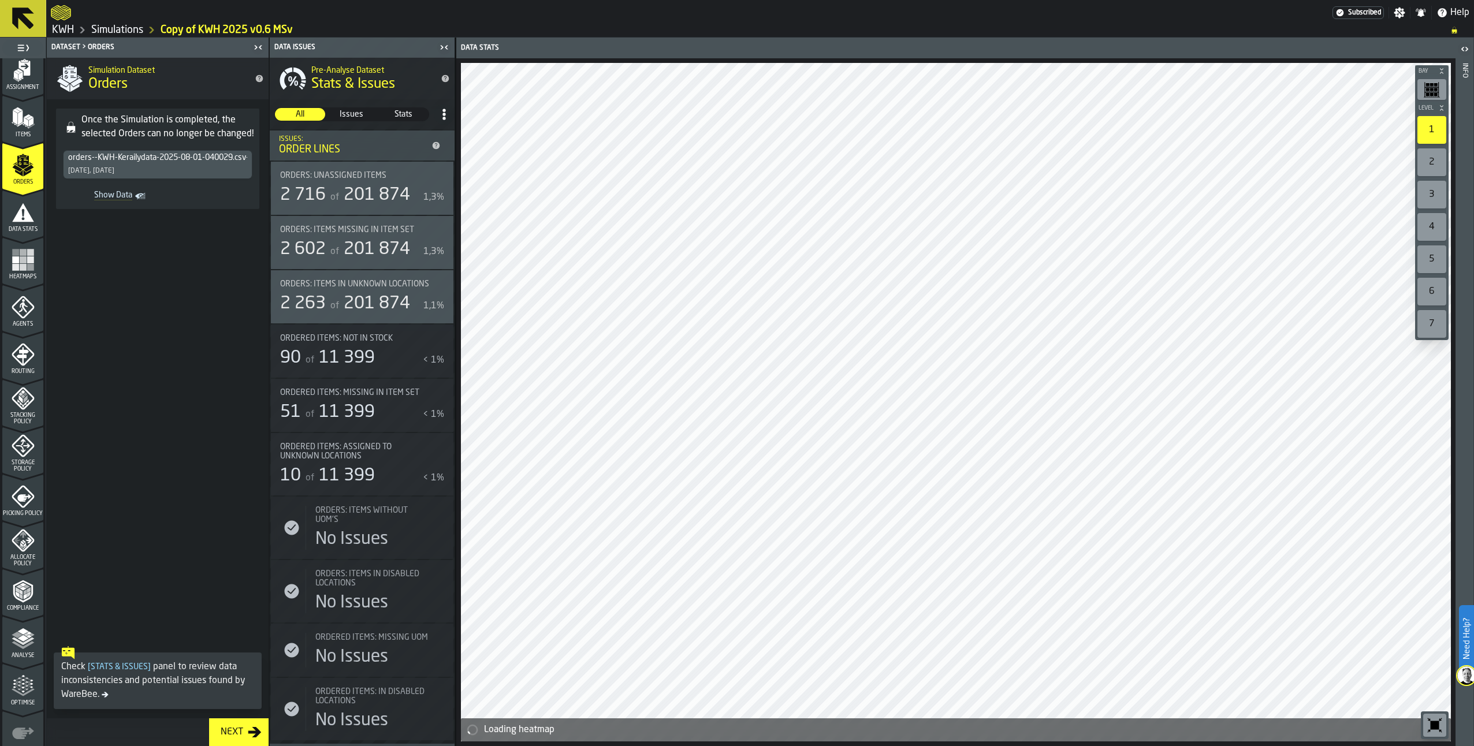
scroll to position [116, 0]
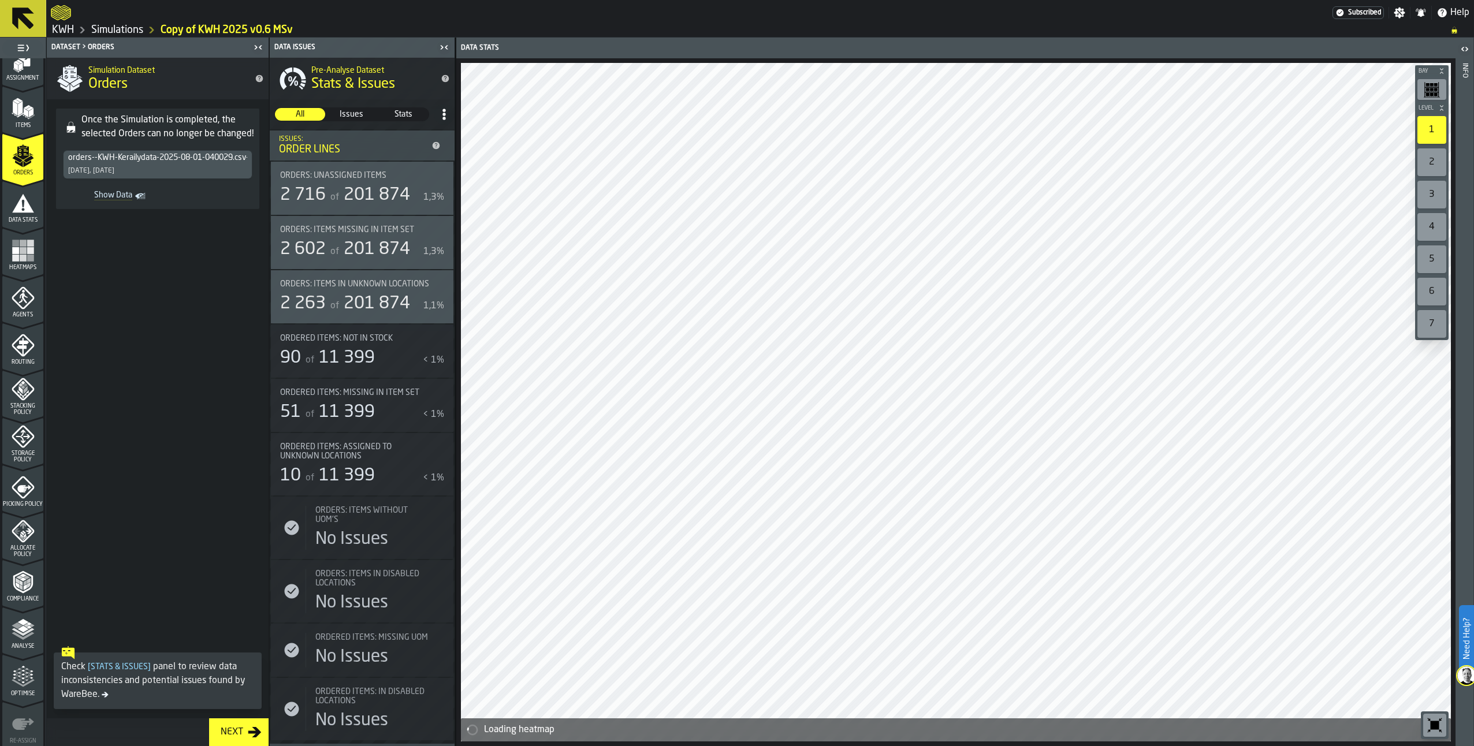
click at [14, 630] on polyline "menu Analyse" at bounding box center [23, 632] width 23 height 8
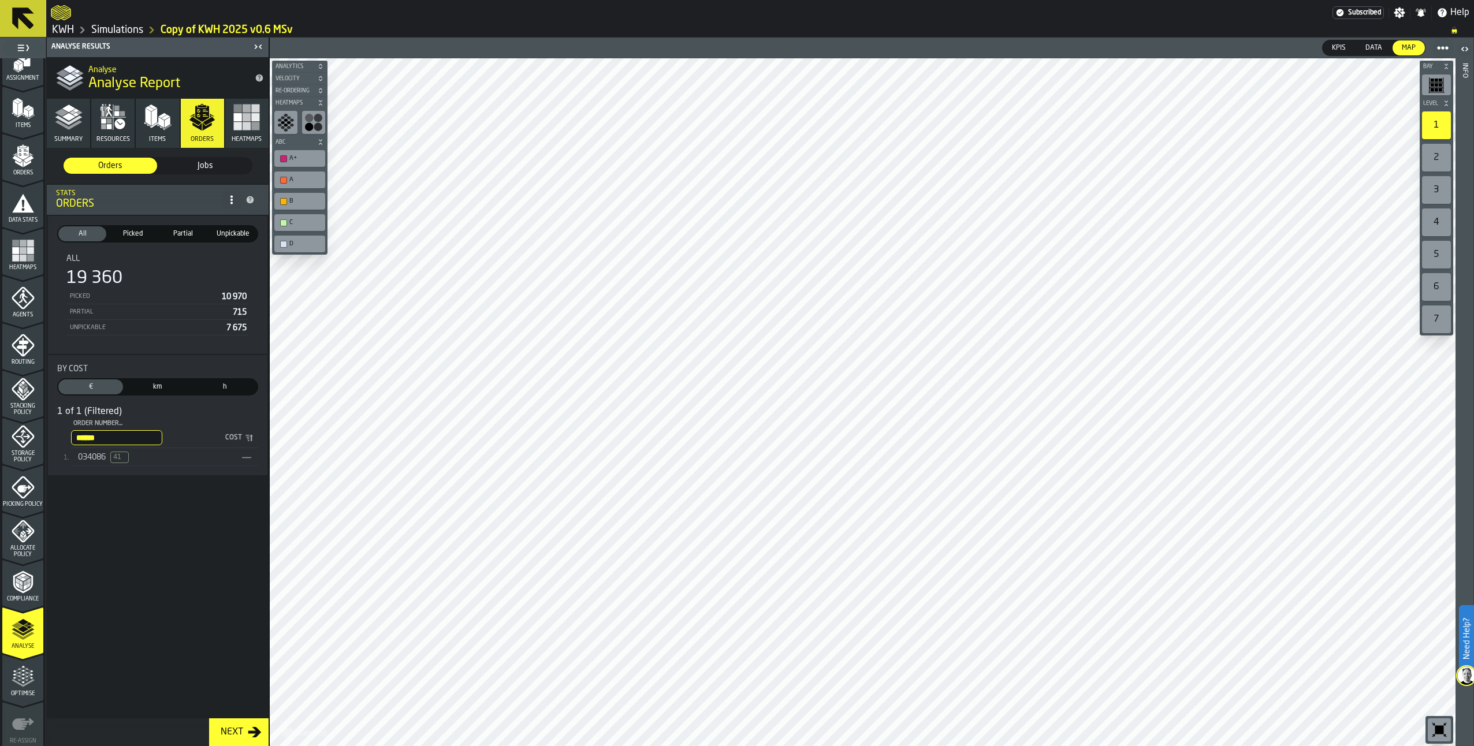
click at [141, 239] on span "Picked" at bounding box center [132, 234] width 43 height 10
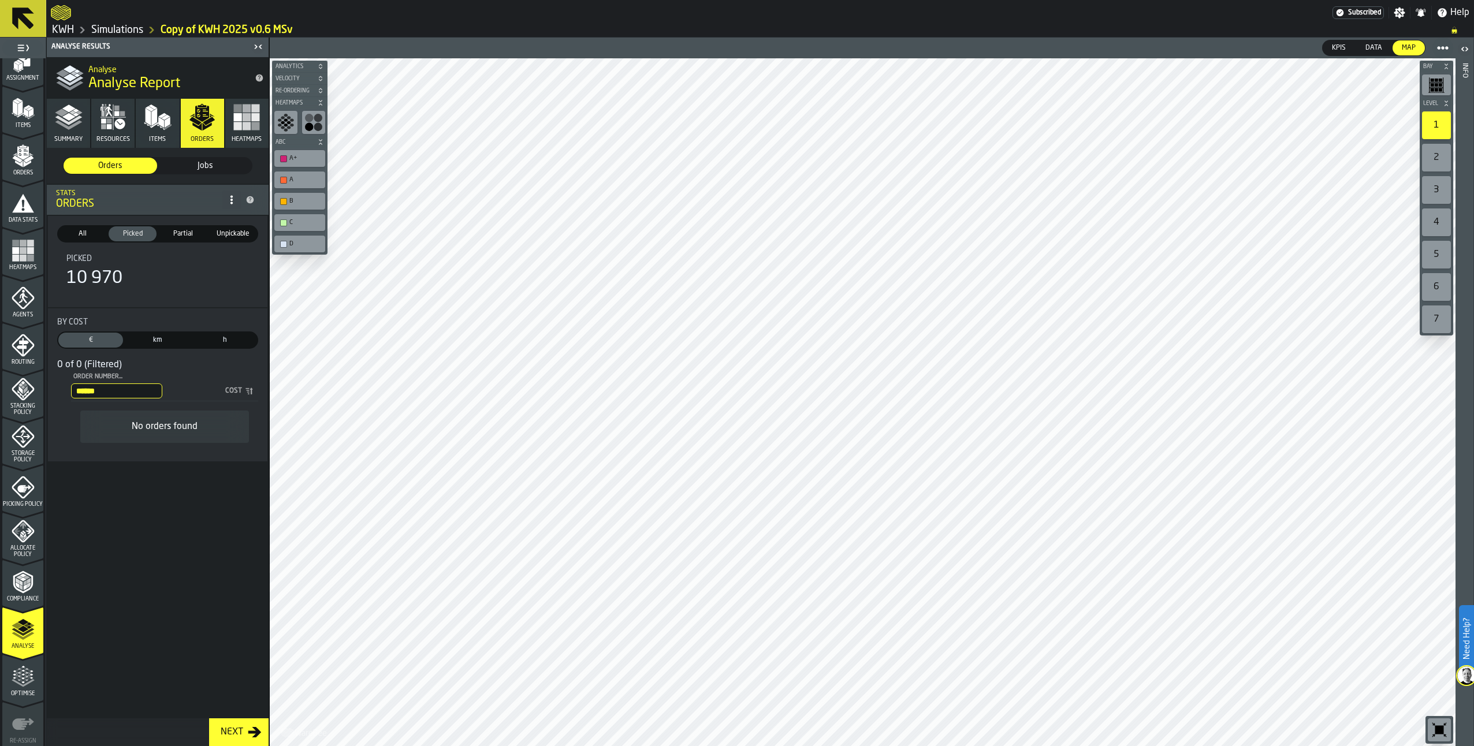
click at [176, 237] on span "Partial" at bounding box center [182, 234] width 43 height 10
click at [223, 236] on span "Unpickable" at bounding box center [232, 234] width 43 height 10
click at [25, 294] on icon "menu Agents" at bounding box center [23, 297] width 23 height 23
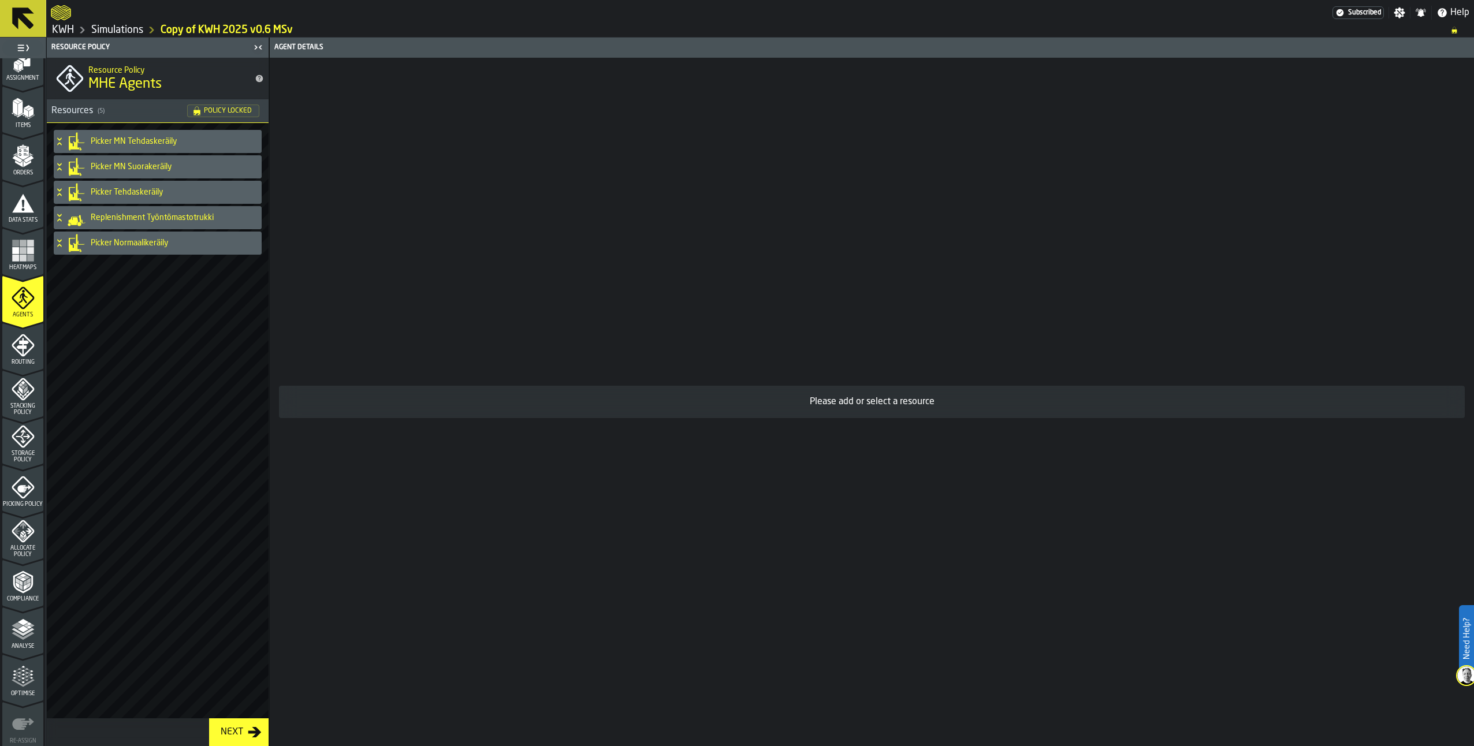
click at [59, 192] on icon at bounding box center [60, 192] width 12 height 9
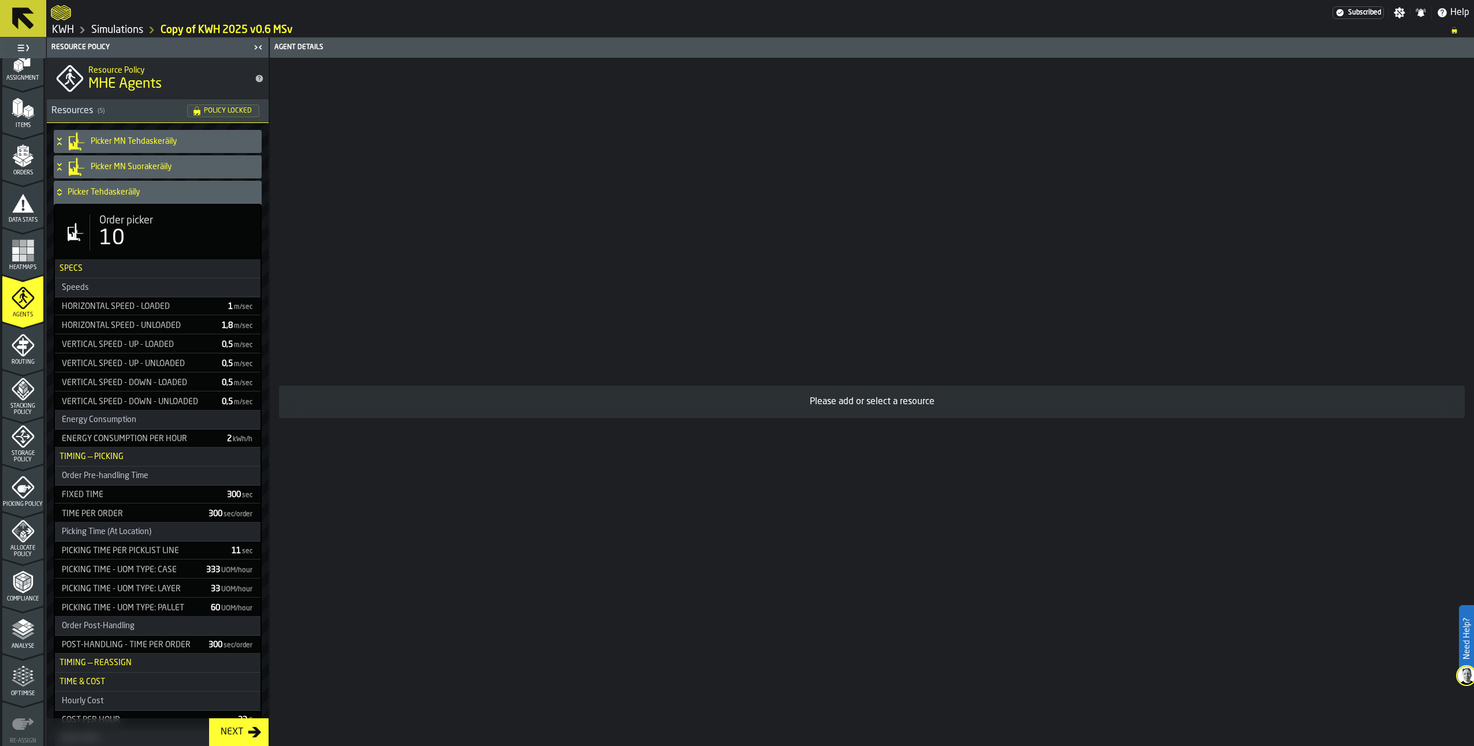
click at [21, 351] on icon "menu Routing" at bounding box center [22, 347] width 12 height 18
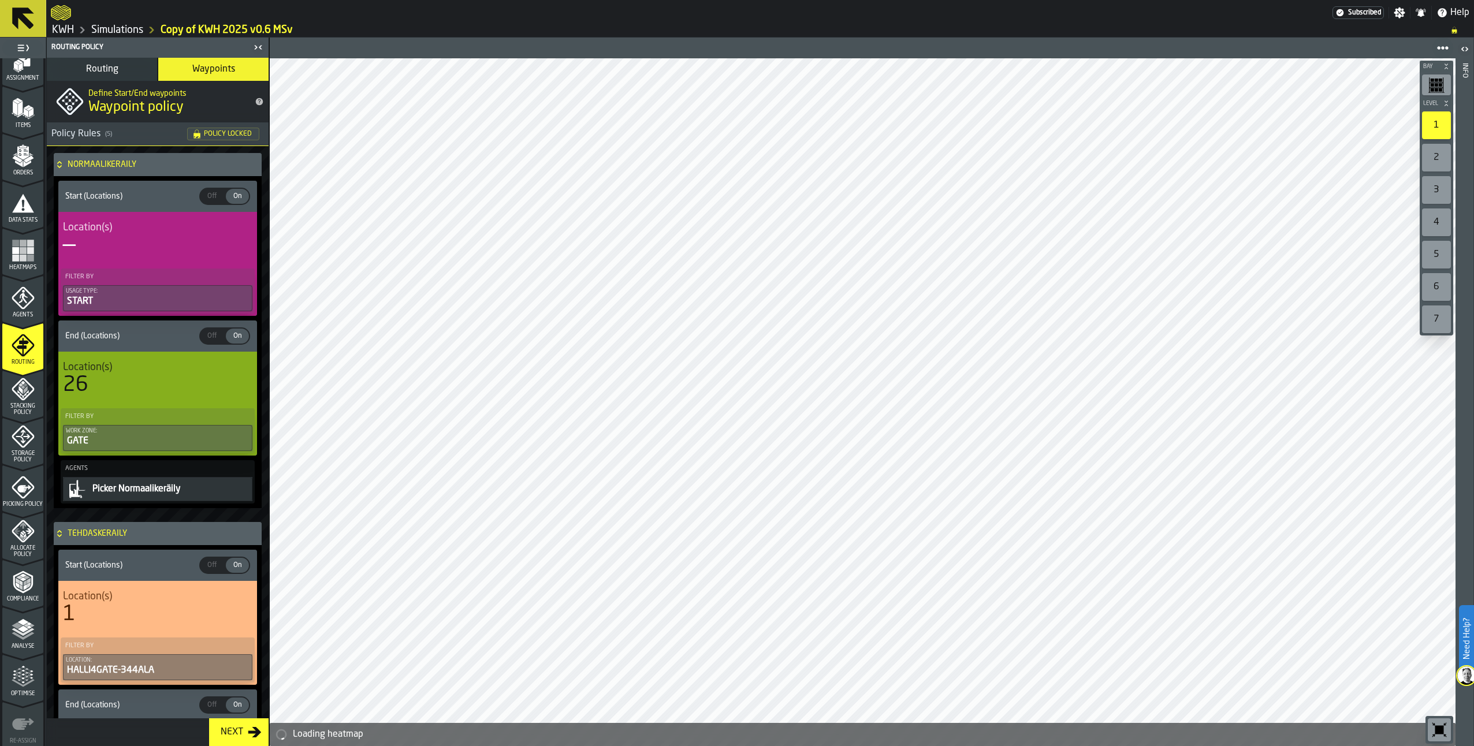
click at [90, 74] on button "Routing" at bounding box center [102, 69] width 110 height 23
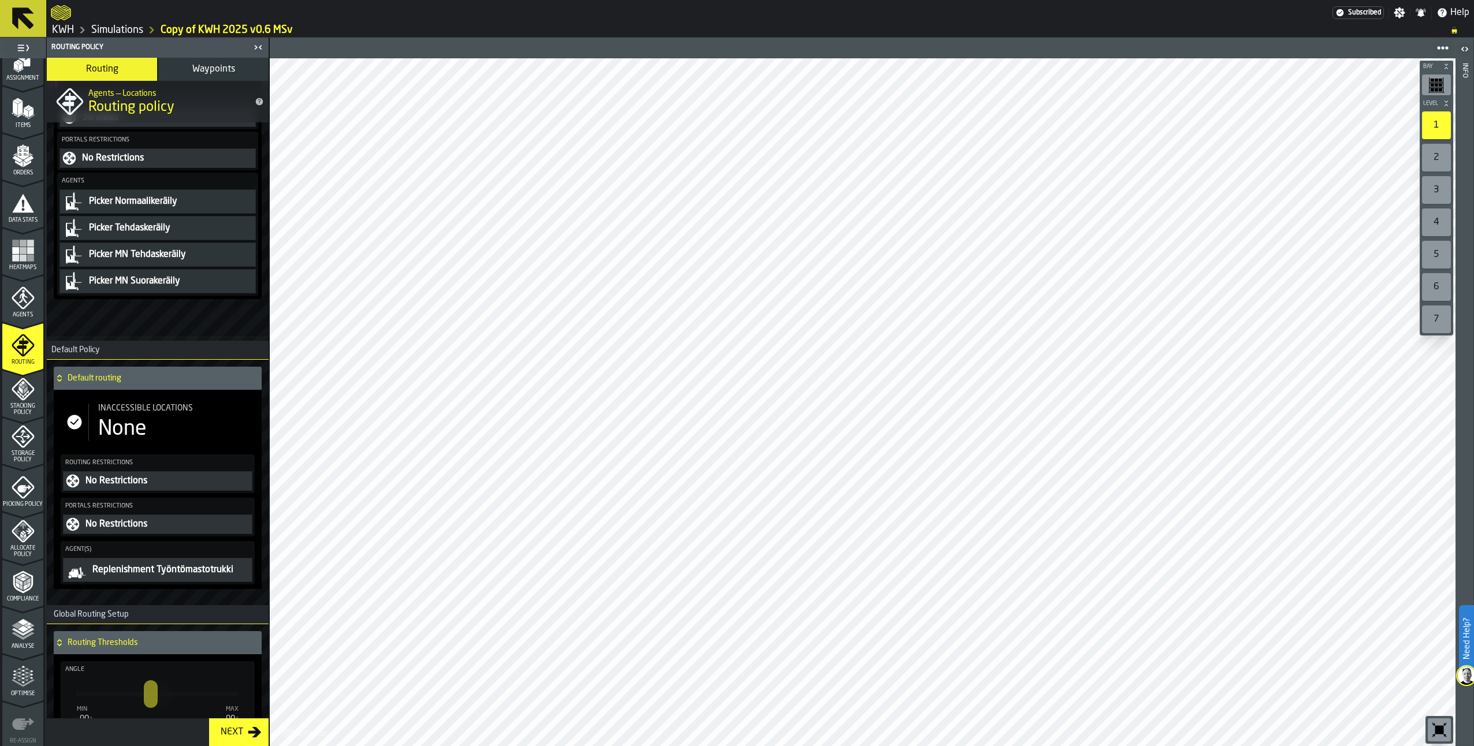
scroll to position [0, 0]
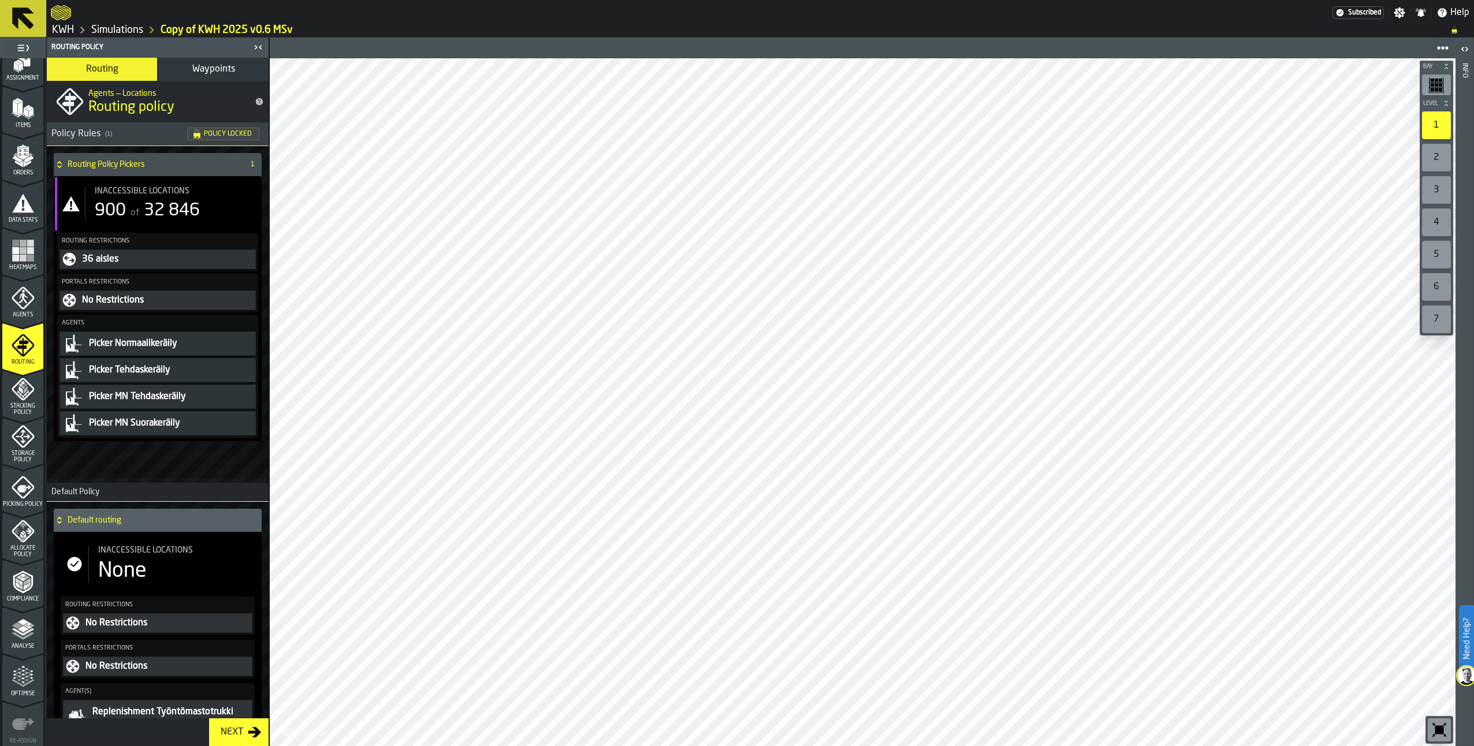
click at [229, 74] on span "Waypoints" at bounding box center [213, 69] width 43 height 9
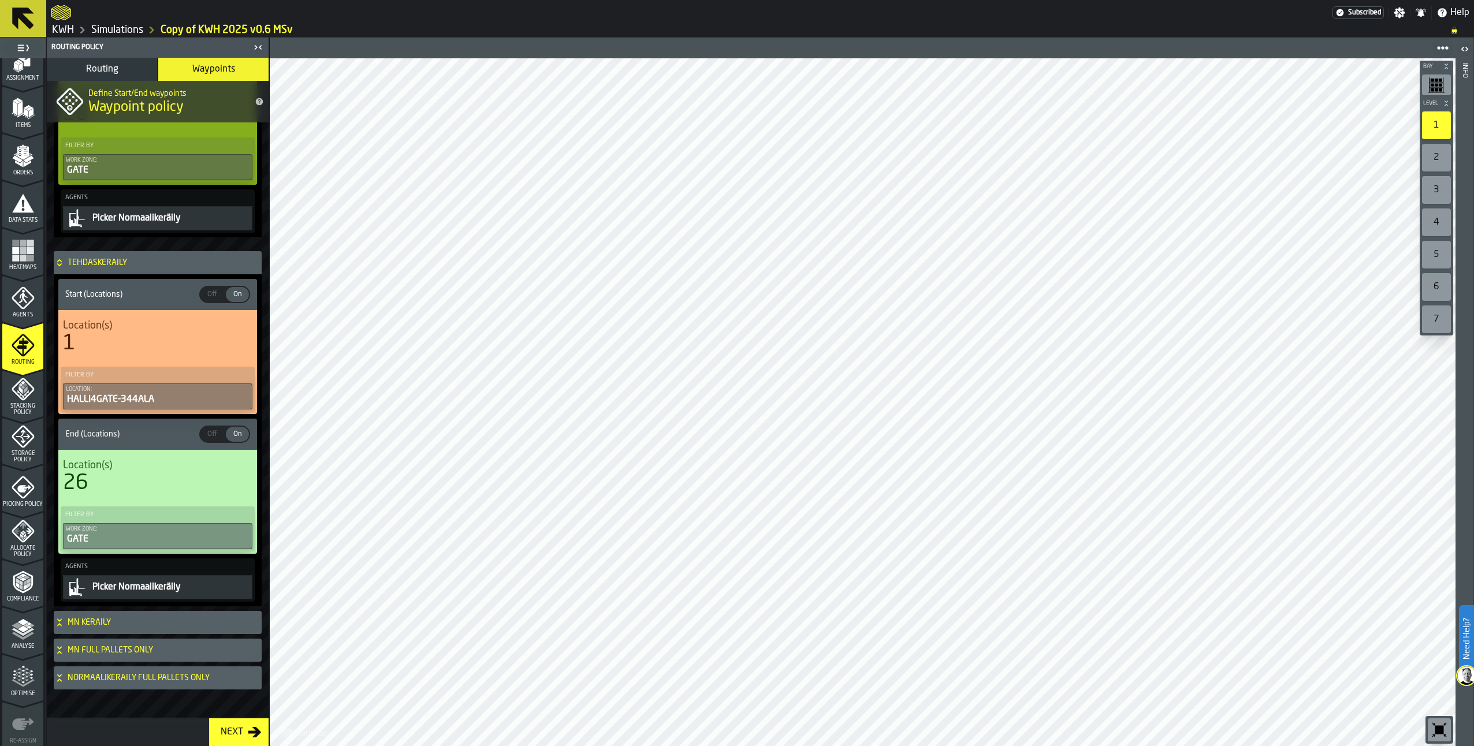
scroll to position [277, 0]
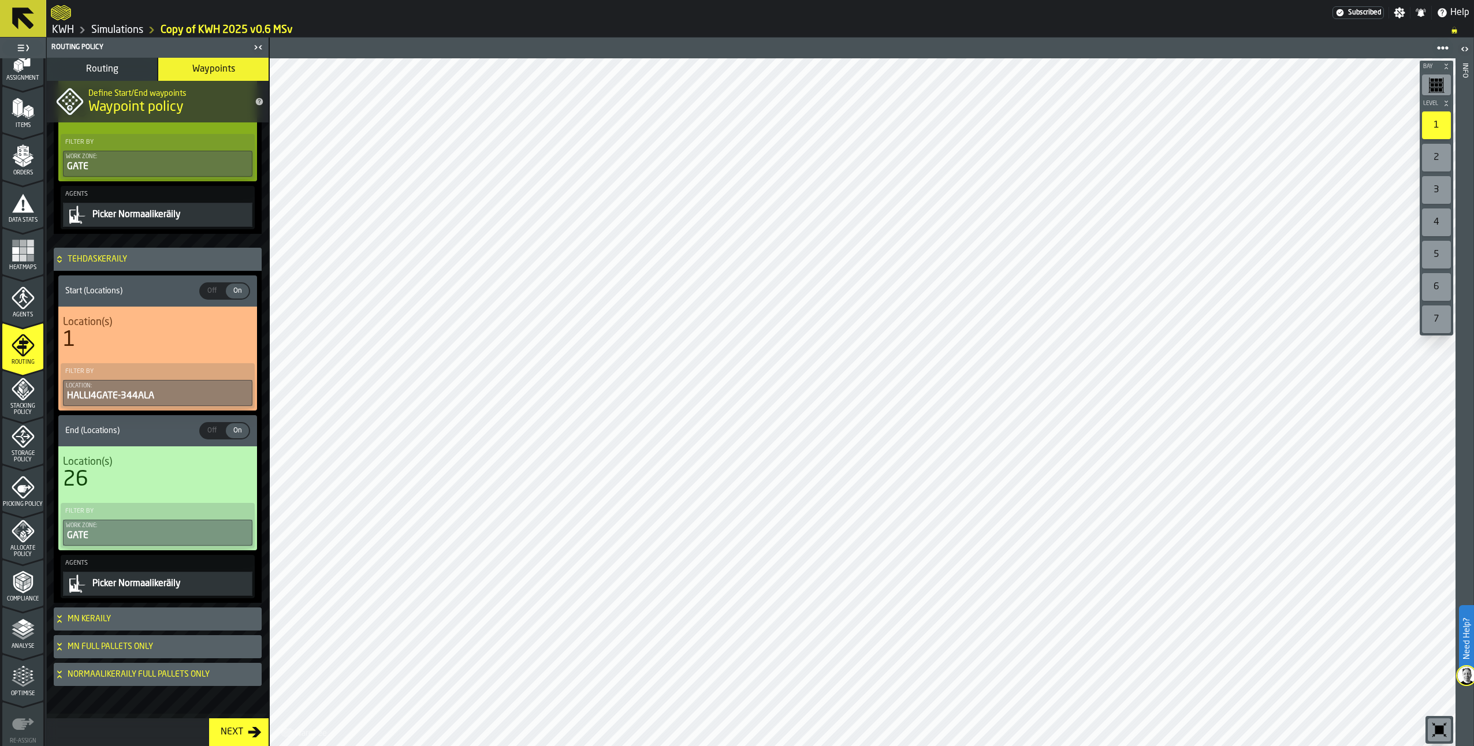
click at [61, 645] on icon at bounding box center [59, 644] width 4 height 3
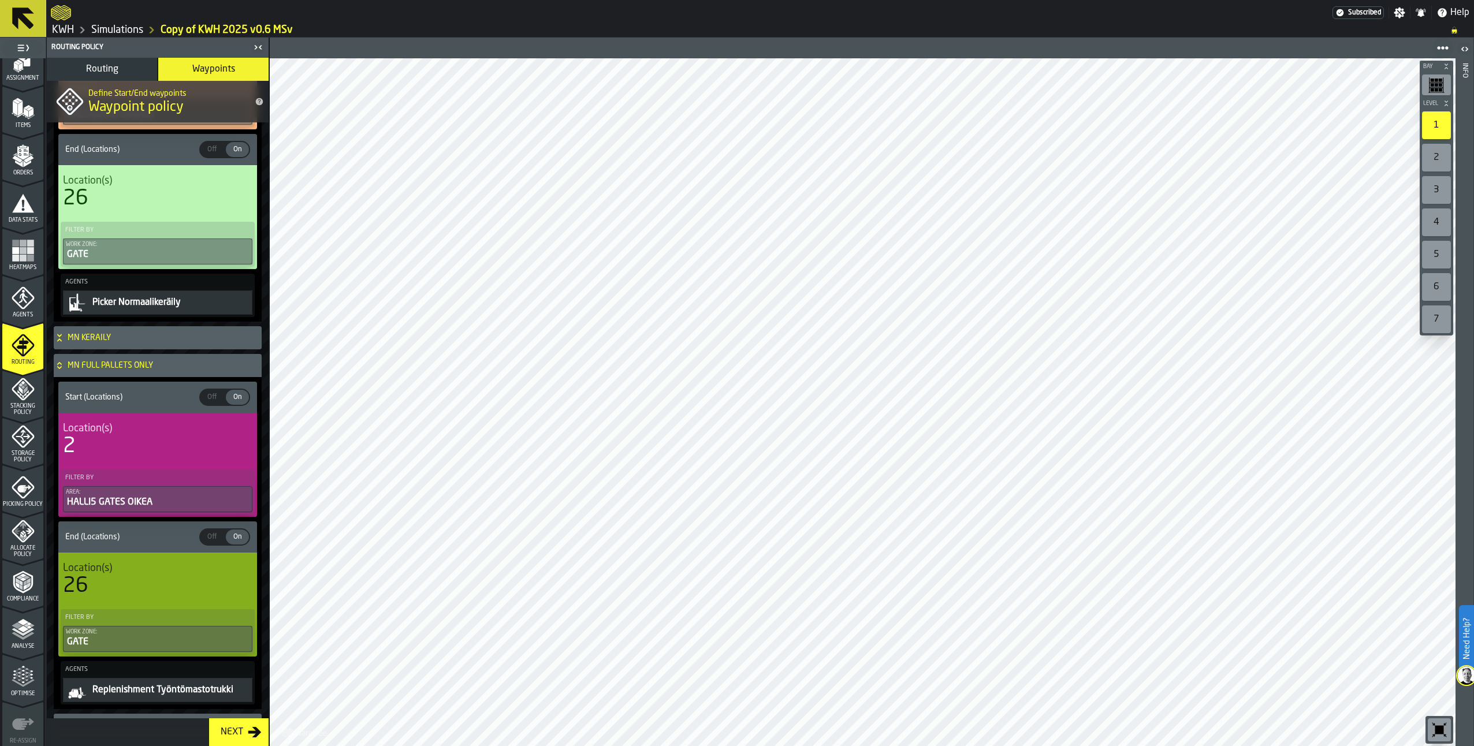
scroll to position [610, 0]
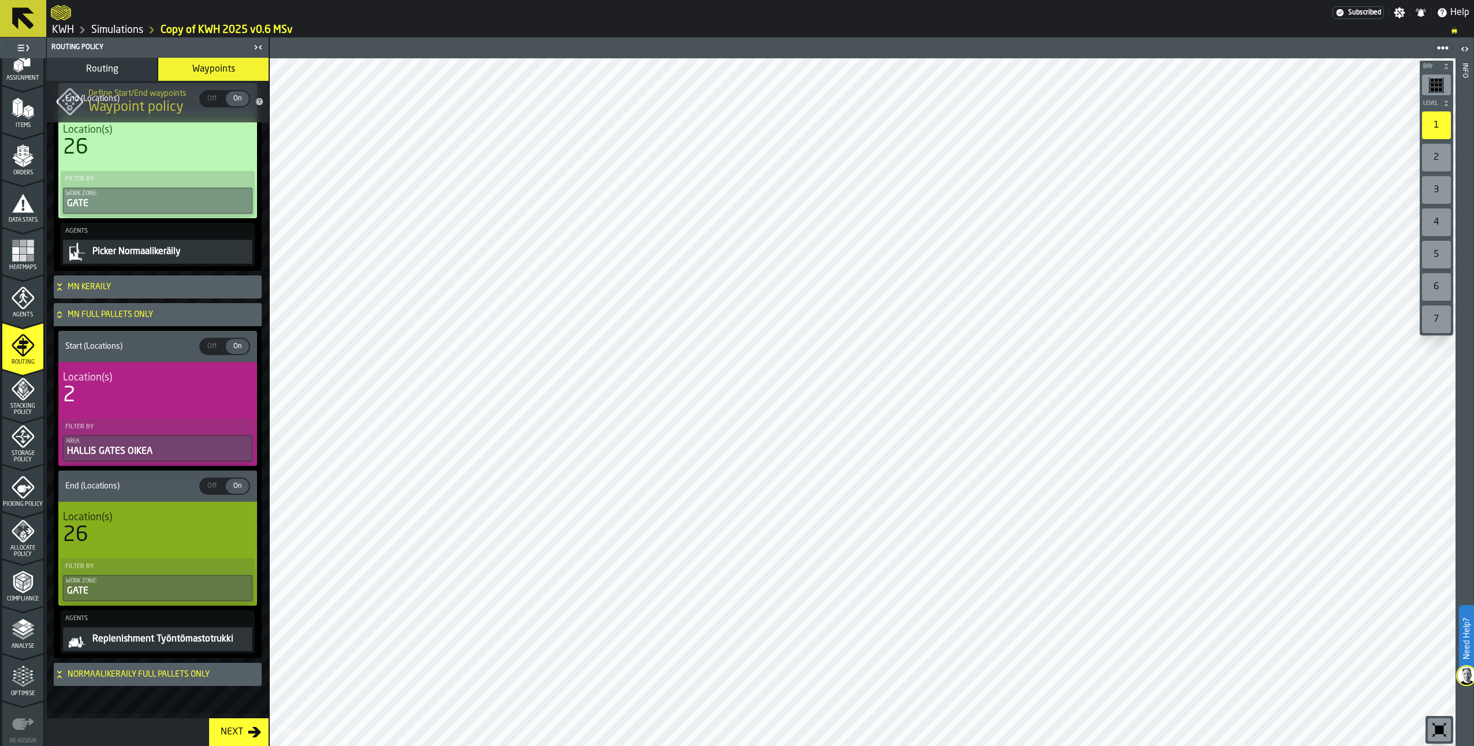
click at [62, 314] on icon at bounding box center [60, 314] width 12 height 9
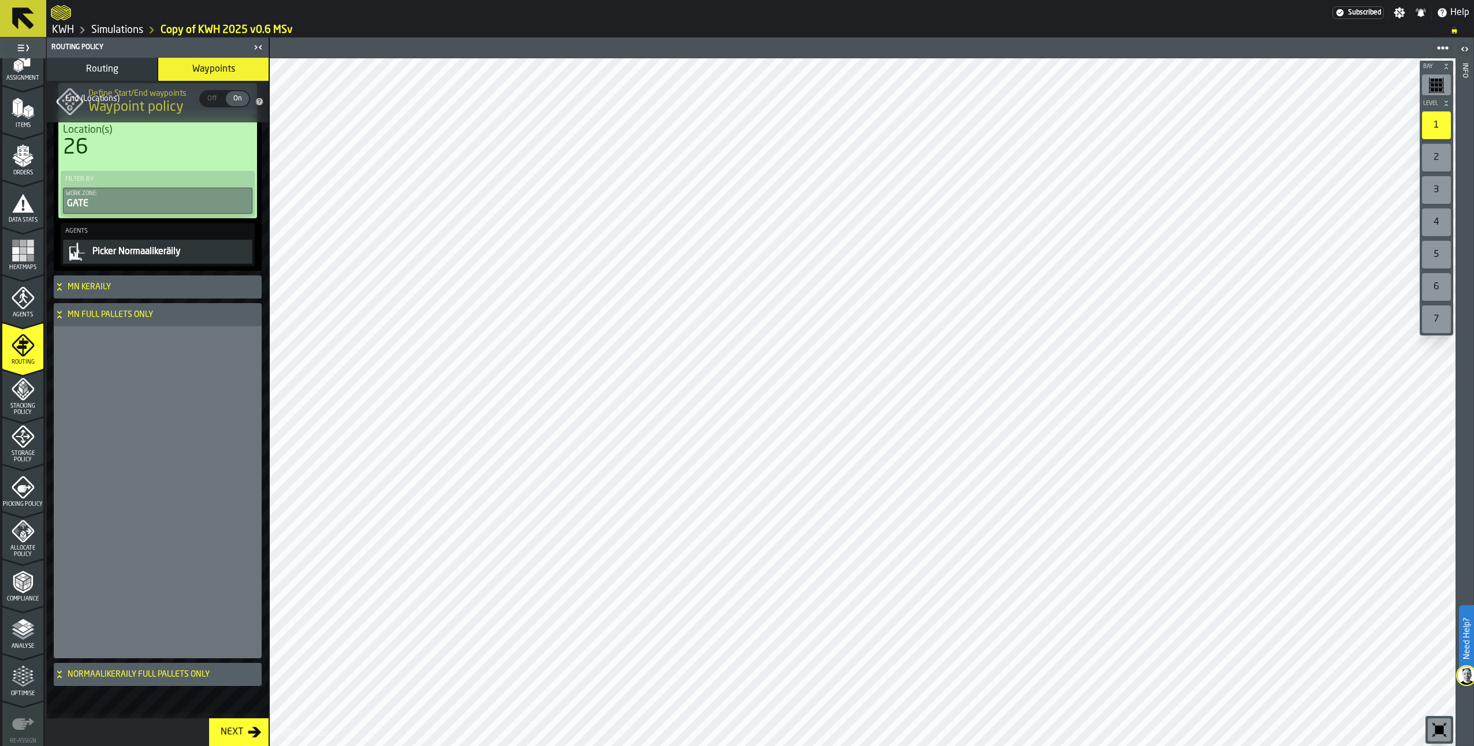
scroll to position [277, 0]
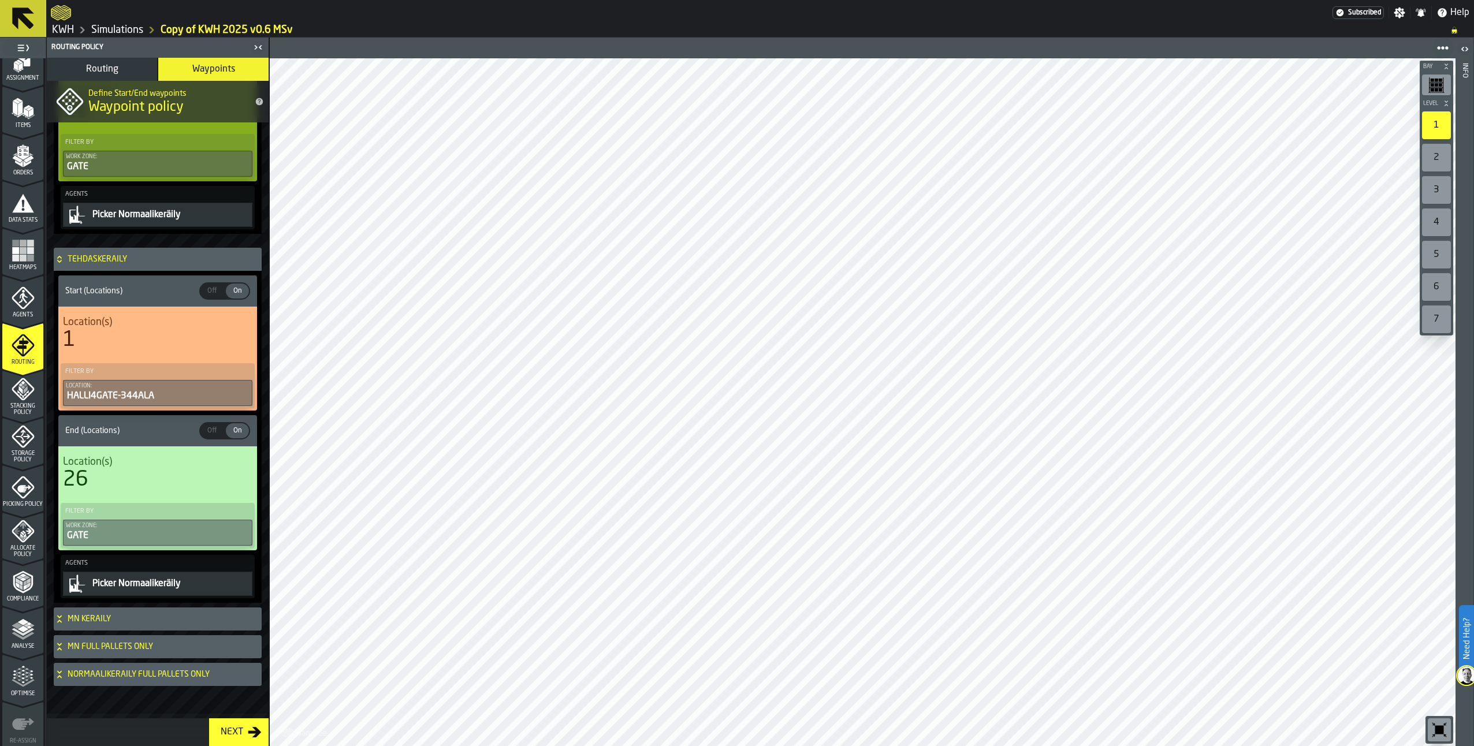
click at [58, 672] on icon at bounding box center [59, 671] width 4 height 3
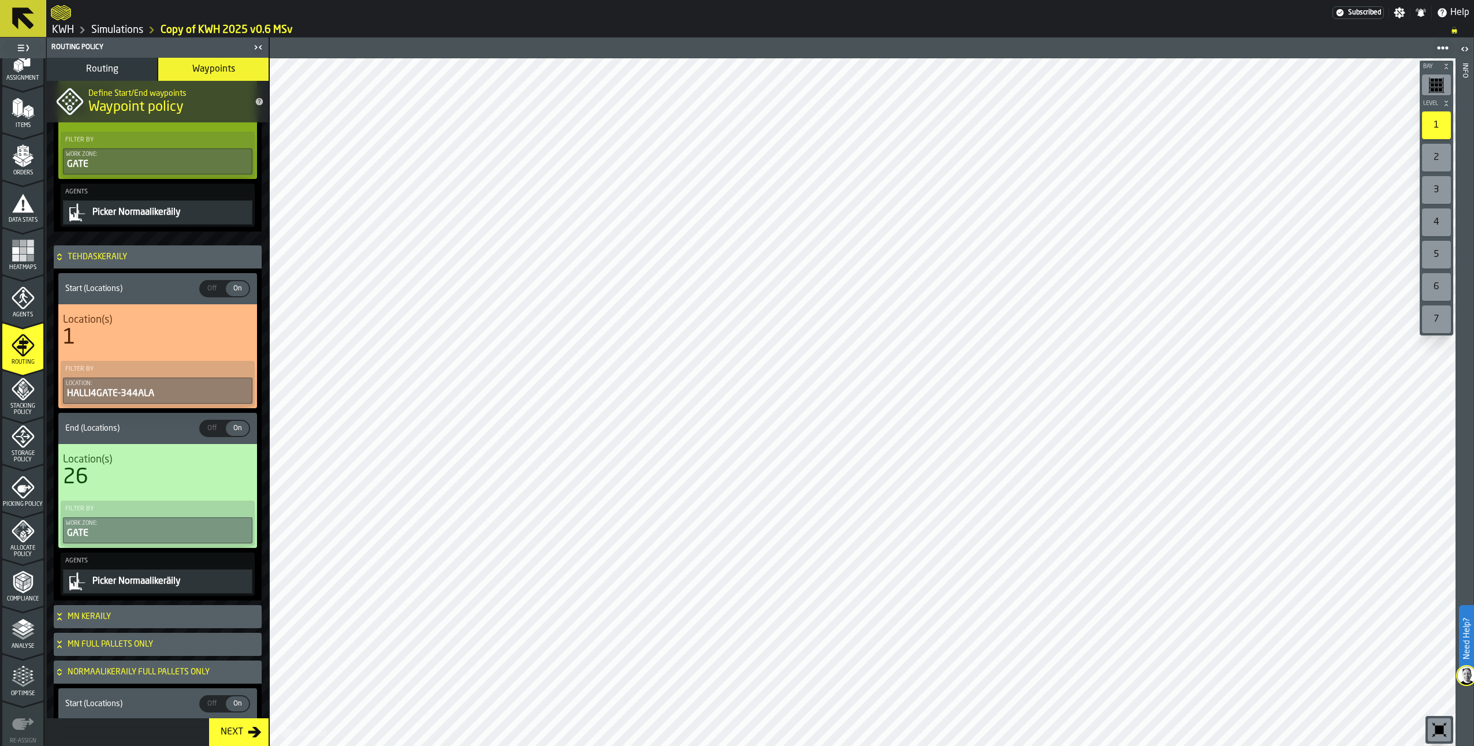
scroll to position [610, 0]
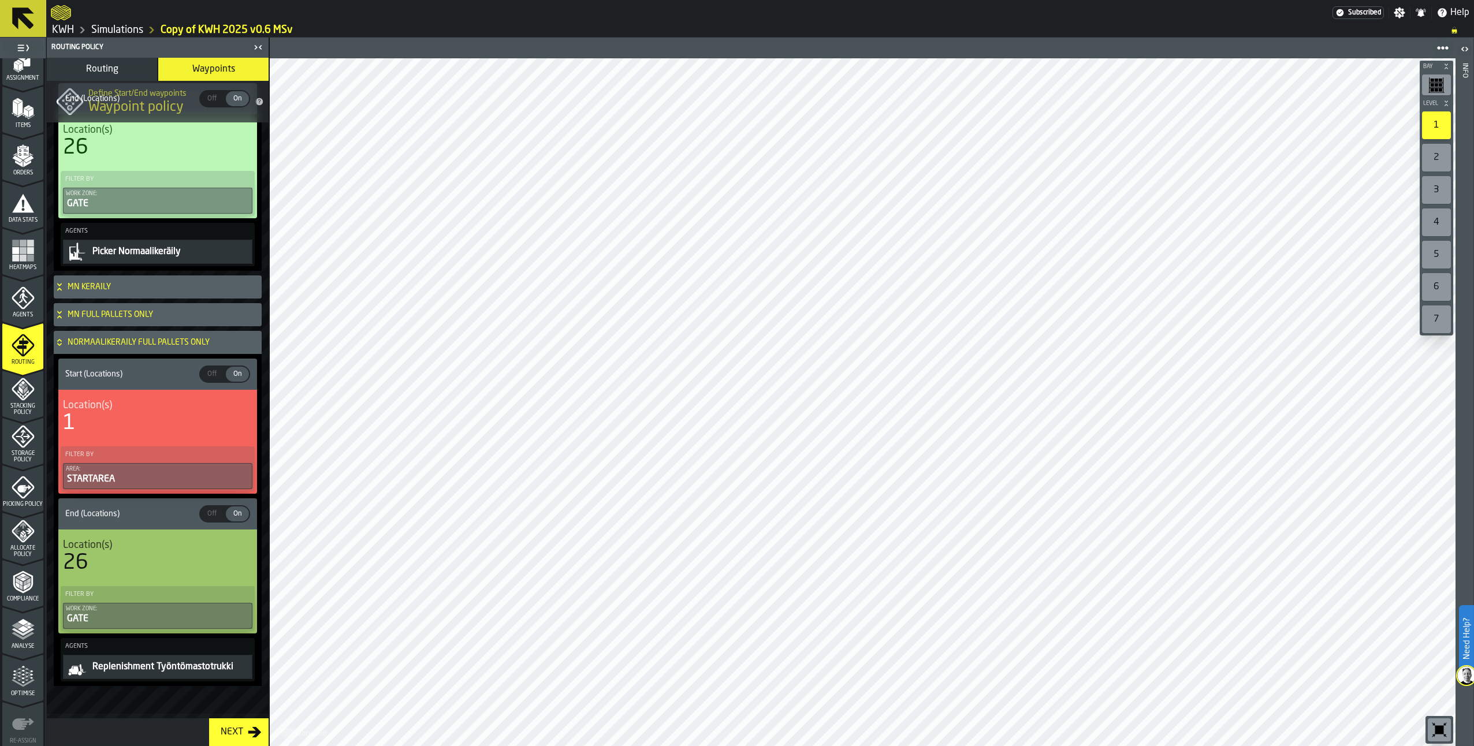
click at [66, 342] on div "NORMAALIKERÄILY FULL PALLETS ONLY" at bounding box center [155, 342] width 203 height 23
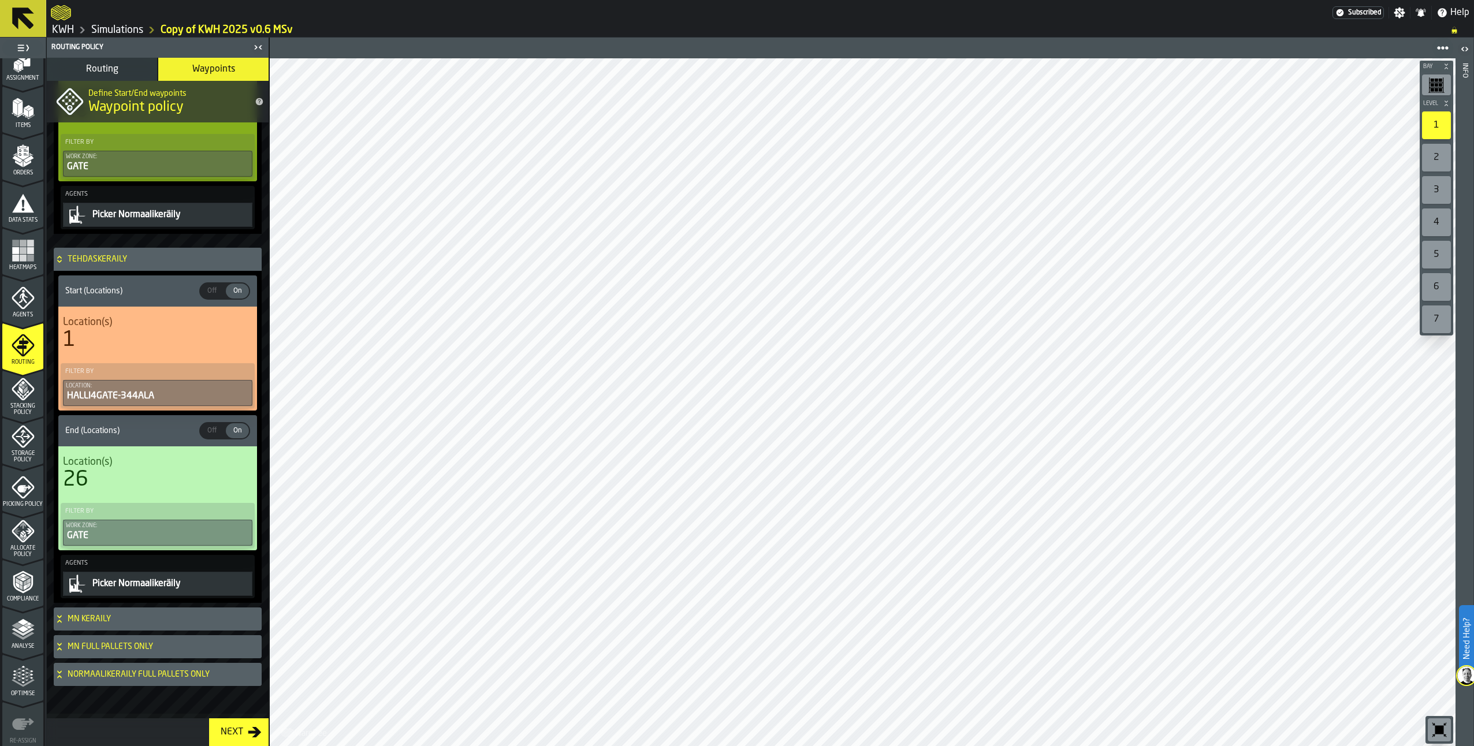
scroll to position [277, 0]
click at [13, 391] on icon "menu Stacking Policy" at bounding box center [23, 389] width 23 height 23
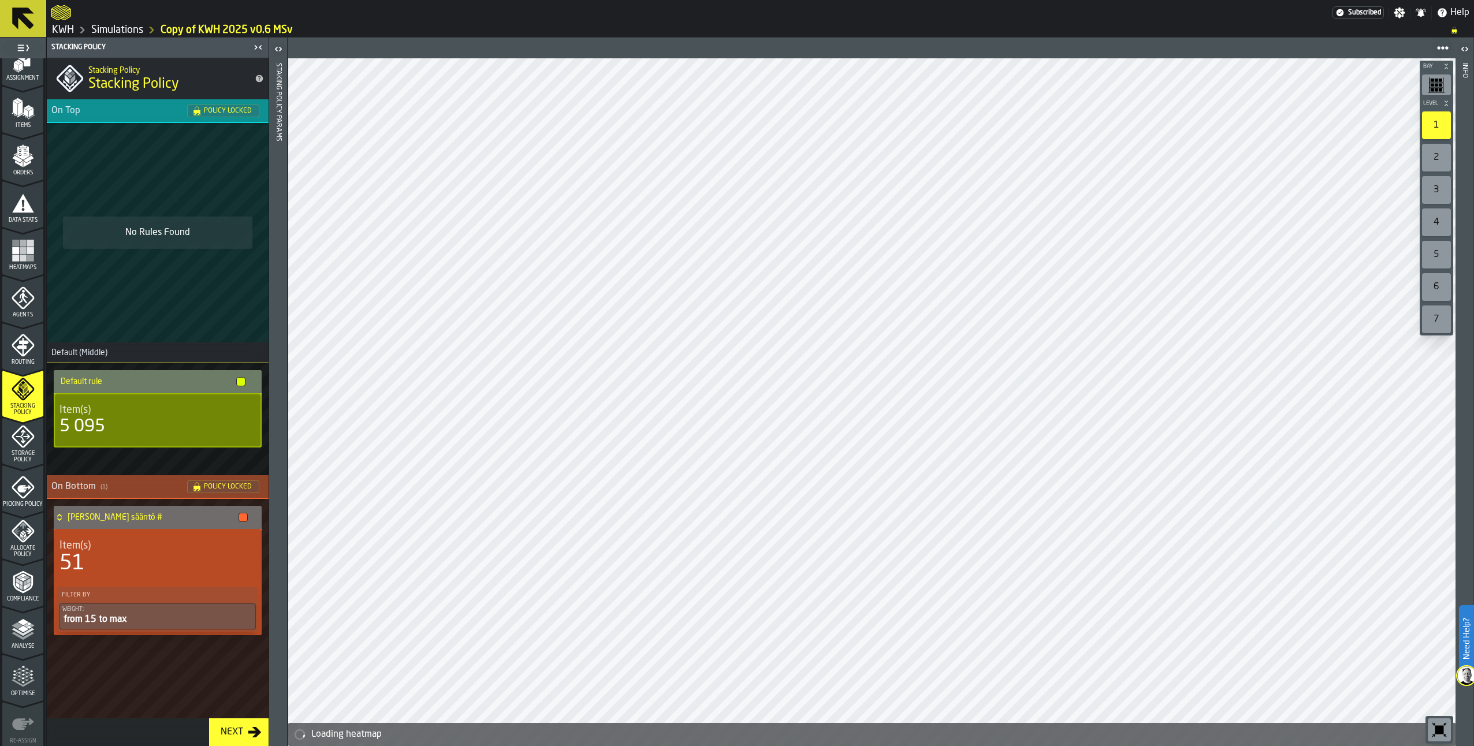
click at [21, 444] on icon "menu Storage Policy" at bounding box center [23, 436] width 23 height 23
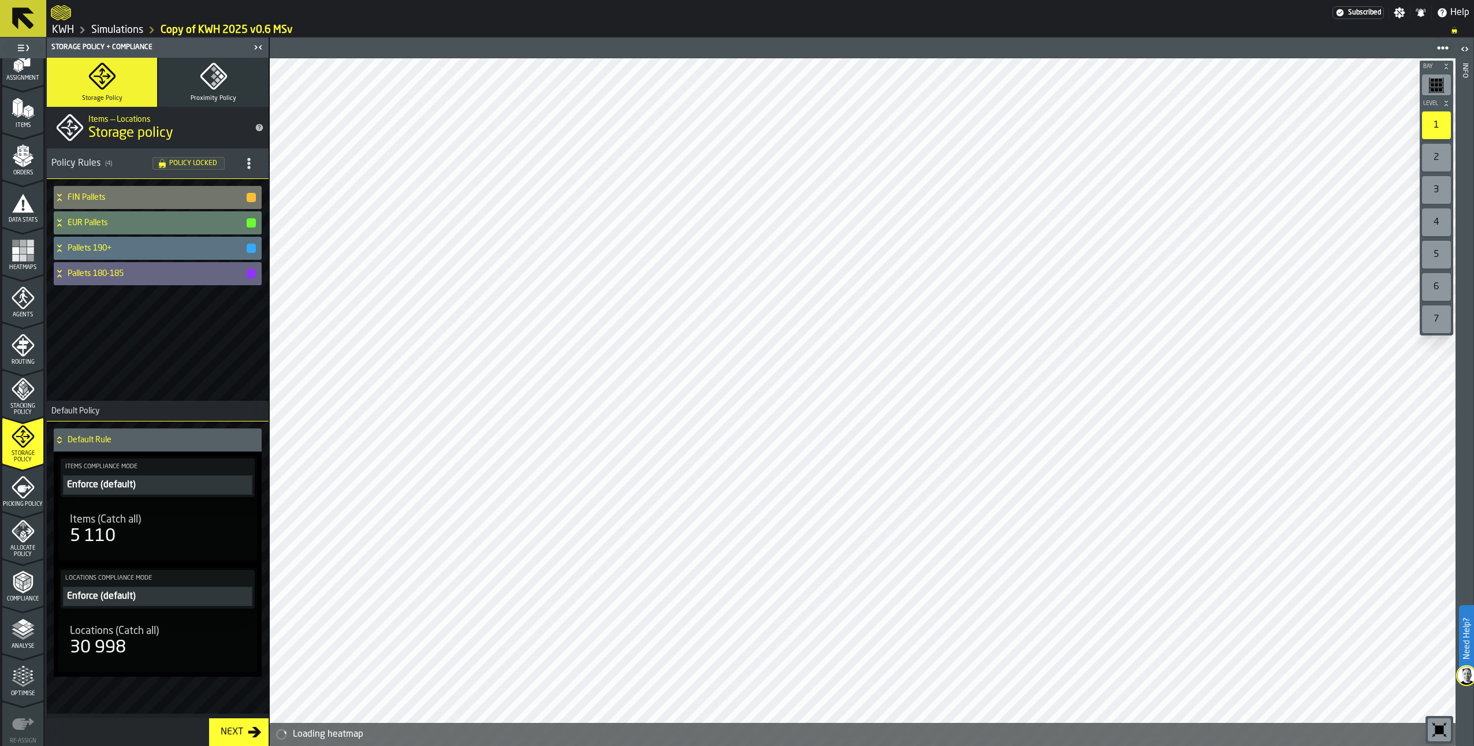
click at [17, 488] on icon "menu Picking Policy" at bounding box center [24, 489] width 14 height 8
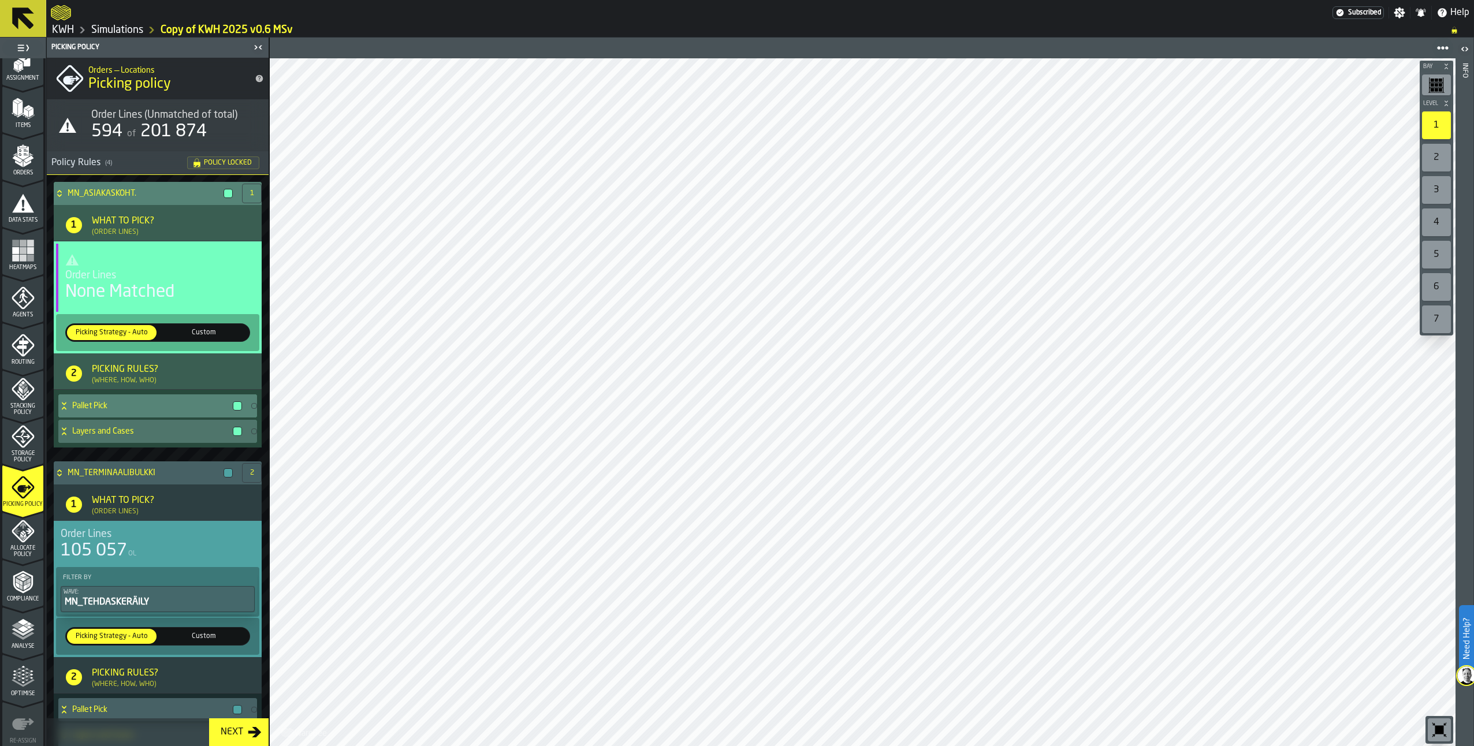
click at [64, 409] on icon at bounding box center [64, 405] width 12 height 9
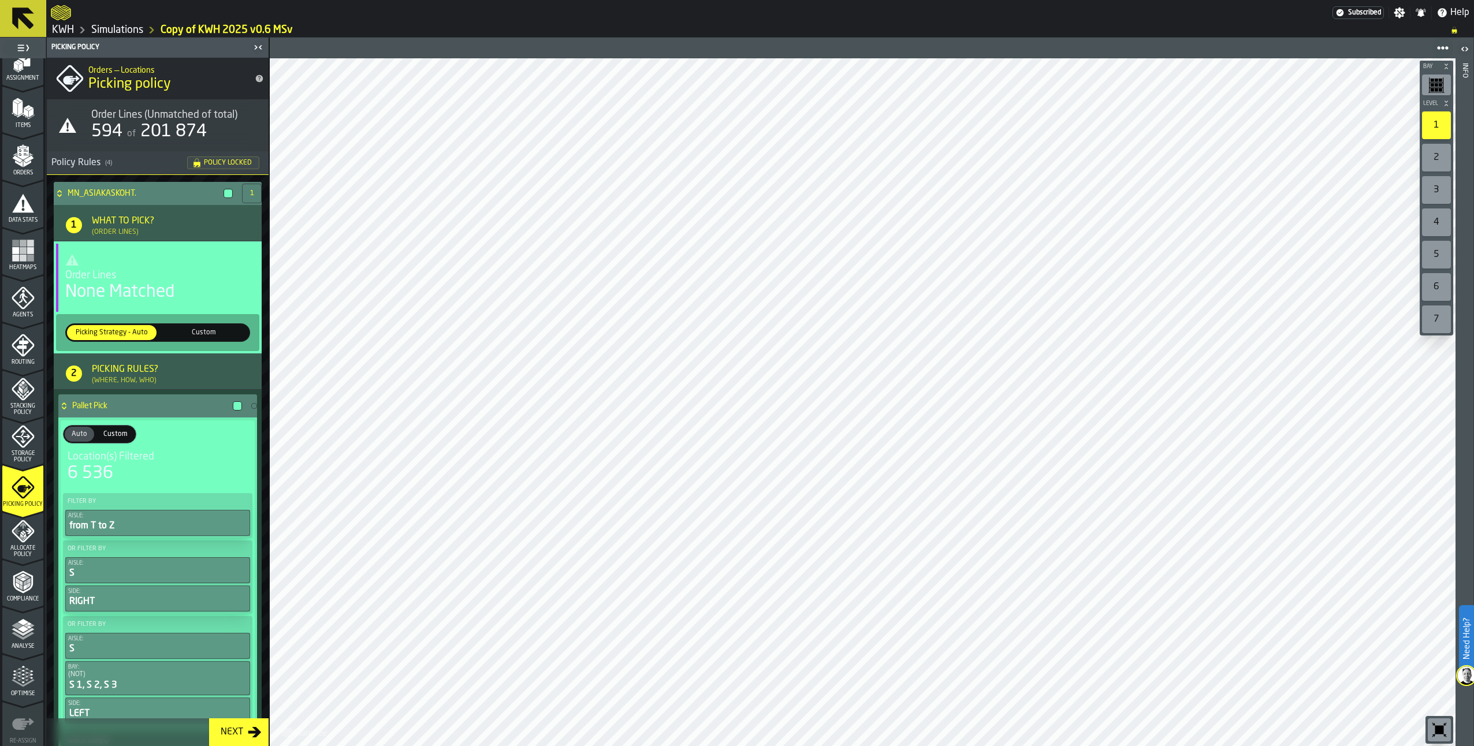
click at [64, 409] on icon at bounding box center [64, 405] width 12 height 9
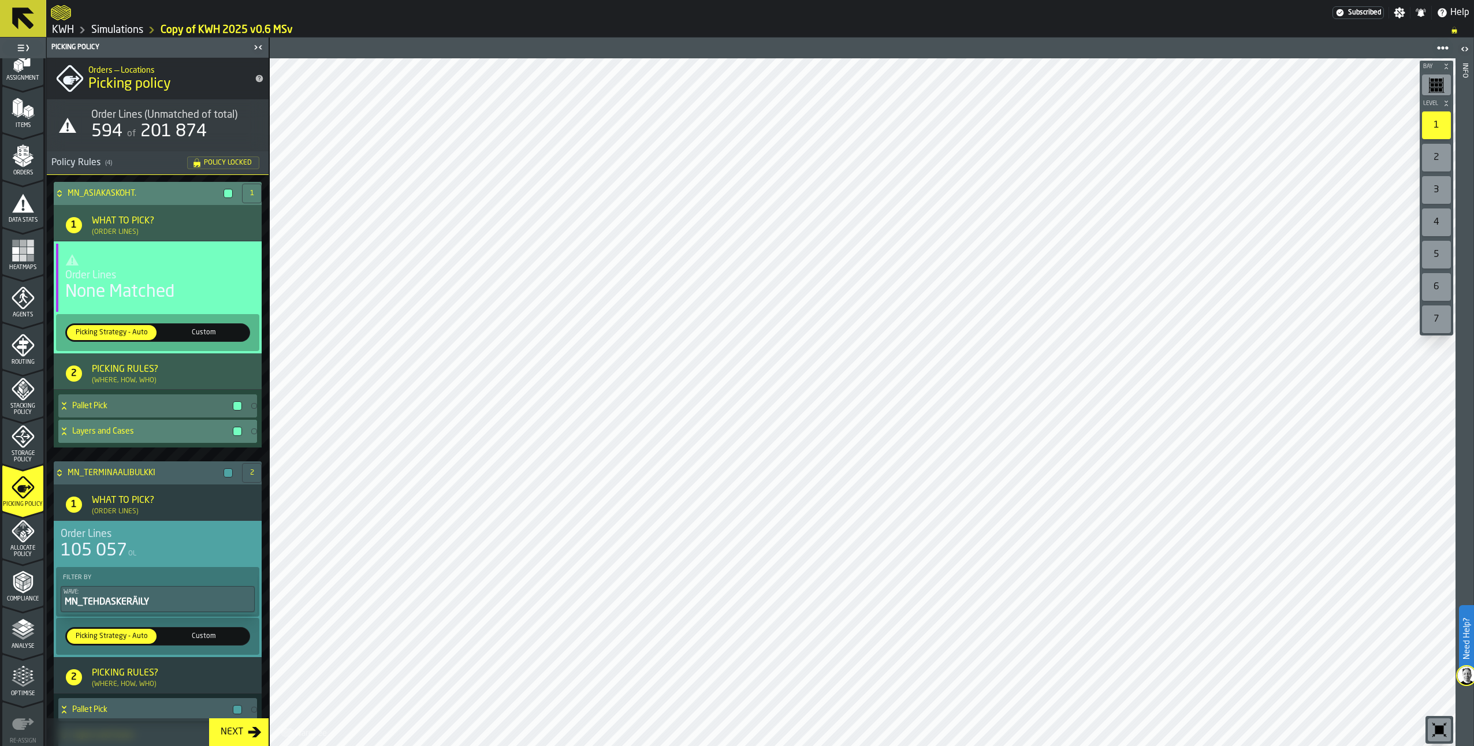
click at [64, 436] on icon at bounding box center [64, 431] width 12 height 9
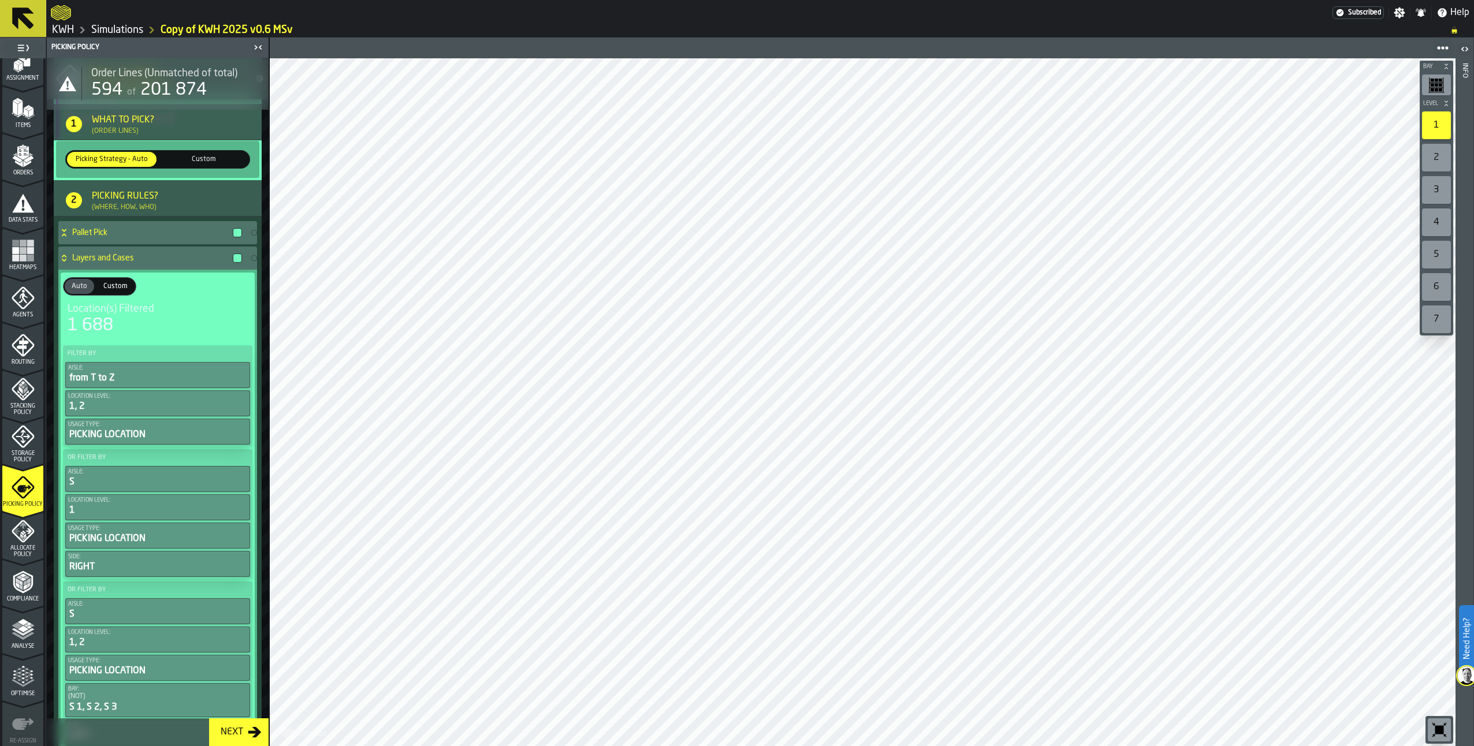
scroll to position [0, 0]
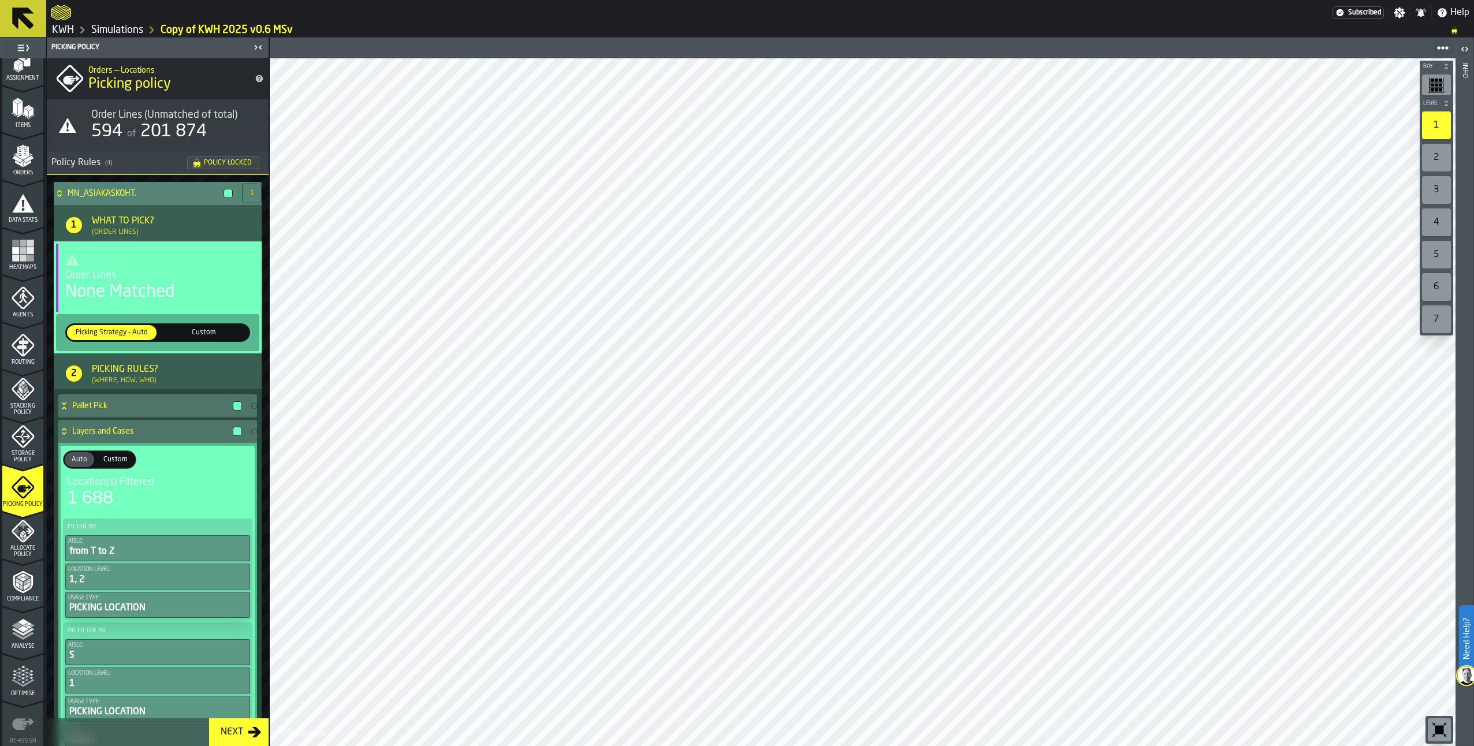
click at [58, 193] on icon at bounding box center [60, 193] width 12 height 9
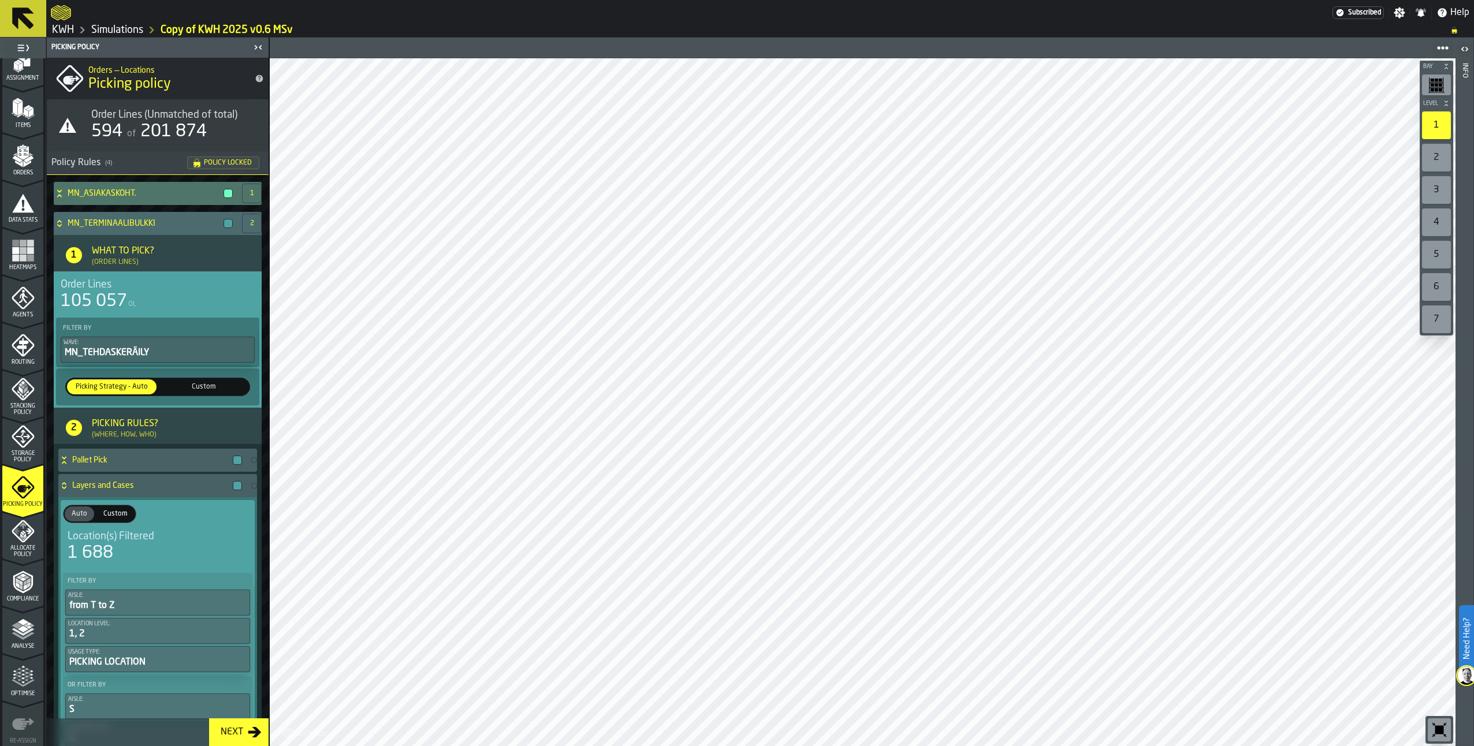
click at [58, 222] on icon at bounding box center [59, 221] width 4 height 3
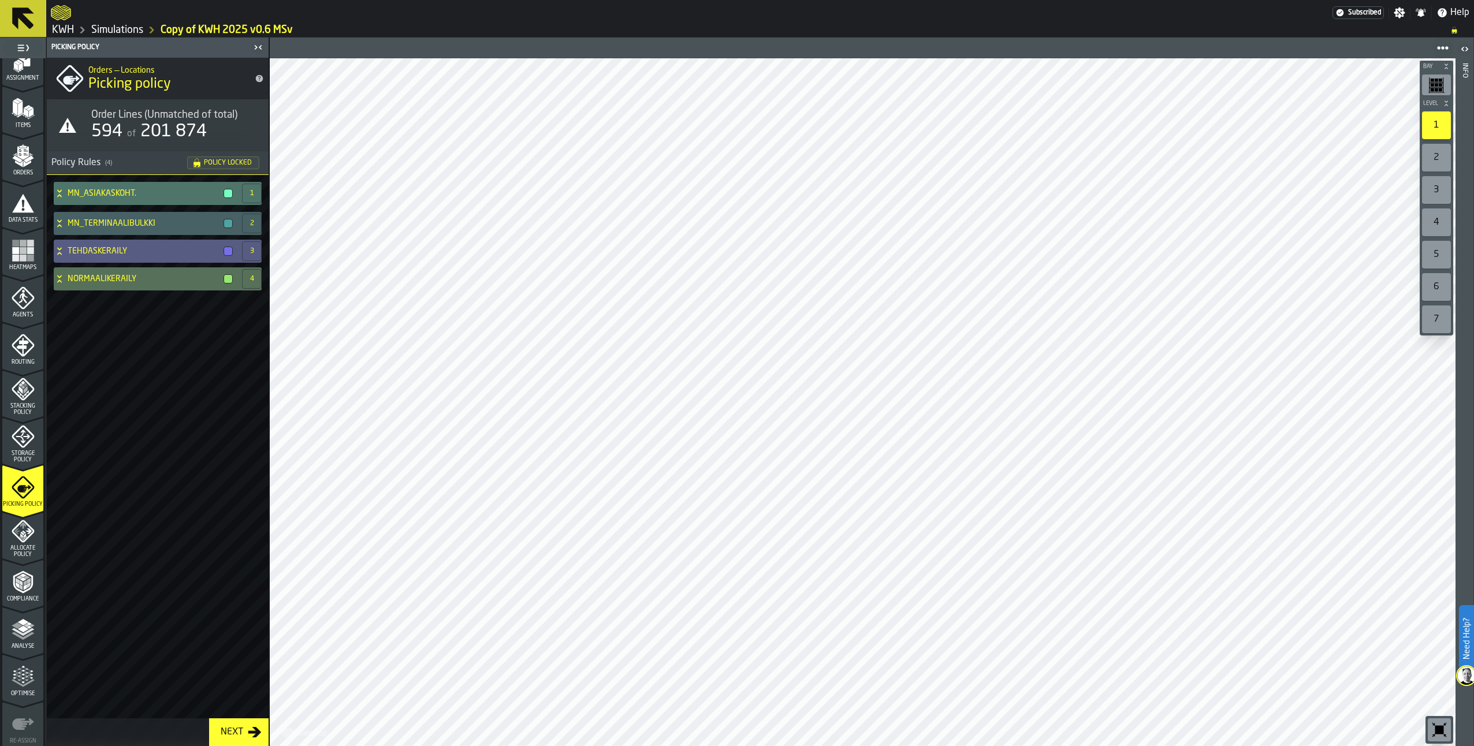
click at [60, 252] on icon at bounding box center [60, 251] width 12 height 9
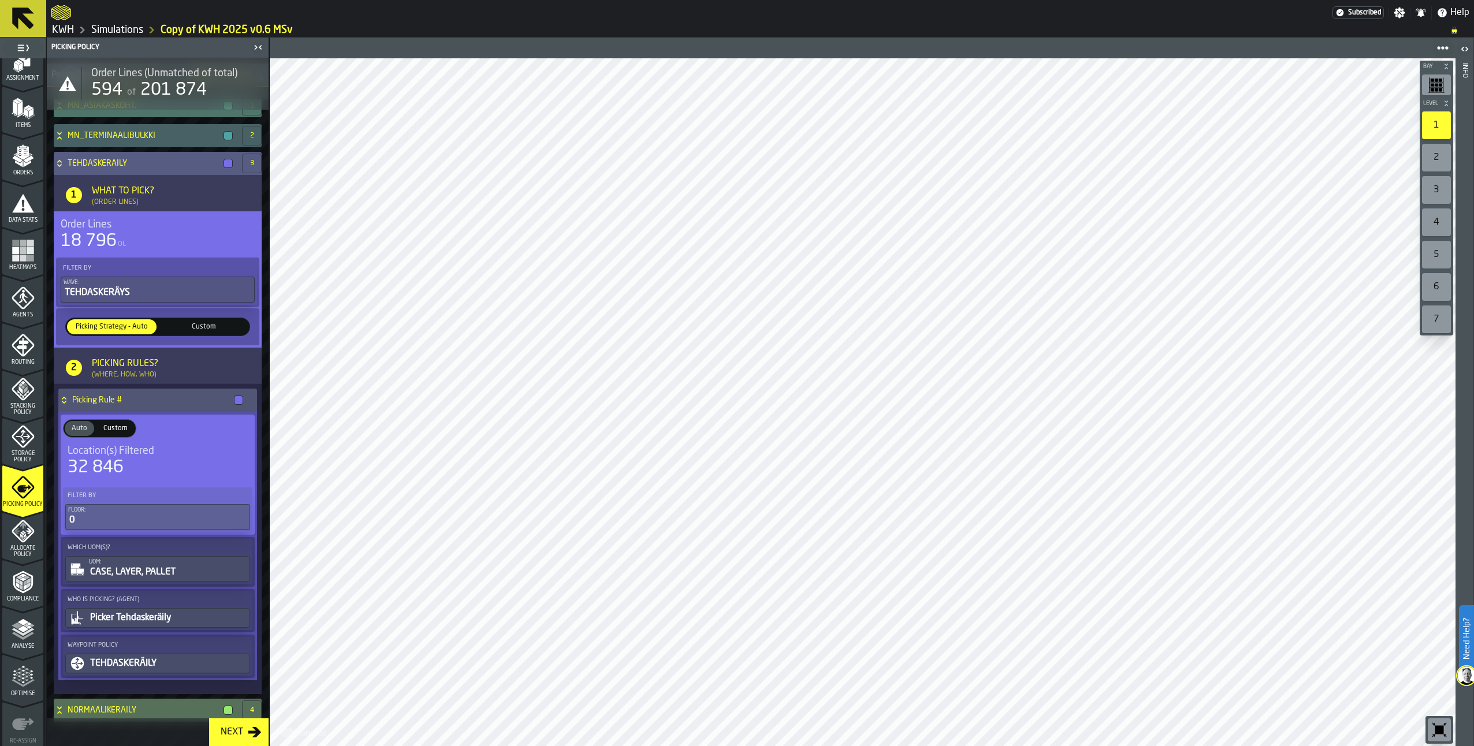
scroll to position [98, 0]
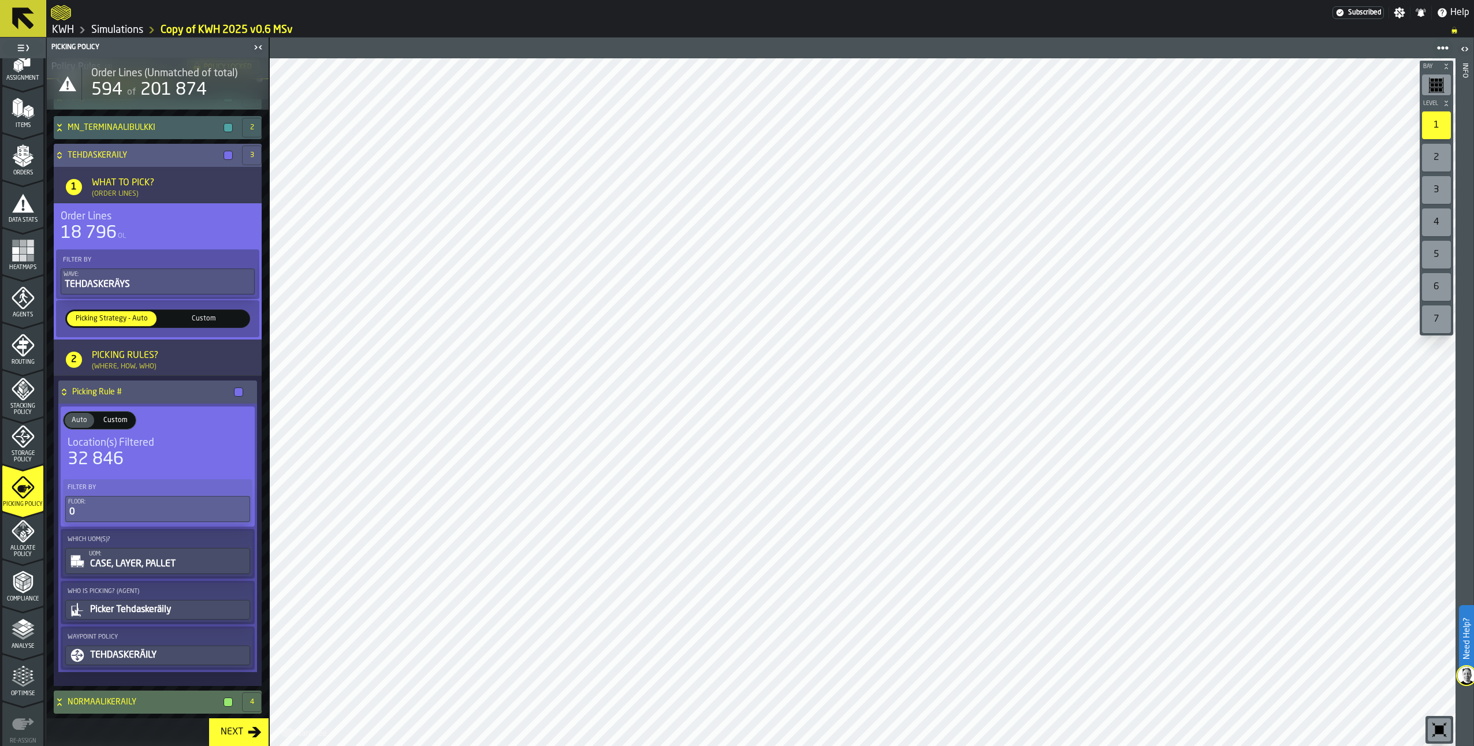
click at [200, 314] on span "Custom" at bounding box center [203, 319] width 85 height 10
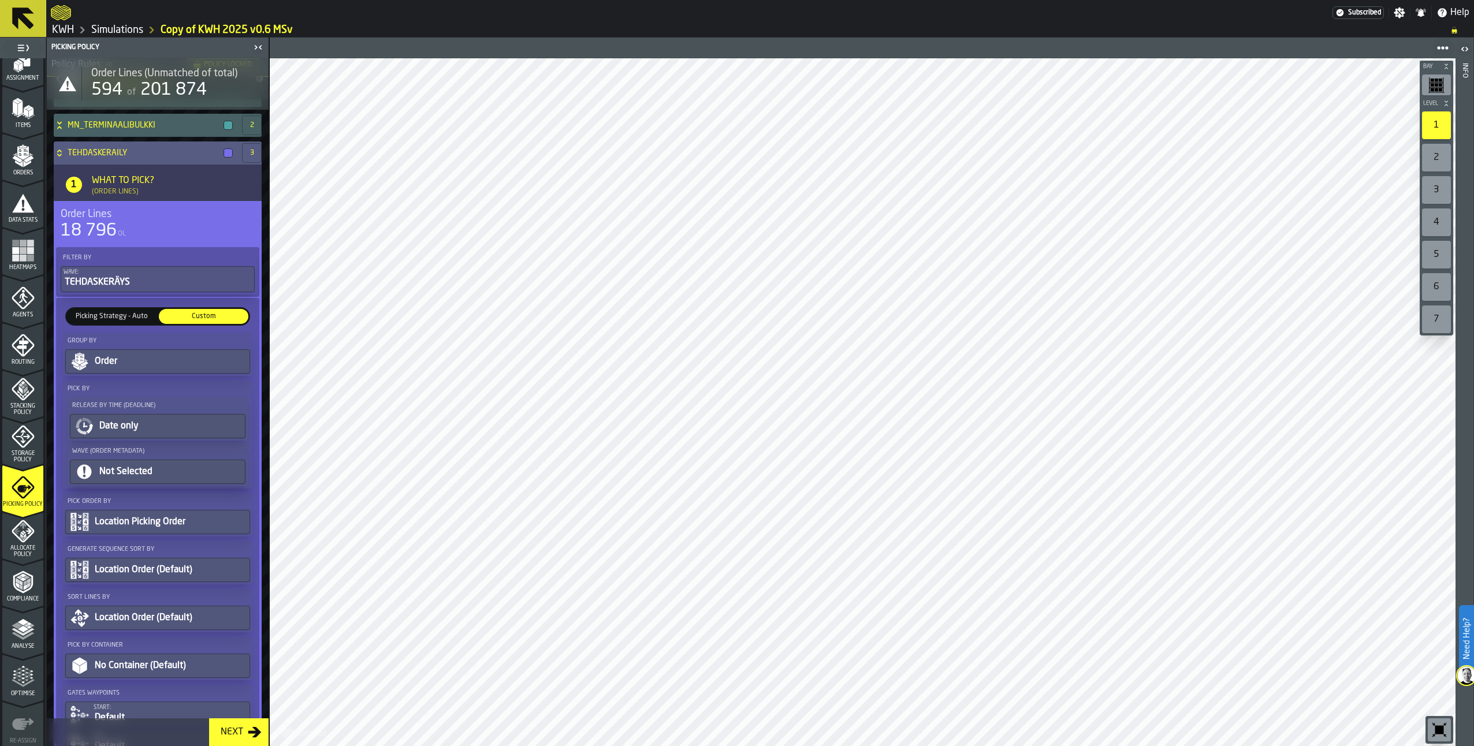
click at [119, 319] on span "Picking Strategy - Auto" at bounding box center [111, 316] width 85 height 10
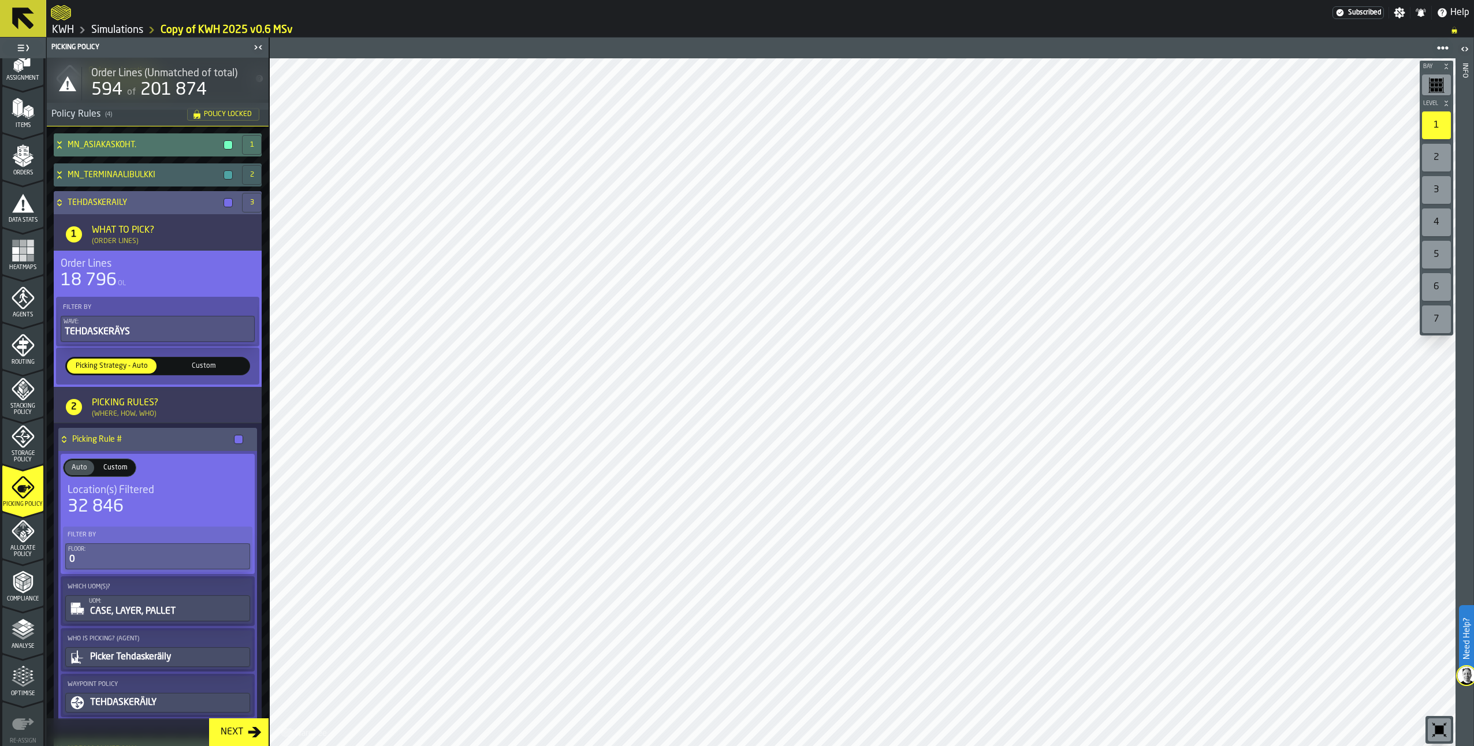
scroll to position [0, 0]
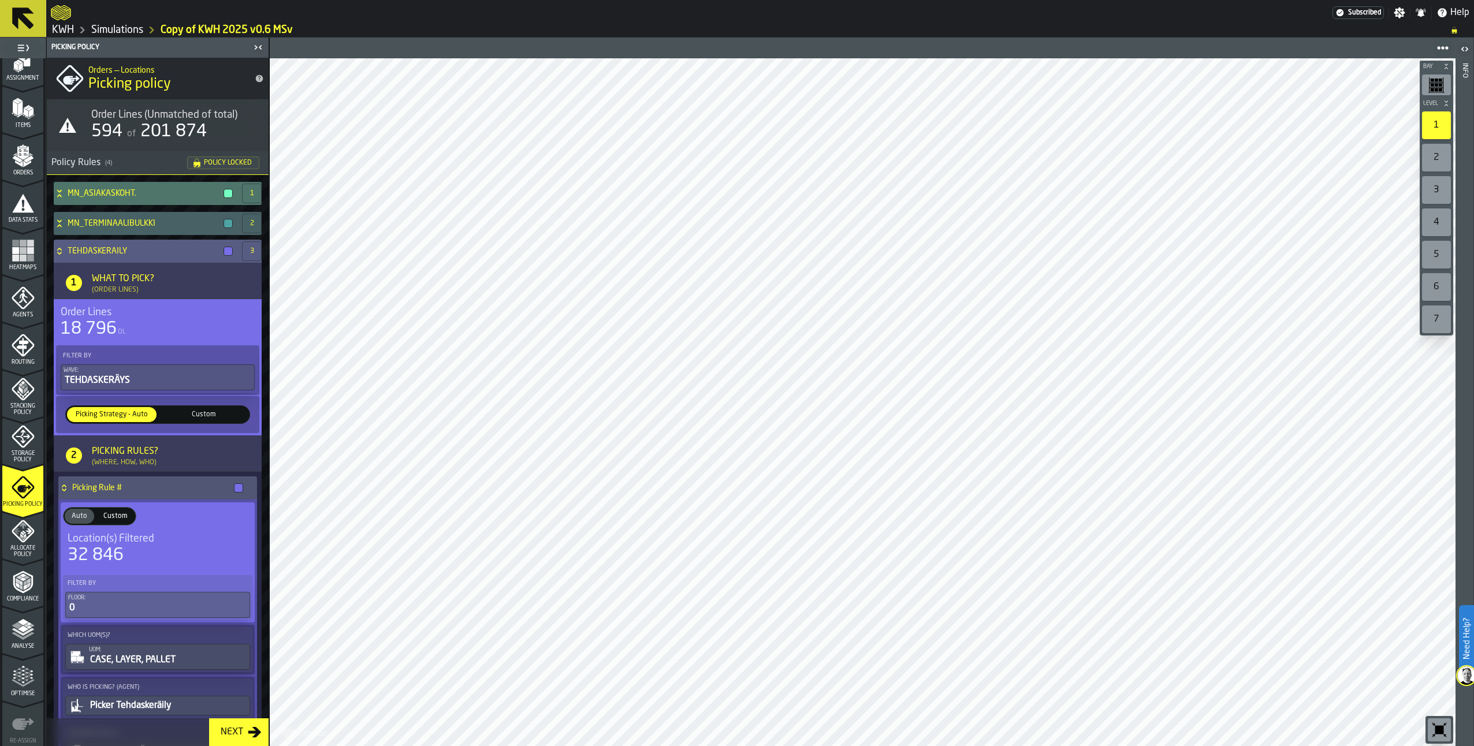
click at [60, 250] on icon at bounding box center [60, 251] width 12 height 9
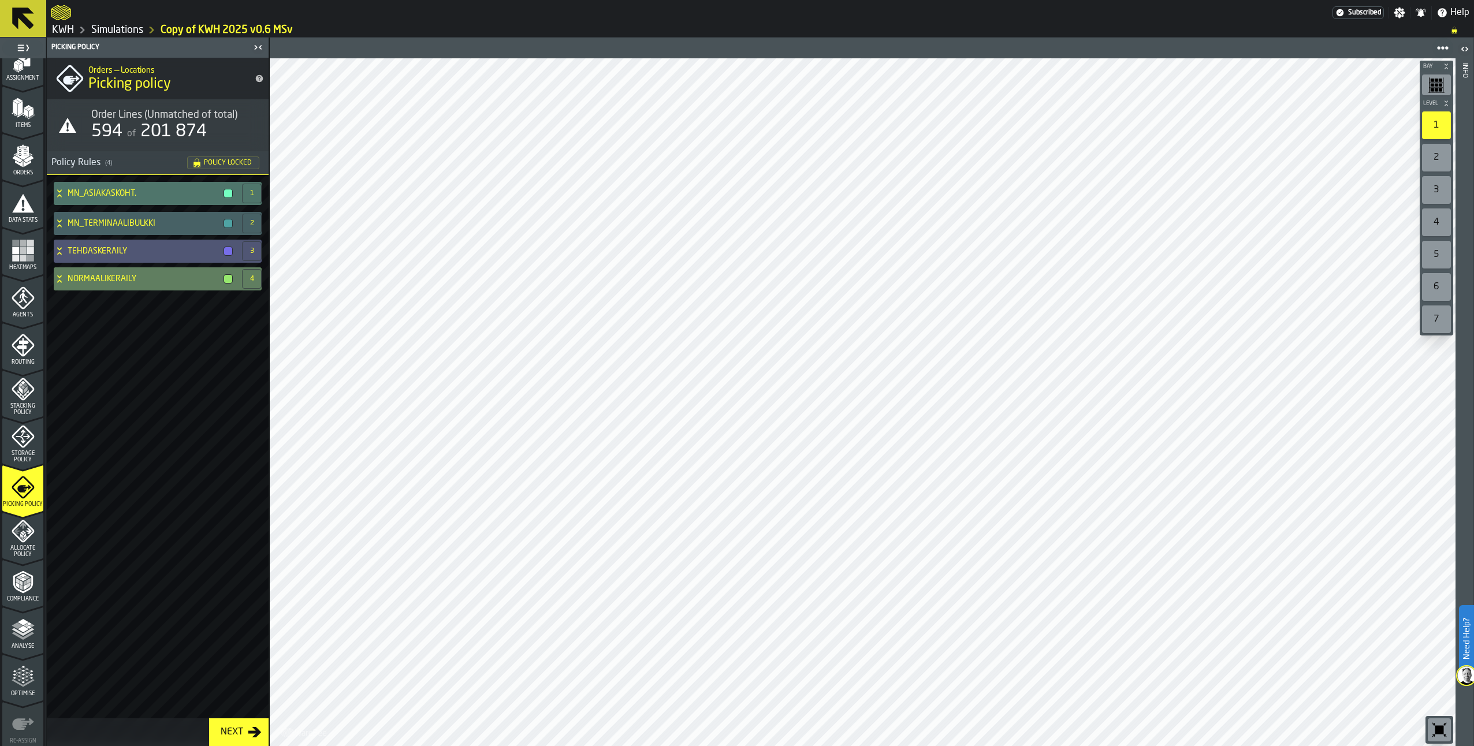
click at [59, 278] on icon at bounding box center [59, 276] width 4 height 3
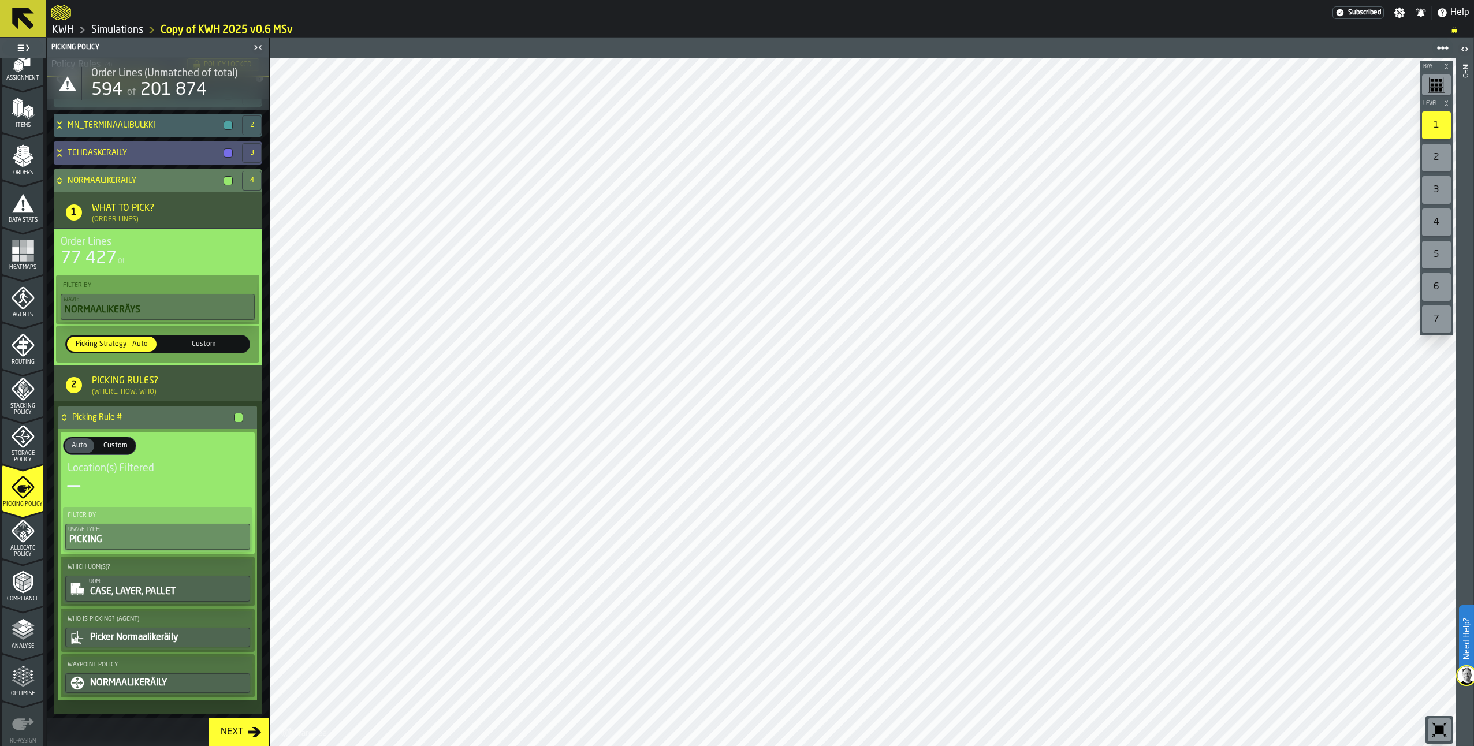
scroll to position [100, 0]
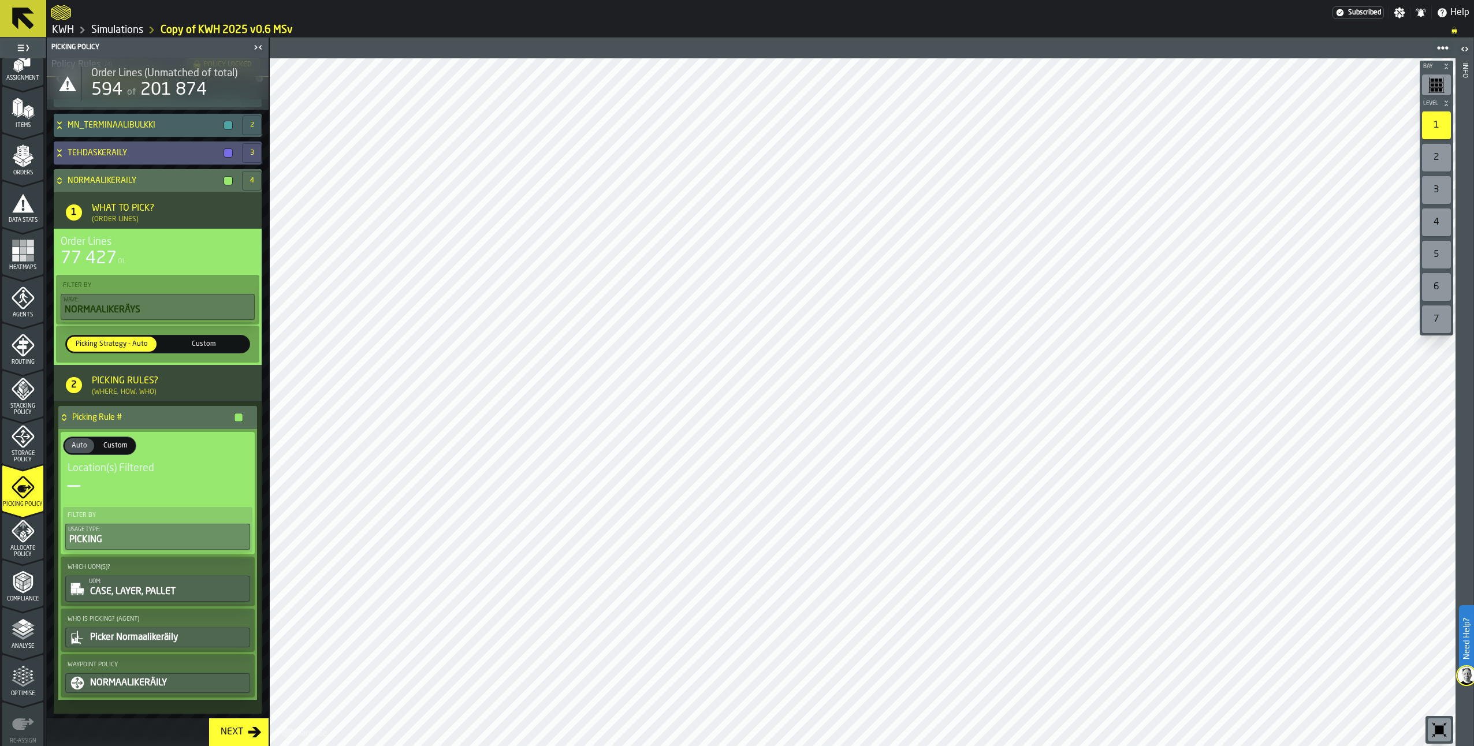
click at [112, 24] on link "Simulations" at bounding box center [117, 30] width 52 height 13
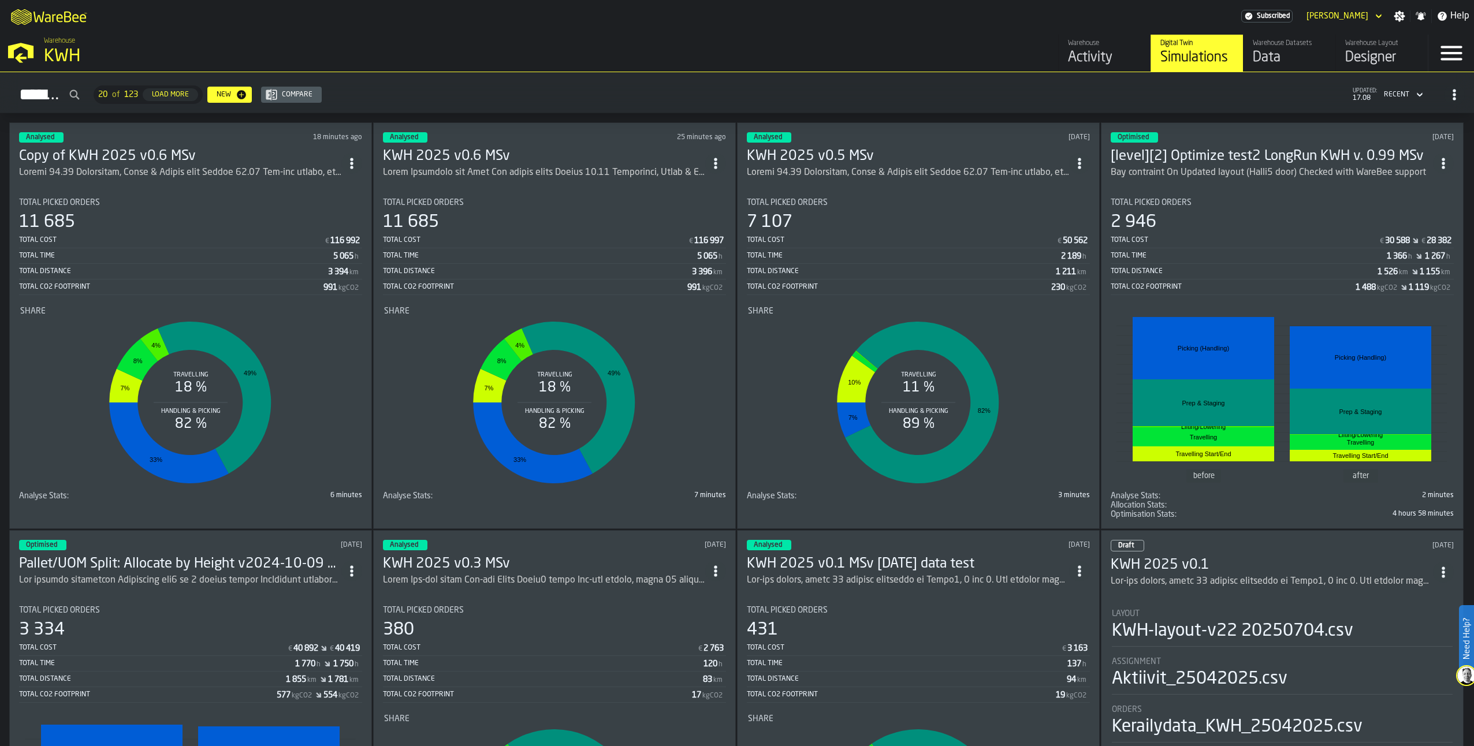
click at [721, 158] on icon "ItemListCard-DashboardItemContainer" at bounding box center [716, 164] width 12 height 12
click at [442, 153] on h3 "KWH 2025 v0.6 MSv" at bounding box center [544, 156] width 322 height 18
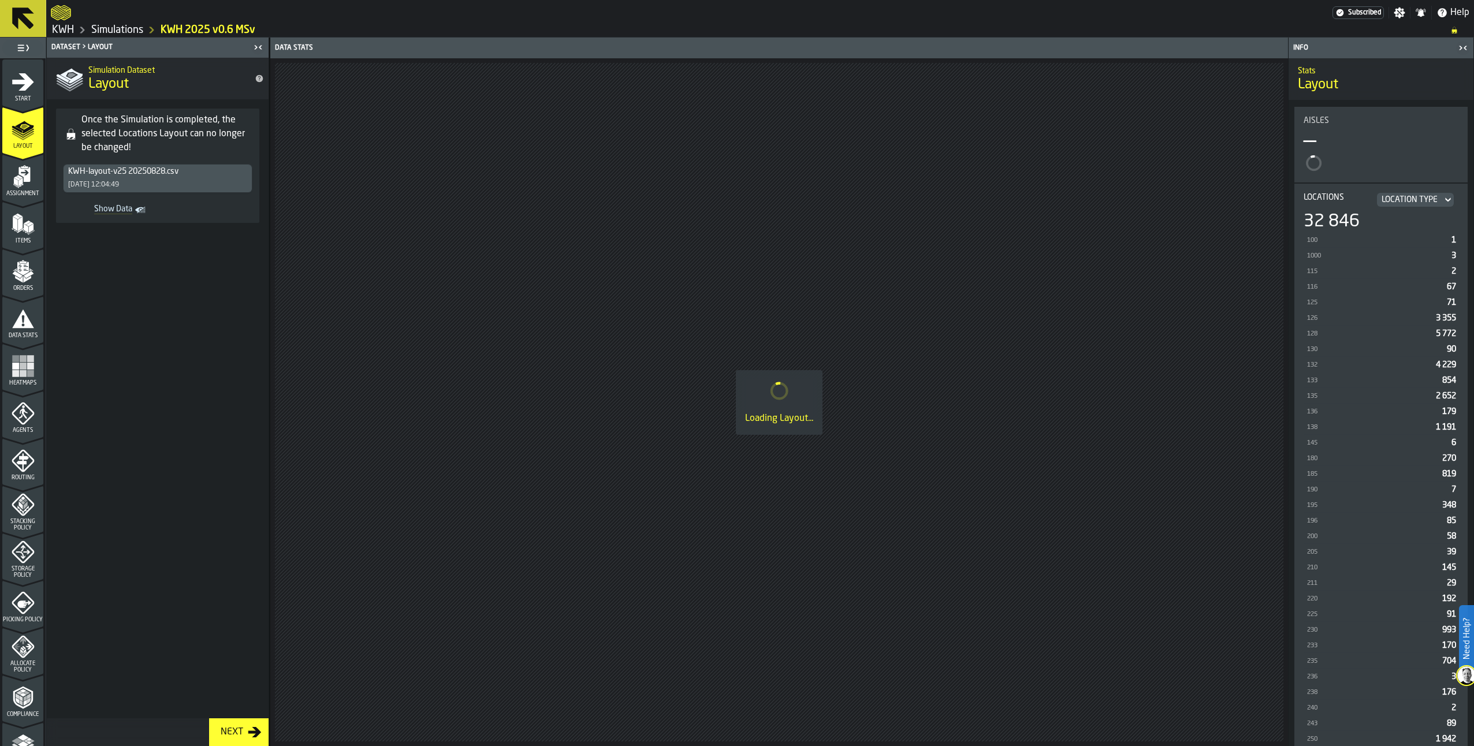
click at [12, 83] on icon "menu Start" at bounding box center [23, 81] width 22 height 17
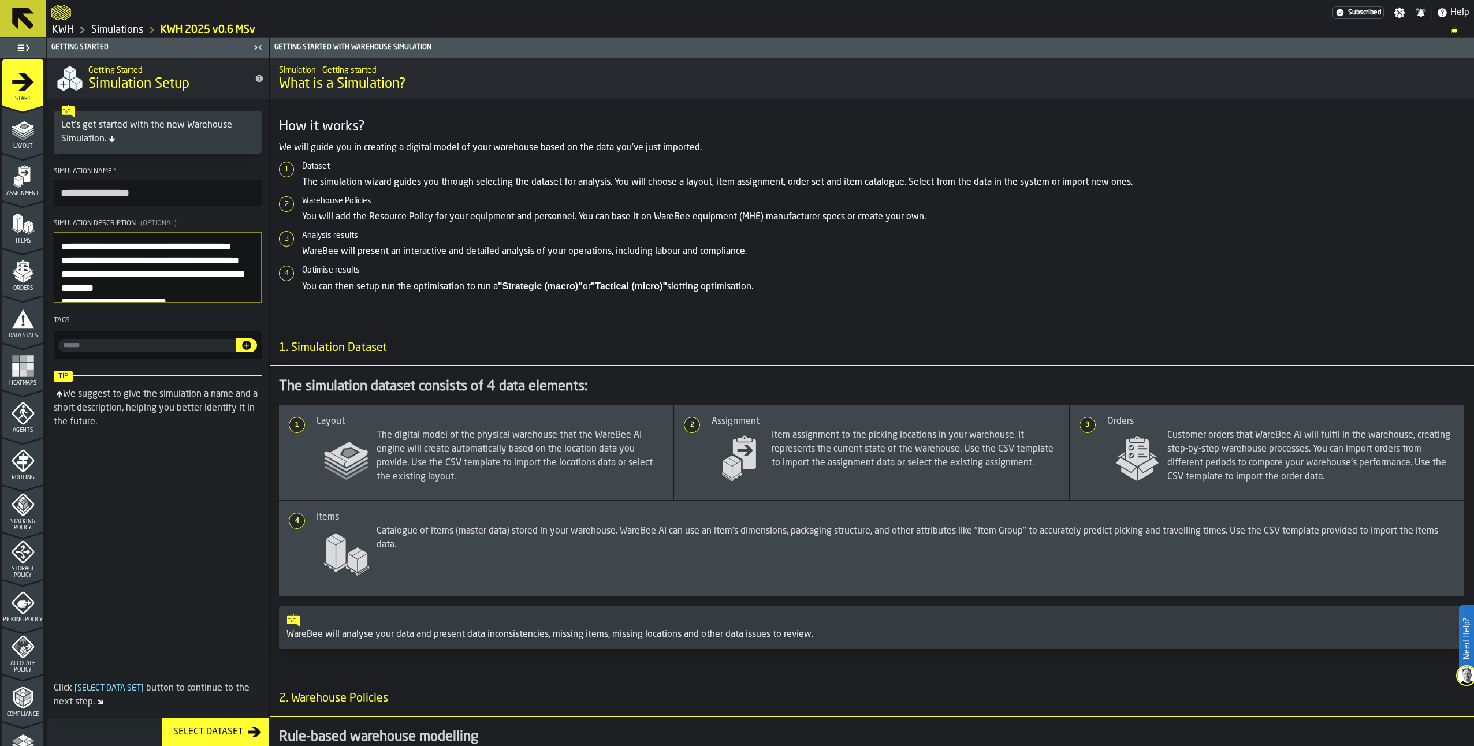
drag, startPoint x: 74, startPoint y: 258, endPoint x: 21, endPoint y: 230, distance: 60.2
click at [21, 230] on aside "**********" at bounding box center [134, 392] width 269 height 709
click at [110, 31] on link "Simulations" at bounding box center [117, 30] width 52 height 13
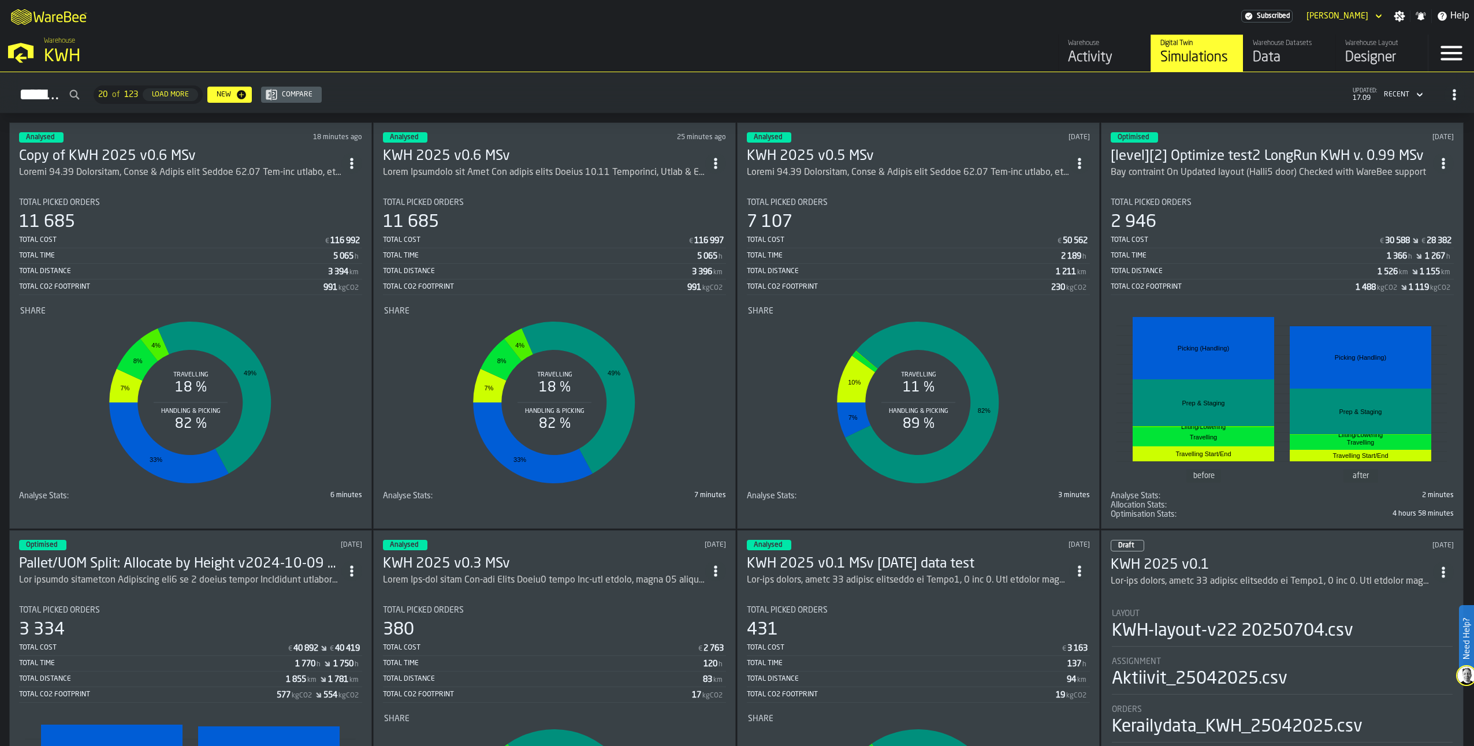
click at [128, 148] on h3 "Copy of KWH 2025 v0.6 MSv" at bounding box center [180, 156] width 322 height 18
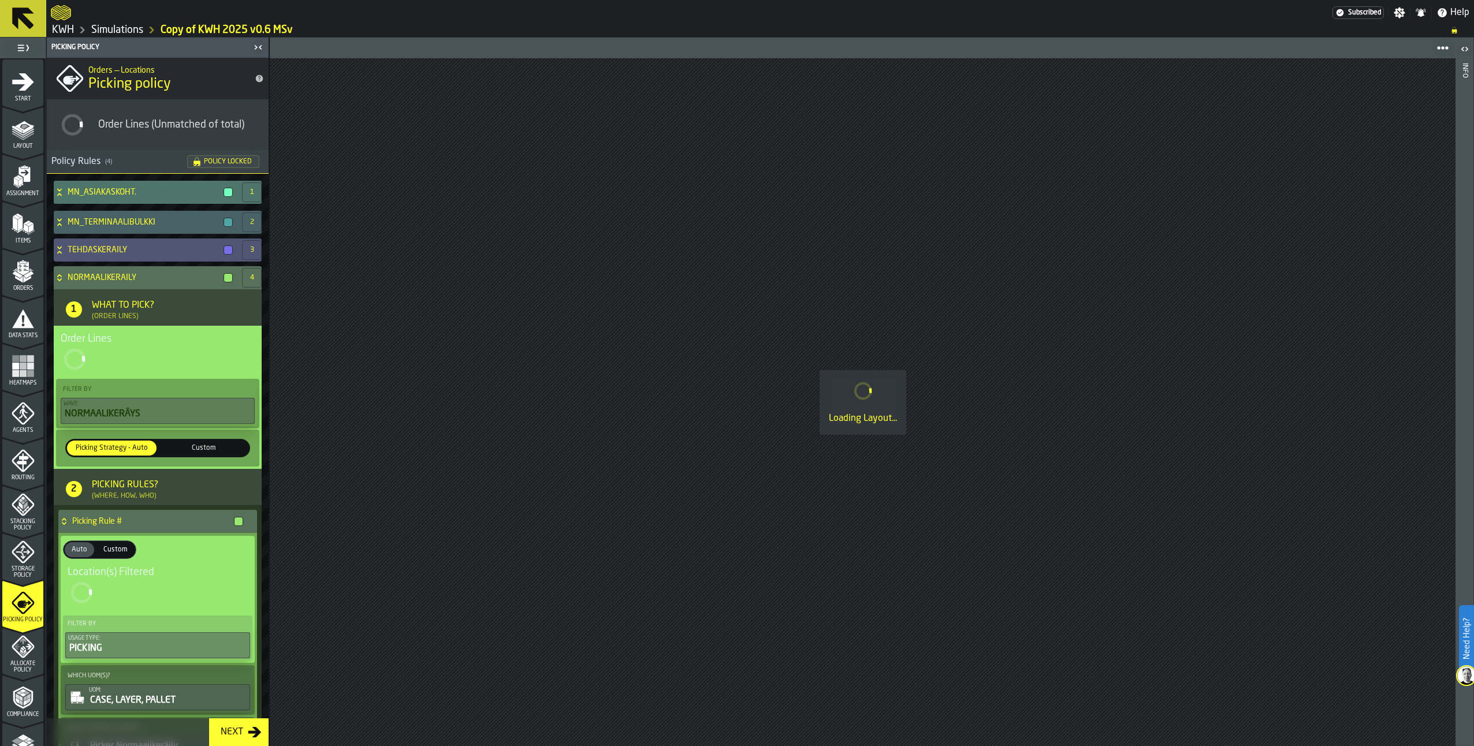
click at [26, 90] on icon "menu Start" at bounding box center [23, 81] width 23 height 23
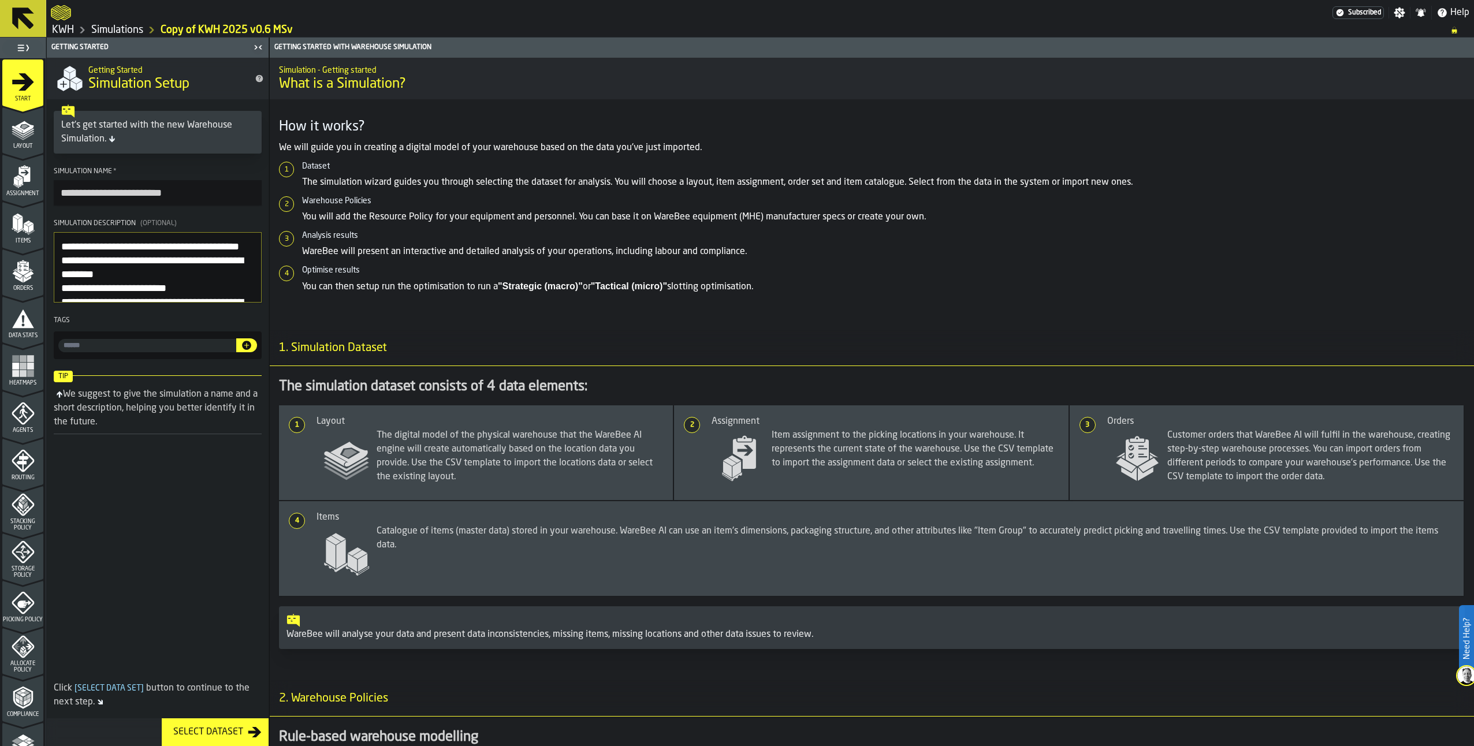
click at [60, 249] on textarea "Simulation Description (Optional)" at bounding box center [158, 267] width 208 height 70
paste textarea "**********"
type textarea "**********"
click at [128, 28] on link "Simulations" at bounding box center [117, 30] width 52 height 13
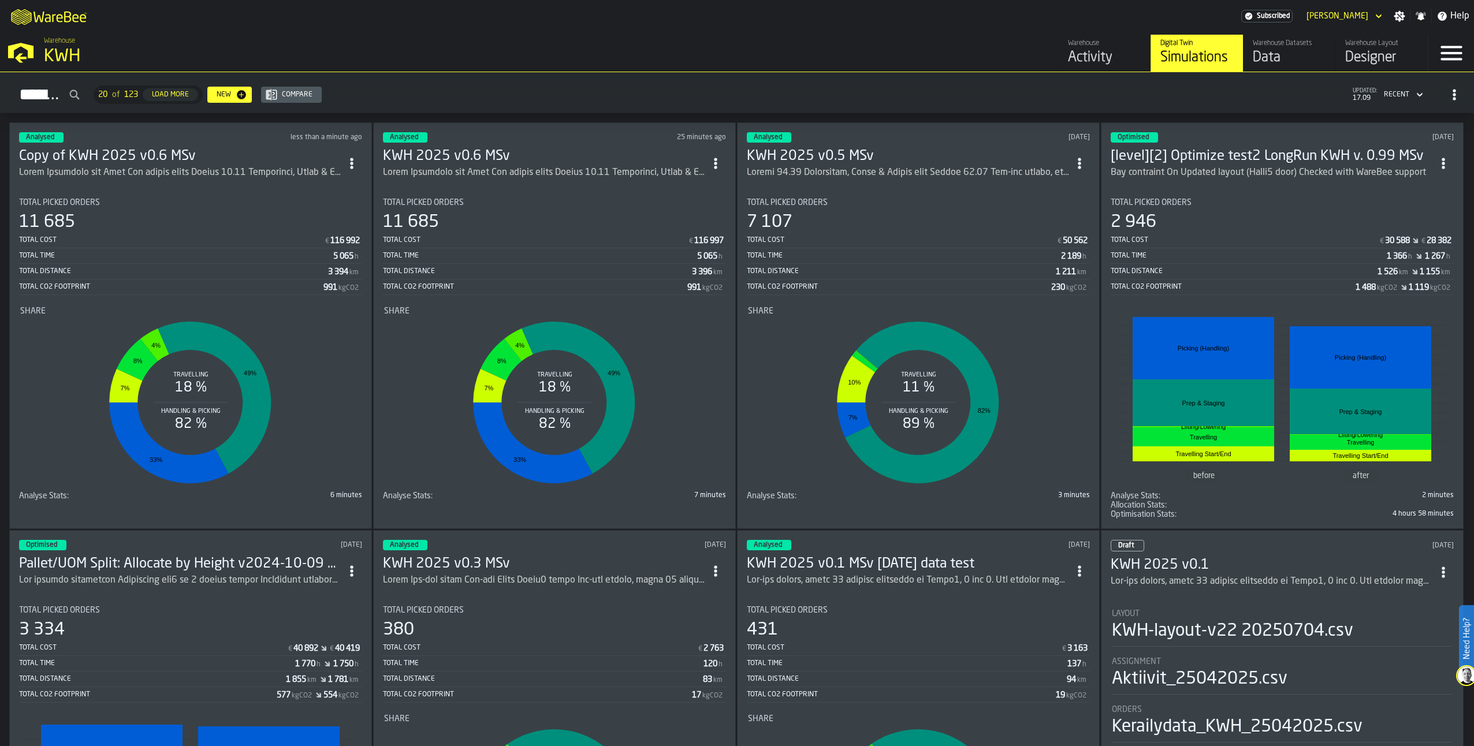
click at [721, 158] on icon "ItemListCard-DashboardItemContainer" at bounding box center [716, 164] width 12 height 12
click at [679, 212] on div "Delete" at bounding box center [692, 212] width 60 height 14
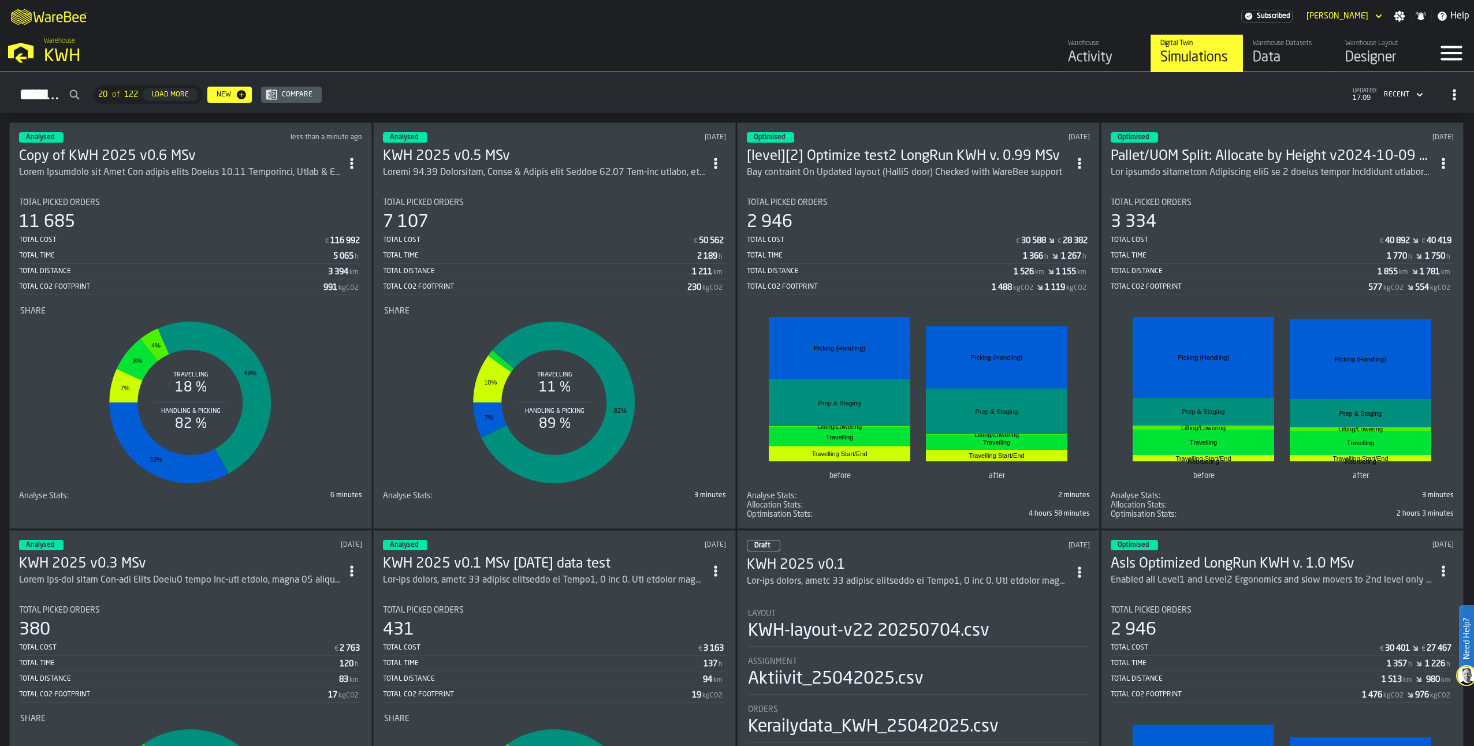
click at [357, 158] on icon "ItemListCard-DashboardItemContainer" at bounding box center [352, 164] width 12 height 12
click at [313, 181] on div "Open" at bounding box center [329, 184] width 60 height 14
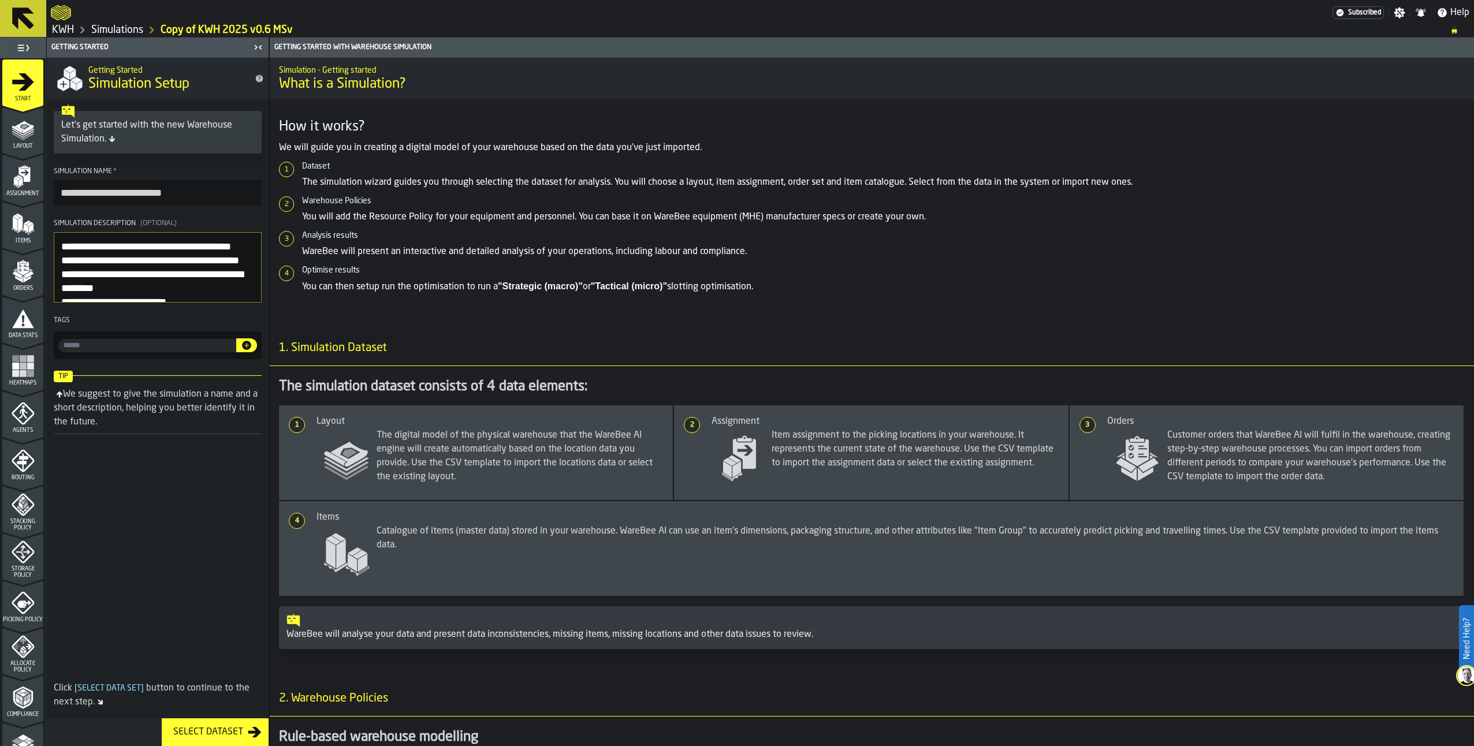
click at [98, 189] on input "**********" at bounding box center [158, 192] width 208 height 25
type input "**********"
click at [111, 30] on link "Simulations" at bounding box center [117, 30] width 52 height 13
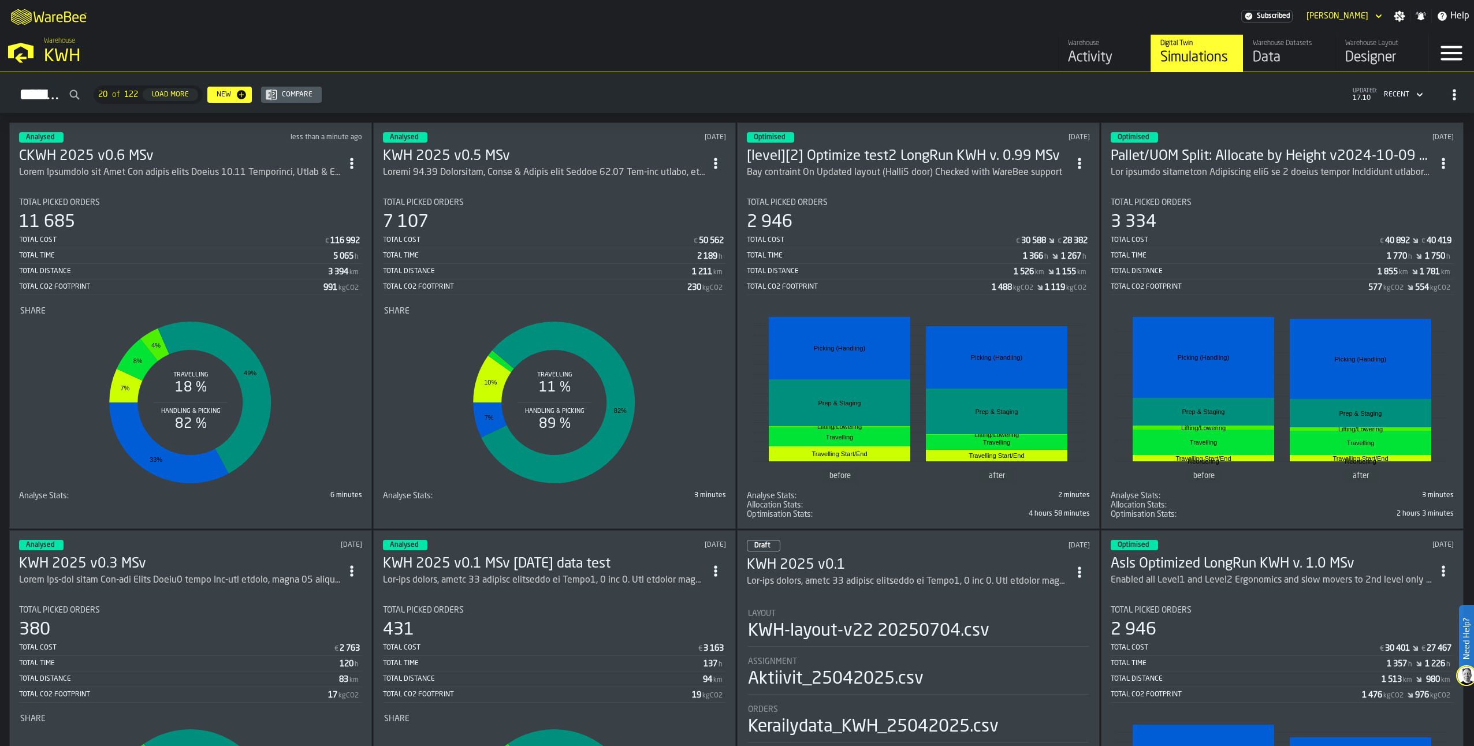
click at [124, 148] on h3 "CKWH 2025 v0.6 MSv" at bounding box center [180, 156] width 322 height 18
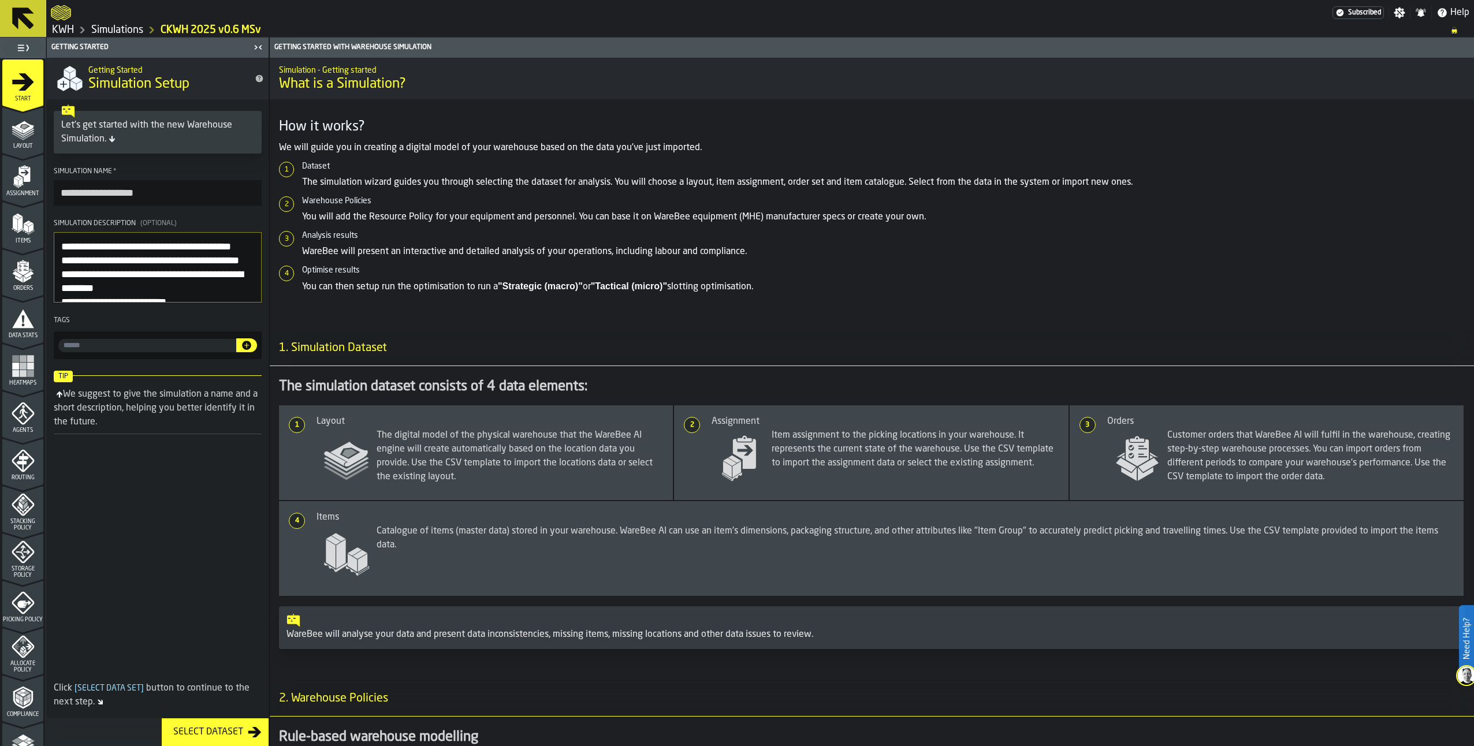
click at [27, 178] on icon "menu Assignment" at bounding box center [24, 174] width 12 height 15
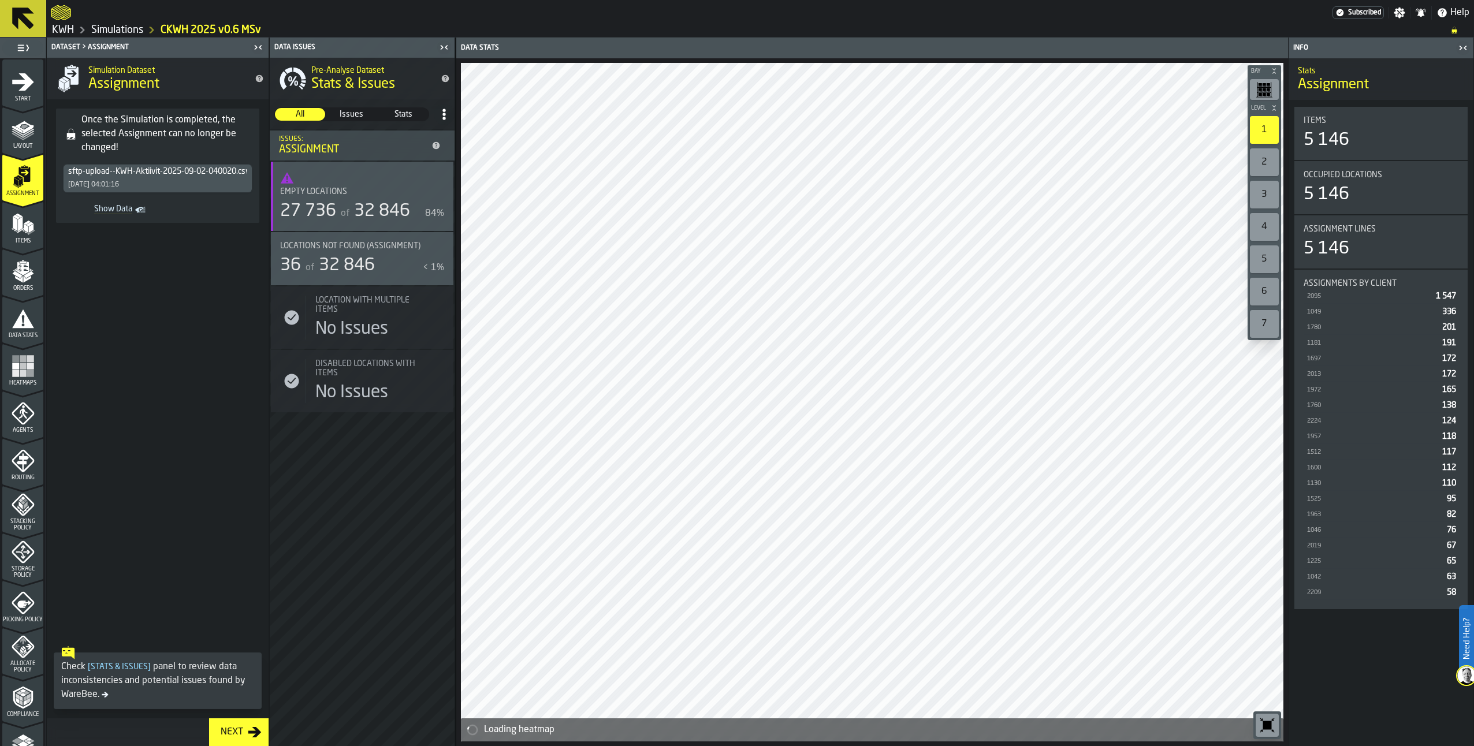
click at [24, 227] on polygon "menu Items" at bounding box center [25, 227] width 5 height 9
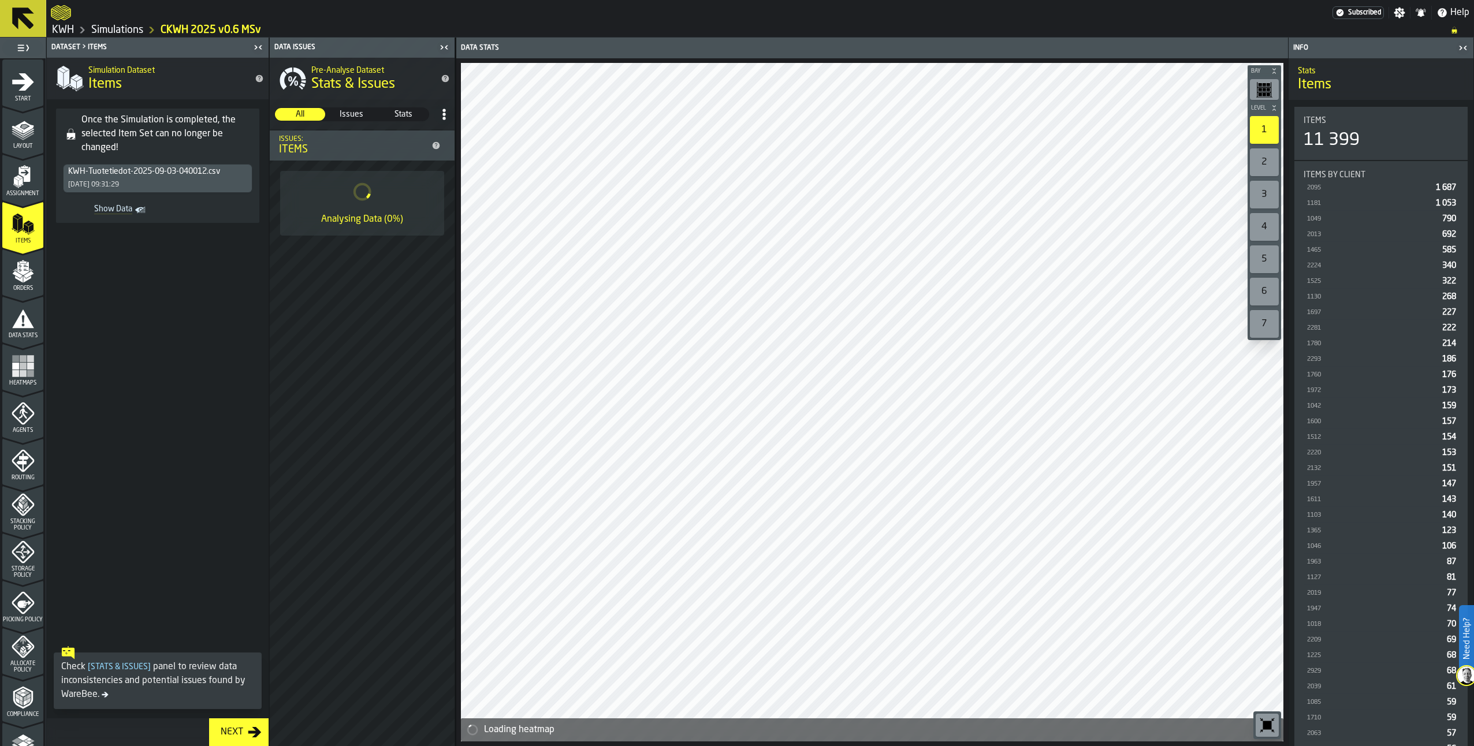
click at [13, 374] on rect "menu Heatmaps" at bounding box center [15, 373] width 7 height 7
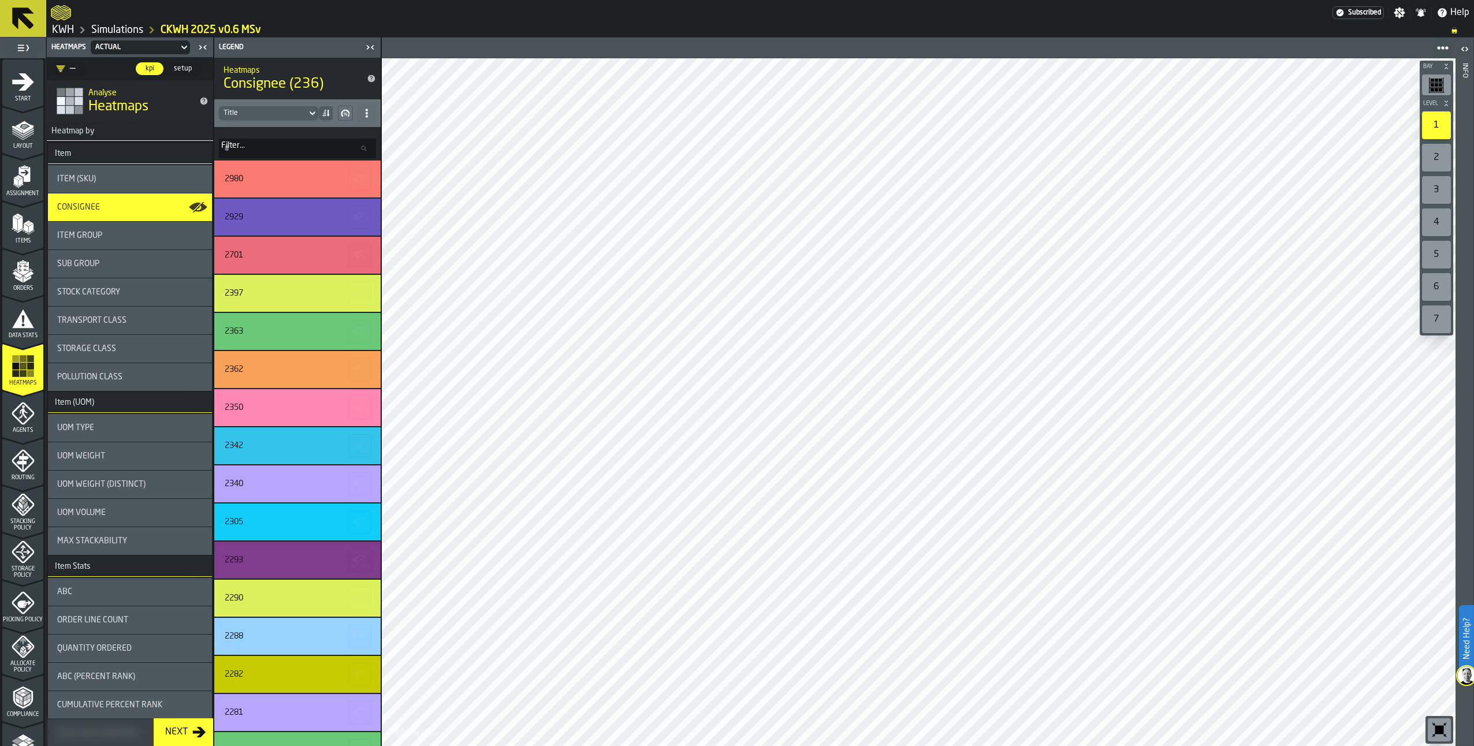
click at [1440, 150] on div "2" at bounding box center [1436, 158] width 29 height 28
click at [1436, 125] on div "1" at bounding box center [1436, 125] width 29 height 28
click at [28, 293] on icon "menu Orders" at bounding box center [22, 295] width 41 height 11
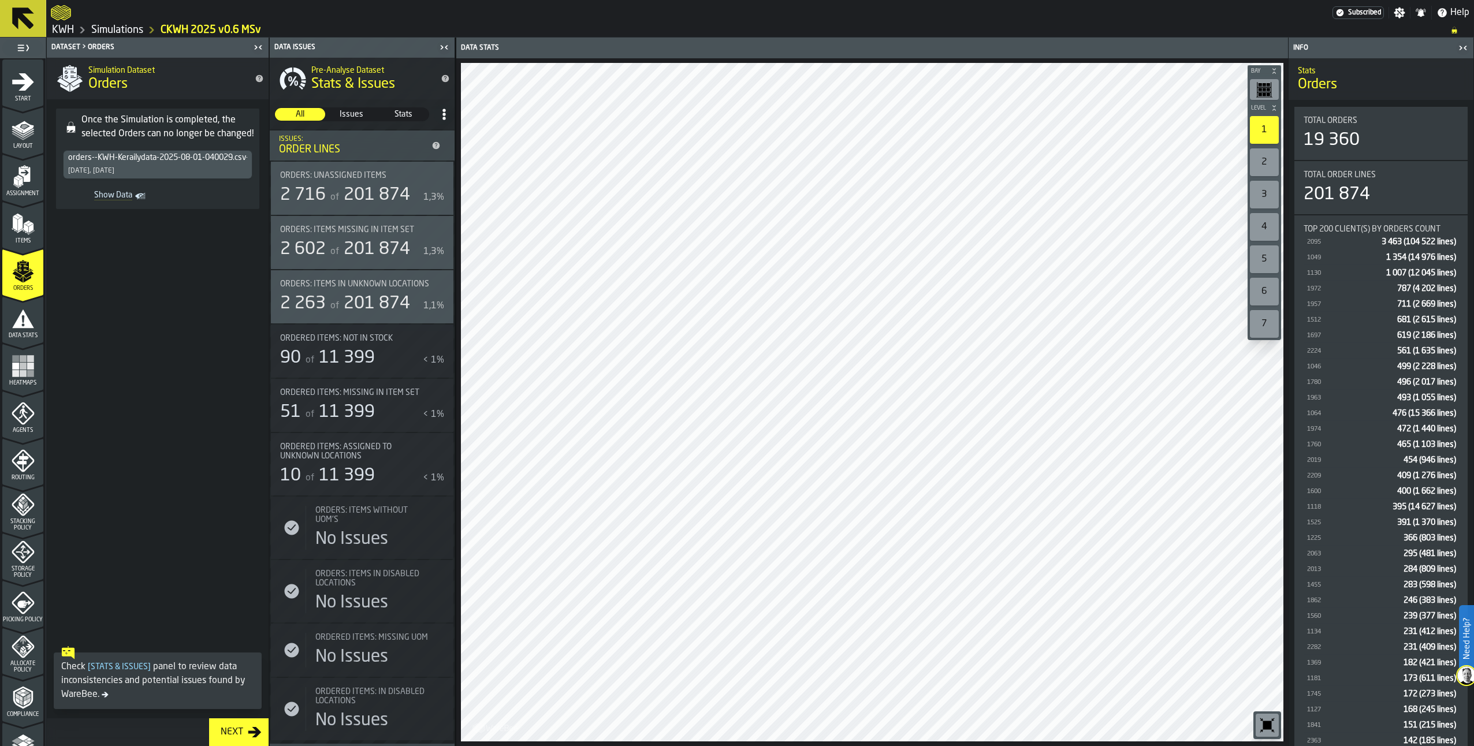
click at [433, 281] on icon "button-toggle-Show on Map" at bounding box center [437, 284] width 13 height 8
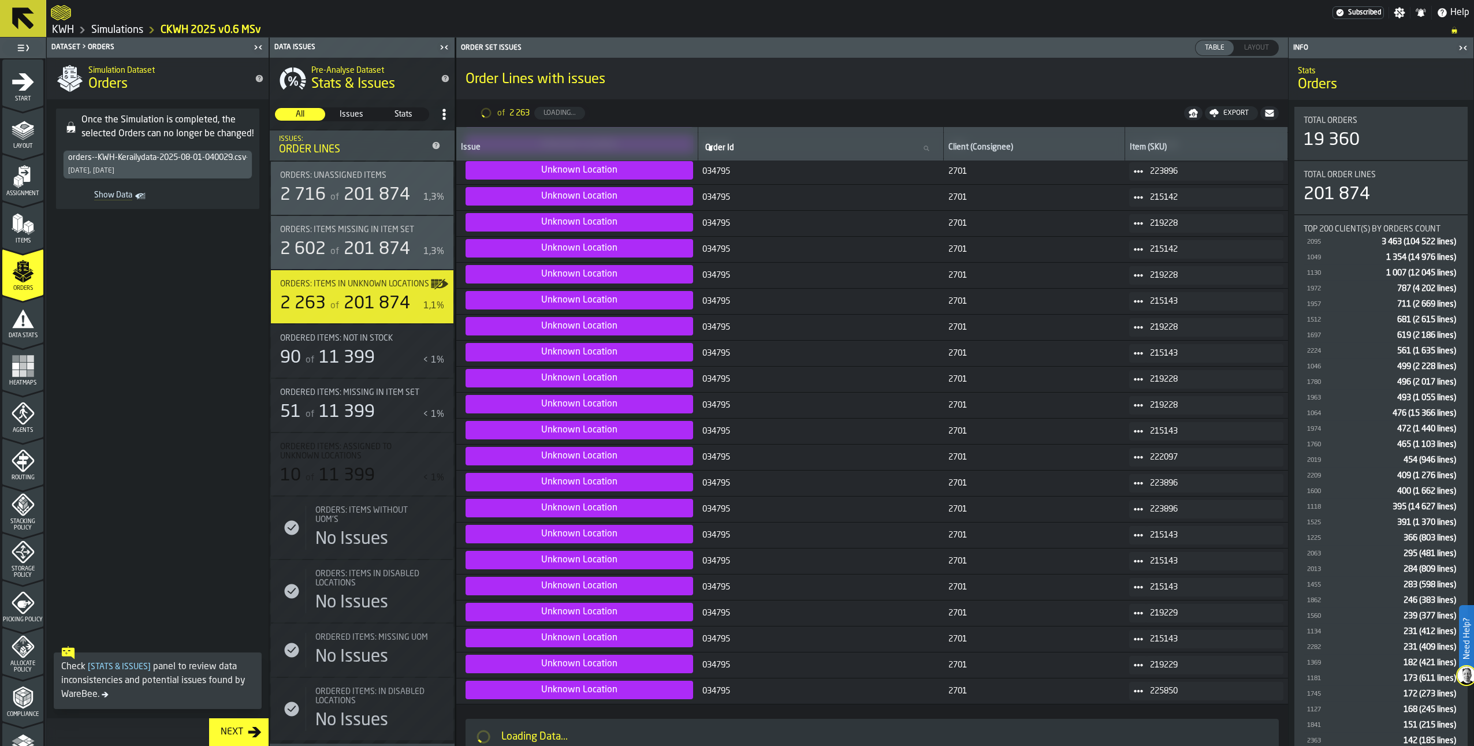
scroll to position [2066, 0]
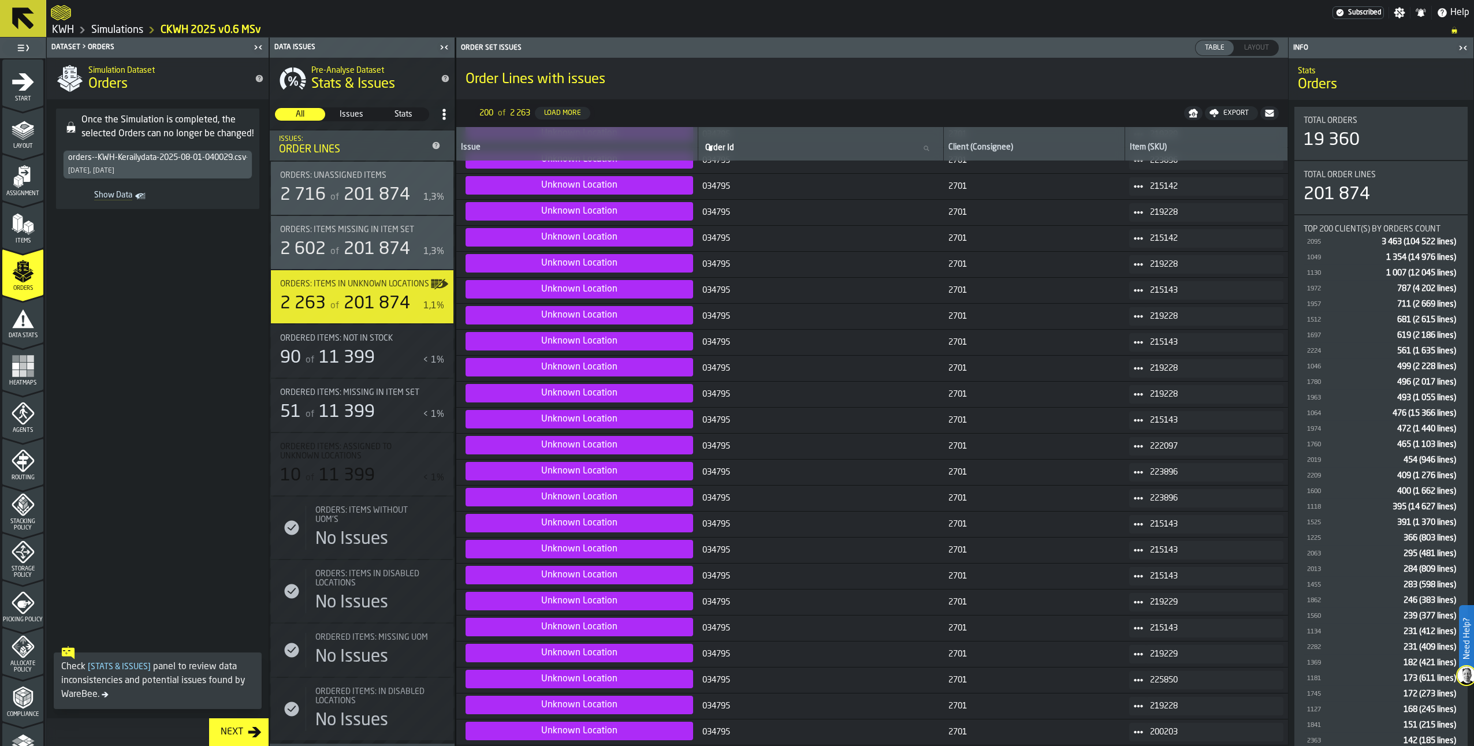
click at [344, 343] on span "Ordered Items: Not in Stock" at bounding box center [336, 338] width 113 height 9
click at [404, 231] on span "Orders: Items missing in Item Set" at bounding box center [347, 229] width 134 height 9
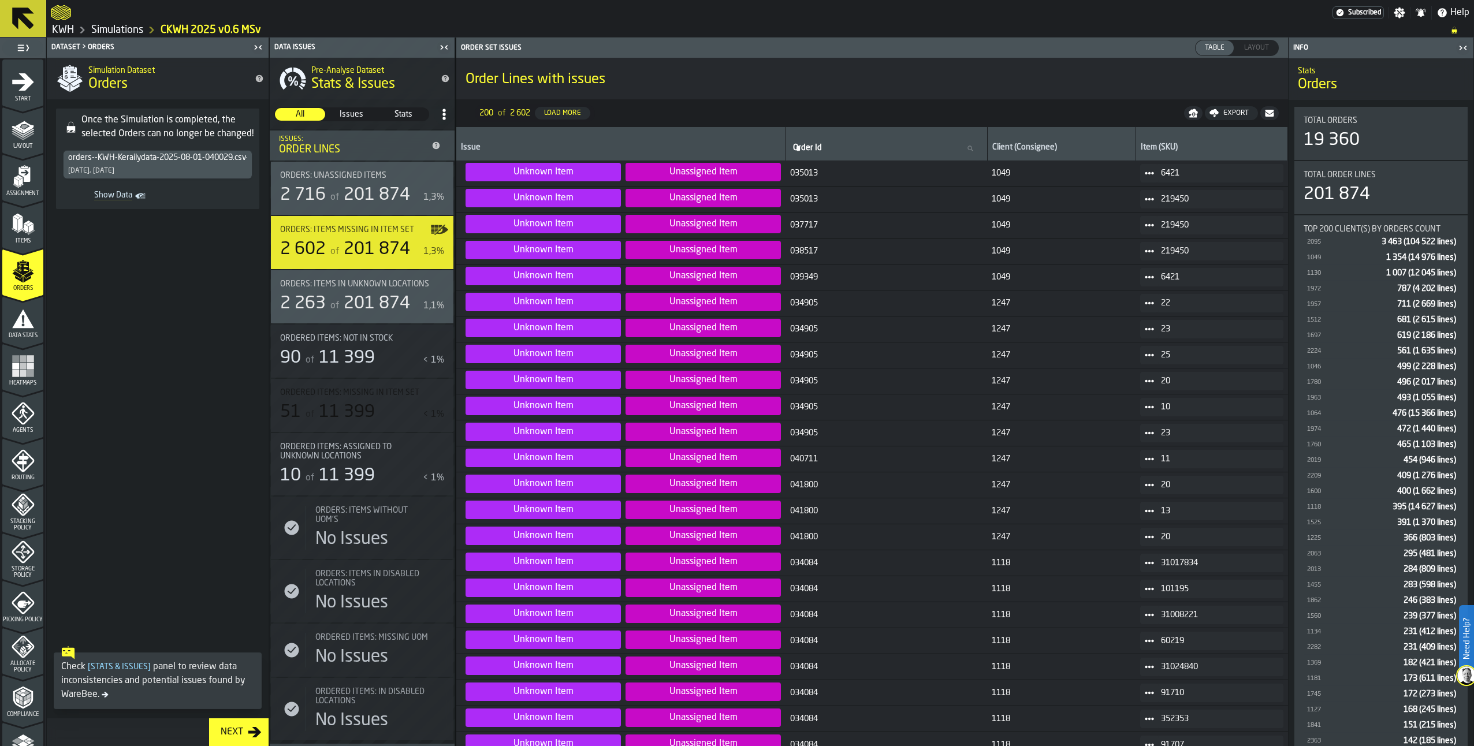
scroll to position [0, 0]
click at [25, 322] on icon "menu Data Stats" at bounding box center [23, 318] width 22 height 18
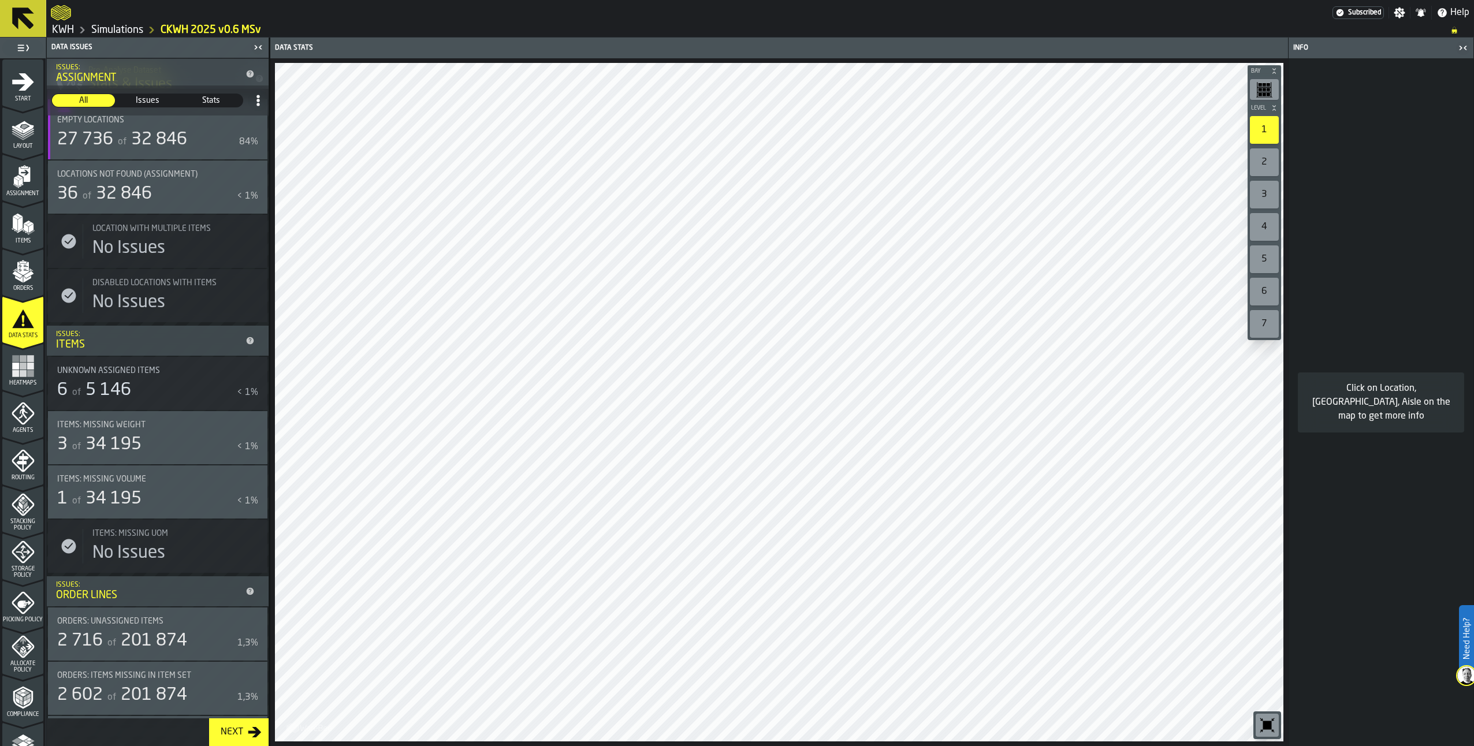
scroll to position [173, 0]
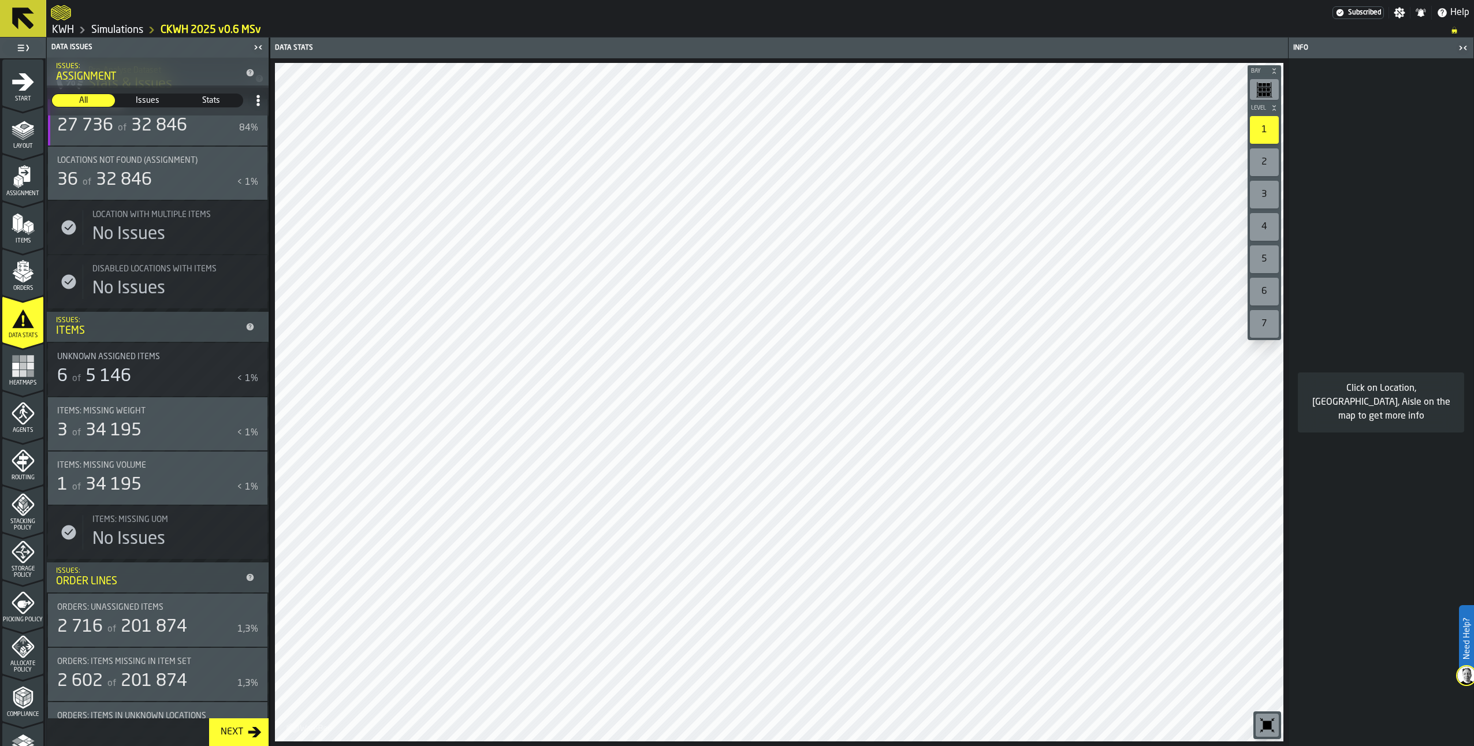
click at [173, 422] on div "Items: Missing Weight 3 of 34 195 < 1%" at bounding box center [157, 424] width 201 height 35
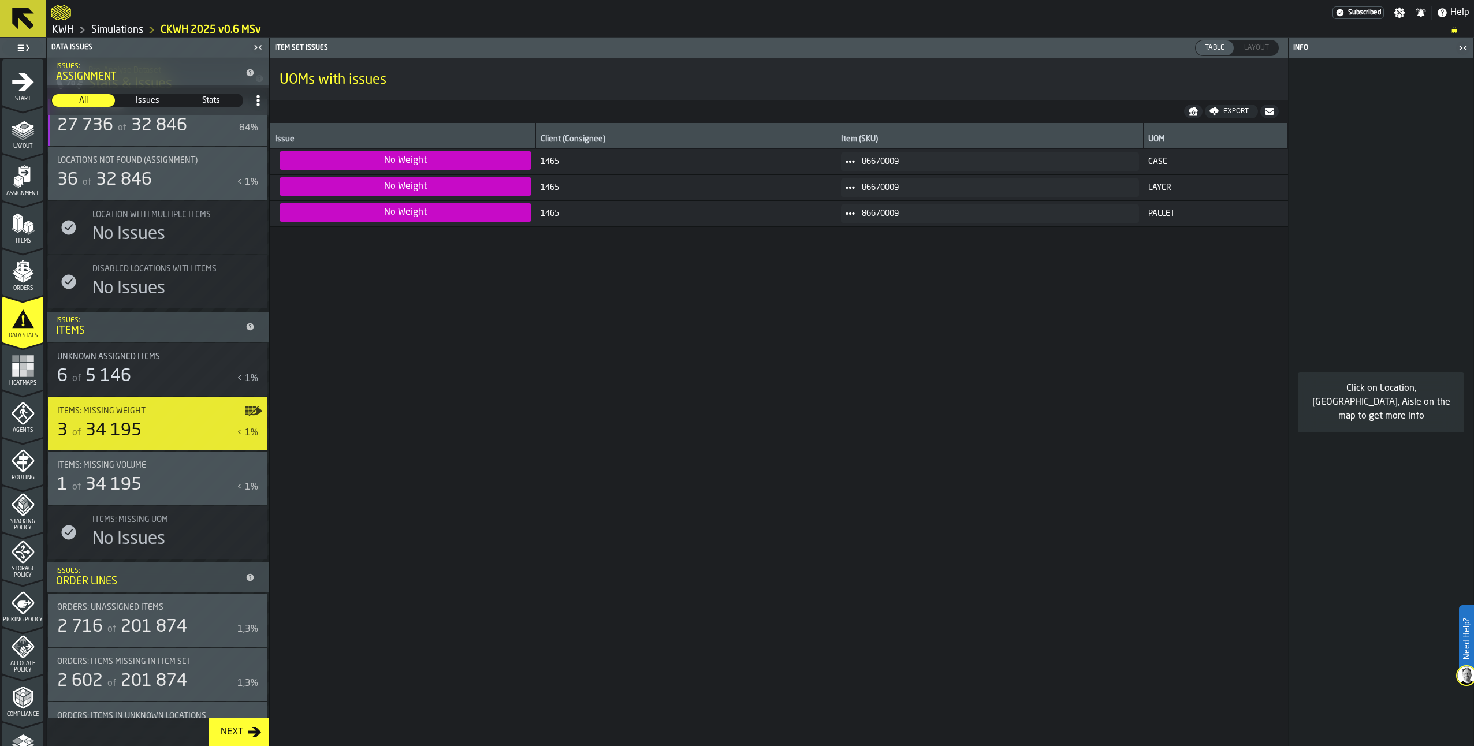
click at [177, 484] on div "1 of 34 195" at bounding box center [144, 485] width 175 height 21
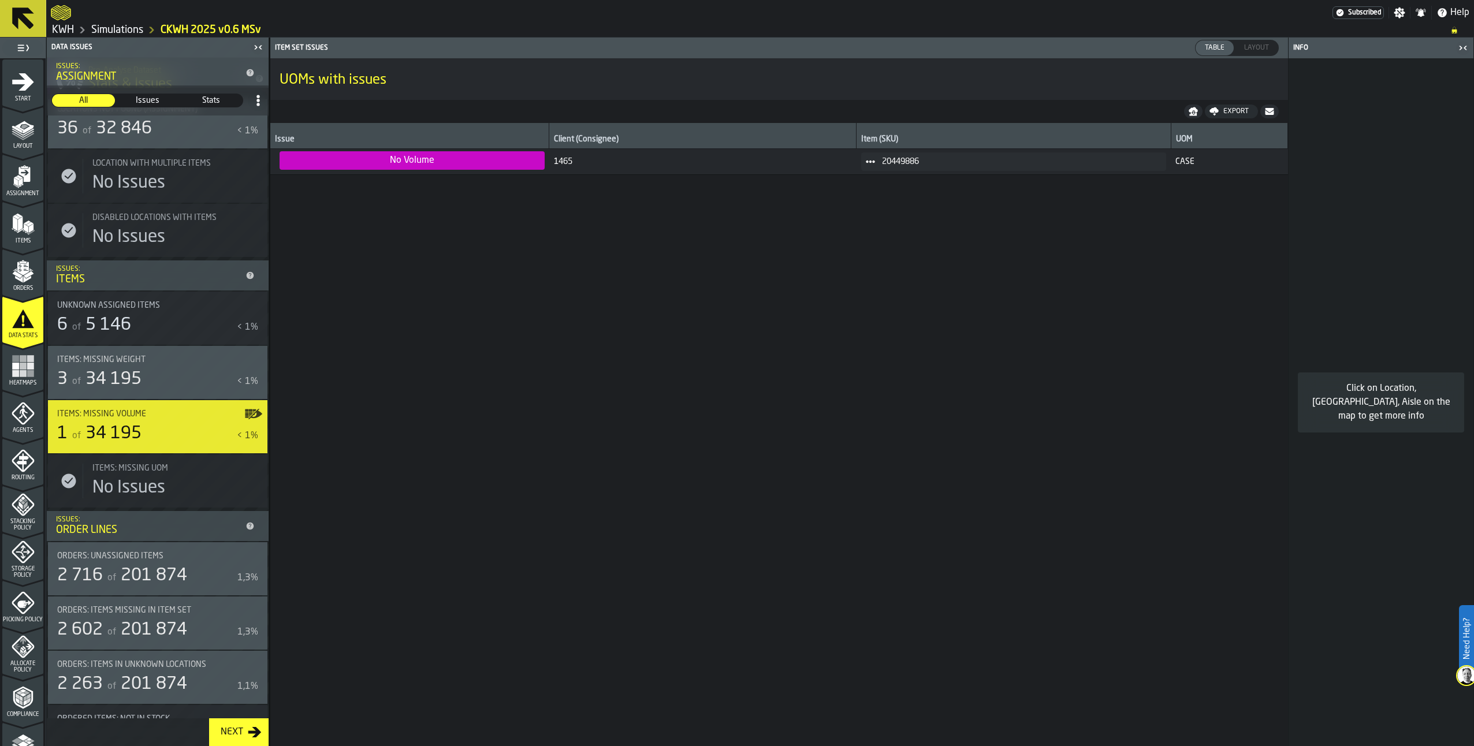
scroll to position [59, 0]
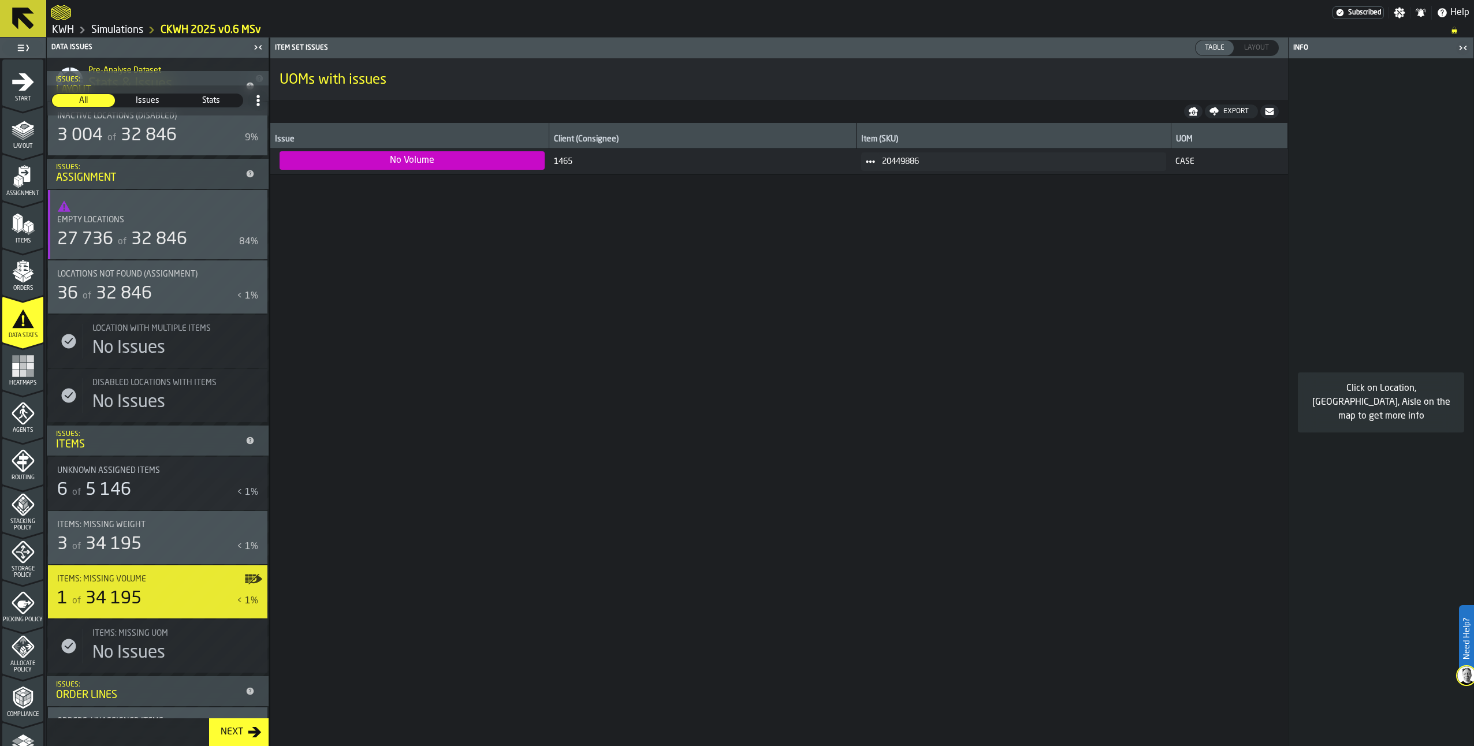
click at [20, 418] on icon "menu Agents" at bounding box center [23, 413] width 23 height 23
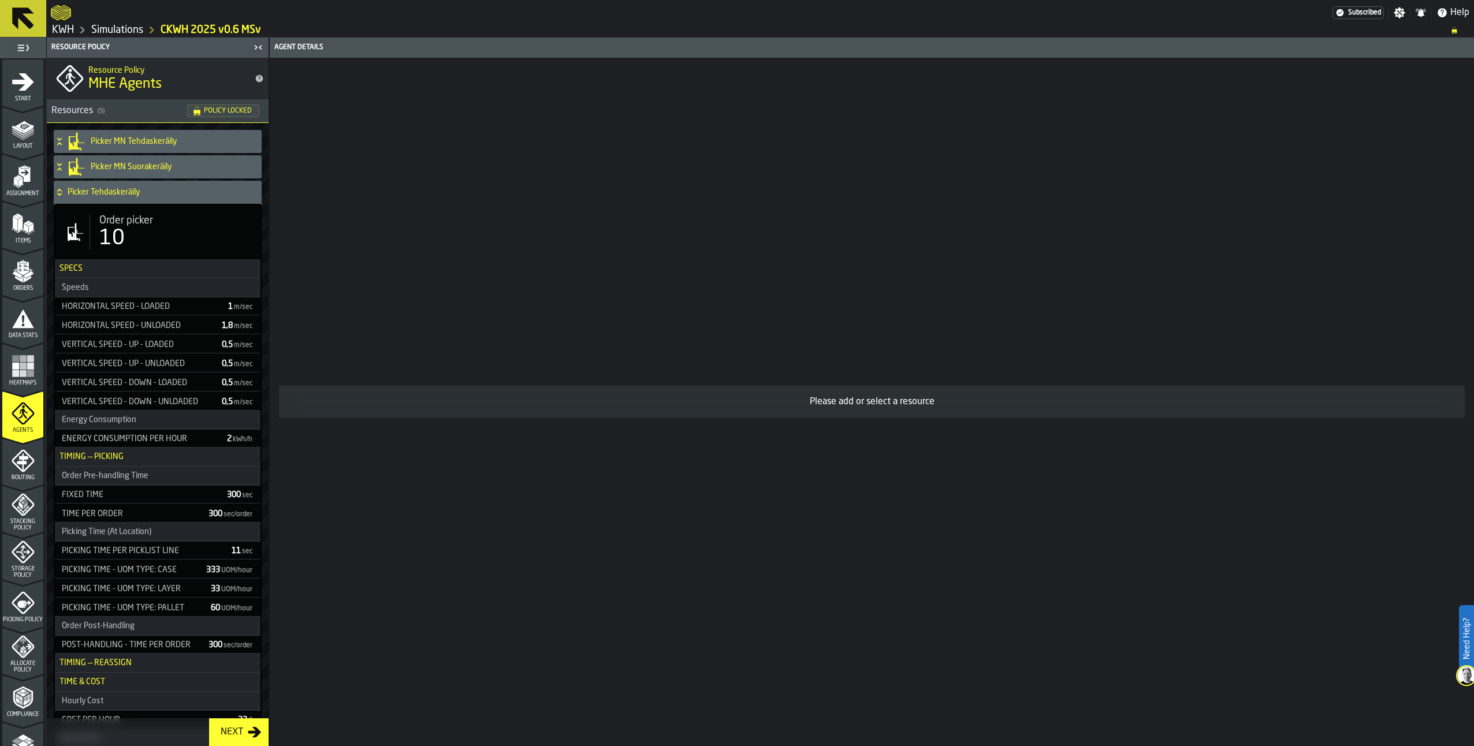
click at [59, 189] on icon at bounding box center [60, 192] width 12 height 9
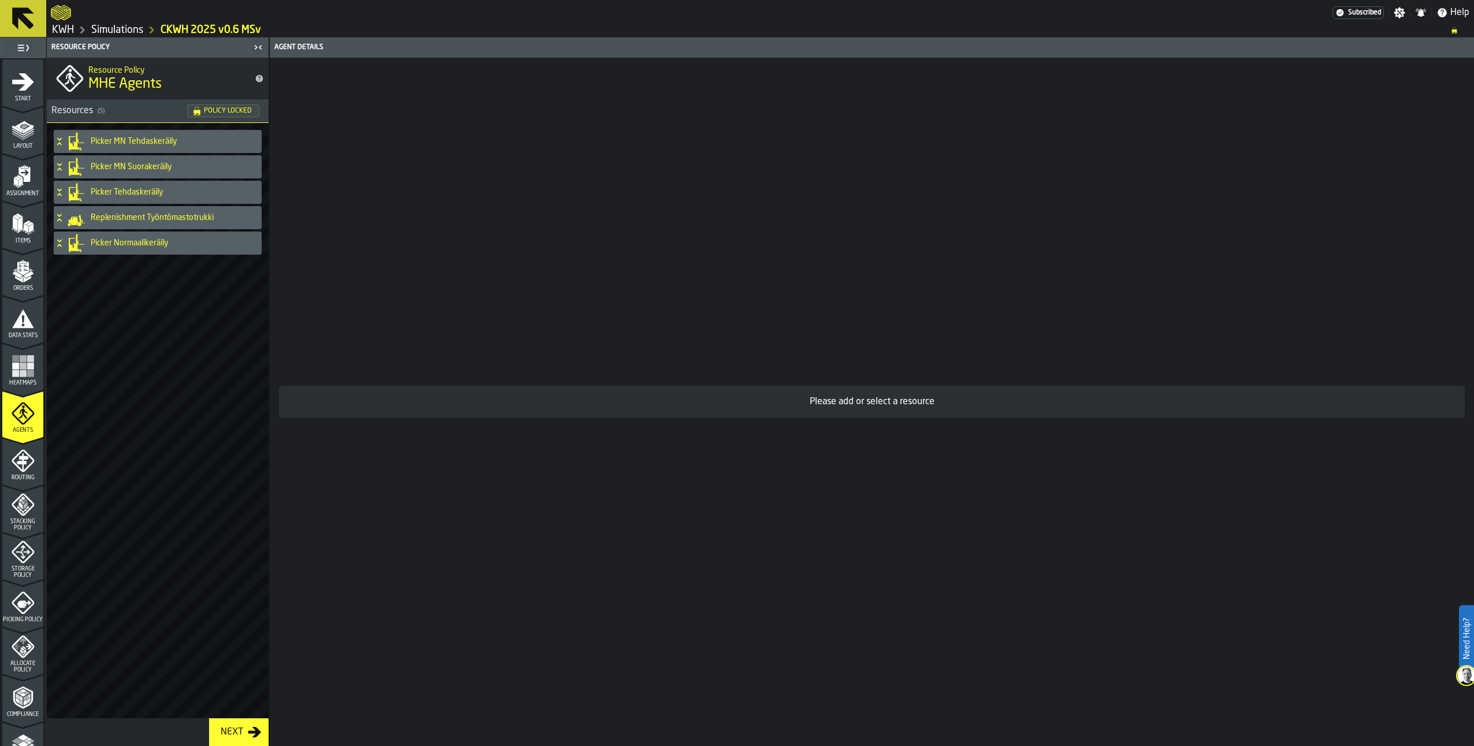
click at [25, 460] on icon "menu Routing" at bounding box center [23, 460] width 23 height 23
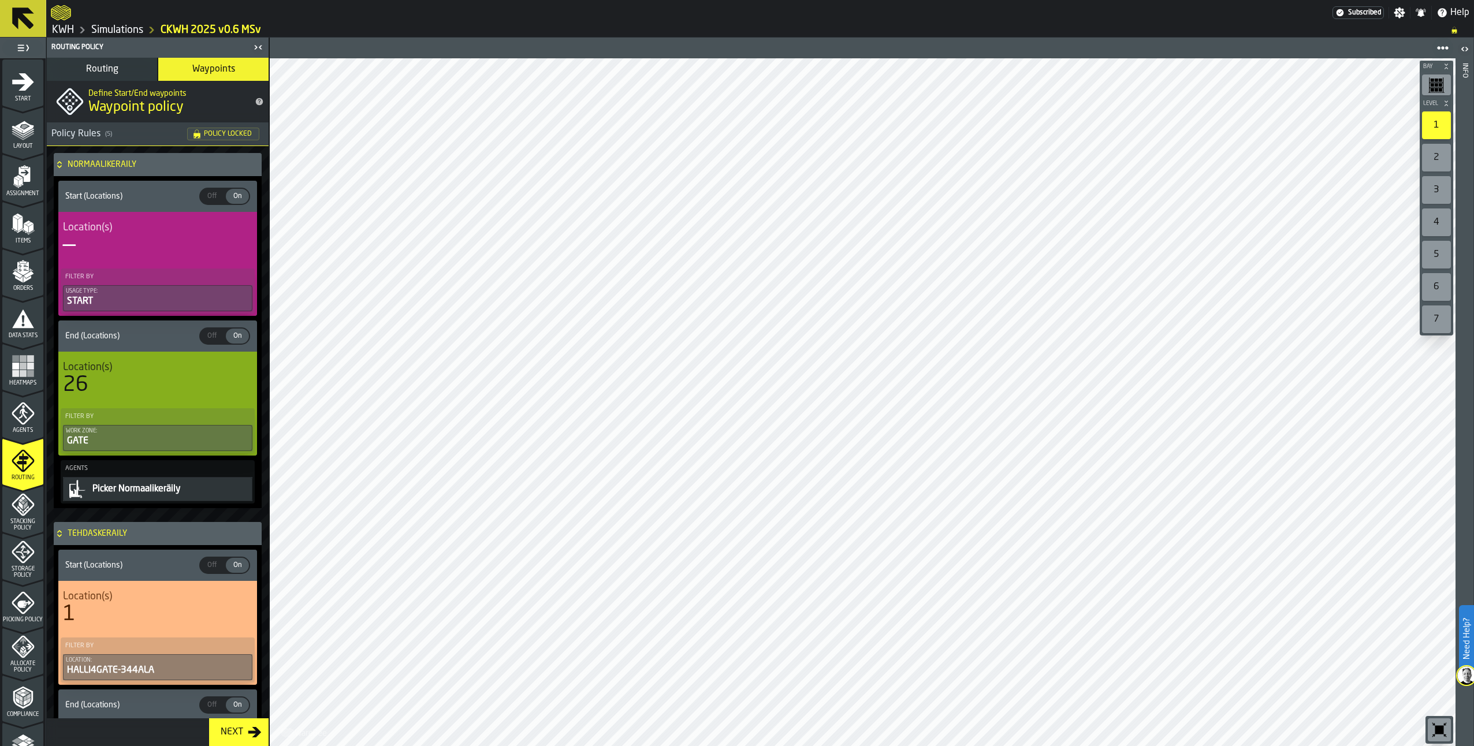
click at [57, 165] on icon at bounding box center [60, 164] width 12 height 9
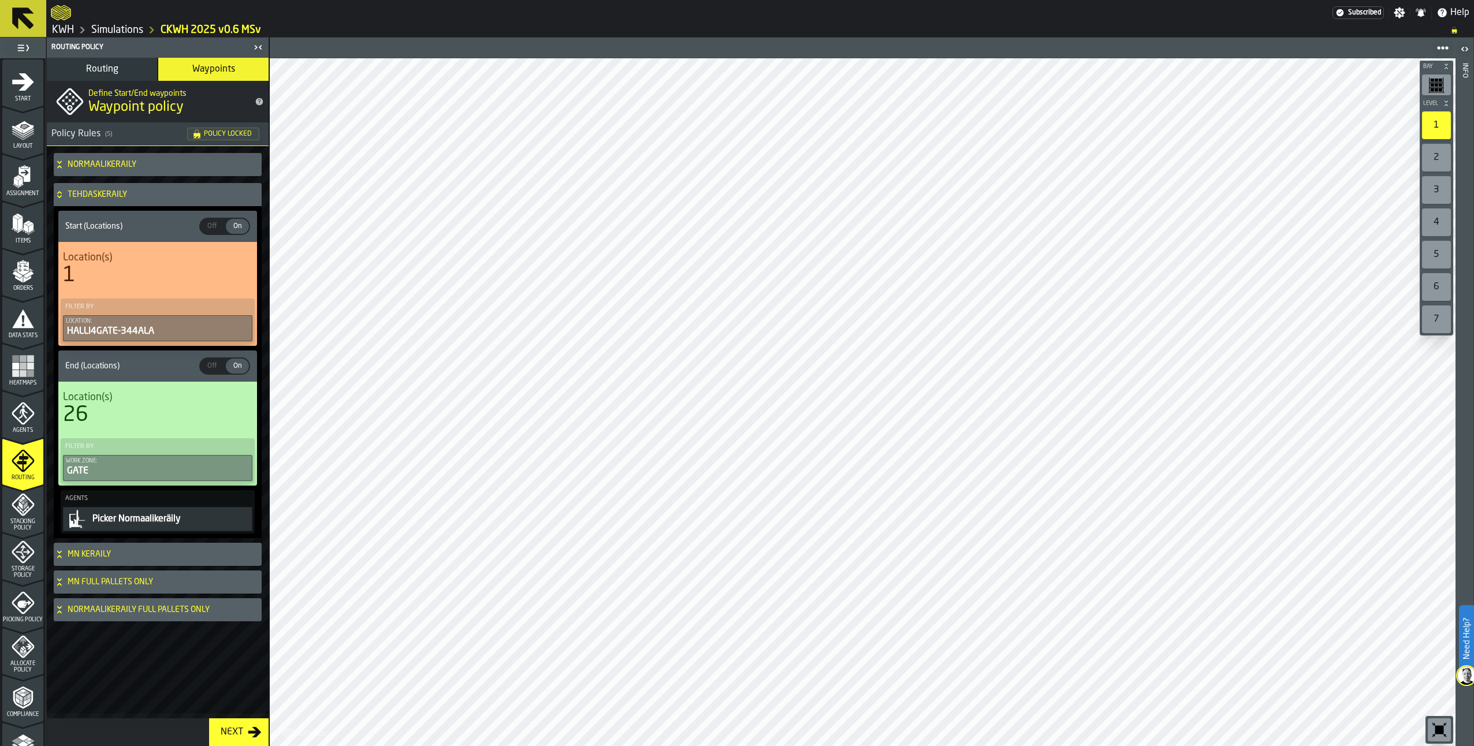
click at [62, 193] on icon at bounding box center [60, 194] width 12 height 9
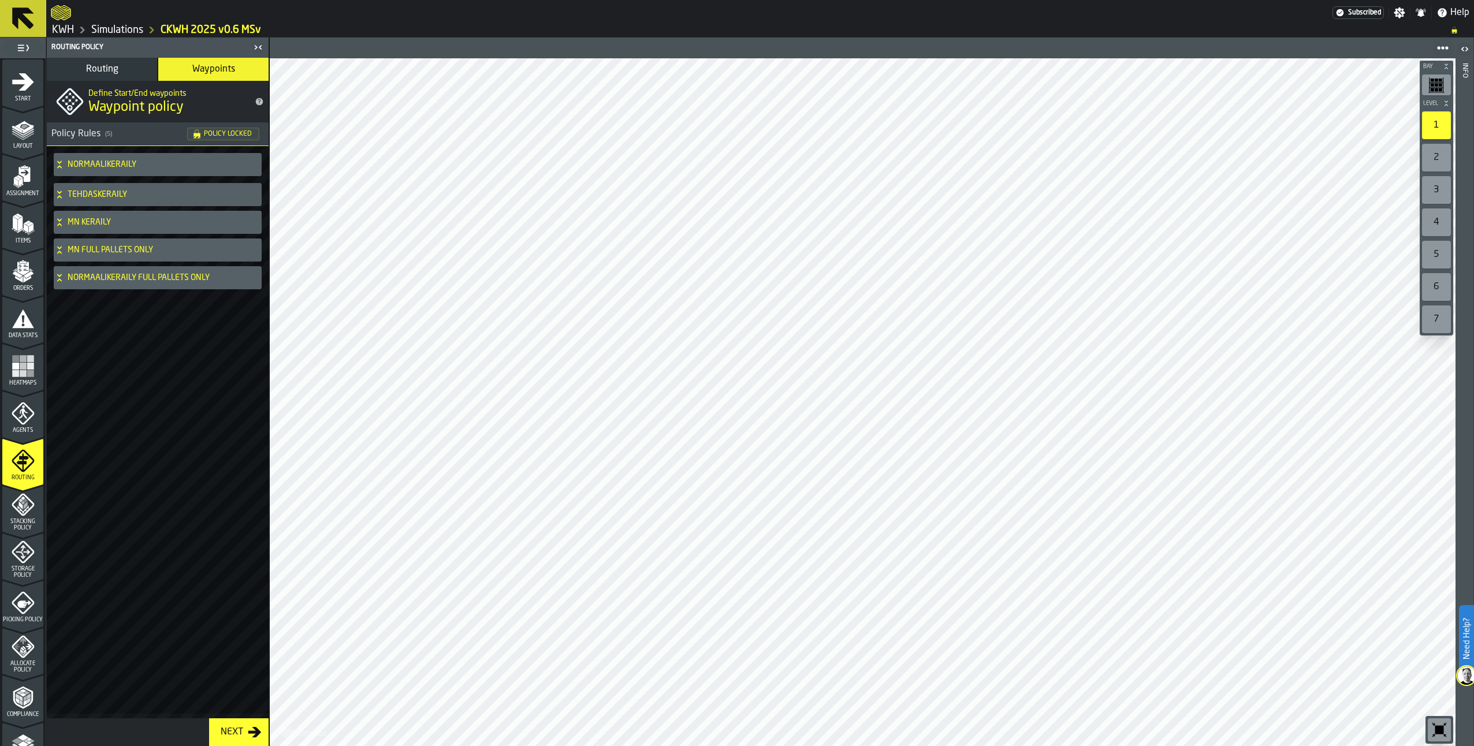
click at [90, 71] on span "Routing" at bounding box center [102, 69] width 32 height 9
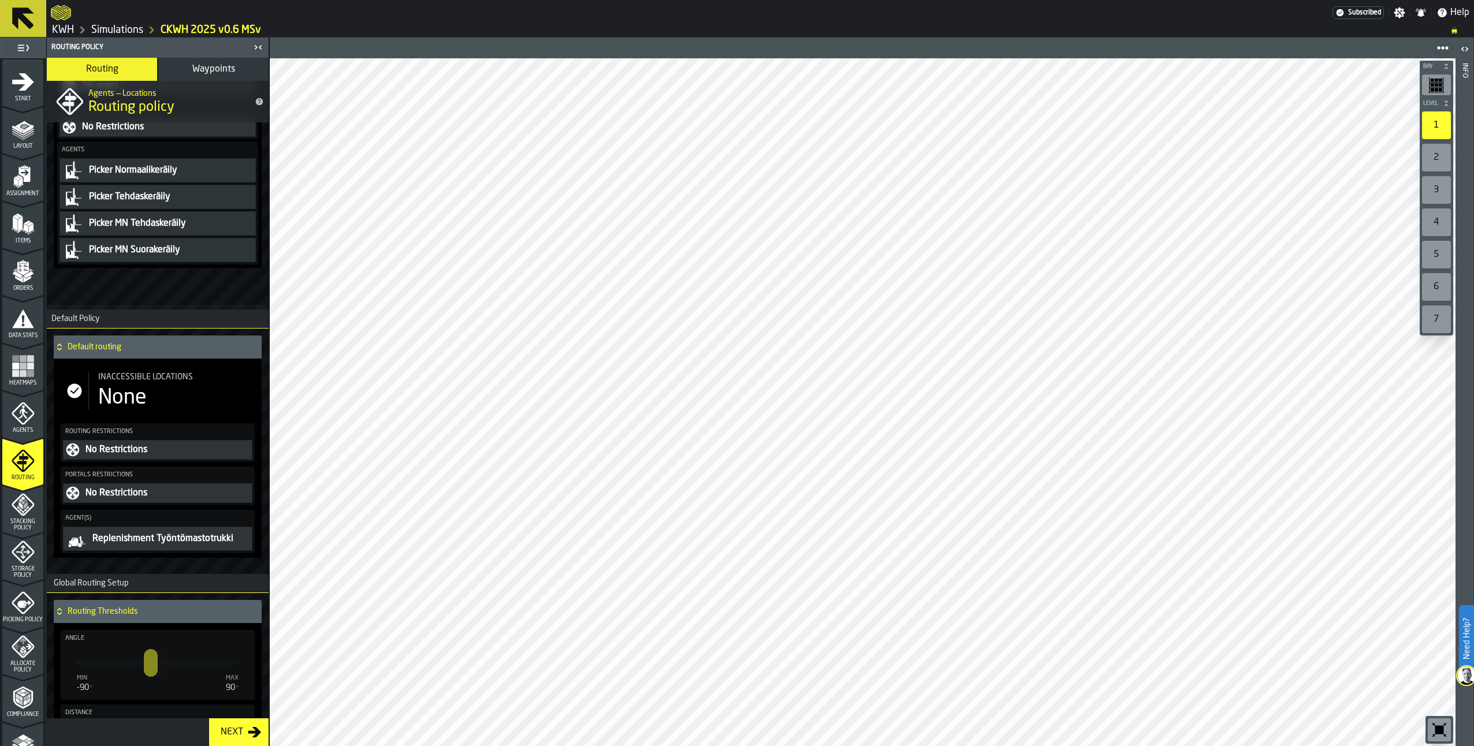
scroll to position [0, 0]
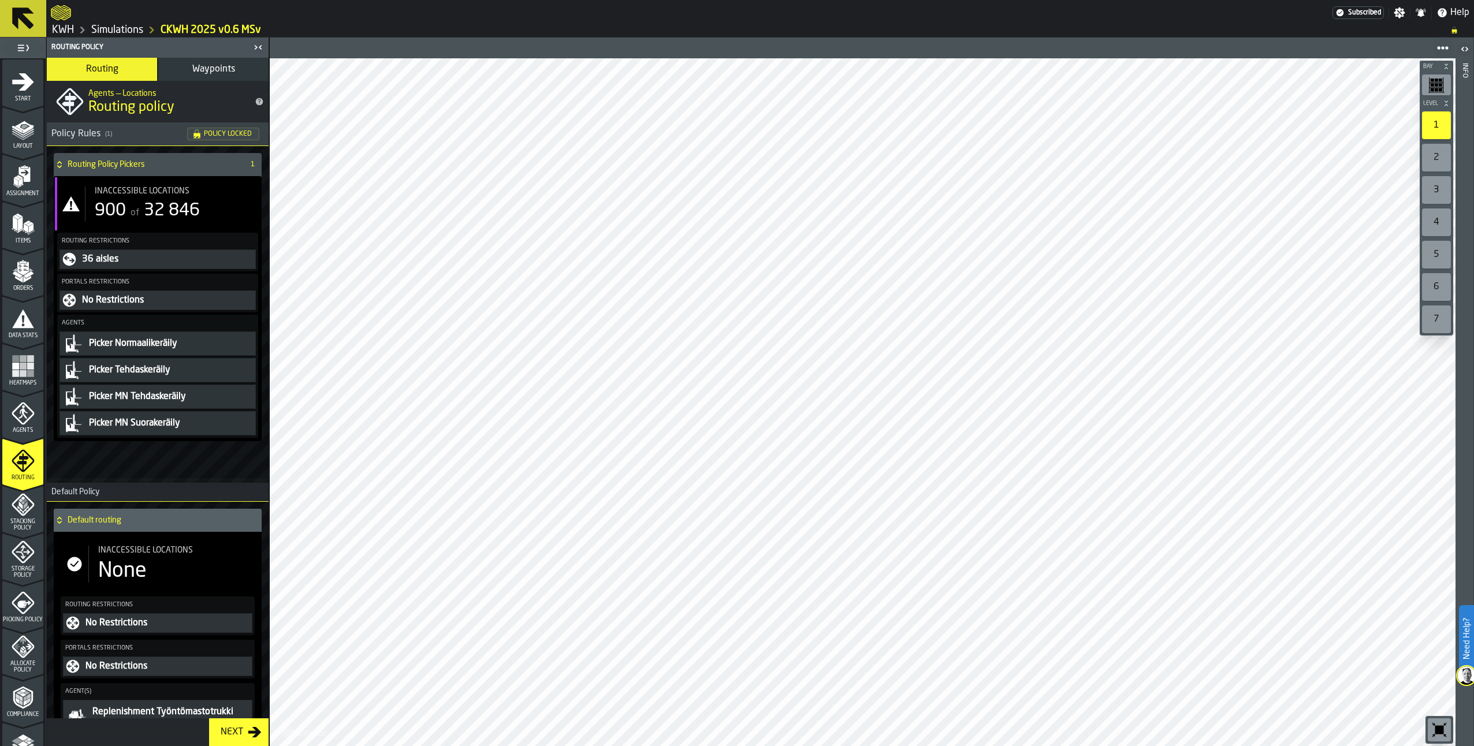
click at [218, 70] on span "Waypoints" at bounding box center [213, 69] width 43 height 9
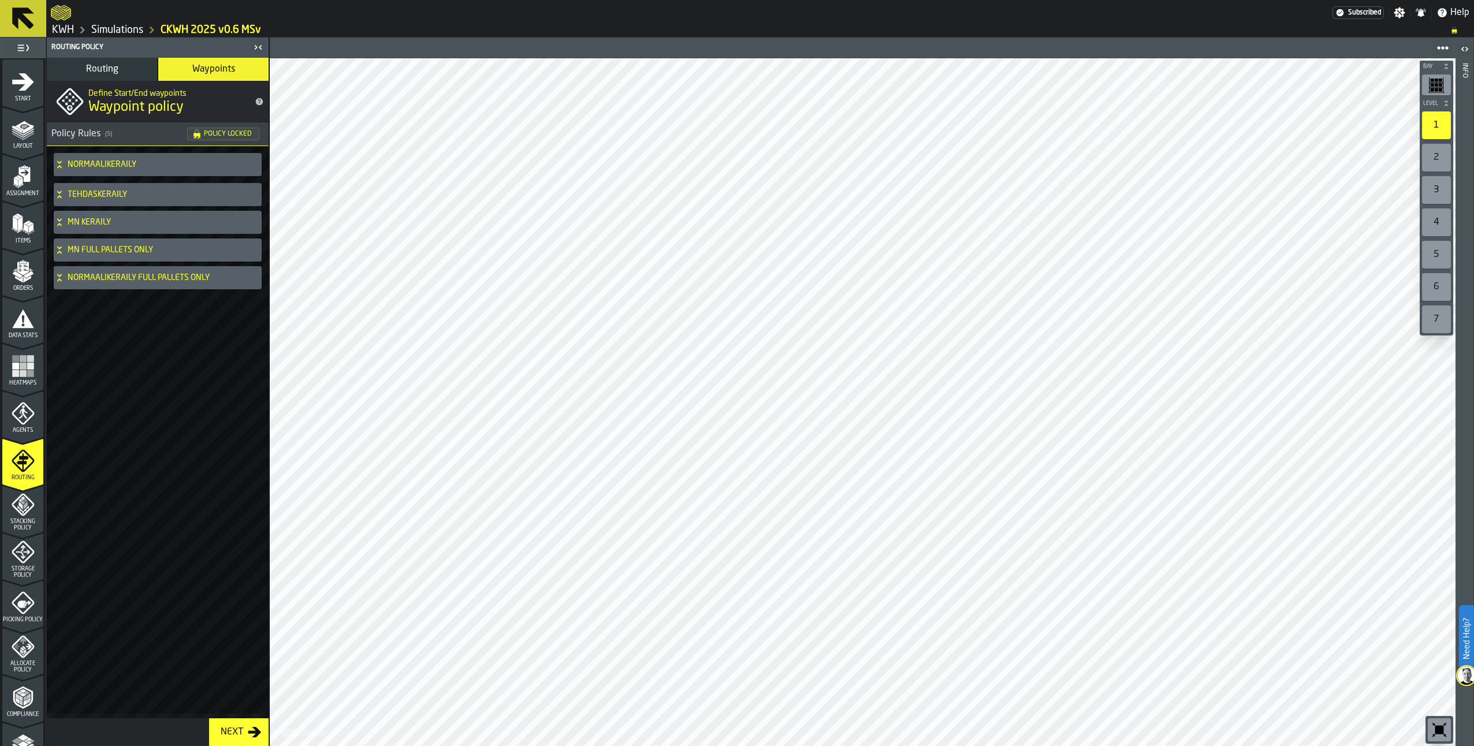
click at [18, 502] on icon "menu Stacking Policy" at bounding box center [23, 504] width 23 height 23
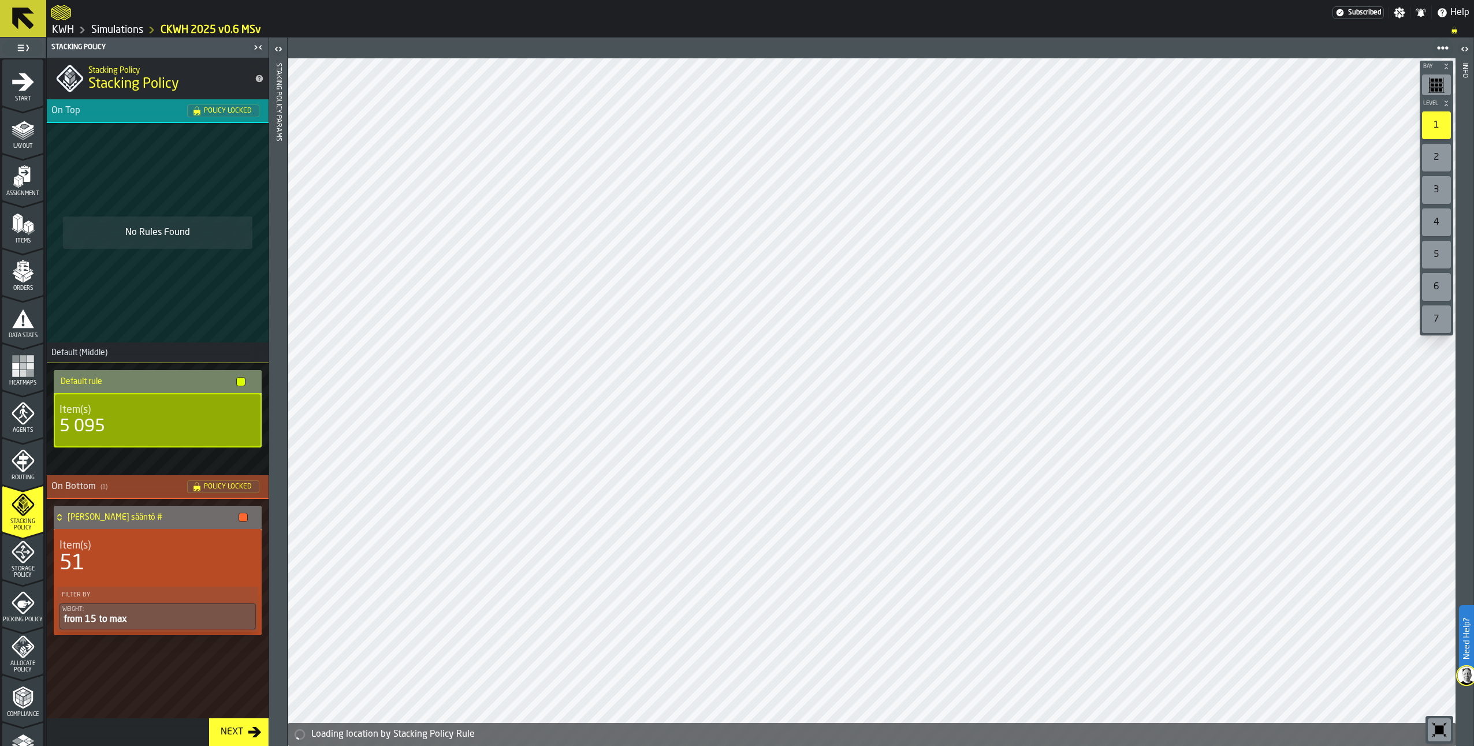
click at [24, 562] on icon "menu Storage Policy" at bounding box center [23, 552] width 23 height 23
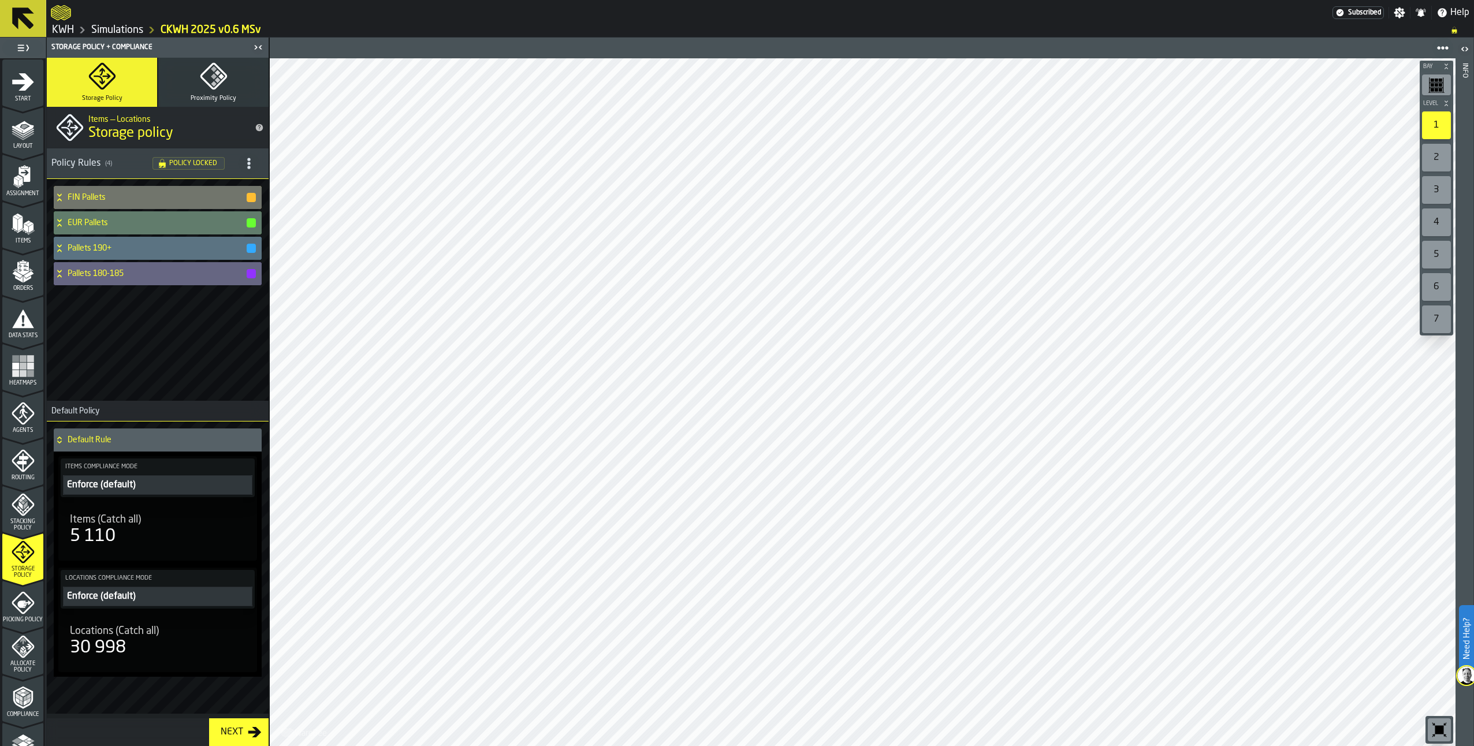
click at [21, 601] on icon "menu Picking Policy" at bounding box center [24, 605] width 14 height 8
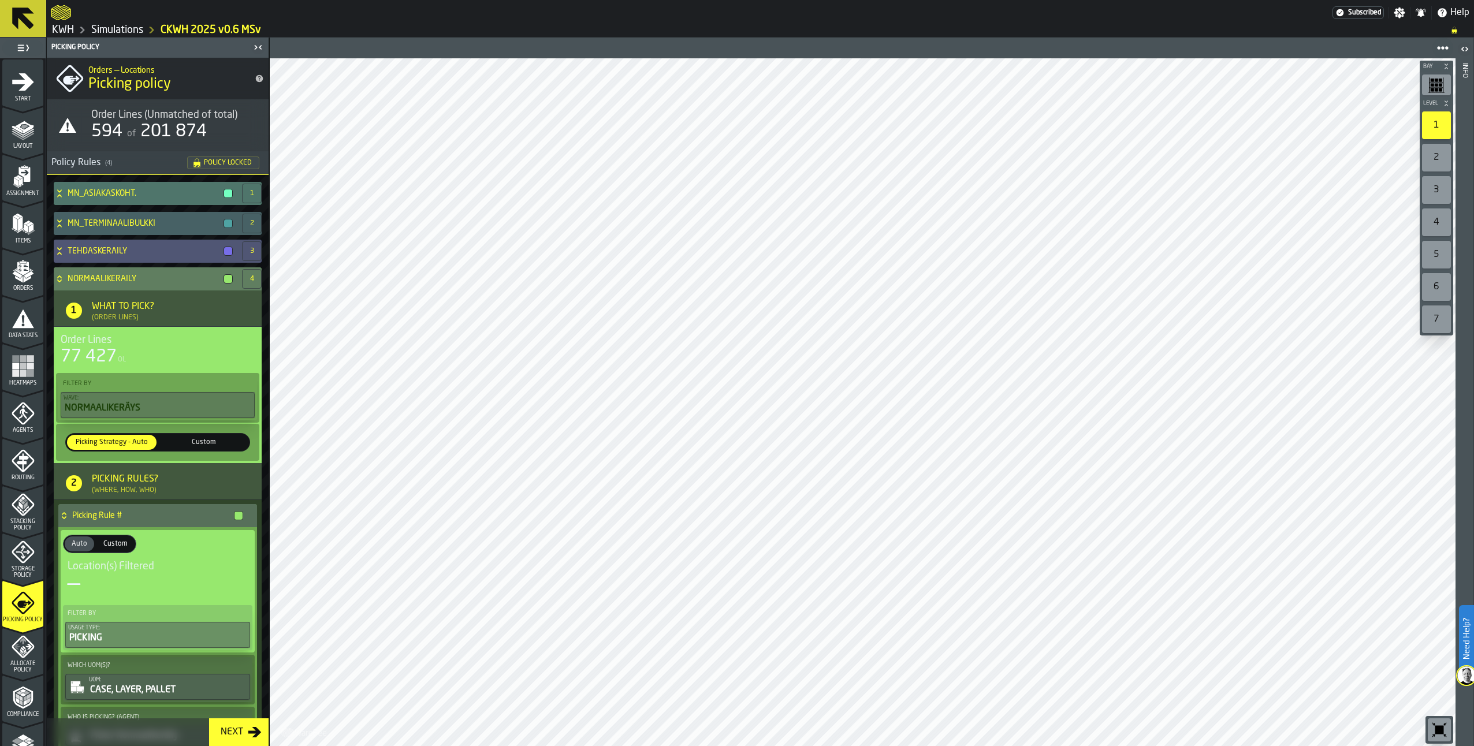
click at [226, 279] on div at bounding box center [227, 278] width 9 height 9
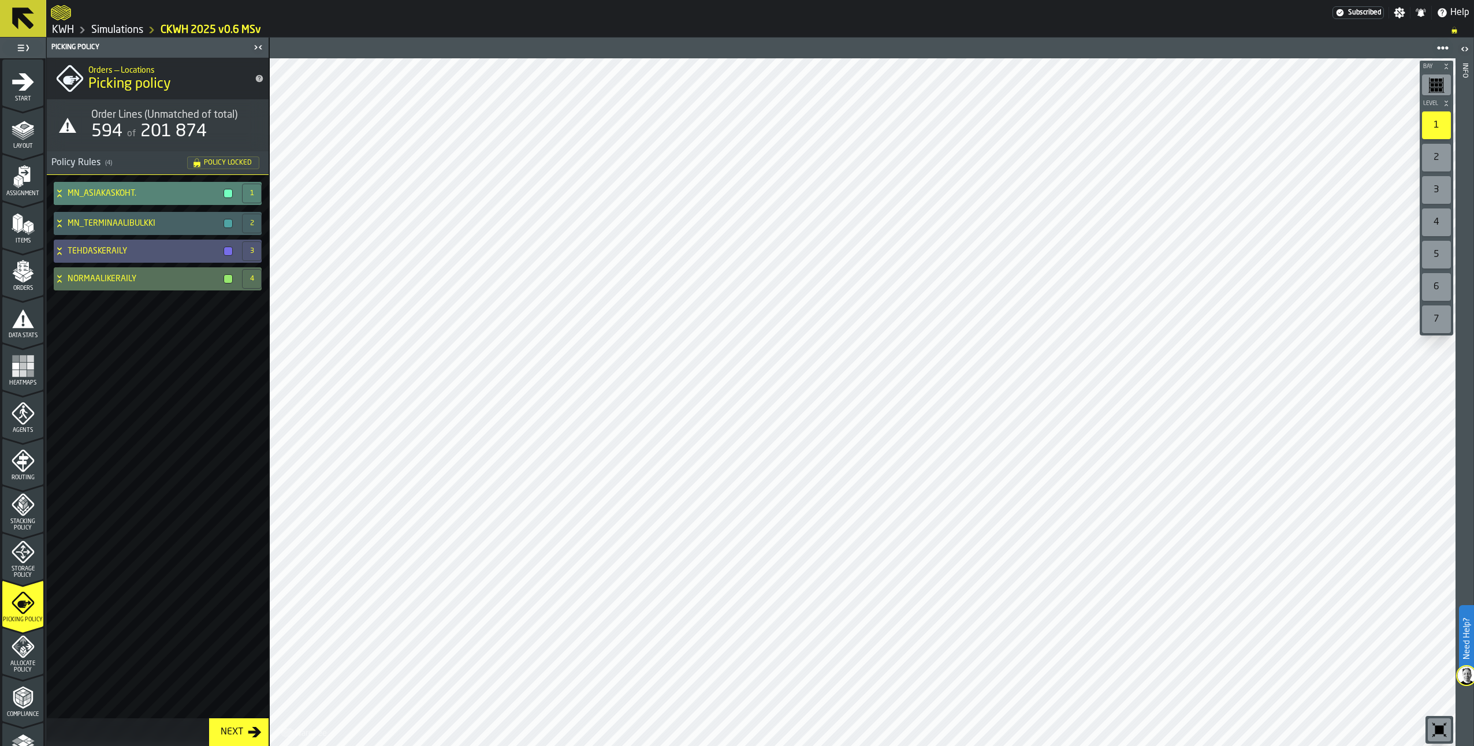
click at [226, 192] on div at bounding box center [227, 193] width 9 height 9
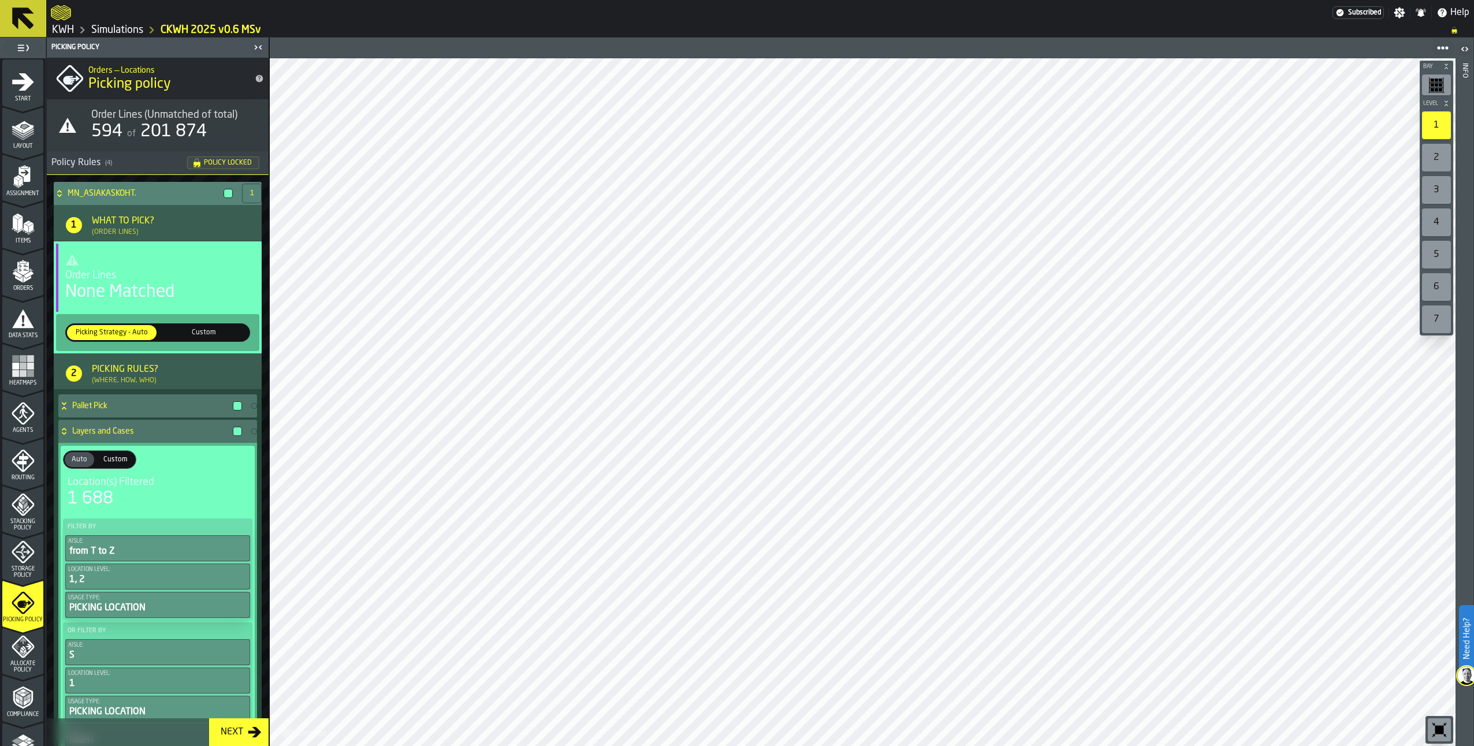
click at [226, 192] on div at bounding box center [227, 193] width 9 height 9
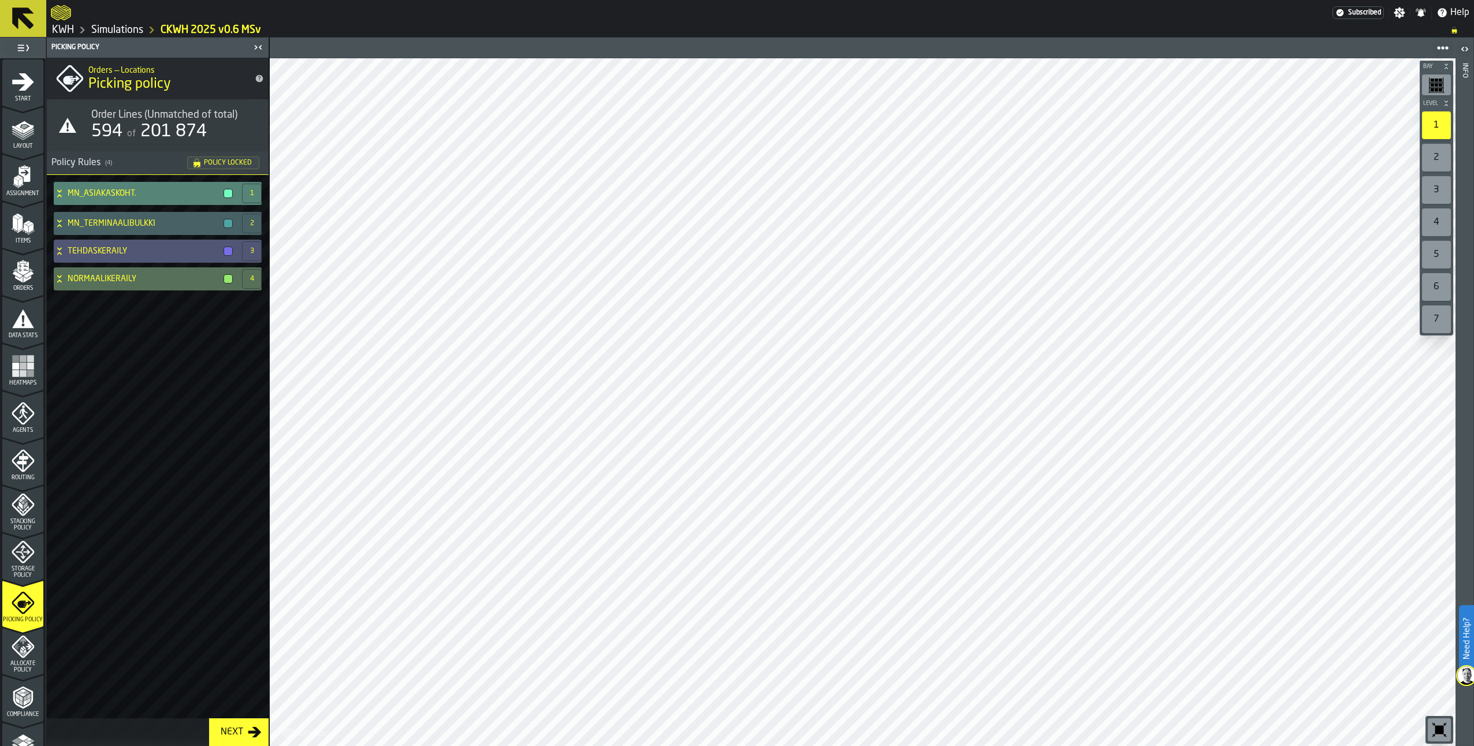
click at [226, 196] on div at bounding box center [227, 193] width 9 height 9
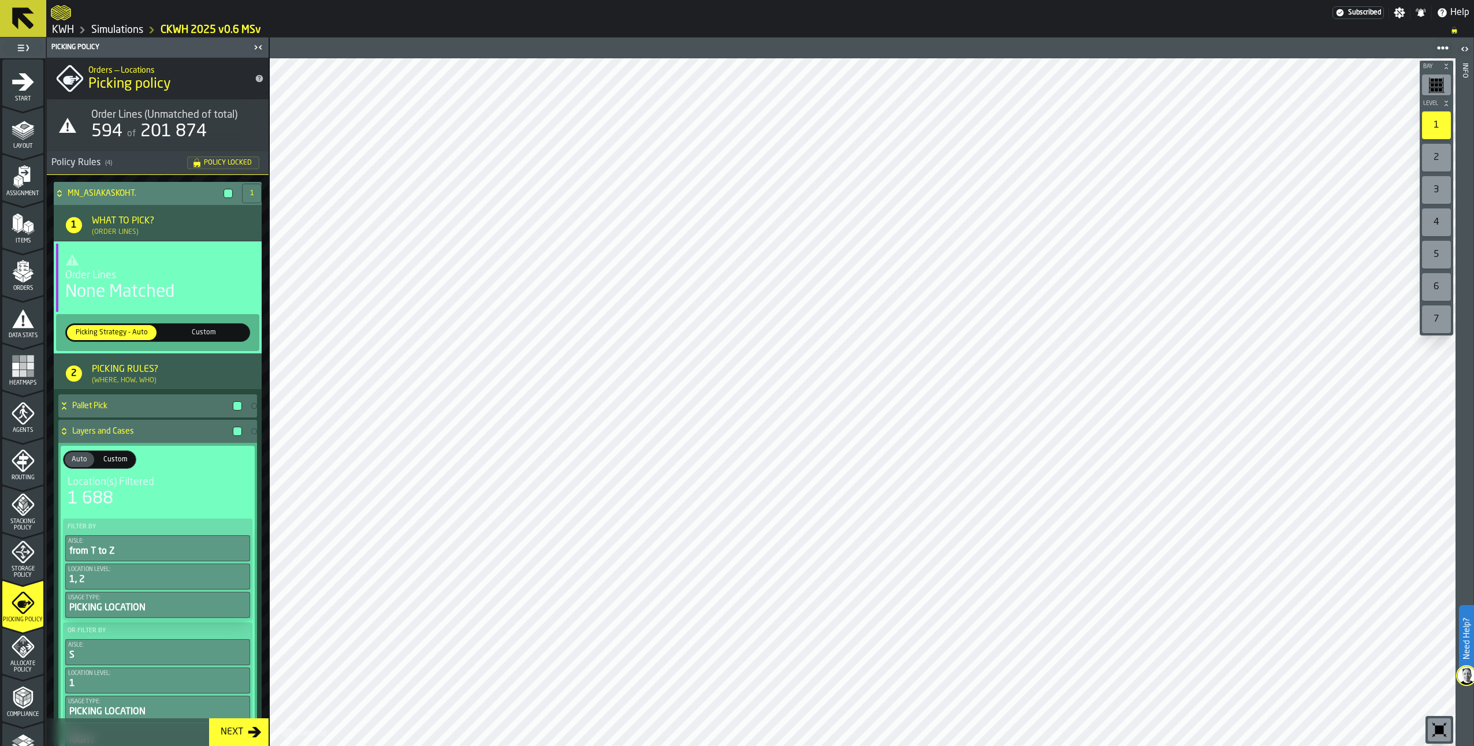
click at [59, 188] on div "MN_ASIAKASKOHT." at bounding box center [146, 193] width 184 height 23
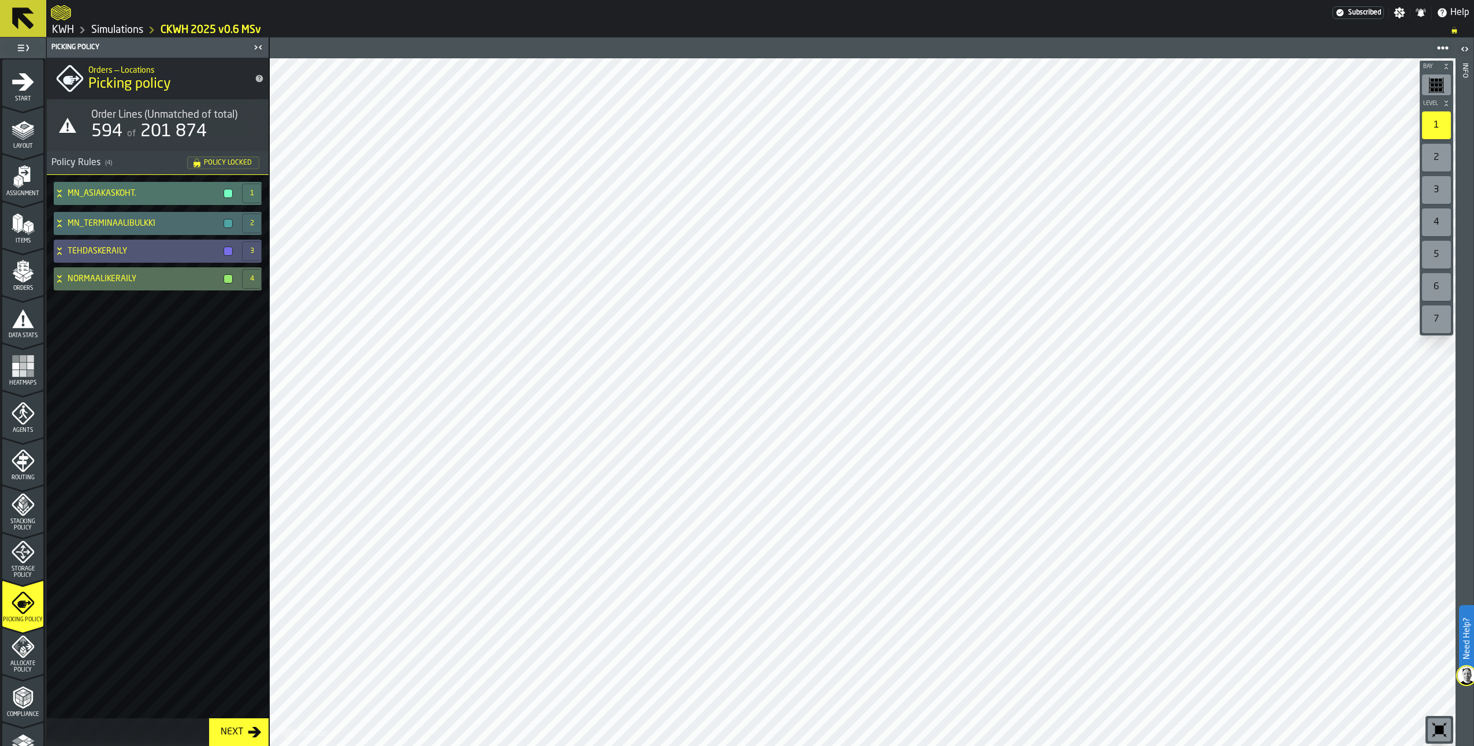
click at [58, 223] on icon at bounding box center [60, 223] width 12 height 9
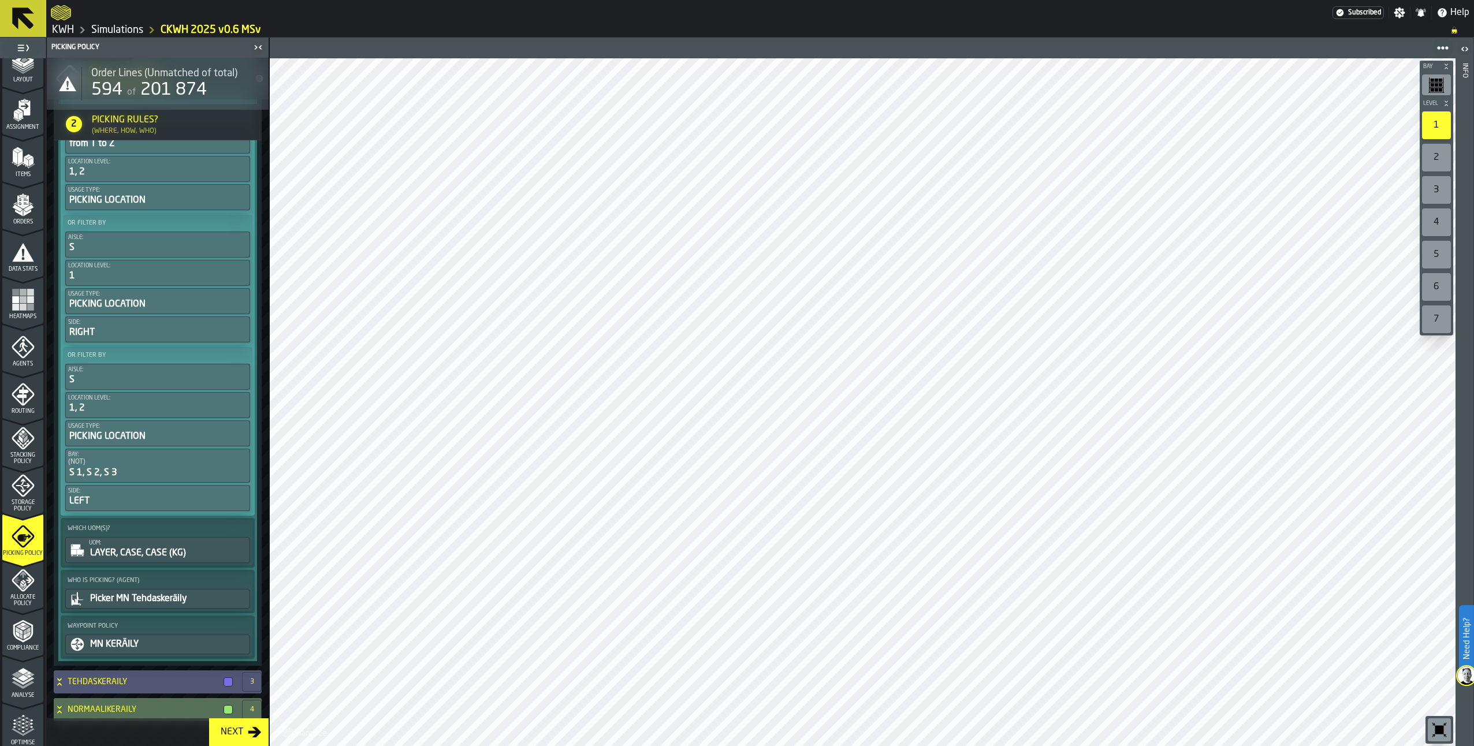
scroll to position [165, 0]
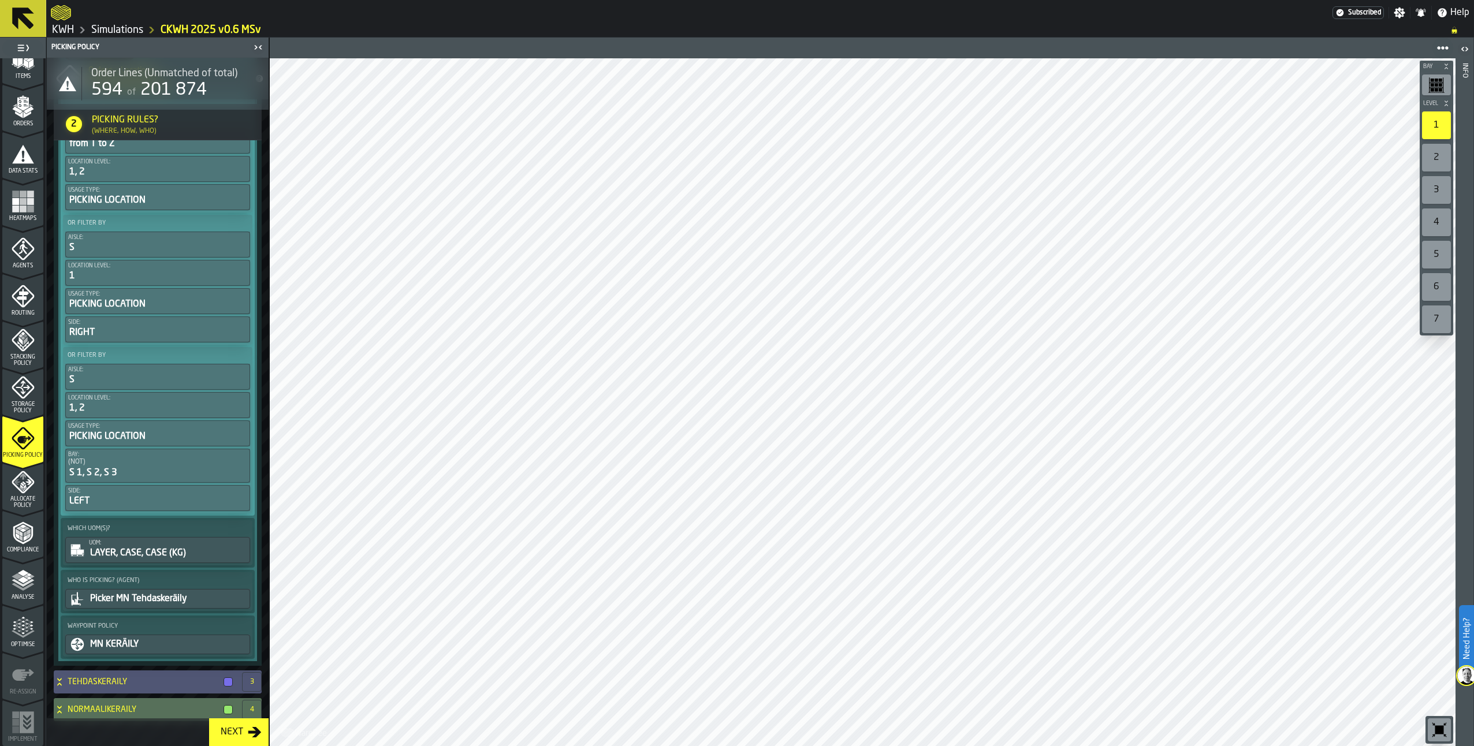
click at [19, 588] on polyline "menu Analyse" at bounding box center [23, 587] width 23 height 8
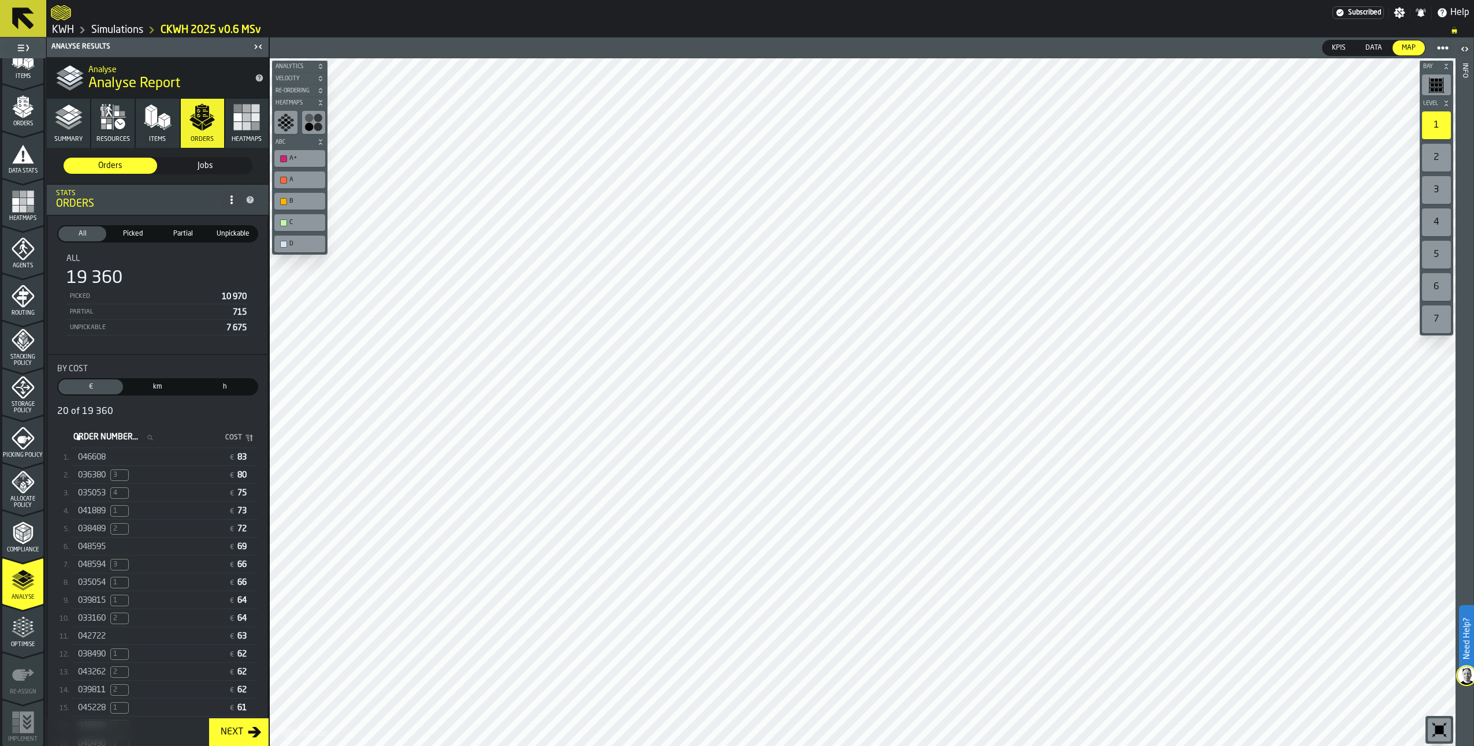
click at [99, 548] on span "048595" at bounding box center [92, 546] width 28 height 9
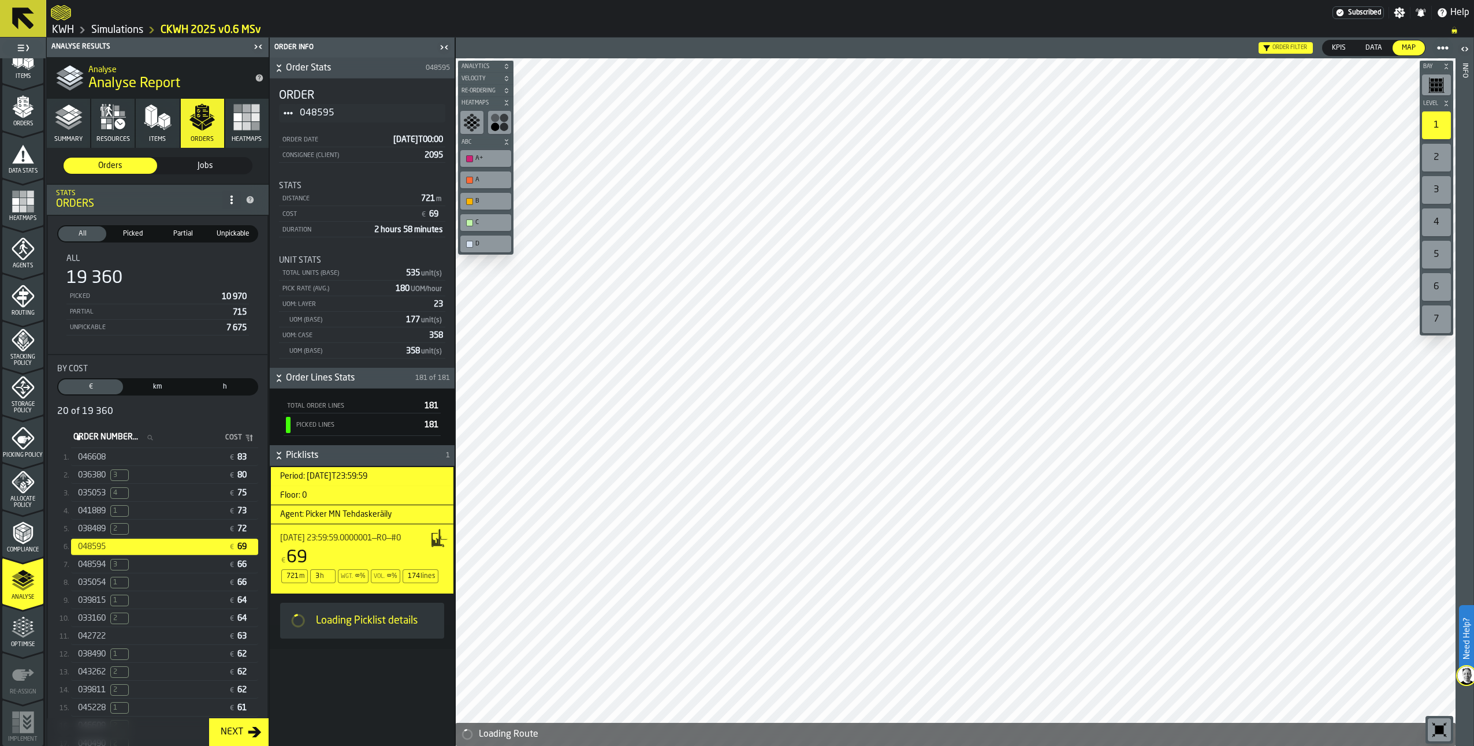
click at [117, 122] on icon "button" at bounding box center [113, 117] width 28 height 28
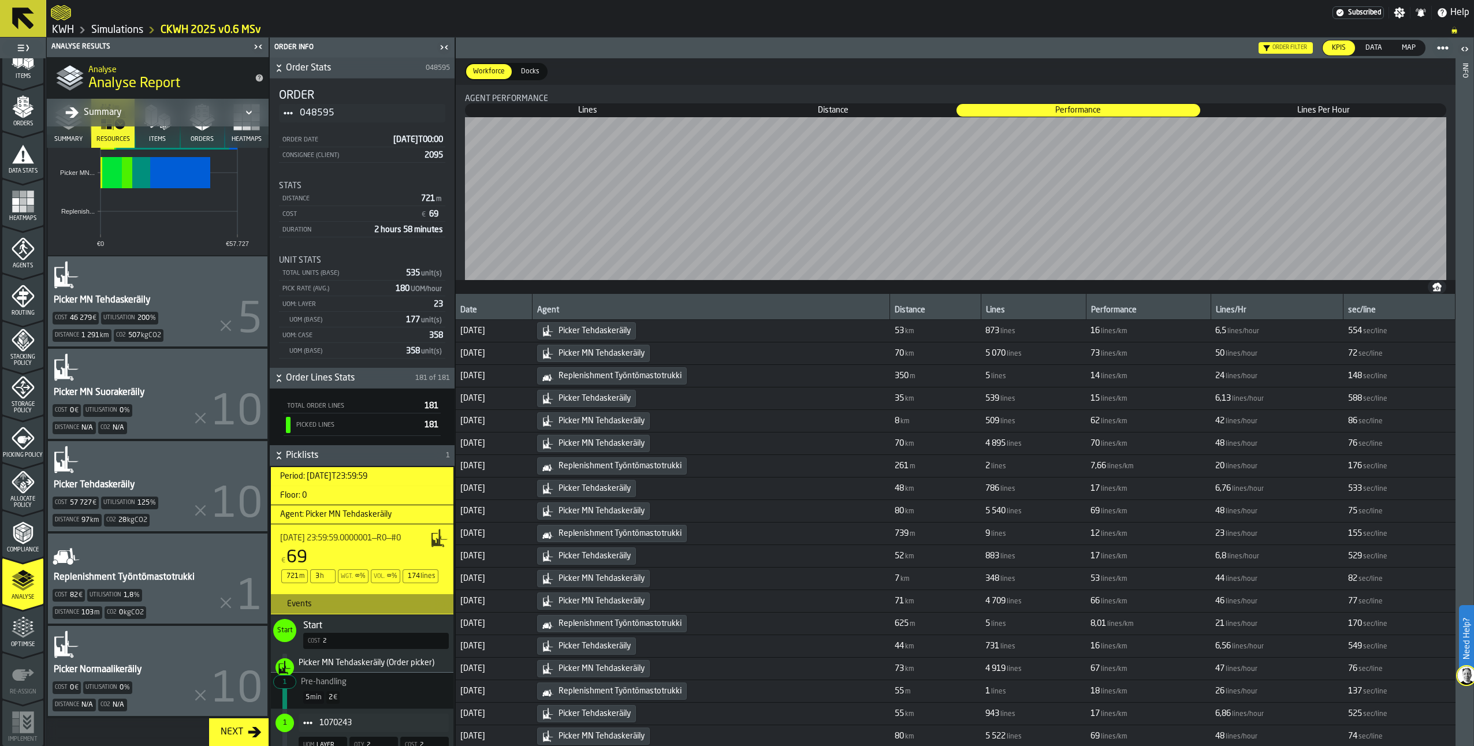
scroll to position [268, 0]
click at [133, 293] on div "Picker MN Tehdaskeräily" at bounding box center [102, 300] width 99 height 14
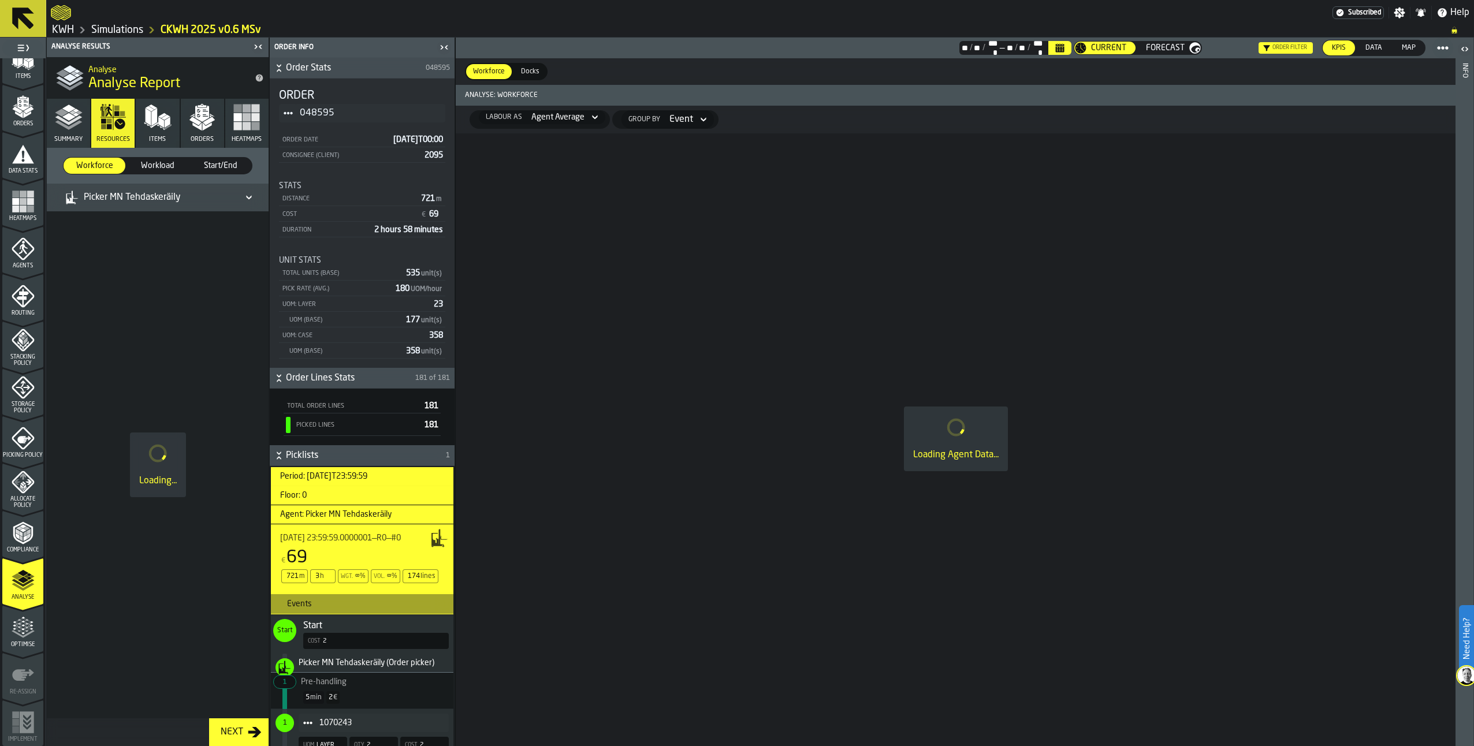
scroll to position [0, 0]
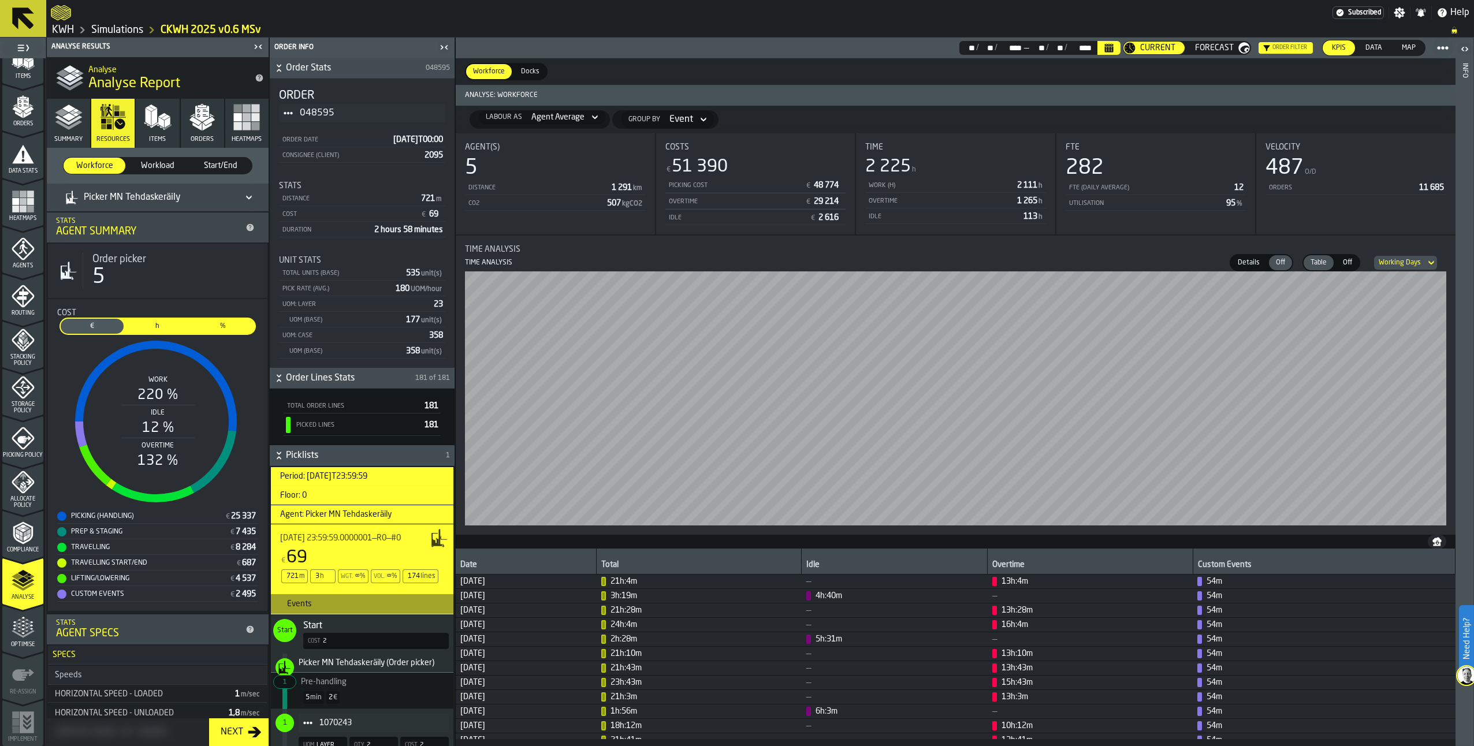
click at [1432, 264] on icon "stat-Time Analysis" at bounding box center [1430, 263] width 5 height 4
click at [1422, 263] on div "Working Days" at bounding box center [1399, 262] width 51 height 13
click at [1119, 251] on div "Time Analysis" at bounding box center [955, 249] width 981 height 9
click at [1413, 263] on div "Working Days" at bounding box center [1400, 263] width 42 height 8
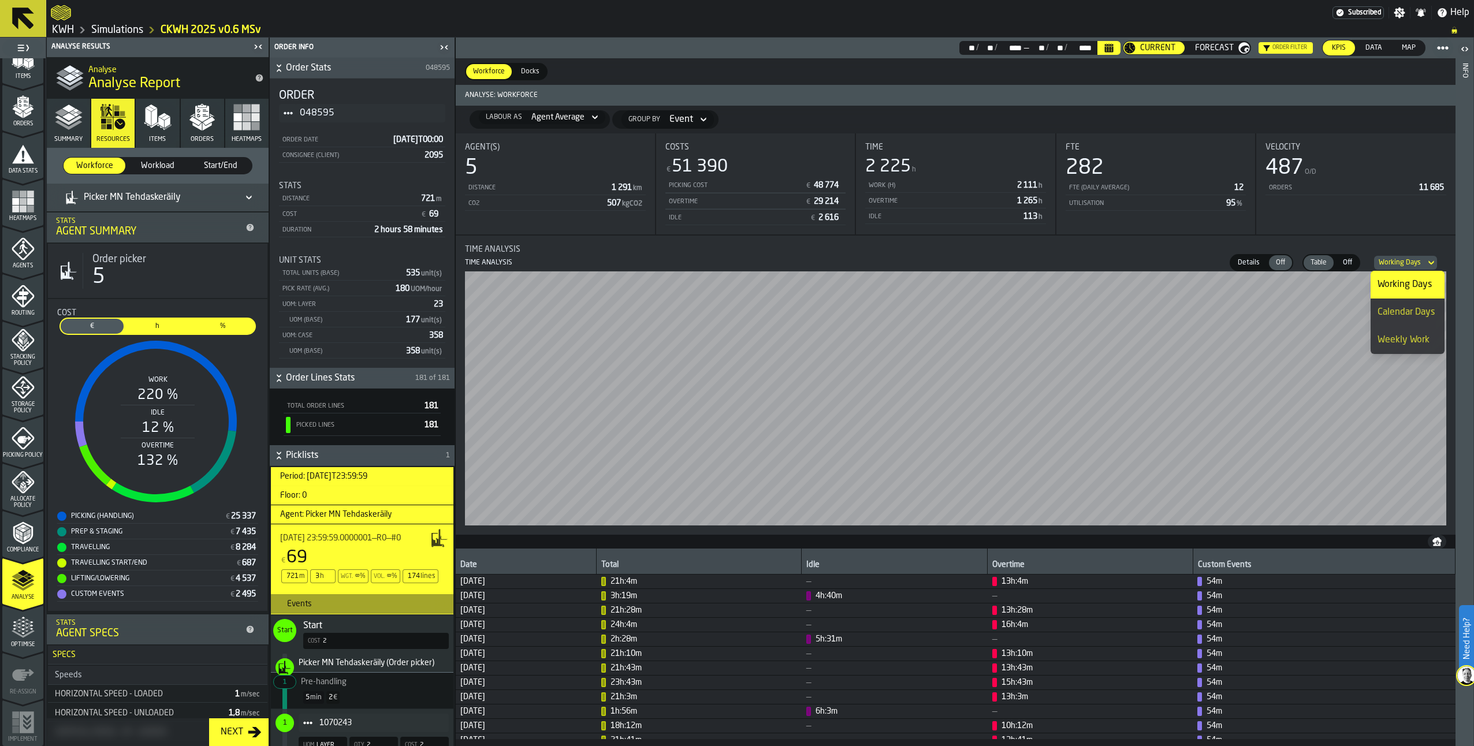
click at [1402, 336] on div "Weekly Work" at bounding box center [1407, 340] width 60 height 14
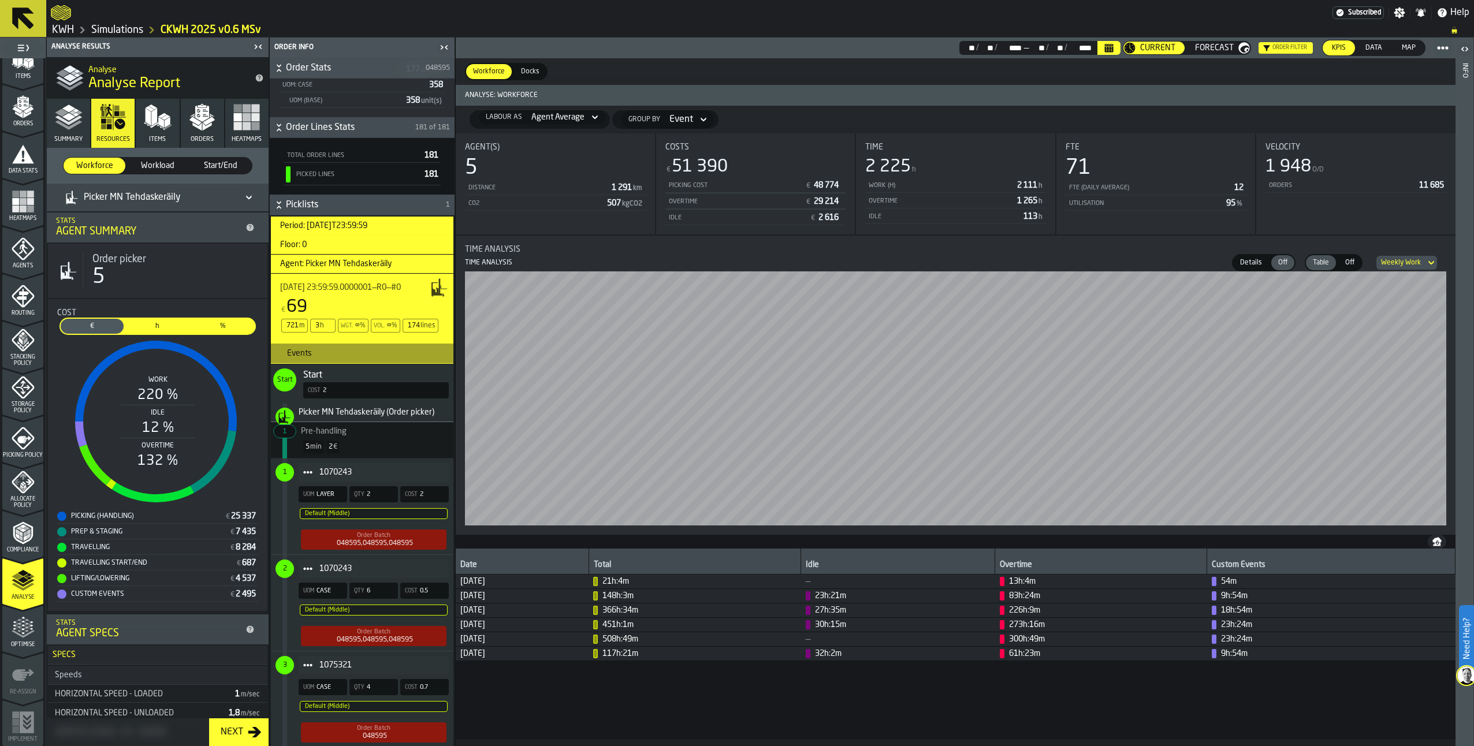
scroll to position [404, 0]
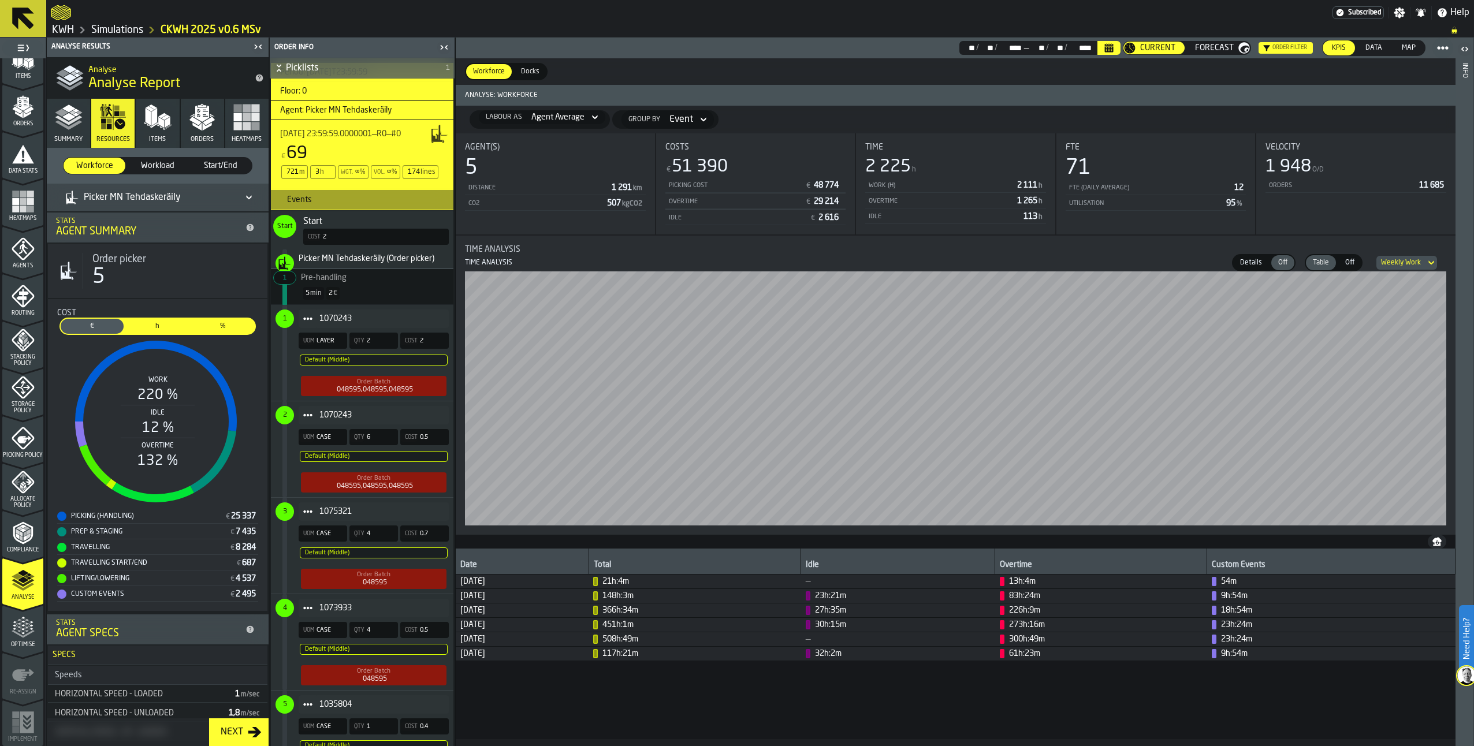
click at [368, 490] on div "048595,048595,048595" at bounding box center [375, 486] width 76 height 8
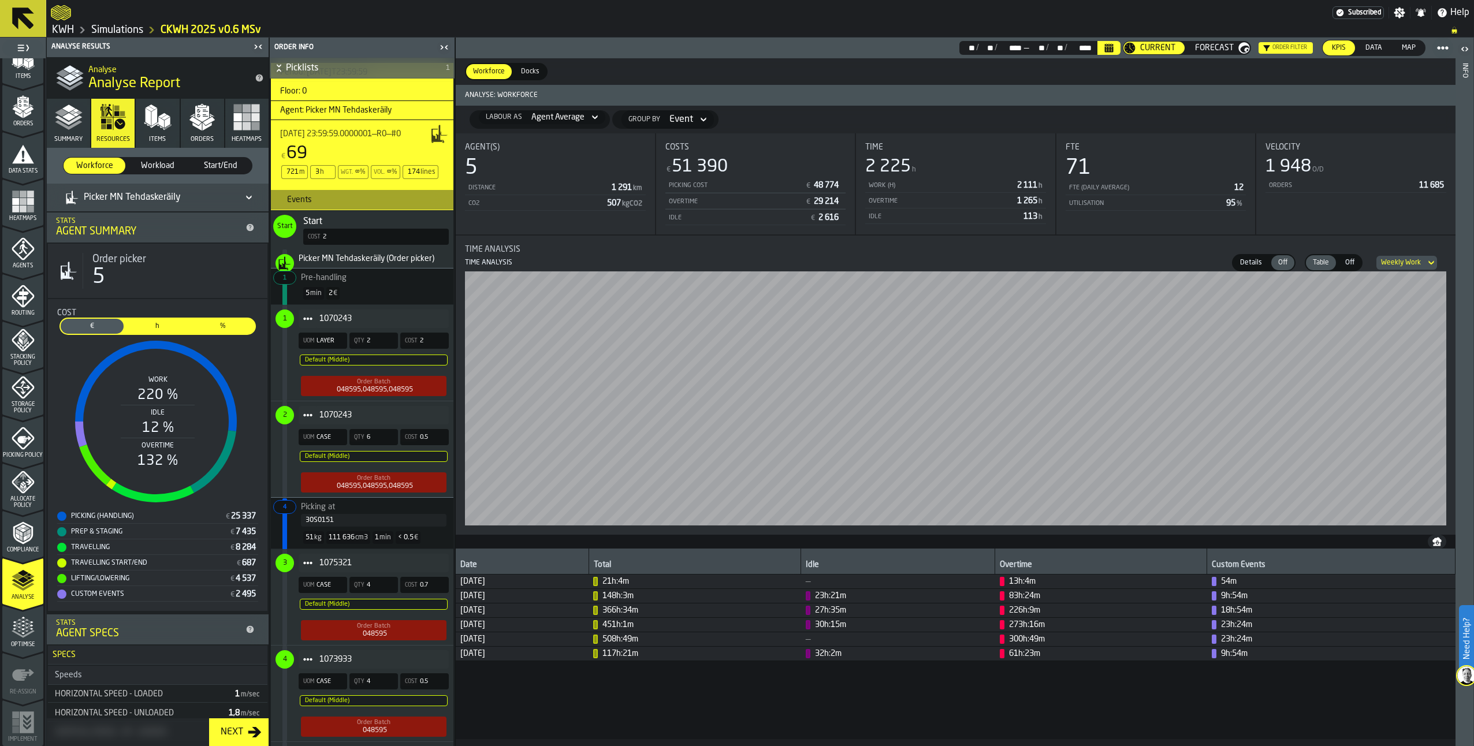
click at [368, 490] on div "048595,048595,048595" at bounding box center [375, 486] width 76 height 8
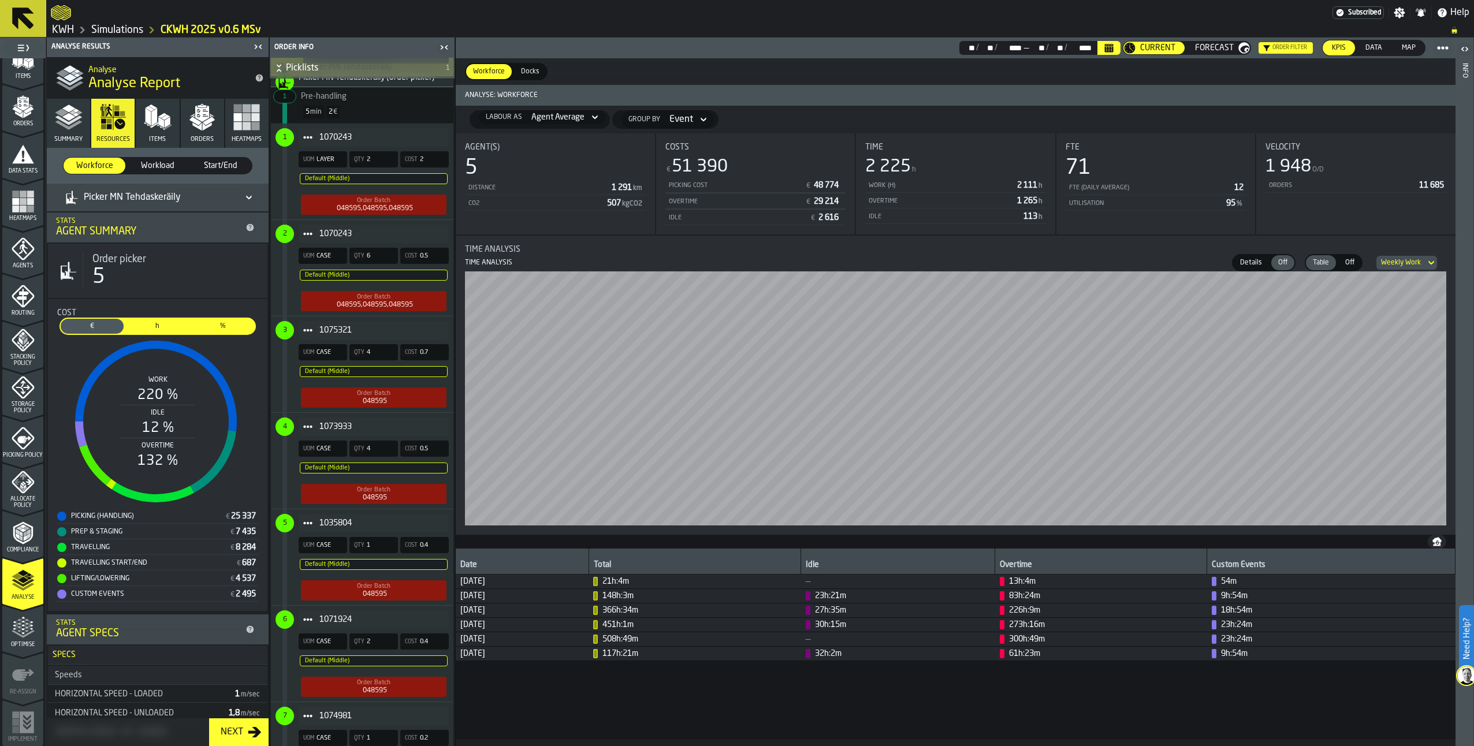
scroll to position [578, 0]
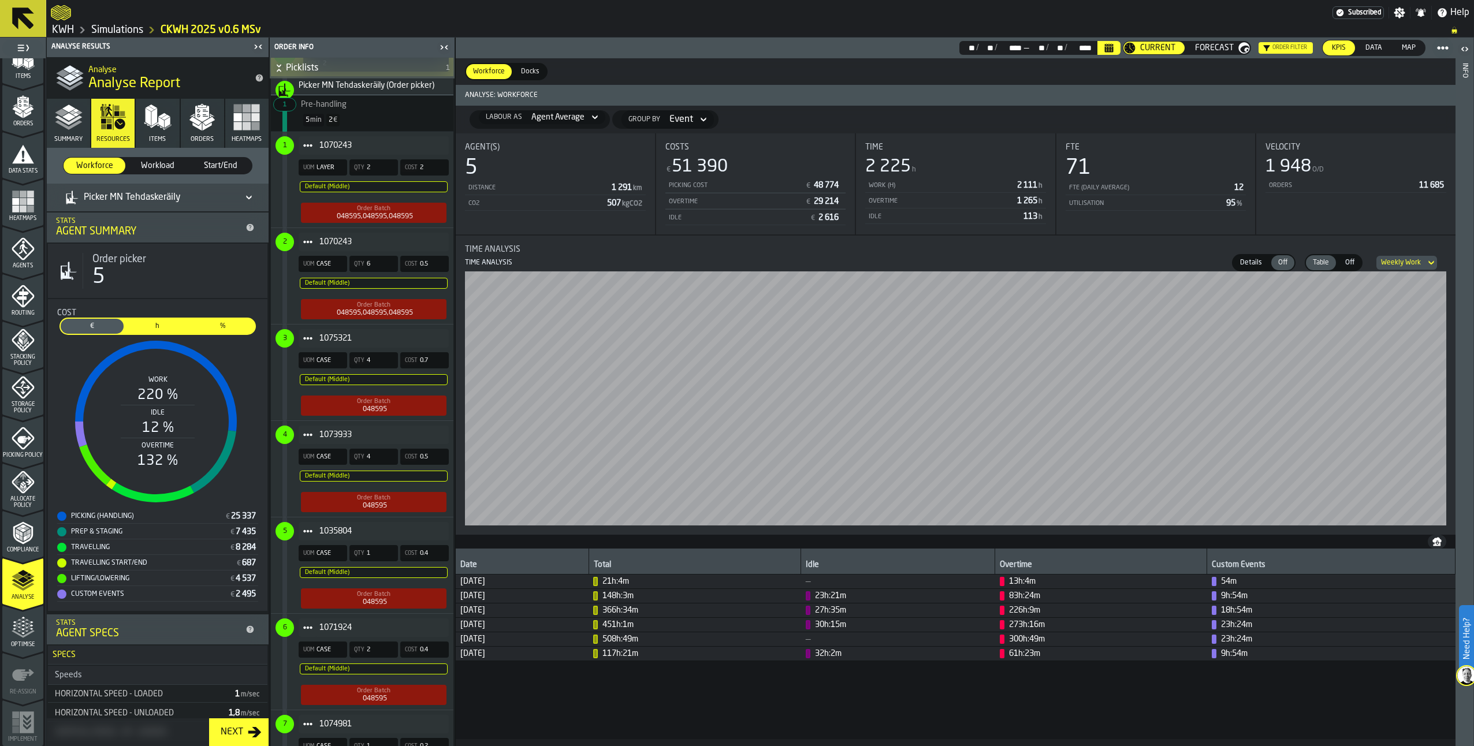
click at [147, 121] on polygon "button" at bounding box center [149, 116] width 6 height 17
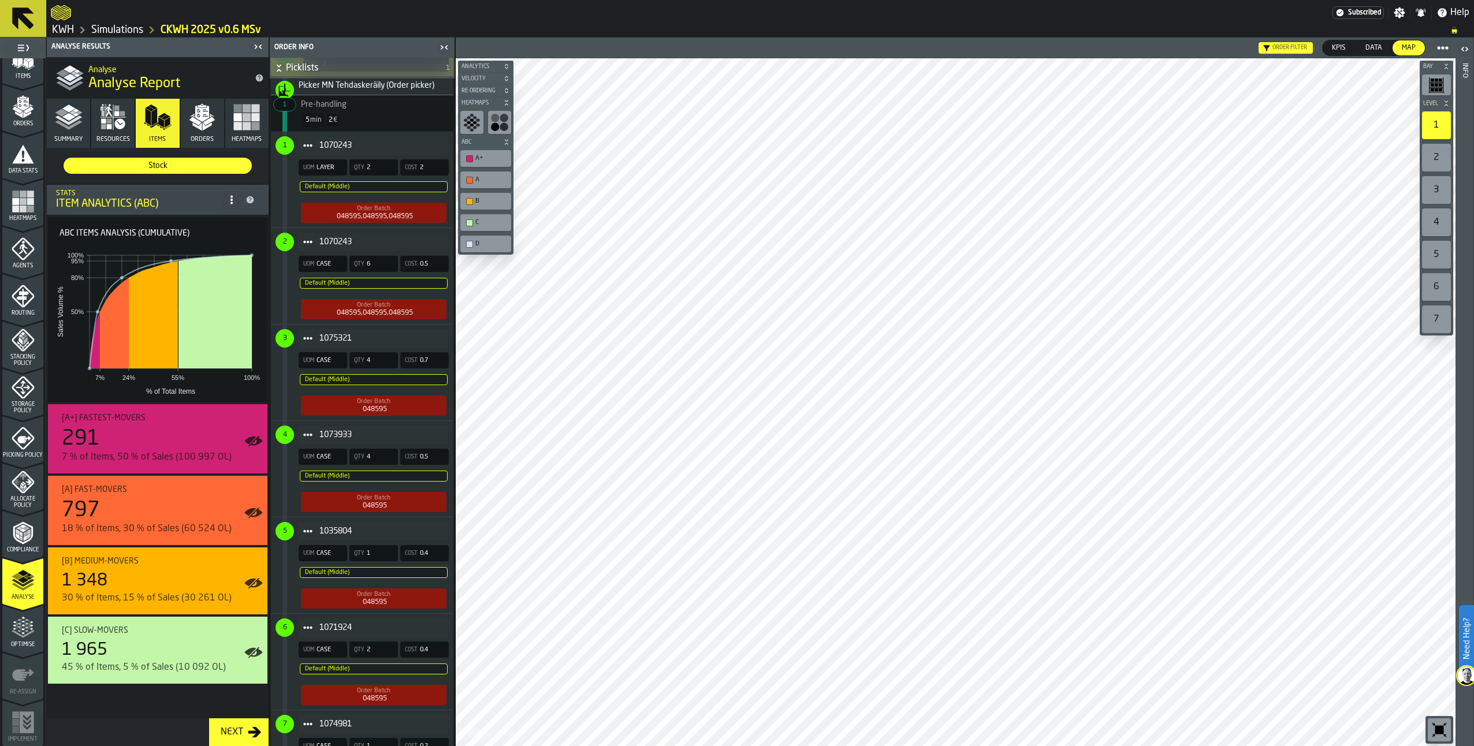
click at [448, 42] on icon "button-toggle-Close me" at bounding box center [444, 47] width 14 height 14
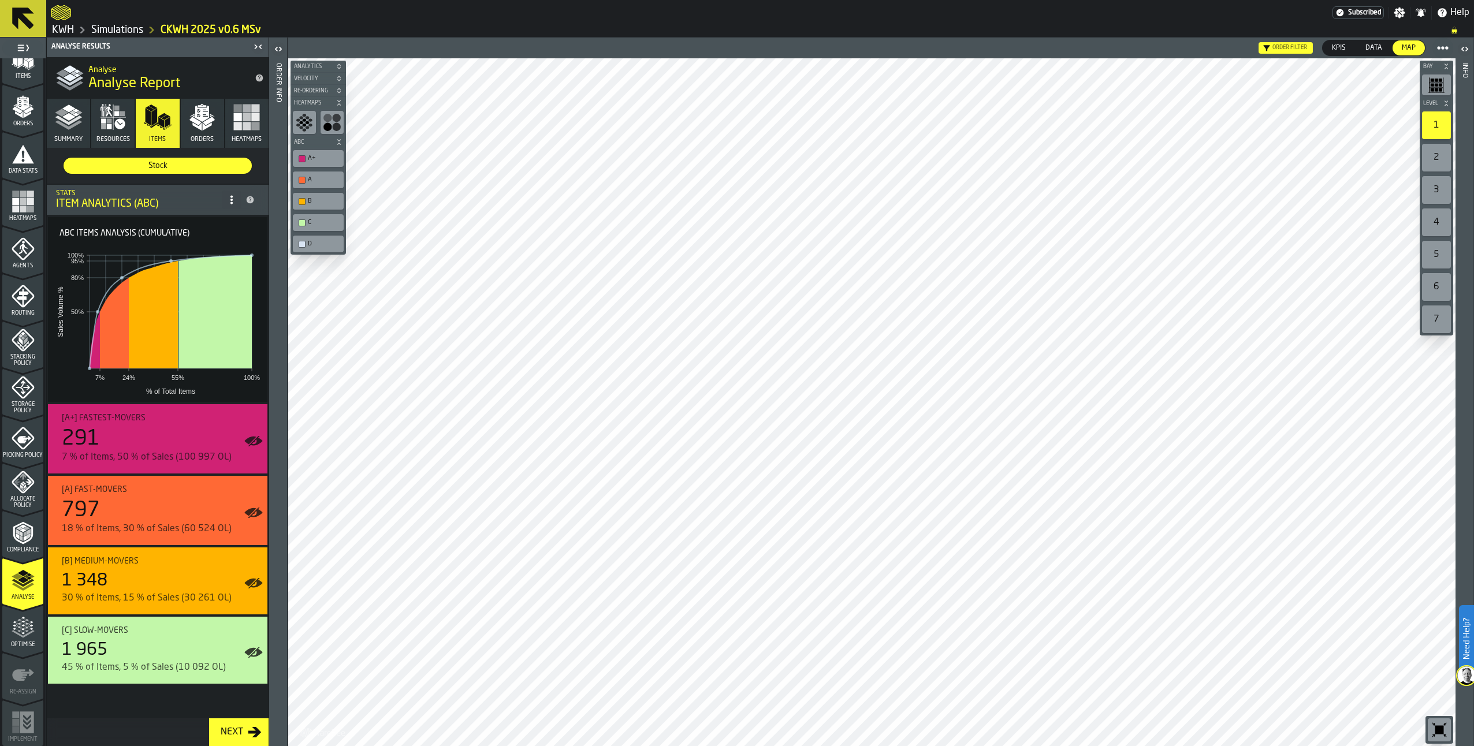
click at [200, 126] on polygon "button" at bounding box center [197, 126] width 9 height 8
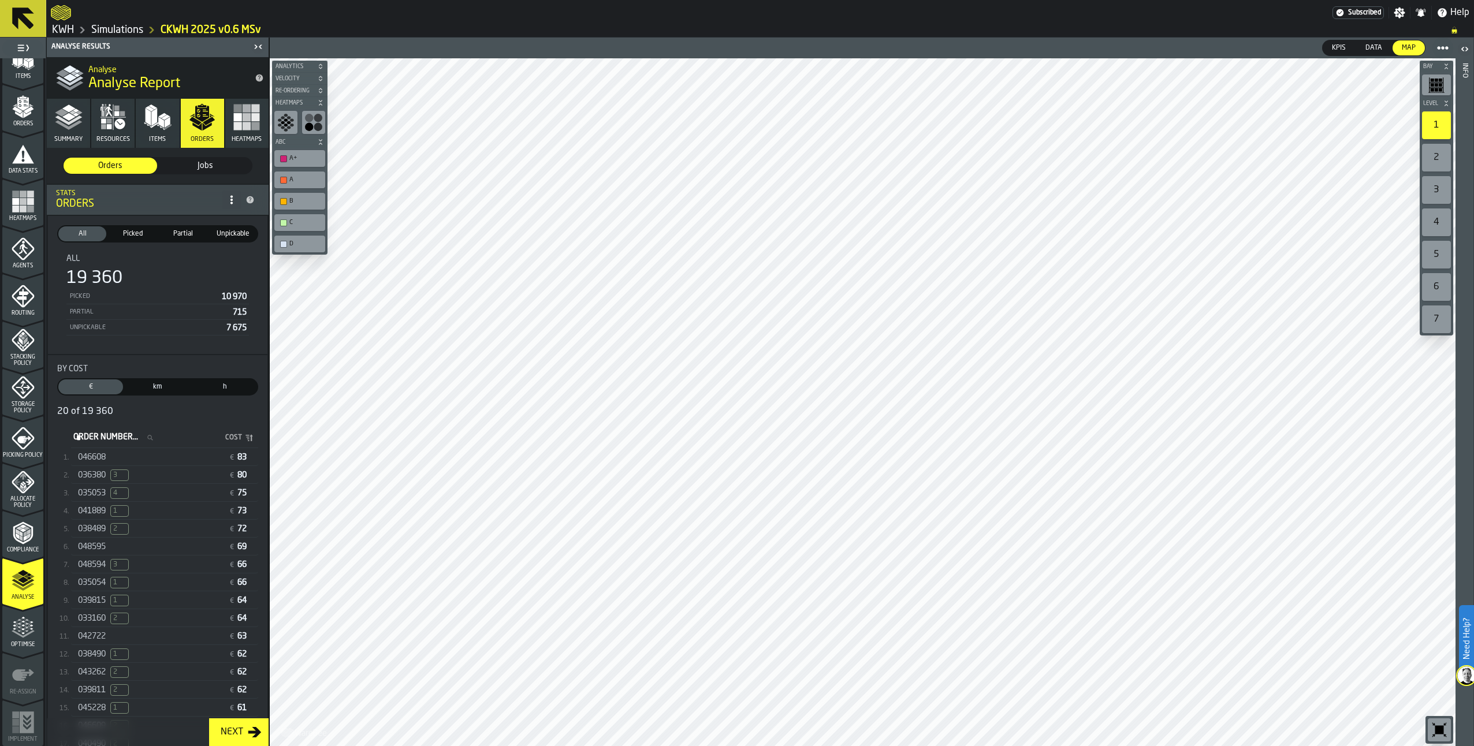
click at [234, 125] on rect "button" at bounding box center [238, 126] width 8 height 8
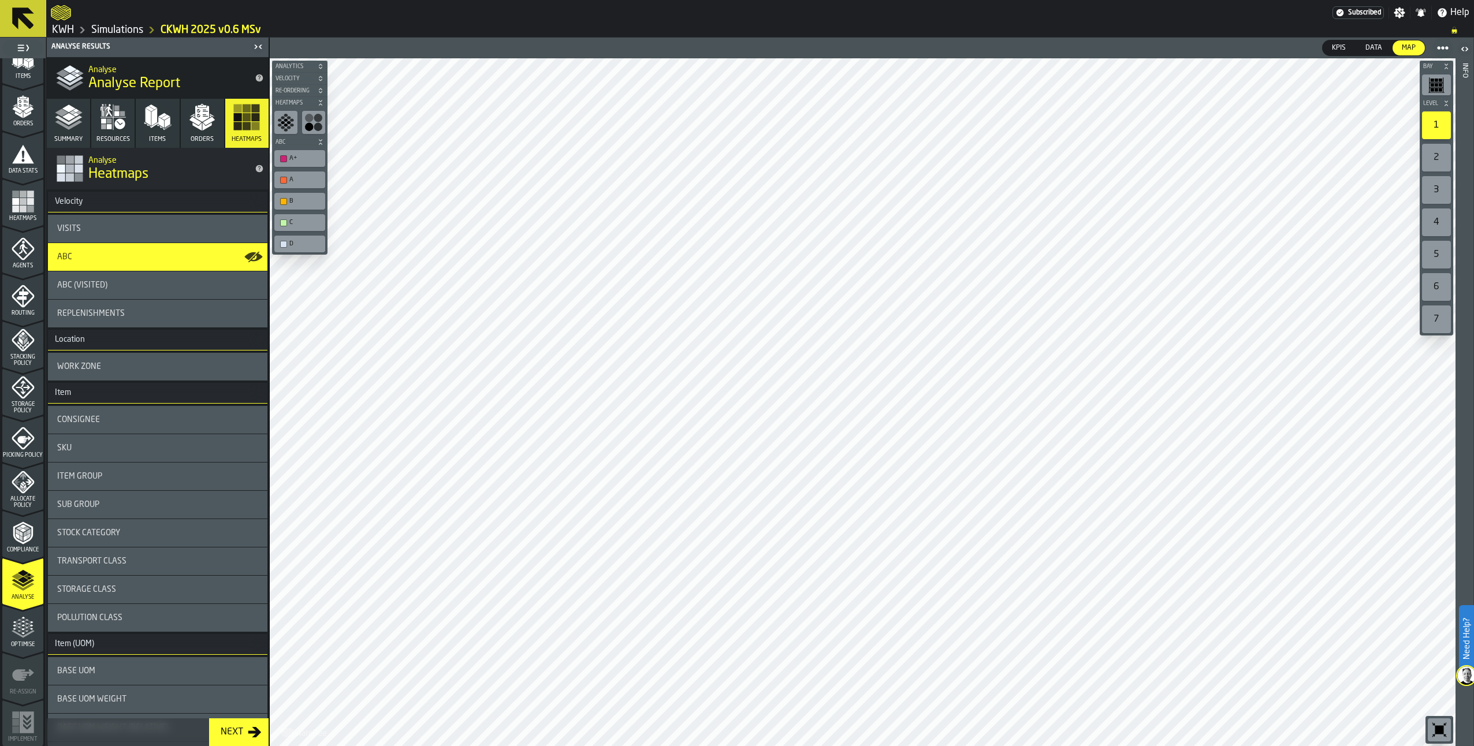
click at [116, 285] on div "ABC (Visited)" at bounding box center [157, 285] width 201 height 9
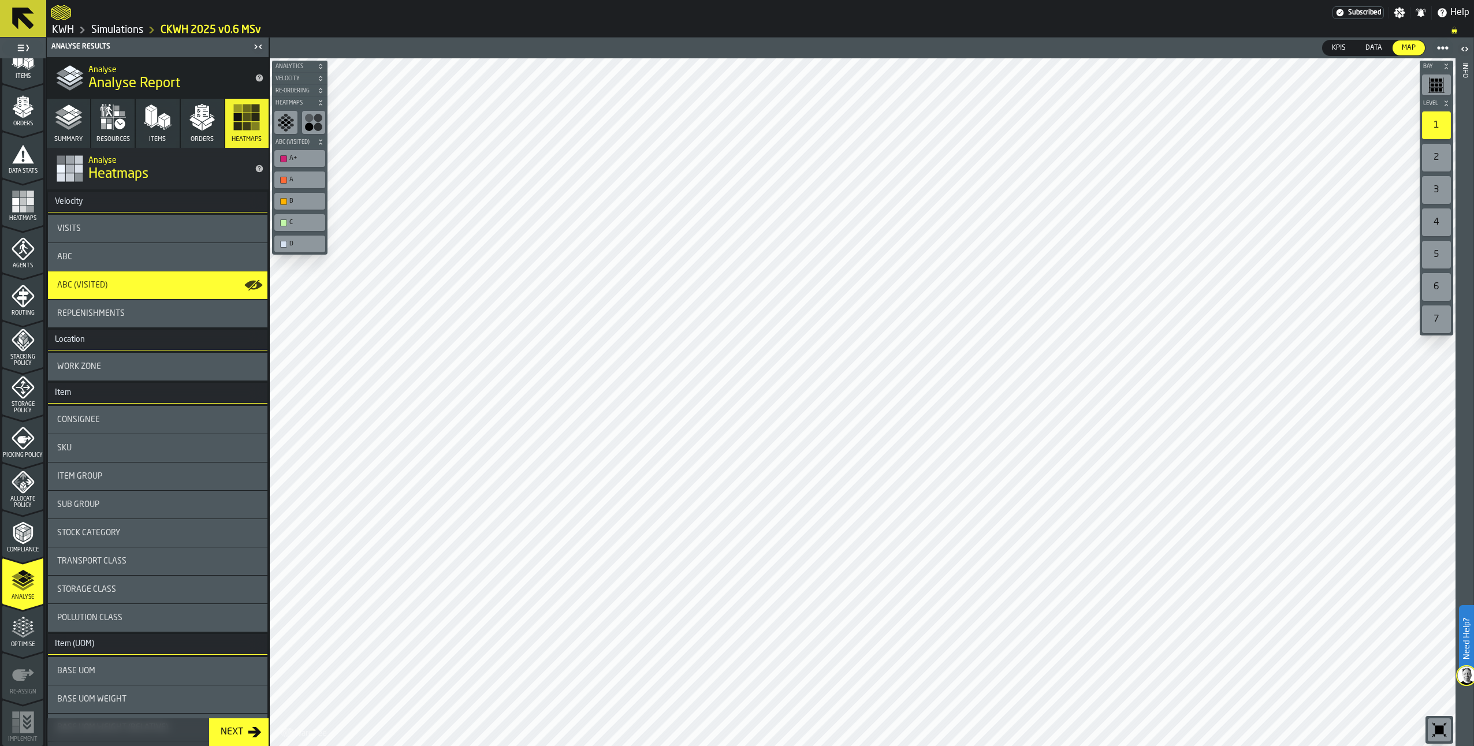
click at [152, 317] on div "Replenishments" at bounding box center [157, 313] width 201 height 9
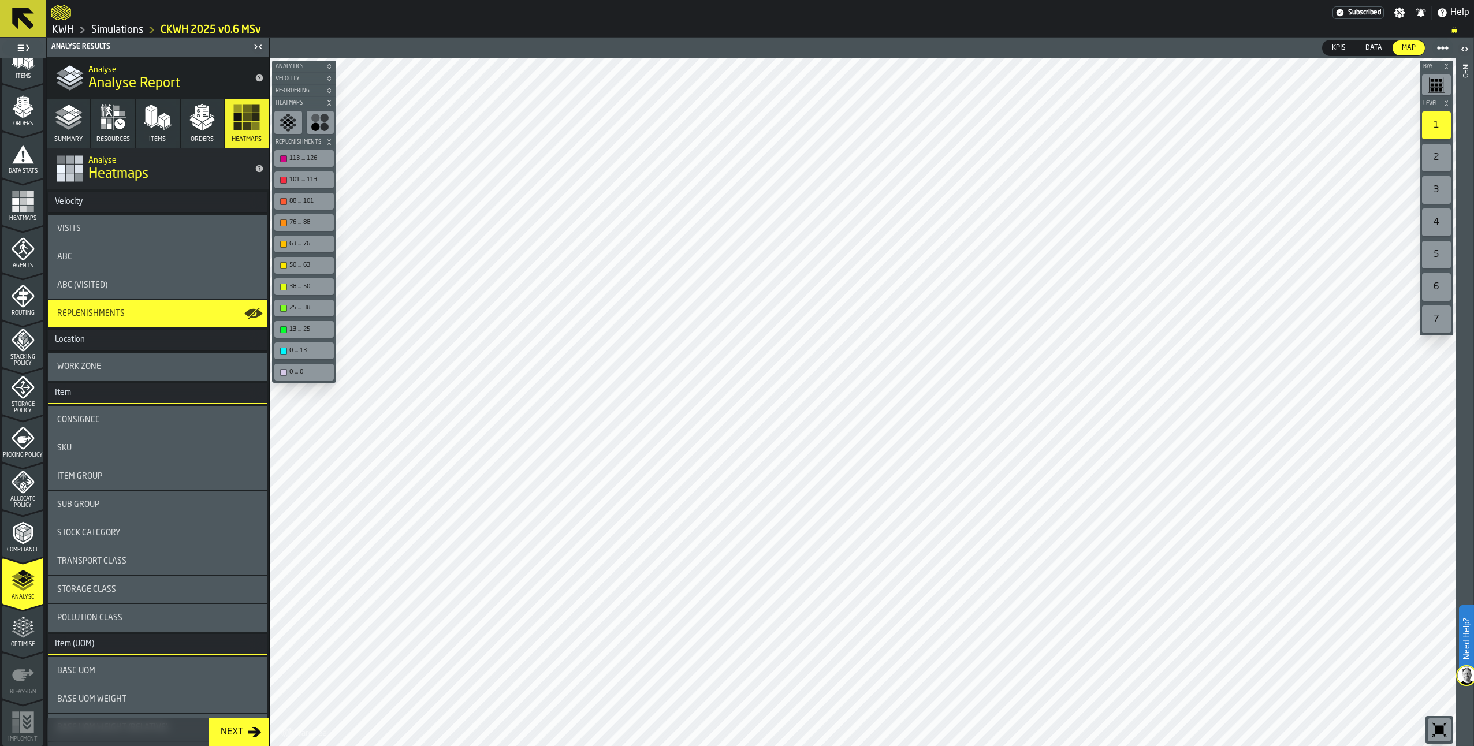
click at [116, 127] on icon "button" at bounding box center [119, 123] width 10 height 10
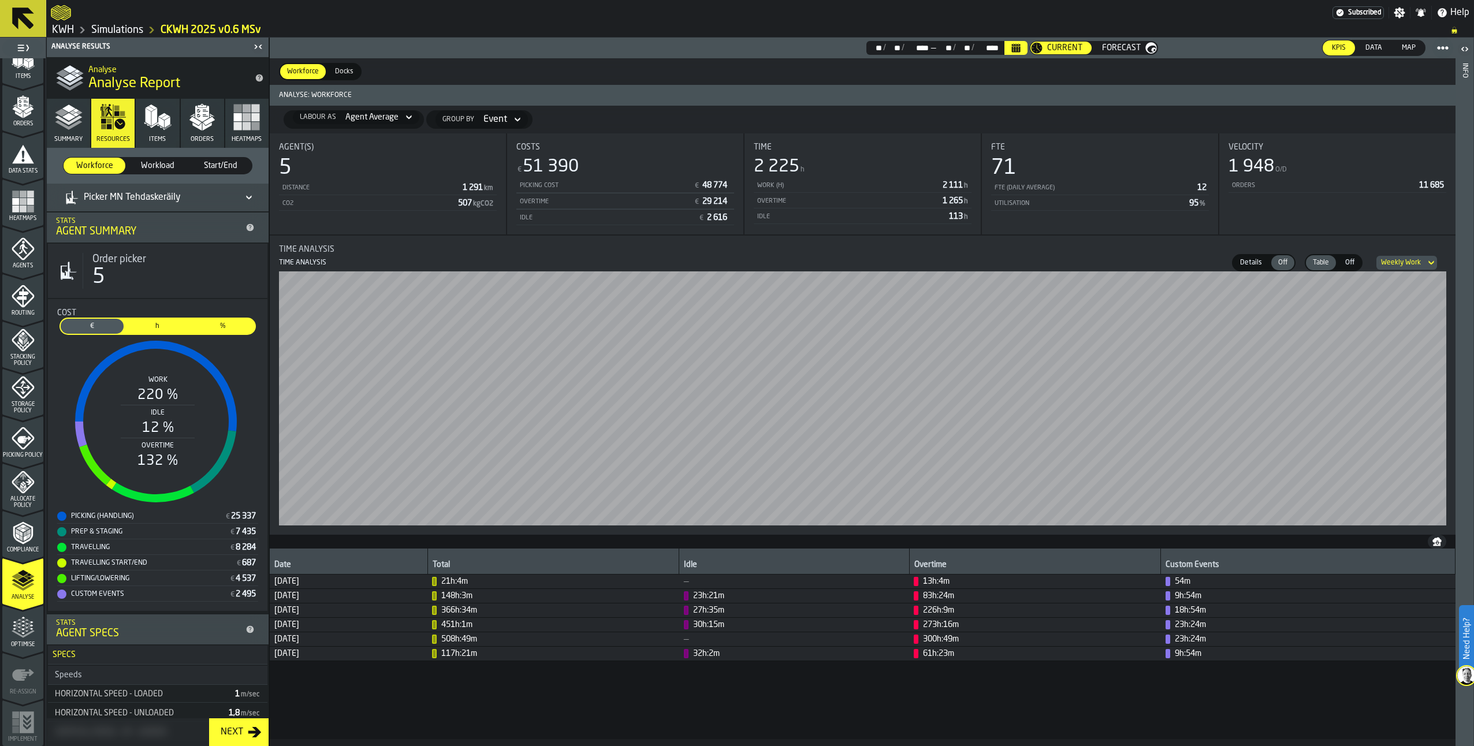
click at [245, 193] on icon at bounding box center [249, 198] width 12 height 14
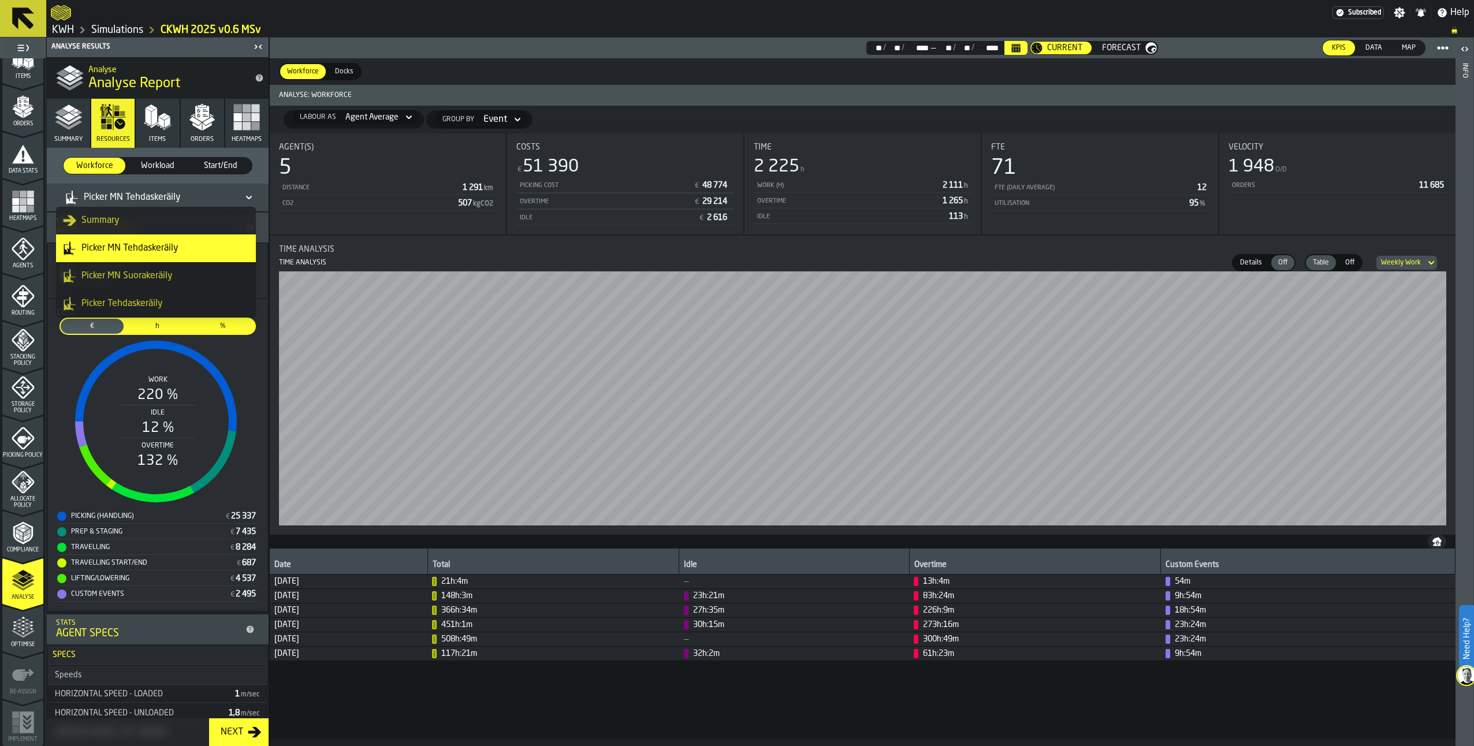
scroll to position [55, 0]
click at [132, 277] on div "Replenishment Työntömastotrukki" at bounding box center [156, 276] width 186 height 14
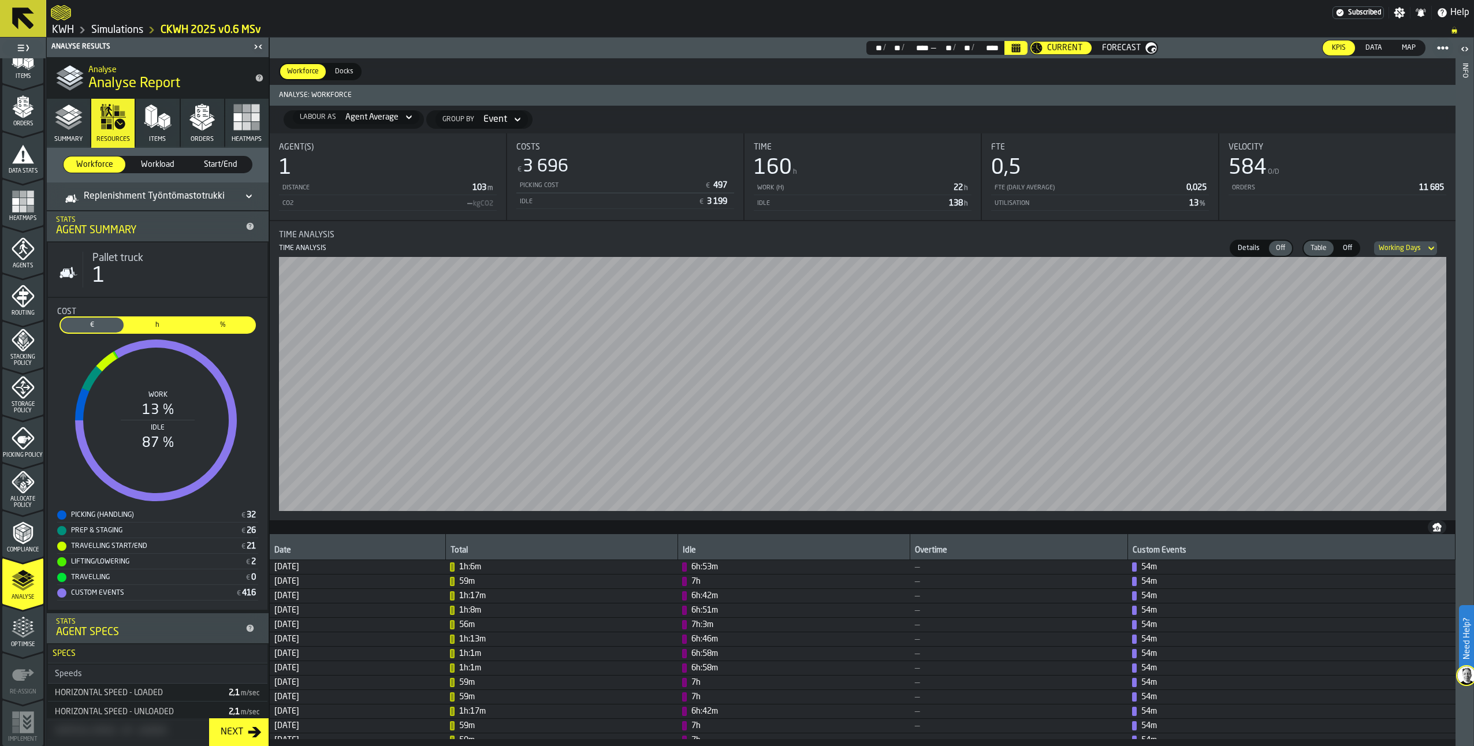
scroll to position [0, 0]
click at [162, 125] on icon "button" at bounding box center [158, 117] width 28 height 28
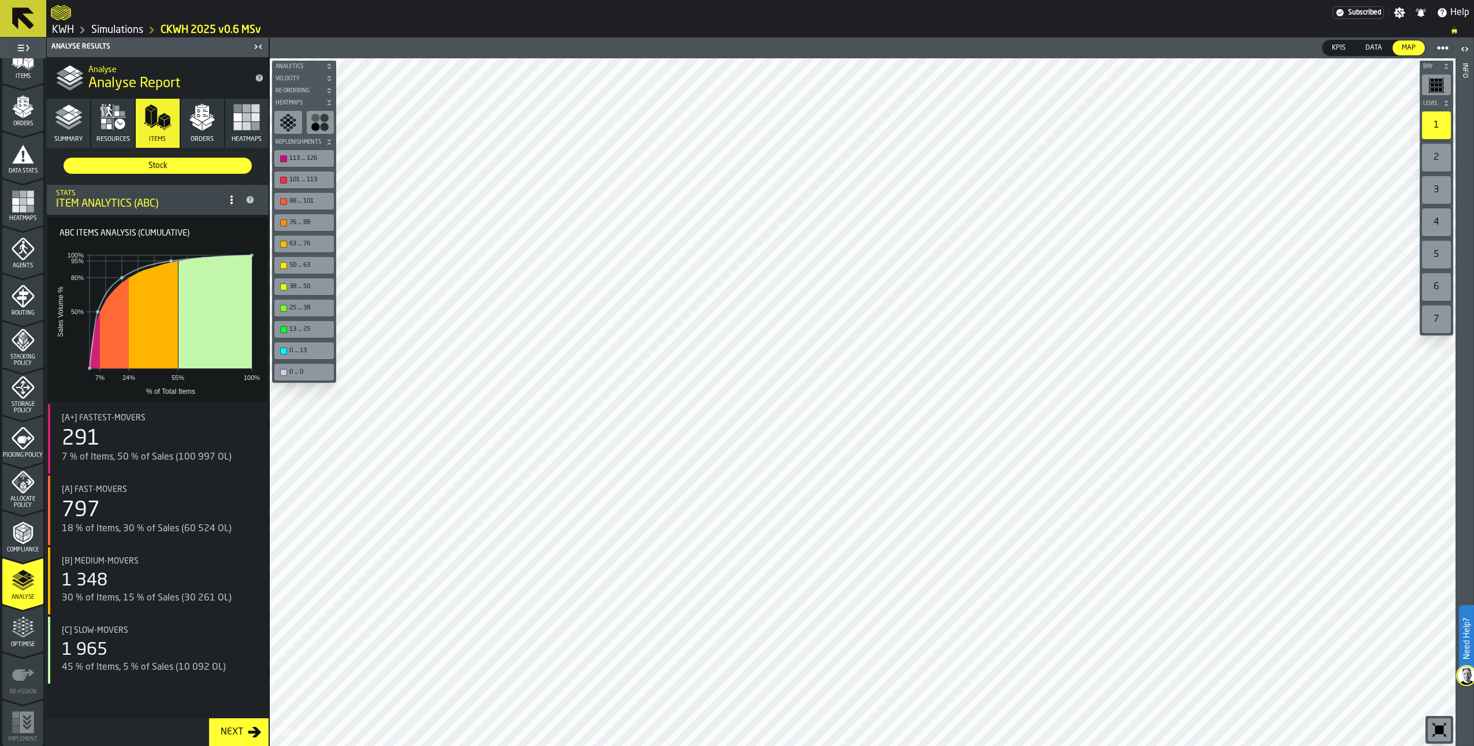
click at [207, 126] on polygon "button" at bounding box center [207, 126] width 9 height 8
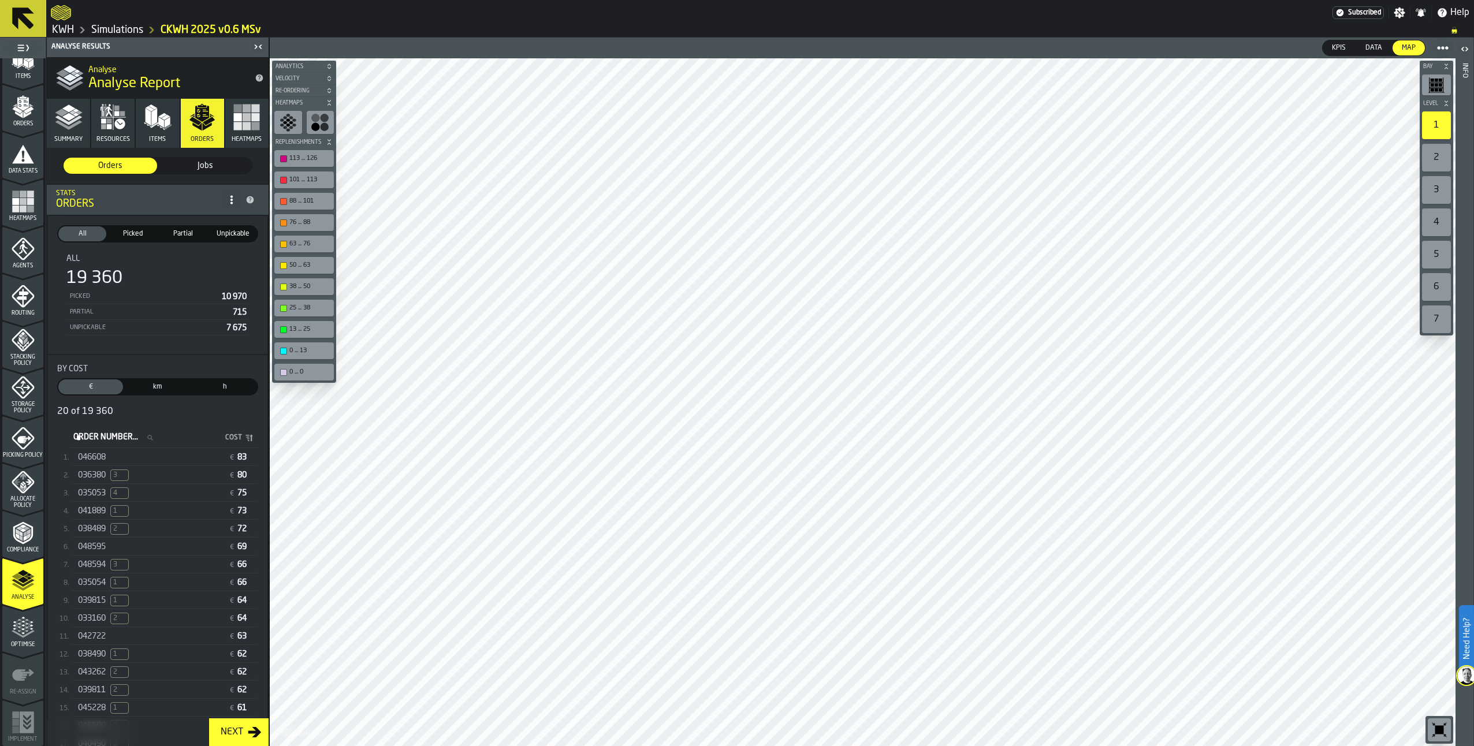
click at [244, 121] on rect "button" at bounding box center [247, 117] width 8 height 8
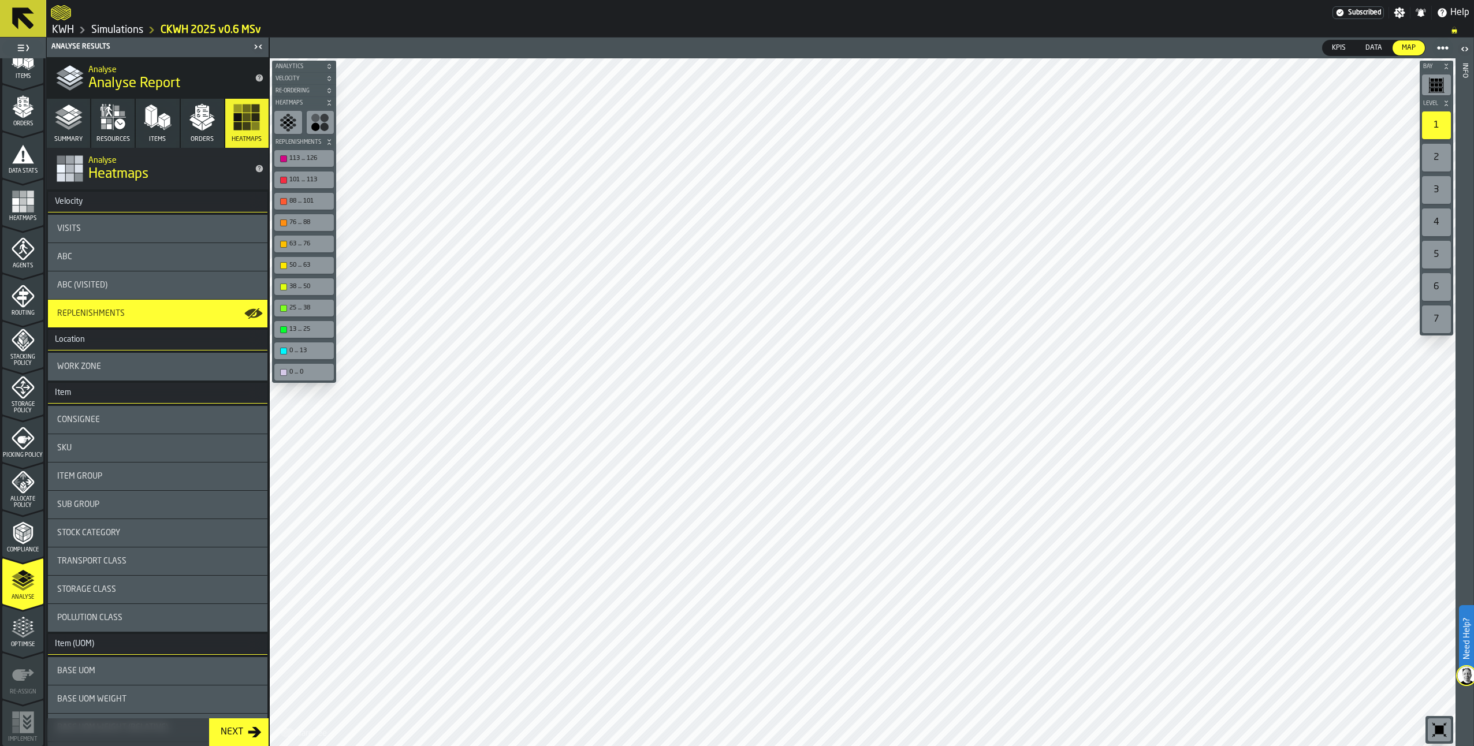
click at [126, 224] on div "Visits" at bounding box center [157, 228] width 201 height 9
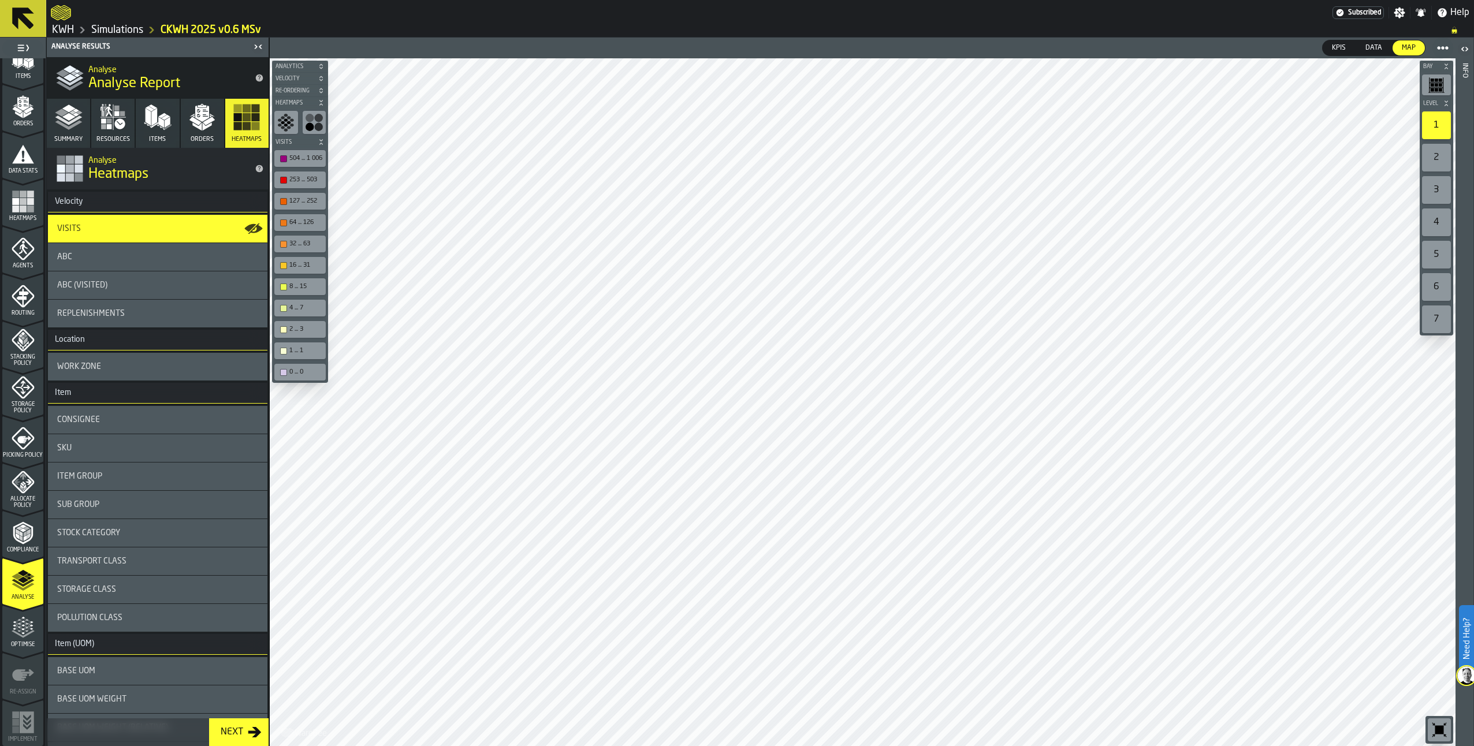
click at [155, 255] on div "ABC" at bounding box center [157, 256] width 201 height 9
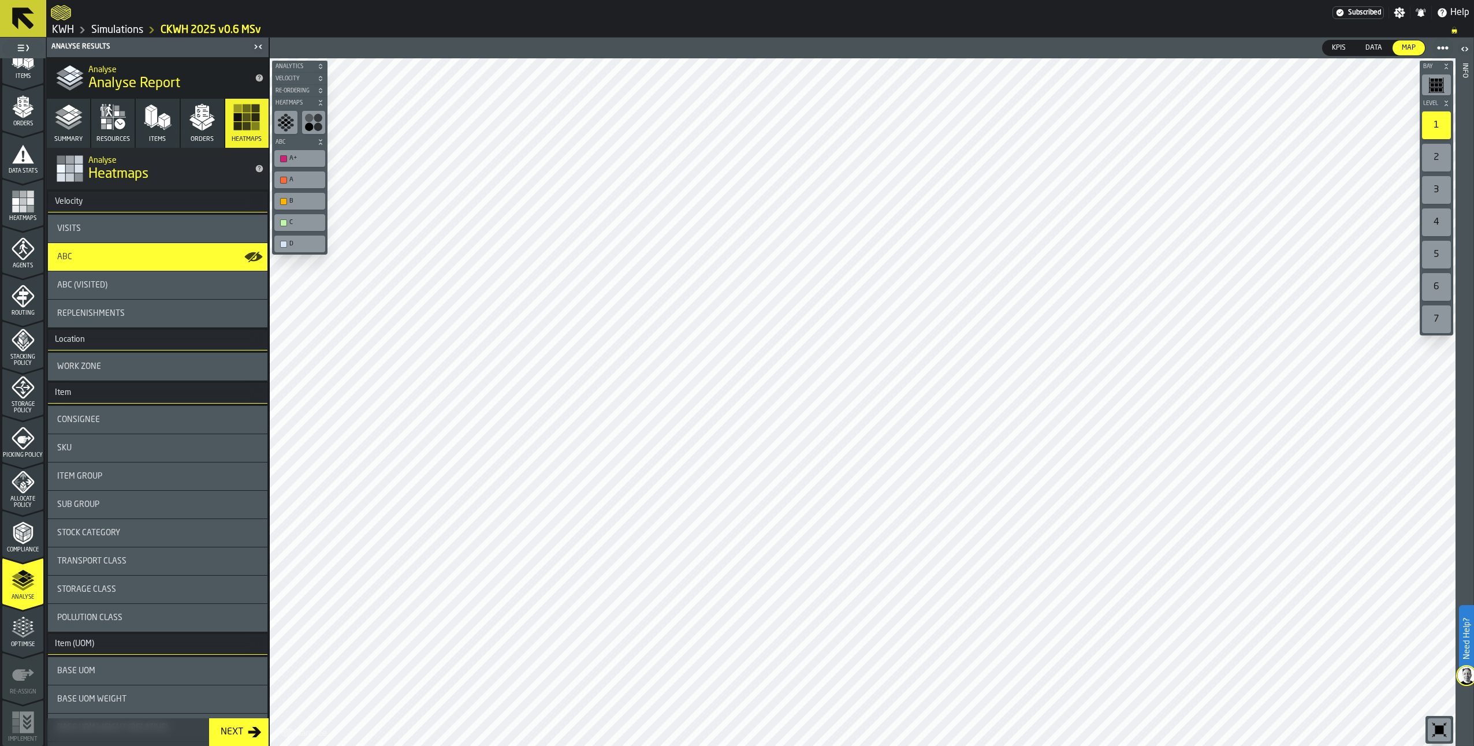
click at [159, 284] on div "ABC (Visited)" at bounding box center [157, 285] width 201 height 9
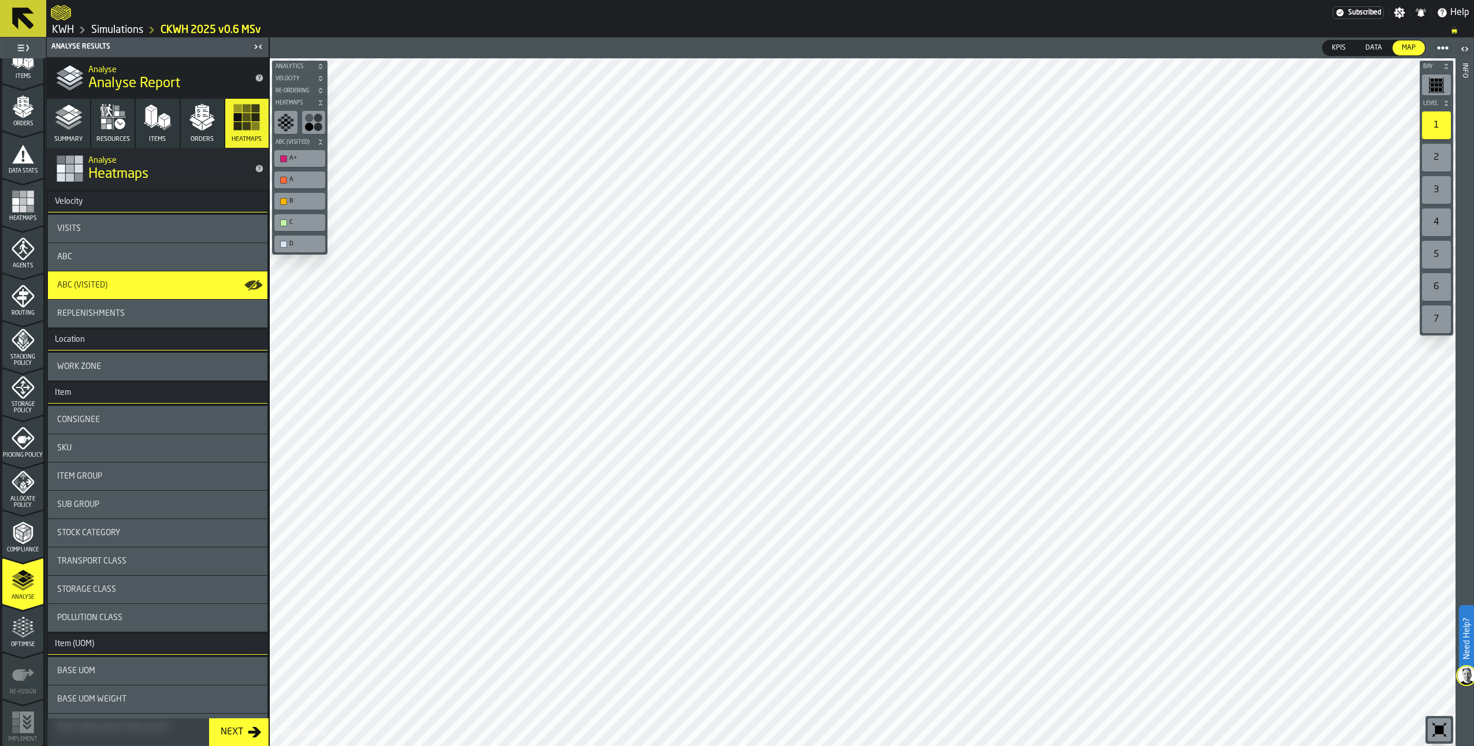
click at [165, 260] on div "ABC" at bounding box center [157, 256] width 201 height 9
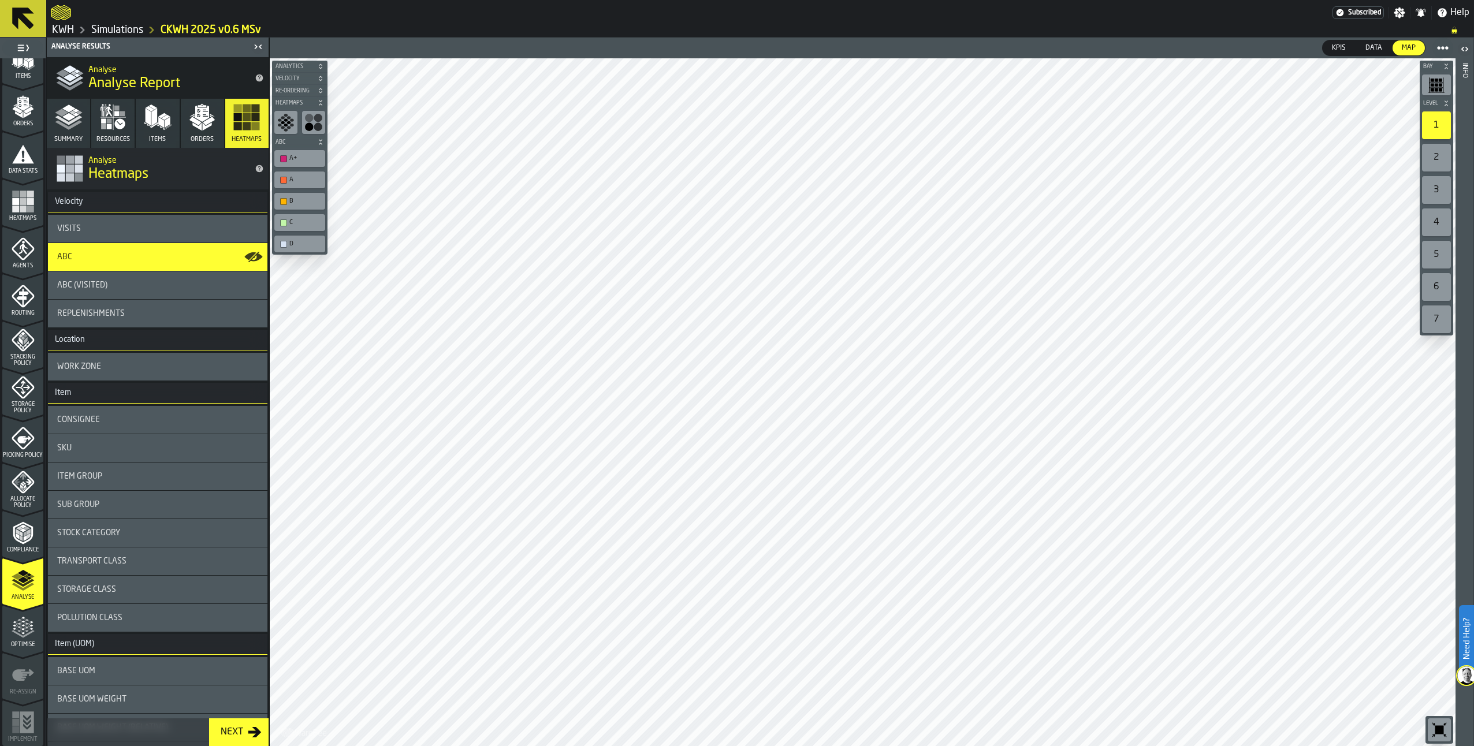
click at [163, 285] on div "ABC (Visited)" at bounding box center [157, 285] width 201 height 9
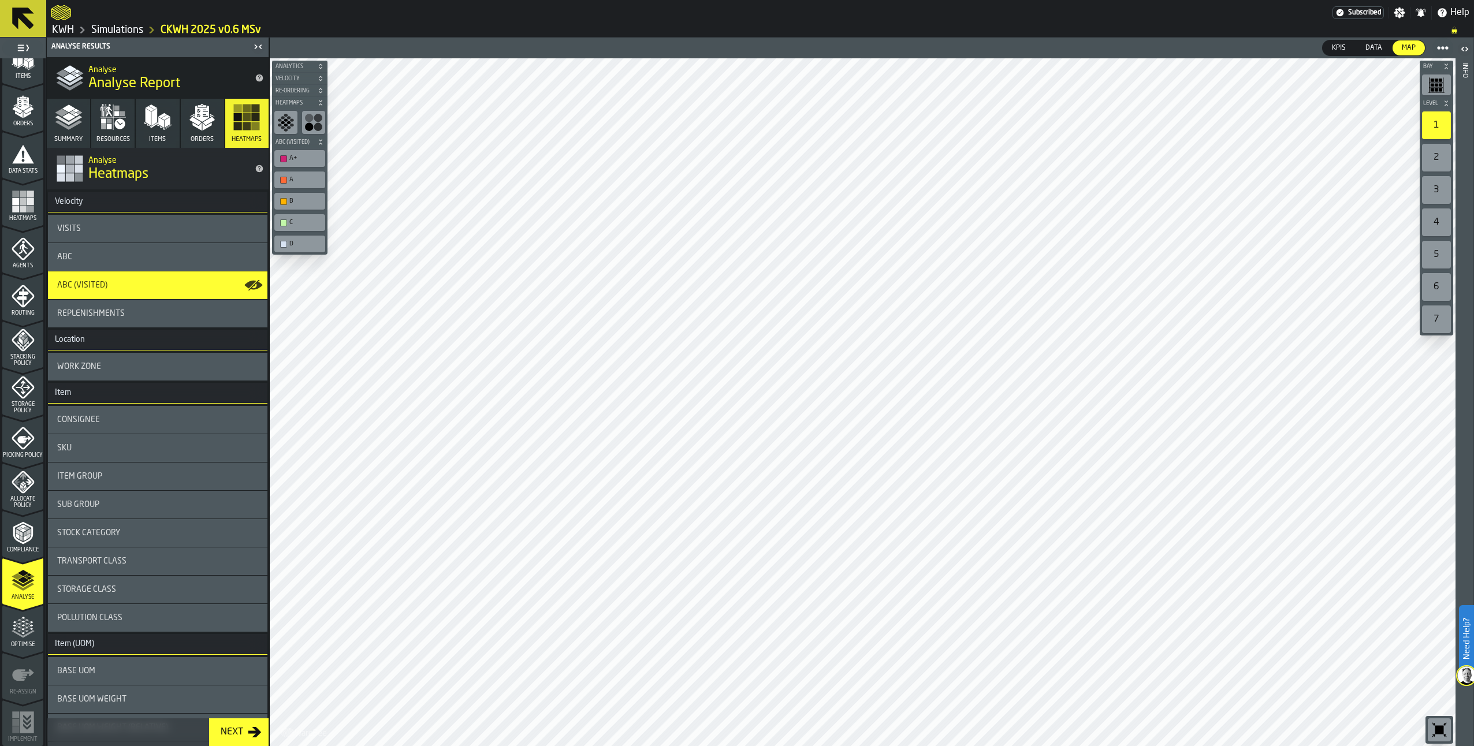
click at [165, 256] on div "ABC" at bounding box center [157, 256] width 201 height 9
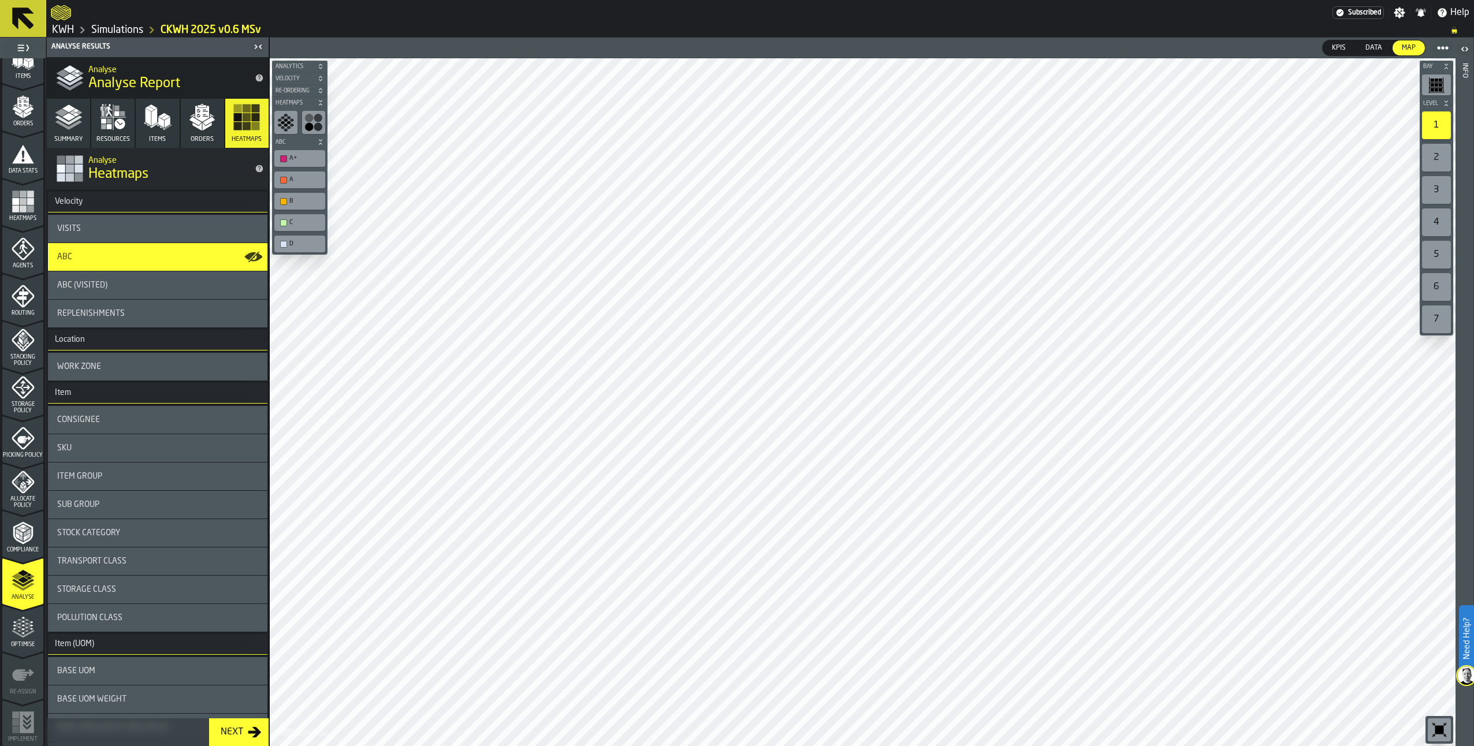
click at [166, 288] on div "ABC (Visited)" at bounding box center [157, 285] width 201 height 9
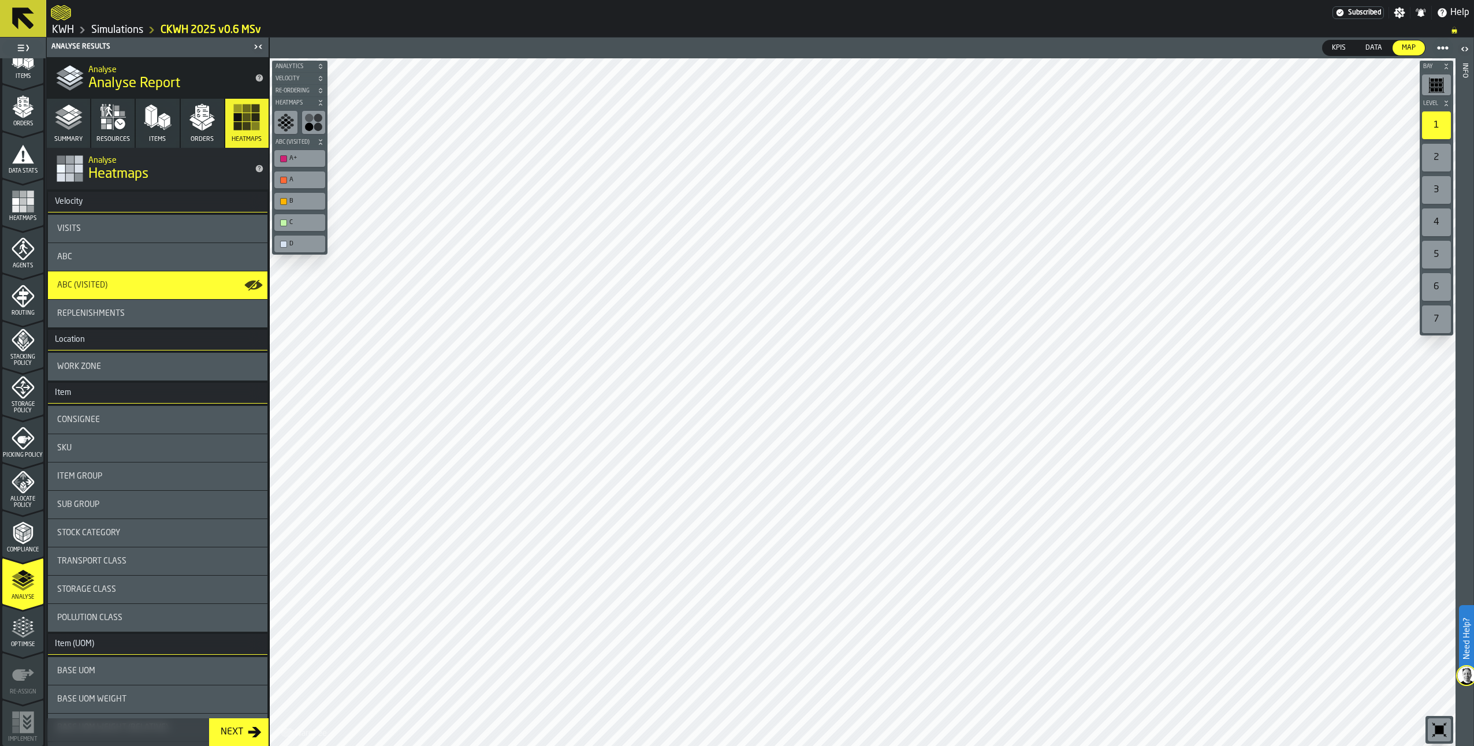
click at [168, 250] on div "ABC" at bounding box center [157, 257] width 219 height 28
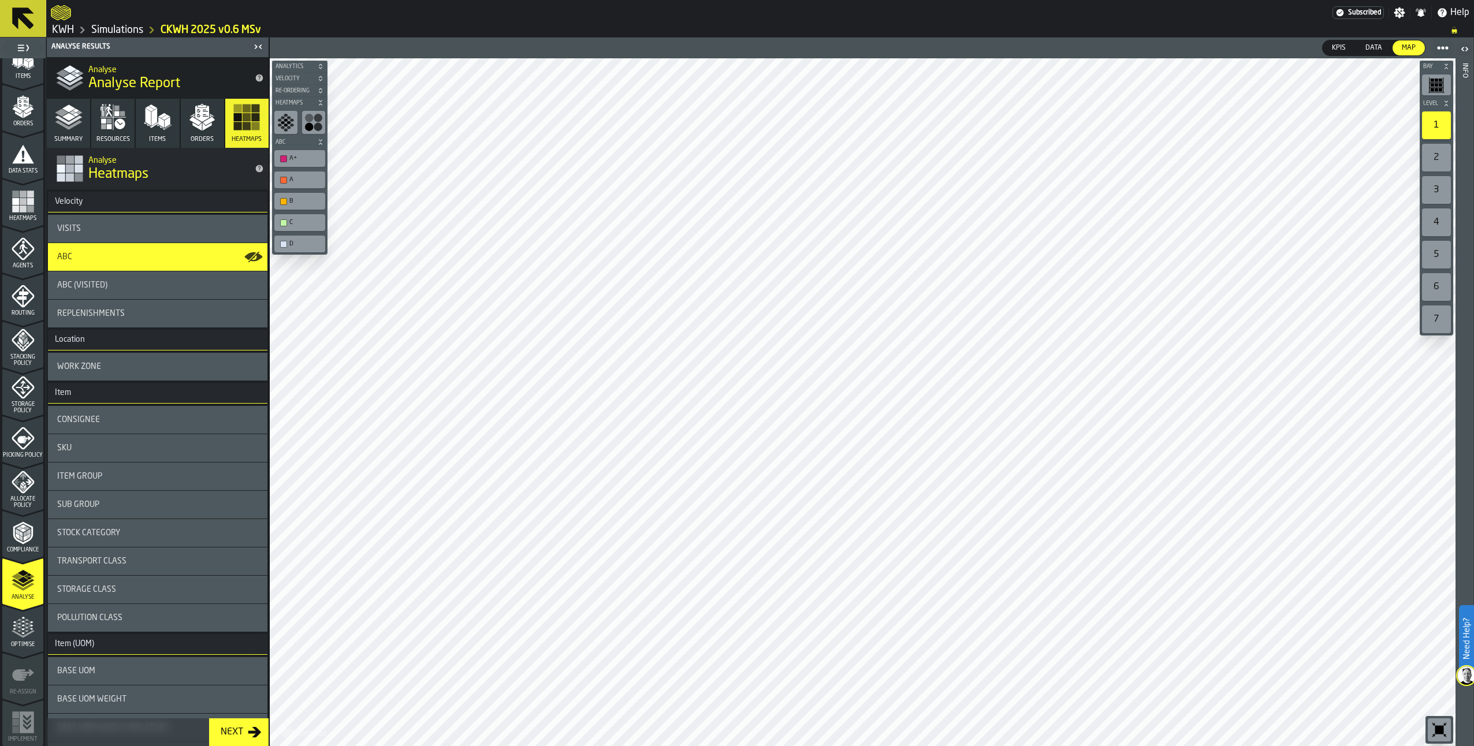
click at [176, 281] on div "ABC (Visited)" at bounding box center [157, 285] width 201 height 9
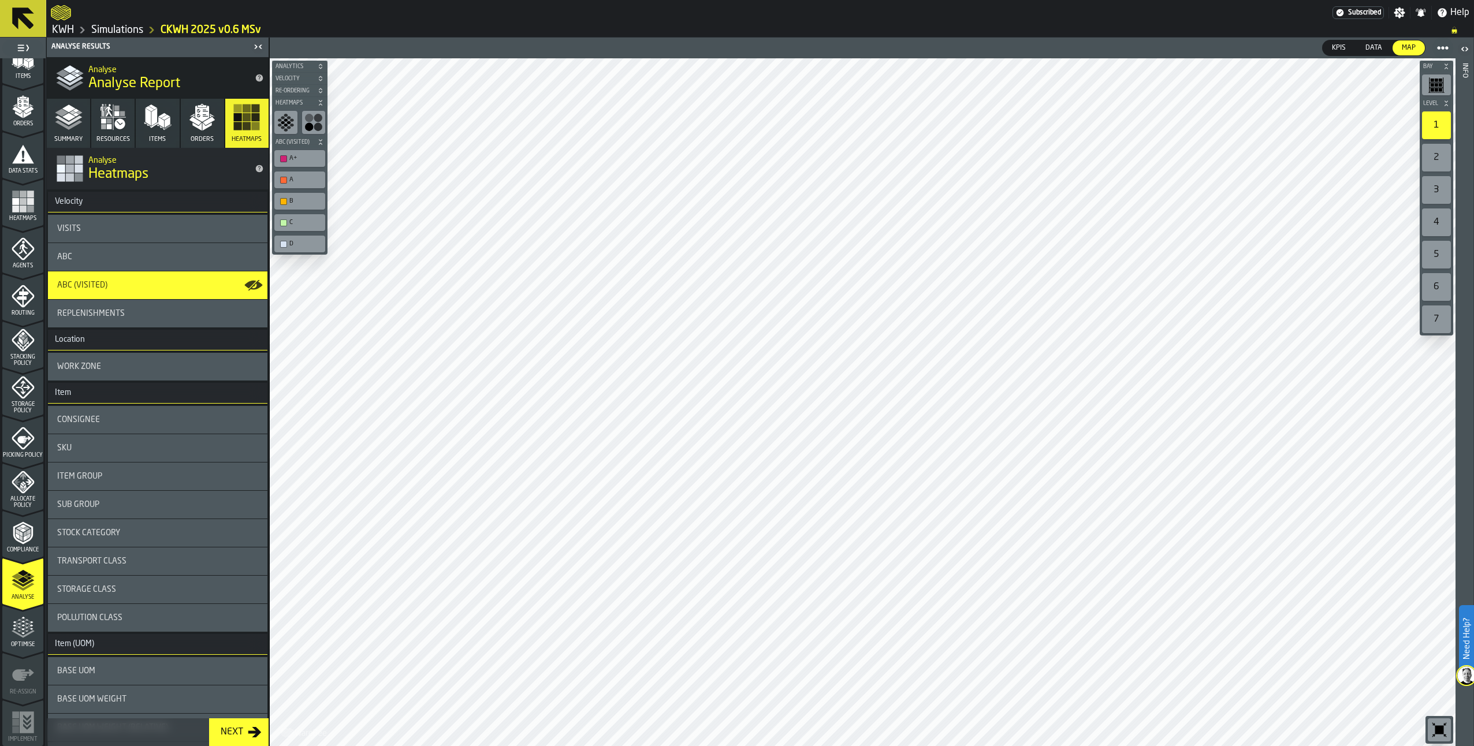
click at [172, 260] on div "ABC" at bounding box center [157, 256] width 201 height 9
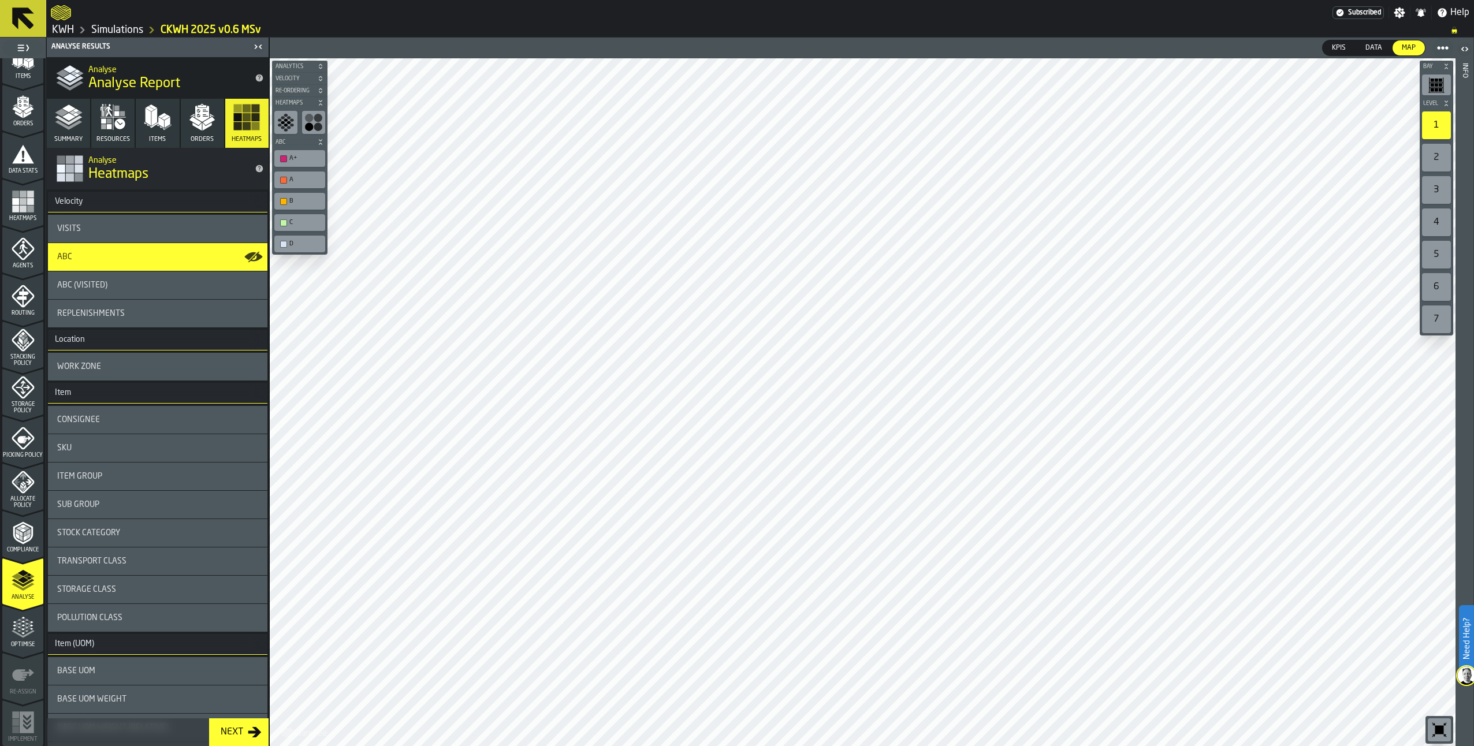
click at [121, 33] on link "Simulations" at bounding box center [117, 30] width 52 height 13
